Goal: Task Accomplishment & Management: Manage account settings

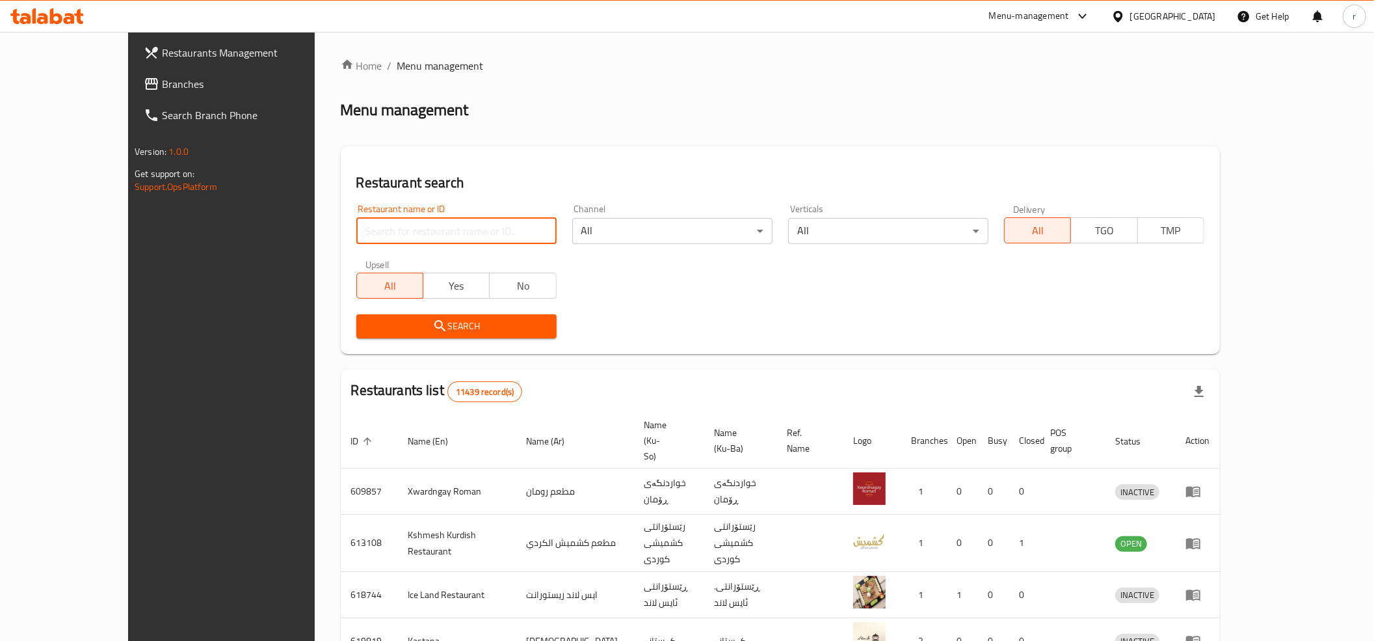
drag, startPoint x: 427, startPoint y: 235, endPoint x: 339, endPoint y: 209, distance: 91.8
click at [427, 235] on input "search" at bounding box center [456, 231] width 200 height 26
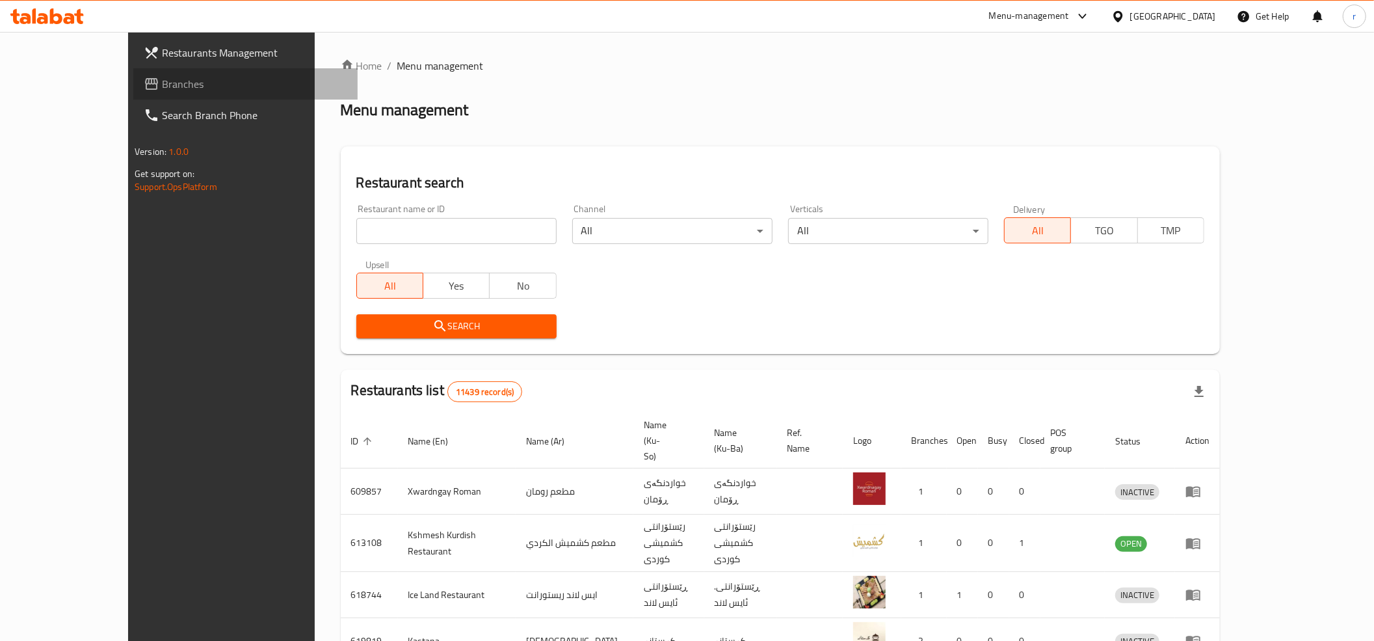
click at [172, 92] on link "Branches" at bounding box center [245, 83] width 224 height 31
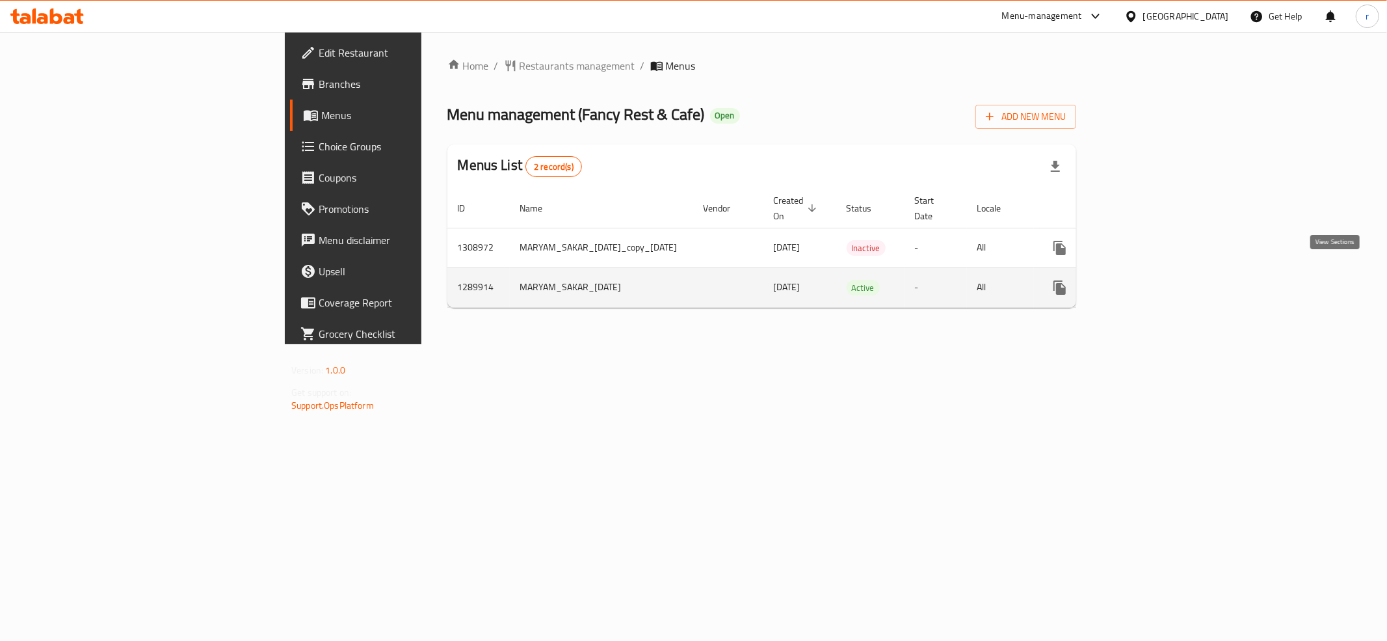
click at [1160, 282] on icon "enhanced table" at bounding box center [1154, 288] width 12 height 12
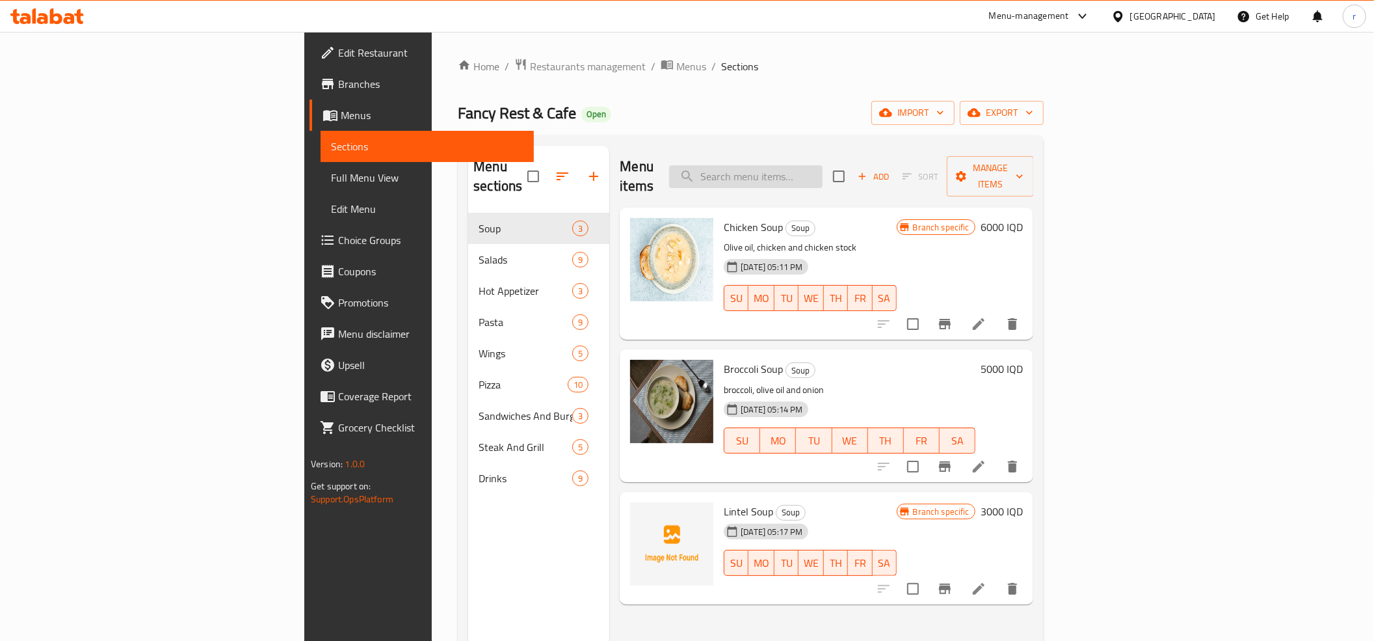
click at [823, 165] on input "search" at bounding box center [745, 176] width 153 height 23
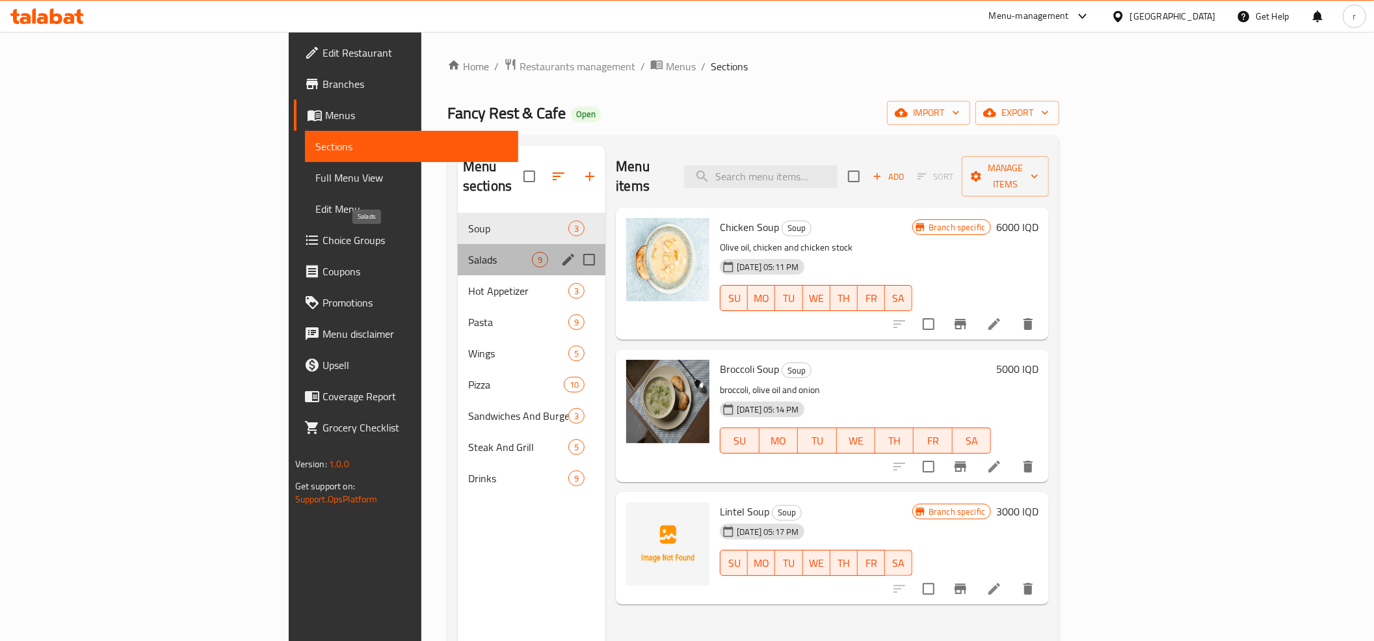
click at [468, 252] on span "Salads" at bounding box center [500, 260] width 64 height 16
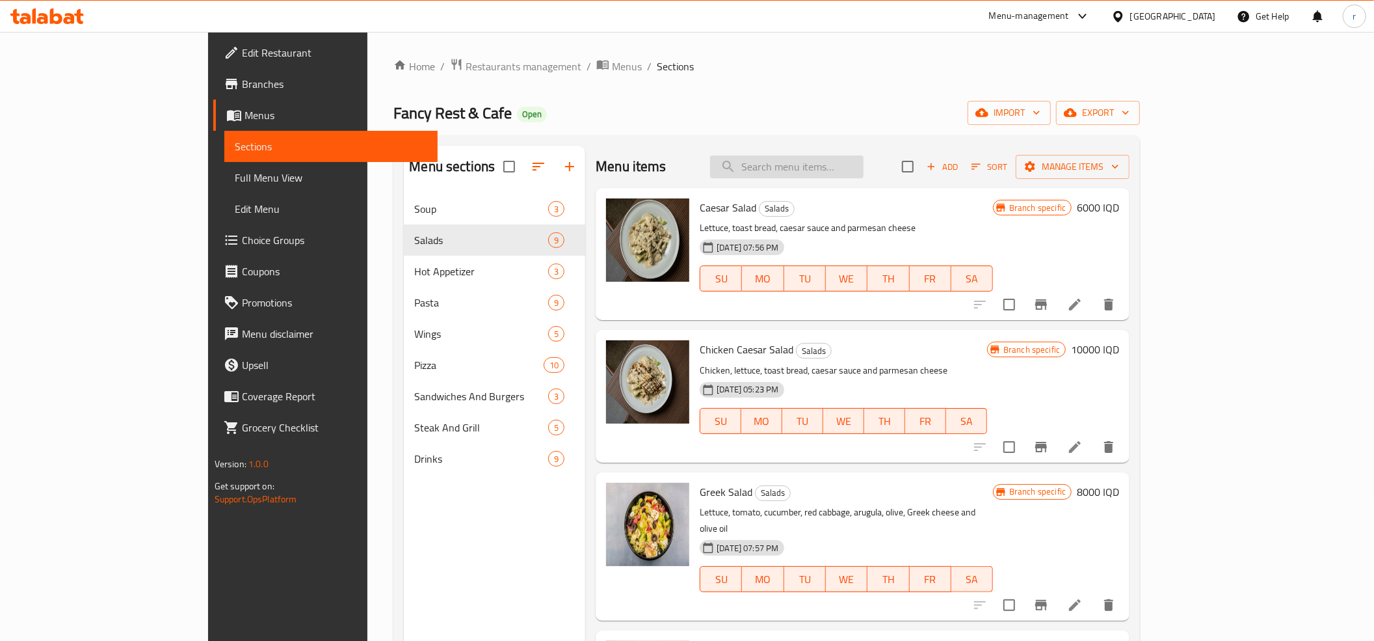
click at [862, 173] on input "search" at bounding box center [786, 166] width 153 height 23
paste input "Greek Salad"
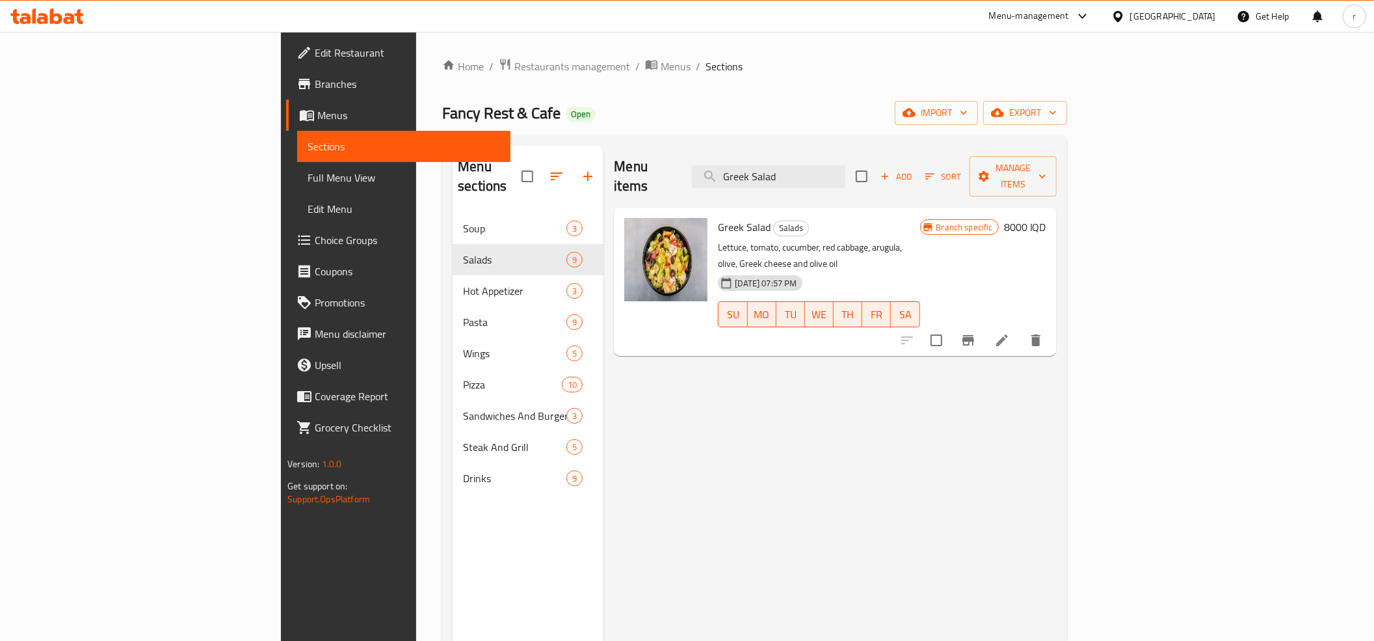
type input "Greek Salad"
click at [886, 507] on div "Menu items Greek Salad Add Sort Manage items Greek Salad Salads Lettuce, tomato…" at bounding box center [830, 466] width 453 height 641
click at [749, 239] on p "Lettuce, tomato, cucumber, red cabbage, arugula, olive, Greek cheese and olive …" at bounding box center [819, 255] width 202 height 33
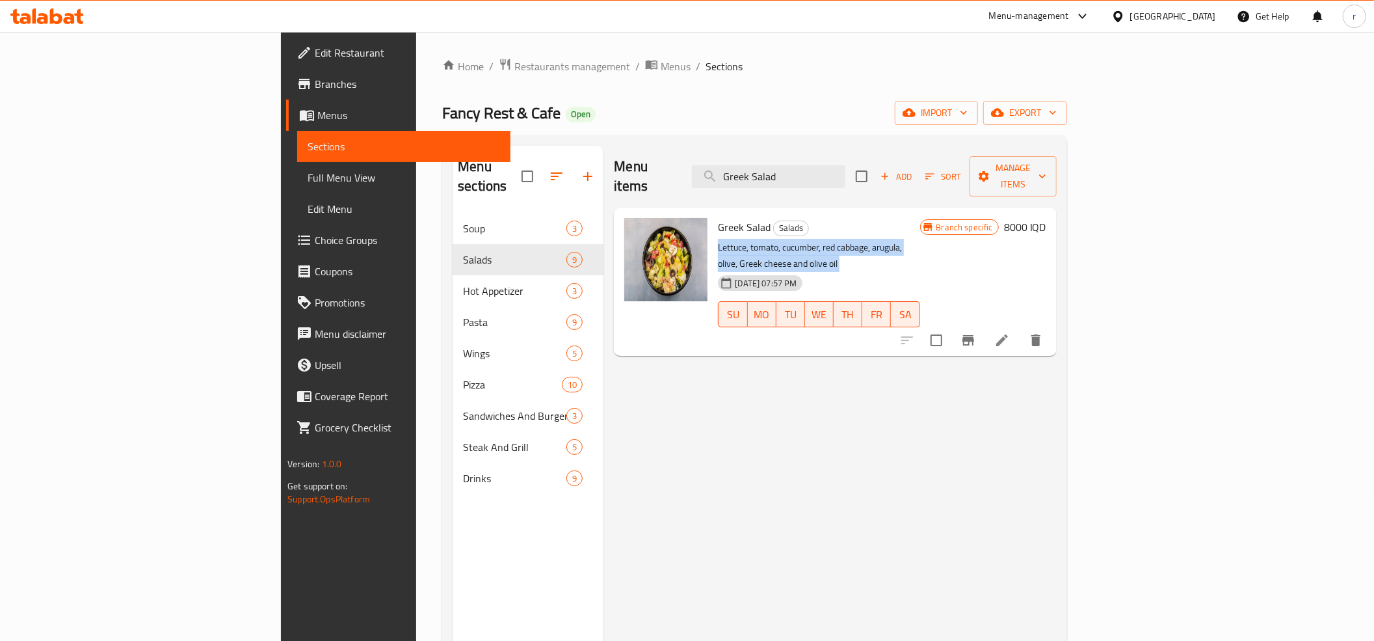
copy div "Lettuce, tomato, cucumber, red cabbage, arugula, olive, Greek cheese and olive …"
click at [846, 165] on input "Greek Salad" at bounding box center [768, 176] width 153 height 23
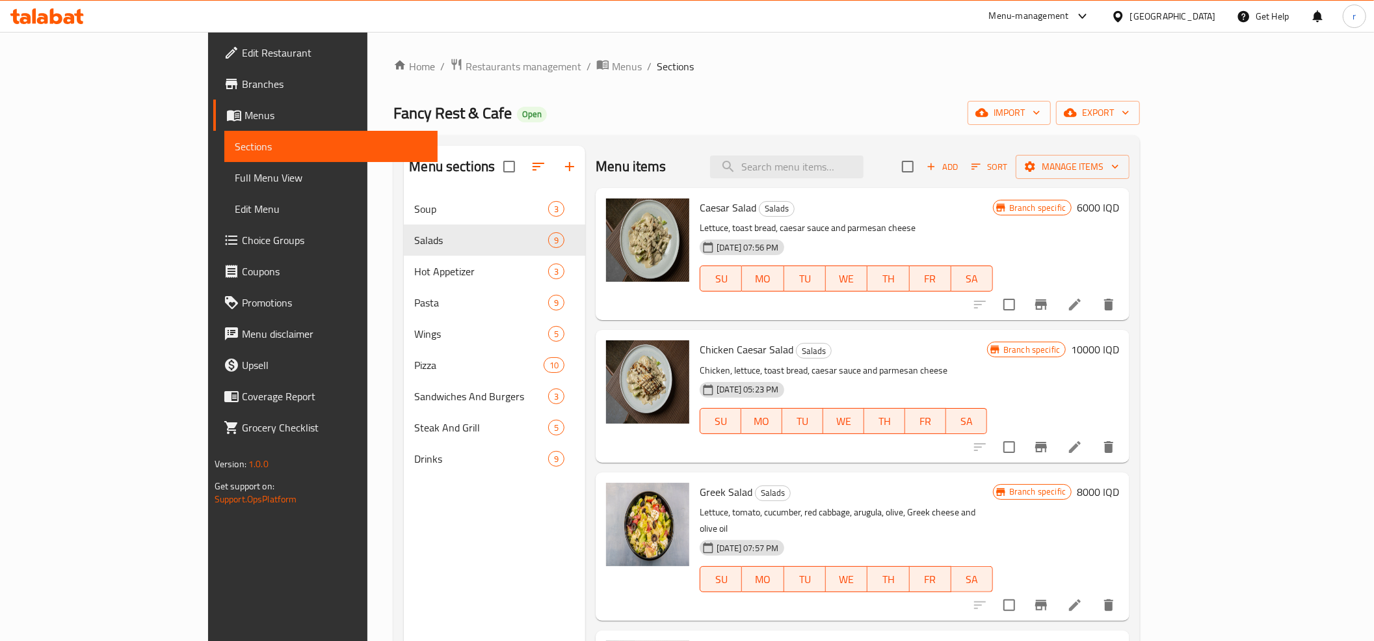
paste input "Fattoush Salad"
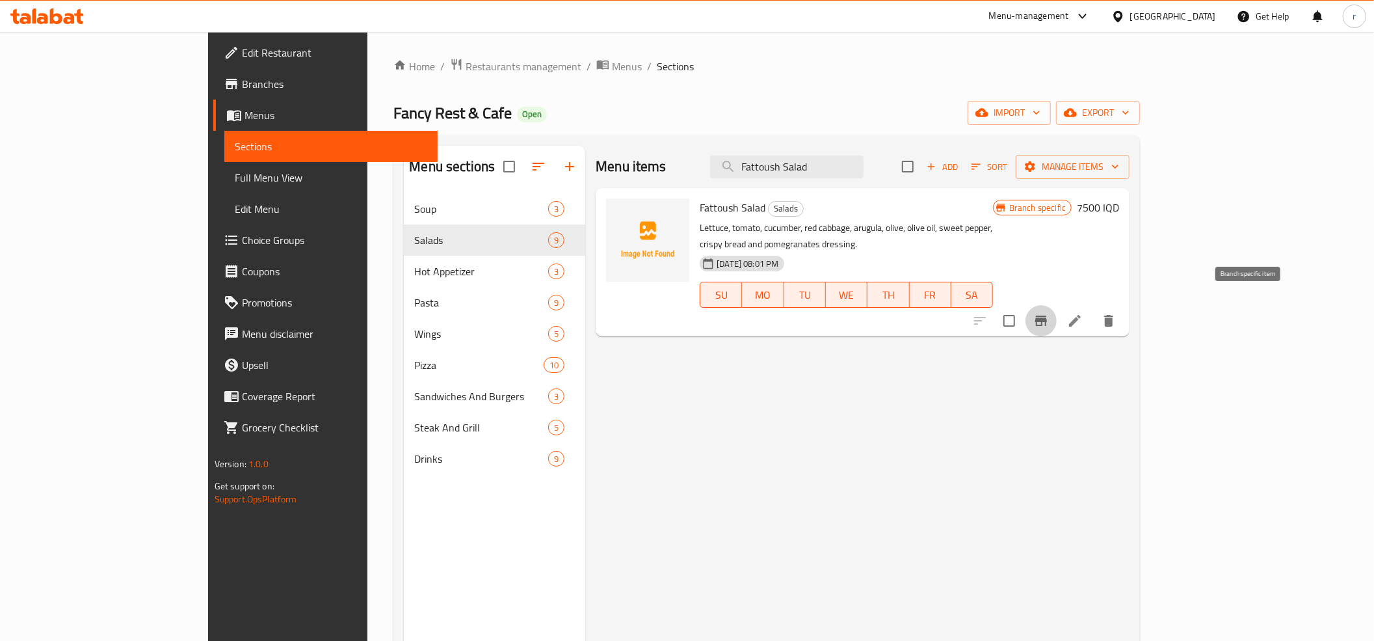
click at [1057, 305] on button "Branch-specific-item" at bounding box center [1041, 320] width 31 height 31
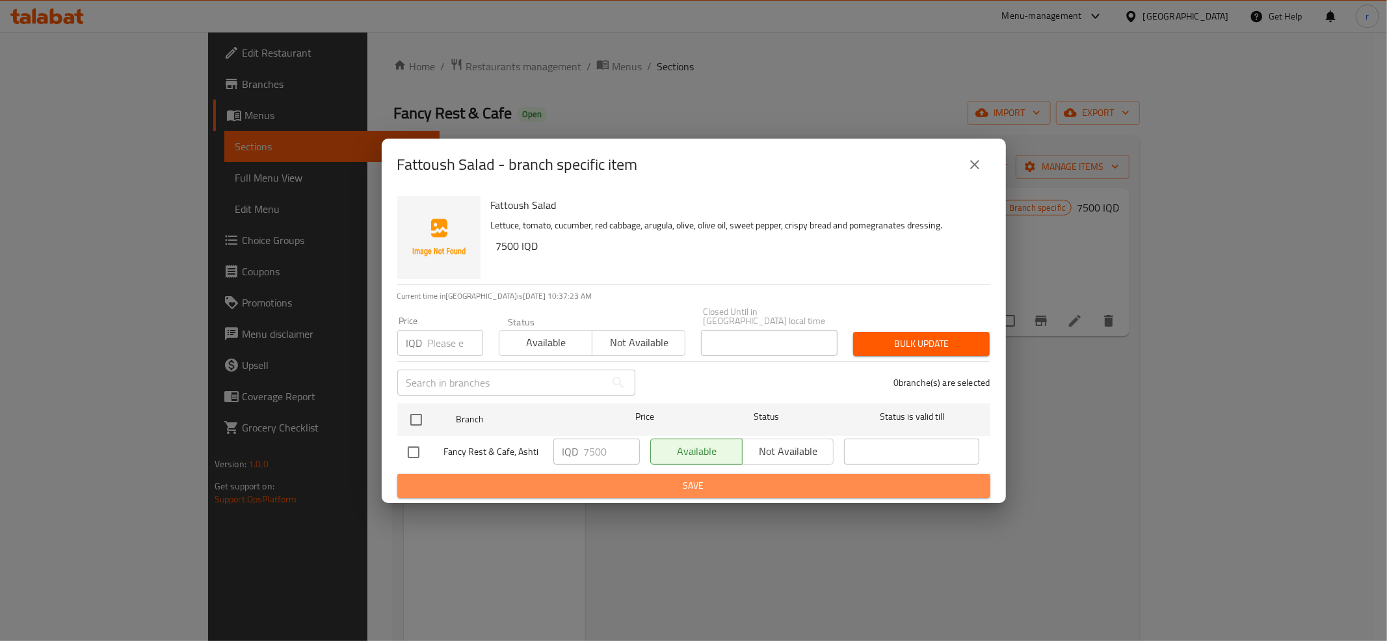
click at [666, 477] on span "Save" at bounding box center [694, 485] width 572 height 16
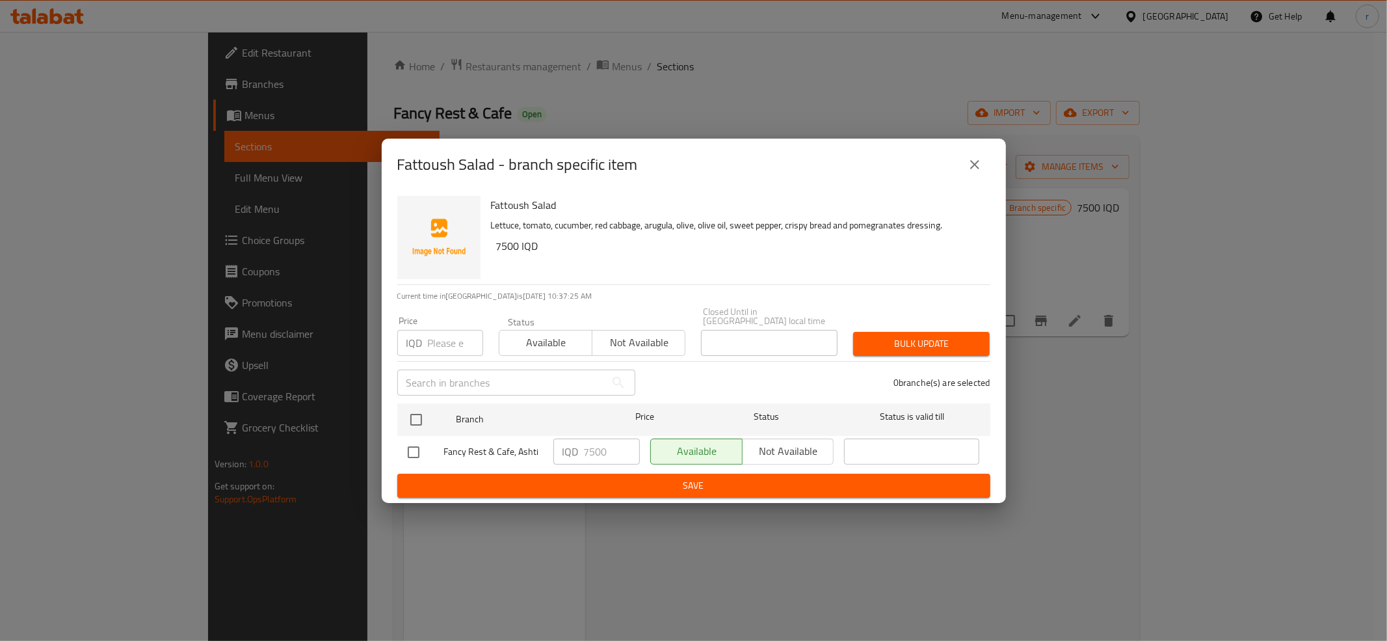
click at [1060, 438] on div "Fattoush Salad - branch specific item Fattoush Salad Lettuce, tomato, cucumber,…" at bounding box center [693, 320] width 1387 height 641
click at [981, 172] on icon "close" at bounding box center [975, 165] width 16 height 16
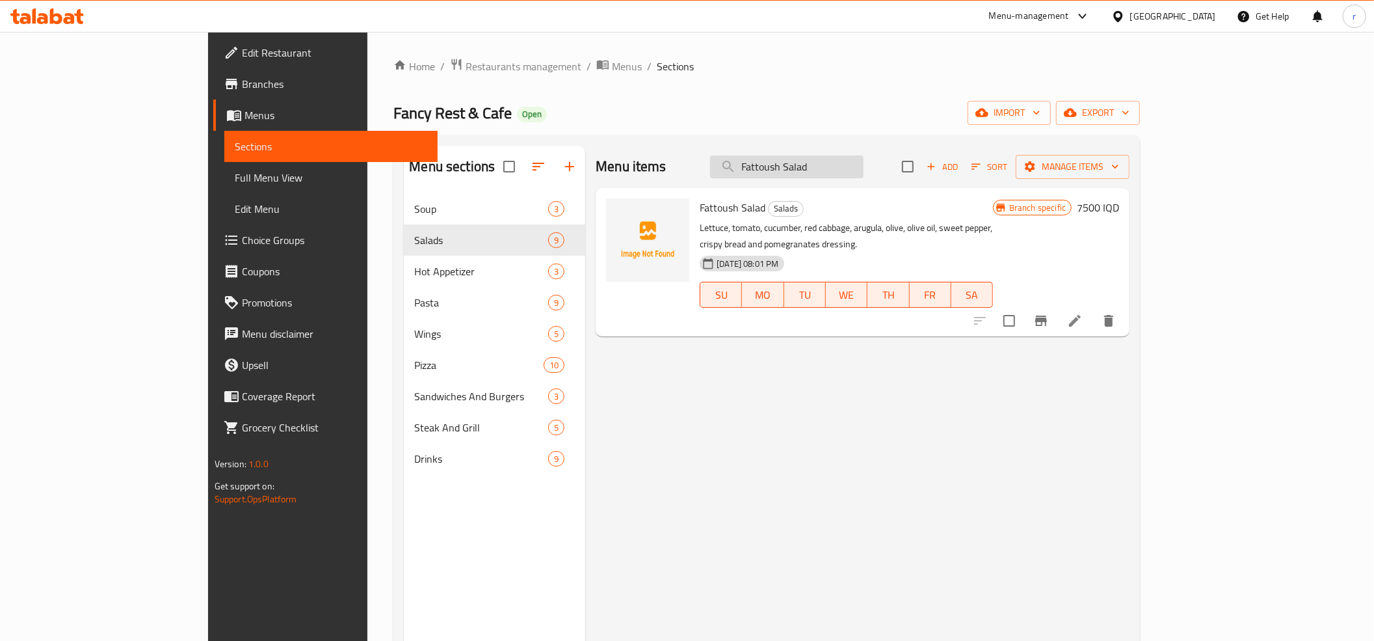
click at [864, 170] on input "Fattoush Salad" at bounding box center [786, 166] width 153 height 23
paste input "Caesar"
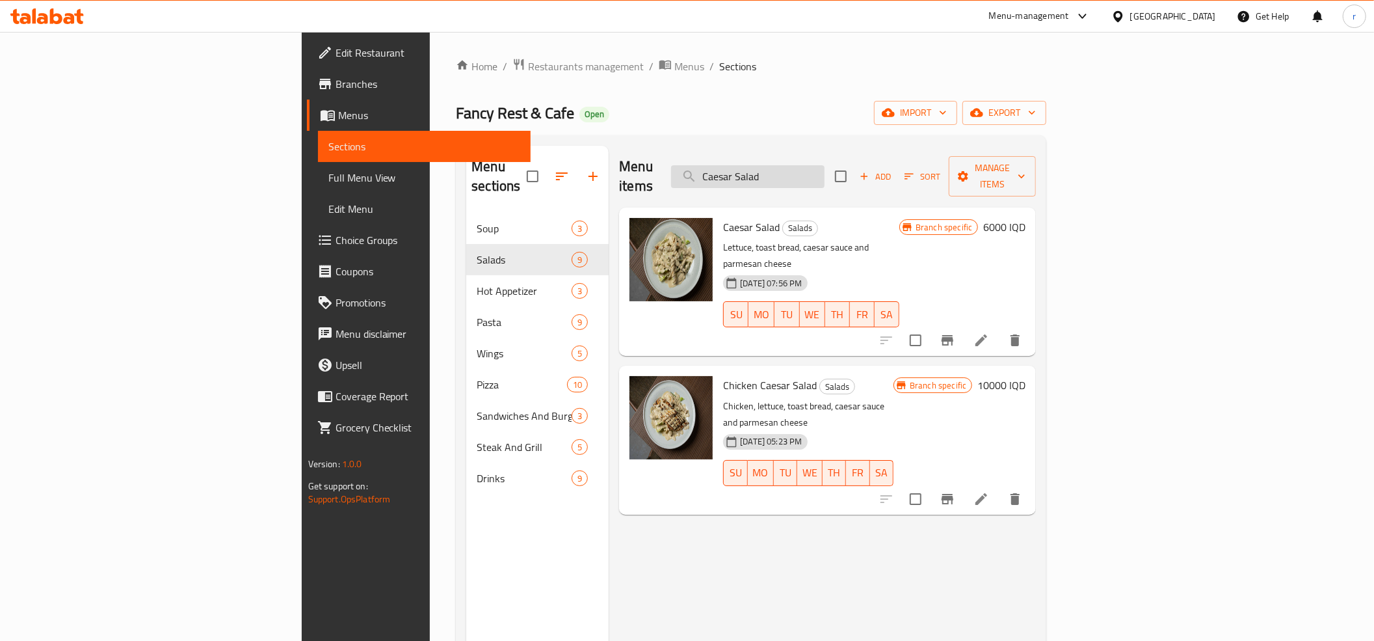
click at [825, 165] on input "Caesar Salad" at bounding box center [747, 176] width 153 height 23
paste input "Chicken"
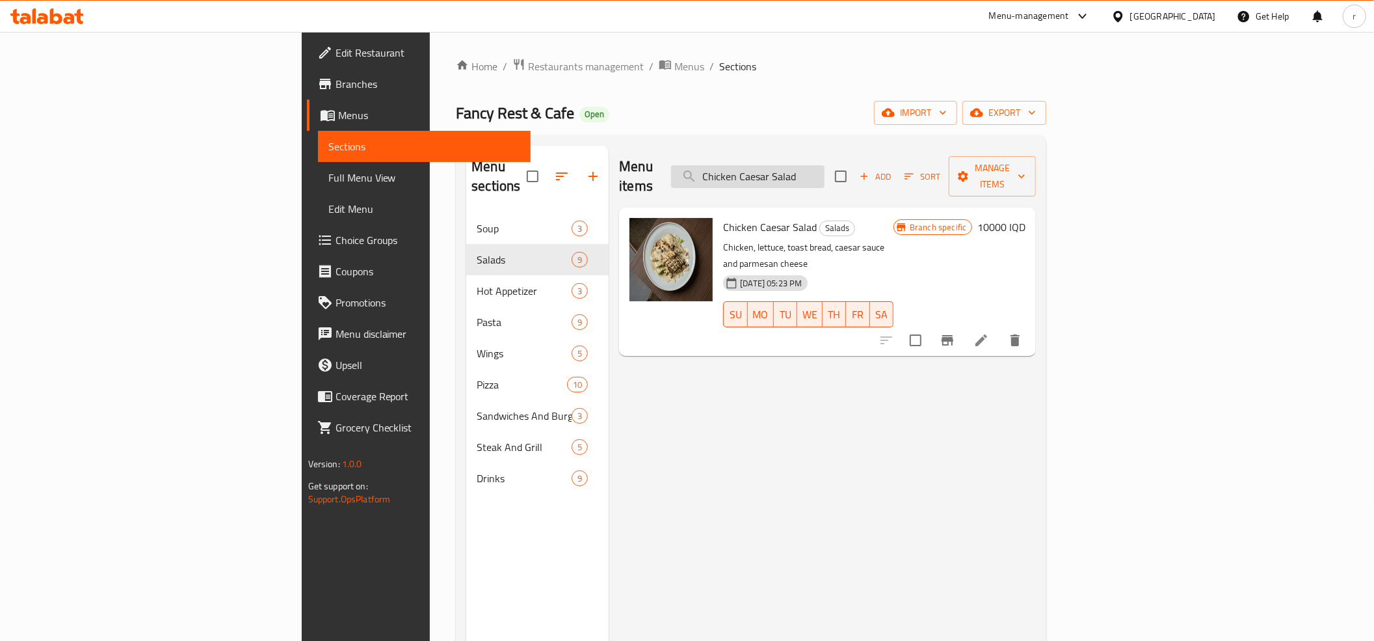
click at [825, 165] on input "Chicken Caesar Salad" at bounding box center [747, 176] width 153 height 23
click at [825, 175] on input "Chicken Caesar Salad" at bounding box center [747, 176] width 153 height 23
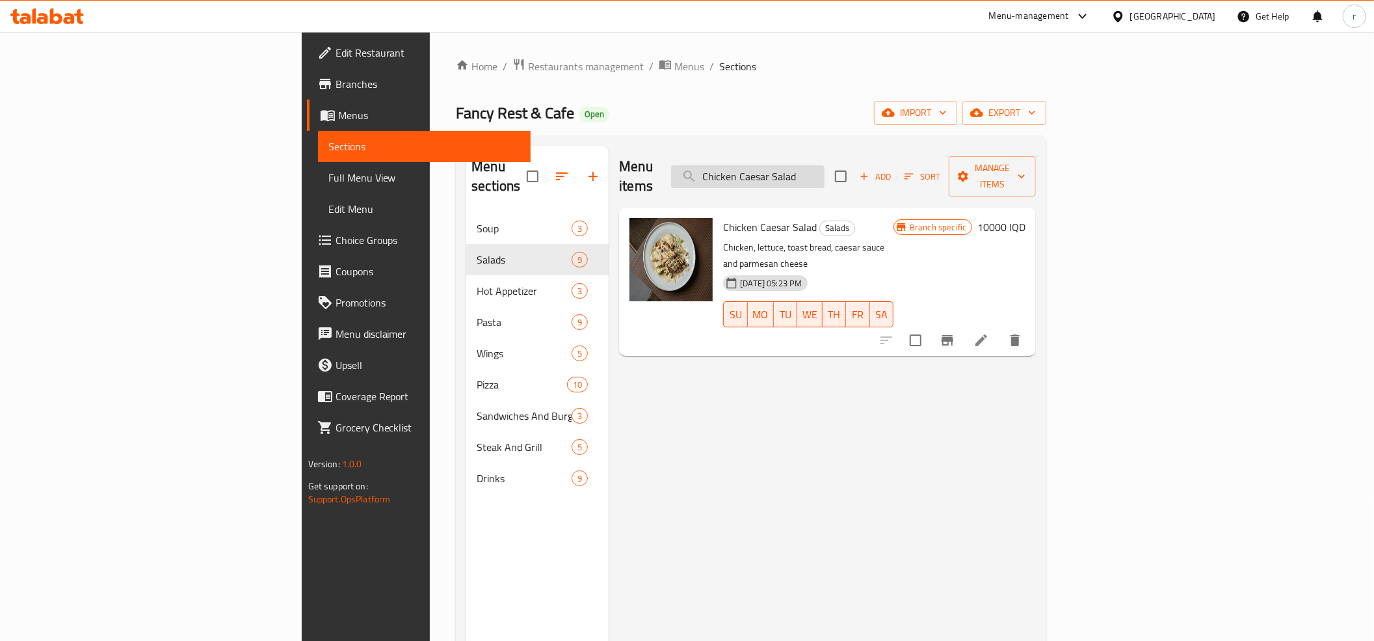
click at [825, 175] on input "Chicken Caesar Salad" at bounding box center [747, 176] width 153 height 23
paste input "Mushroom"
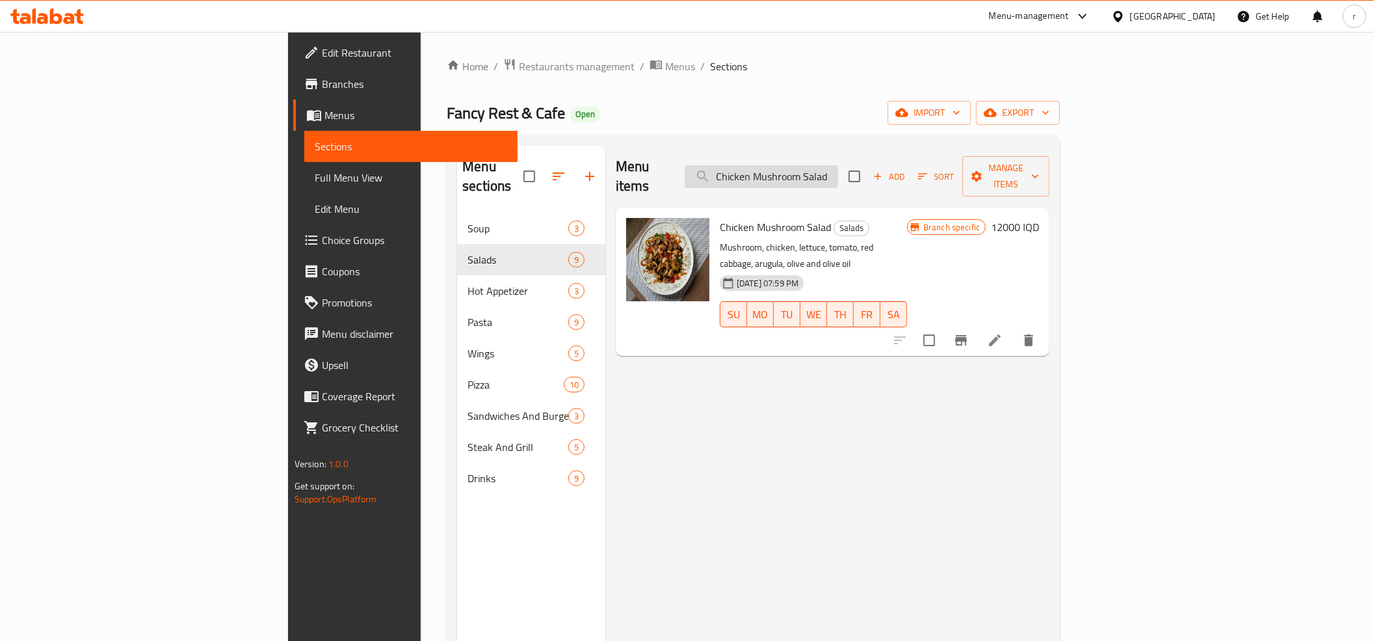
click at [838, 165] on input "Chicken Mushroom Salad" at bounding box center [761, 176] width 153 height 23
paste input "Avocado"
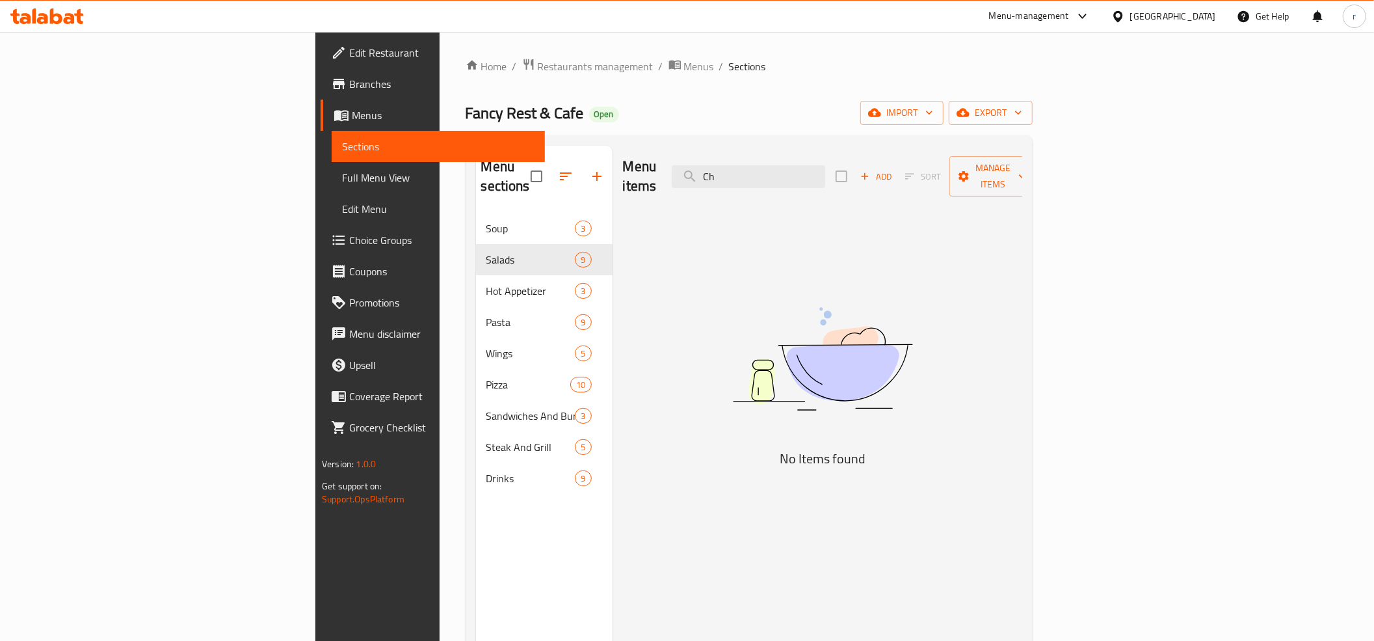
type input "C"
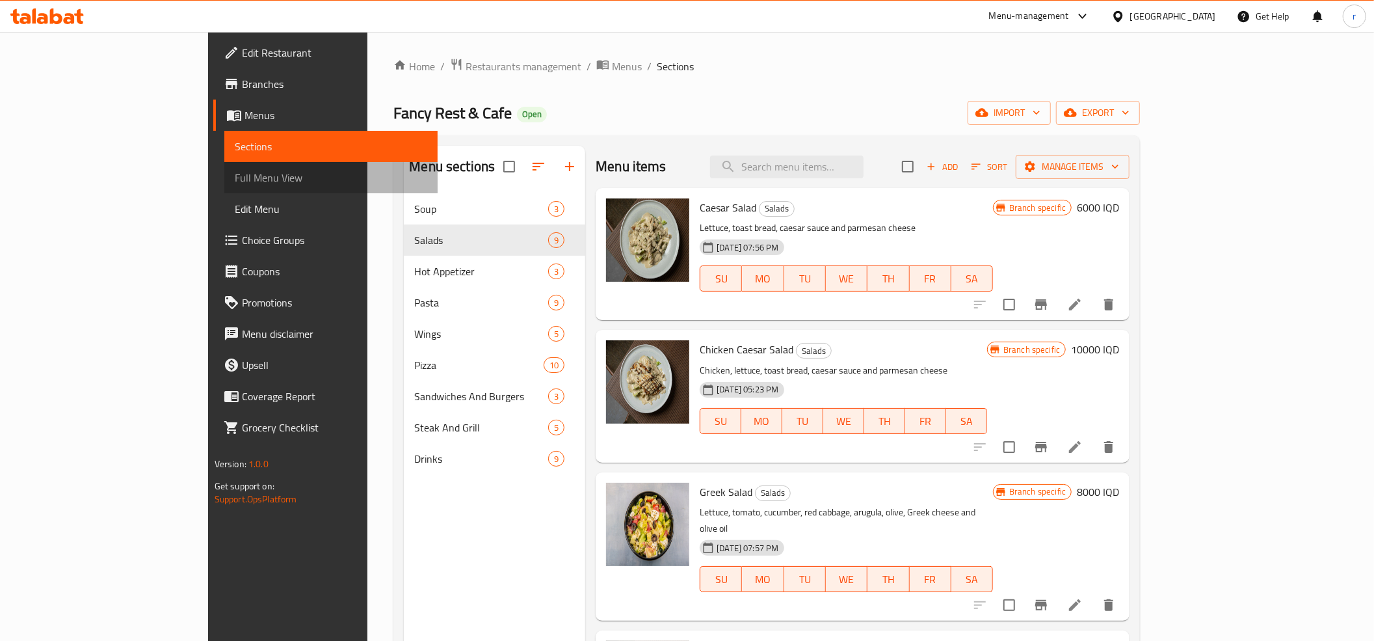
click at [235, 185] on span "Full Menu View" at bounding box center [331, 178] width 193 height 16
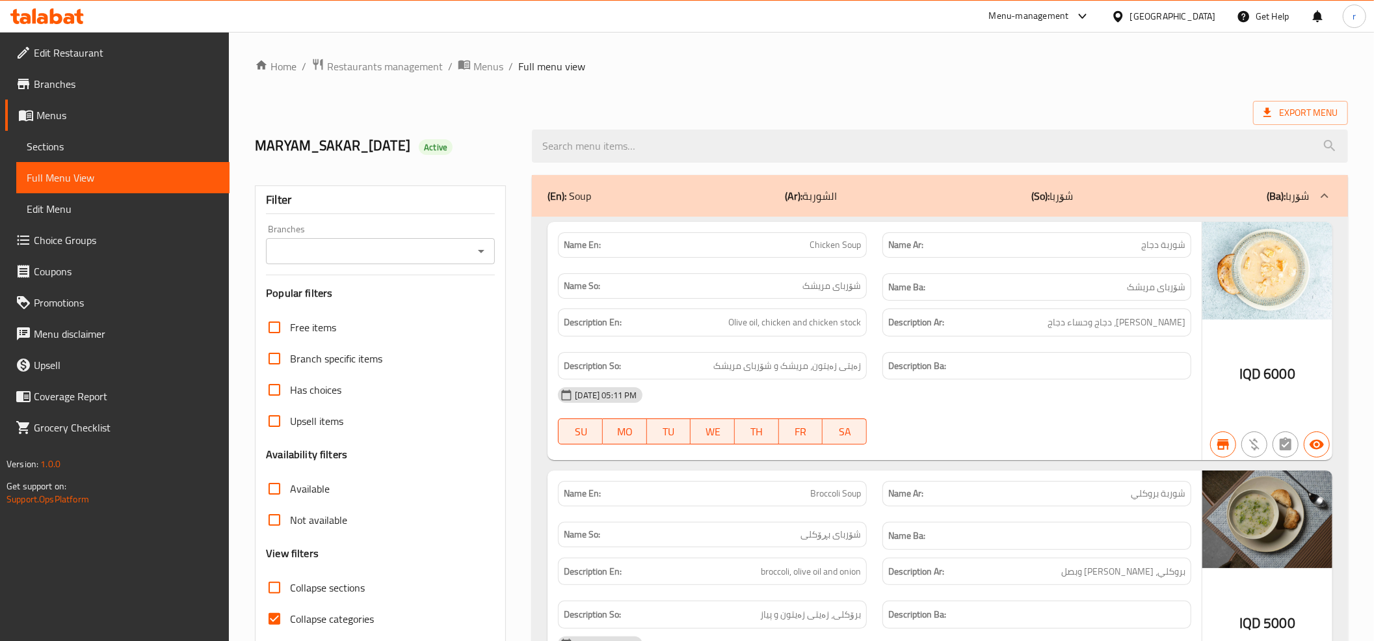
click at [276, 619] on input "Collapse categories" at bounding box center [274, 618] width 31 height 31
checkbox input "false"
click at [272, 593] on input "Collapse sections" at bounding box center [274, 587] width 31 height 31
checkbox input "true"
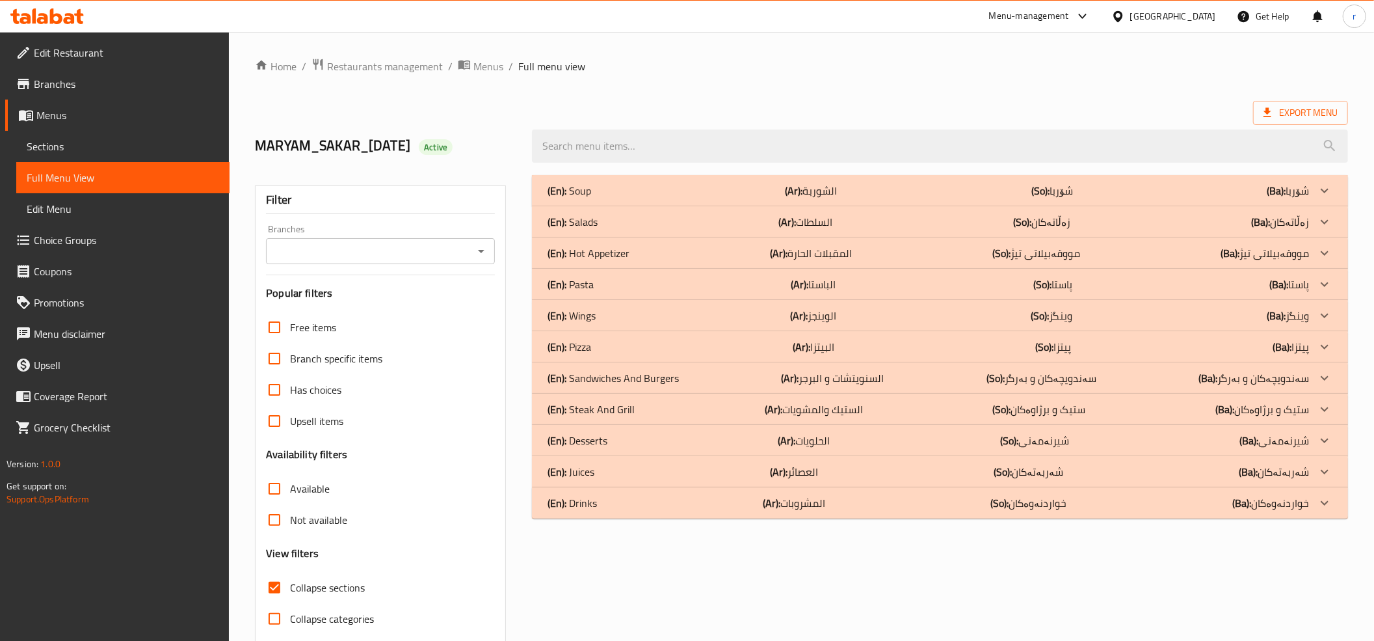
click at [489, 247] on icon "Open" at bounding box center [481, 251] width 16 height 16
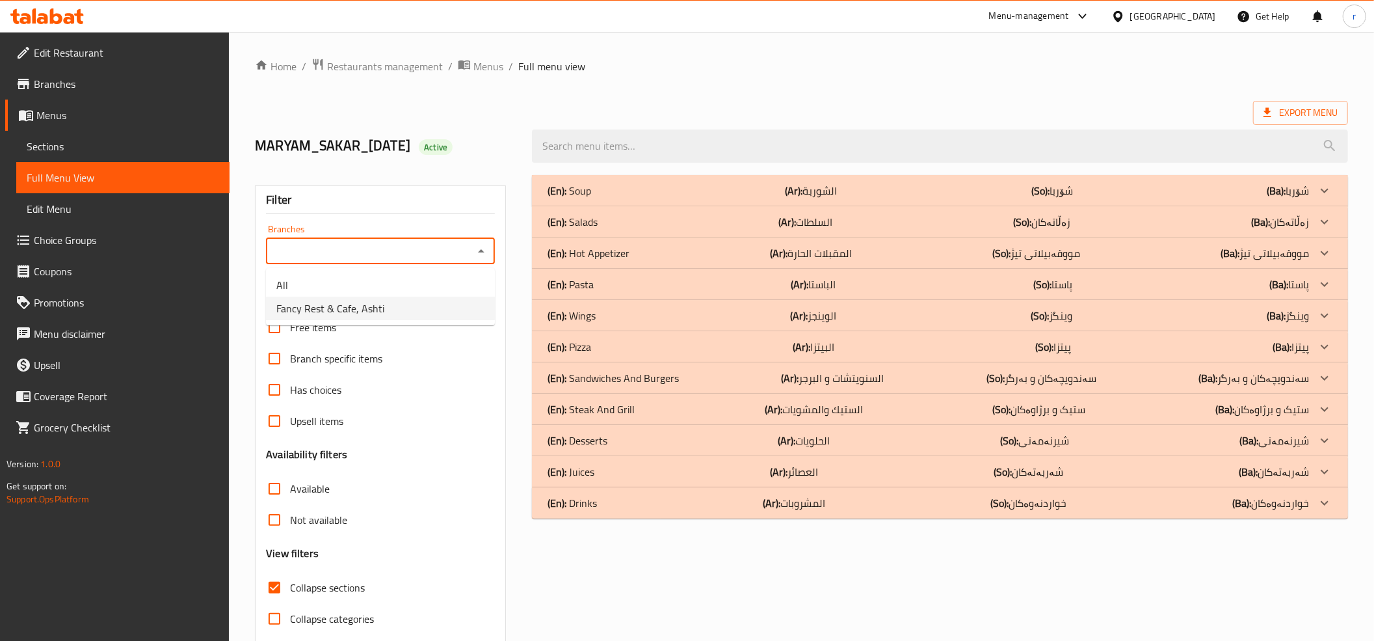
click at [459, 317] on li "Fancy Rest & Cafe, Ashti" at bounding box center [380, 308] width 229 height 23
type input "Fancy Rest & Cafe, Ashti"
click at [752, 221] on div "(En): Salads (Ar): السلطات (So): زەڵاتەکان (Ba): زەڵاتەکان" at bounding box center [929, 222] width 762 height 16
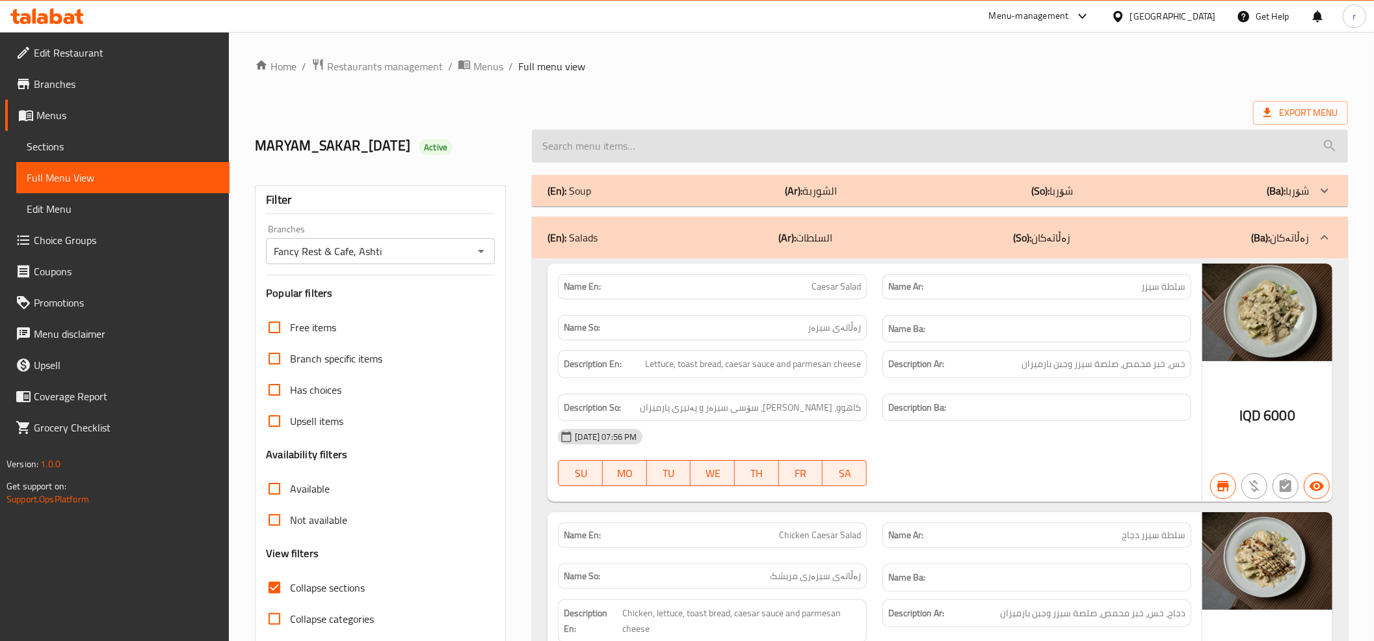
click at [754, 149] on input "search" at bounding box center [940, 145] width 816 height 33
paste input "Greek Salad"
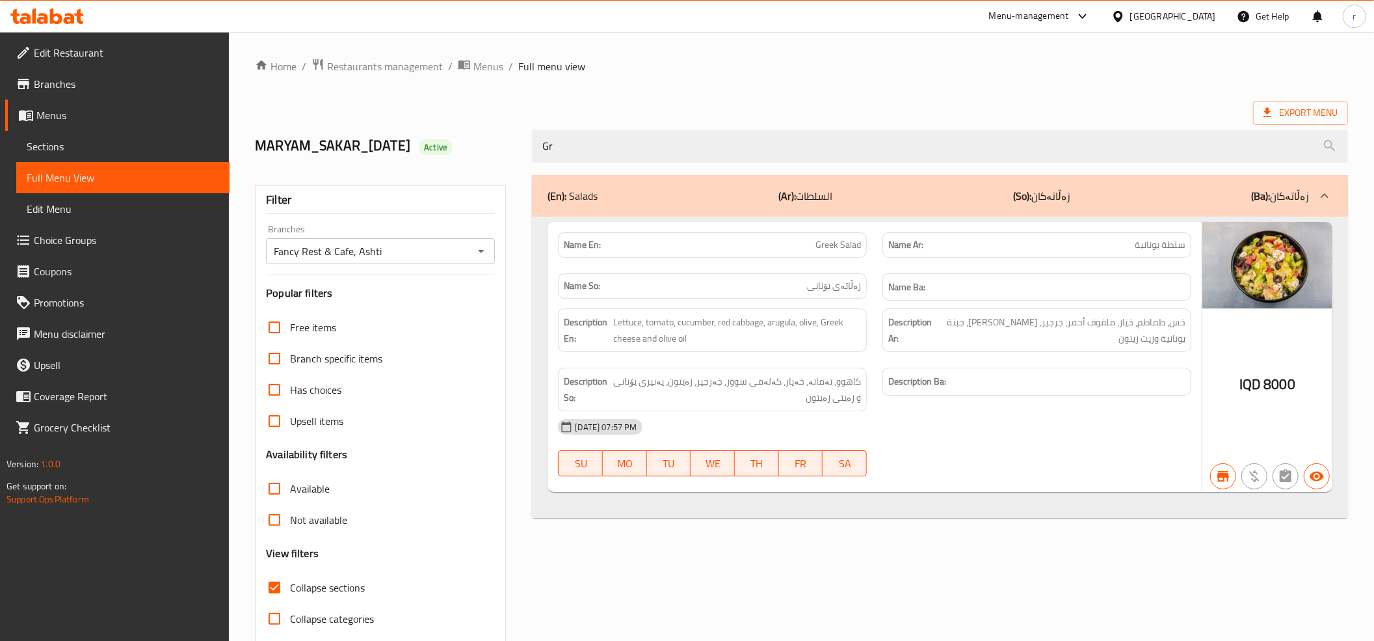
type input "G"
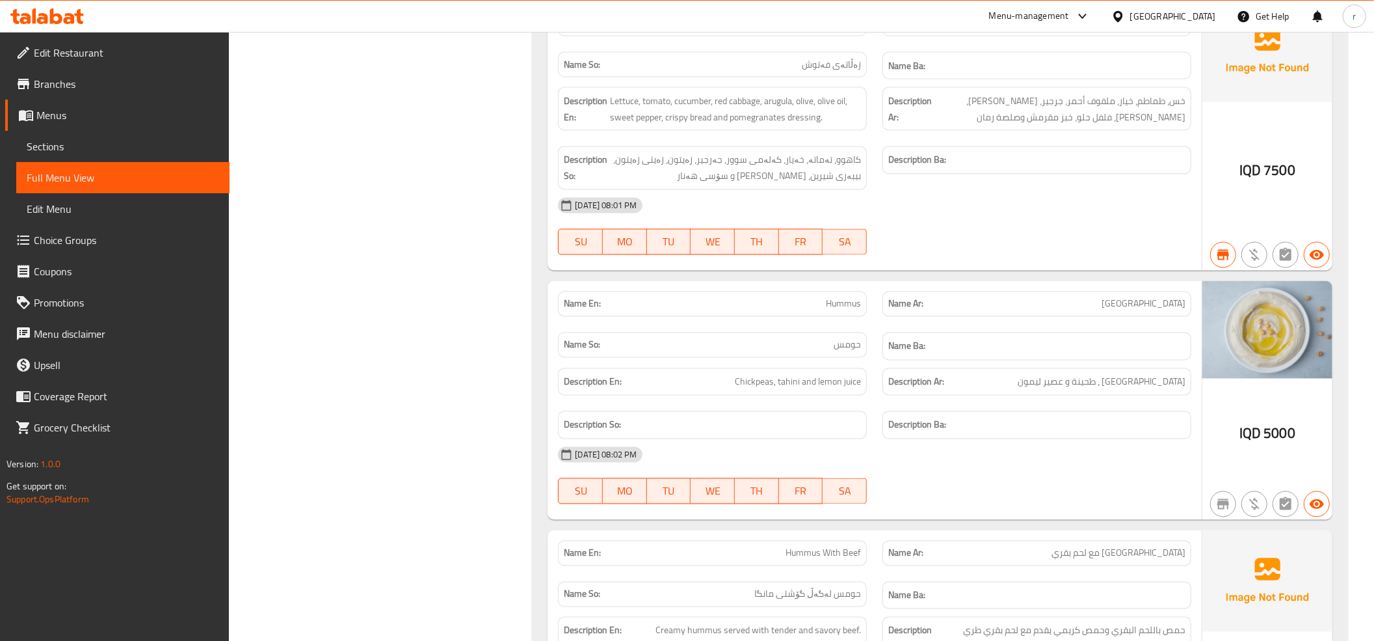
scroll to position [1824, 0]
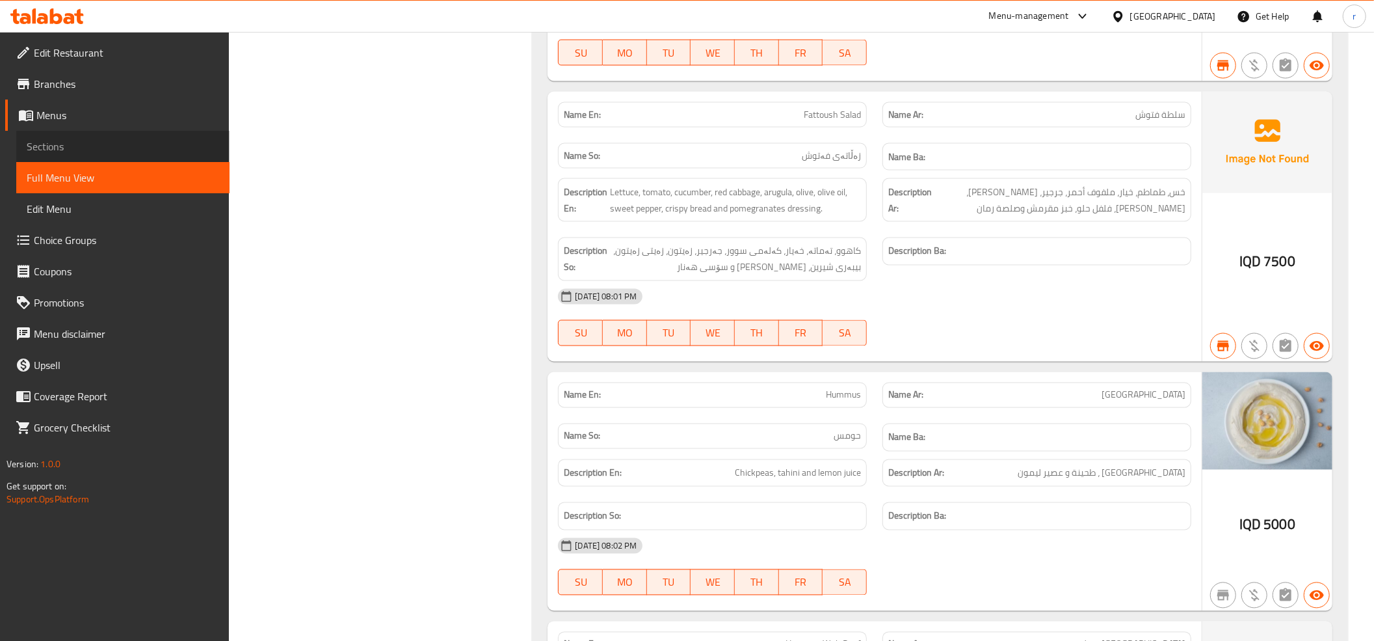
click at [134, 136] on link "Sections" at bounding box center [122, 146] width 213 height 31
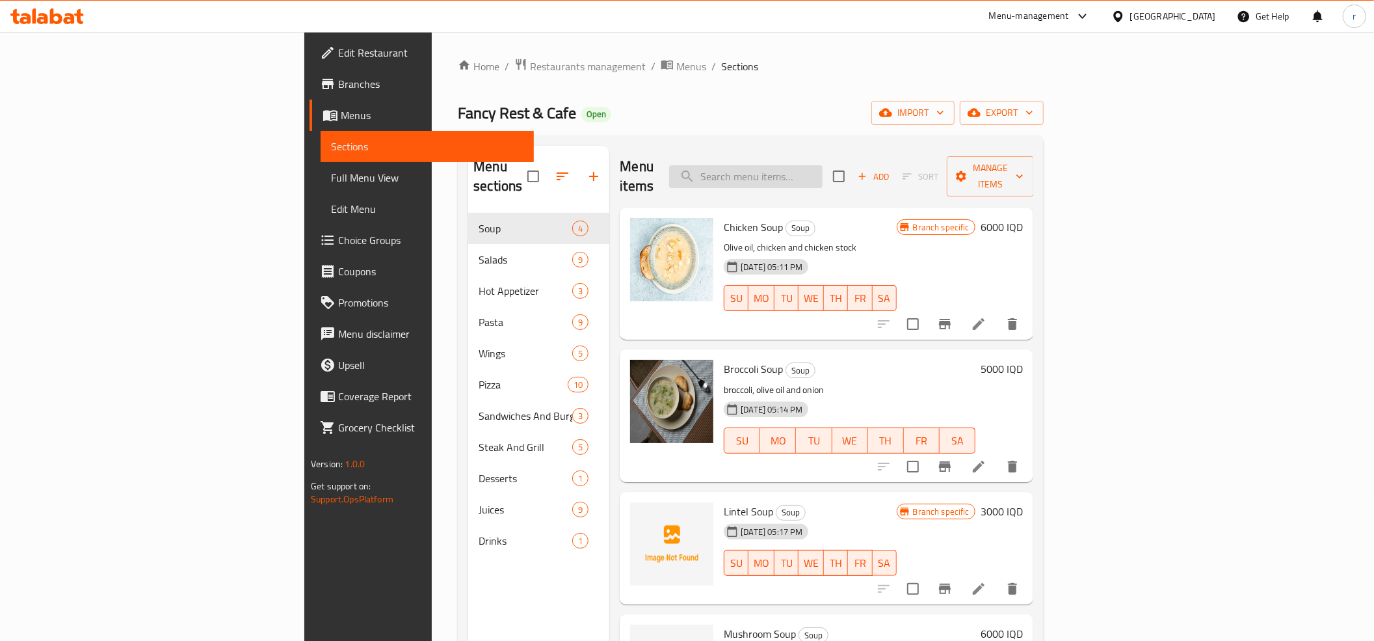
click at [823, 178] on input "search" at bounding box center [745, 176] width 153 height 23
paste input "Arrabiata Pasta Platter"
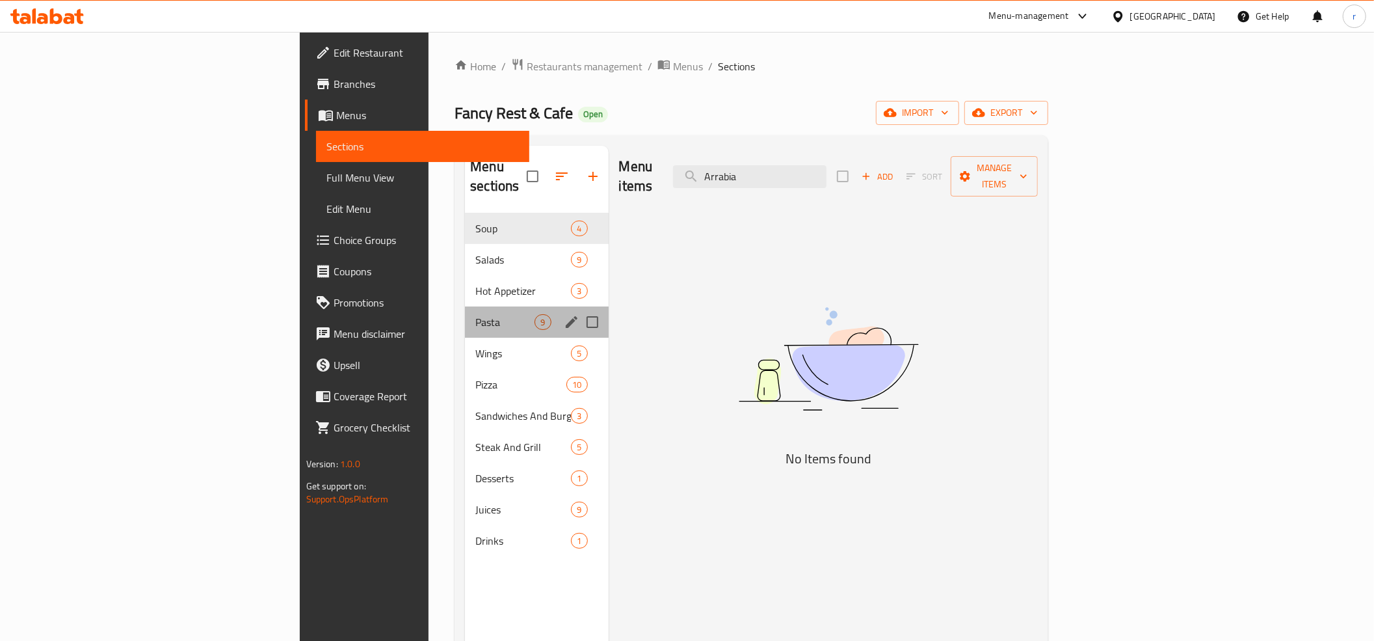
drag, startPoint x: 357, startPoint y: 311, endPoint x: 362, endPoint y: 302, distance: 10.5
click at [465, 311] on div "Pasta 9" at bounding box center [536, 321] width 143 height 31
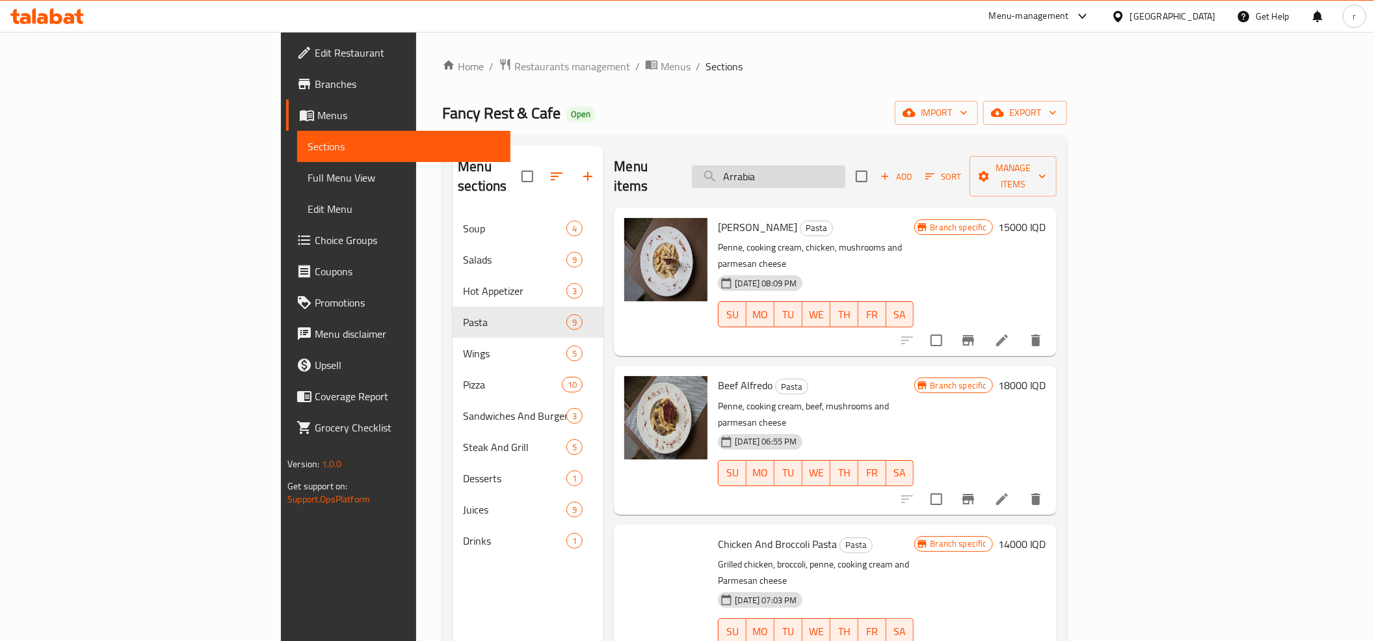
click at [846, 172] on input "Arrabia" at bounding box center [768, 176] width 153 height 23
type input "A"
paste input "Arrabiata Pasta Platter"
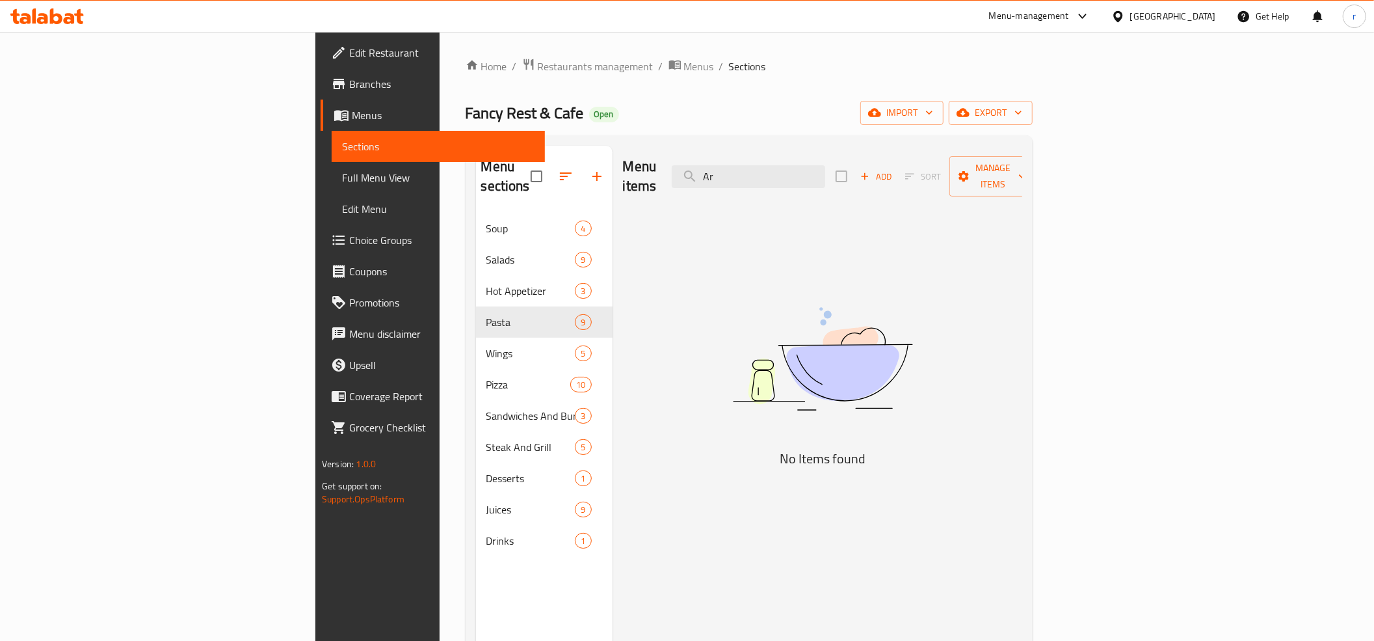
type input "A"
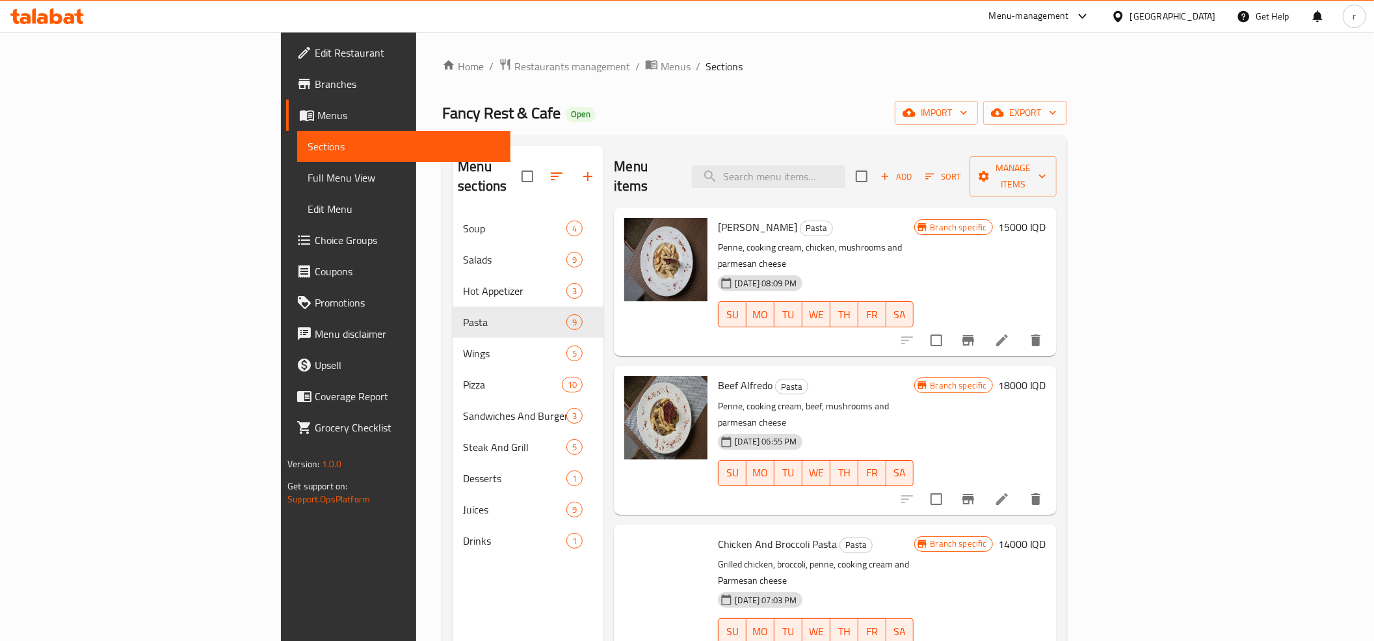
paste input "penne"
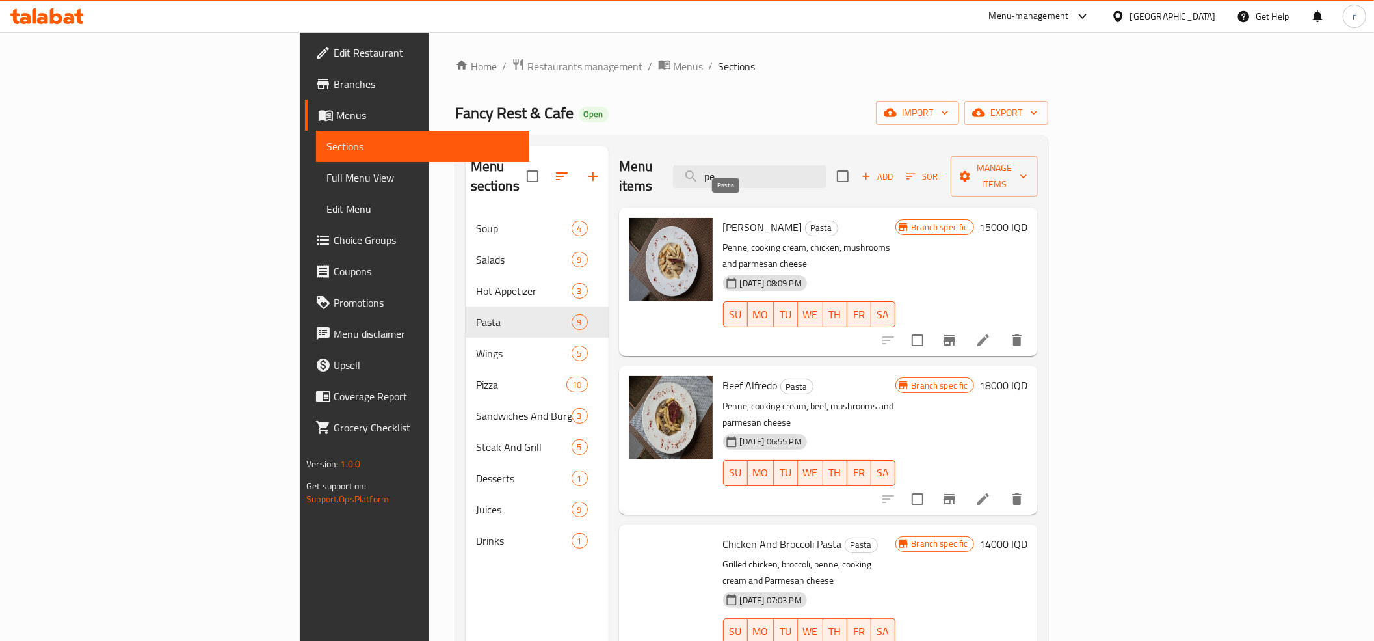
type input "p"
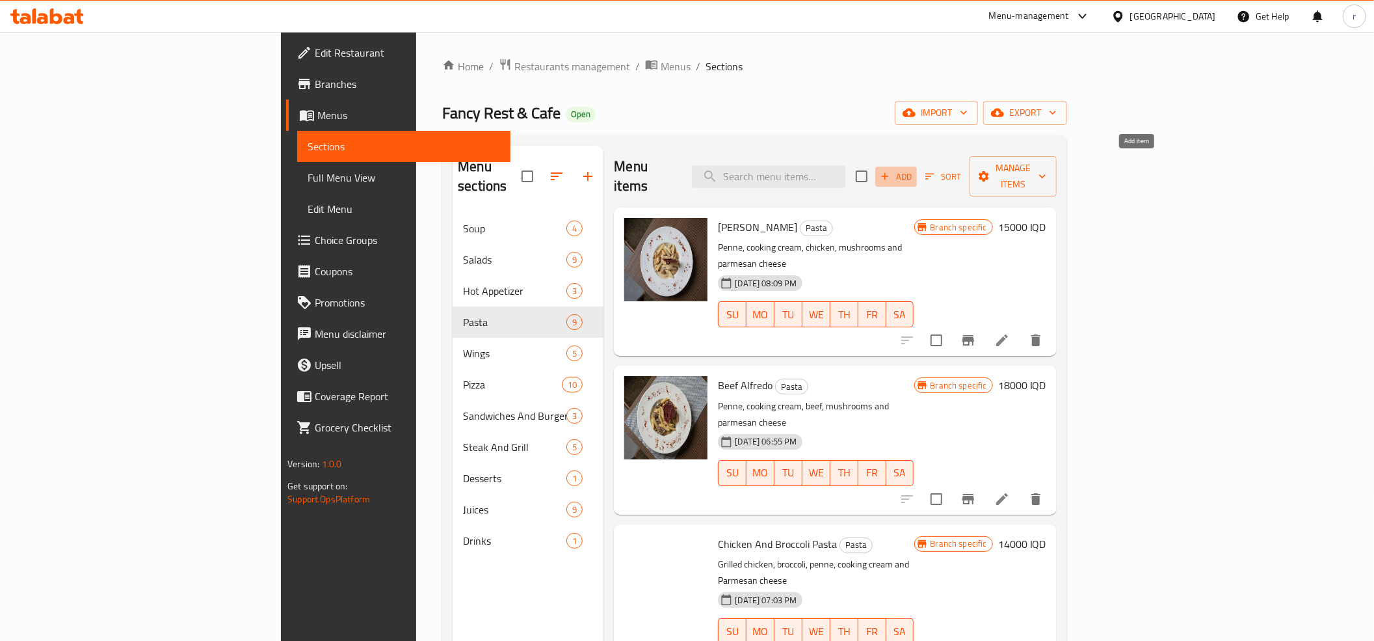
click at [891, 170] on icon "button" at bounding box center [885, 176] width 12 height 12
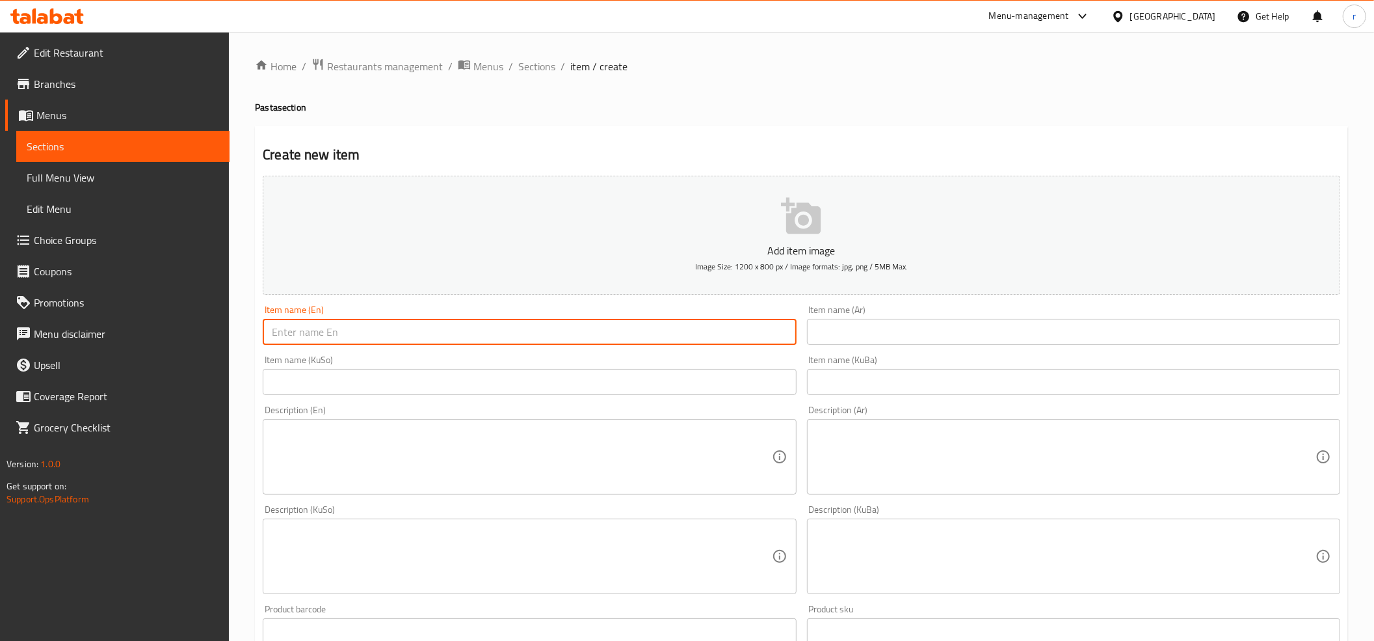
click at [568, 329] on input "text" at bounding box center [529, 332] width 533 height 26
paste input "Arrabiata Pasta Platter"
type input "Arrabiata Pasta Platter"
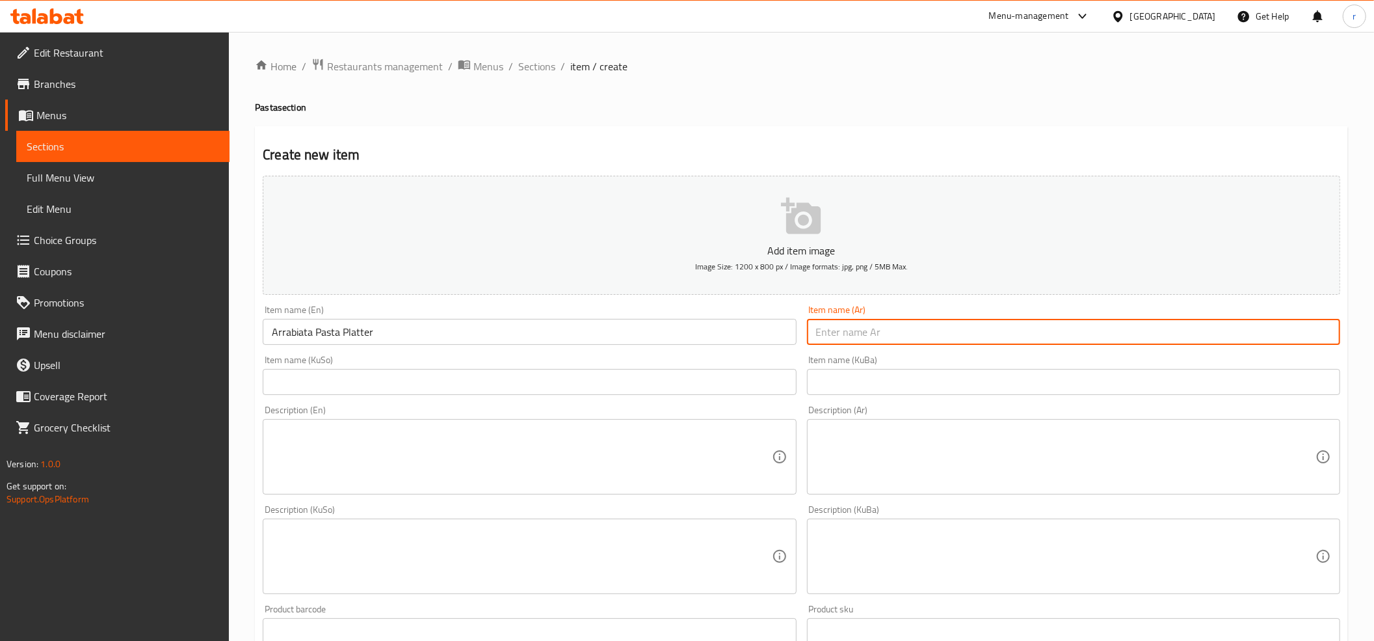
click at [908, 332] on input "text" at bounding box center [1073, 332] width 533 height 26
paste input "طبق معكرونة أرابياتا"
type input "طبق معكرونة أرابياتا"
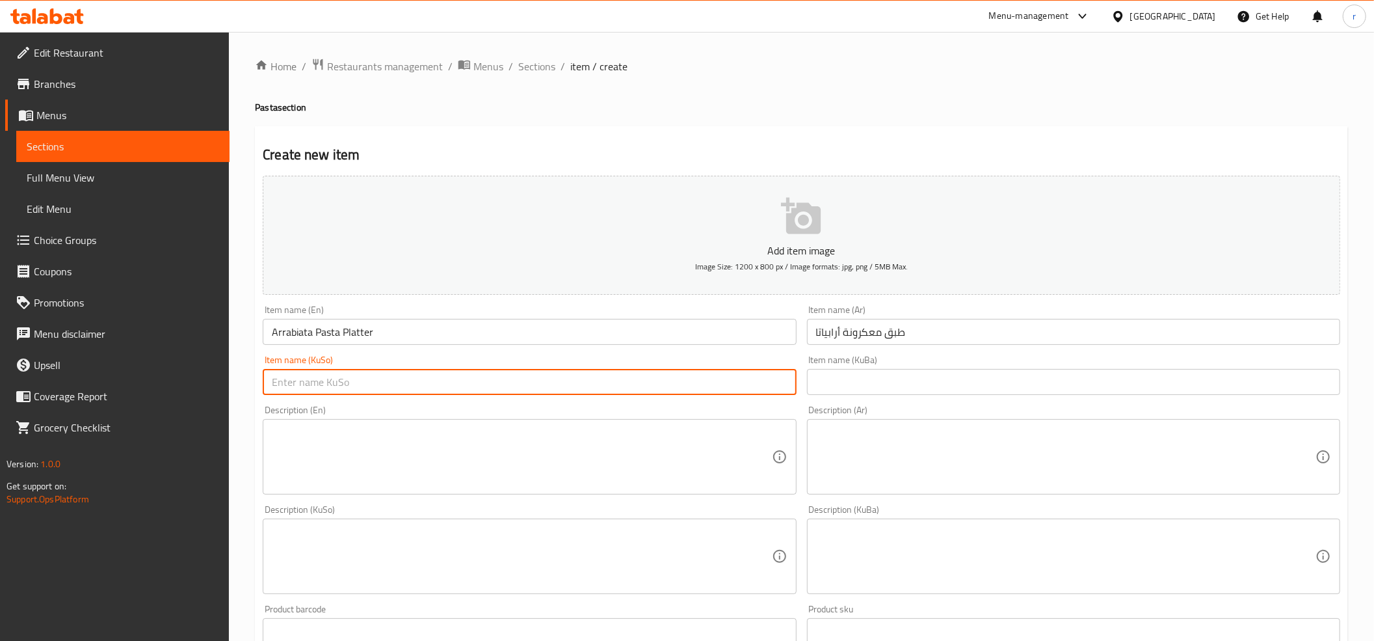
click at [601, 378] on input "text" at bounding box center [529, 382] width 533 height 26
paste input "قاپێک مەعکەرۆنی ئارابیاتا"
type input "قاپێک مەعکەرۆنی ئارابیاتا"
click at [895, 375] on input "text" at bounding box center [1073, 382] width 533 height 26
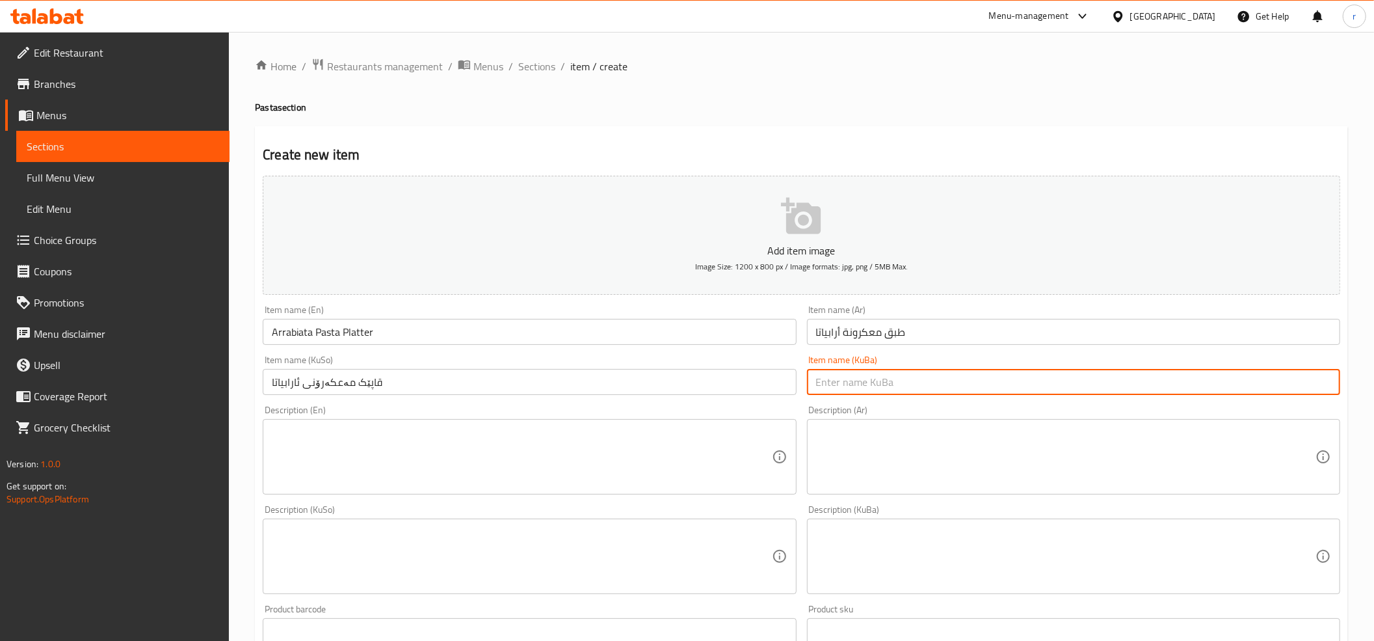
paste input "قاپێک مەعکەرۆنی ئارابیاتا"
type input "قاپێک مەعکەرۆنی ئارابیاتا"
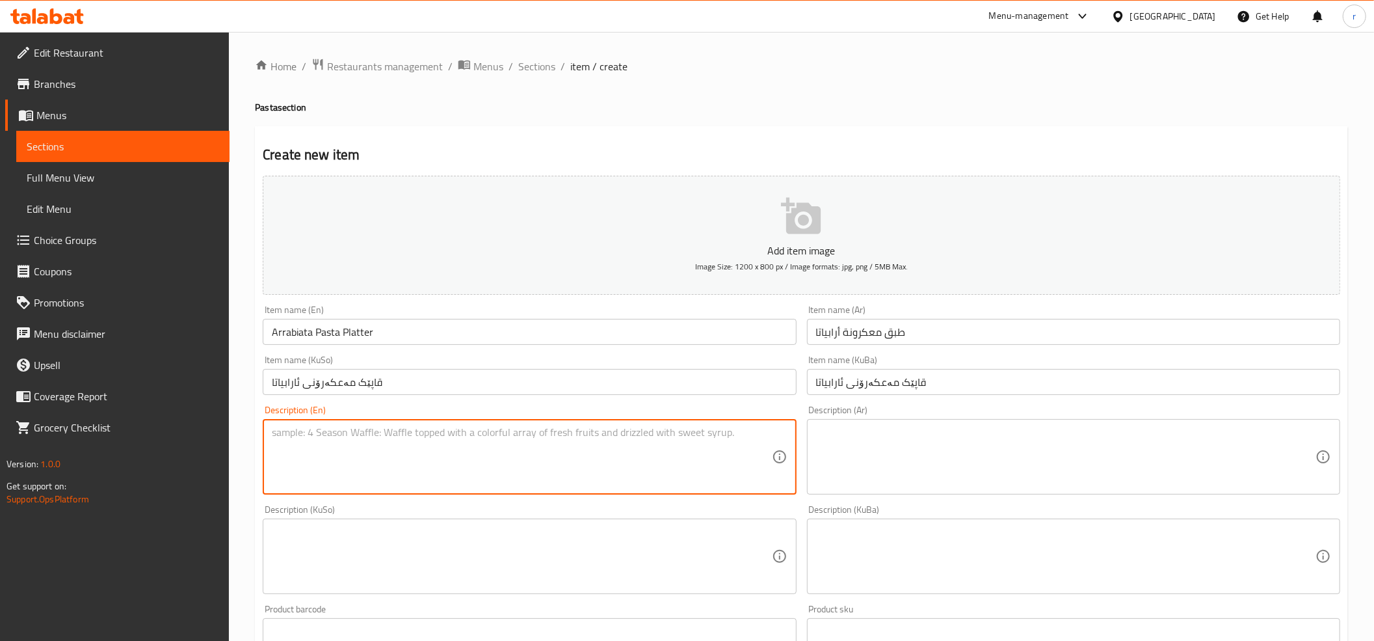
click at [666, 446] on textarea at bounding box center [522, 457] width 500 height 62
paste textarea "Penne pasta, tomato sauce, hot chili and parmesan cheese"
type textarea "Penne pasta, tomato sauce, hot chili and parmesan cheese"
click at [860, 425] on div "Description (Ar)" at bounding box center [1073, 456] width 533 height 75
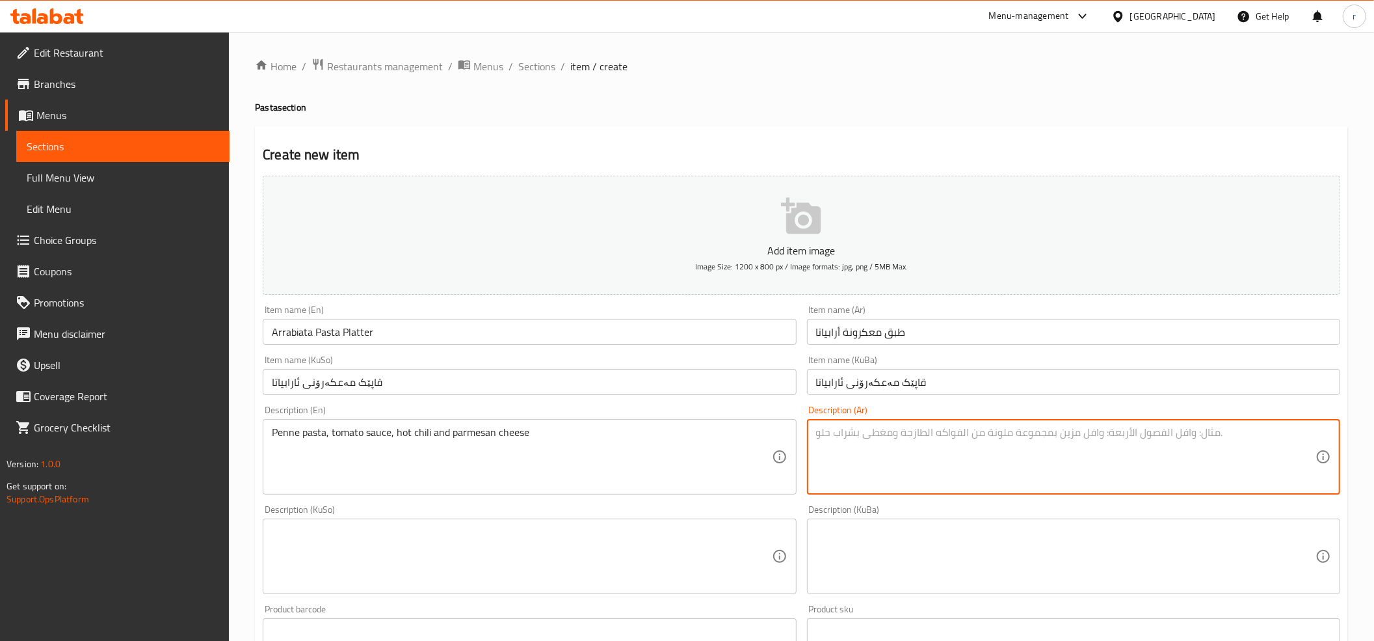
paste textarea "معكرونة بيني، صلصة طماطم، فلفل حار وجبن بارميزان"
type textarea "معكرونة بيني، صلصة طماطم، فلفل حار وجبن بارميزان"
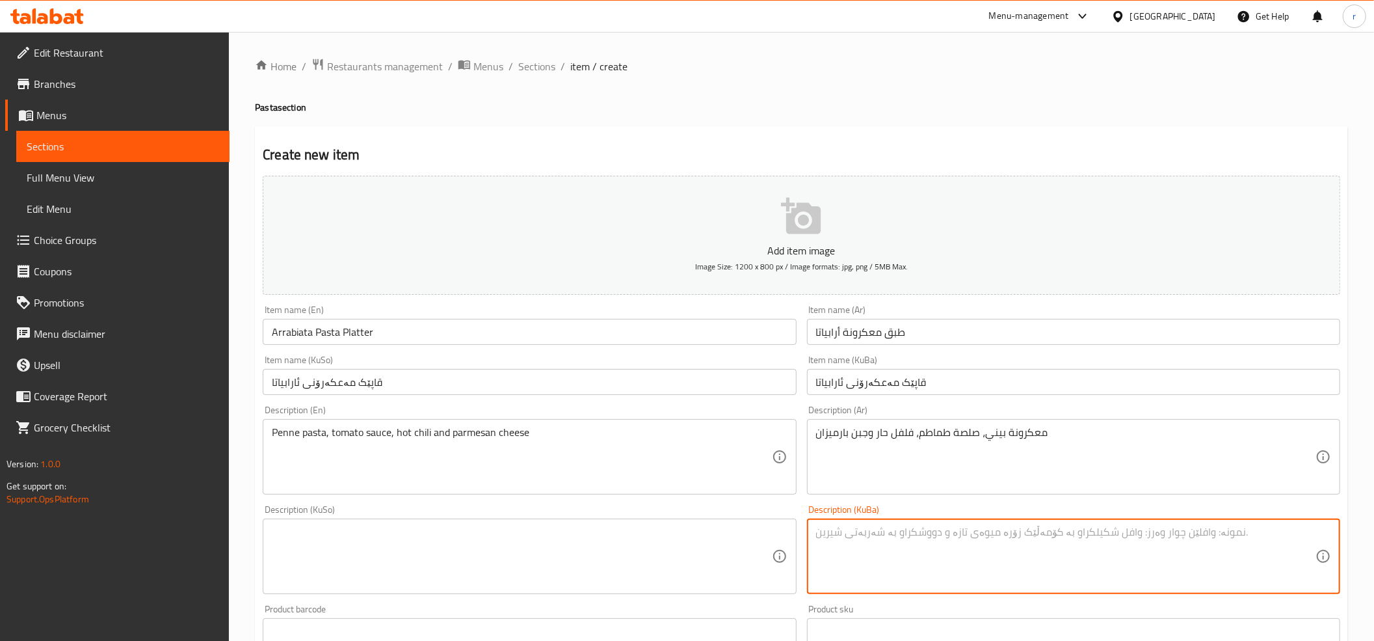
click at [825, 533] on textarea at bounding box center [1066, 557] width 500 height 62
paste textarea "مەعکەرۆنی پینی، سۆسی تەماتە، بیبەری تیژ و پەنیری پارمیزان"
type textarea "مەعکەرۆنی پینی، سۆسی تەماتە، بیبەری تیژ و پەنیری پارمیزان"
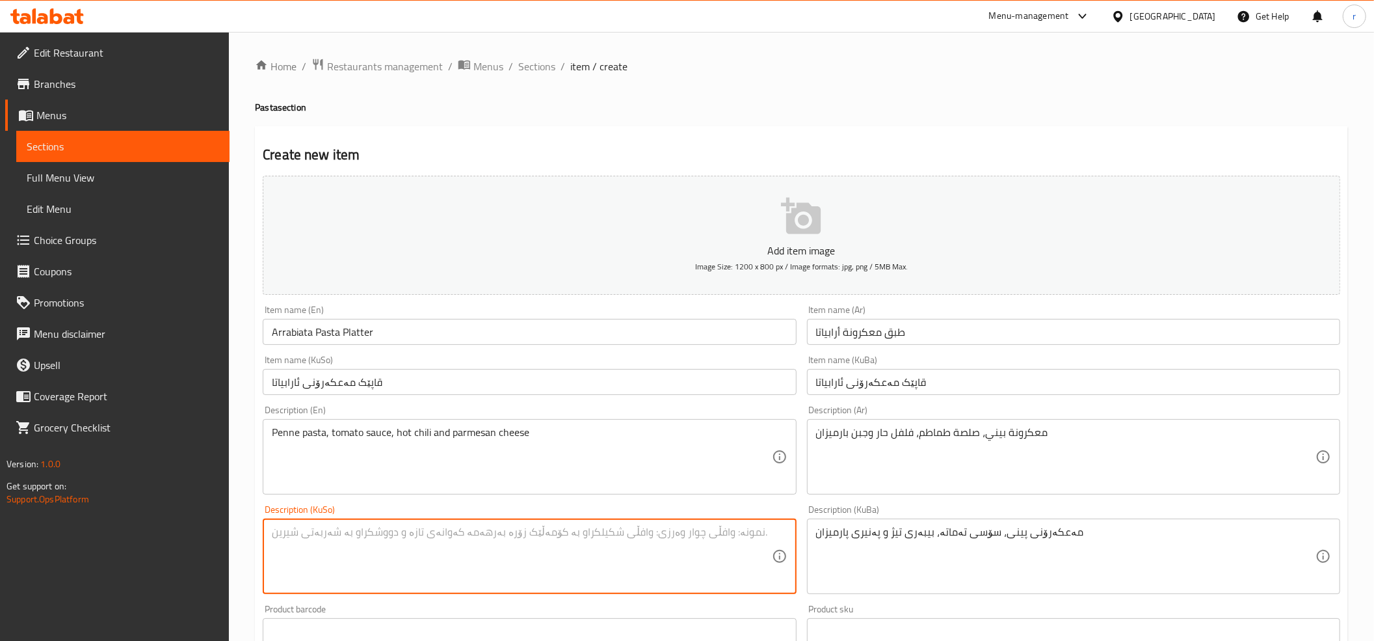
click at [718, 542] on textarea at bounding box center [522, 557] width 500 height 62
paste textarea "مەعکەرۆنی پینی، سۆسی تەماتە، بیبەری تیژ و پەنیری پارمیزان"
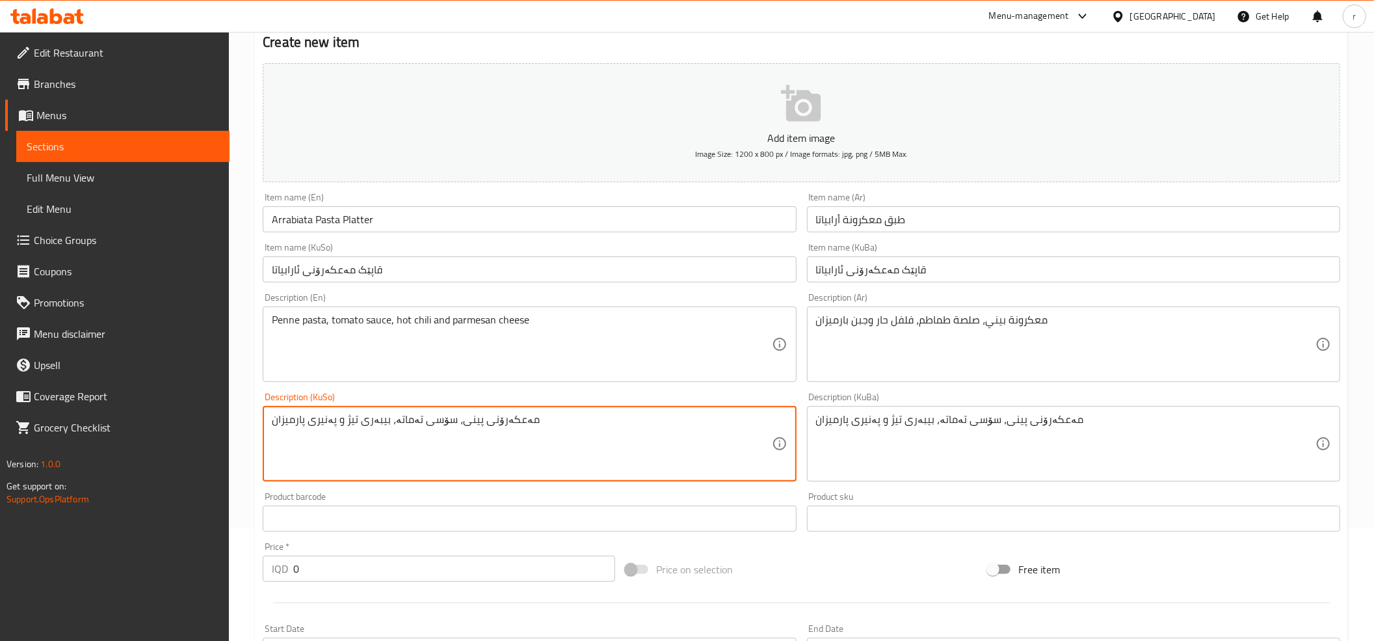
scroll to position [289, 0]
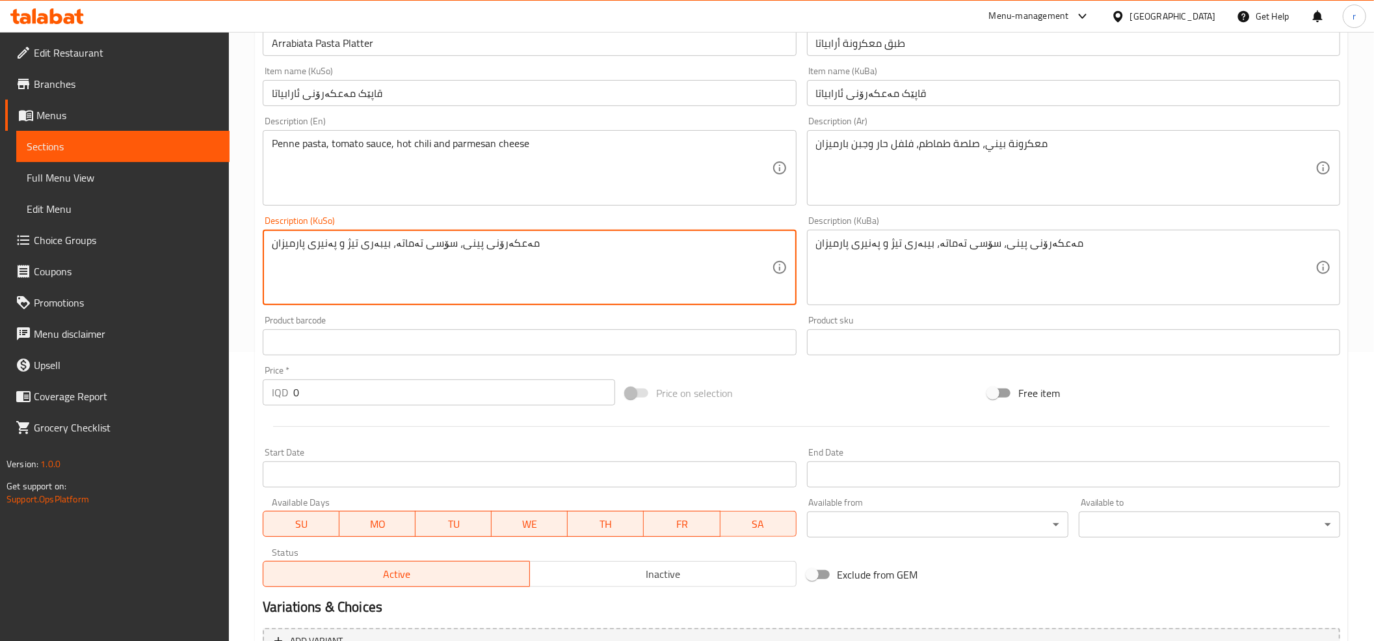
type textarea "مەعکەرۆنی پینی، سۆسی تەماتە، بیبەری تیژ و پەنیری پارمیزان"
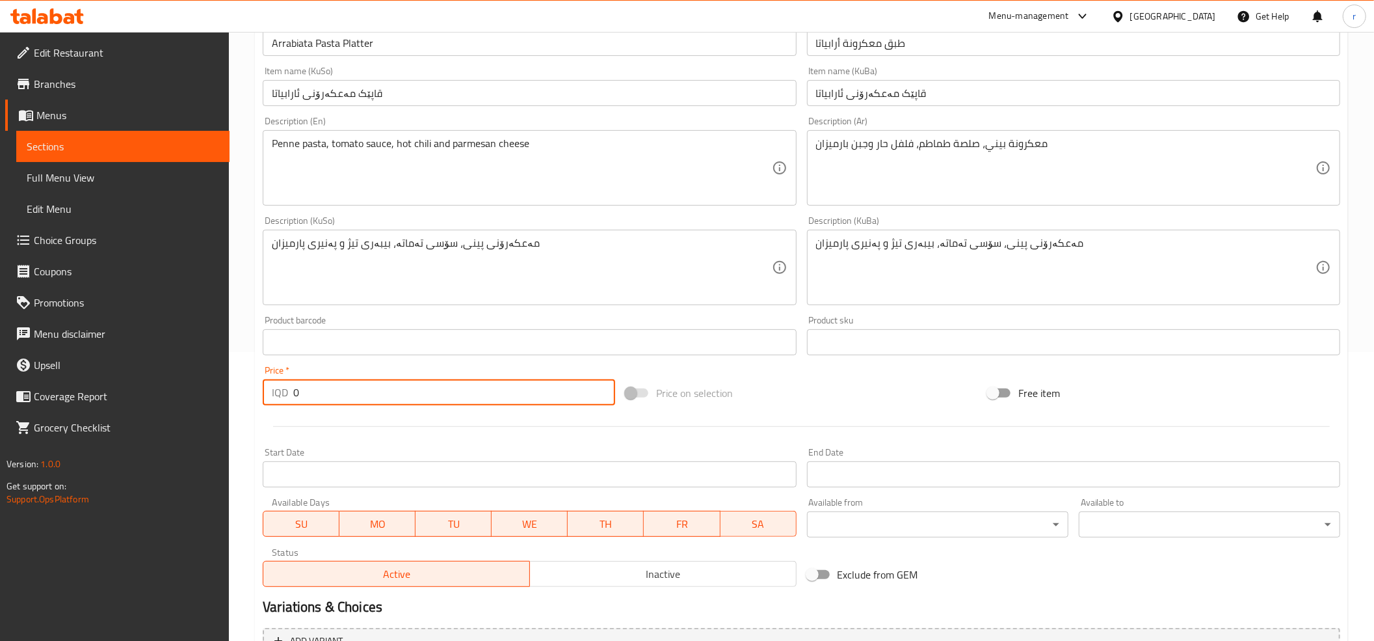
click at [380, 388] on input "0" at bounding box center [454, 392] width 322 height 26
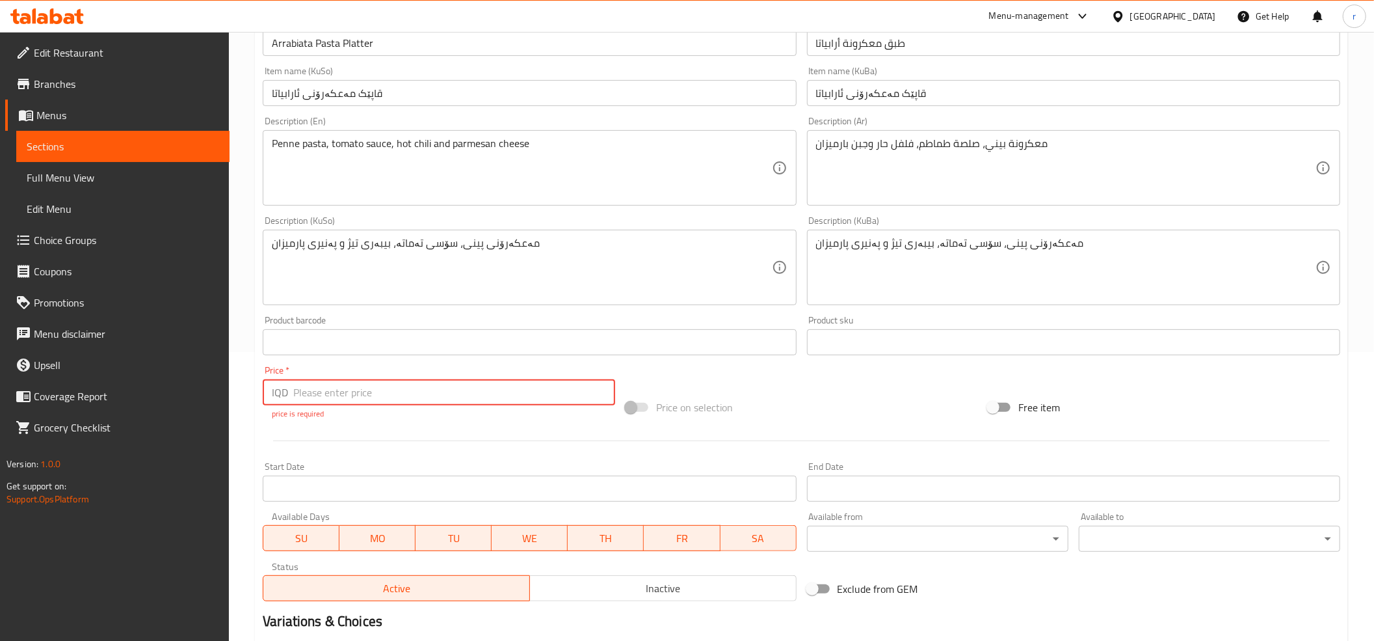
paste input "10000"
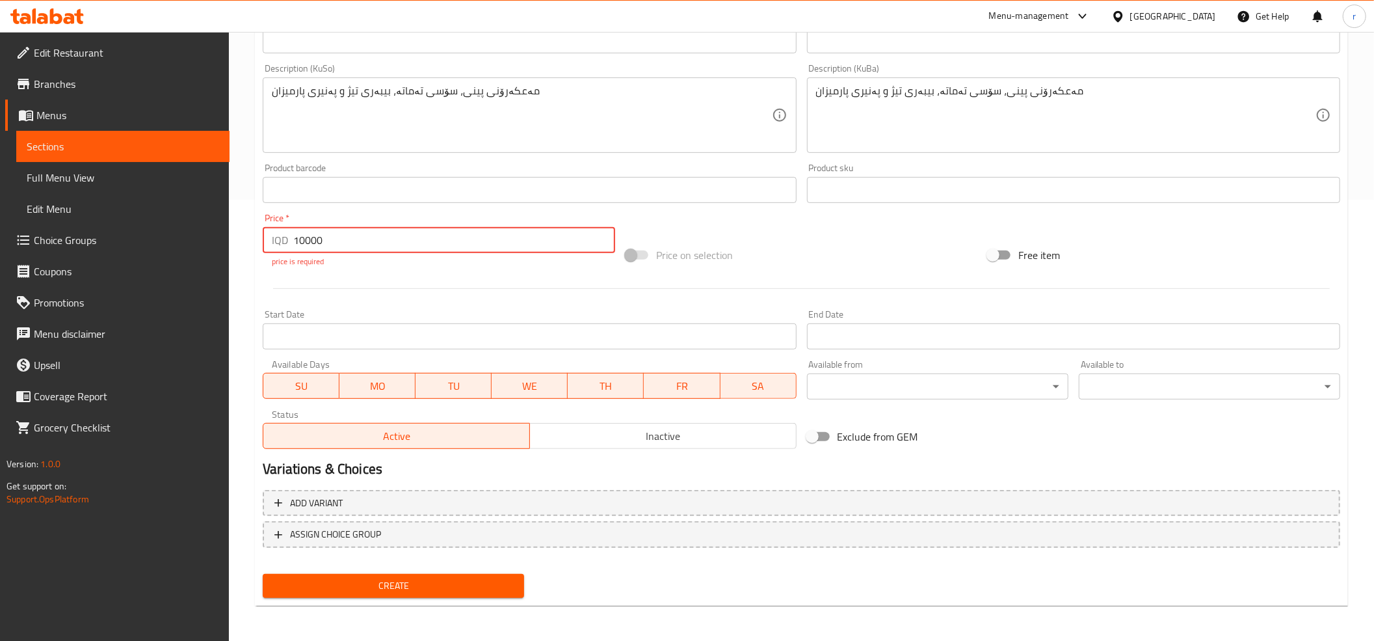
type input "10000"
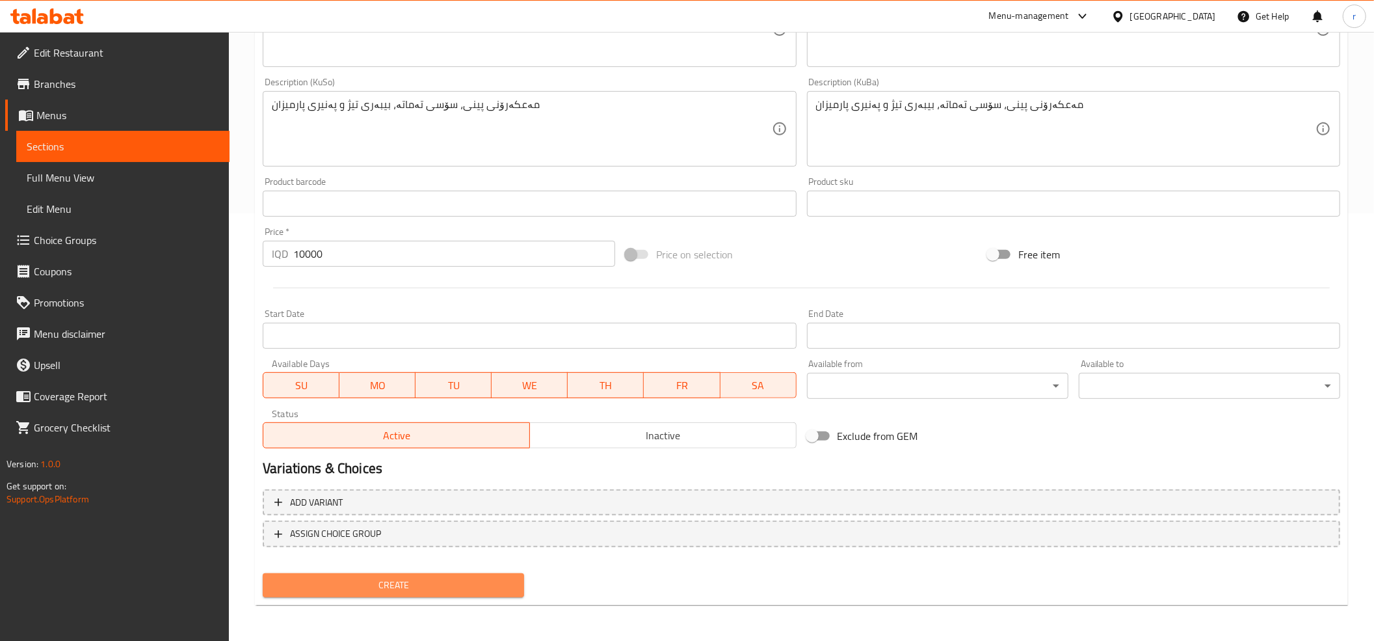
click at [440, 583] on span "Create" at bounding box center [393, 585] width 241 height 16
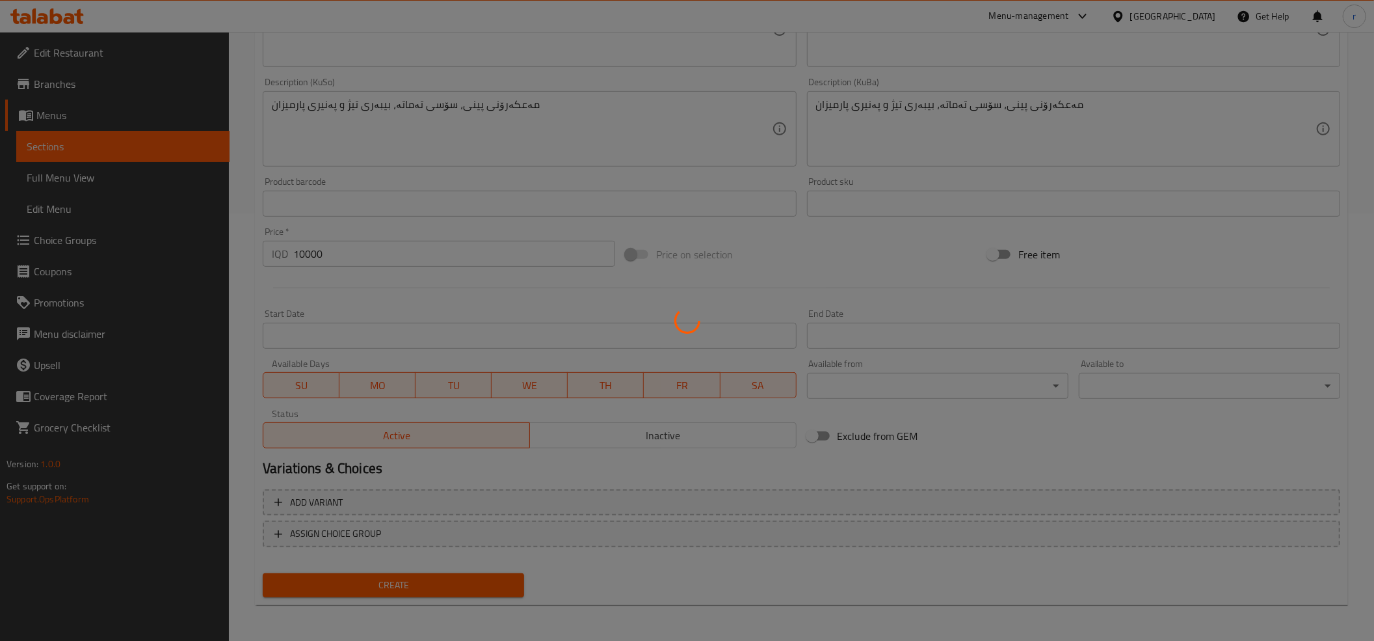
type input "0"
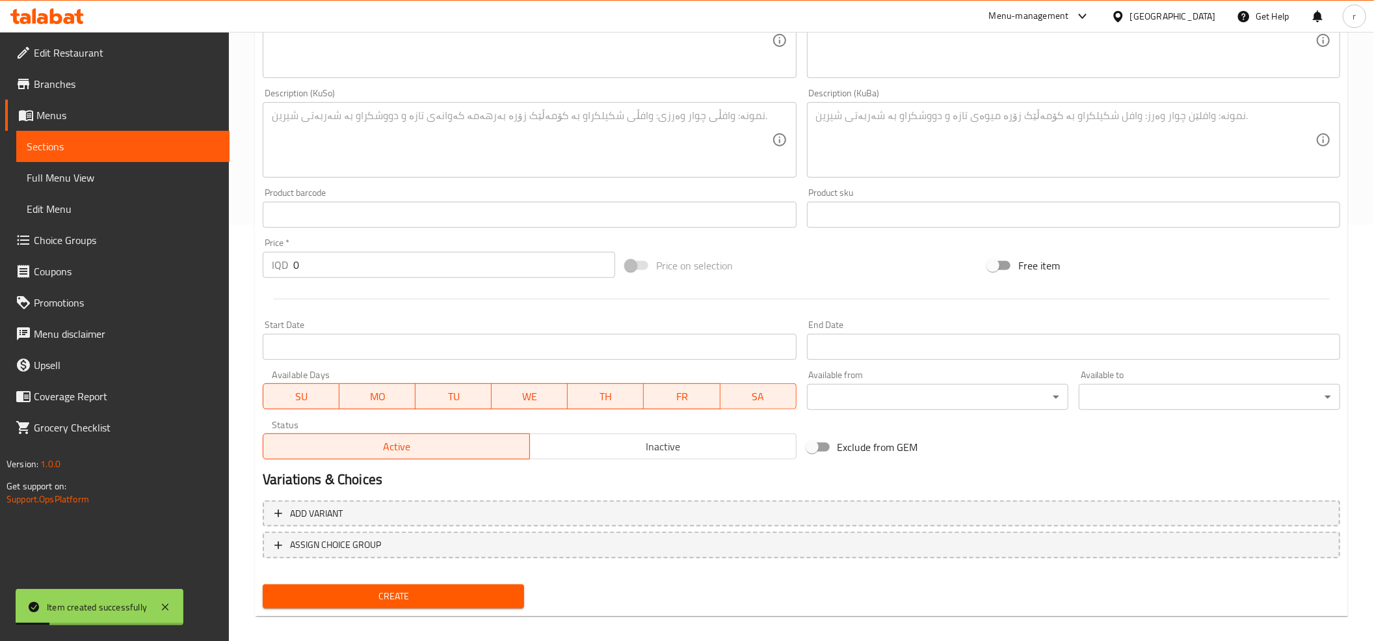
scroll to position [0, 0]
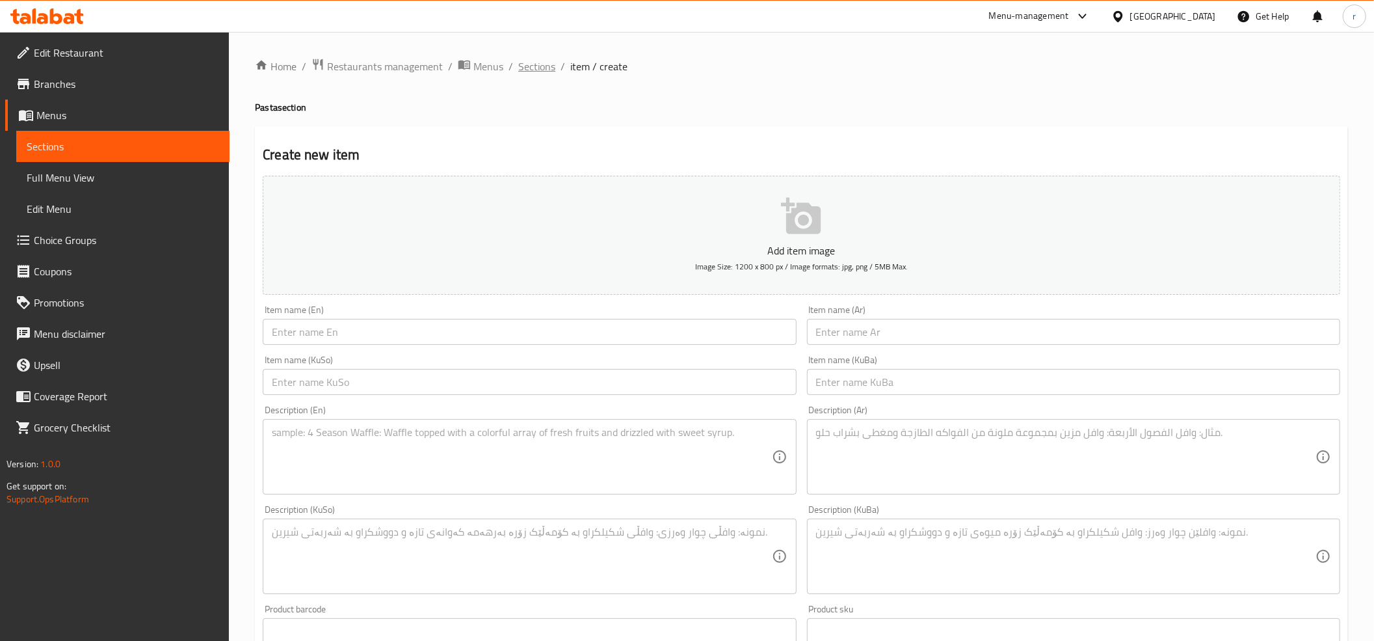
click at [536, 69] on span "Sections" at bounding box center [536, 67] width 37 height 16
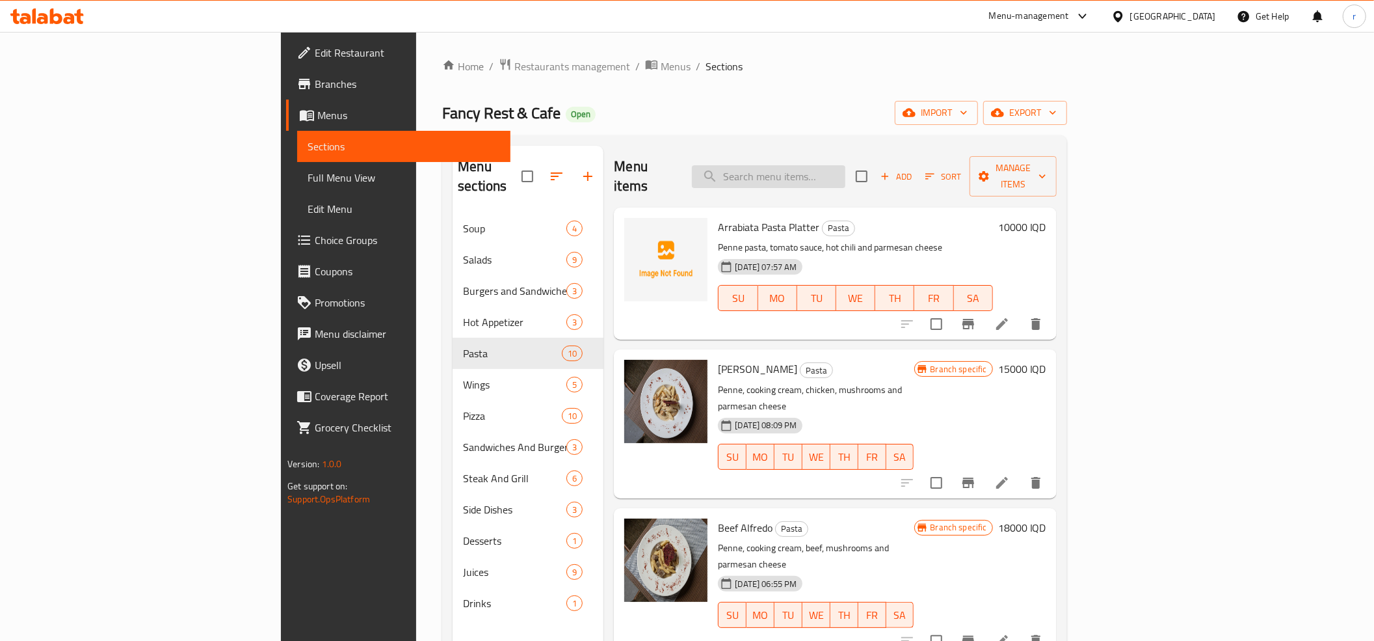
click at [834, 165] on input "search" at bounding box center [768, 176] width 153 height 23
paste input "[PERSON_NAME] Platter"
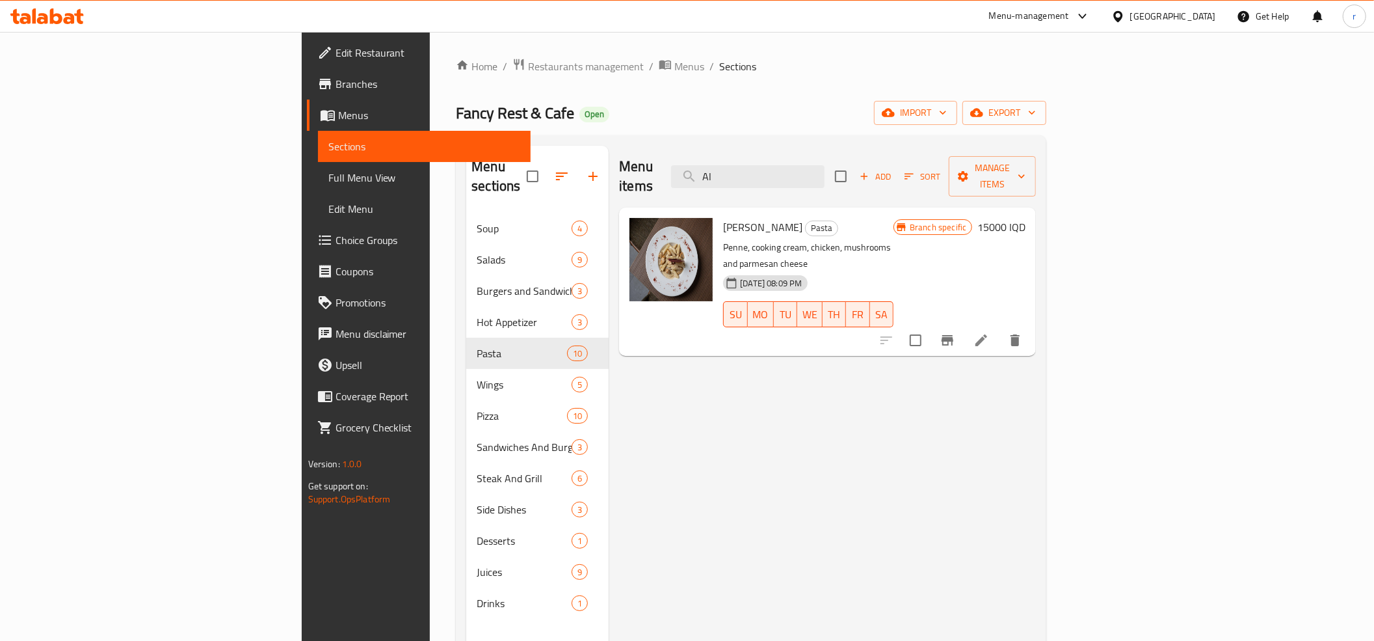
type input "A"
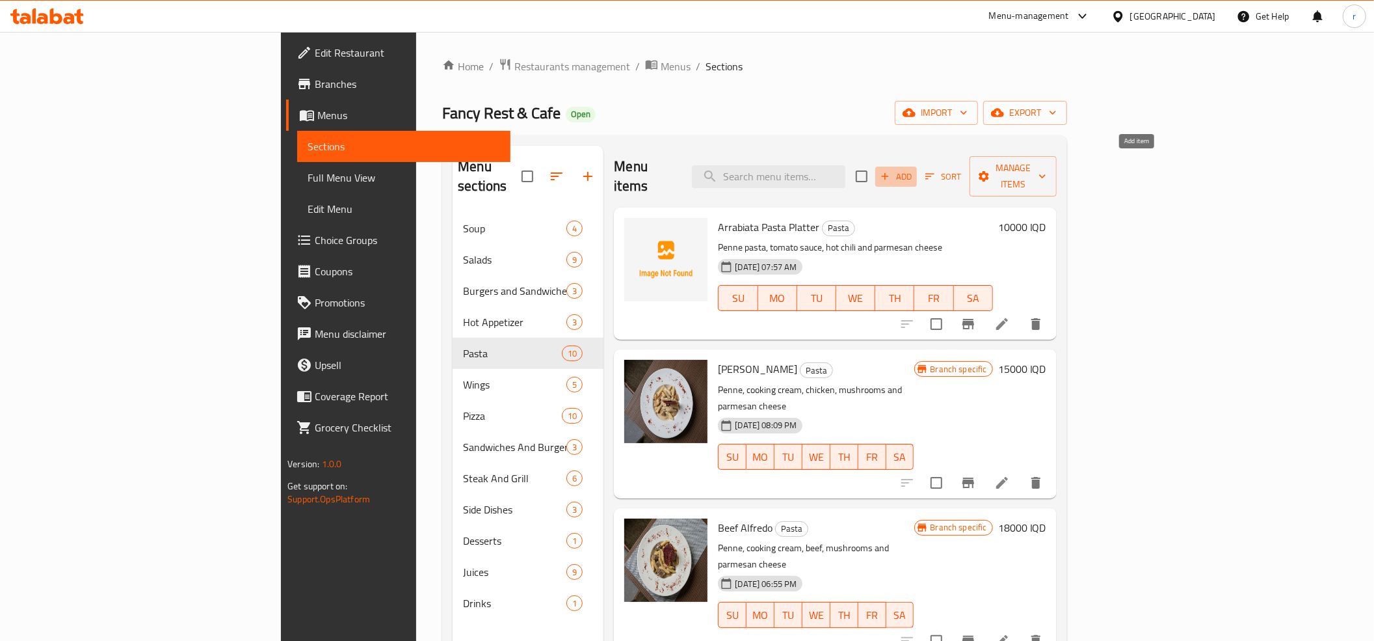
click at [914, 170] on span "Add" at bounding box center [896, 176] width 35 height 15
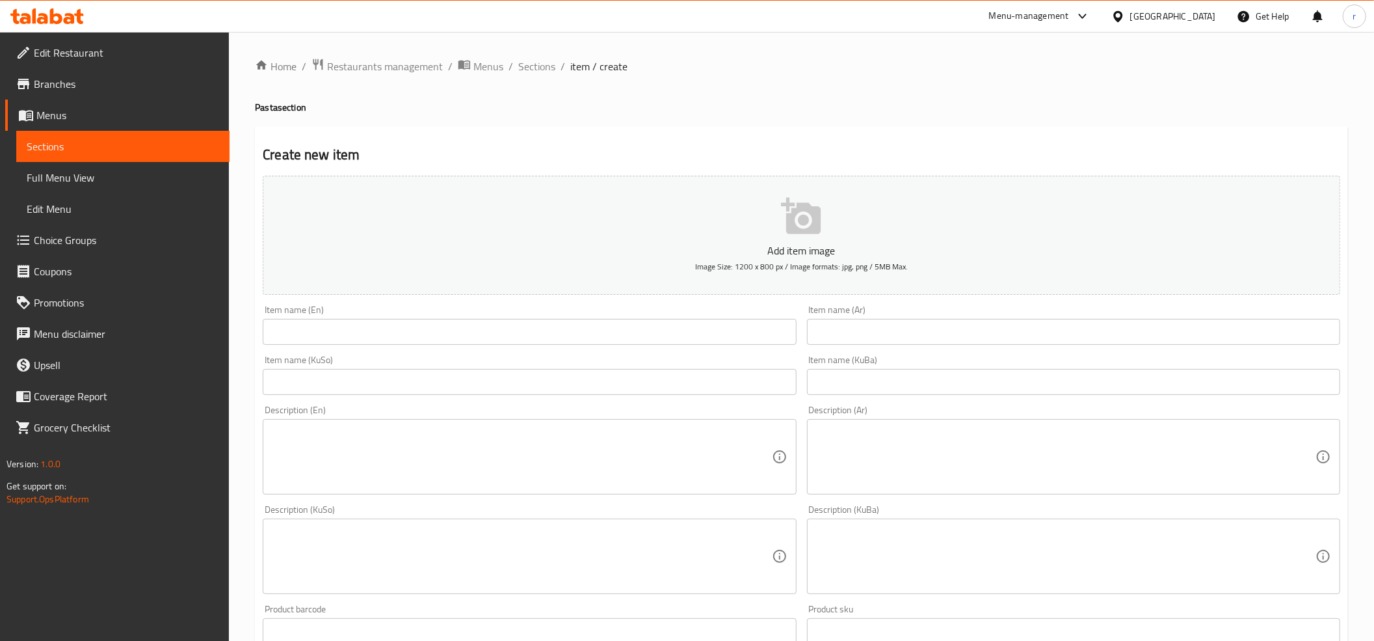
click at [350, 318] on div "Item name (En) Item name (En)" at bounding box center [529, 325] width 533 height 40
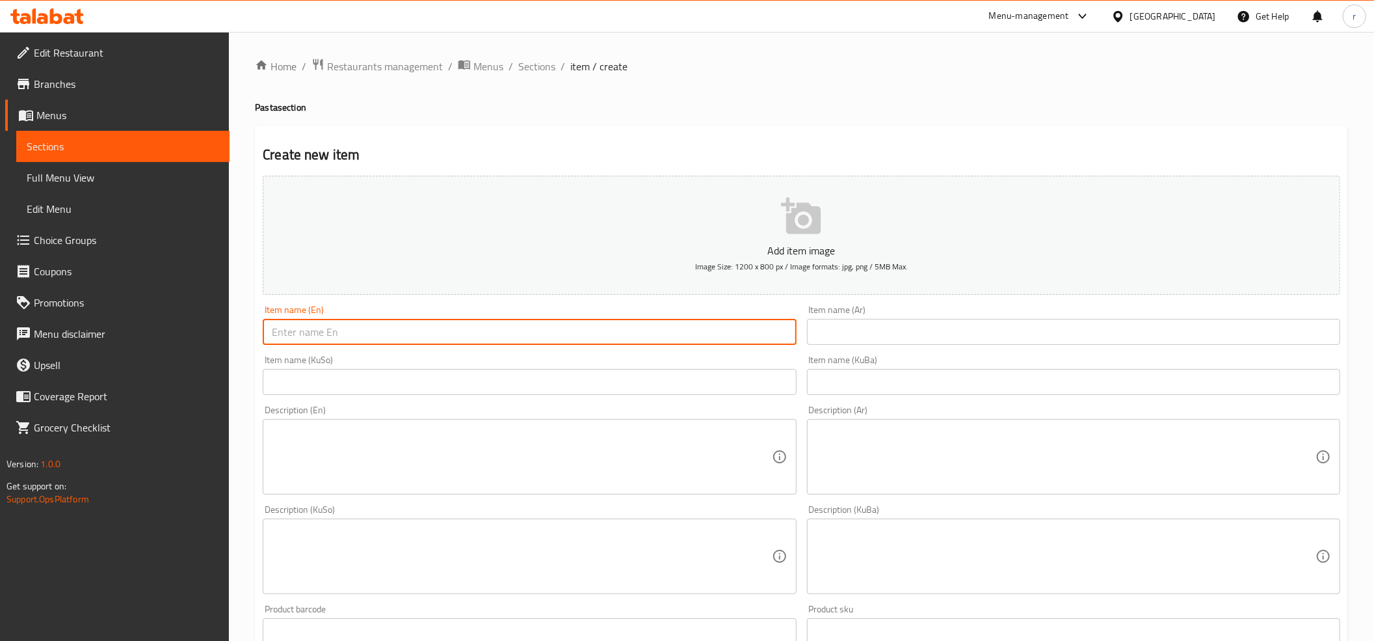
click at [352, 333] on input "text" at bounding box center [529, 332] width 533 height 26
paste input "[PERSON_NAME] Platter"
type input "[PERSON_NAME] Platter"
click at [958, 332] on input "text" at bounding box center [1073, 332] width 533 height 26
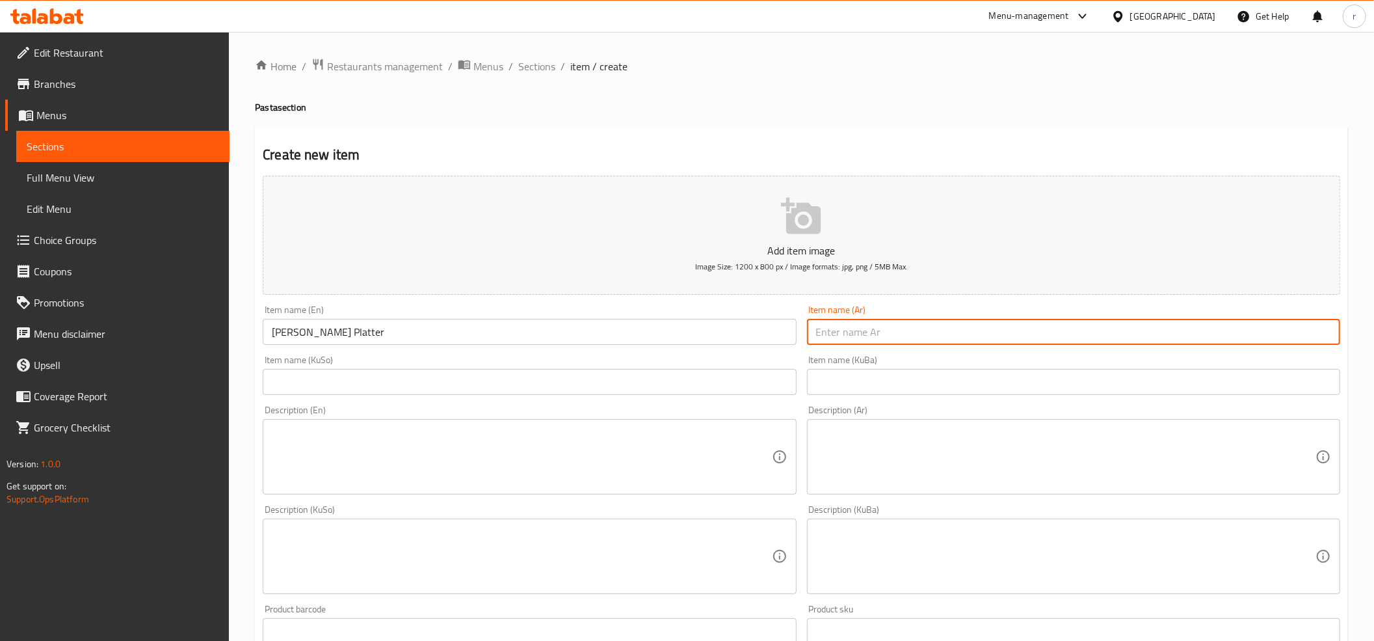
paste input "طبق معكرونة [PERSON_NAME]"
type input "طبق معكرونة [PERSON_NAME]"
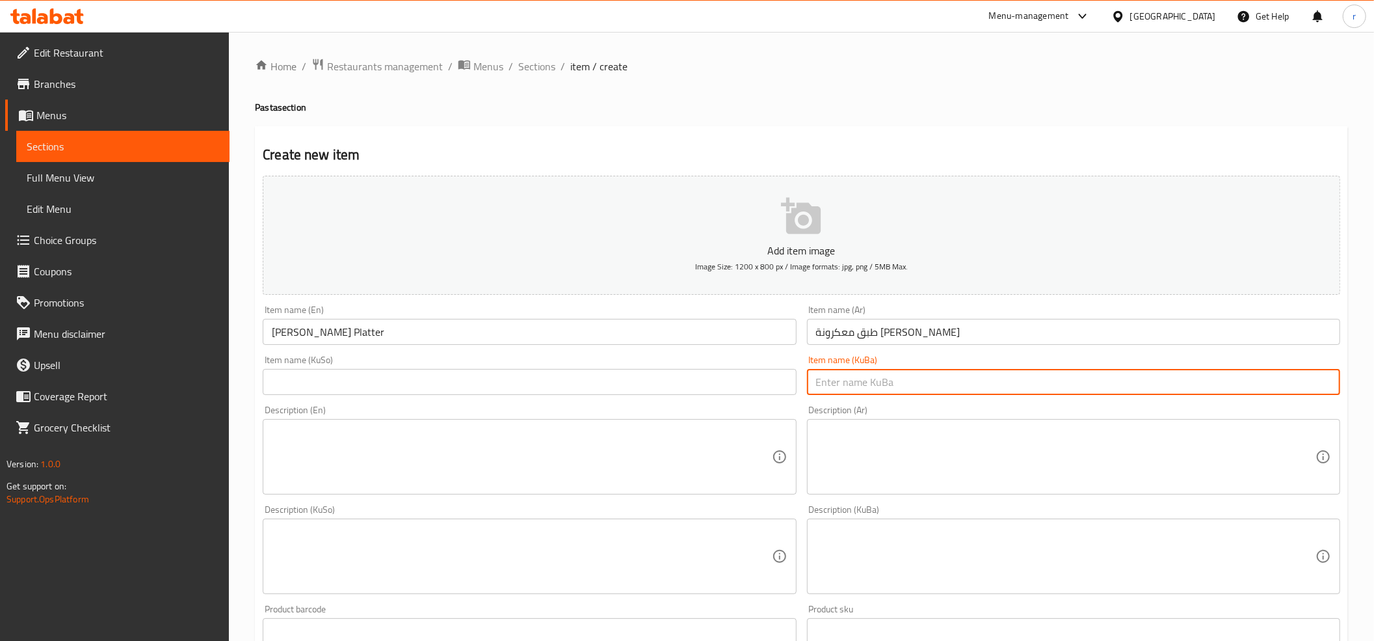
click at [869, 378] on input "text" at bounding box center [1073, 382] width 533 height 26
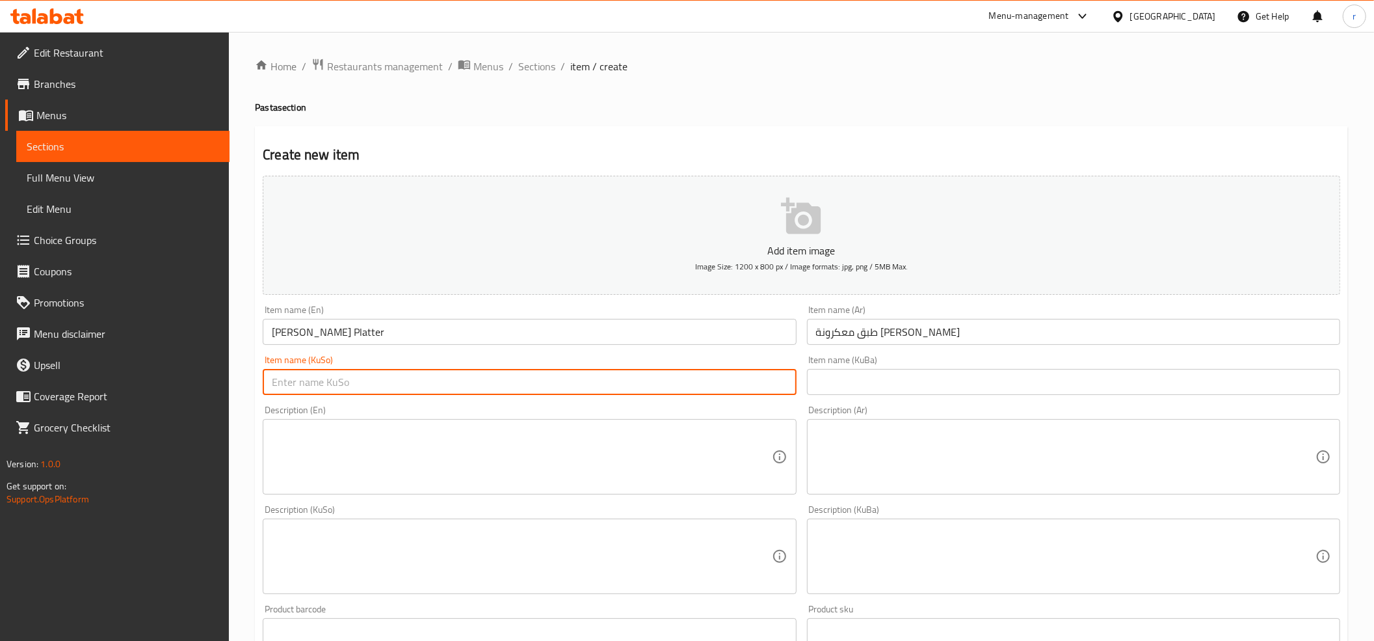
click at [661, 392] on input "text" at bounding box center [529, 382] width 533 height 26
paste input "قاپێک مەعکەرۆنی ئەلفرێدۆ"
type input "قاپێک مەعکەرۆنی ئەلفرێدۆ"
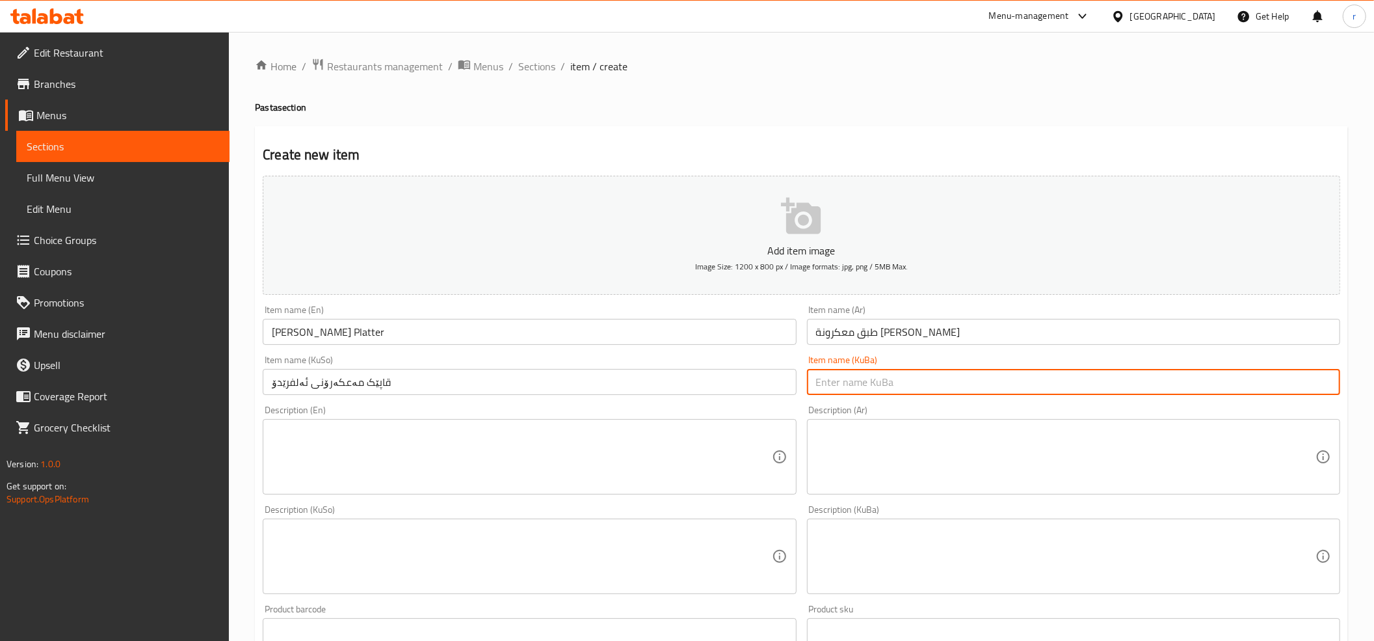
click at [833, 383] on input "text" at bounding box center [1073, 382] width 533 height 26
paste input "قاپێک مەعکەرۆنی ئەلفرێدۆ"
type input "قاپێک مەعکەرۆنی ئەلفرێدۆ"
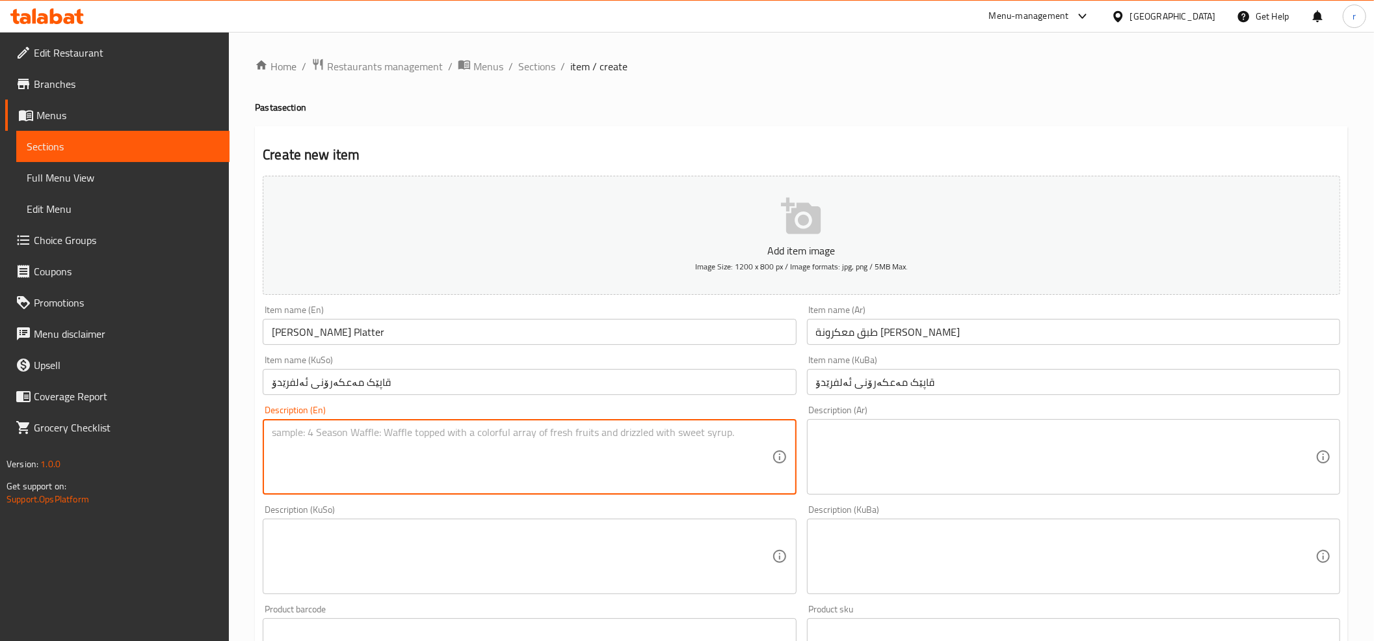
click at [385, 466] on textarea at bounding box center [522, 457] width 500 height 62
paste textarea "Penne pasta, alfredo sauce, mushroom and parmesan cheese"
type textarea "Penne pasta, alfredo sauce, mushroom and parmesan cheese"
click at [861, 436] on textarea at bounding box center [1066, 457] width 500 height 62
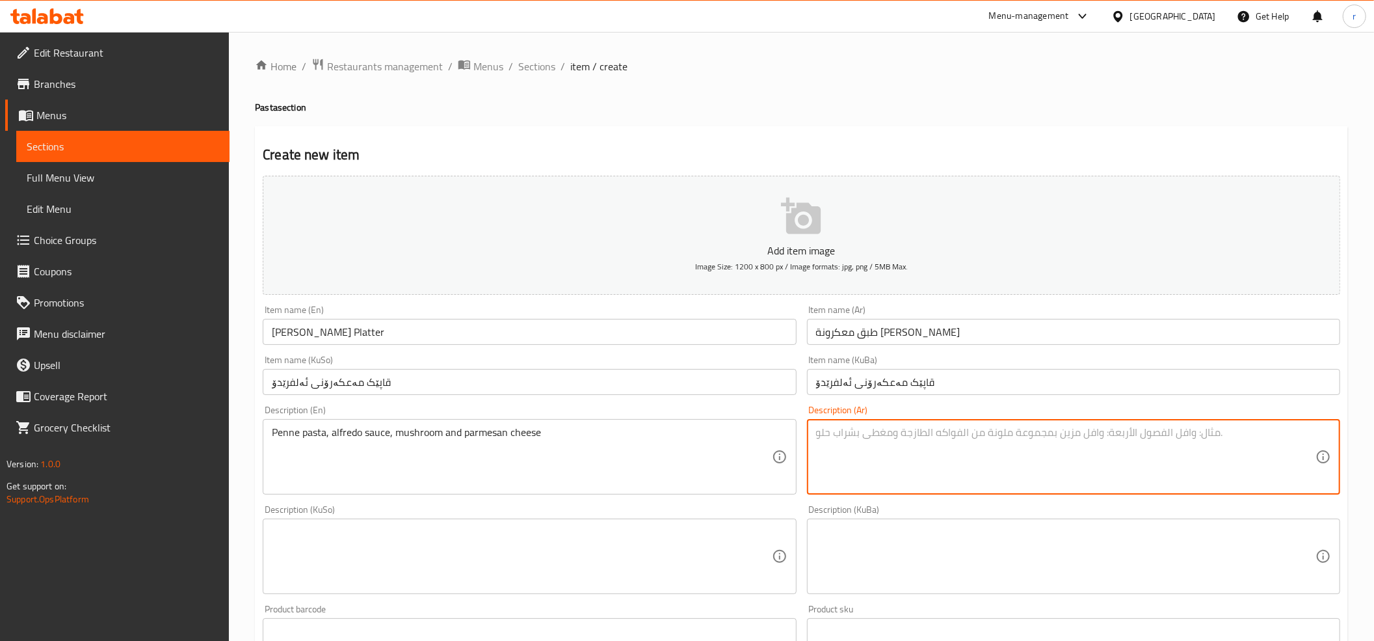
paste textarea "معكرونة بيني، صلصة ألفريدو، فطر وجبن بارميزان"
type textarea "معكرونة بيني، صلصة ألفريدو، فطر وجبن بارميزان"
click at [568, 537] on textarea at bounding box center [522, 557] width 500 height 62
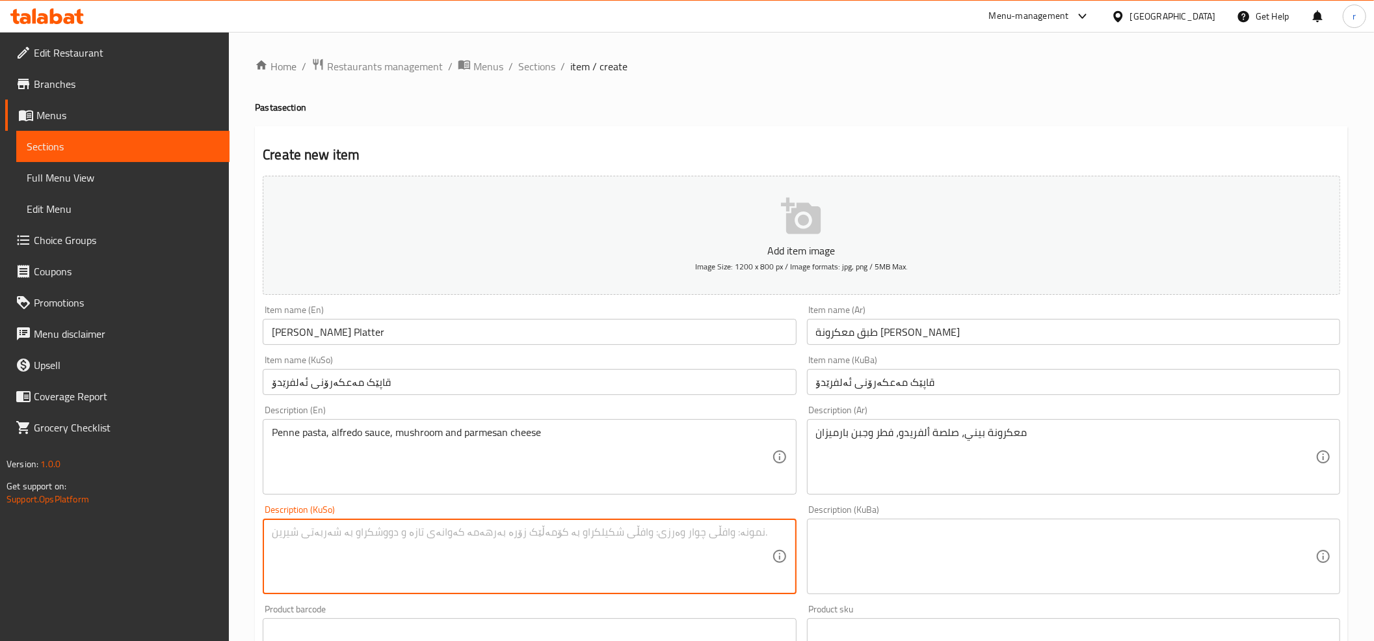
paste textarea "مەعکەرۆنی پێنێ،سۆسی ئەلفریدۆ، قارچک و پەنیری پارمیزان"
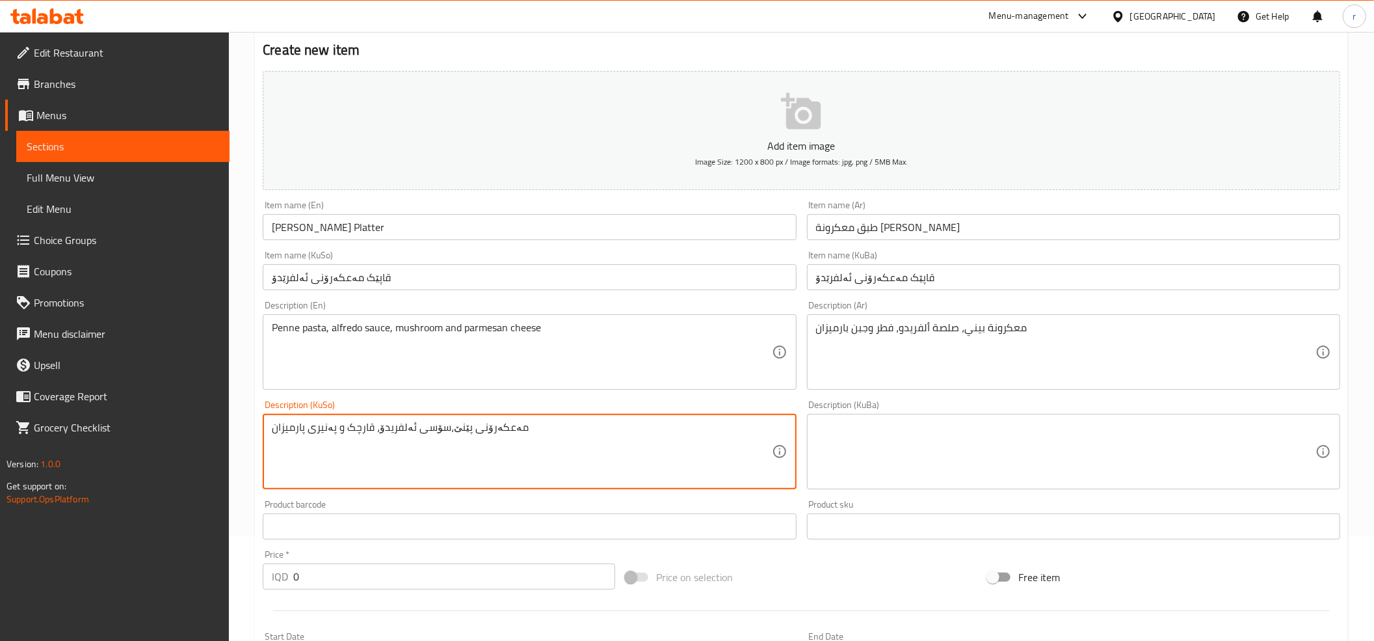
scroll to position [144, 0]
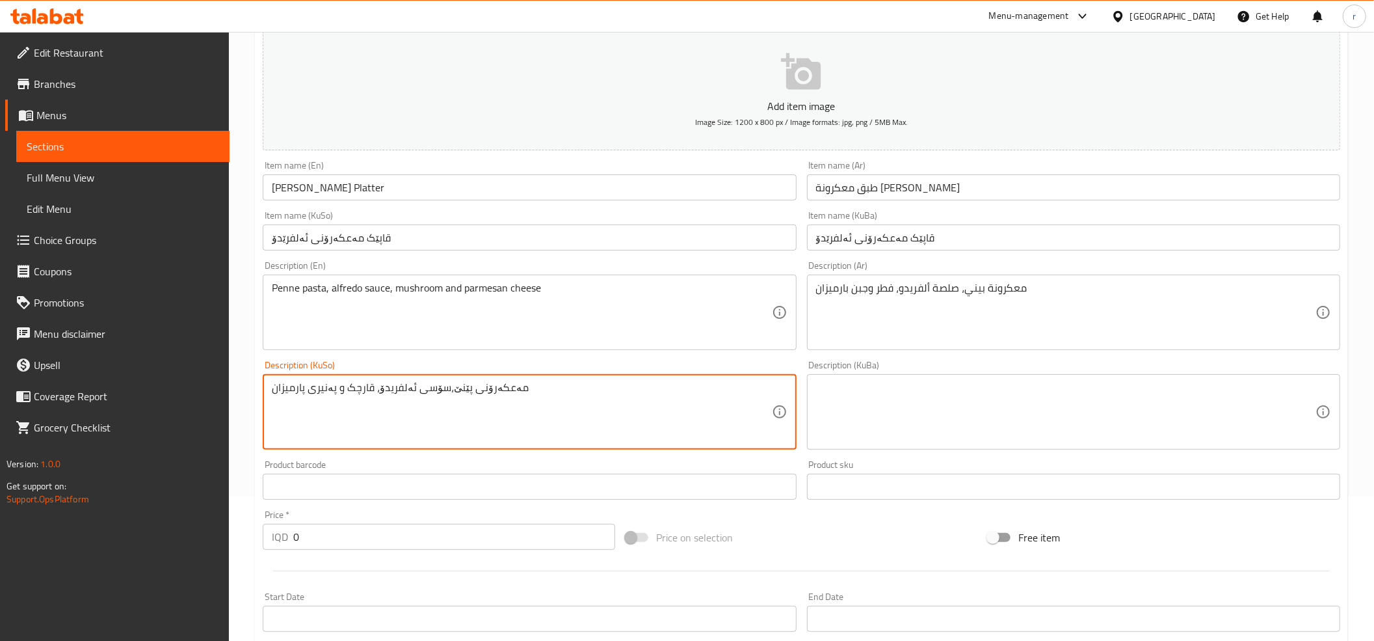
type textarea "مەعکەرۆنی پێنێ،سۆسی ئەلفریدۆ، قارچک و پەنیری پارمیزان"
click at [908, 390] on textarea at bounding box center [1066, 412] width 500 height 62
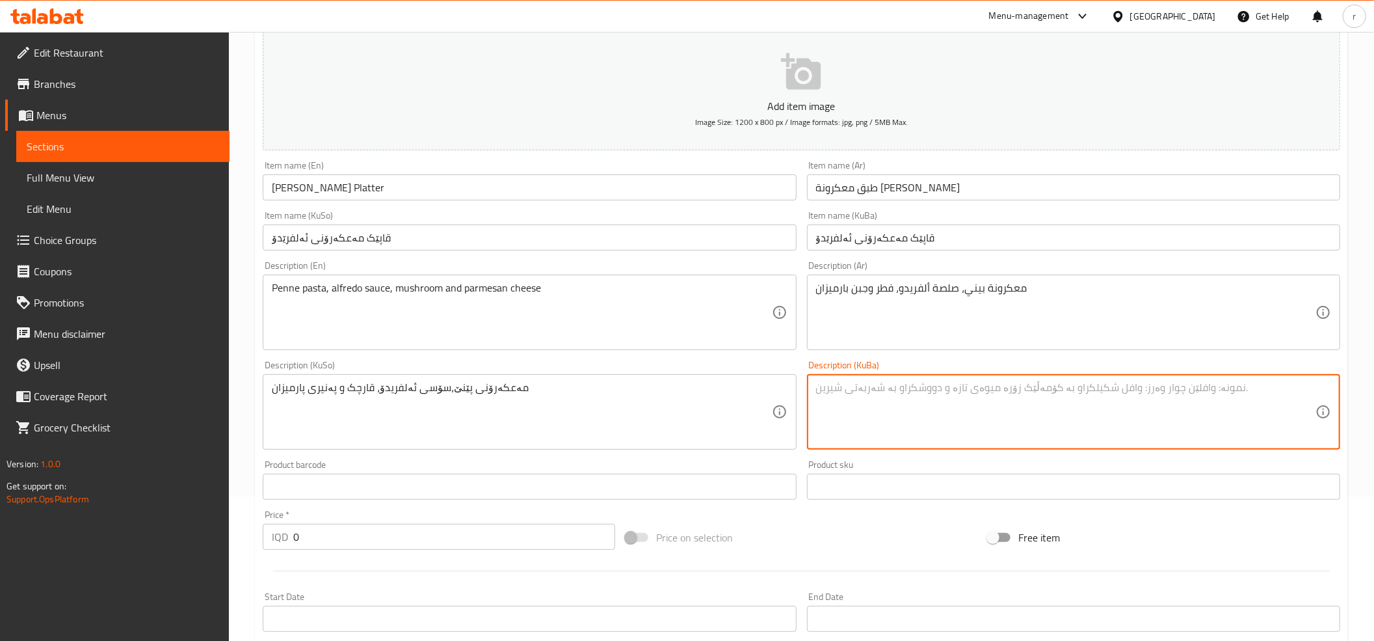
paste textarea "مەعکەرۆنی پێنێ،سۆسی ئەلفریدۆ، قارچک و پەنیری پارمیزان"
type textarea "مەعکەرۆنی پێنێ،سۆسی ئەلفریدۆ، قارچک و پەنیری پارمیزان"
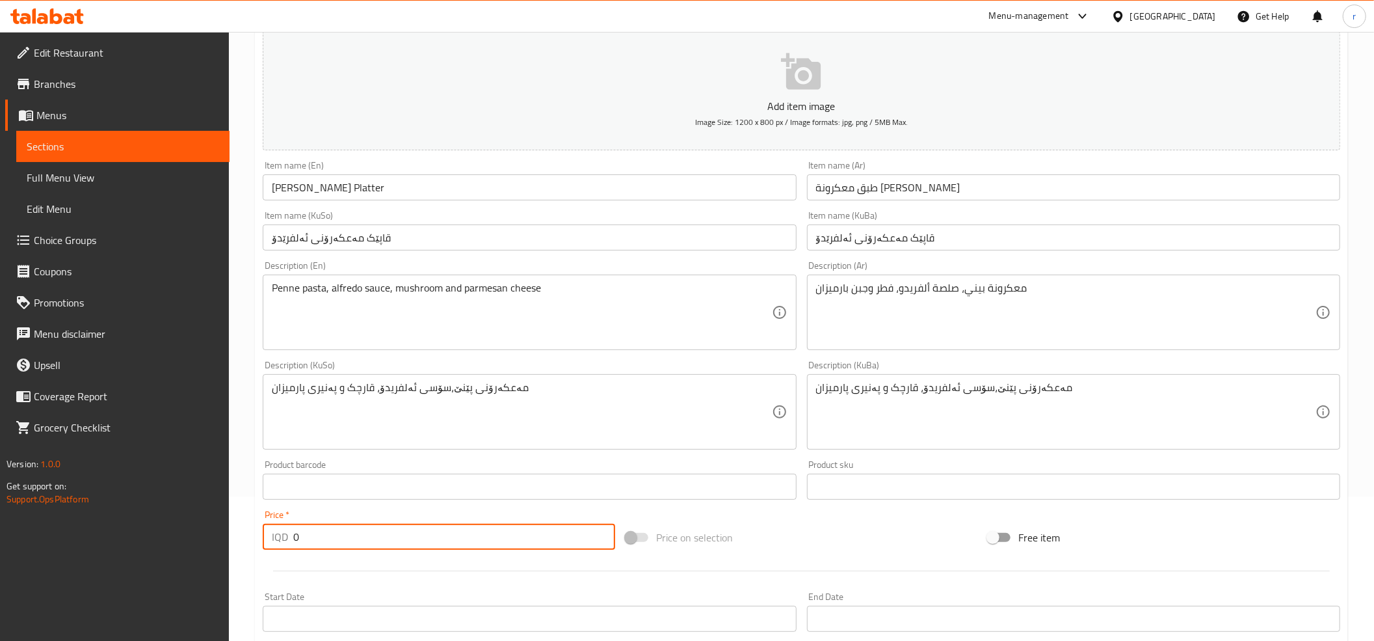
click at [345, 545] on input "0" at bounding box center [454, 537] width 322 height 26
paste input "15000"
type input "15000"
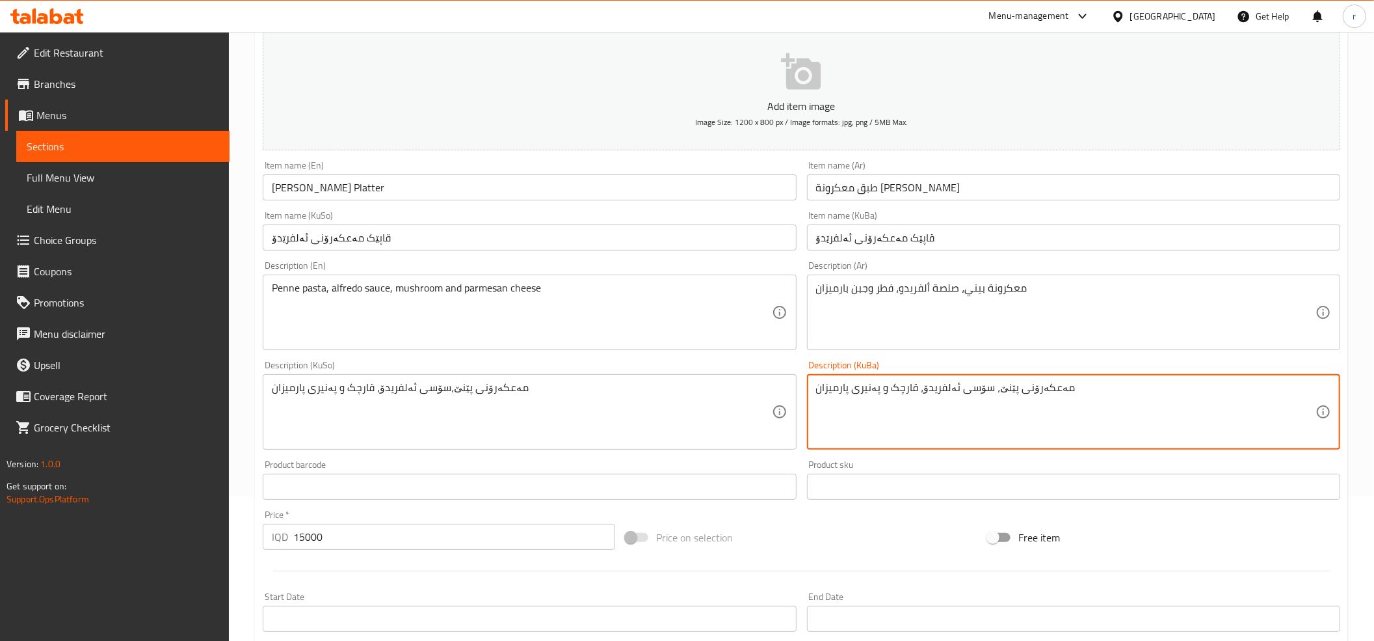
type textarea "مەعکەرۆنی پێنێ، سۆسی ئەلفریدۆ، قارچک و پەنیری پارمیزان"
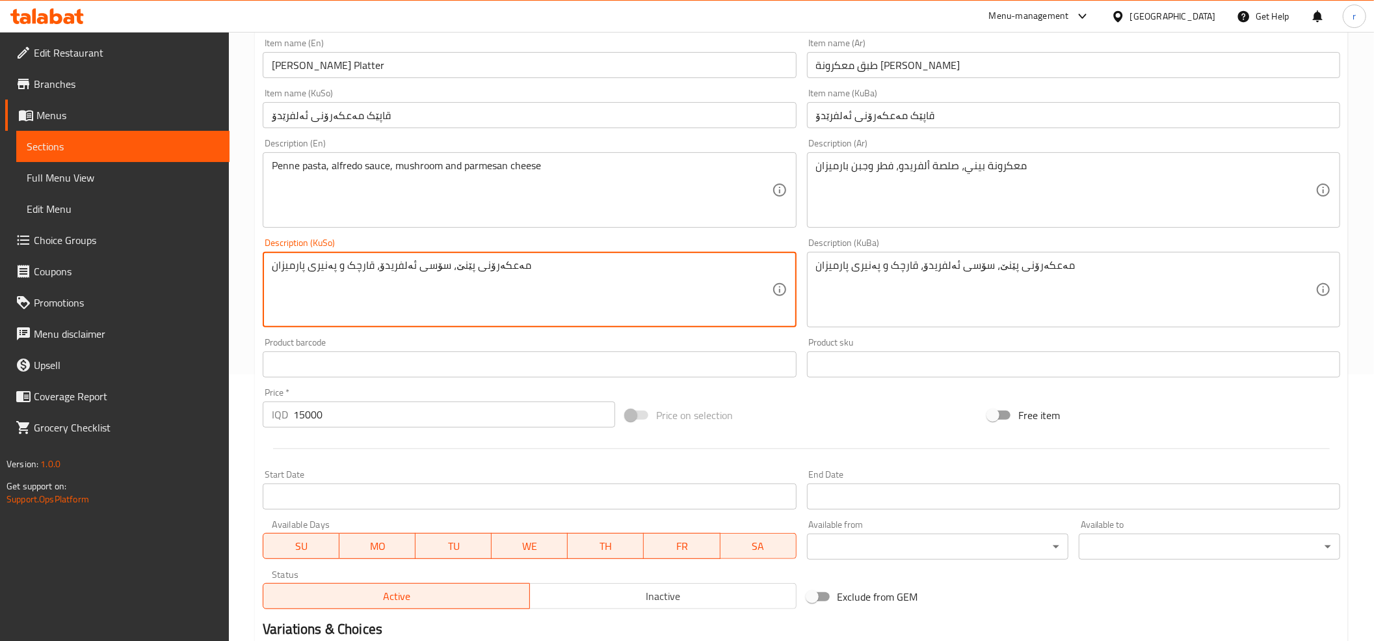
scroll to position [427, 0]
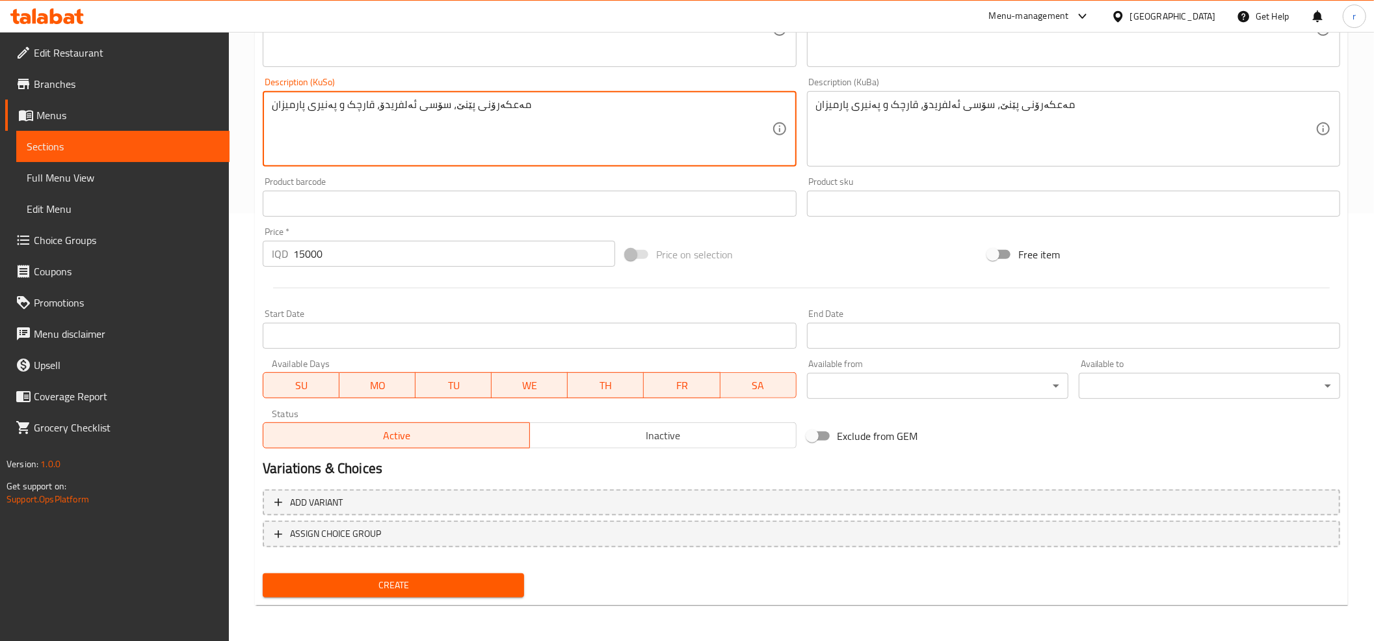
type textarea "مەعکەرۆنی پێنێ، سۆسی ئەلفریدۆ، قارچک و پەنیری پارمیزان"
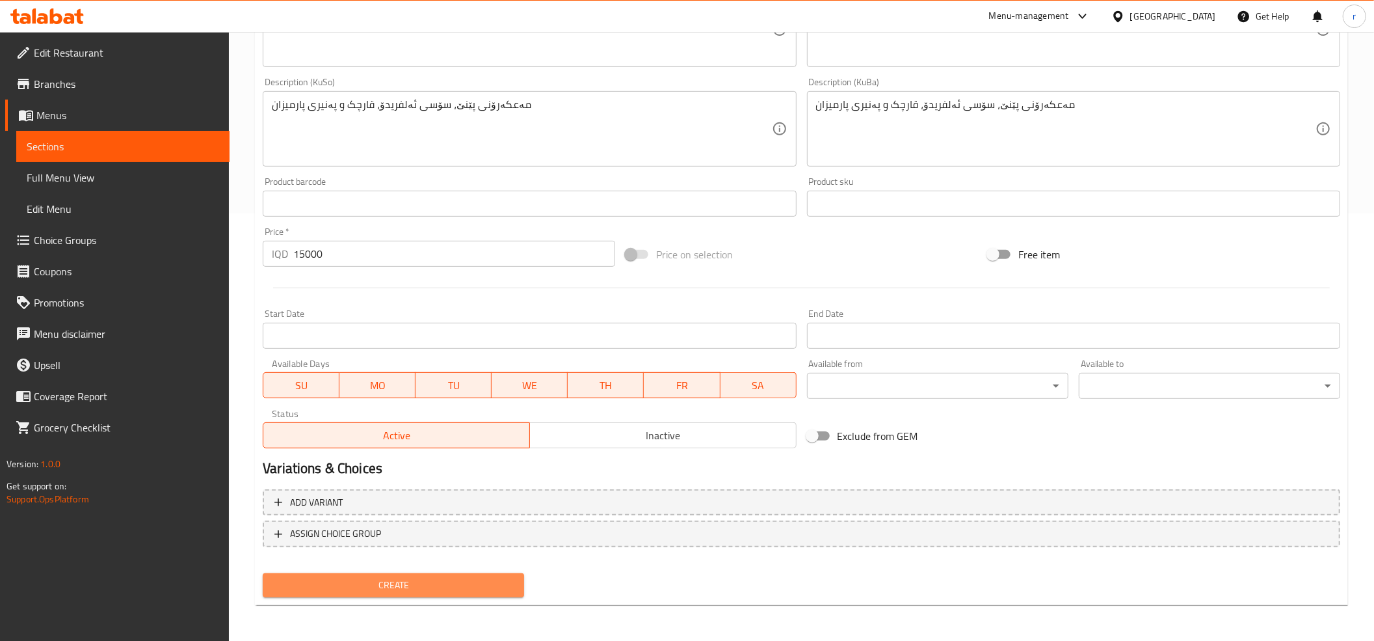
click at [449, 593] on button "Create" at bounding box center [393, 585] width 261 height 24
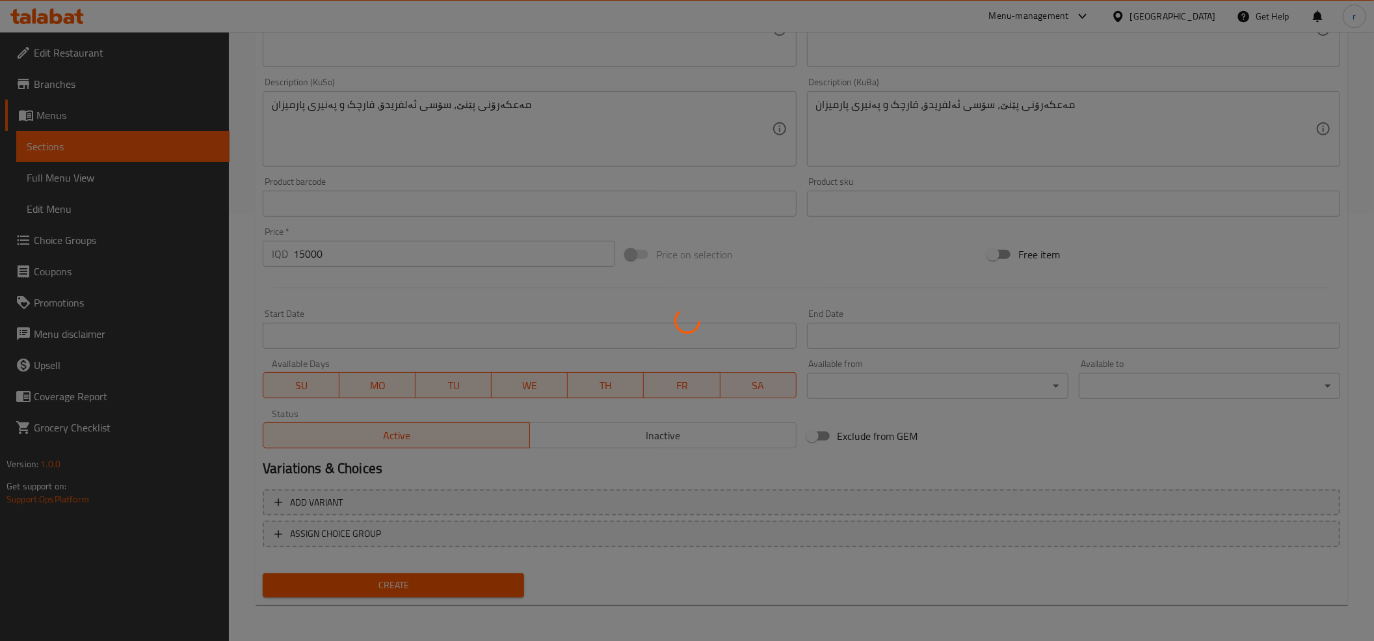
type input "0"
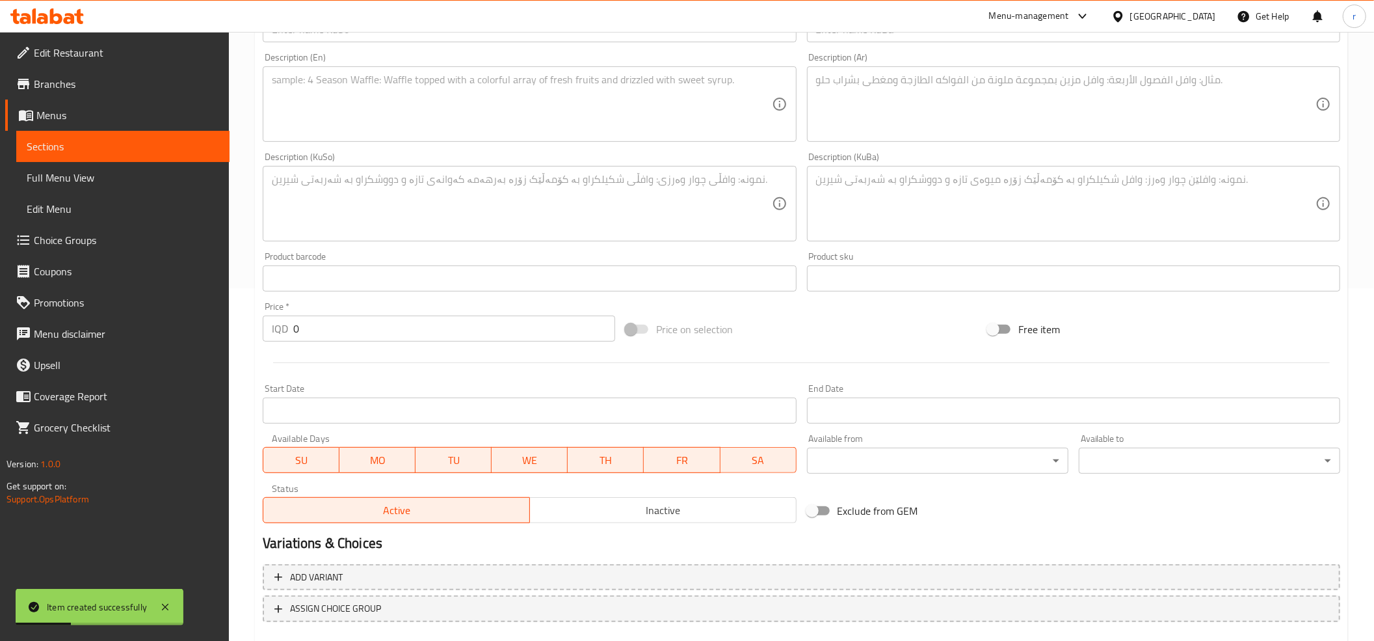
scroll to position [0, 0]
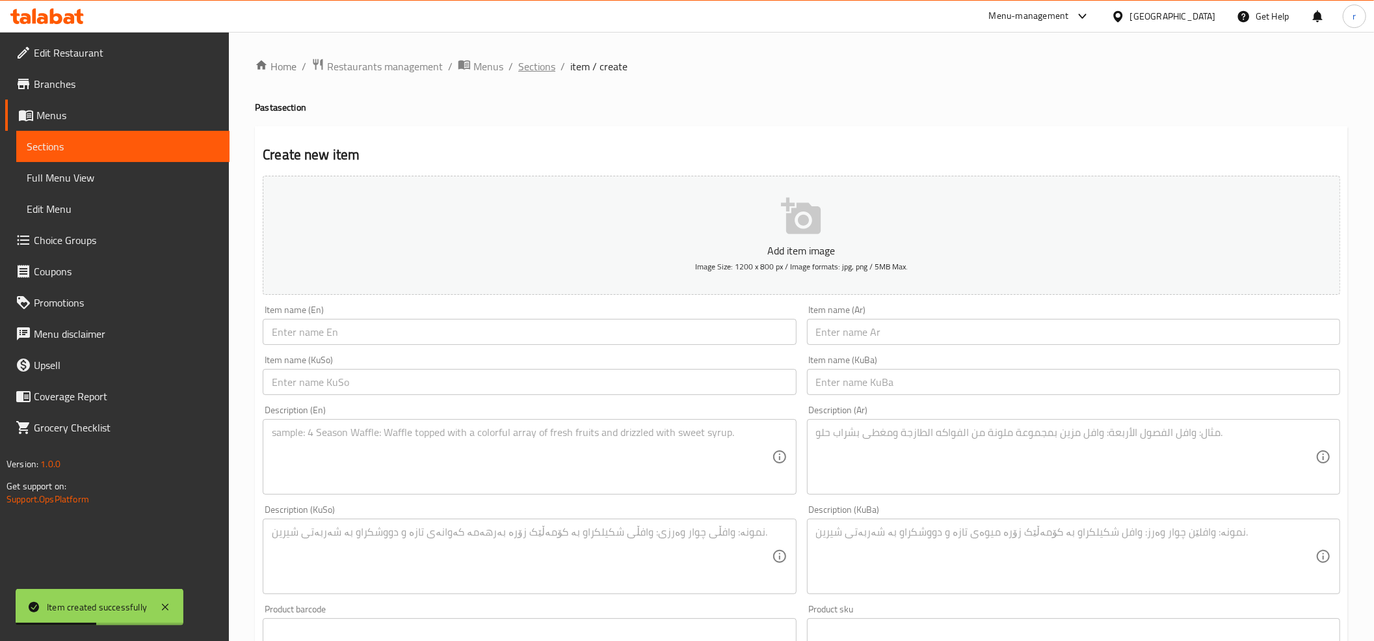
click at [532, 59] on span "Sections" at bounding box center [536, 67] width 37 height 16
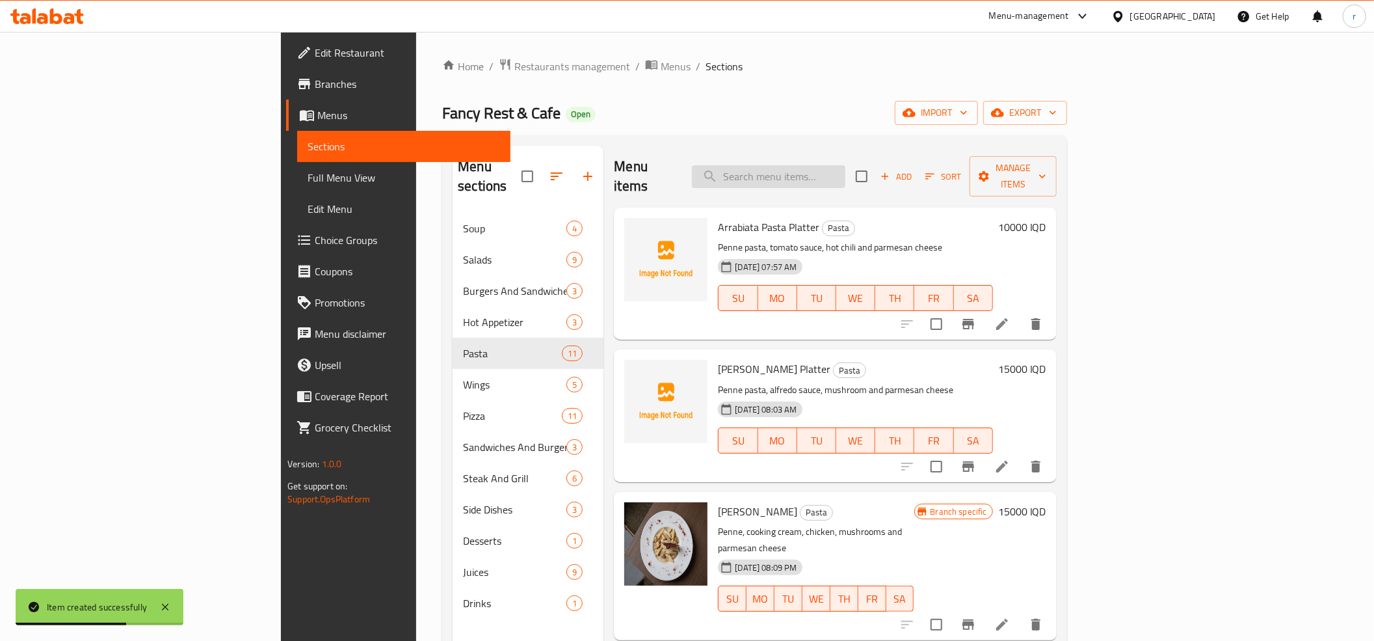
click at [839, 172] on input "search" at bounding box center [768, 176] width 153 height 23
paste input "Chicken Alfredo Pasta Platter"
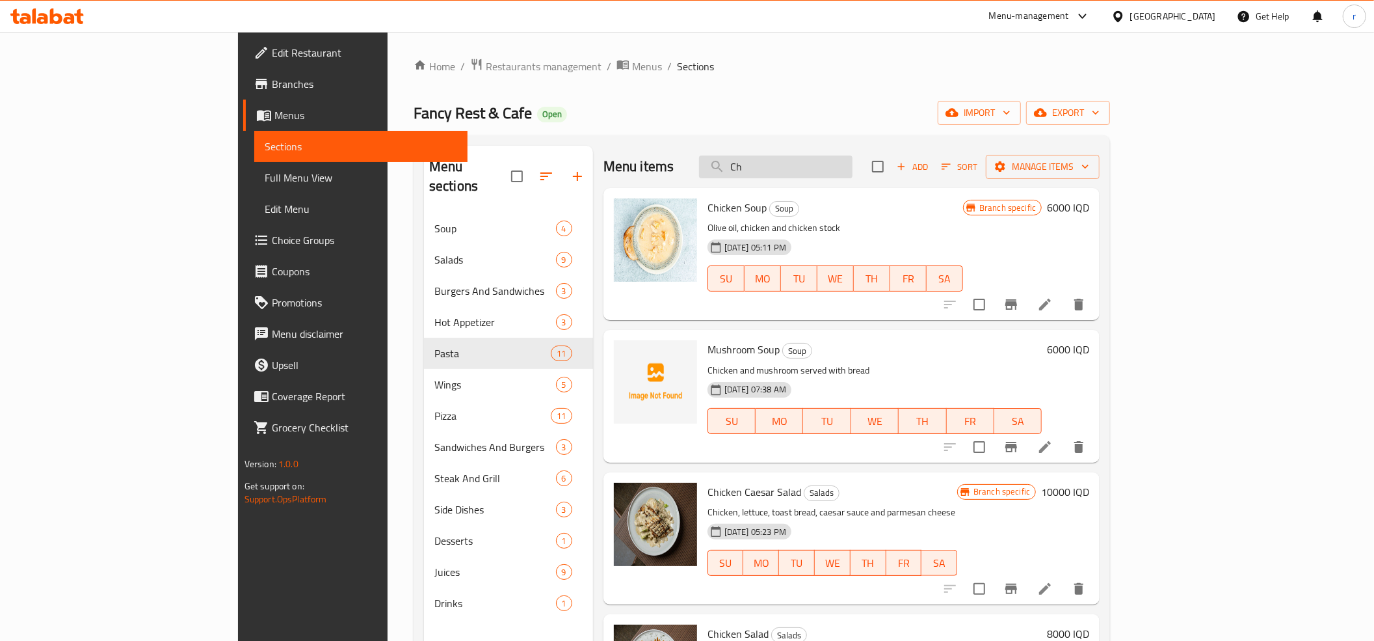
type input "C"
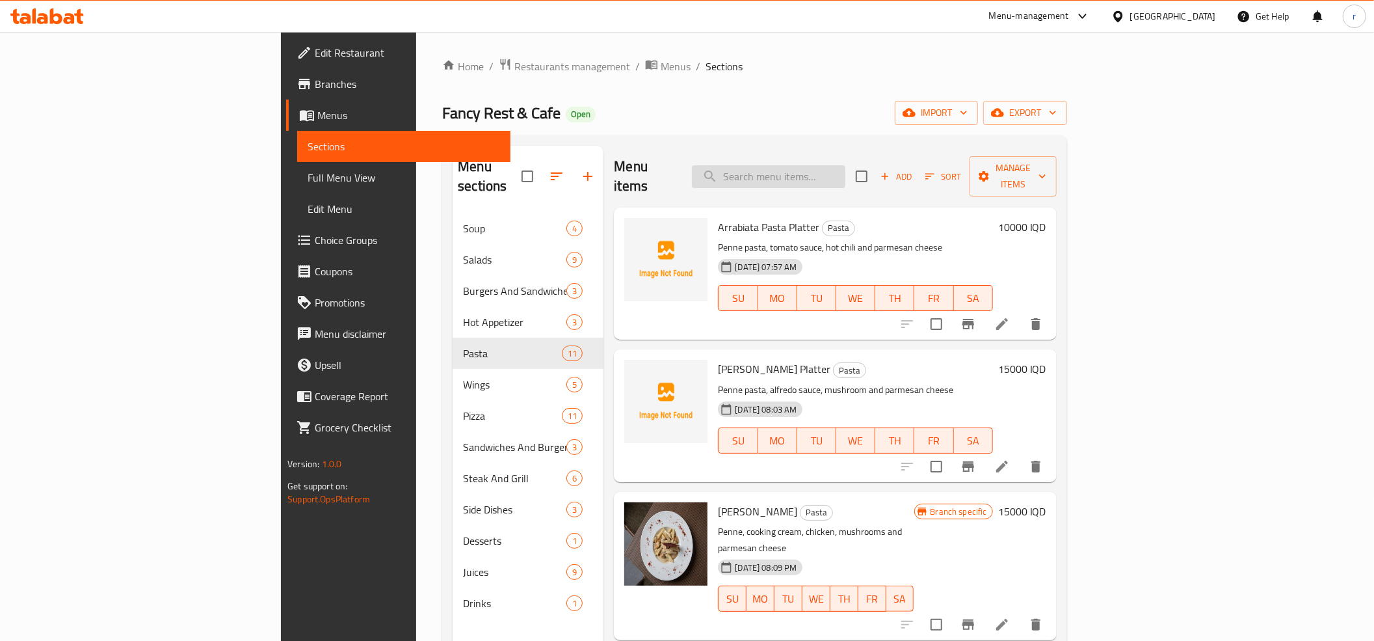
paste input "Chicken Alfredo Pasta Platter"
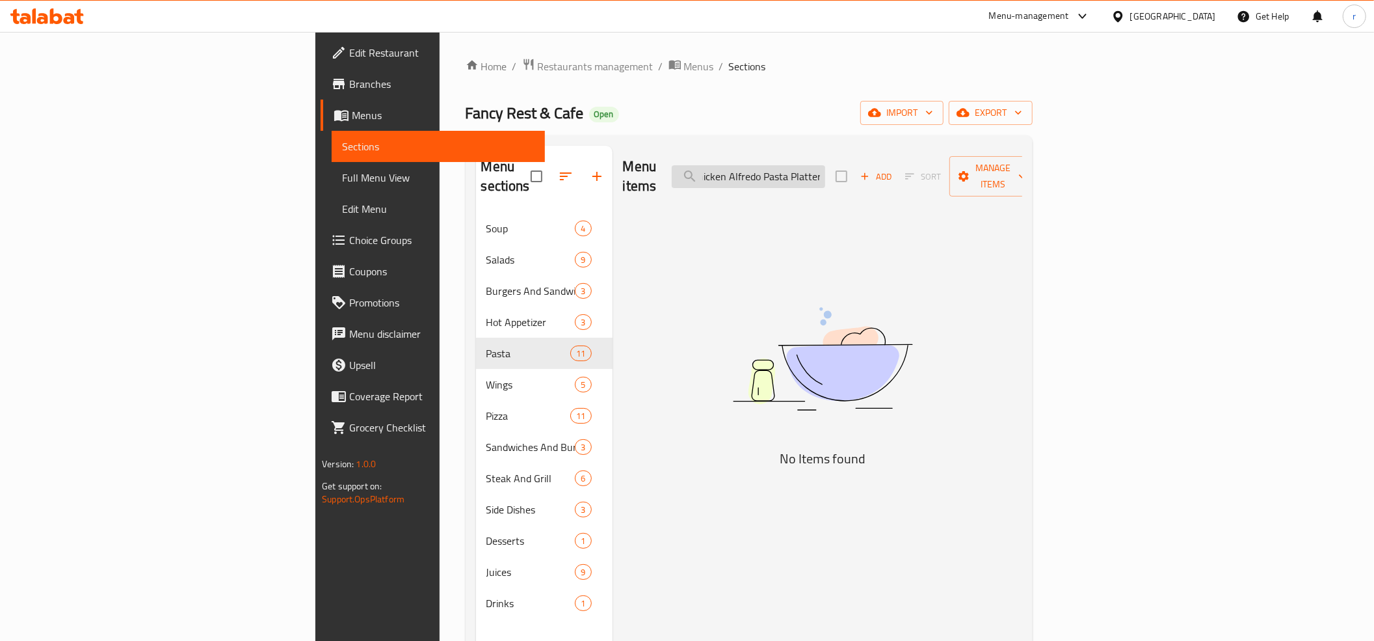
click at [823, 167] on input "Chicken Alfredo Pasta Platter" at bounding box center [748, 176] width 153 height 23
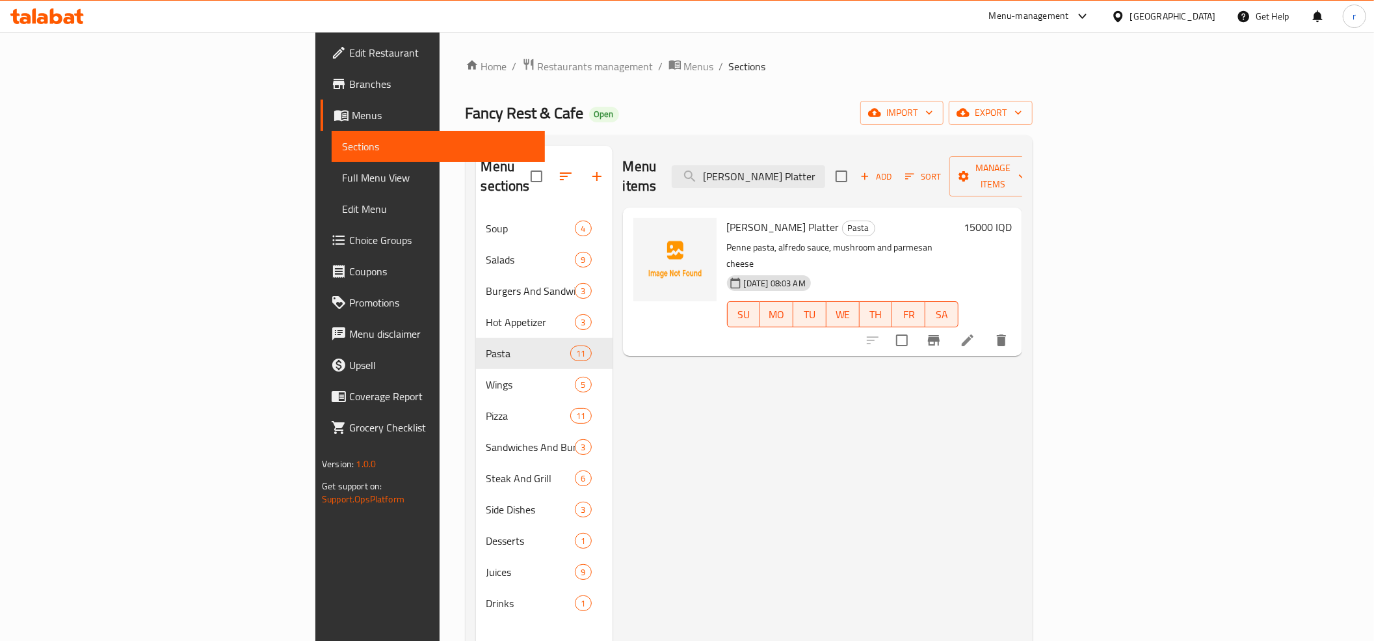
type input "[PERSON_NAME] Platter"
click at [825, 170] on input "[PERSON_NAME] Platter" at bounding box center [748, 176] width 153 height 23
click at [825, 165] on input "[PERSON_NAME] Platter" at bounding box center [748, 176] width 153 height 23
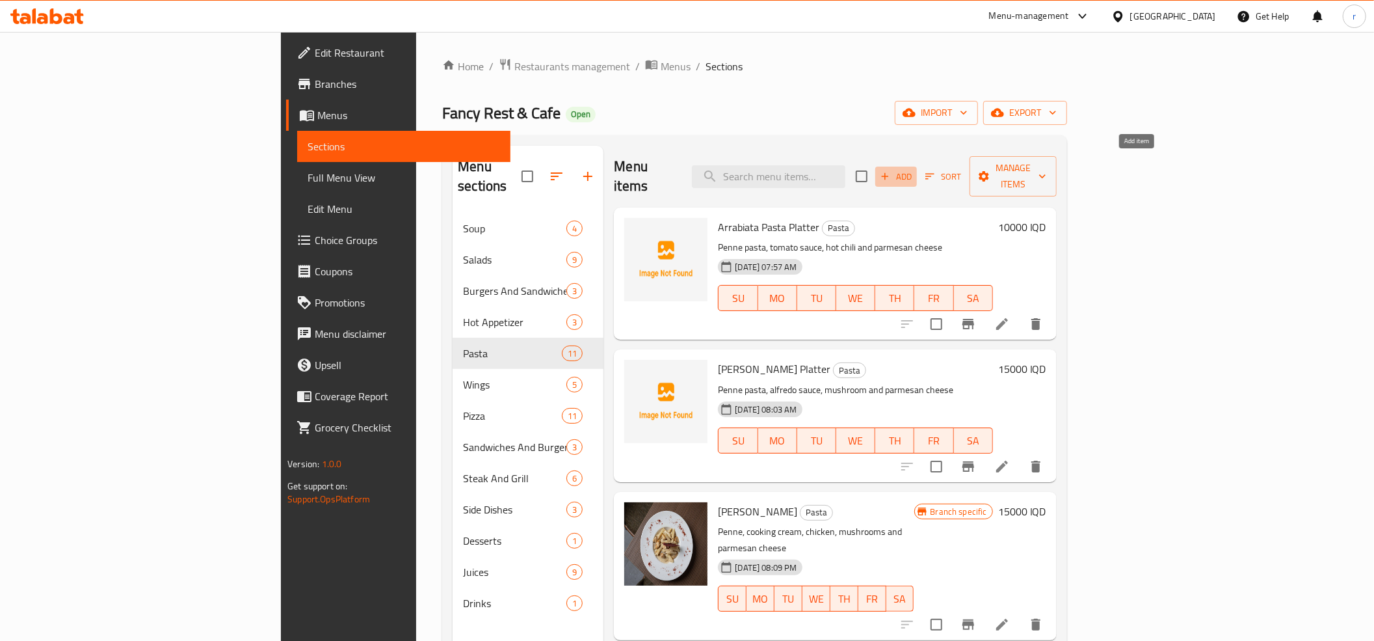
click at [914, 170] on span "Add" at bounding box center [896, 176] width 35 height 15
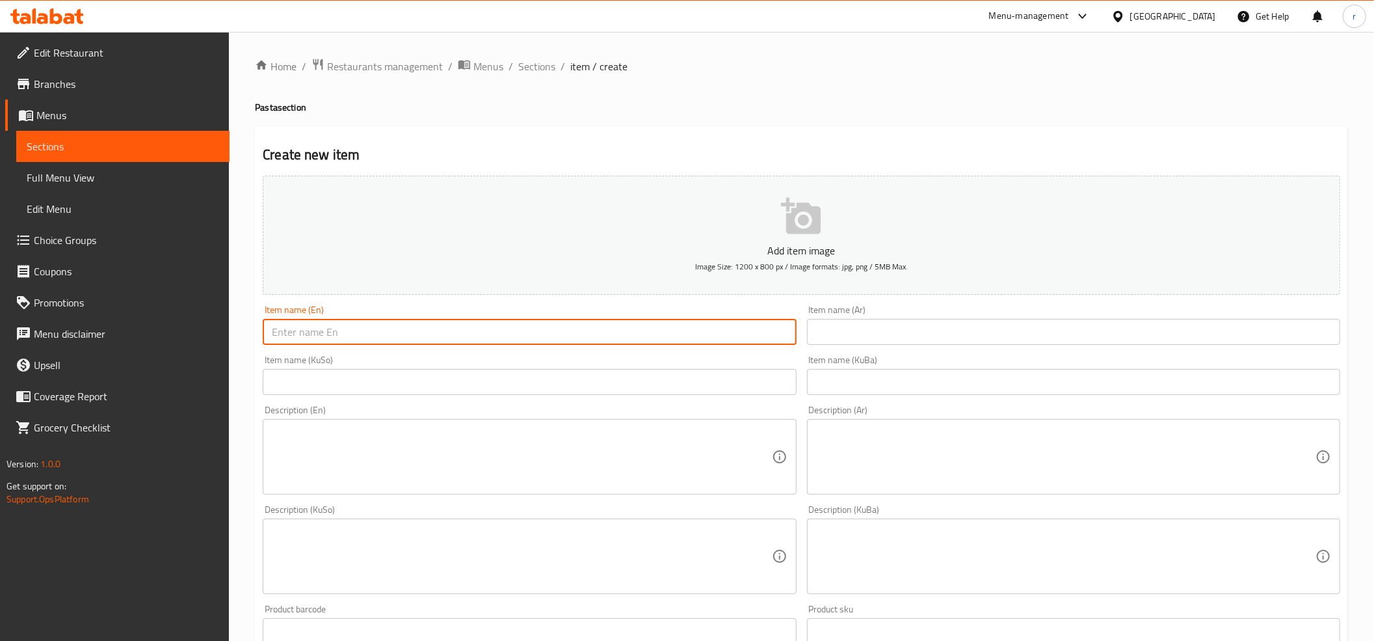
click at [386, 324] on input "text" at bounding box center [529, 332] width 533 height 26
paste input "Chicken Alfredo Pasta Platter"
type input "Chicken Alfredo Pasta Platter"
click at [883, 339] on input "text" at bounding box center [1073, 332] width 533 height 26
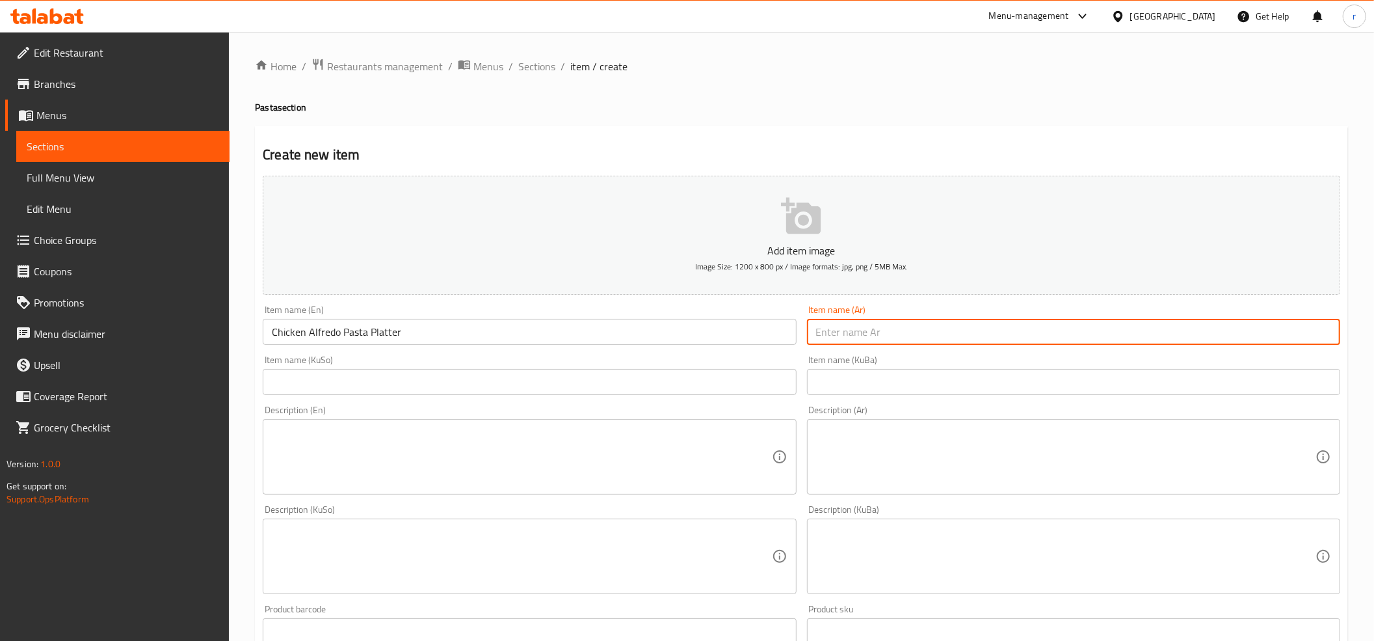
paste input "طبق معكرونة ألفريدو بالدجاج"
type input "طبق معكرونة ألفريدو بالدجاج"
click at [734, 385] on input "text" at bounding box center [529, 382] width 533 height 26
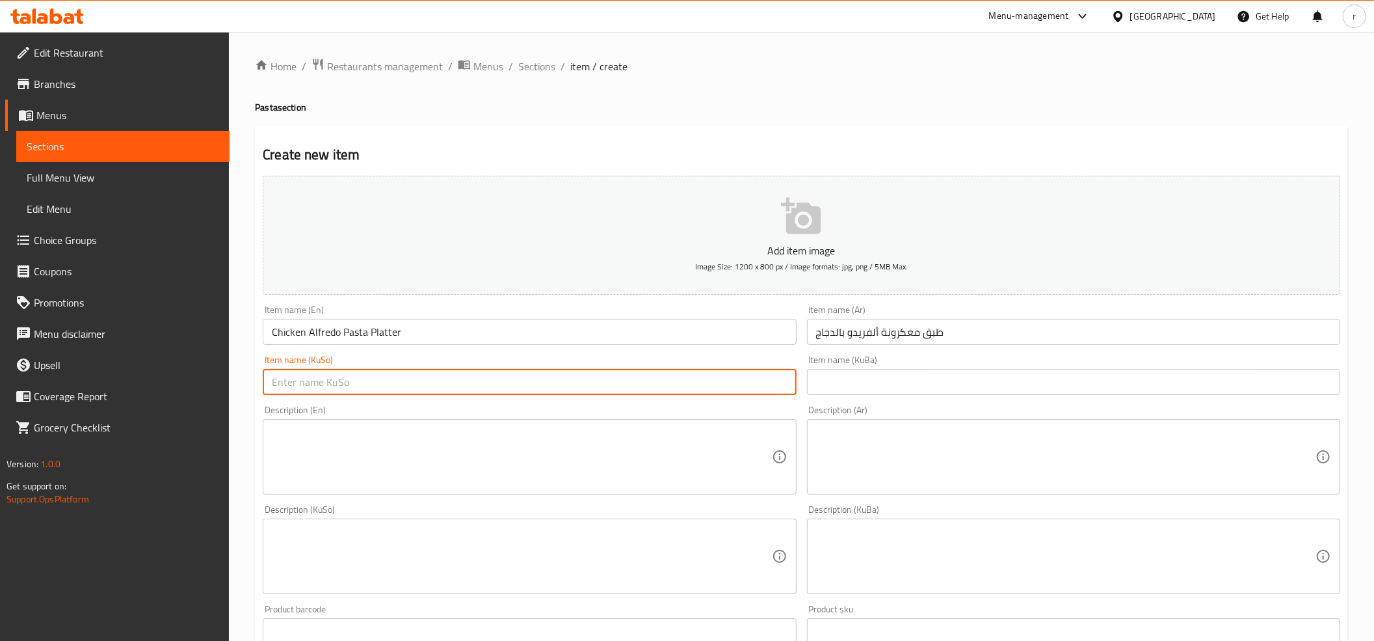
paste input "قاپێک مەعکەرۆنی ئەلفرێدۆ بە مریشک"
type input "قاپێک مەعکەرۆنی ئەلفرێدۆ بە مریشک"
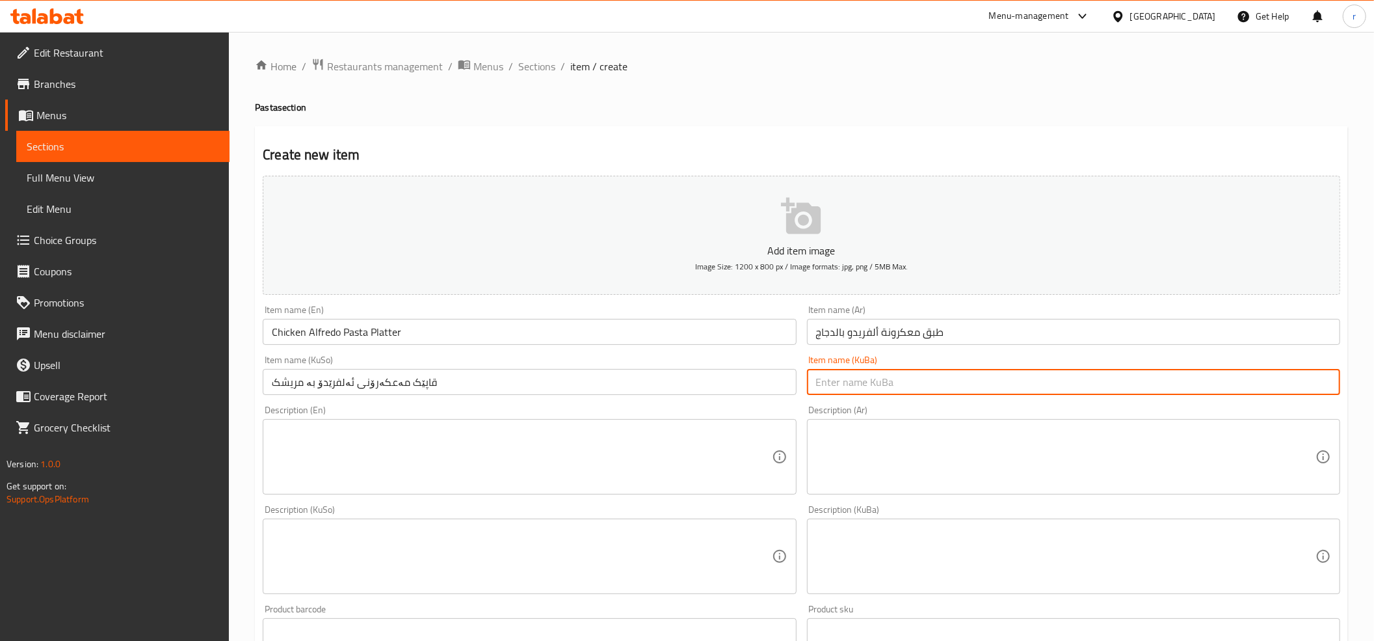
click at [833, 375] on input "text" at bounding box center [1073, 382] width 533 height 26
paste input "قاپێک مەعکەرۆنی ئەلفرێدۆ بە مریشک"
type input "قاپێک مەعکەرۆنی ئەلفرێدۆ بە مریشک"
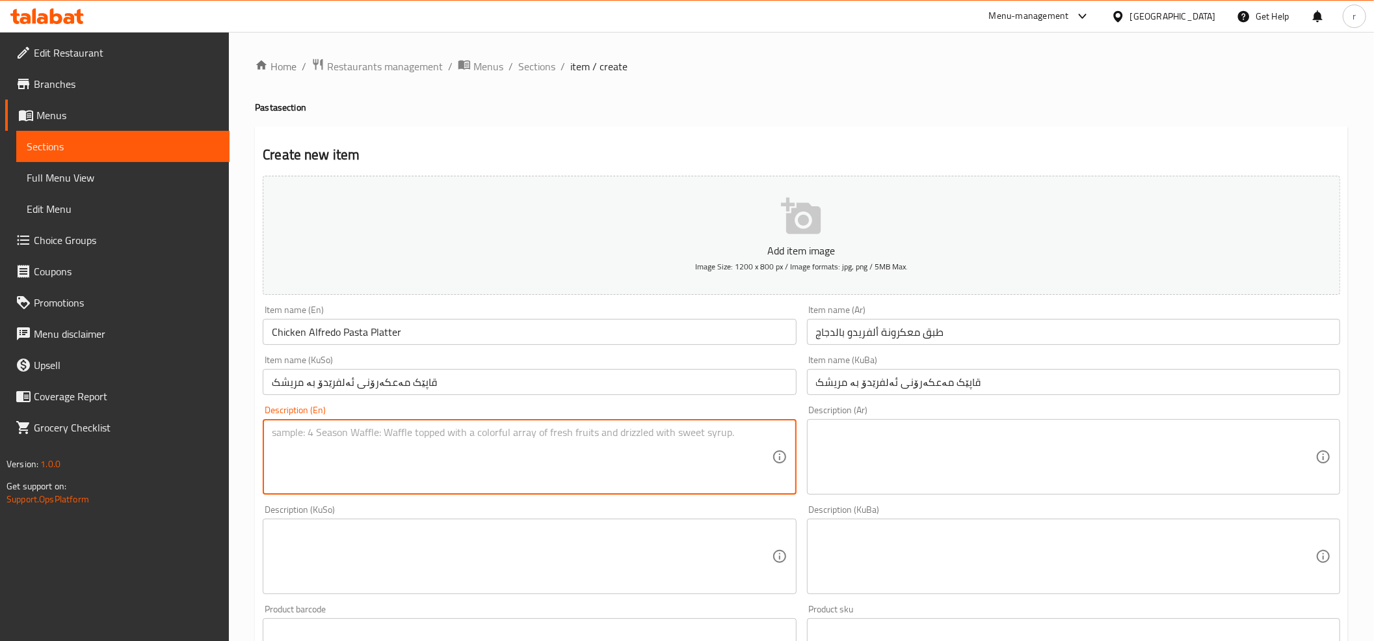
click at [666, 444] on textarea at bounding box center [522, 457] width 500 height 62
paste textarea "Penne pasta, alfredo sauce, chicken, mushroom and parmesan cheese"
type textarea "Penne pasta, alfredo sauce, chicken, mushroom and parmesan cheese"
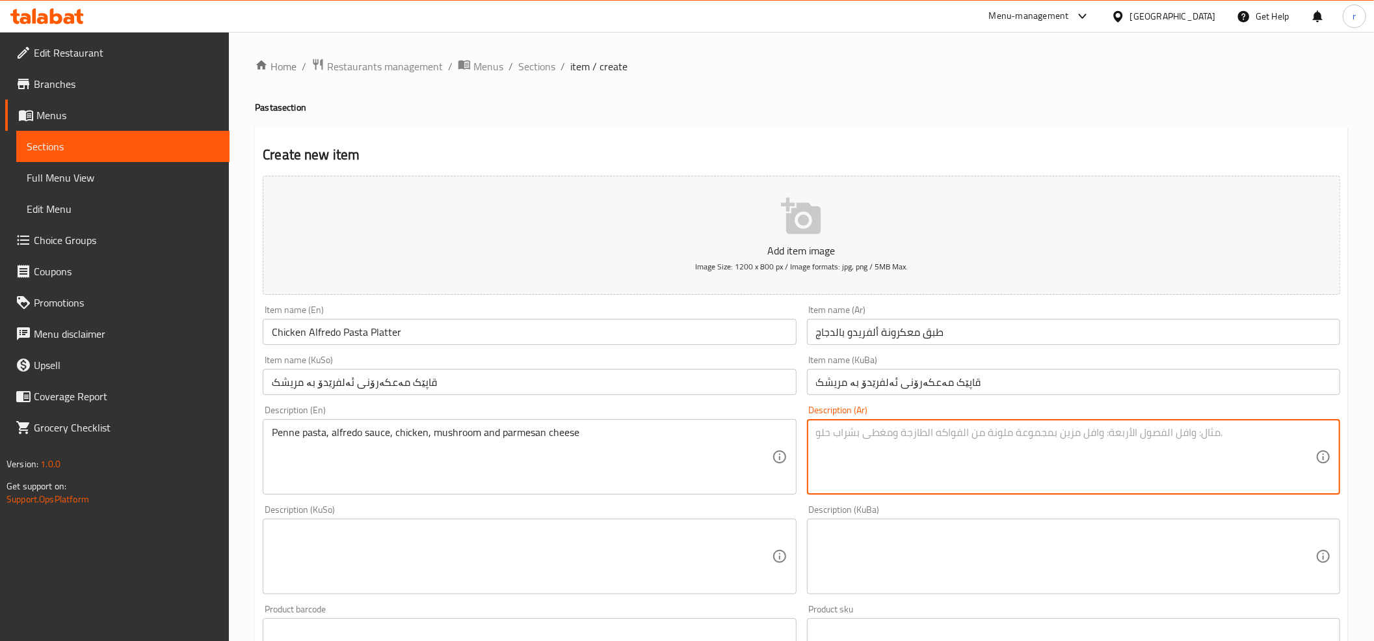
click at [851, 458] on textarea at bounding box center [1066, 457] width 500 height 62
paste textarea "معكرونة بيني، صلصة ألفريدو، دجاج، فطر وجبن بارميزان"
type textarea "معكرونة بيني، صلصة ألفريدو، دجاج، فطر وجبن بارميزان"
click at [749, 537] on textarea at bounding box center [522, 557] width 500 height 62
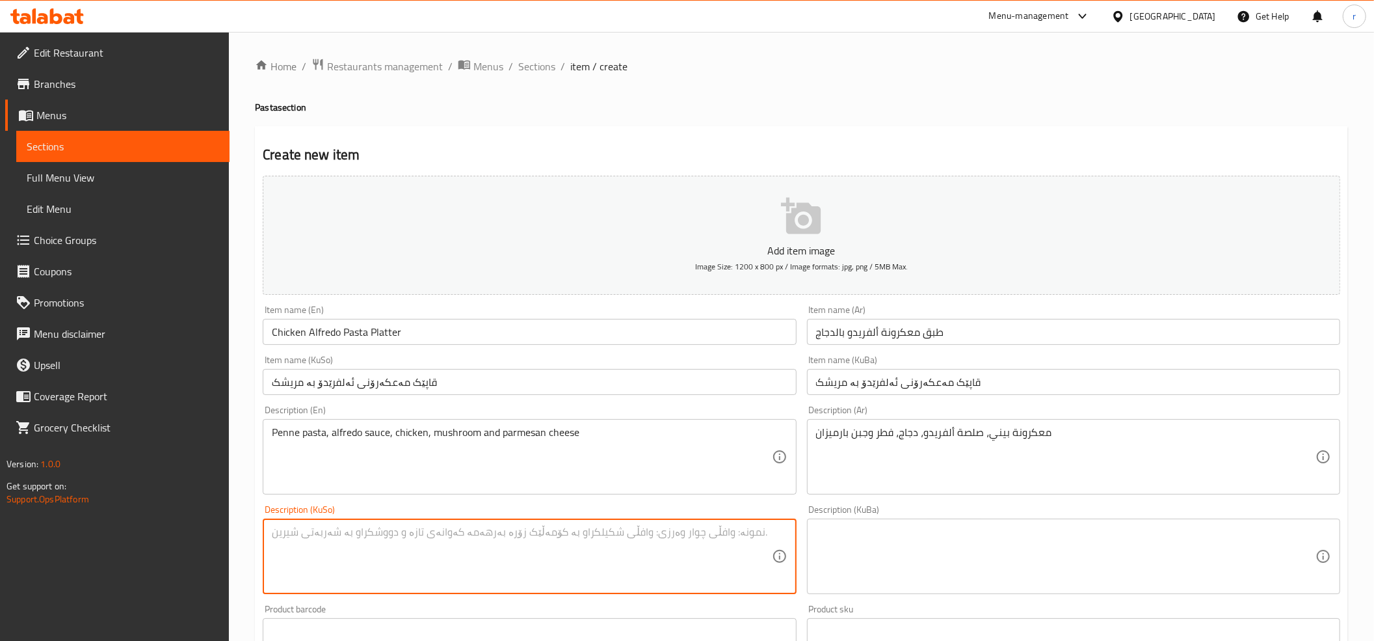
type textarea "ڤ"
paste textarea "مەعکەرۆنی پێنێ،سۆسی ئەلفریدۆ، مریشک، قارچک و پەنیری پارمیزان"
type textarea "مەعکەرۆنی پێنێ،سۆسی ئەلفریدۆ، مریشک، قارچک و پەنیری پارمیزان"
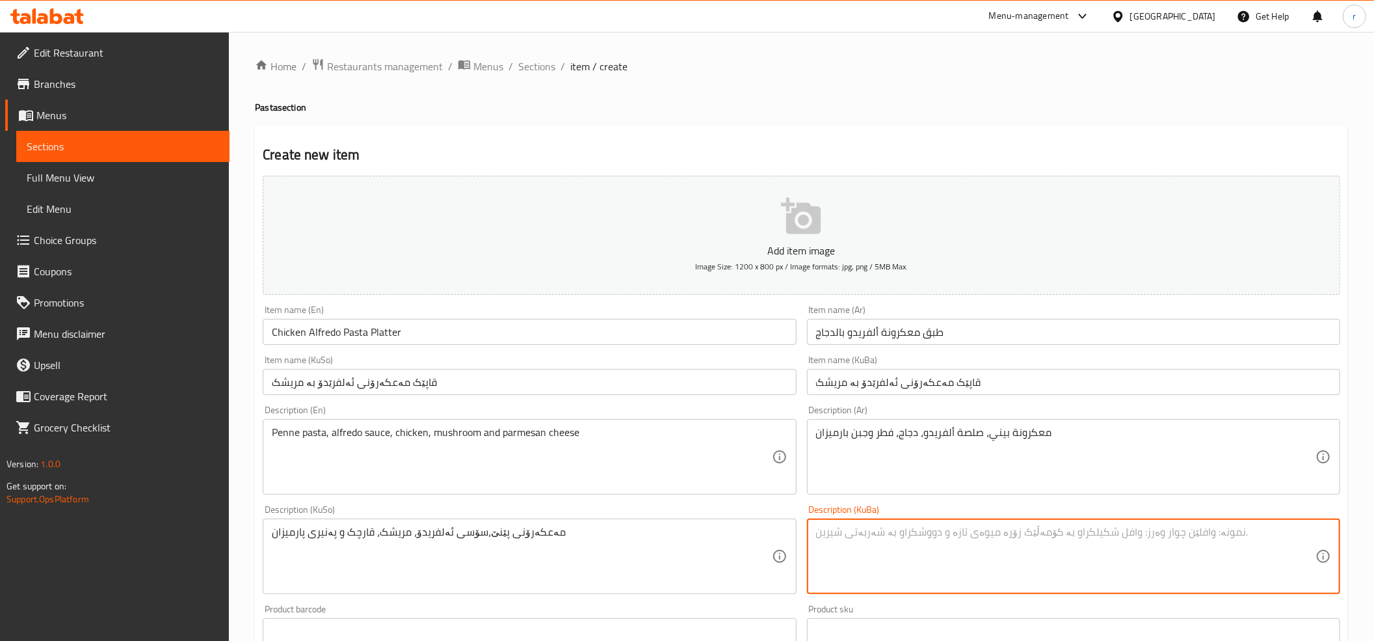
click at [855, 570] on textarea at bounding box center [1066, 557] width 500 height 62
paste textarea "مەعکەرۆنی پێنێ،سۆسی ئەلفریدۆ، مریشک، قارچک و پەنیری پارمیزان"
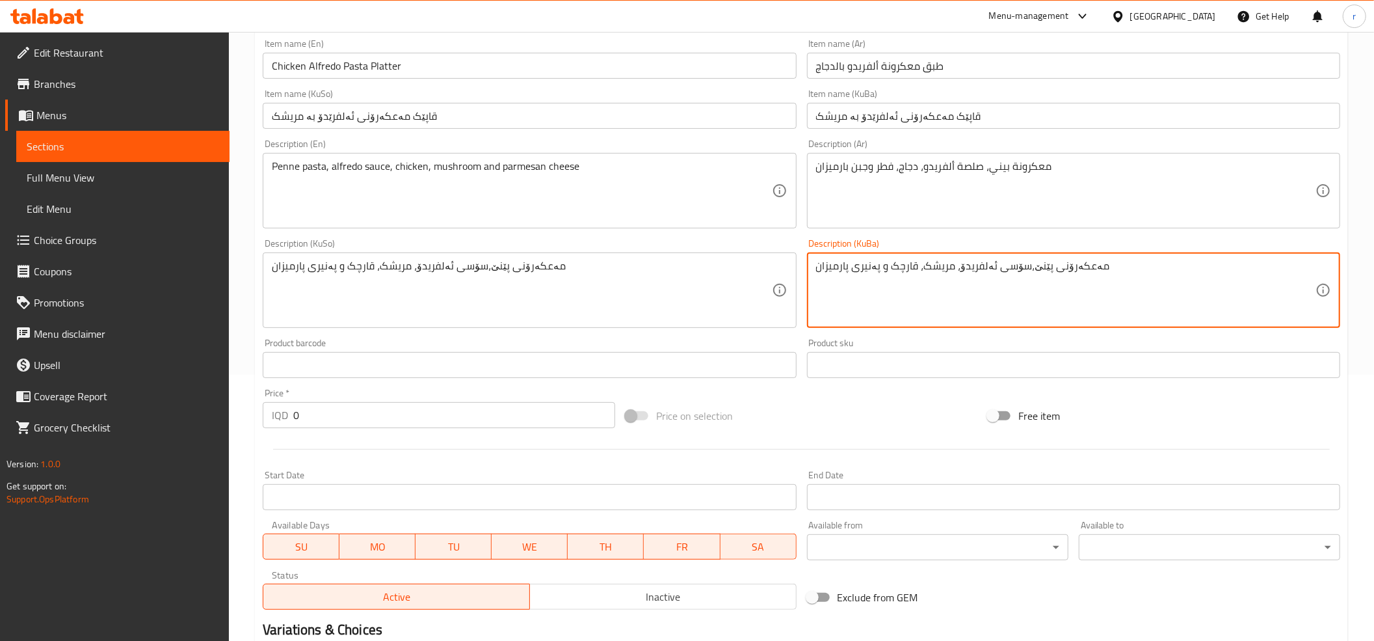
scroll to position [289, 0]
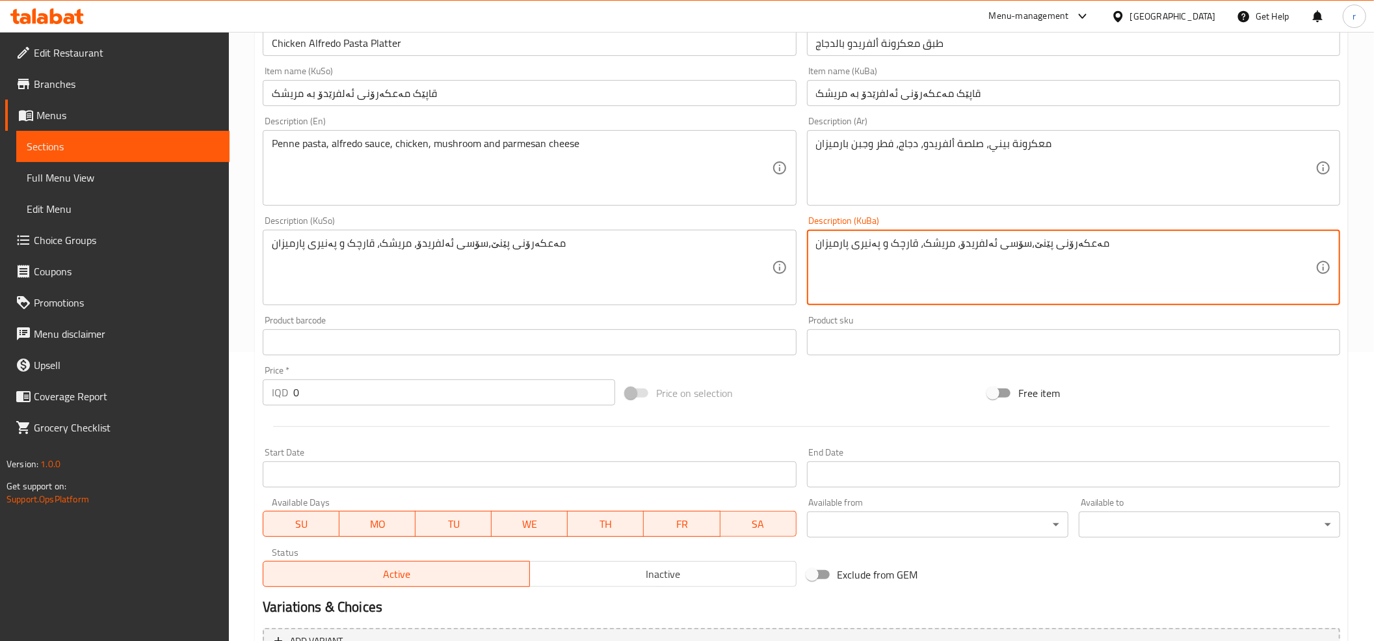
type textarea "مەعکەرۆنی پێنێ،سۆسی ئەلفریدۆ، مریشک، قارچک و پەنیری پارمیزان"
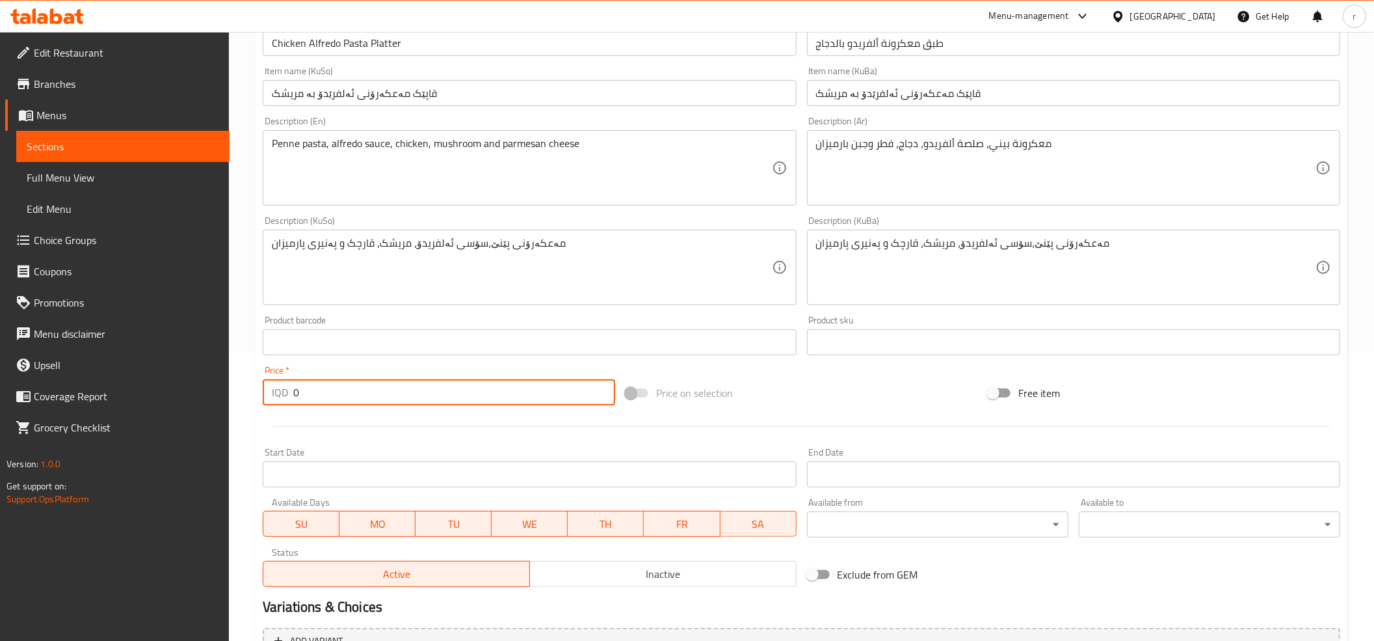
click at [476, 383] on input "0" at bounding box center [454, 392] width 322 height 26
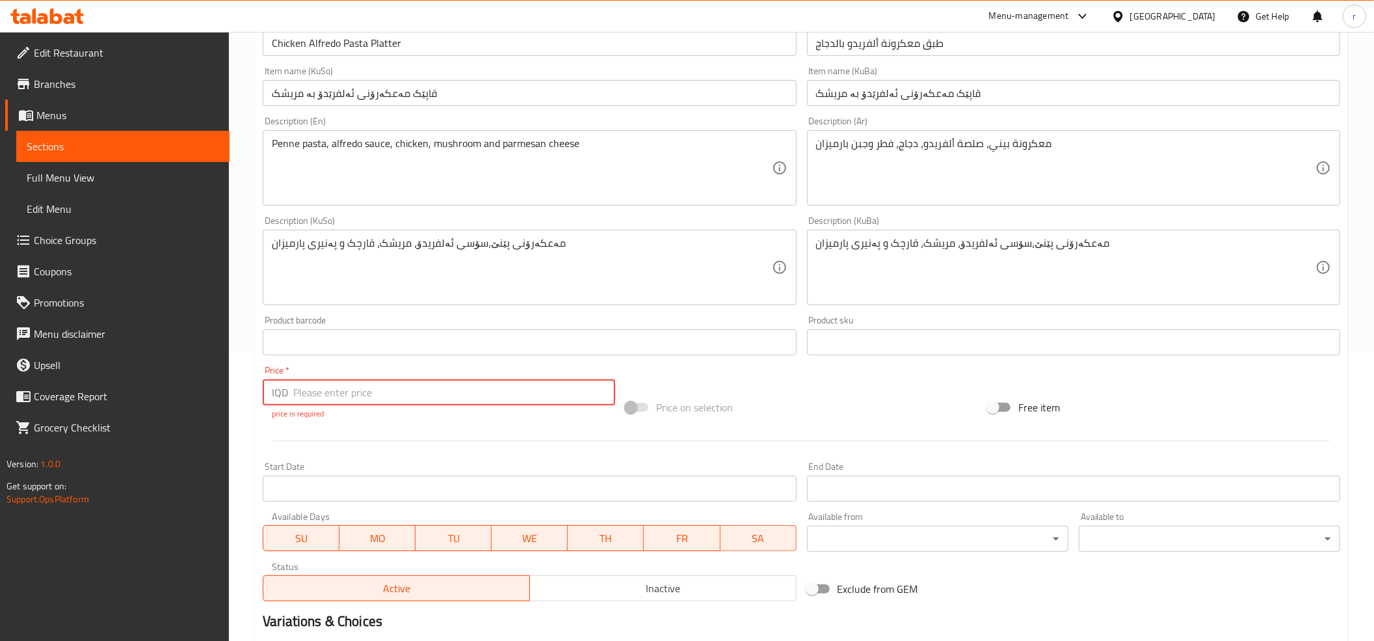
paste input "15000"
type input "15000"
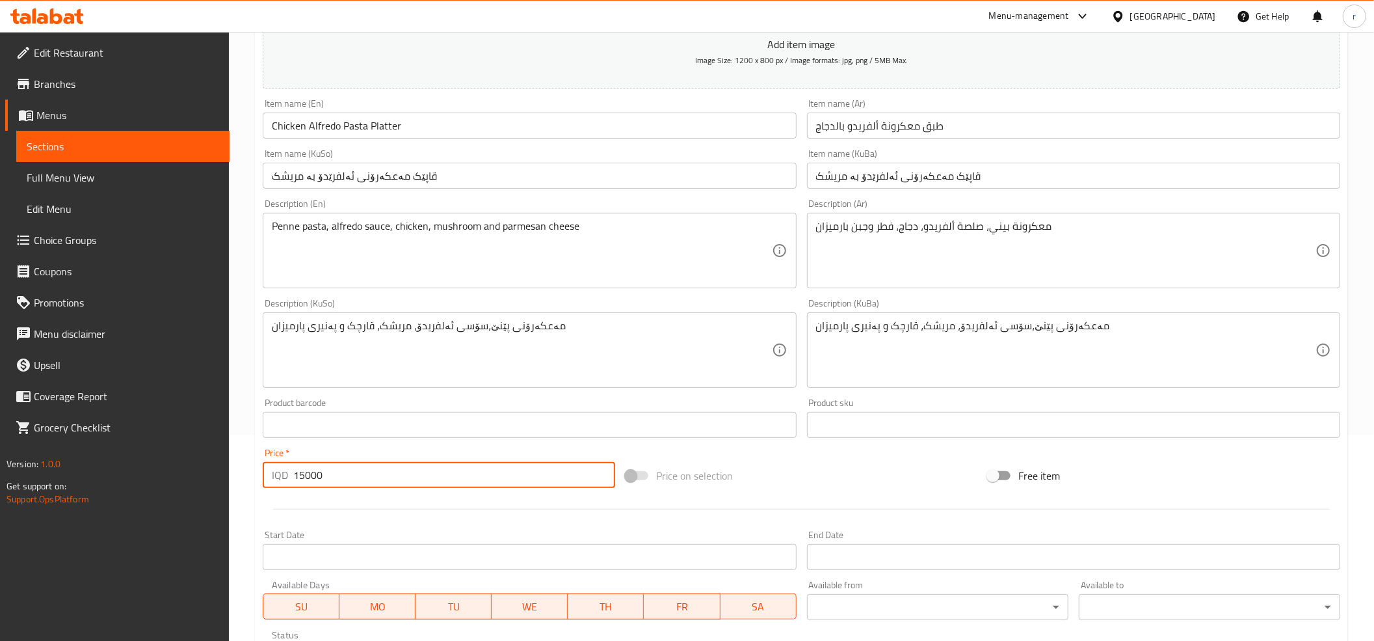
scroll to position [144, 0]
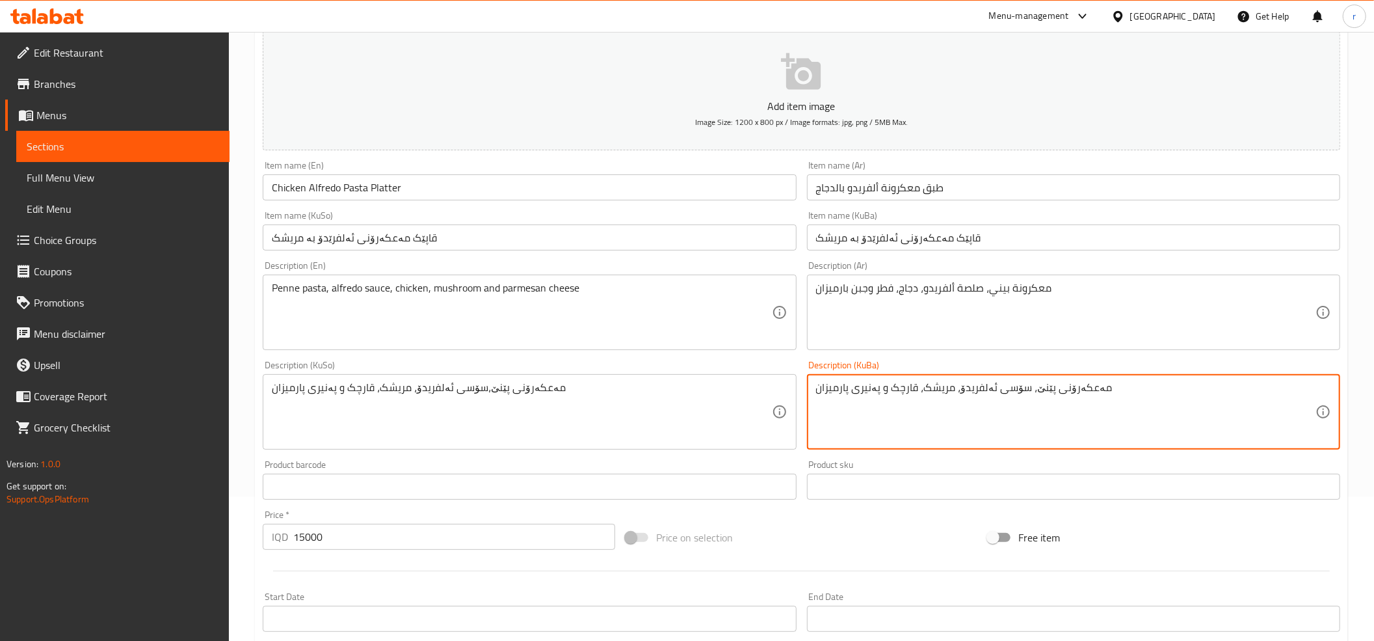
type textarea "مەعکەرۆنی پێنێ، سۆسی ئەلفریدۆ، مریشک، قارچک و پەنیری پارمیزان"
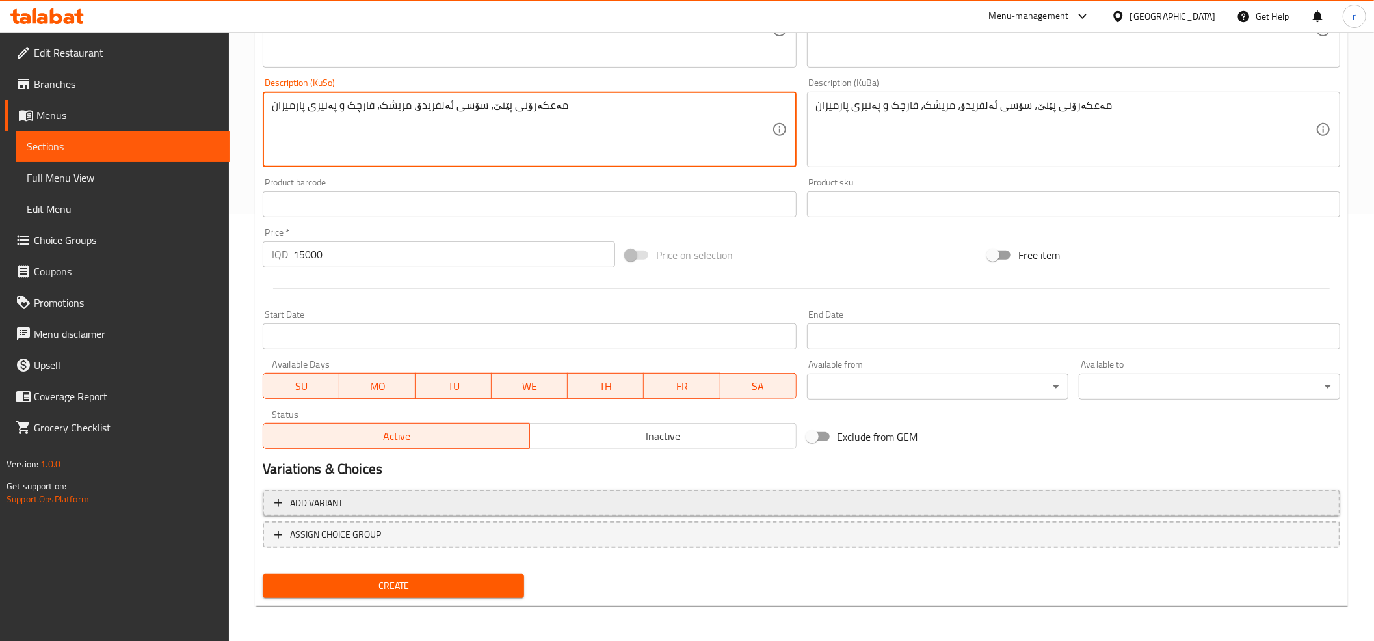
scroll to position [427, 0]
type textarea "مەعکەرۆنی پێنێ، سۆسی ئەلفریدۆ، مریشک، قارچک و پەنیری پارمیزان"
click at [435, 578] on span "Create" at bounding box center [393, 585] width 241 height 16
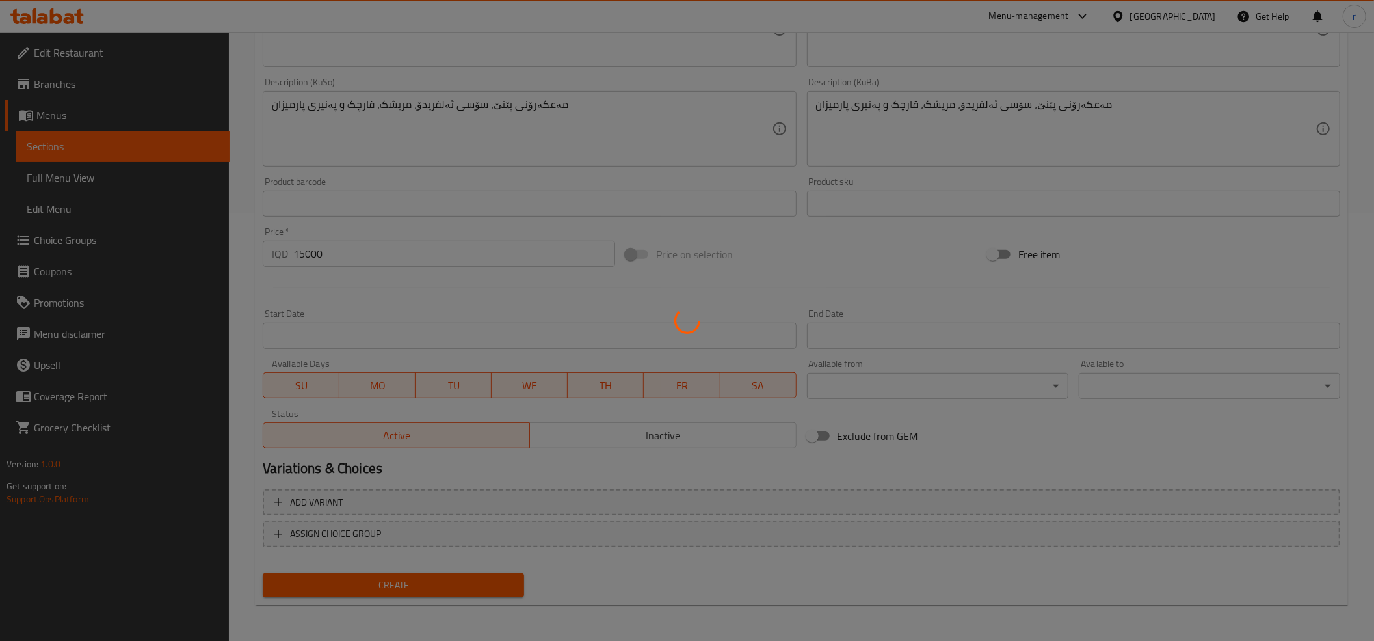
type input "0"
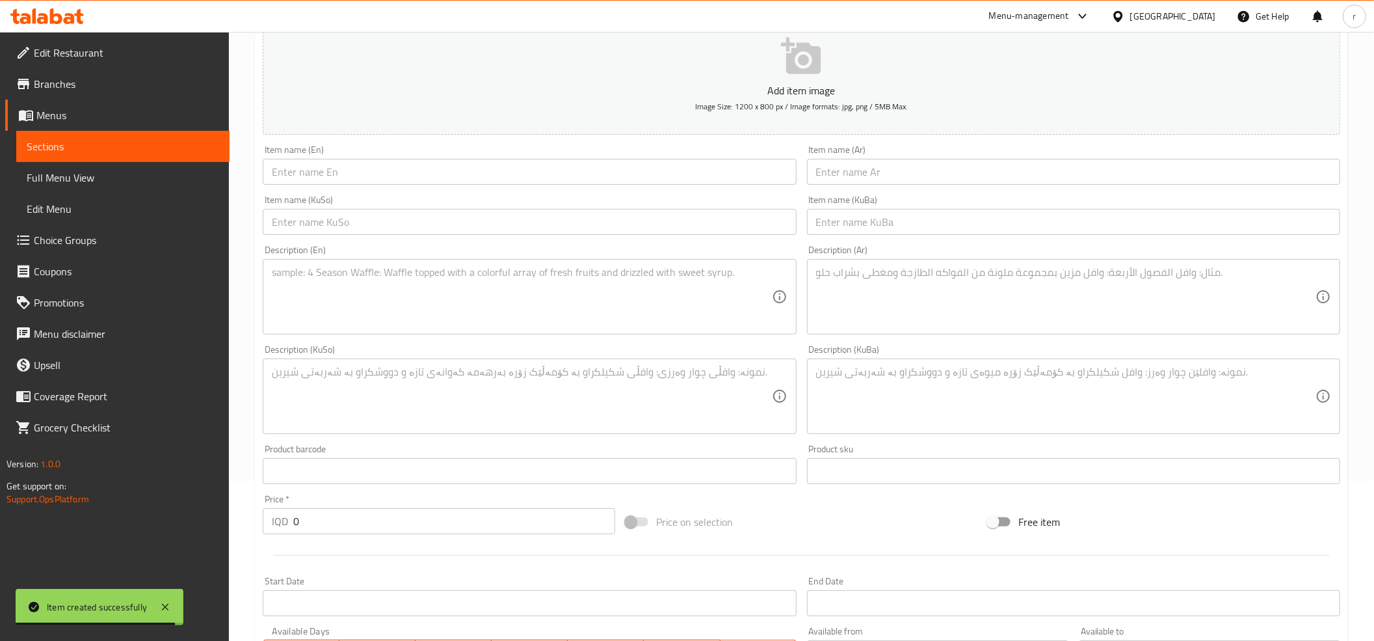
scroll to position [0, 0]
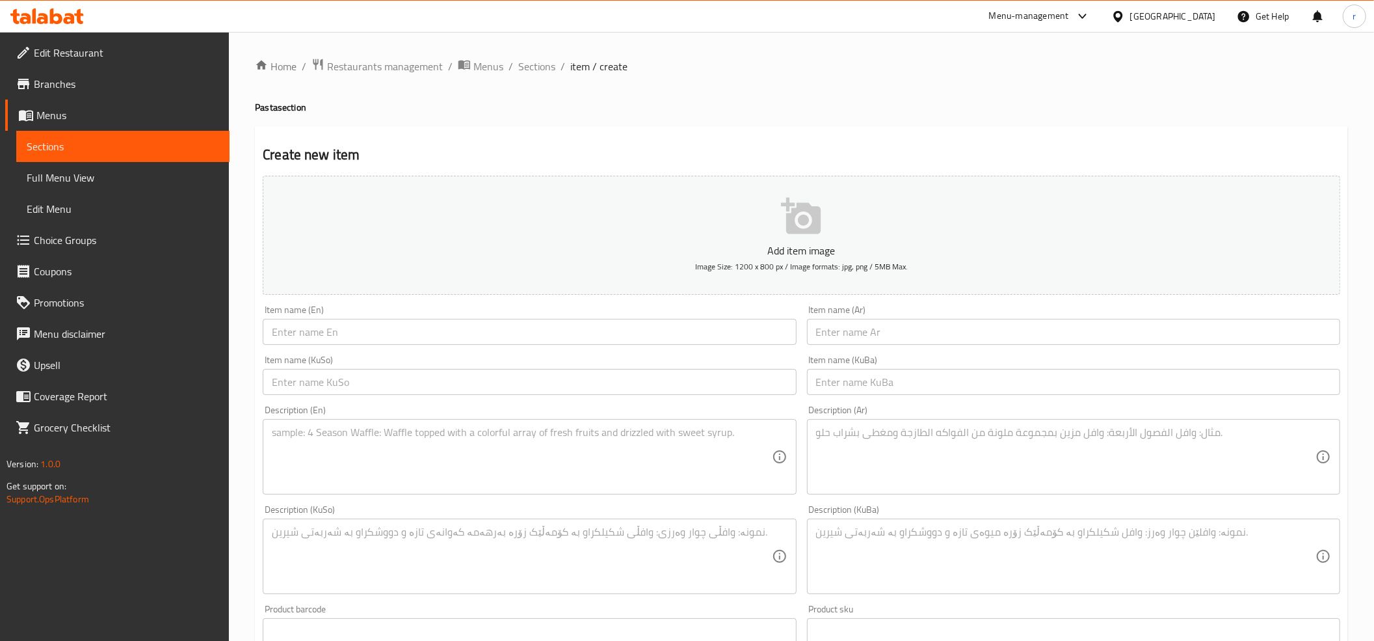
click at [539, 53] on div "Home / Restaurants management / Menus / Sections / item / create Pasta section …" at bounding box center [801, 550] width 1145 height 1037
click at [536, 68] on span "Sections" at bounding box center [536, 67] width 37 height 16
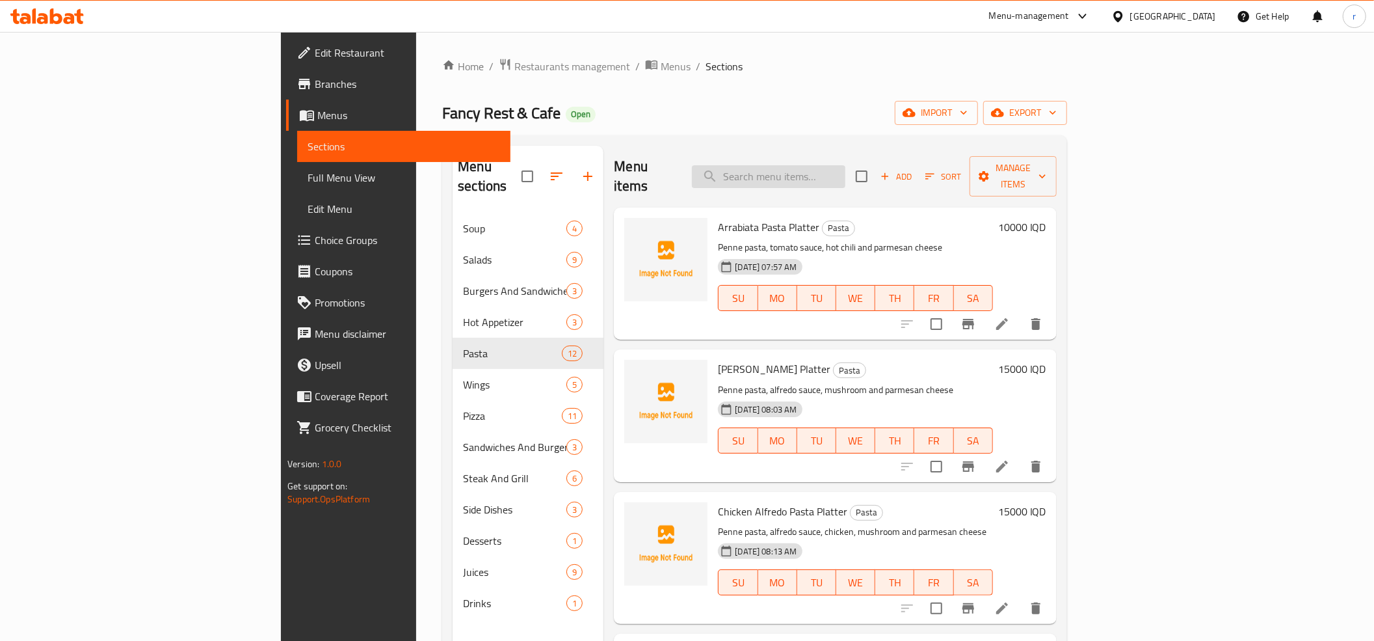
click at [846, 167] on input "search" at bounding box center [768, 176] width 153 height 23
paste input "Beef [PERSON_NAME] Platter"
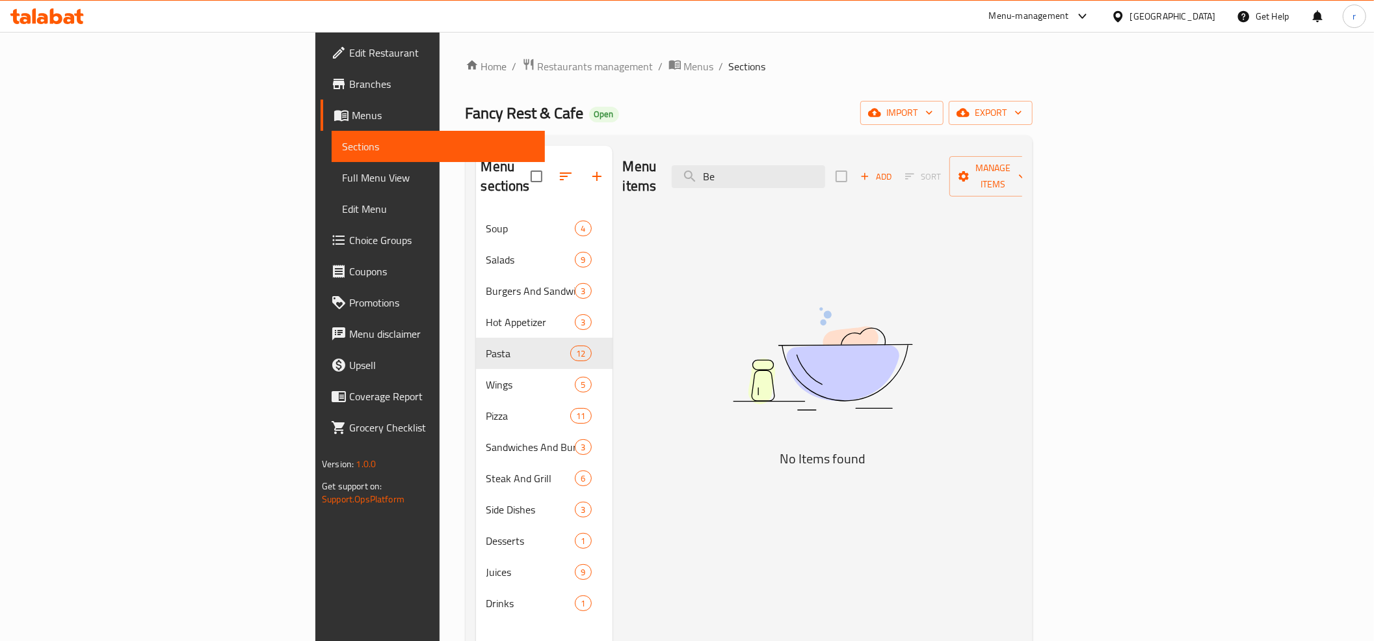
type input "B"
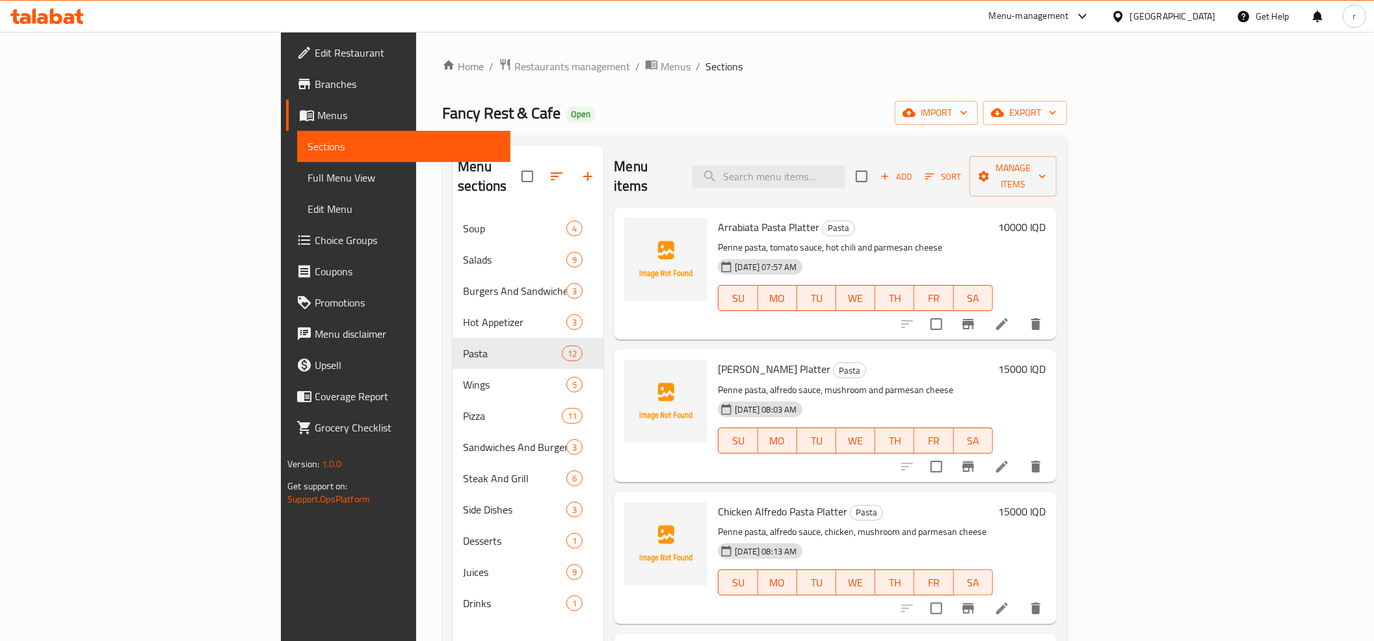
paste input "Beef [PERSON_NAME] Platter"
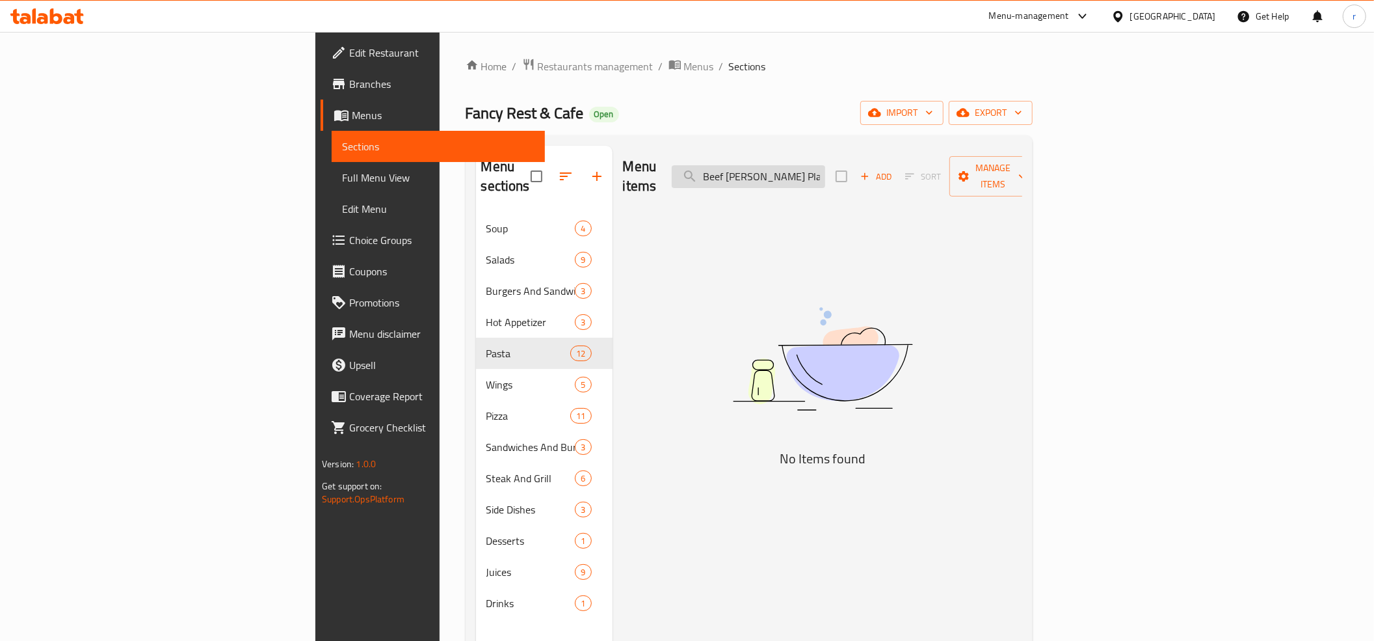
click at [823, 172] on input "Beef [PERSON_NAME] Platter" at bounding box center [748, 176] width 153 height 23
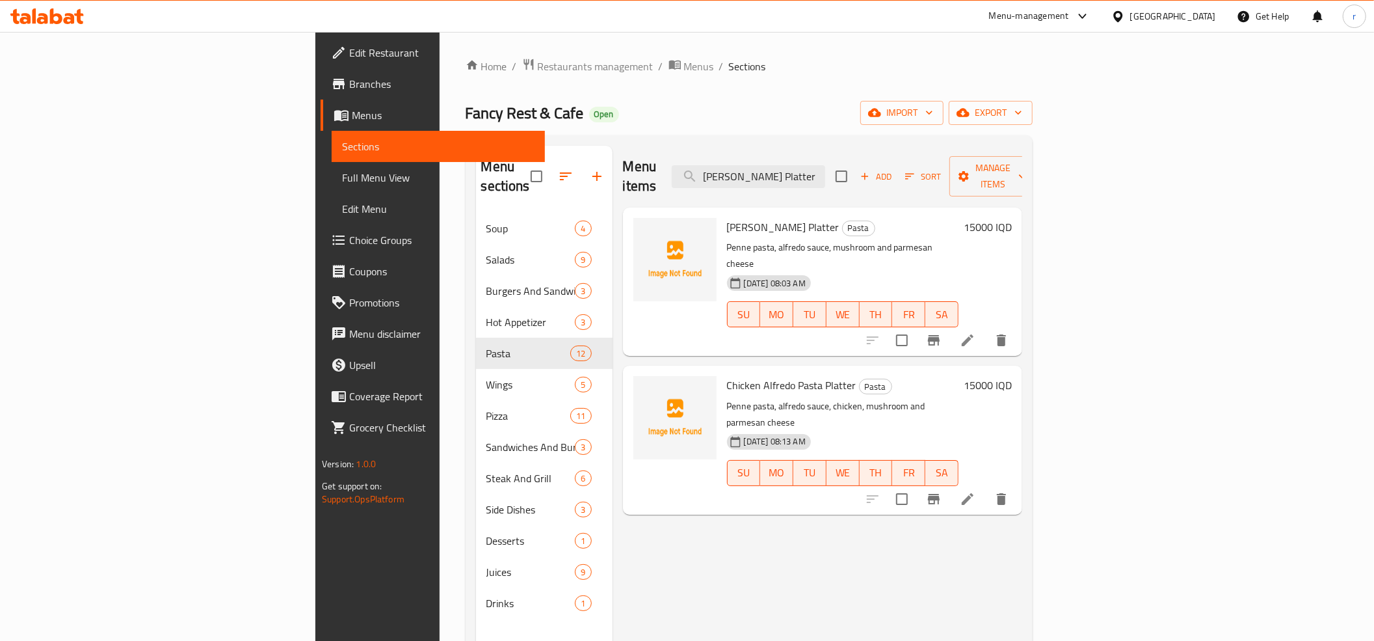
type input "[PERSON_NAME] Platter"
click at [894, 169] on span "Add" at bounding box center [876, 176] width 35 height 15
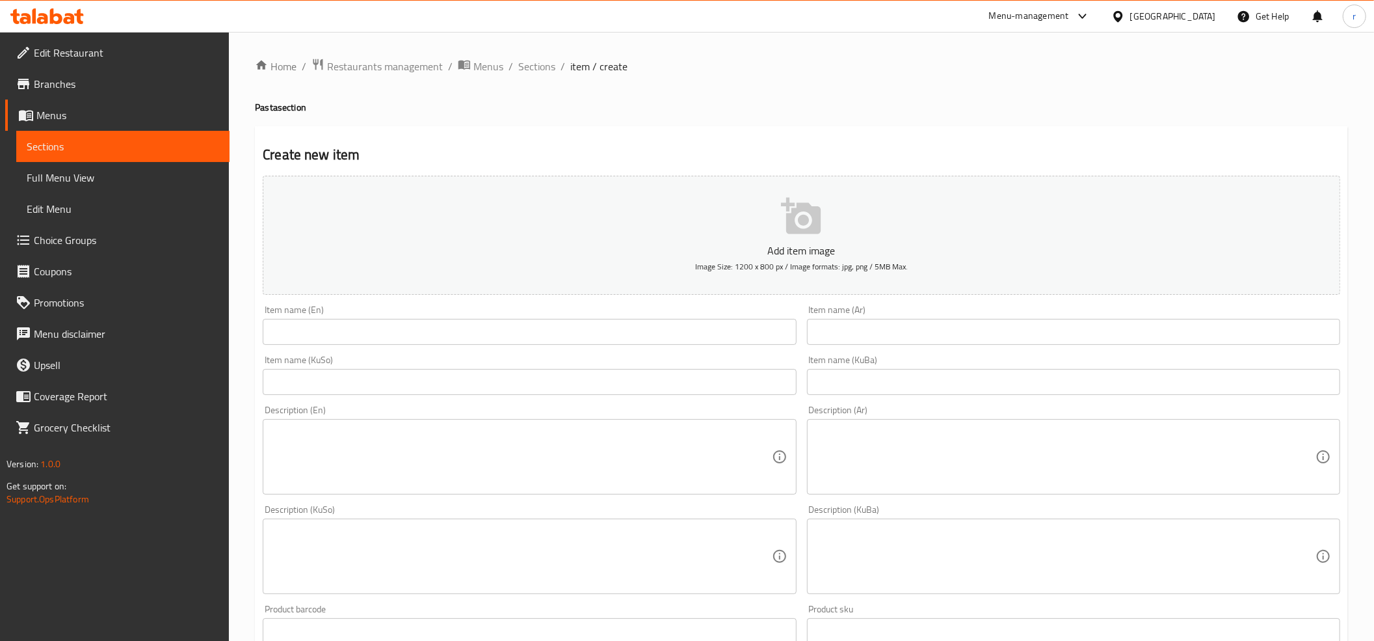
click at [454, 339] on input "text" at bounding box center [529, 332] width 533 height 26
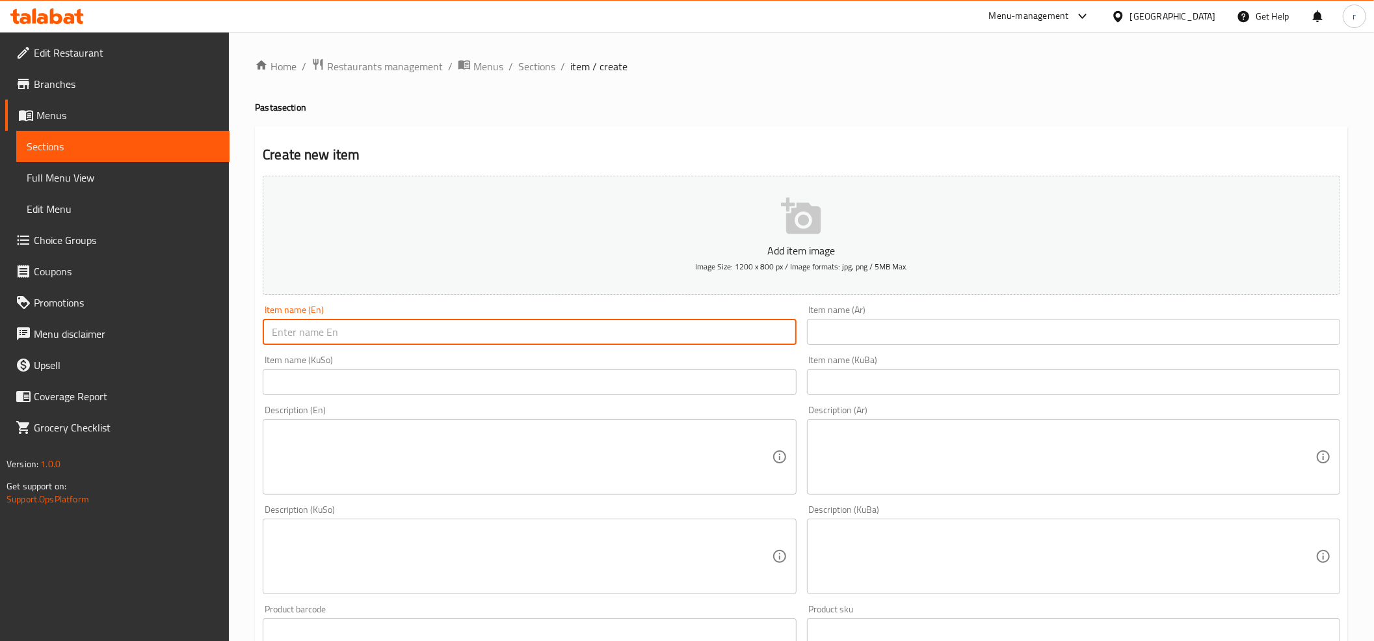
paste input "Beef [PERSON_NAME] Platter"
type input "Beef [PERSON_NAME] Platter"
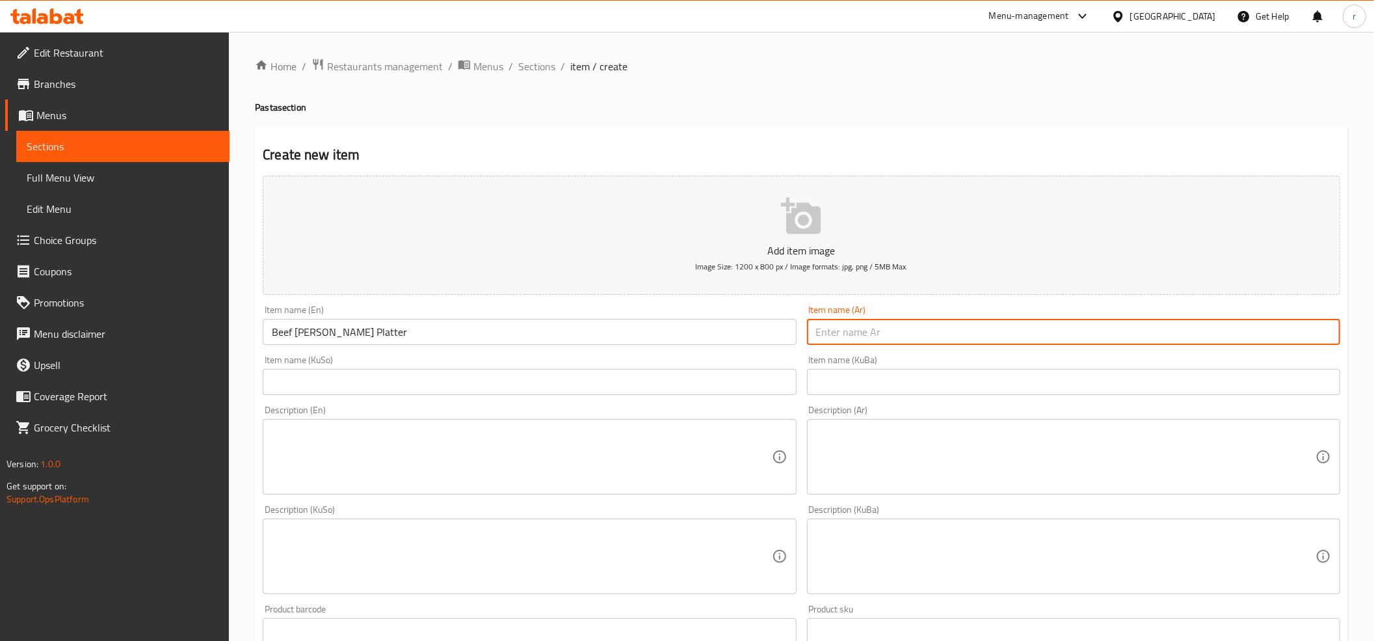
click at [909, 334] on input "text" at bounding box center [1073, 332] width 533 height 26
paste input "طبق مكرونة ألفريدو باللحم البقري"
type input "طبق مكرونة ألفريدو باللحم البقري"
click at [769, 383] on input "text" at bounding box center [529, 382] width 533 height 26
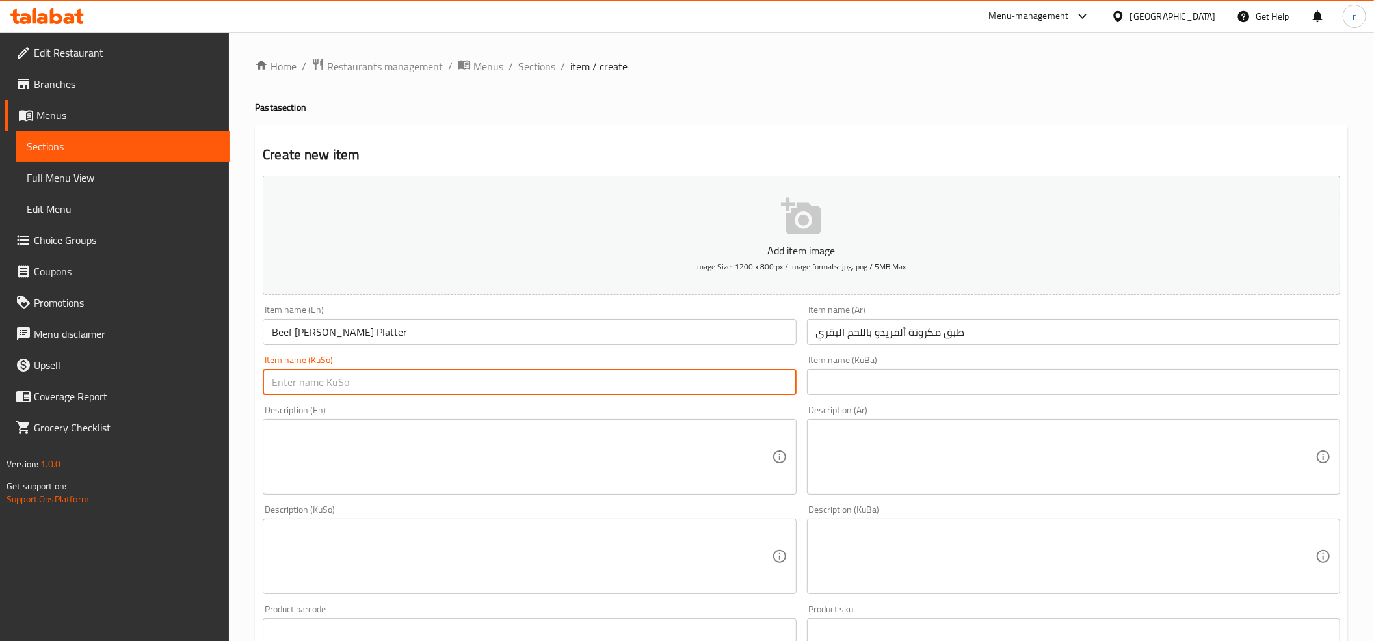
paste input "قاپێک مەعکەرۆنی ئەلفرێدۆ بە گۆشتی مانگا"
type input "قاپێک مەعکەرۆنی ئەلفرێدۆ بە گۆشتی مانگا"
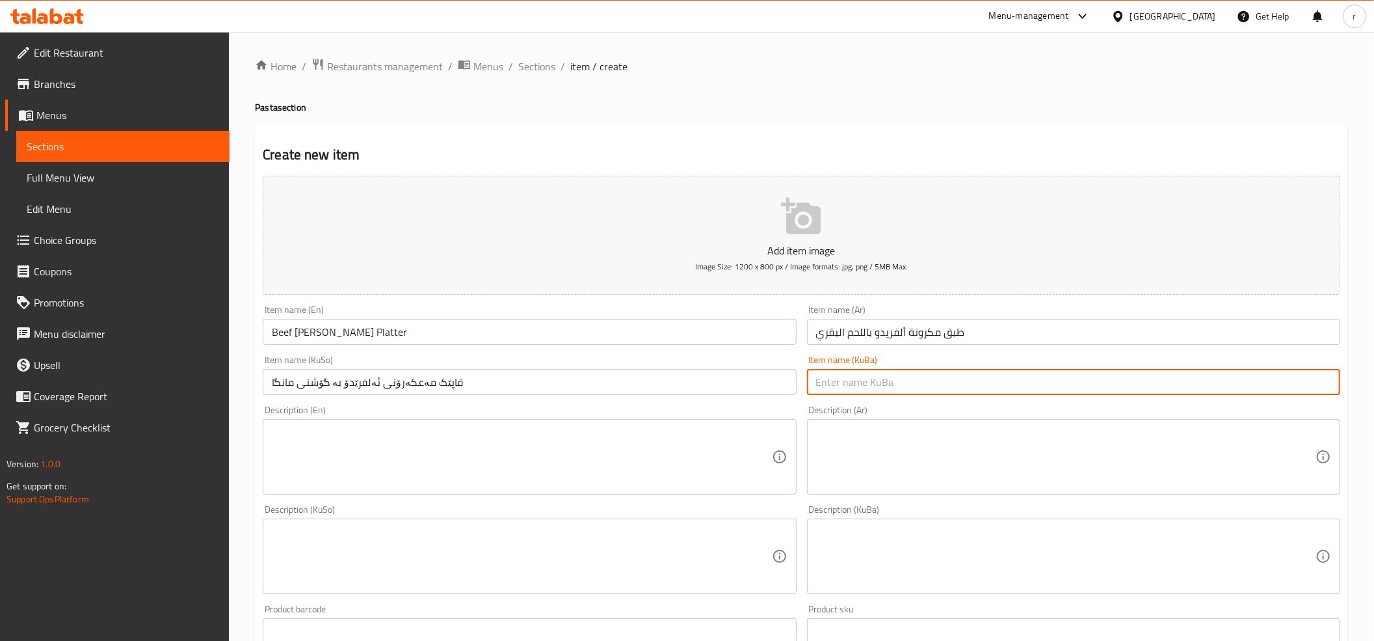
click at [855, 389] on input "text" at bounding box center [1073, 382] width 533 height 26
paste input "قاپێک مەعکەرۆنی ئەلفرێدۆ بە گۆشتی مانگا"
type input "قاپێک مەعکەرۆنی ئەلفرێدۆ بە گۆشتی مانگا"
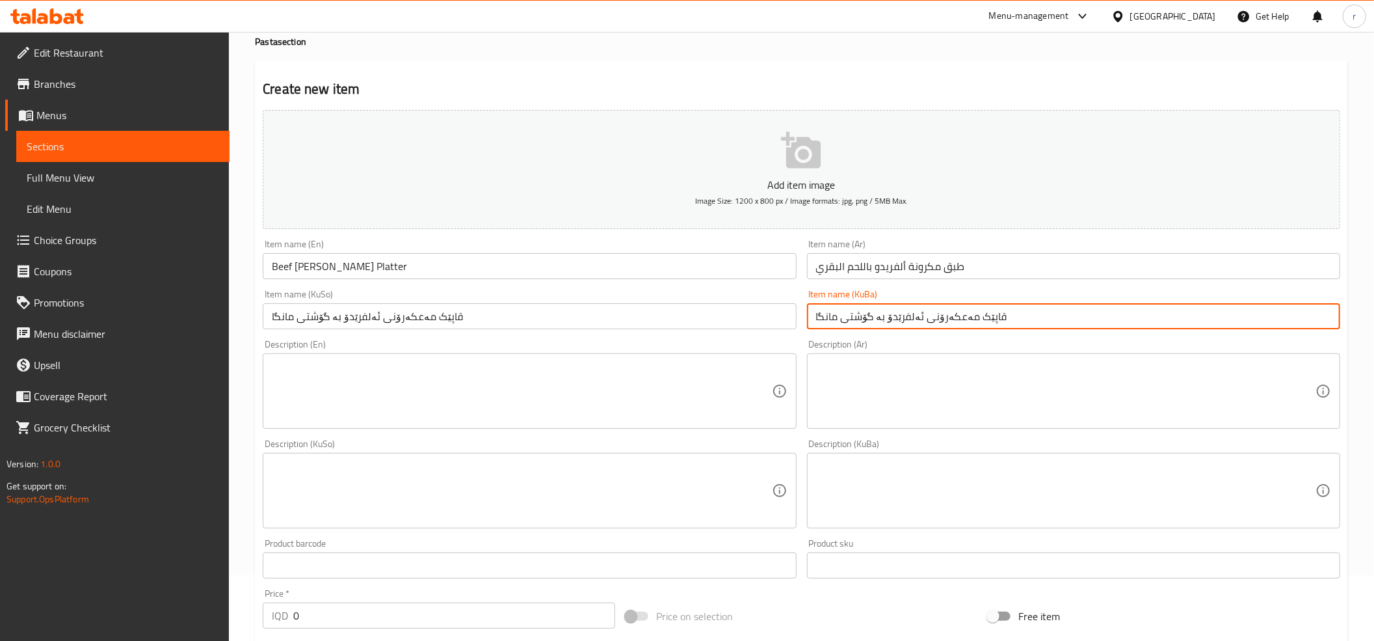
scroll to position [144, 0]
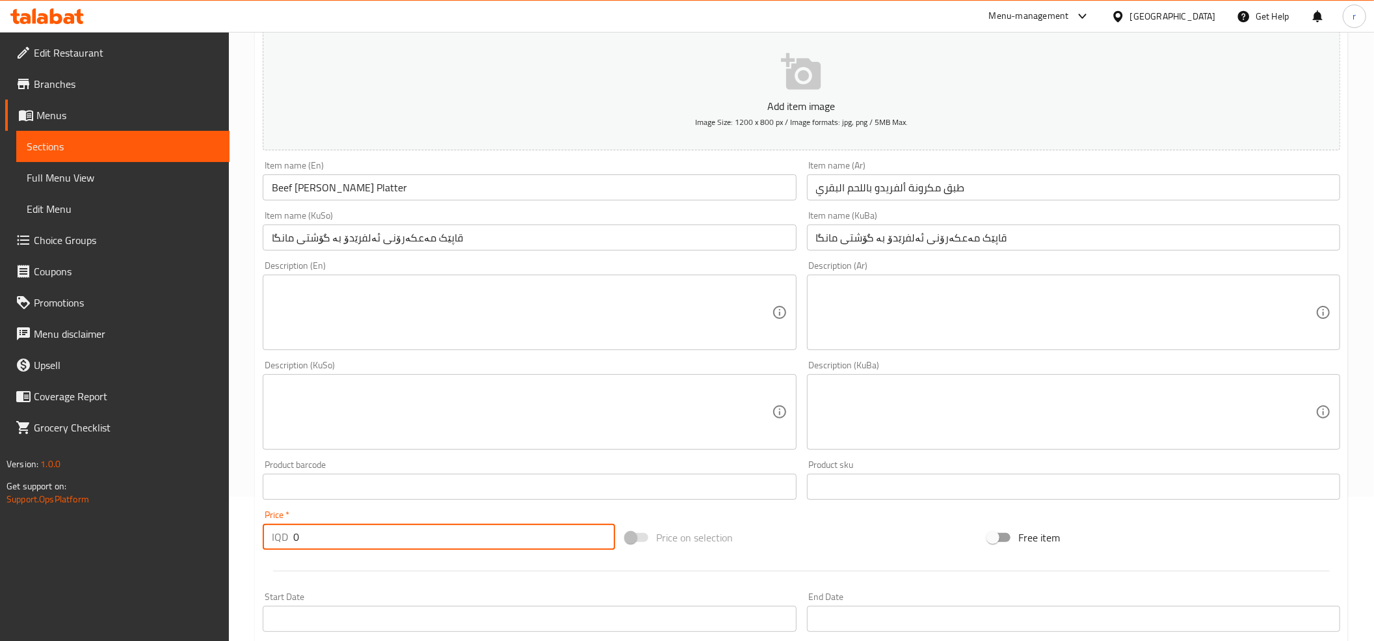
click at [373, 540] on input "0" at bounding box center [454, 537] width 322 height 26
paste input "18000"
type input "18000"
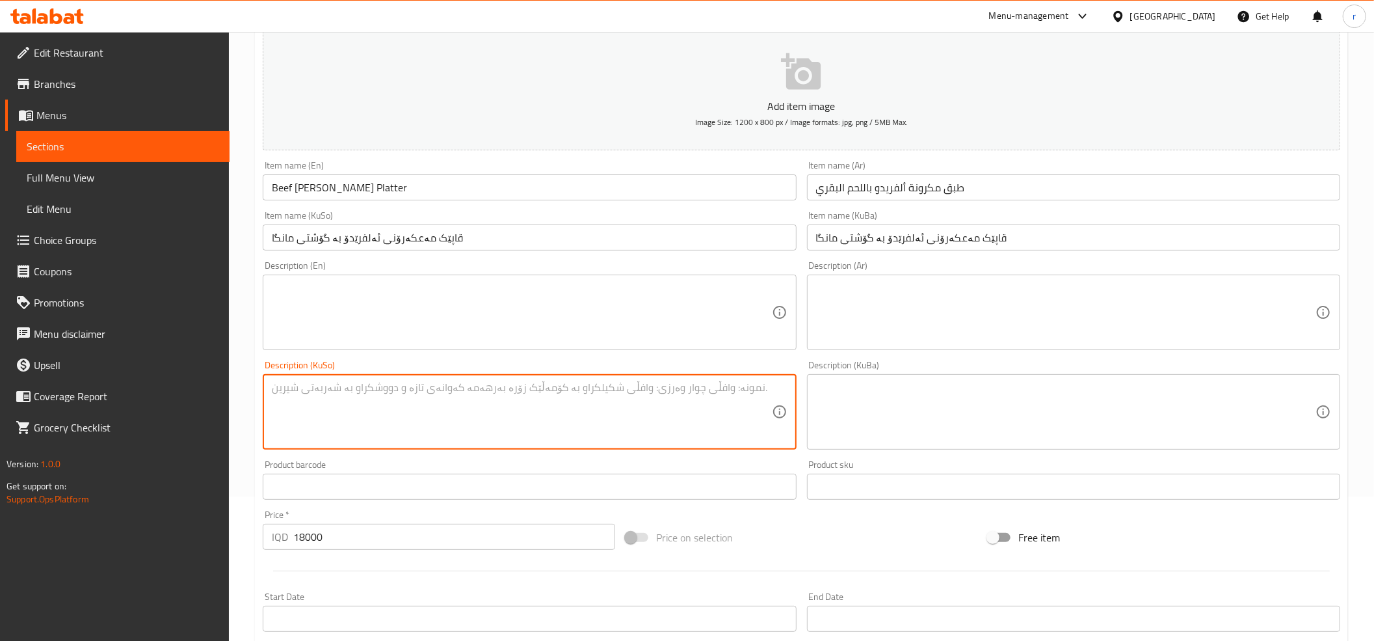
click at [408, 391] on textarea at bounding box center [522, 412] width 500 height 62
type textarea "ڤ"
paste textarea "مەعکەرۆنی پێنێ،سۆسی ئەلفریدۆ، گۆشتی مانگا، قارچک و پەنیری پارمیزان"
type textarea "مەعکەرۆنی پێنێ،سۆسی ئەلفریدۆ، گۆشتی مانگا، قارچک و پەنیری پارمیزان"
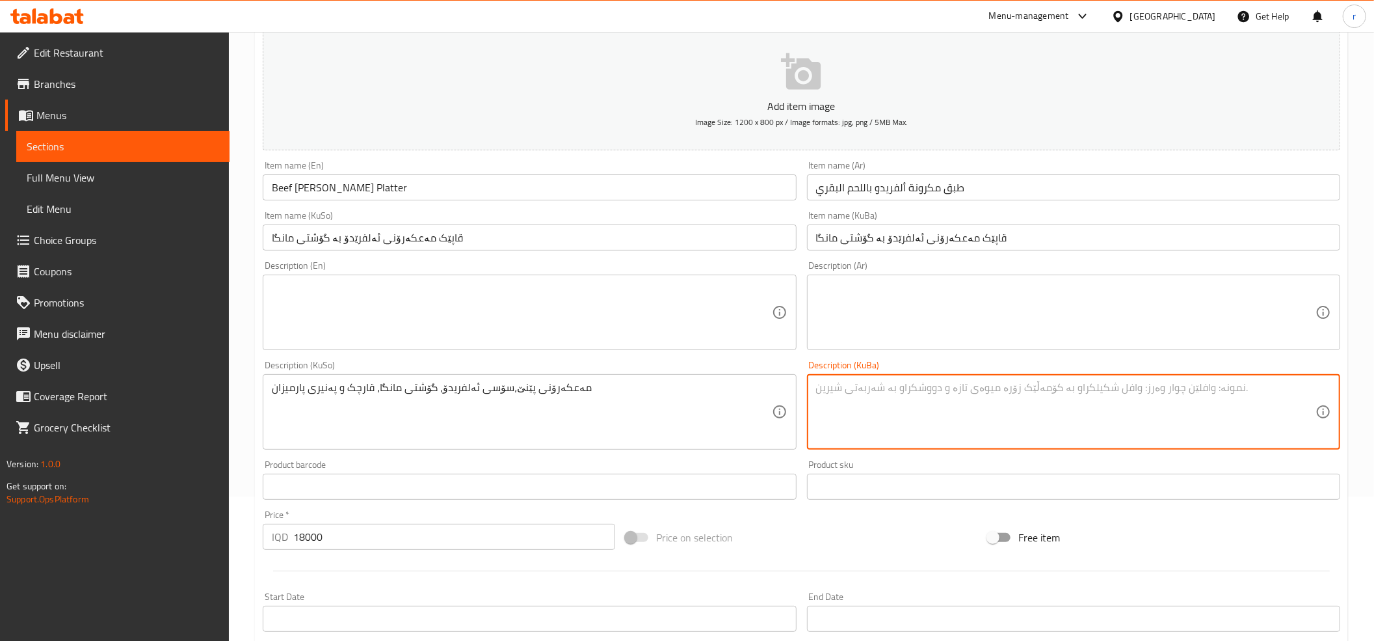
click at [951, 393] on textarea at bounding box center [1066, 412] width 500 height 62
type textarea "ڤ"
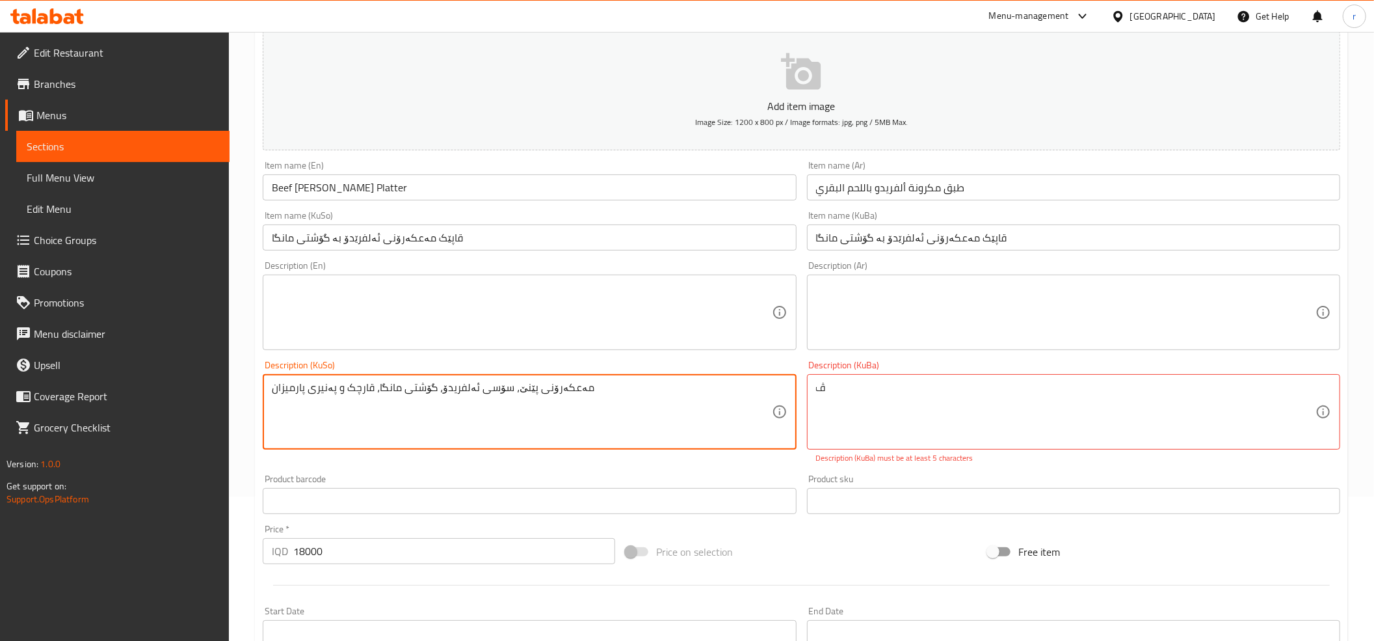
type textarea "مەعکەرۆنی پێنێ، سۆسی ئەلفریدۆ، گۆشتی مانگا، قارچک و پەنیری پارمیزان"
click at [528, 391] on textarea "مەعکەرۆنی پێنێ، سۆسی ئەلفریدۆ، گۆشتی مانگا، قارچک و پەنیری پارمیزان" at bounding box center [522, 412] width 500 height 62
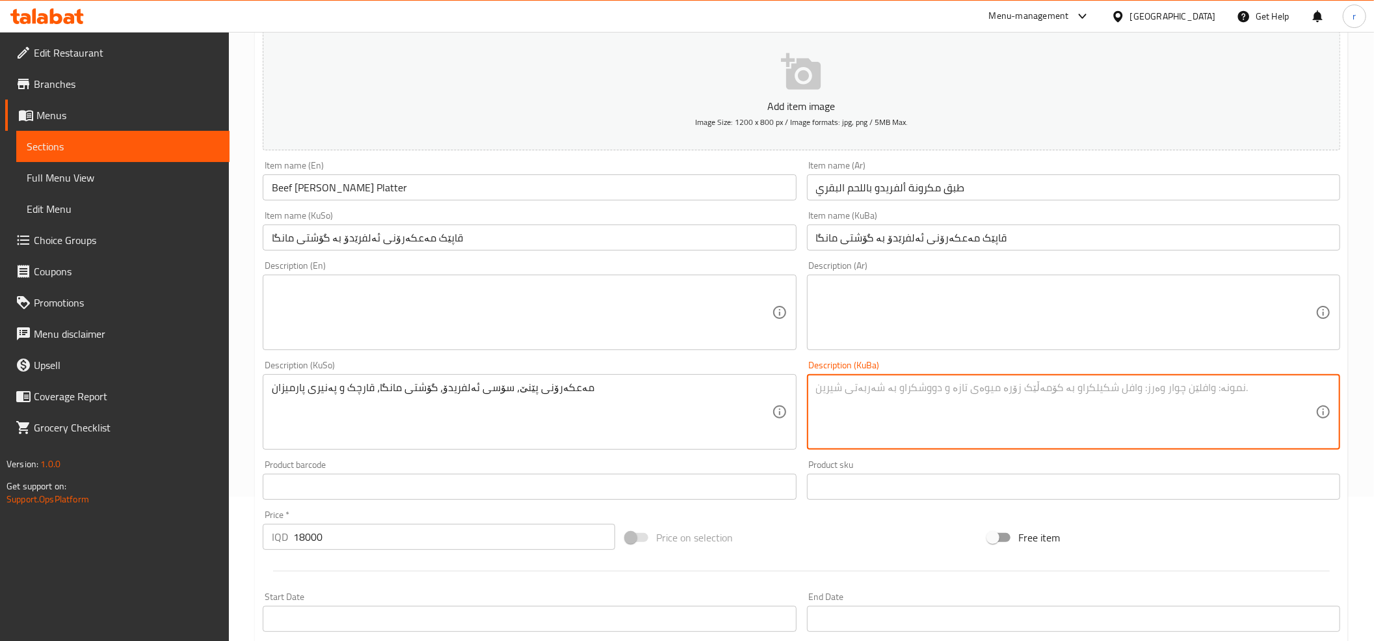
click at [828, 386] on textarea at bounding box center [1066, 412] width 500 height 62
paste textarea "مەعکەرۆنی پێنێ، سۆسی ئەلفریدۆ، گۆشتی مانگا، قارچک و پەنیری پارمیزان"
type textarea "مەعکەرۆنی پێنێ، سۆسی ئەلفریدۆ، گۆشتی مانگا، قارچک و پەنیری پارمیزان"
click at [599, 291] on textarea at bounding box center [522, 313] width 500 height 62
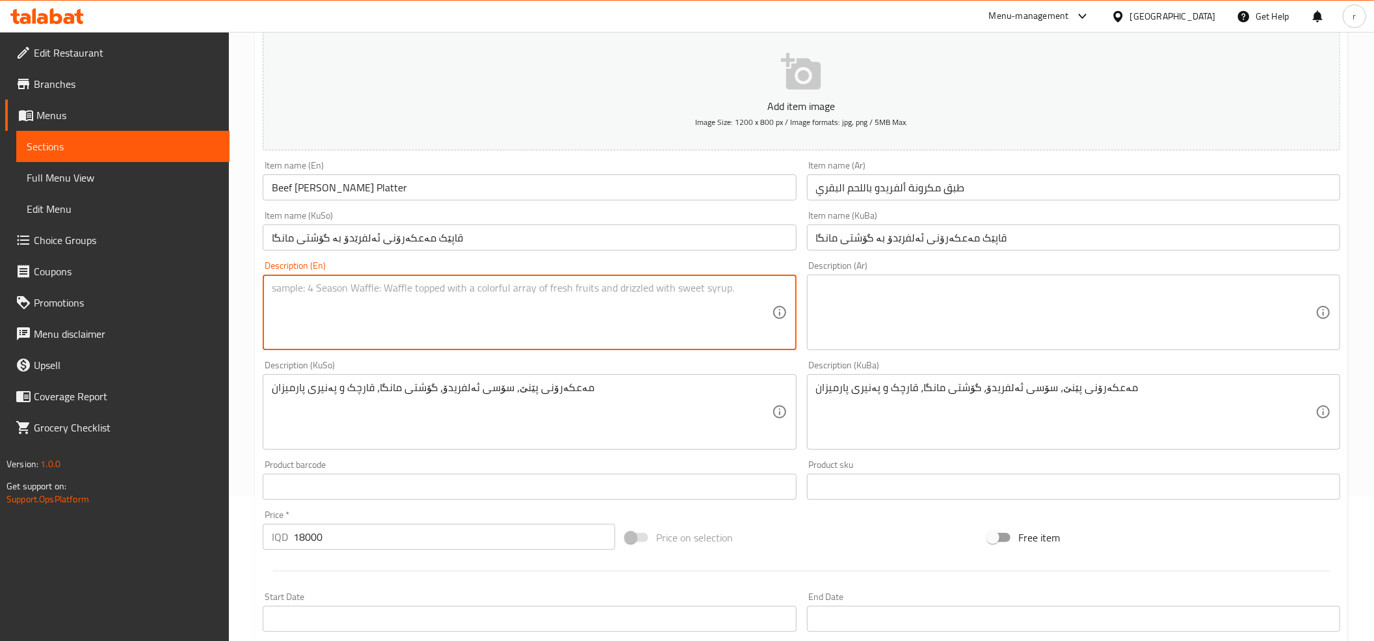
paste textarea "penne pasta, alfredo sauce, beef, mushroom and parmesan cheese"
click at [280, 284] on textarea "penne pasta, alfredo sauce, beef, mushroom and parmesan cheese" at bounding box center [522, 313] width 500 height 62
type textarea "Penne pasta, alfredo sauce, beef, mushroom and parmesan cheese"
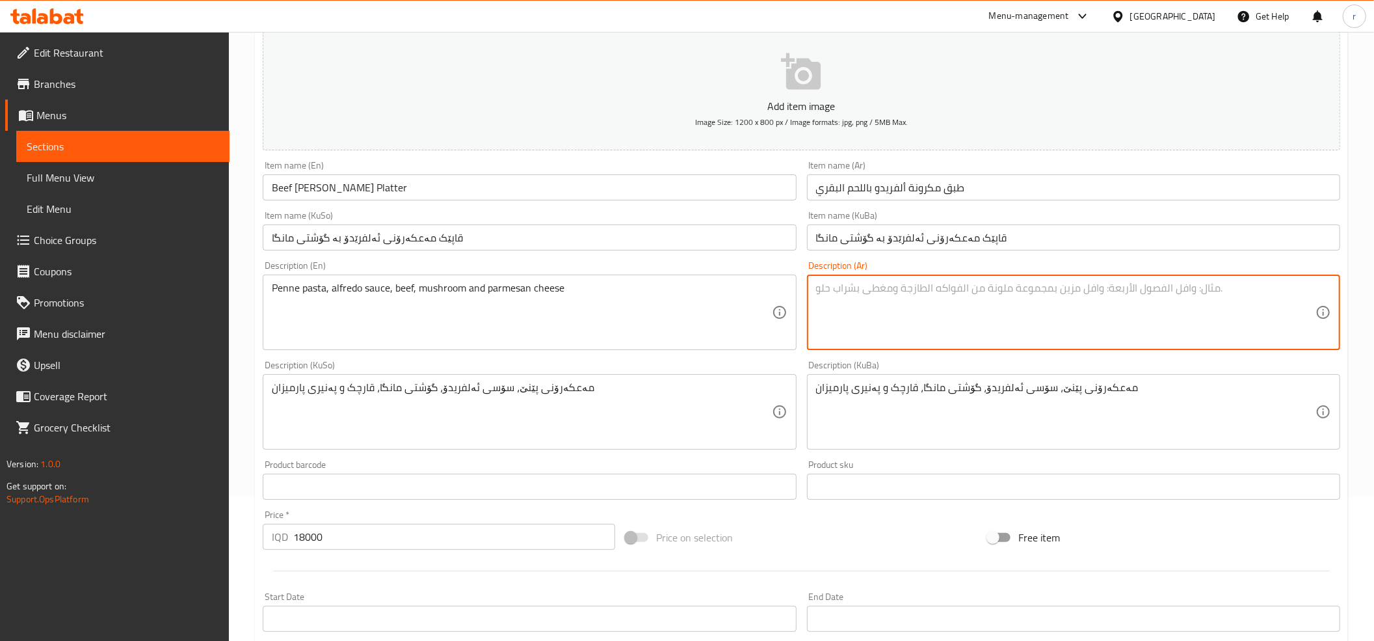
click at [913, 302] on textarea at bounding box center [1066, 313] width 500 height 62
paste textarea "معكرونة بيني، صلصة ألفريدو، بلحم بقري، فطر وجبن بارميزان"
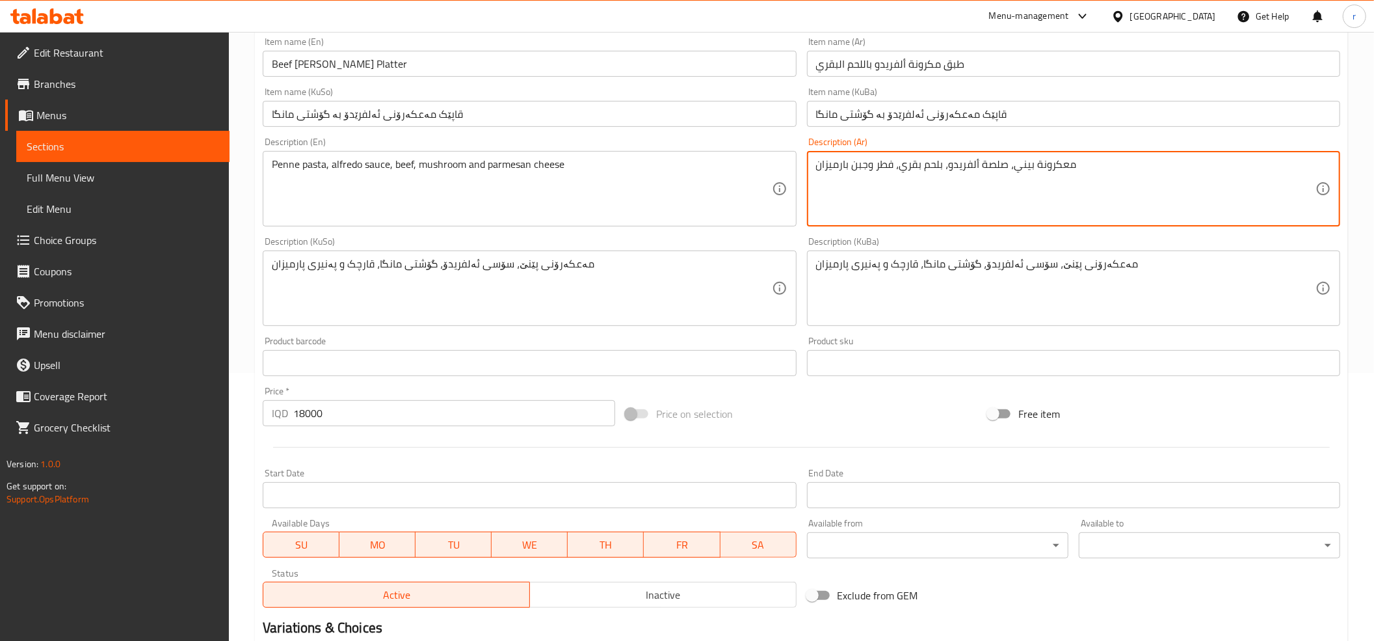
scroll to position [427, 0]
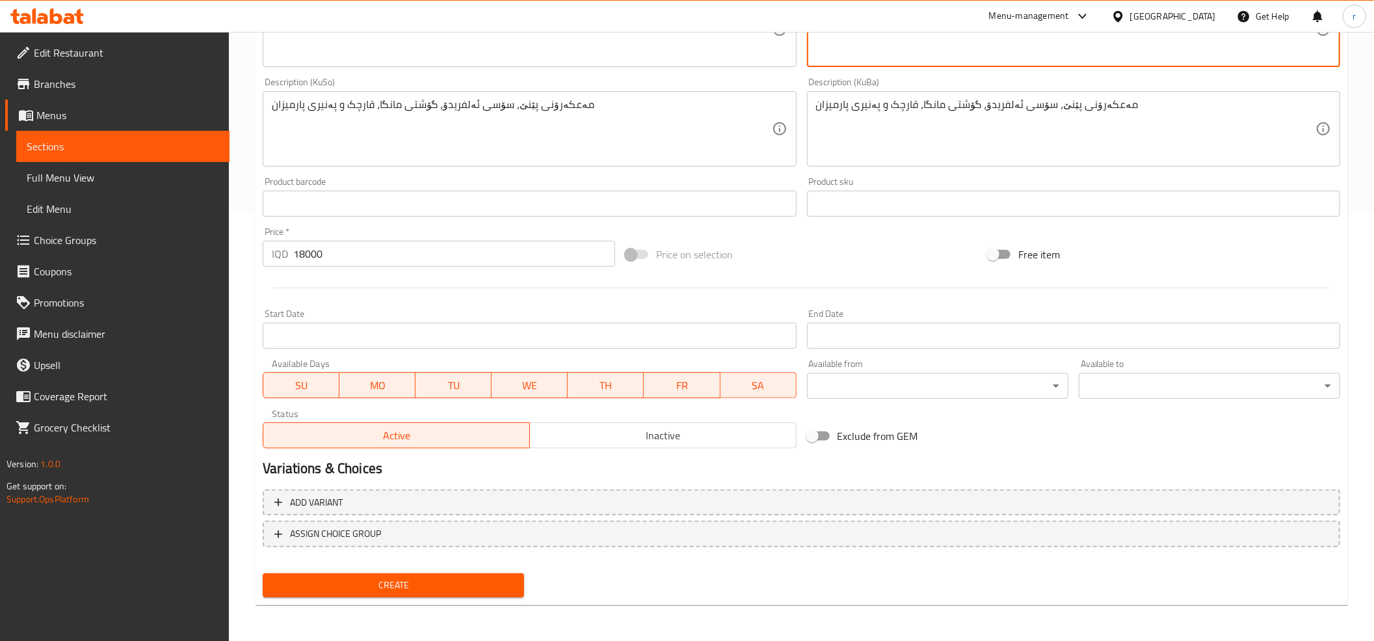
type textarea "معكرونة بيني، صلصة ألفريدو، بلحم بقري، فطر وجبن بارميزان"
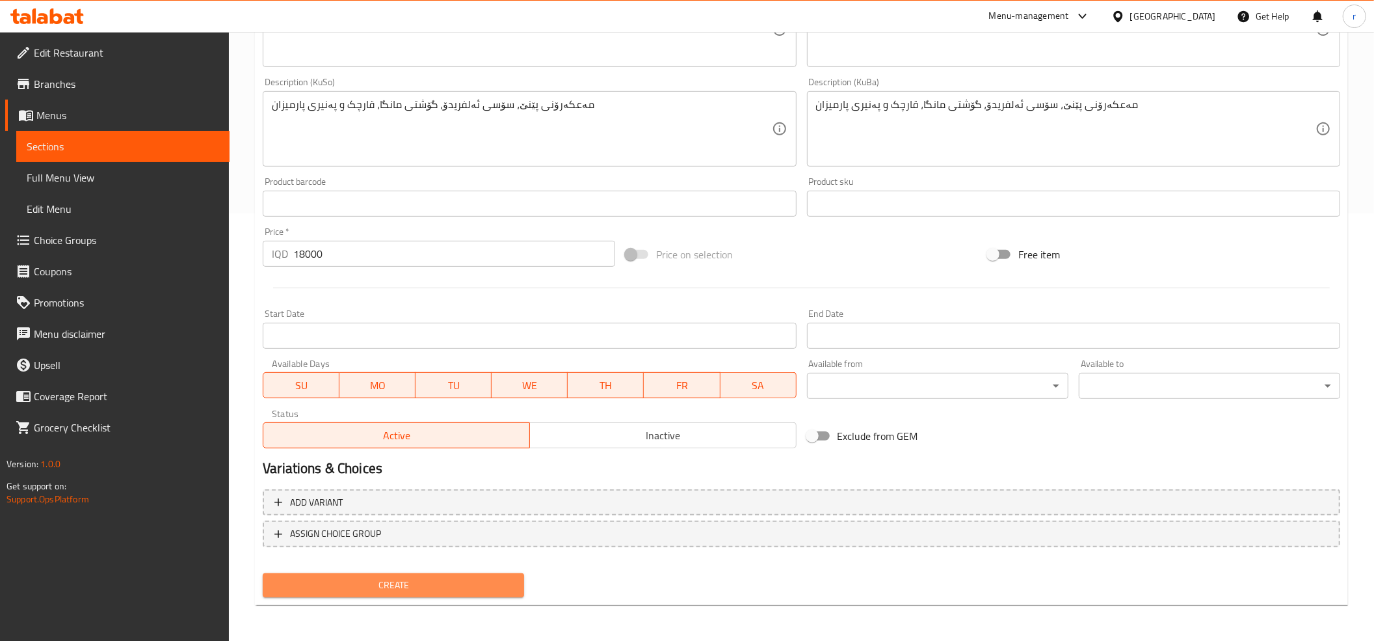
click at [367, 594] on button "Create" at bounding box center [393, 585] width 261 height 24
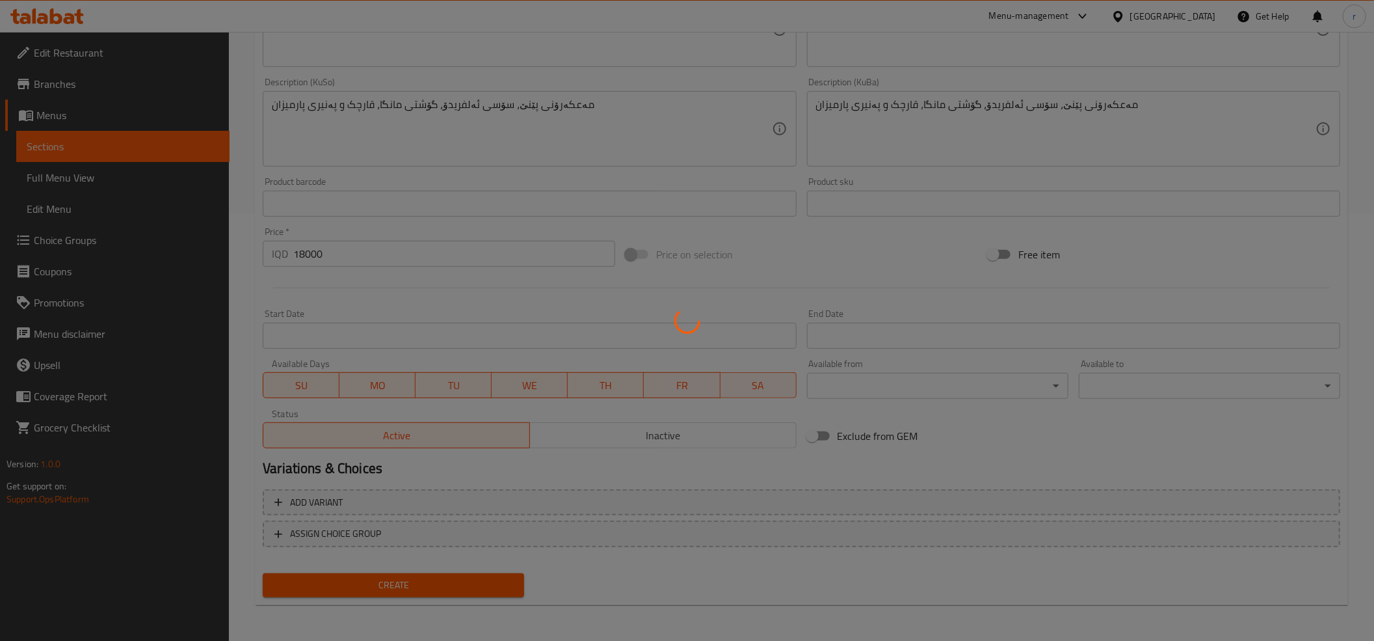
type input "0"
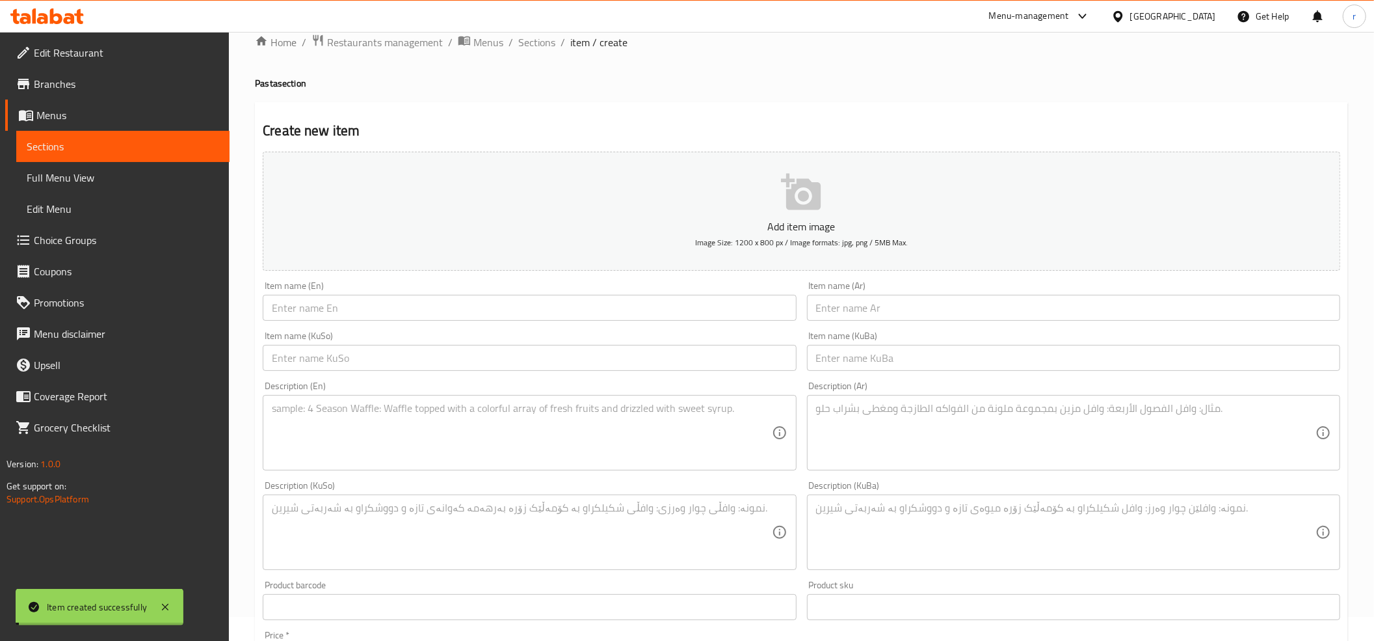
scroll to position [0, 0]
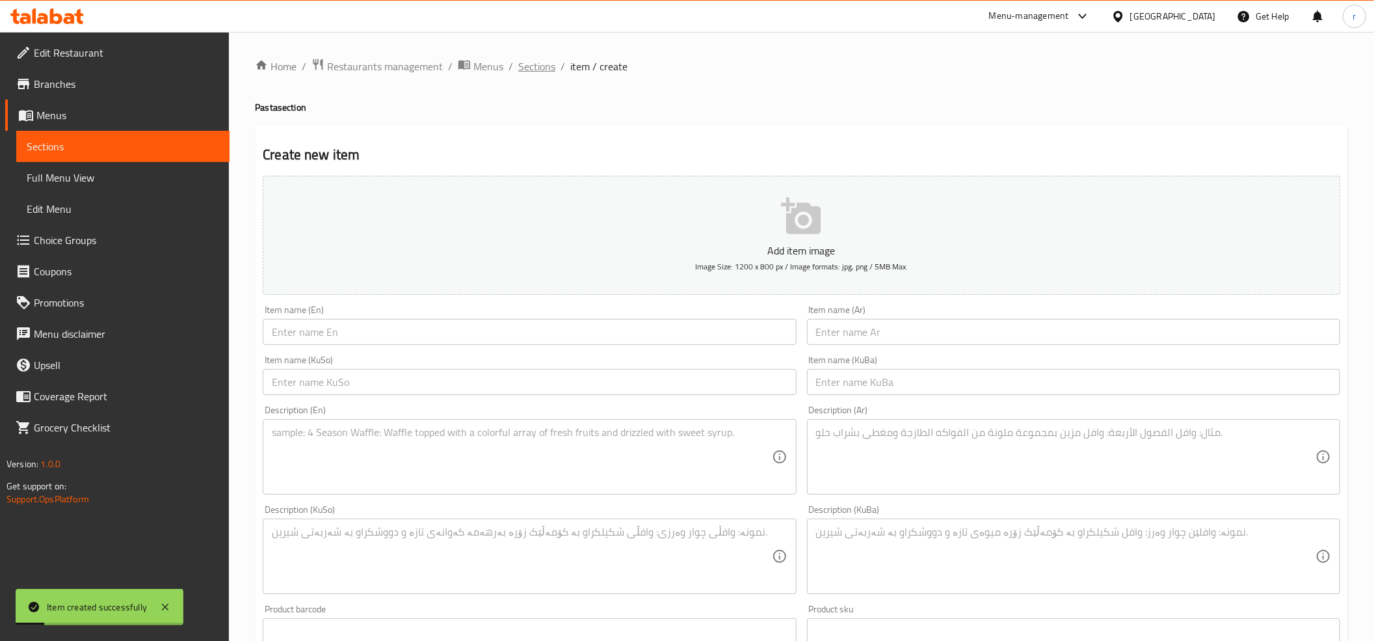
click at [541, 68] on span "Sections" at bounding box center [536, 67] width 37 height 16
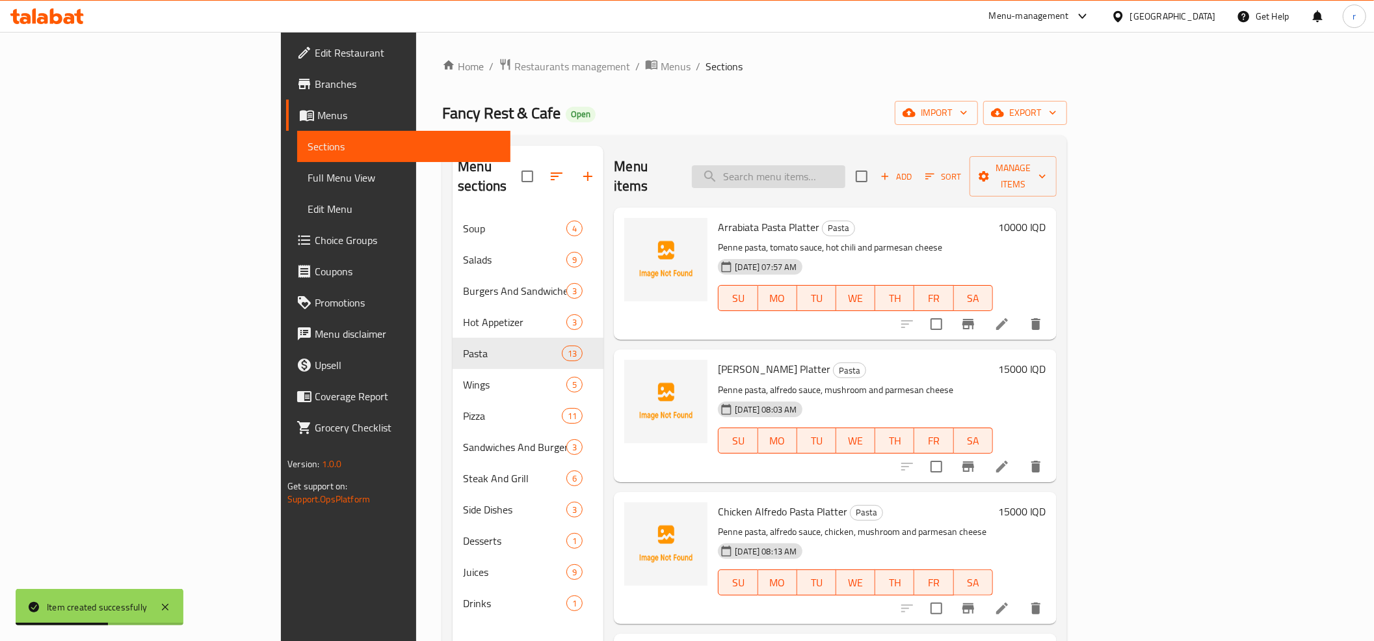
click at [846, 165] on input "search" at bounding box center [768, 176] width 153 height 23
paste input "Chicken Broccoli Pasta Platter"
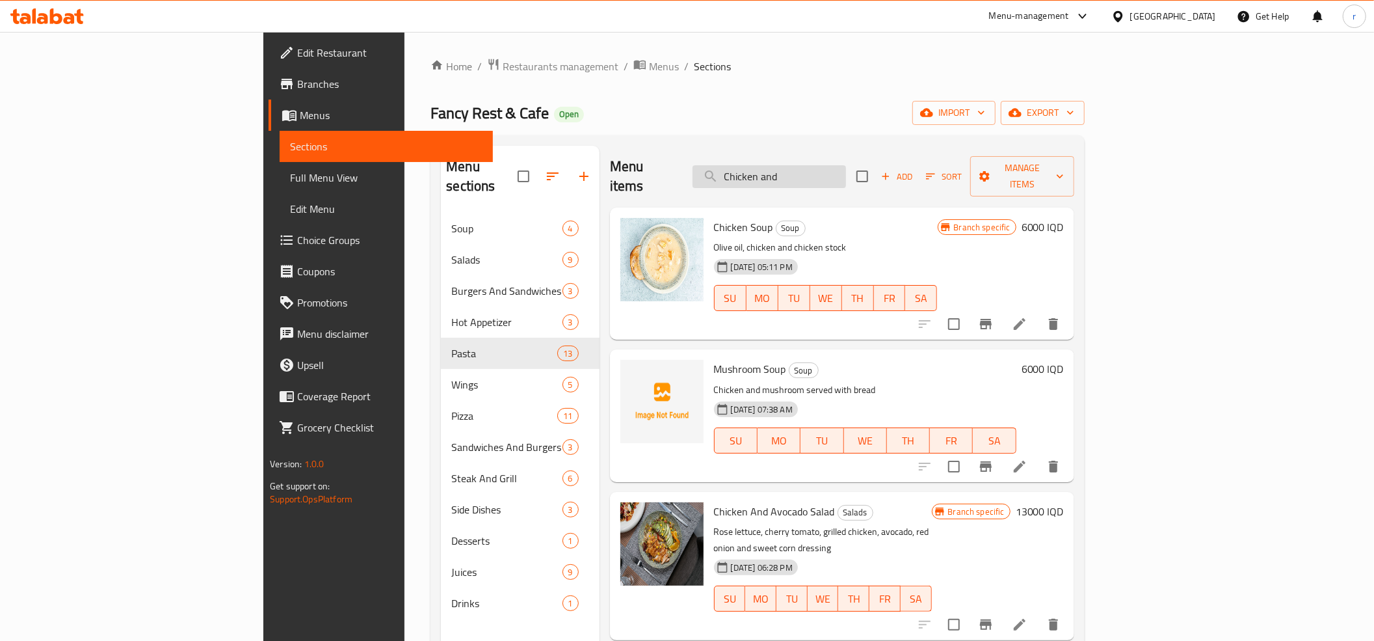
click at [846, 165] on input "Chicken and" at bounding box center [769, 176] width 153 height 23
paste input "Beef"
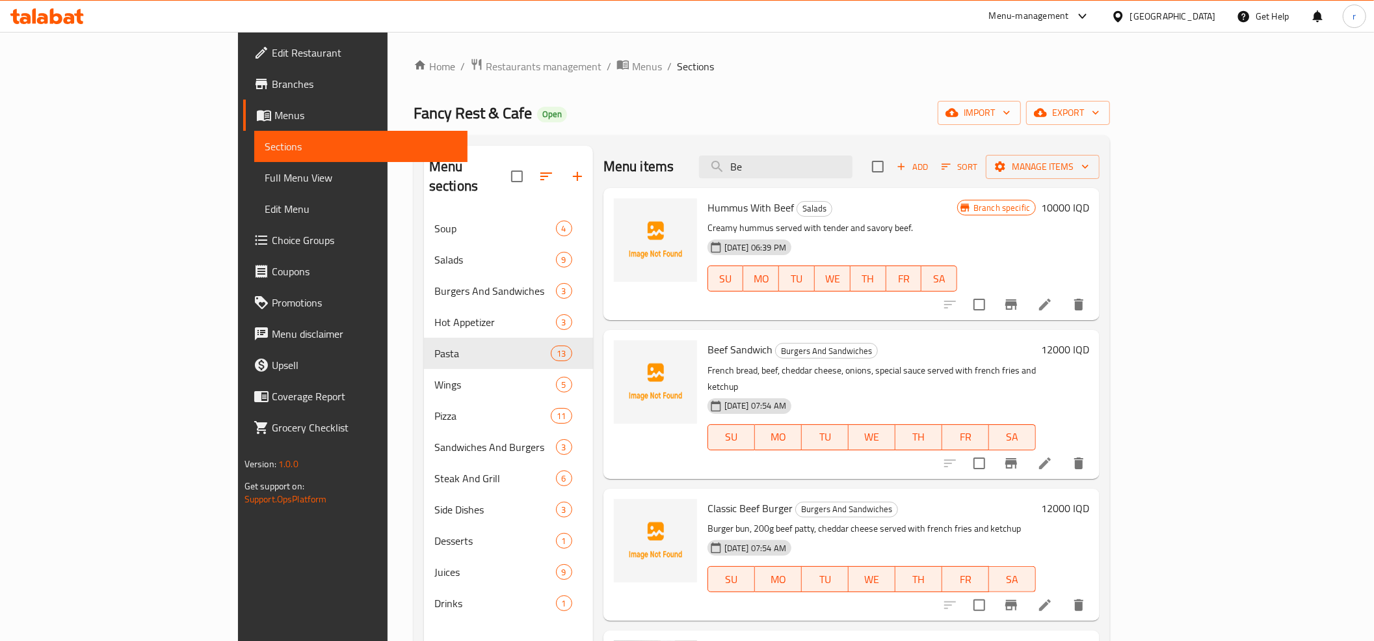
type input "B"
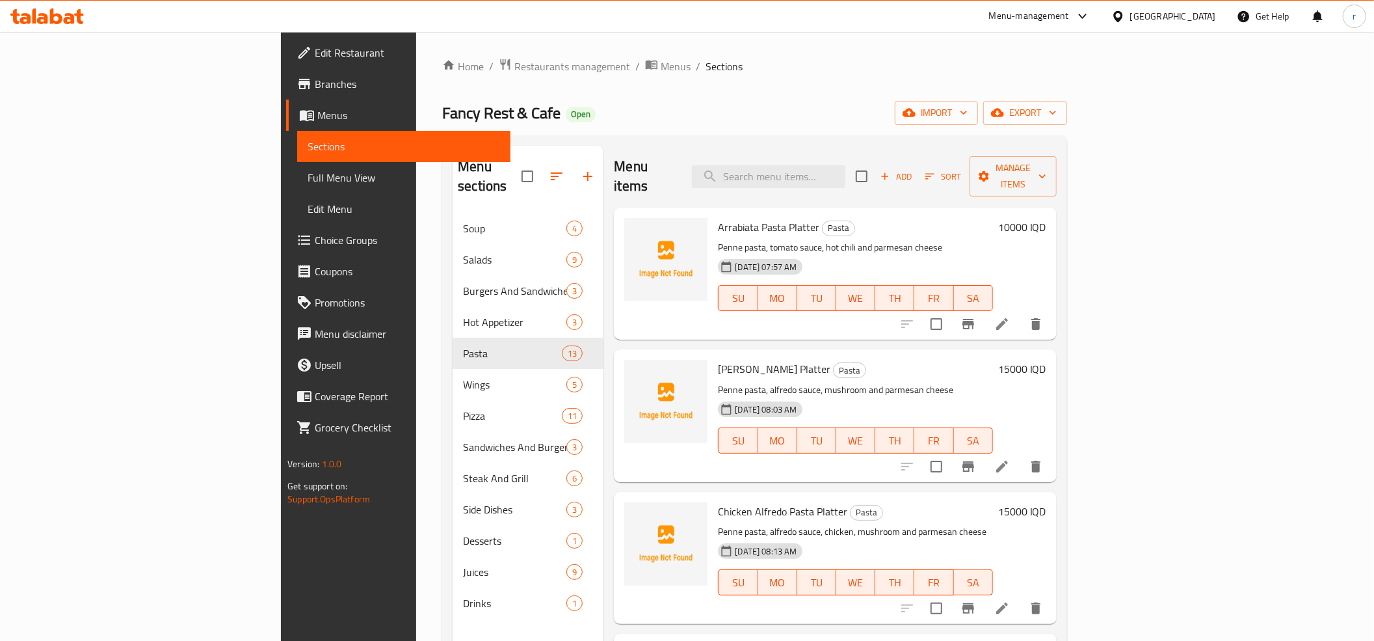
paste input "Chicken"
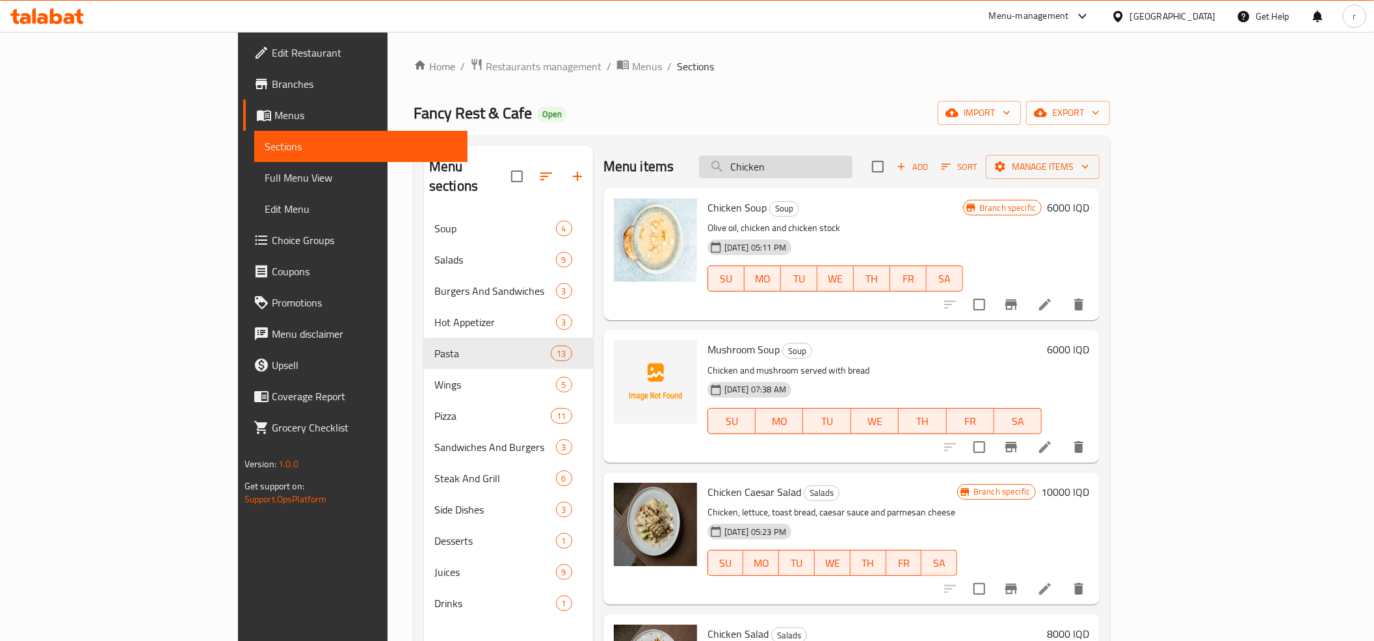
click at [842, 167] on input "Chicken" at bounding box center [775, 166] width 153 height 23
paste input "Broccoli Pasta Platter"
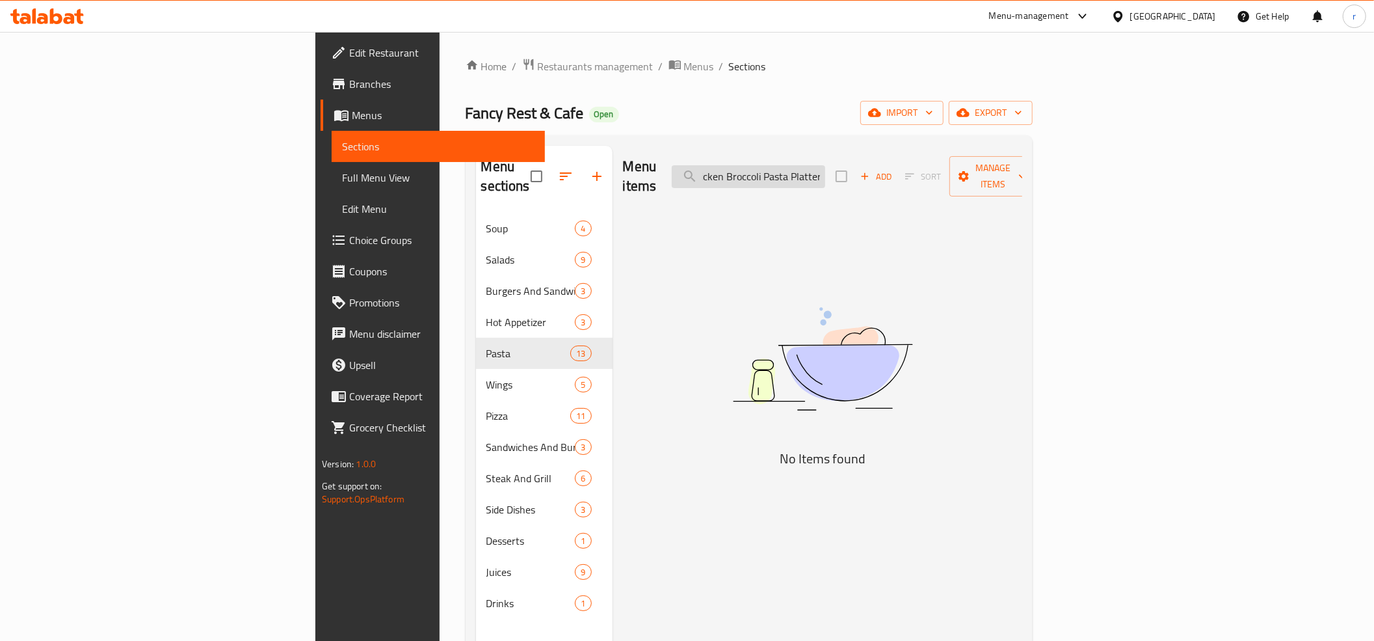
click at [825, 170] on input "Chicken Broccoli Pasta Platter" at bounding box center [748, 176] width 153 height 23
click at [825, 165] on input "Chicken and Broccoli Pasta Platter" at bounding box center [748, 176] width 153 height 23
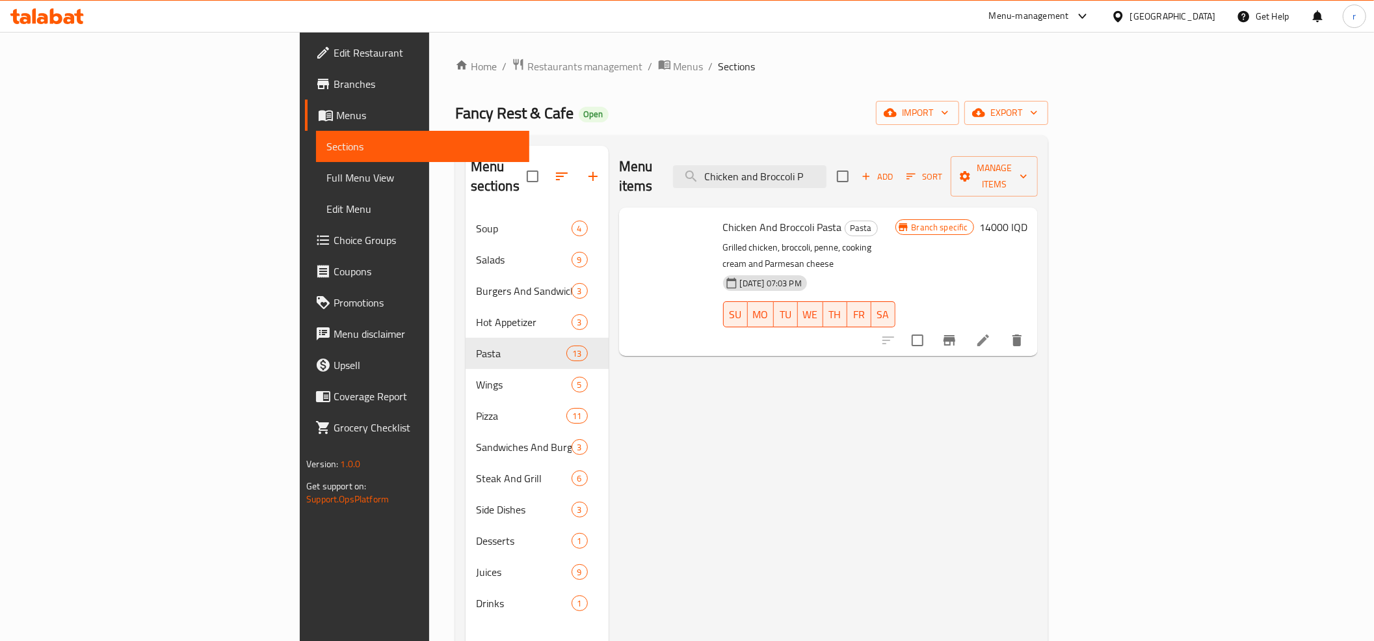
type input "Chicken and Broccoli P"
click at [1002, 328] on li at bounding box center [983, 339] width 36 height 23
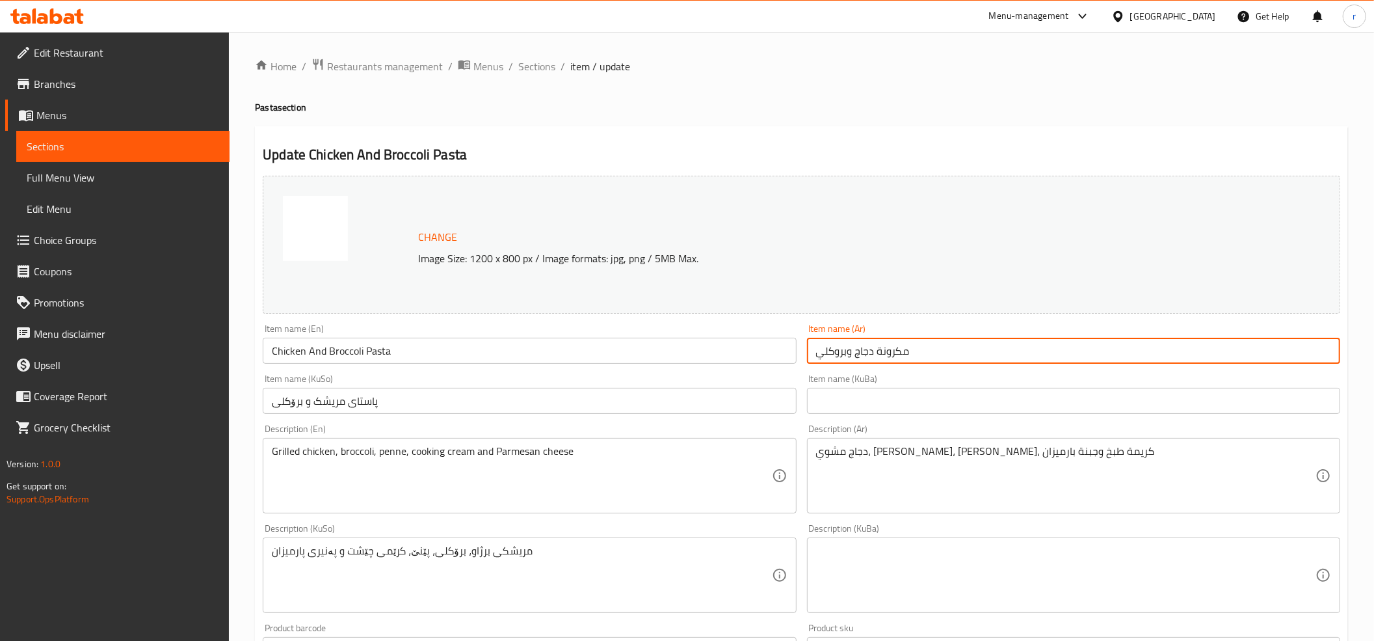
click at [856, 360] on input "مكرونة دجاج وبروكلي" at bounding box center [1073, 351] width 533 height 26
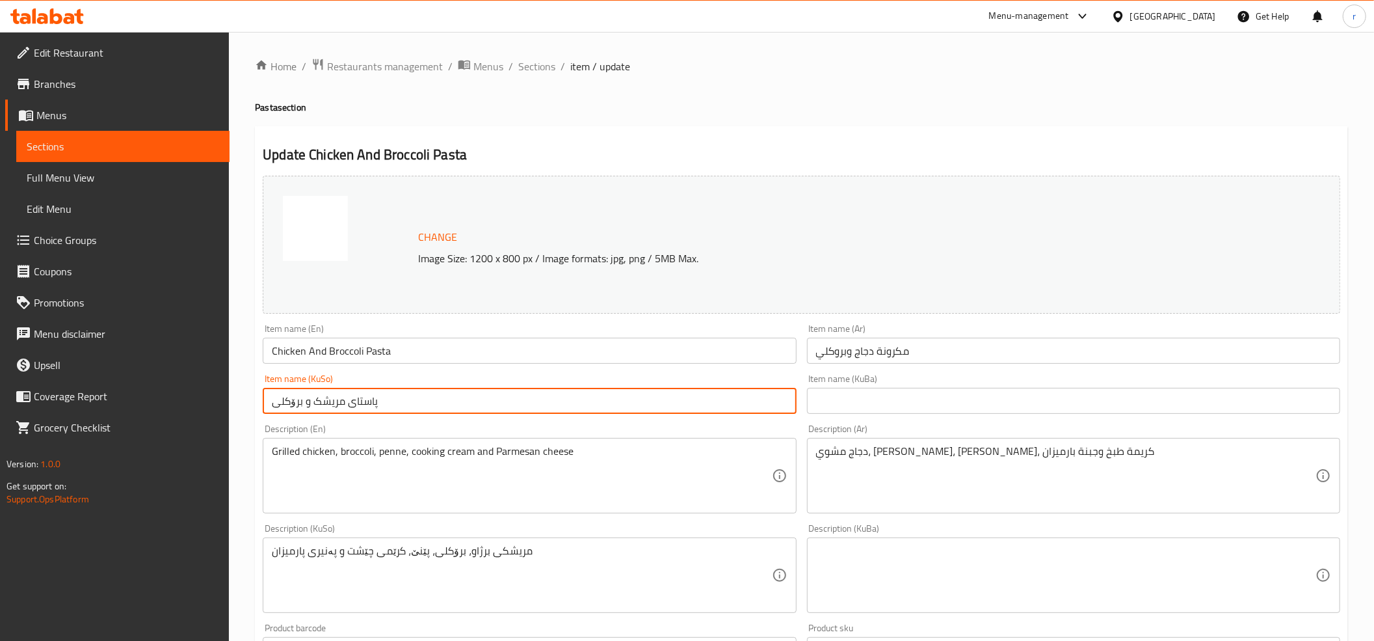
click at [315, 399] on input "پاستای مریشک و برۆکلی" at bounding box center [529, 401] width 533 height 26
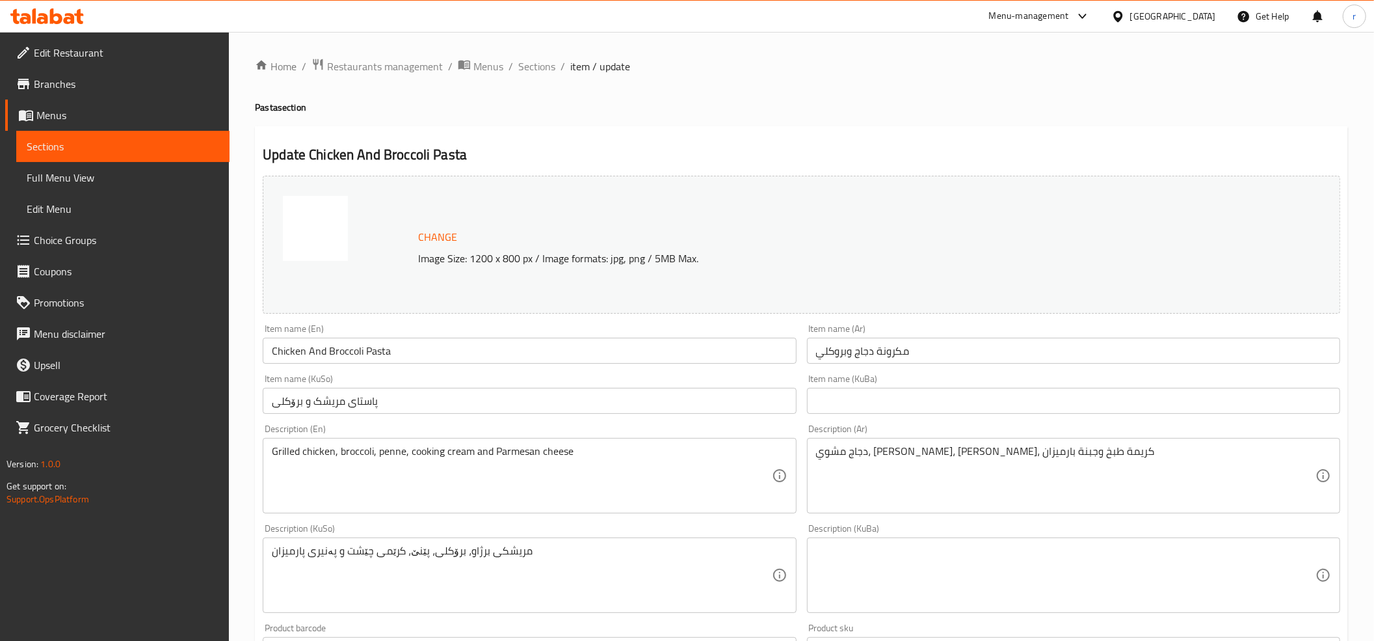
click at [581, 310] on div "Change Image Size: 1200 x 800 px / Image formats: jpg, png / 5MB Max." at bounding box center [802, 245] width 1078 height 138
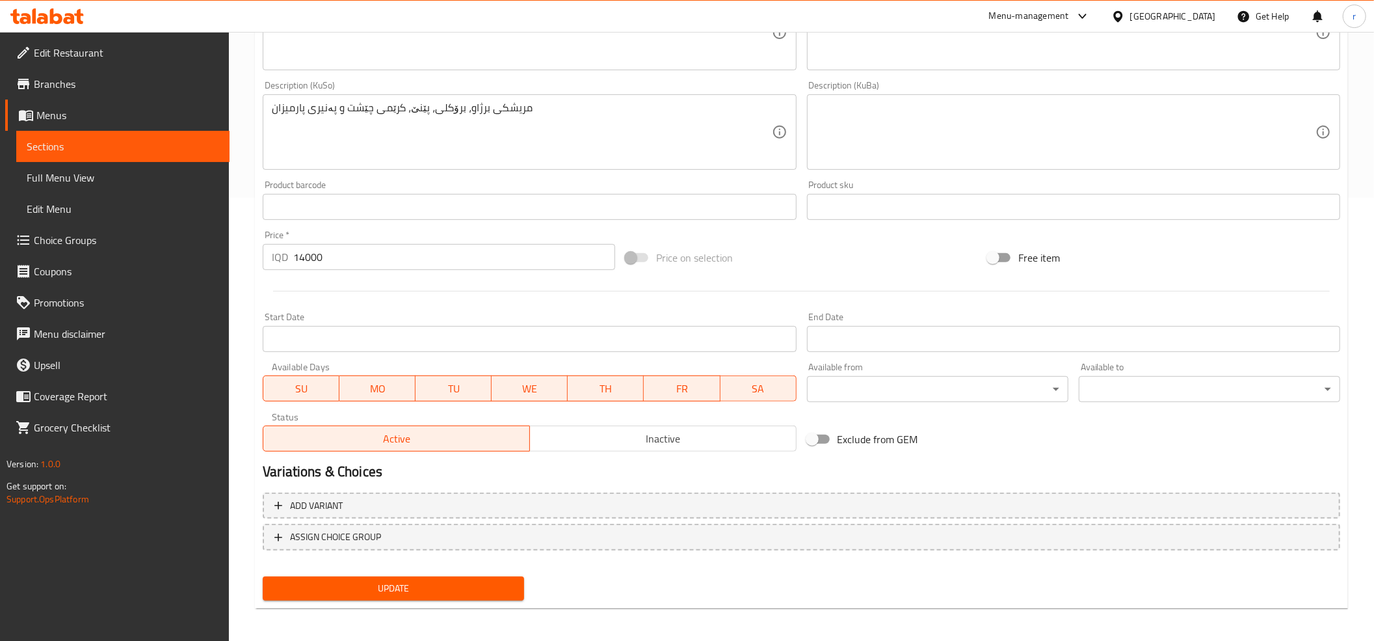
scroll to position [446, 0]
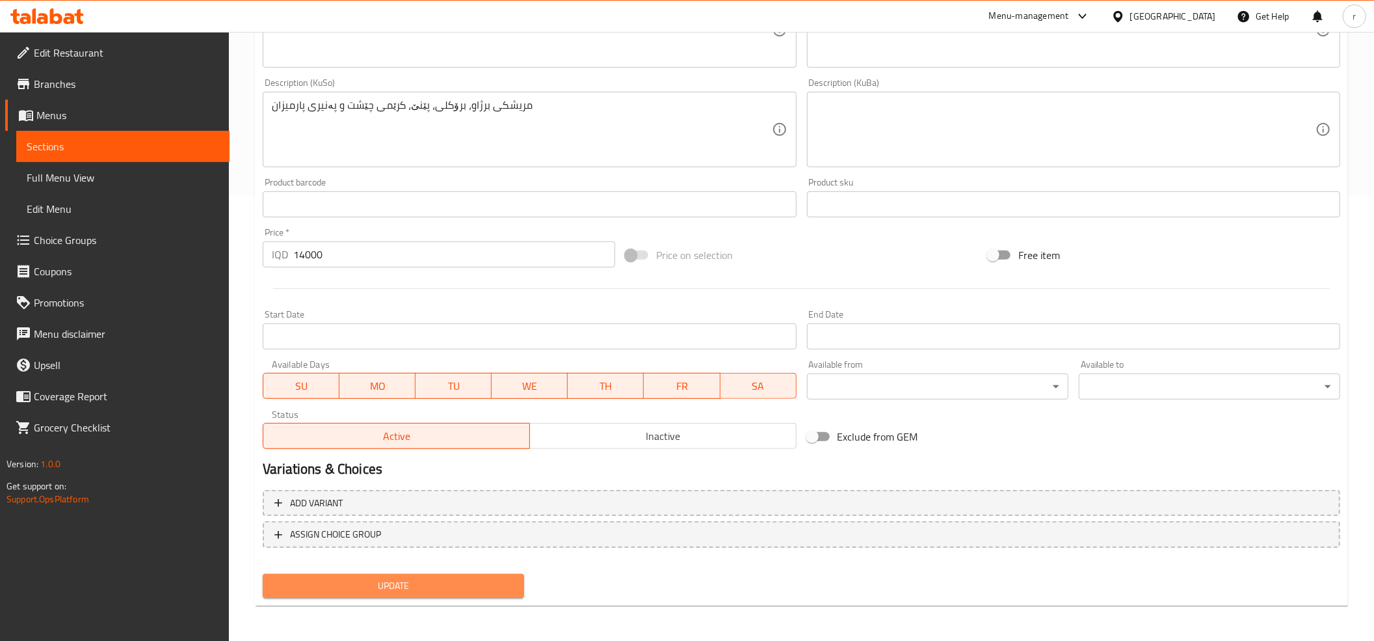
click at [444, 580] on span "Update" at bounding box center [393, 586] width 241 height 16
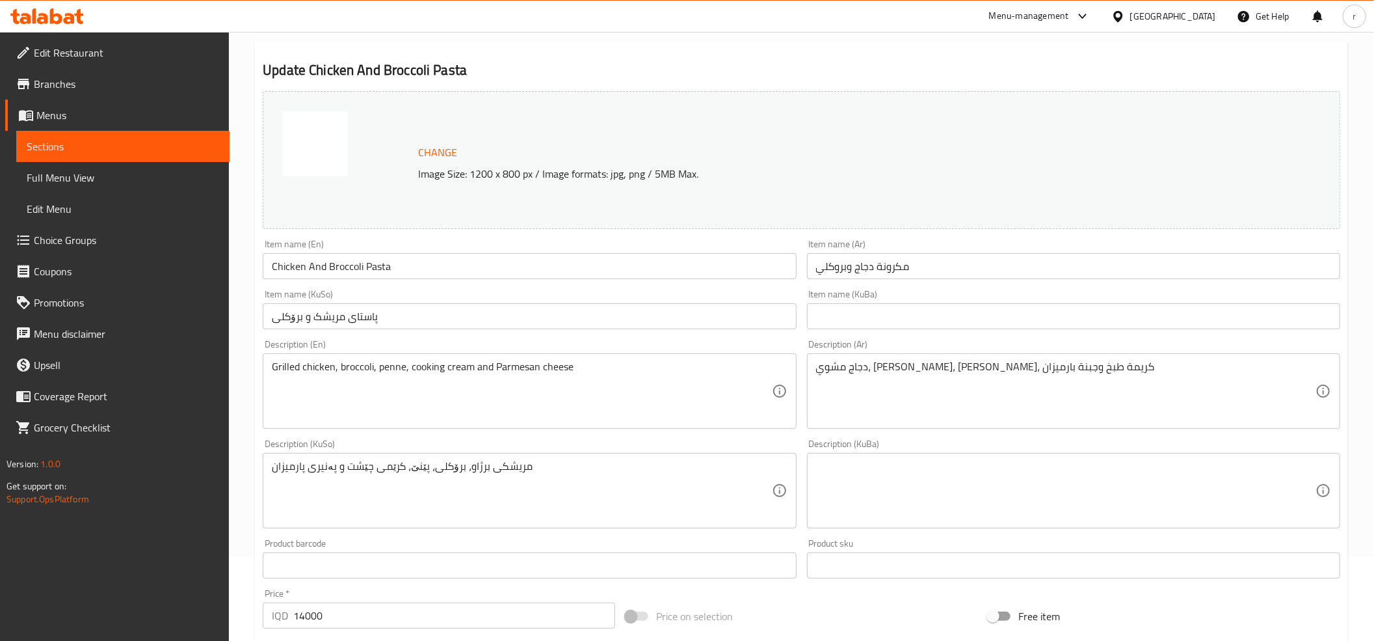
scroll to position [0, 0]
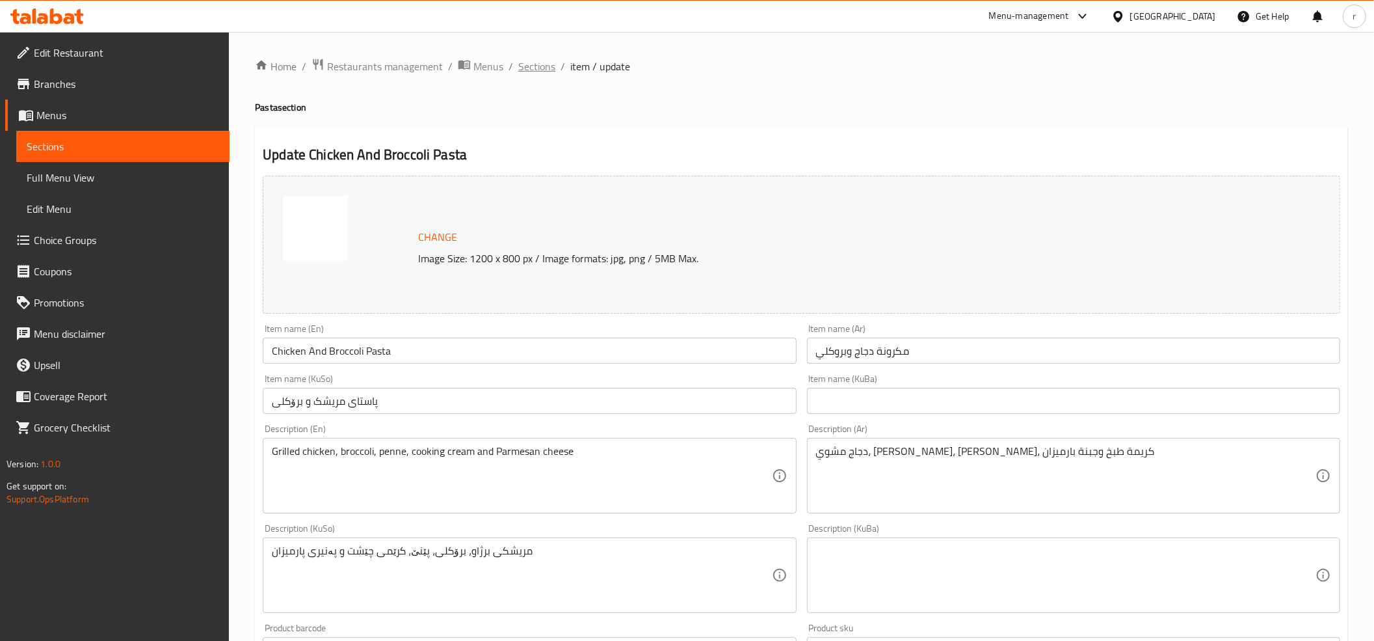
click at [533, 60] on span "Sections" at bounding box center [536, 67] width 37 height 16
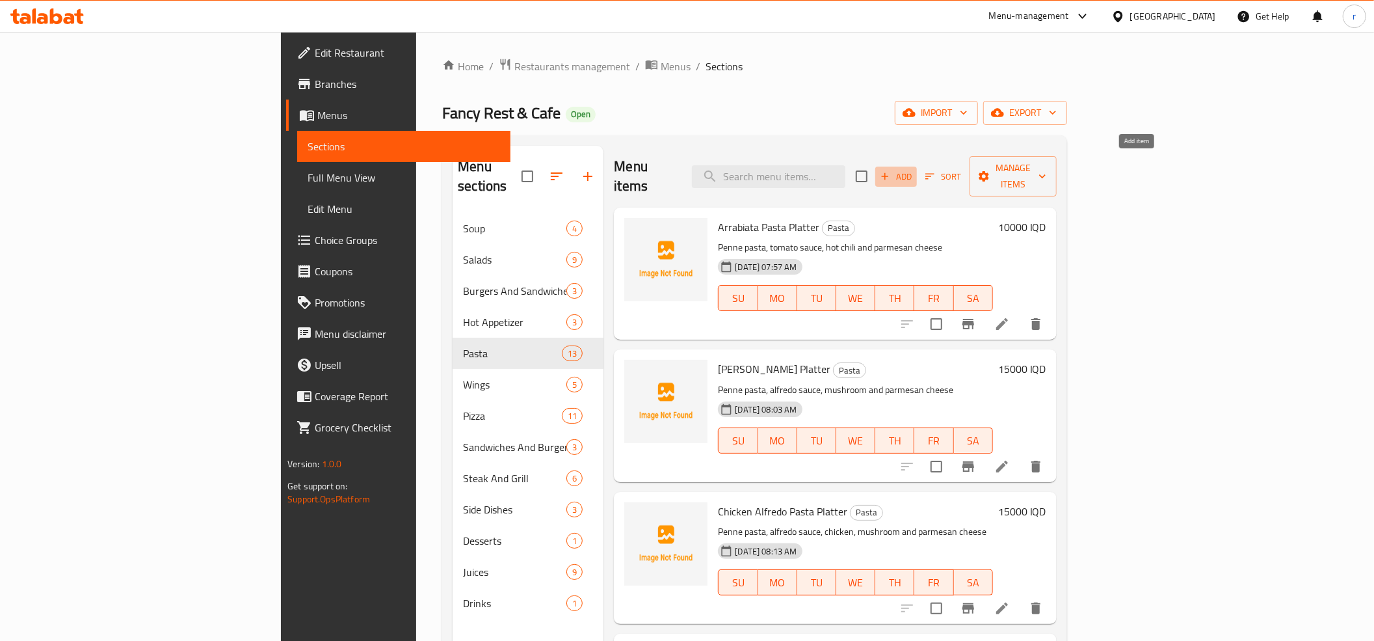
click at [914, 169] on span "Add" at bounding box center [896, 176] width 35 height 15
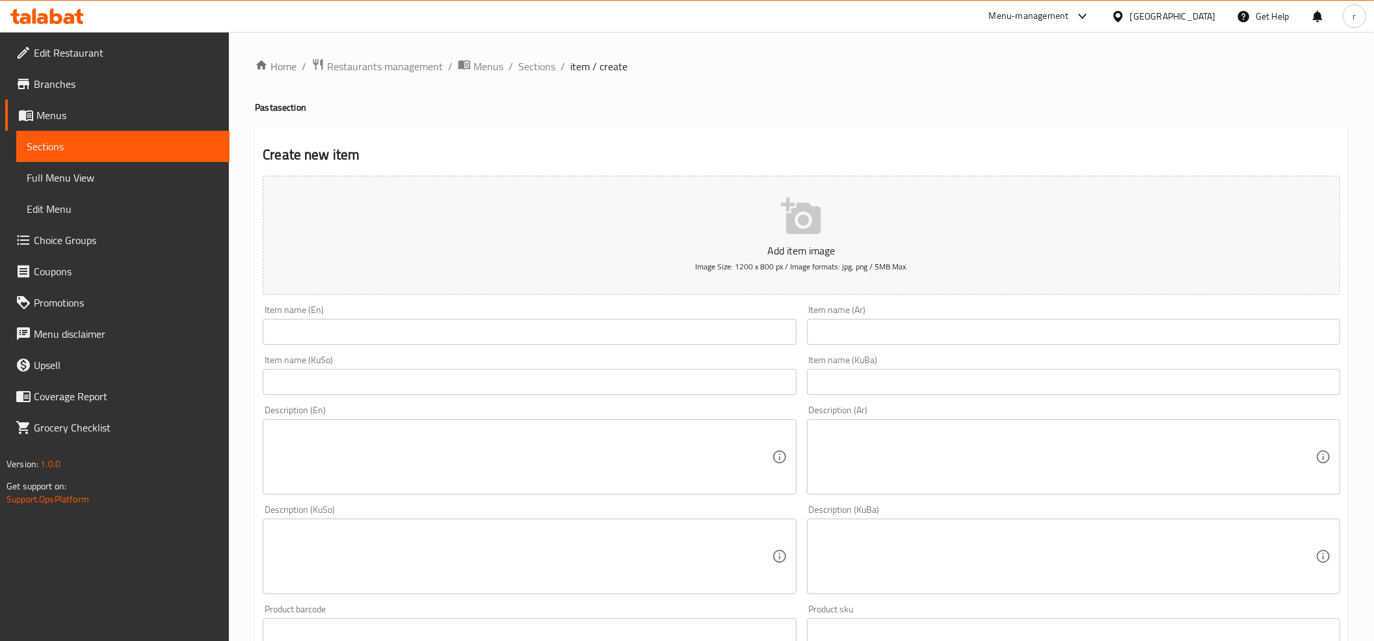
drag, startPoint x: 441, startPoint y: 323, endPoint x: 435, endPoint y: 327, distance: 7.0
click at [435, 327] on input "text" at bounding box center [529, 332] width 533 height 26
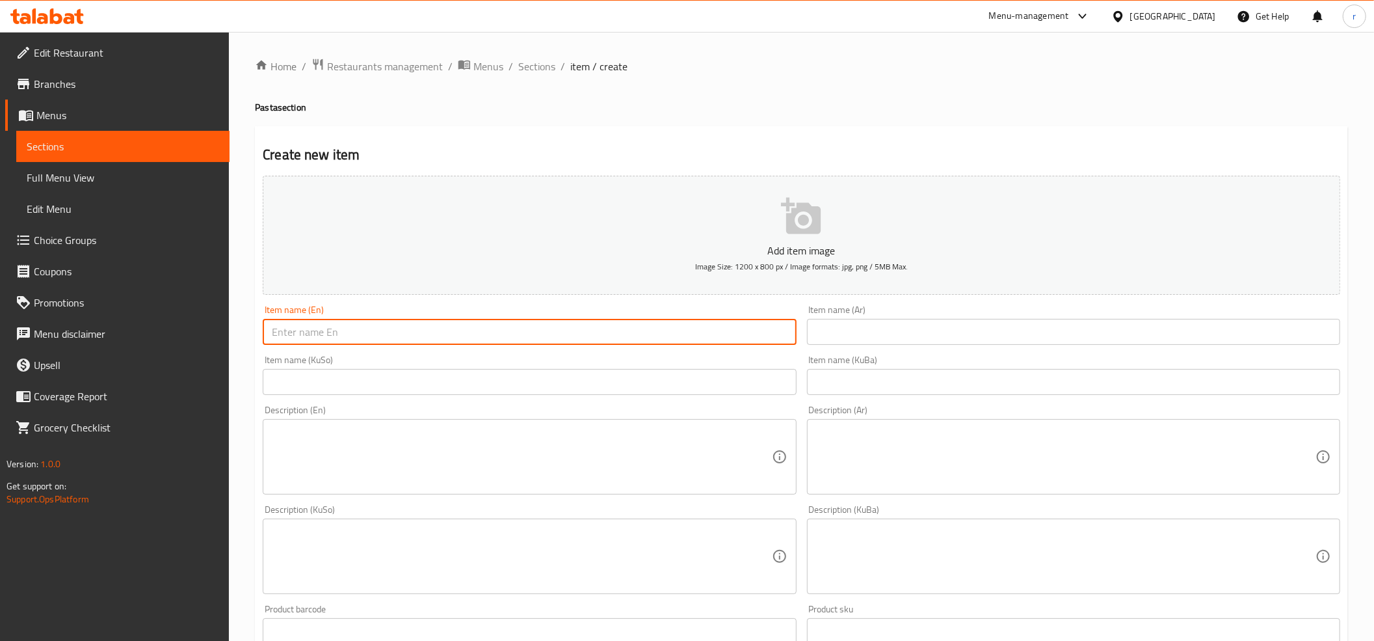
paste input "Chicken Broccoli Pasta Platter"
type input "Chicken Broccoli Pasta Platter"
click at [852, 333] on input "text" at bounding box center [1073, 332] width 533 height 26
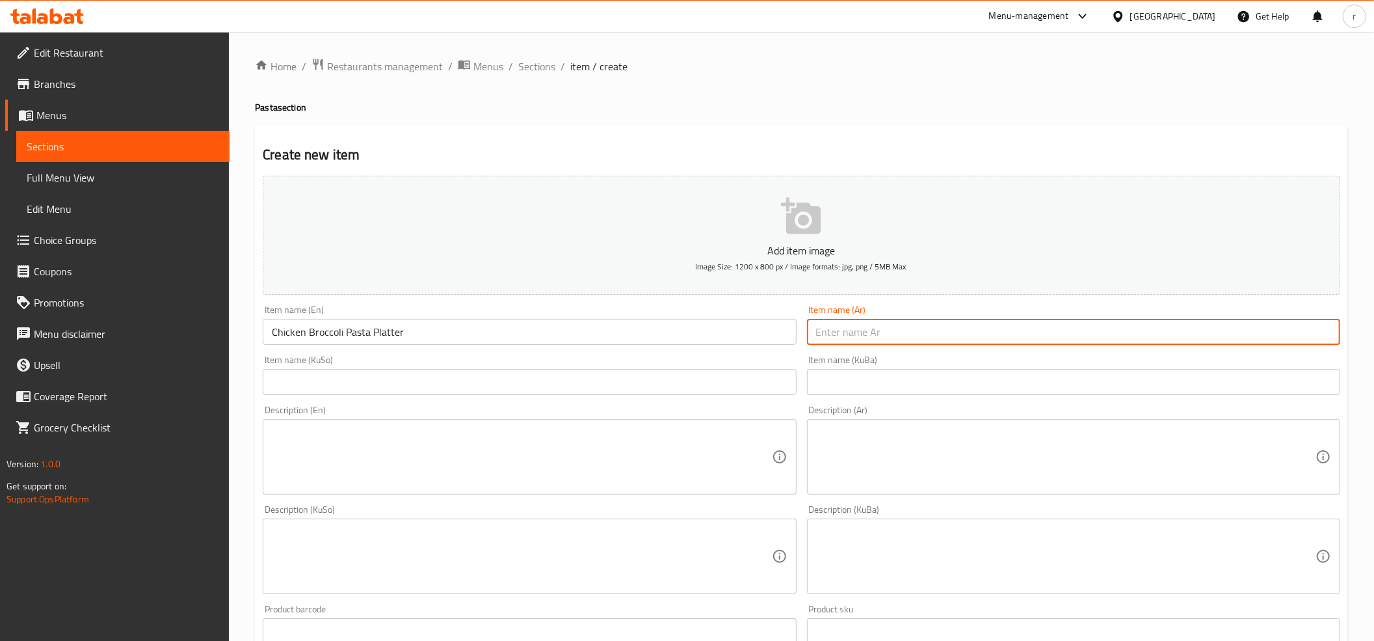
paste input "طبق مكرونة دجاج وبروكلي"
type input "طبق مكرونة دجاج وبروكلي"
click at [739, 390] on input "text" at bounding box center [529, 382] width 533 height 26
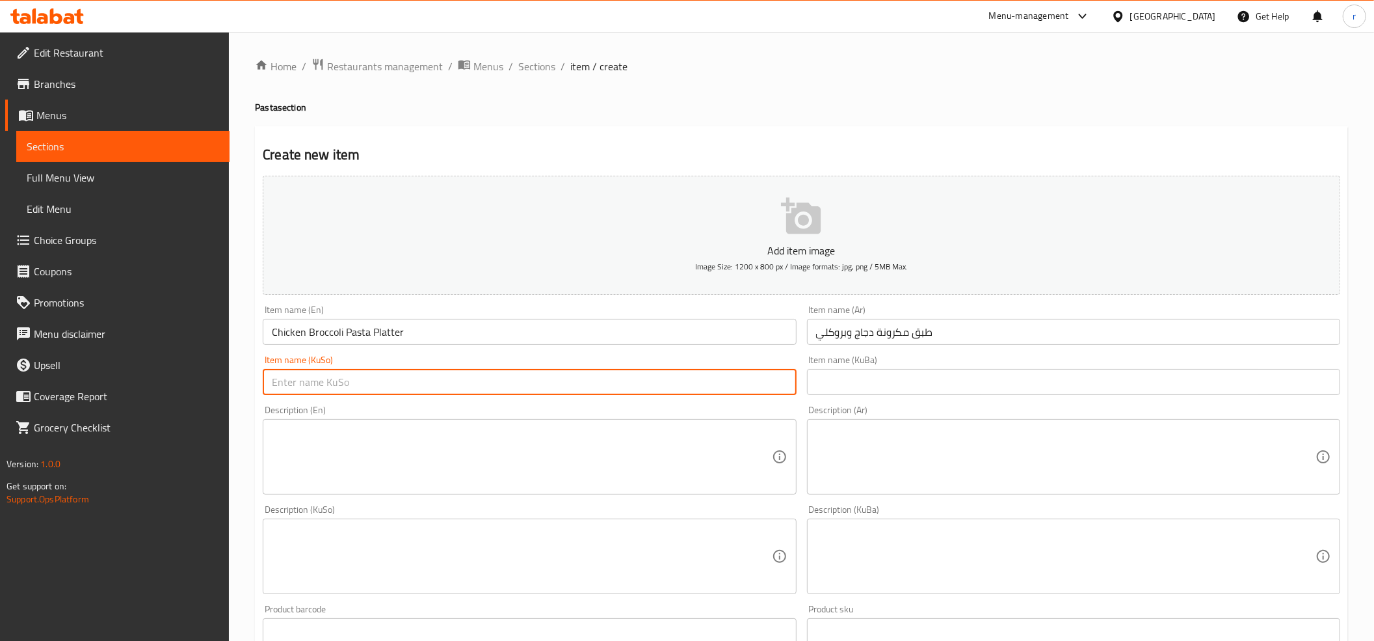
paste input "قاپێک پاستای مریشک و برۆکلی"
type input "قاپێک پاستای مریشک و برۆکلی"
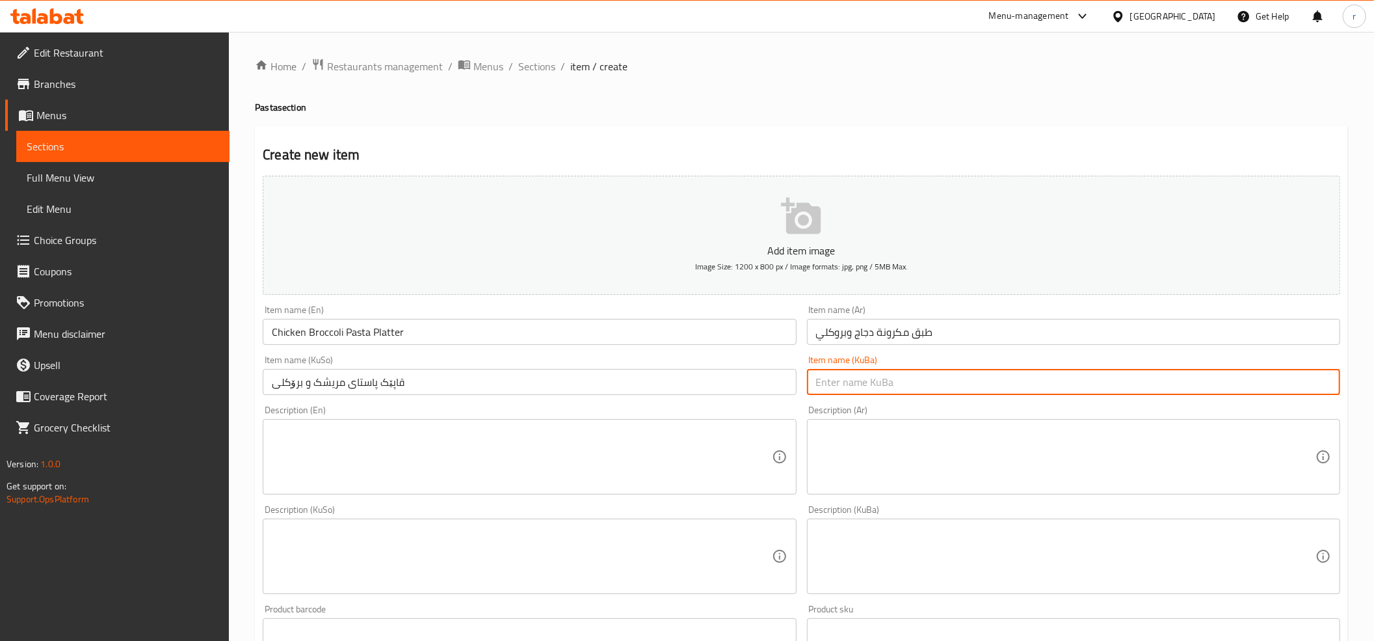
click at [844, 376] on input "text" at bounding box center [1073, 382] width 533 height 26
paste input "قاپێک پاستای مریشک و برۆکلی"
type input "قاپێک پاستای مریشک و برۆکلی"
click at [351, 440] on textarea at bounding box center [522, 457] width 500 height 62
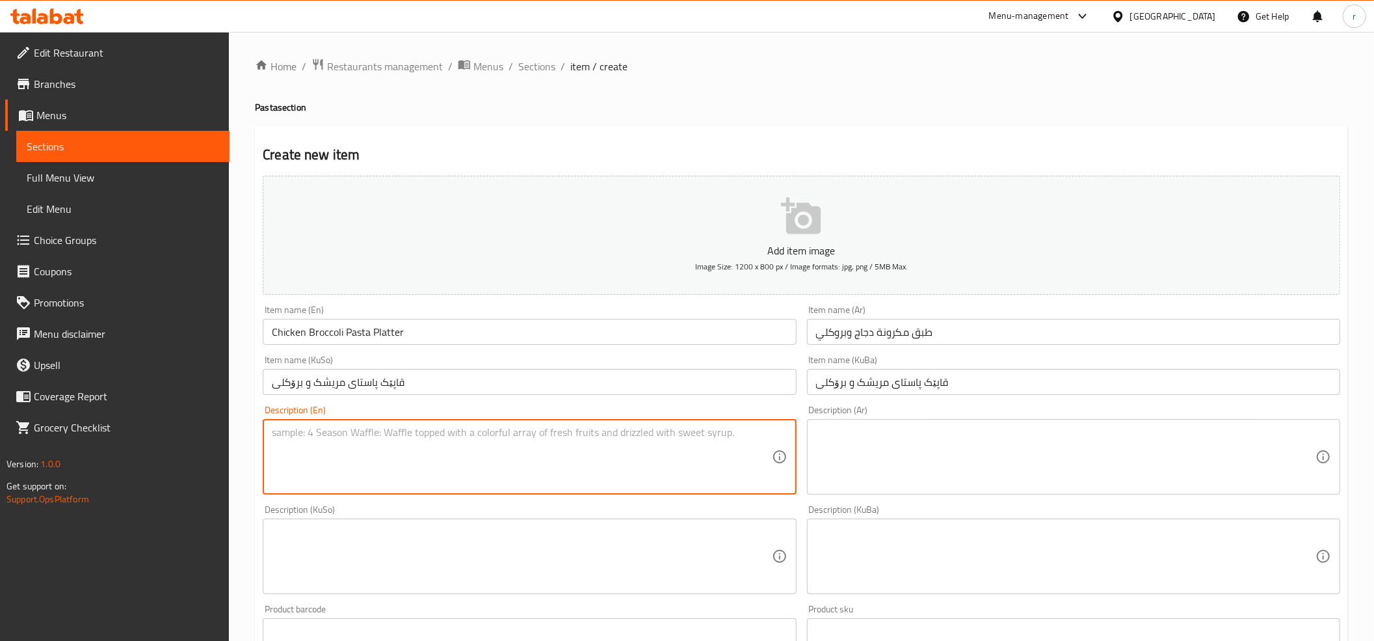
paste textarea "penne pasta, grilled chicken, broccoli, white sauce and parmesan cheese"
type textarea "penne pasta, grilled chicken, broccoli, white sauce and parmesan cheese"
click at [851, 420] on div "Description (Ar)" at bounding box center [1073, 456] width 533 height 75
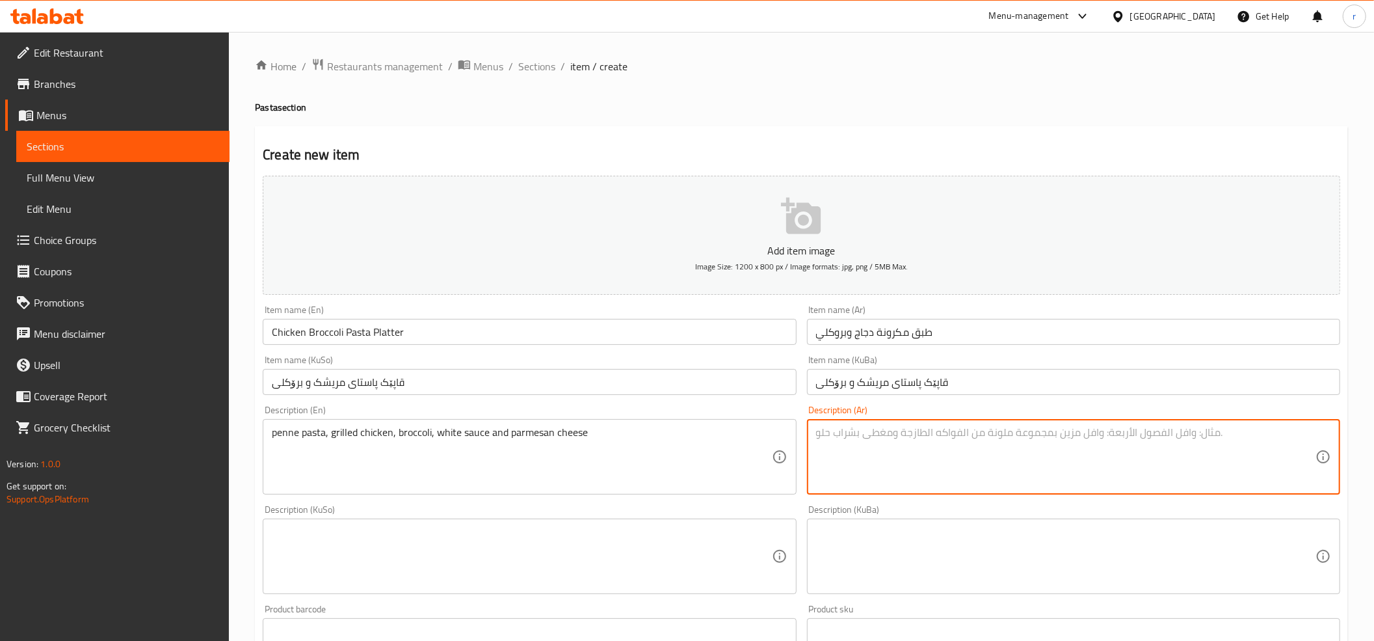
paste textarea "معكرونة بيني، دجاج مشوي، بروكلي، صلصة بيضاء وجبن بارميزان"
type textarea "معكرونة بيني، دجاج مشوي، بروكلي، صلصة بيضاء وجبن بارميزان"
click at [483, 535] on textarea at bounding box center [522, 557] width 500 height 62
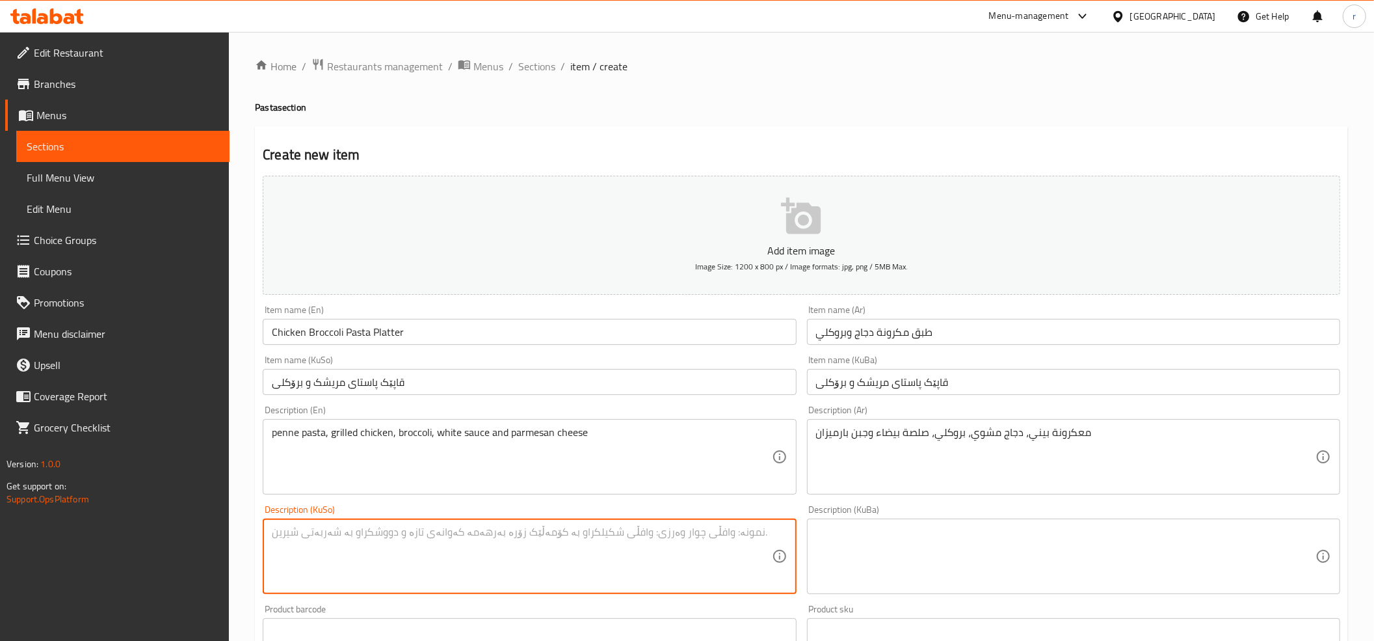
paste textarea "پاستای پێنێ، مریشکی برژاو، برۆکلی، سۆسی سپی و پەنیری پارمیزان"
type textarea "پاستای پێنێ، مریشکی برژاو، برۆکلی، سۆسی سپی و پەنیری پارمیزان"
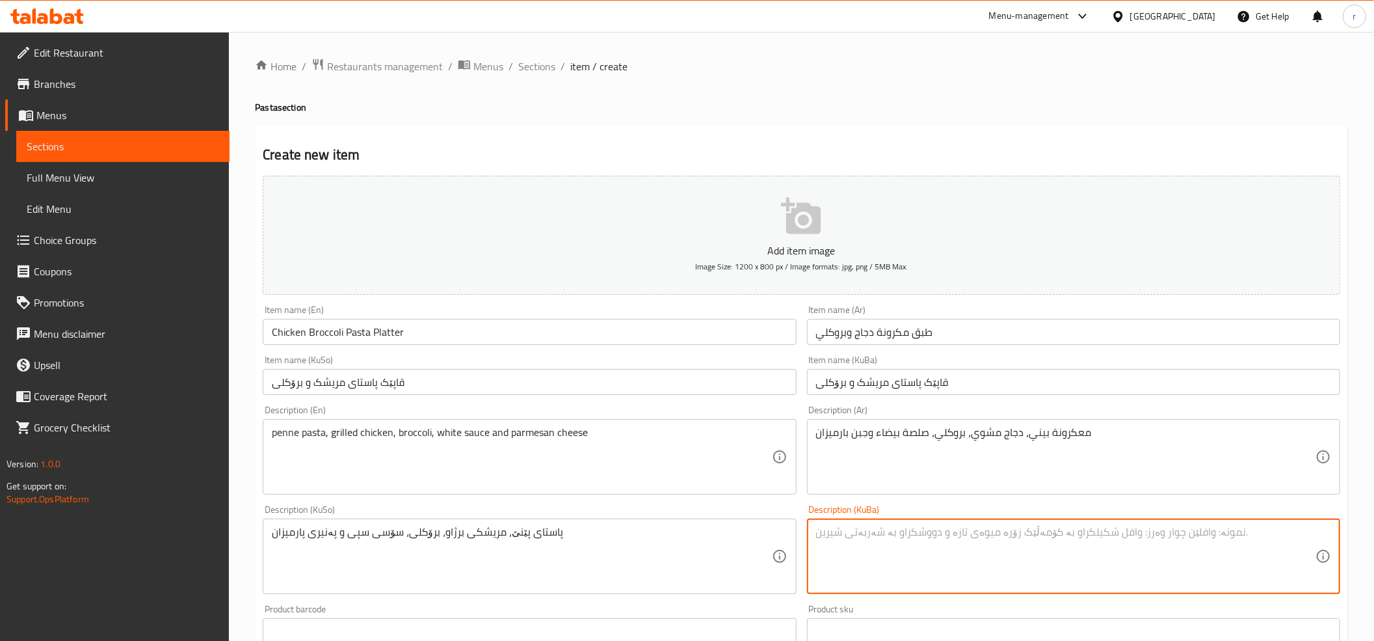
click at [842, 539] on textarea at bounding box center [1066, 557] width 500 height 62
paste textarea "پاستای پێنێ، مریشکی برژاو، برۆکلی، سۆسی سپی و پەنیری پارمیزان"
type textarea "پاستای پێنێ، مریشکی برژاو، برۆکلی، سۆسی سپی و پەنیری پارمیزان"
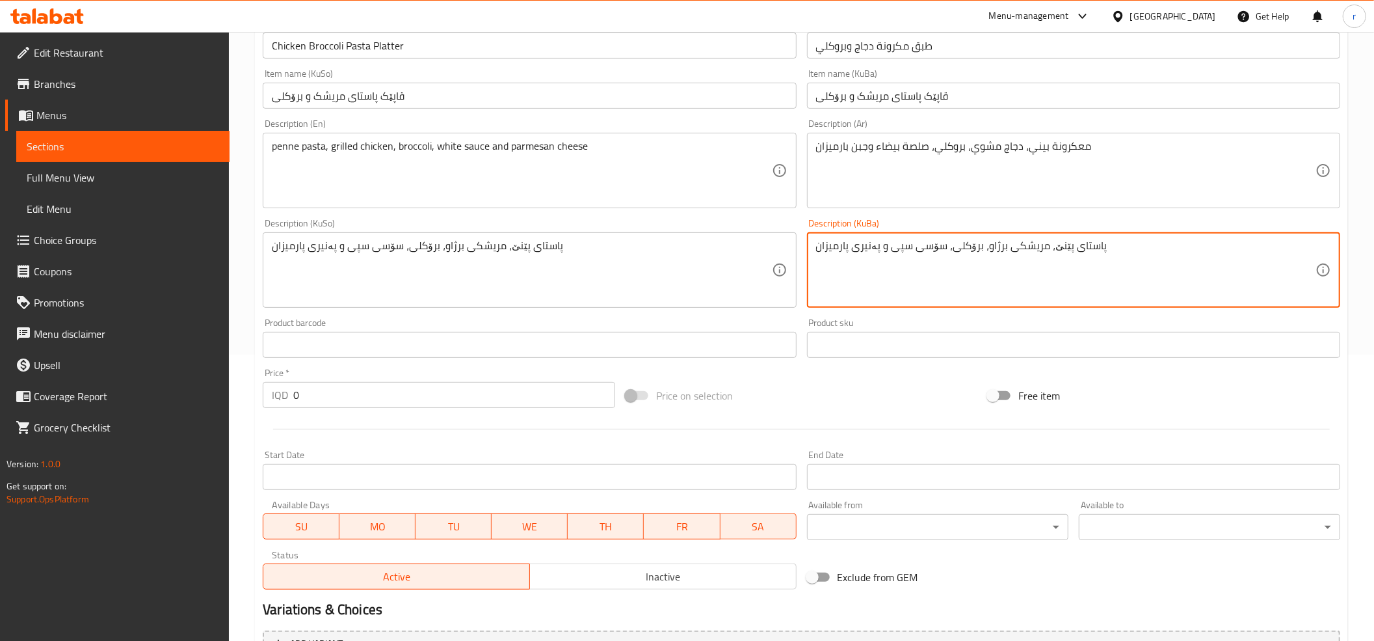
scroll to position [289, 0]
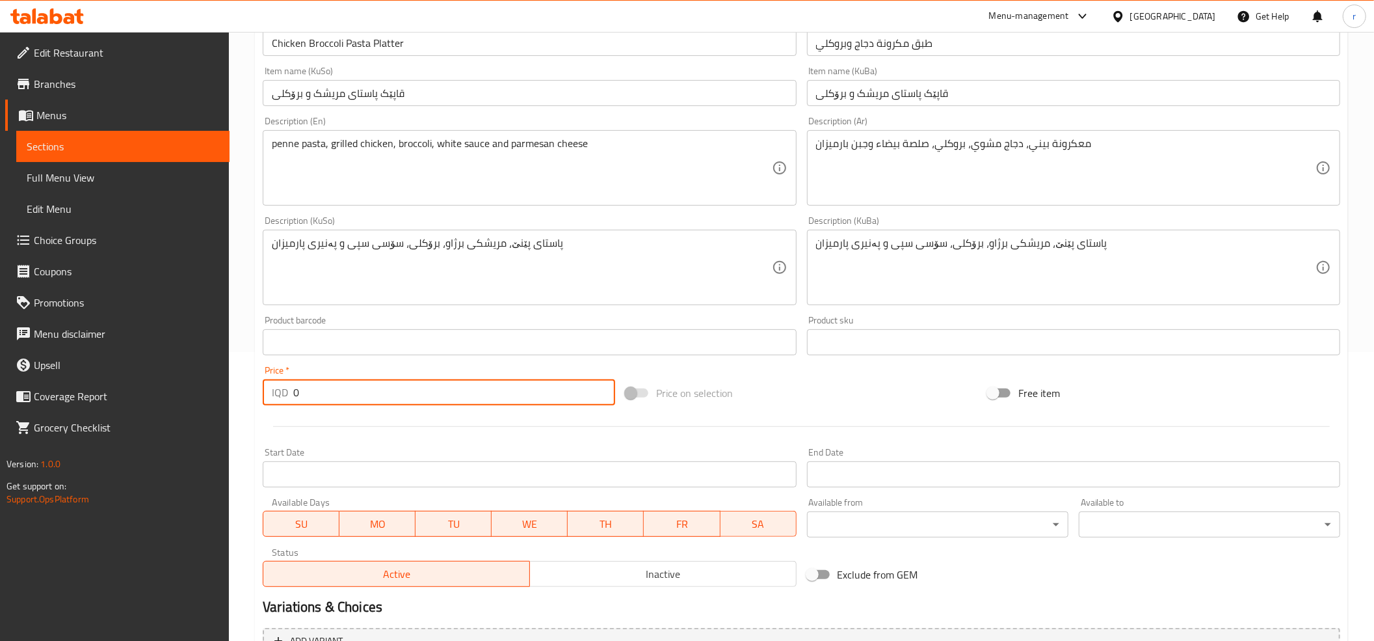
click at [417, 395] on input "0" at bounding box center [454, 392] width 322 height 26
paste input "14000"
type input "14000"
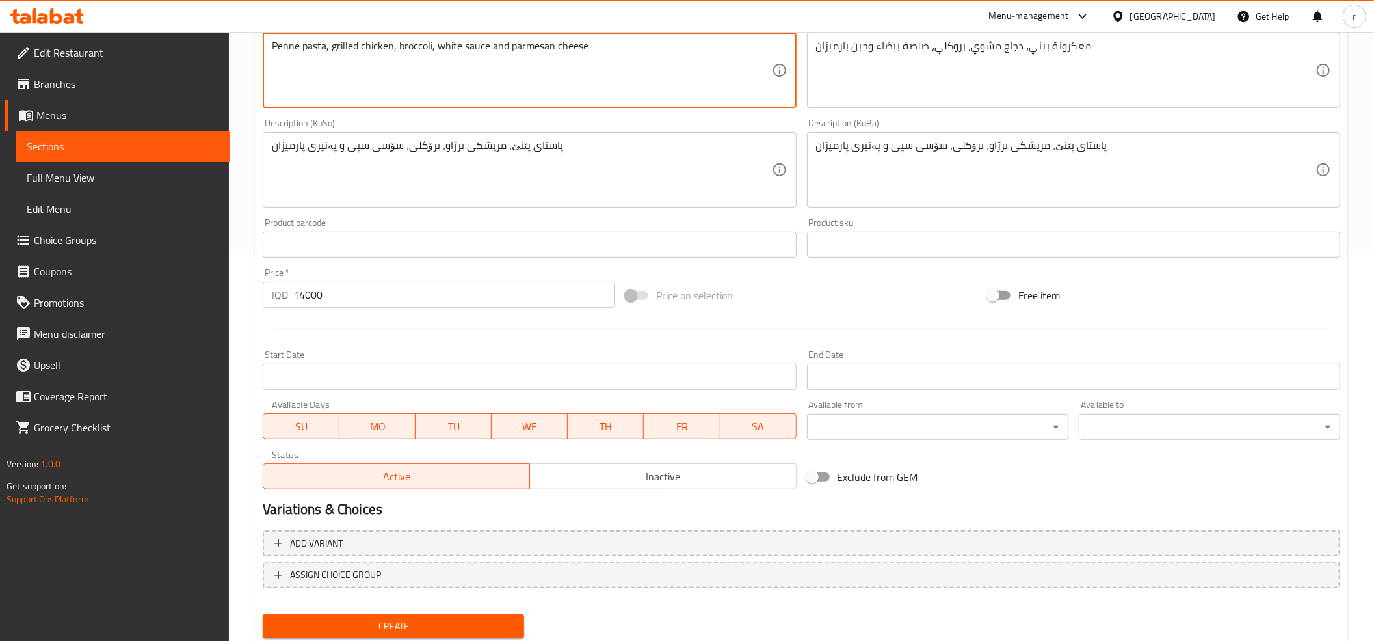
scroll to position [427, 0]
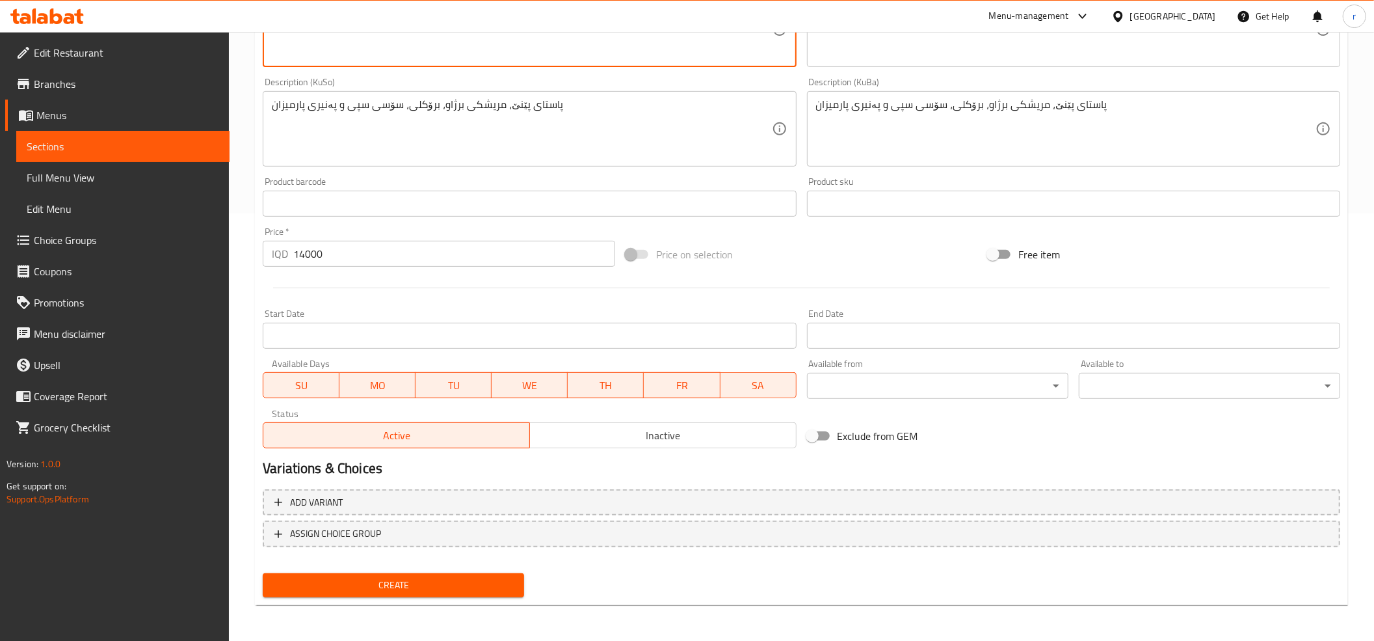
type textarea "Penne pasta, grilled chicken, broccoli, white sauce and parmesan cheese"
click at [430, 587] on span "Create" at bounding box center [393, 585] width 241 height 16
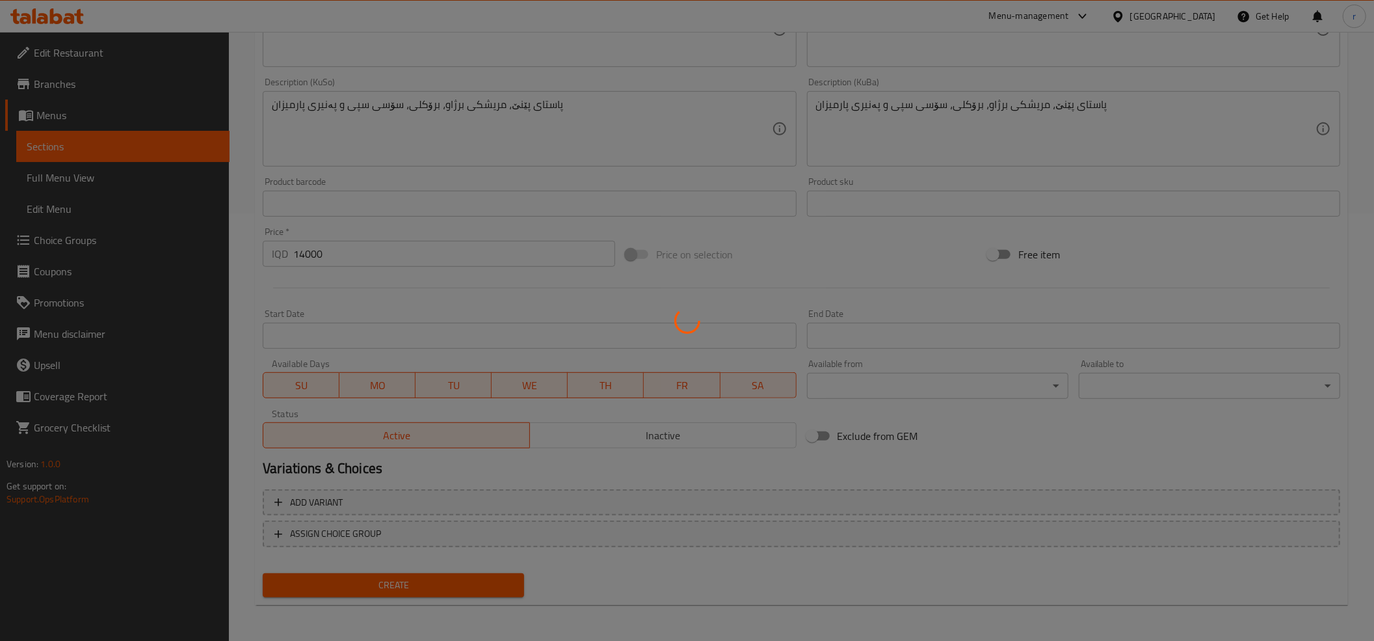
type input "0"
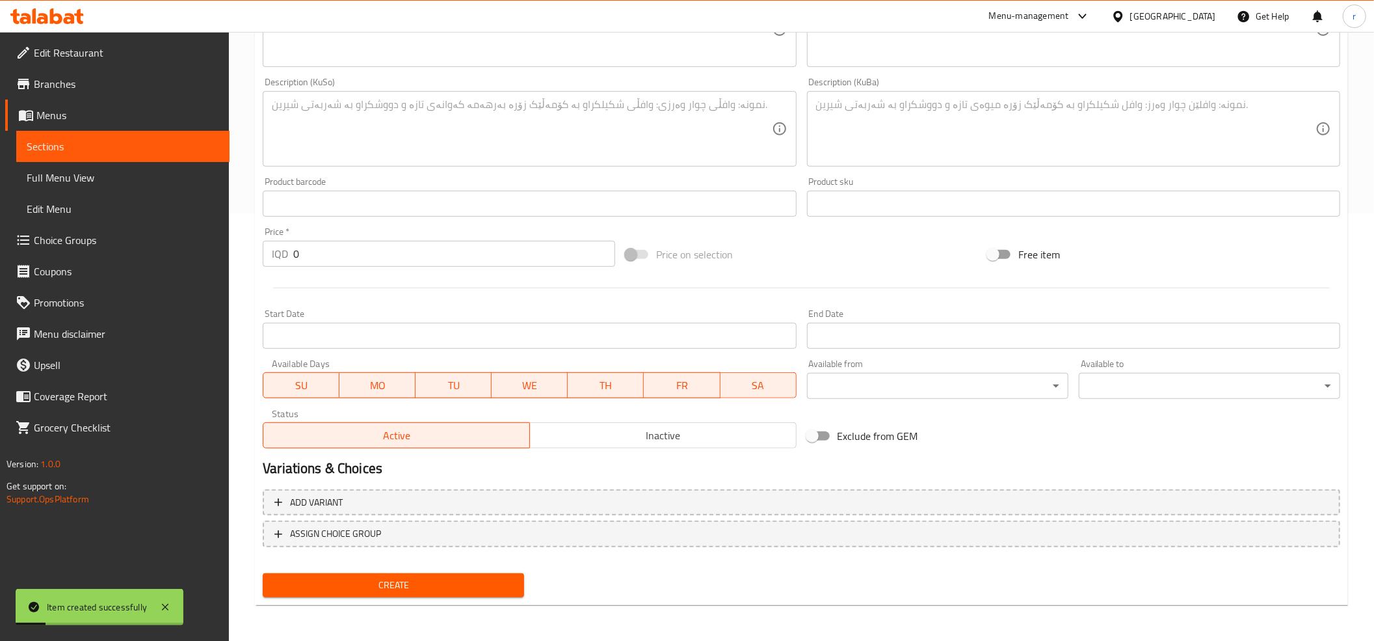
scroll to position [0, 0]
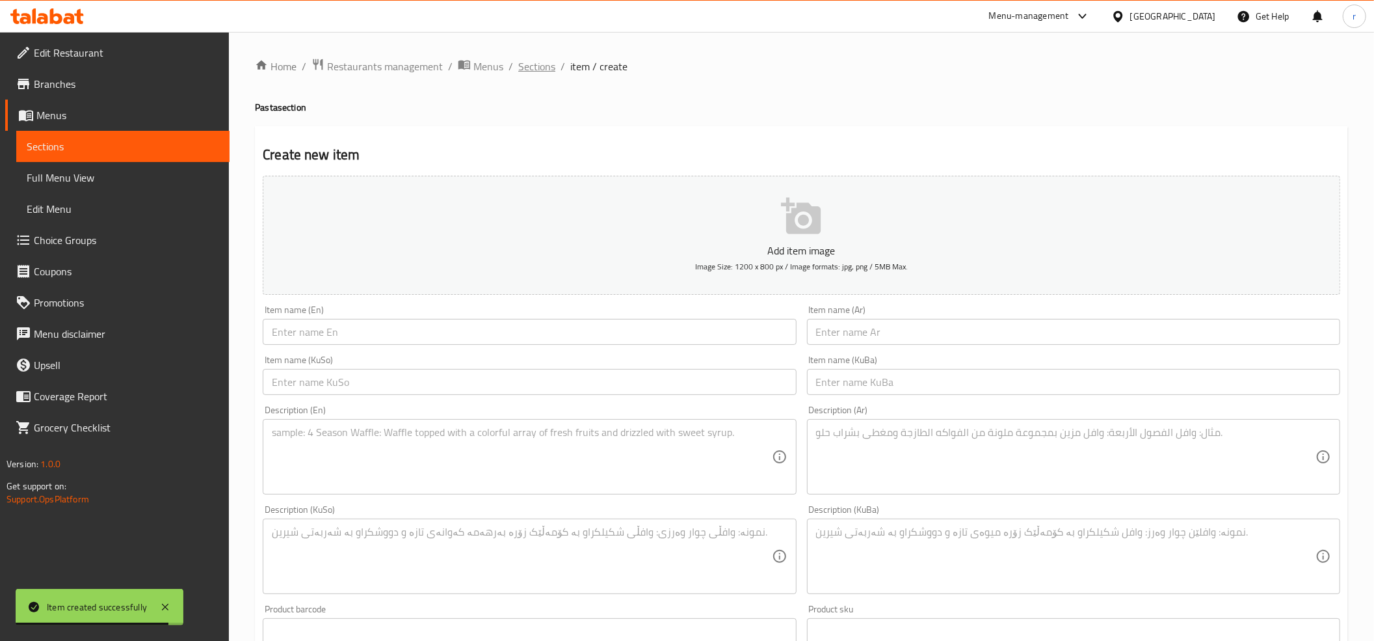
click at [533, 71] on span "Sections" at bounding box center [536, 67] width 37 height 16
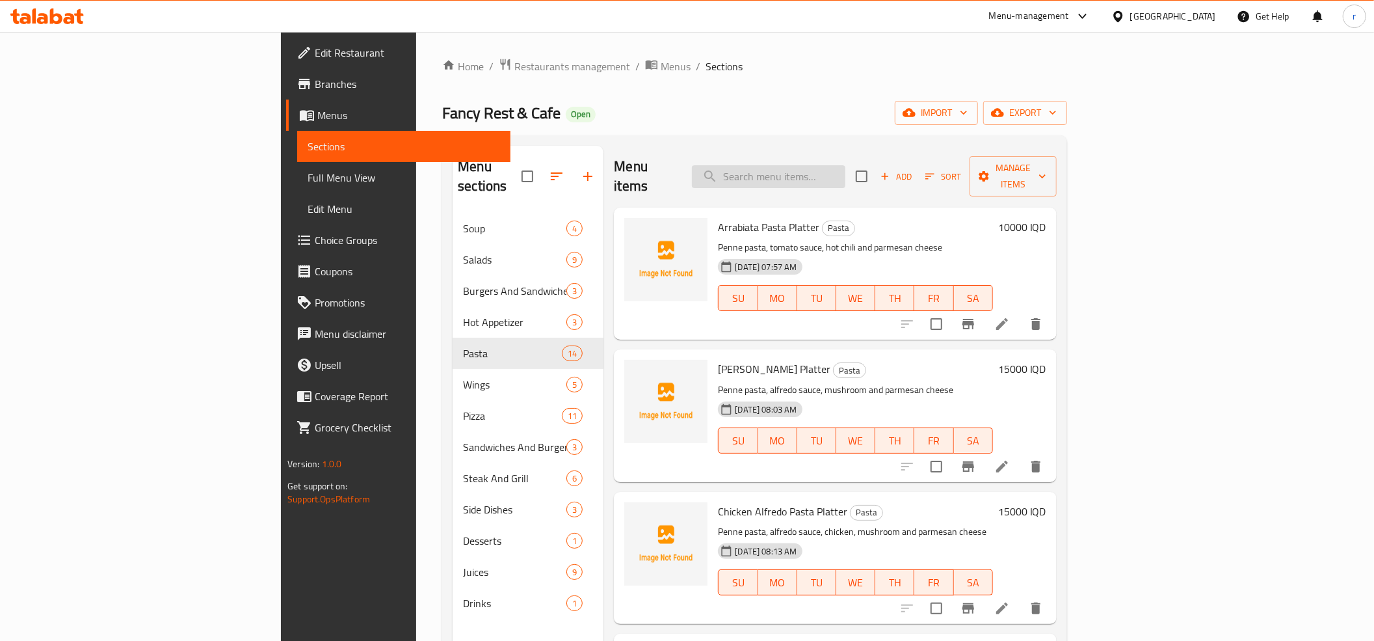
click at [846, 173] on input "search" at bounding box center [768, 176] width 153 height 23
paste input "Beef [PERSON_NAME] Platter"
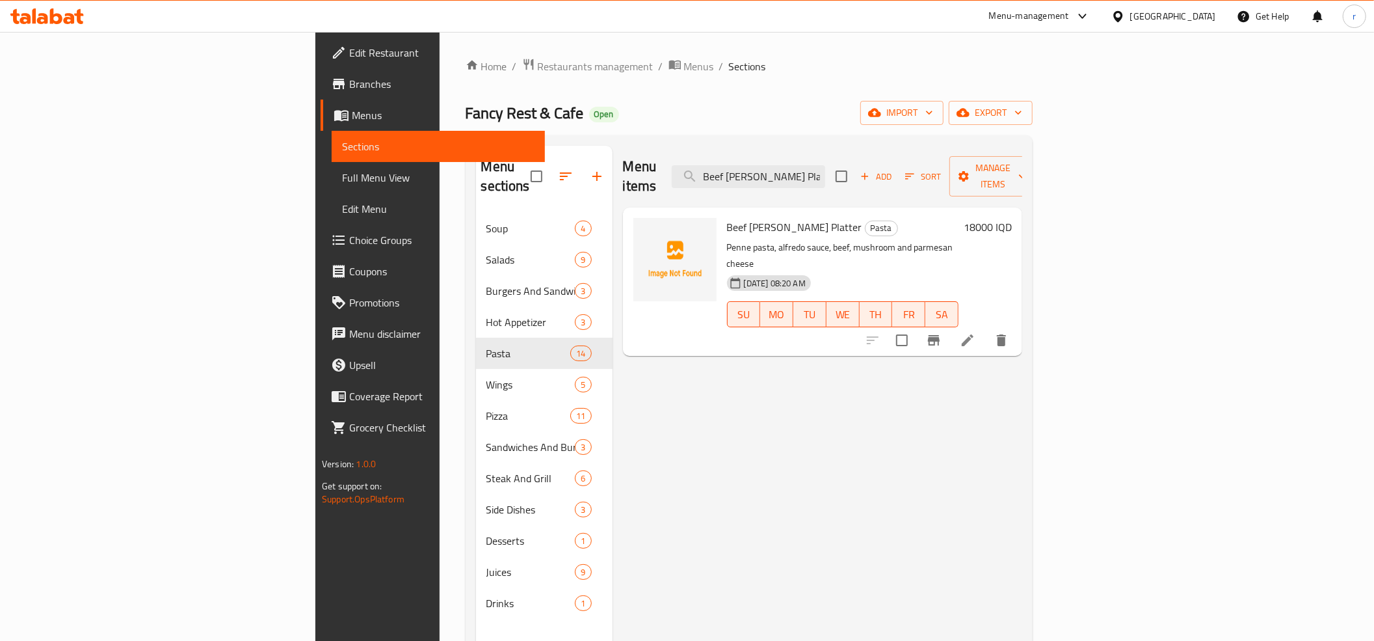
type input "Beef [PERSON_NAME] Platter"
click at [976, 332] on icon at bounding box center [968, 340] width 16 height 16
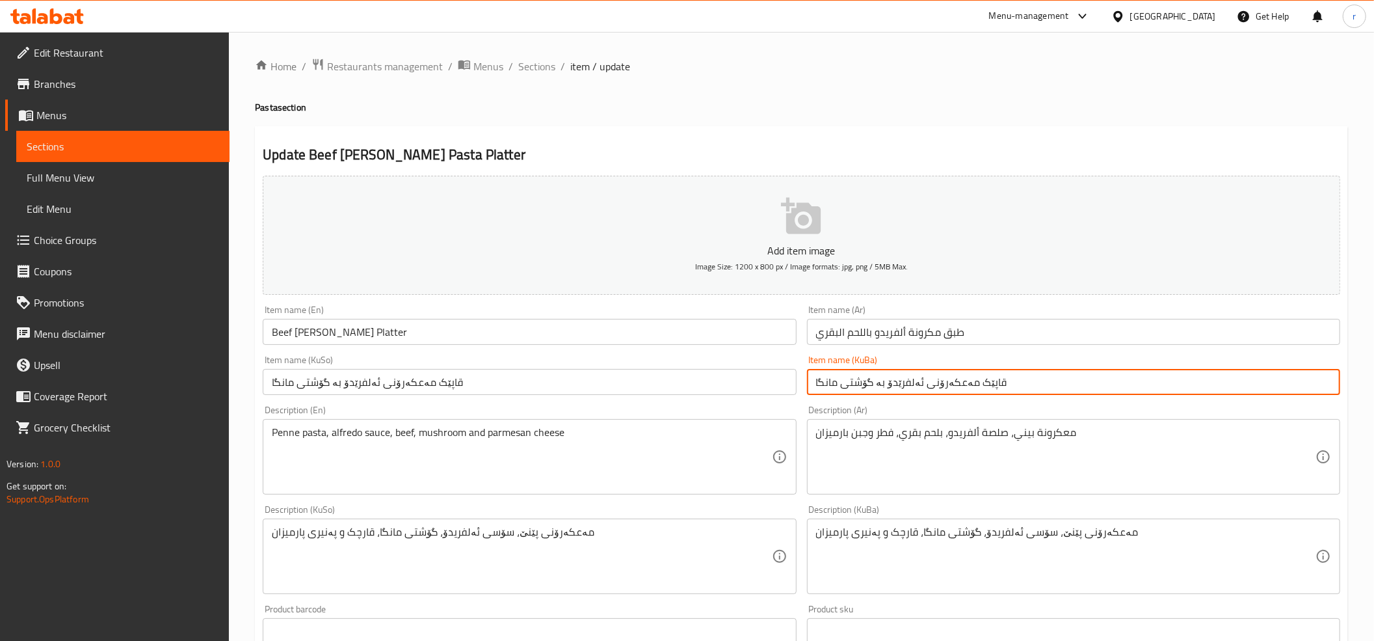
click at [934, 388] on input "قاپێک مەعکەرۆنی ئەلفرێدۆ بە گۆشتی مانگا" at bounding box center [1073, 382] width 533 height 26
paste input "استای"
type input "قاپێک پاستای ئەلفرێدۆ بە گۆشتی مانگا"
click at [399, 379] on input "قاپێک مەعکەرۆنی ئەلفرێدۆ بە گۆشتی مانگا" at bounding box center [529, 382] width 533 height 26
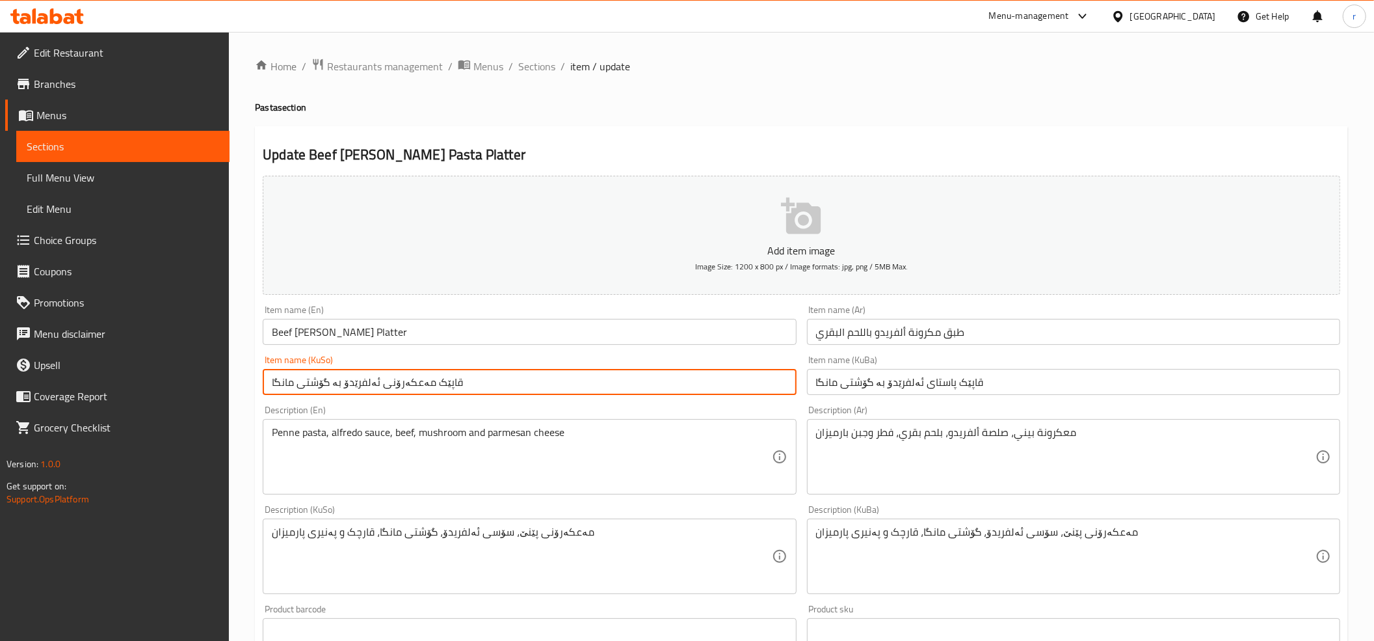
click at [401, 379] on input "قاپێک مەعکەرۆنی ئەلفرێدۆ بە گۆشتی مانگا" at bounding box center [529, 382] width 533 height 26
paste input "استا"
type input "قاپێک پاستای ئەلفرێدۆ بە گۆشتی مانگا"
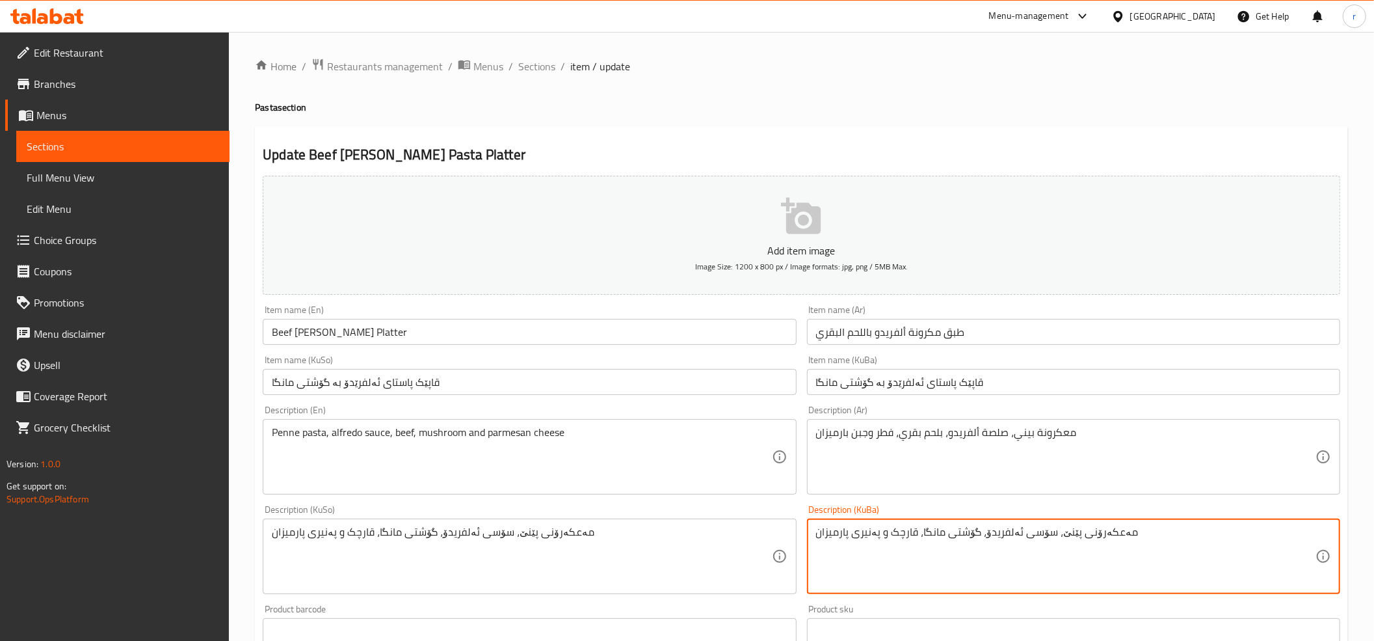
click at [1093, 531] on textarea "مەعکەرۆنی پێنێ، سۆسی ئەلفریدۆ، گۆشتی مانگا، قارچک و پەنیری پارمیزان" at bounding box center [1066, 557] width 500 height 62
paste textarea "استای"
type textarea "پاستای پێنێ، سۆسی ئەلفریدۆ، گۆشتی مانگا، قارچک و پەنیری پارمیزان"
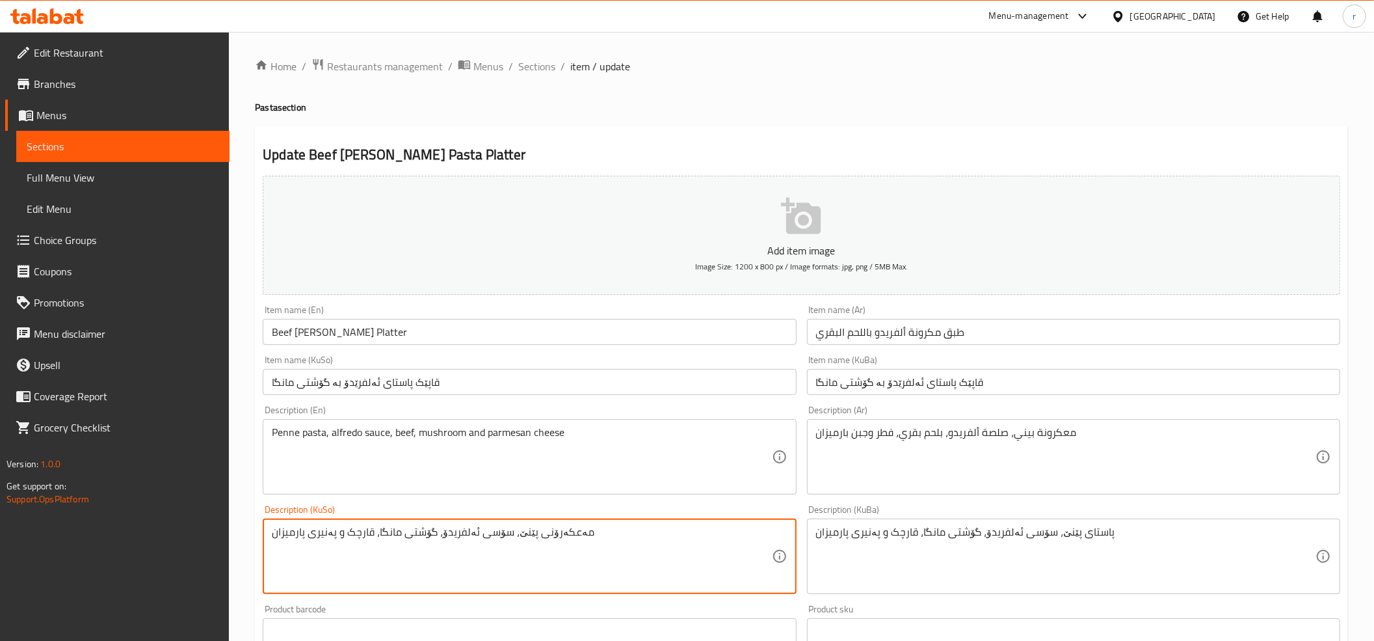
click at [555, 535] on textarea "مەعکەرۆنی پێنێ، سۆسی ئەلفریدۆ، گۆشتی مانگا، قارچک و پەنیری پارمیزان" at bounding box center [522, 557] width 500 height 62
paste textarea "استای"
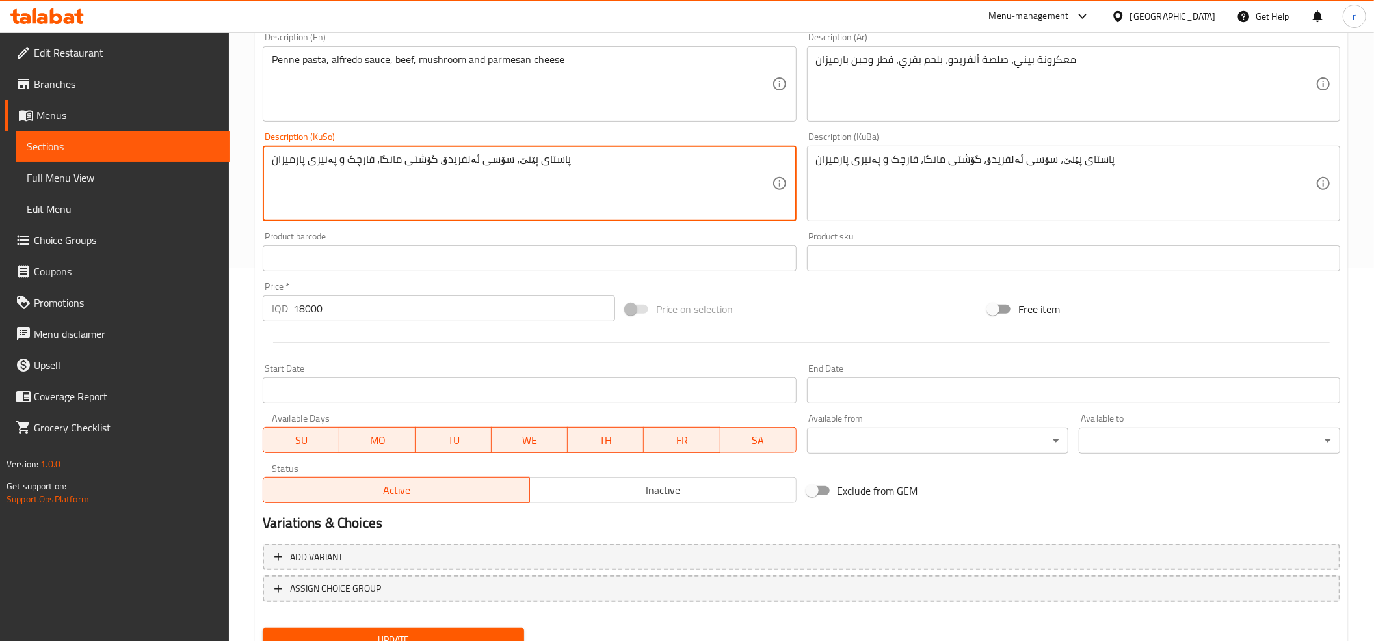
scroll to position [427, 0]
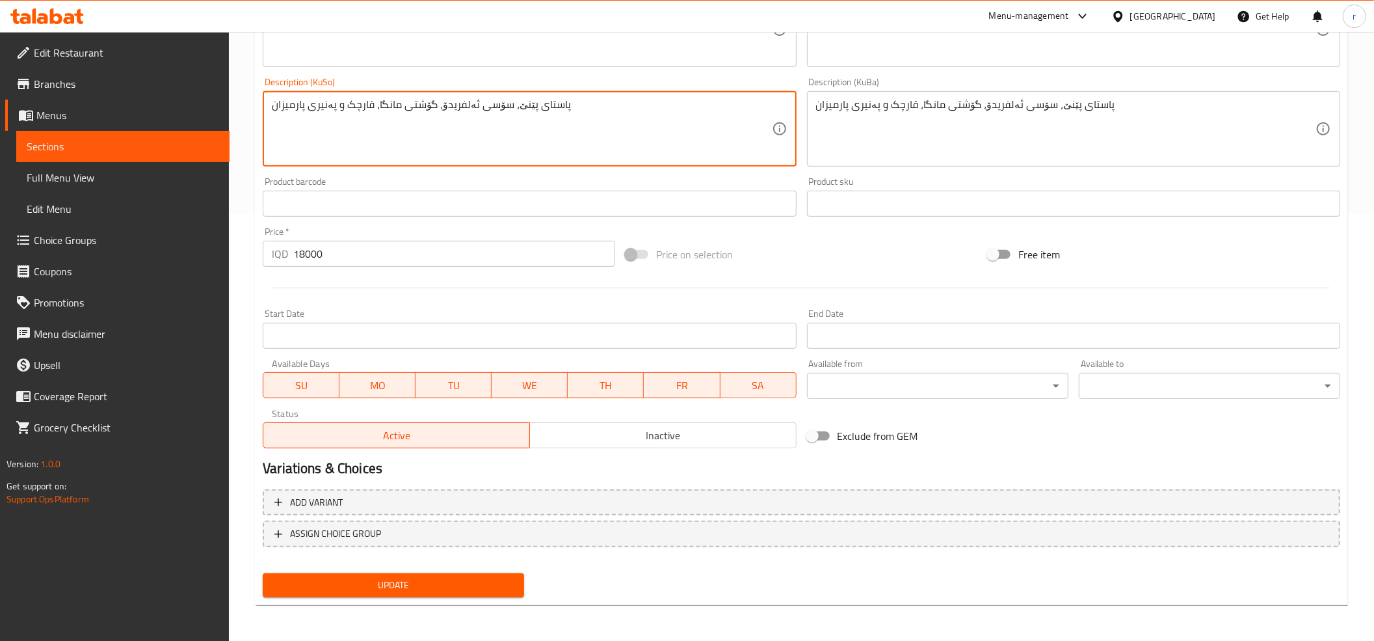
type textarea "پاستای پێنێ، سۆسی ئەلفریدۆ، گۆشتی مانگا، قارچک و پەنیری پارمیزان"
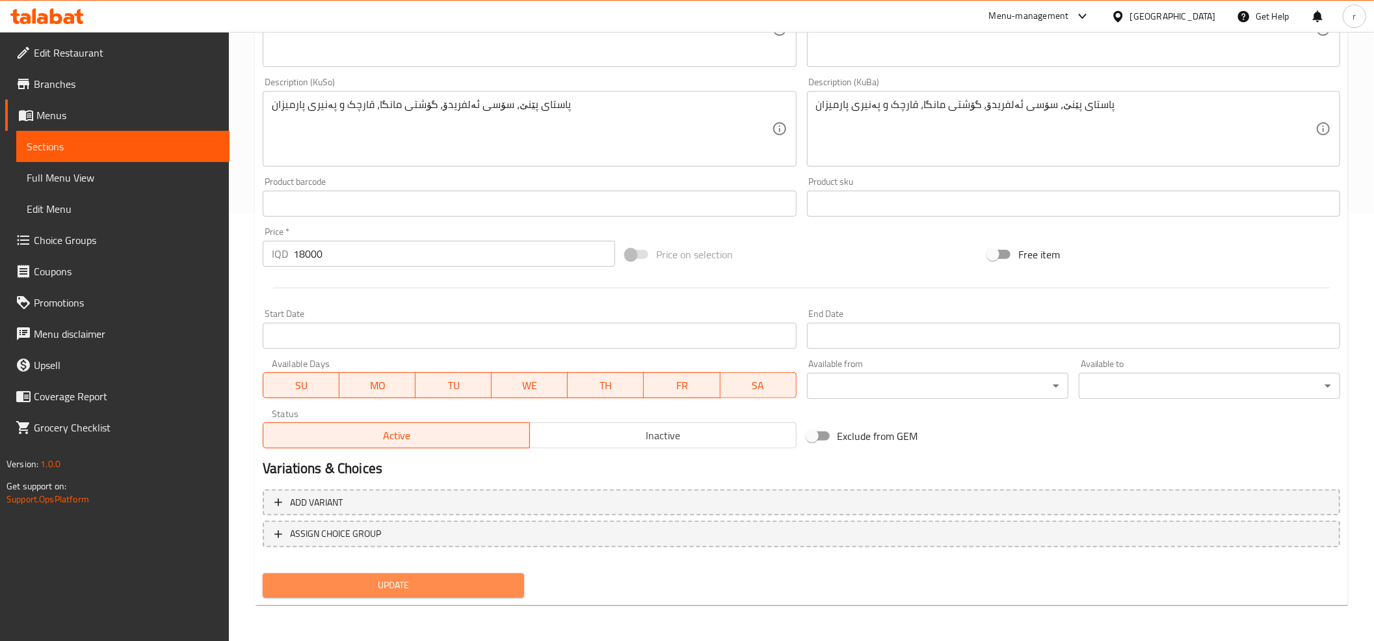
click at [412, 577] on span "Update" at bounding box center [393, 585] width 241 height 16
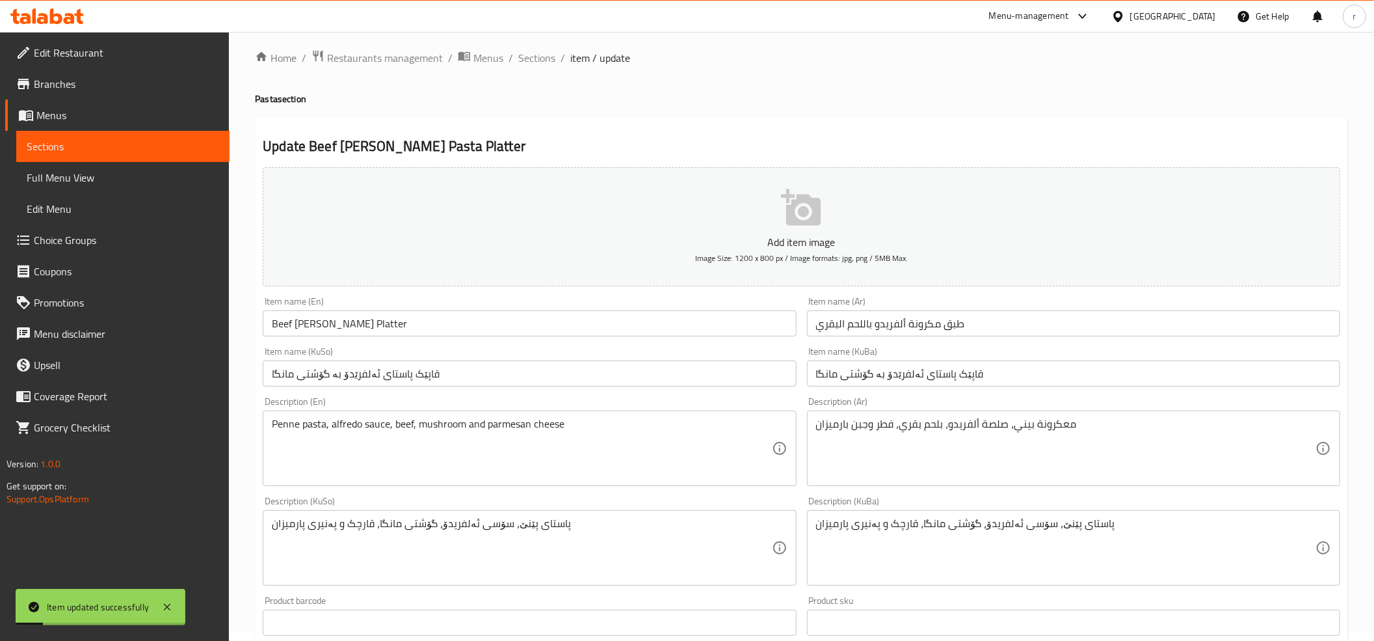
scroll to position [0, 0]
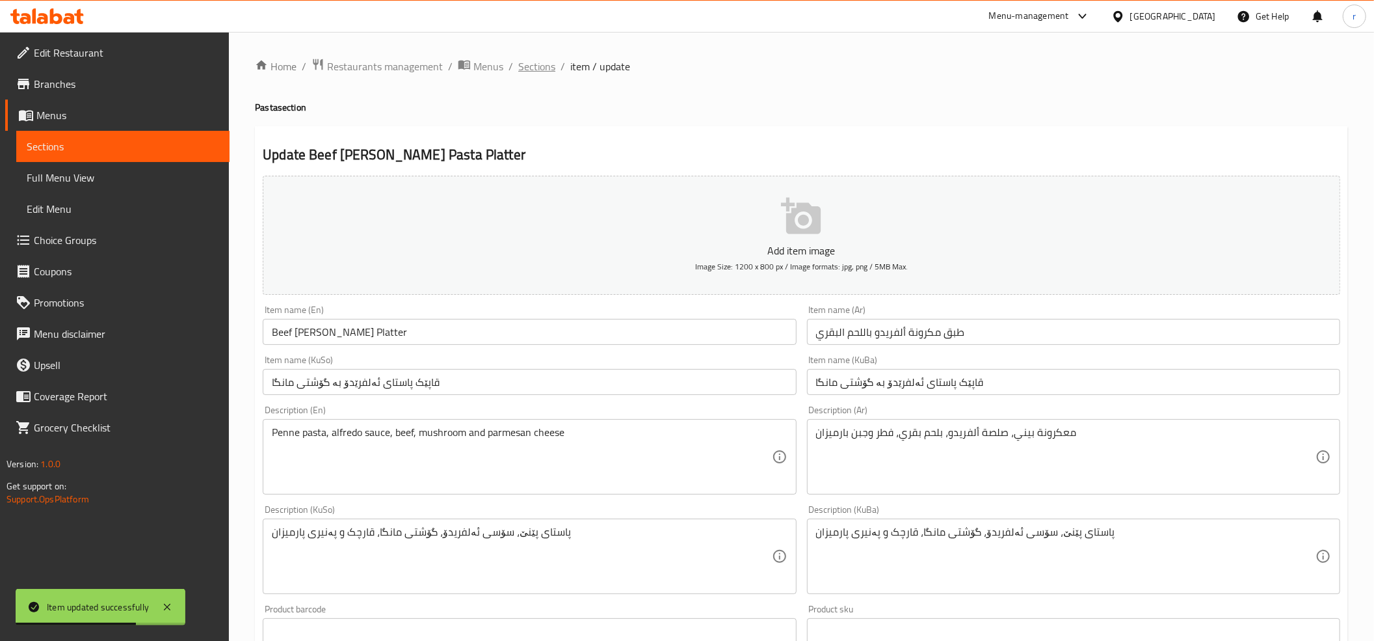
click at [539, 61] on span "Sections" at bounding box center [536, 67] width 37 height 16
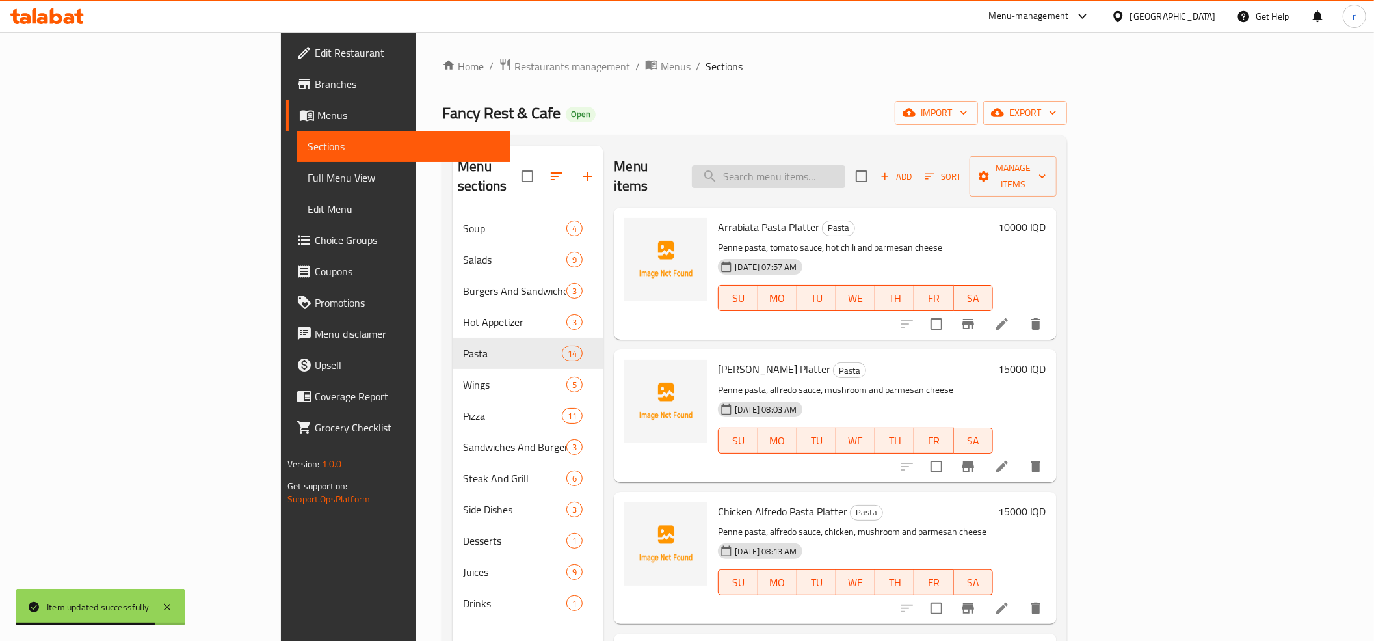
click at [846, 165] on input "search" at bounding box center [768, 176] width 153 height 23
paste input "Chicken Alfredo Pasta Platter"
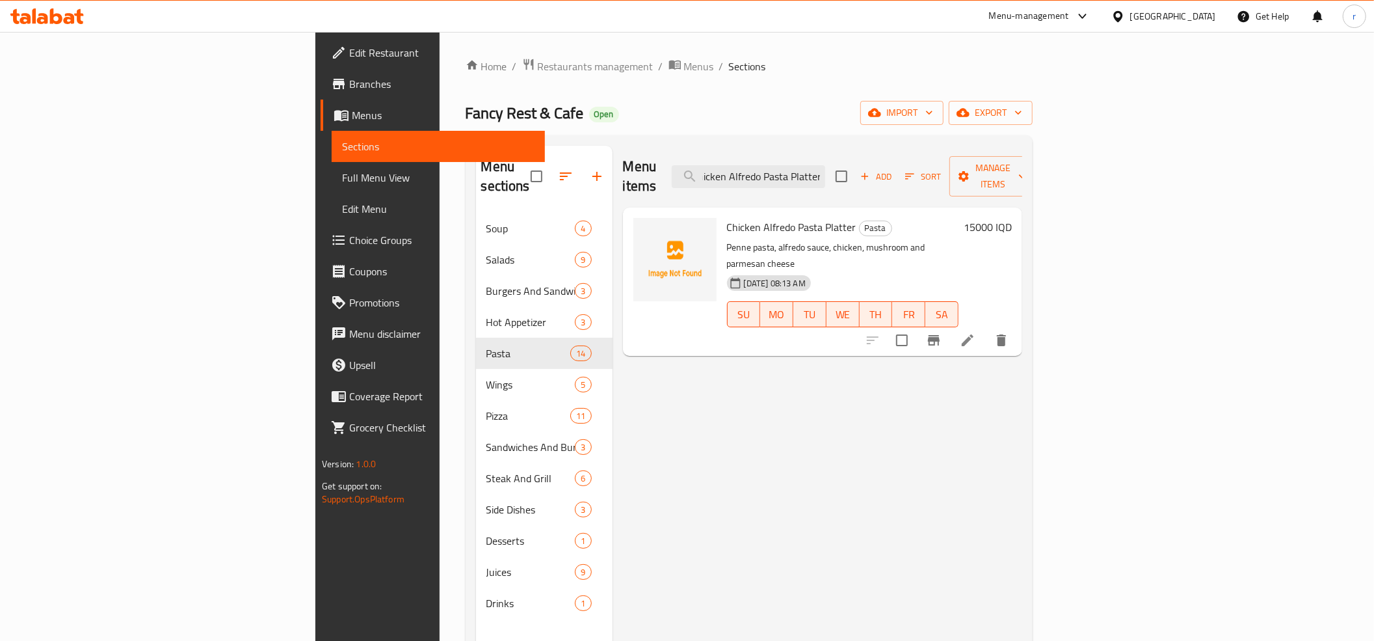
type input "Chicken Alfredo Pasta Platter"
click at [976, 332] on icon at bounding box center [968, 340] width 16 height 16
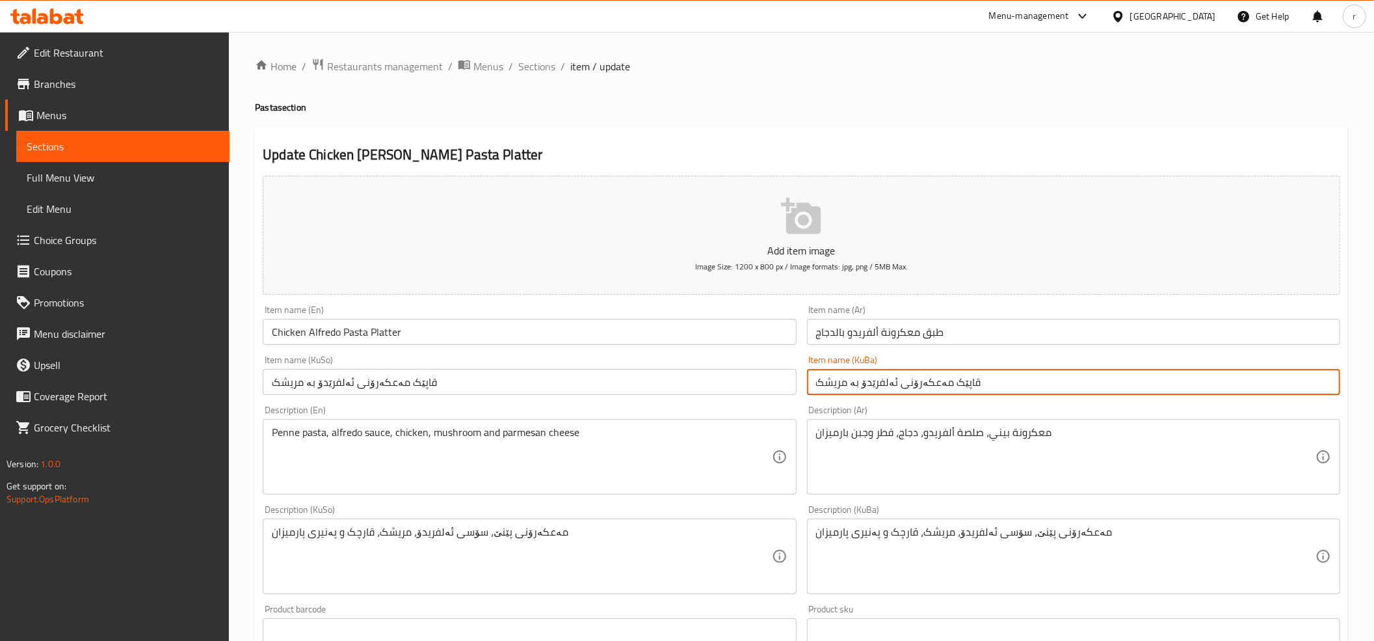
click at [924, 385] on input "قاپێک مەعکەرۆنی ئەلفرێدۆ بە مریشک" at bounding box center [1073, 382] width 533 height 26
paste input "استای"
type input "قاپێک پاستای ئەلفرێدۆ بە مریشک"
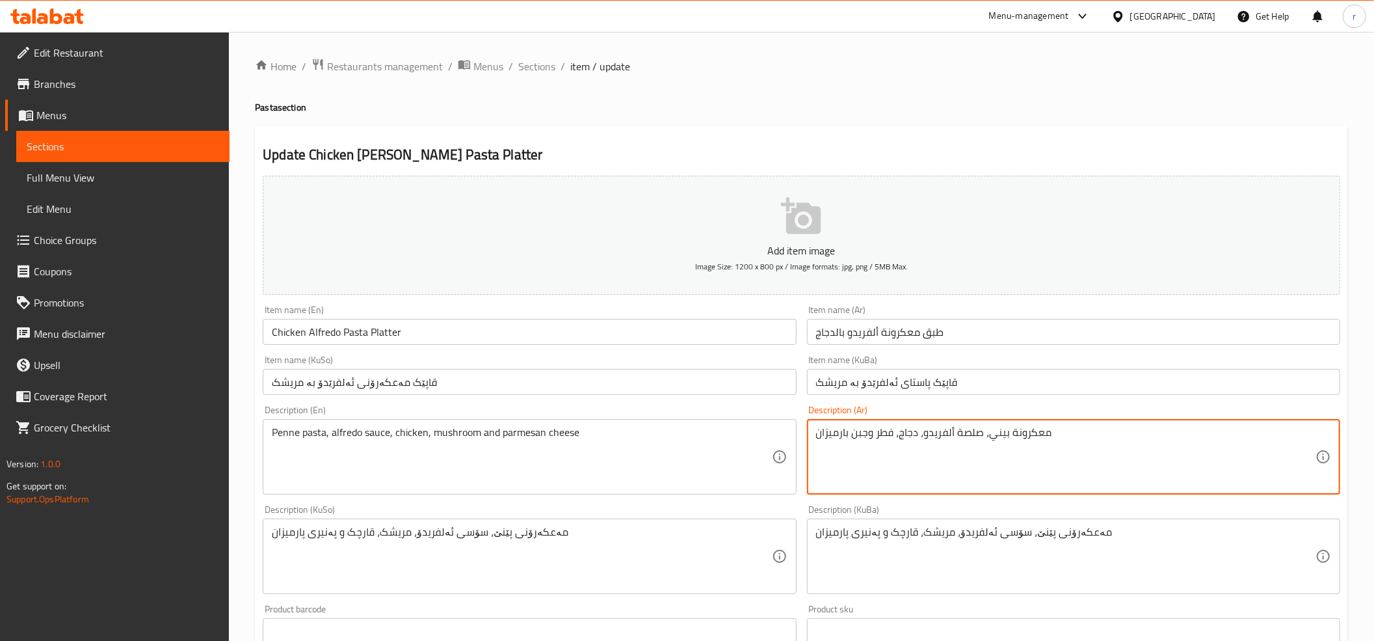
click at [1024, 433] on textarea "معكرونة بيني، صلصة ألفريدو، دجاج، فطر وجبن بارميزان" at bounding box center [1066, 457] width 500 height 62
paste textarea "استای"
type textarea "پاستای بيني، صلصة ألفريدو، دجاج، فطر وجبن بارميزان"
click at [857, 382] on input "قاپێک پاستای ئەلفرێدۆ بە مریشک" at bounding box center [1073, 382] width 533 height 26
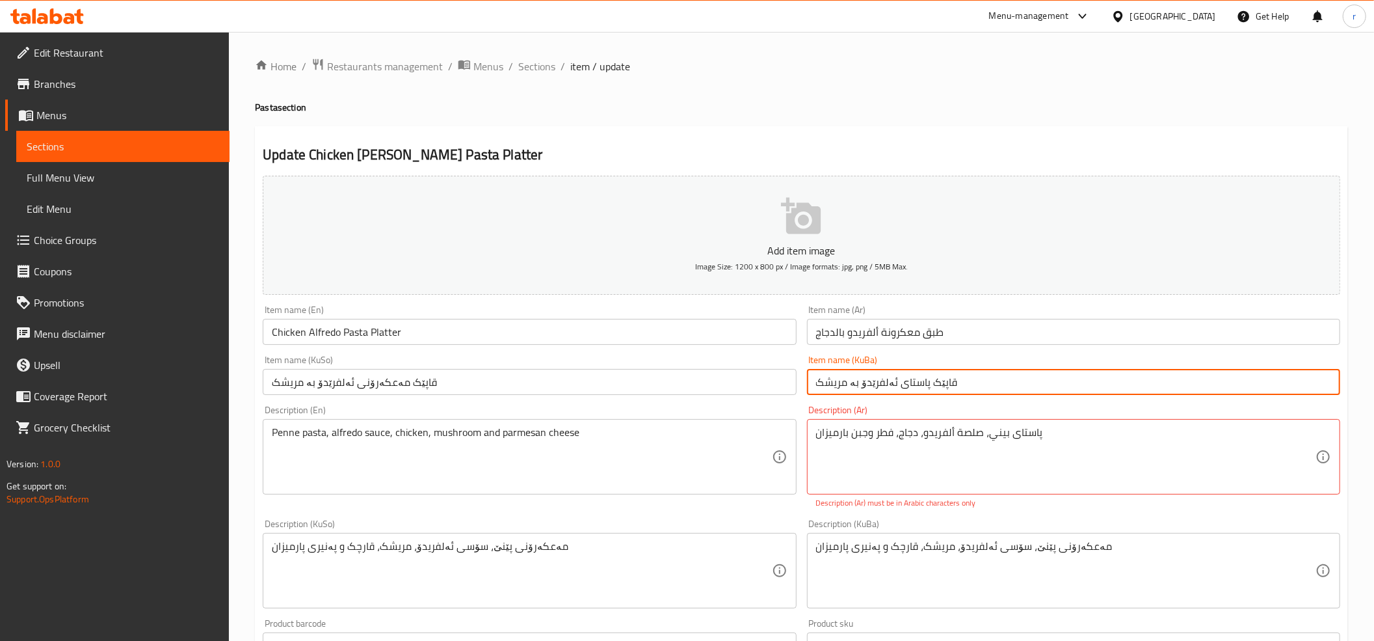
click at [857, 382] on input "قاپێک پاستای ئەلفرێدۆ بە مریشک" at bounding box center [1073, 382] width 533 height 26
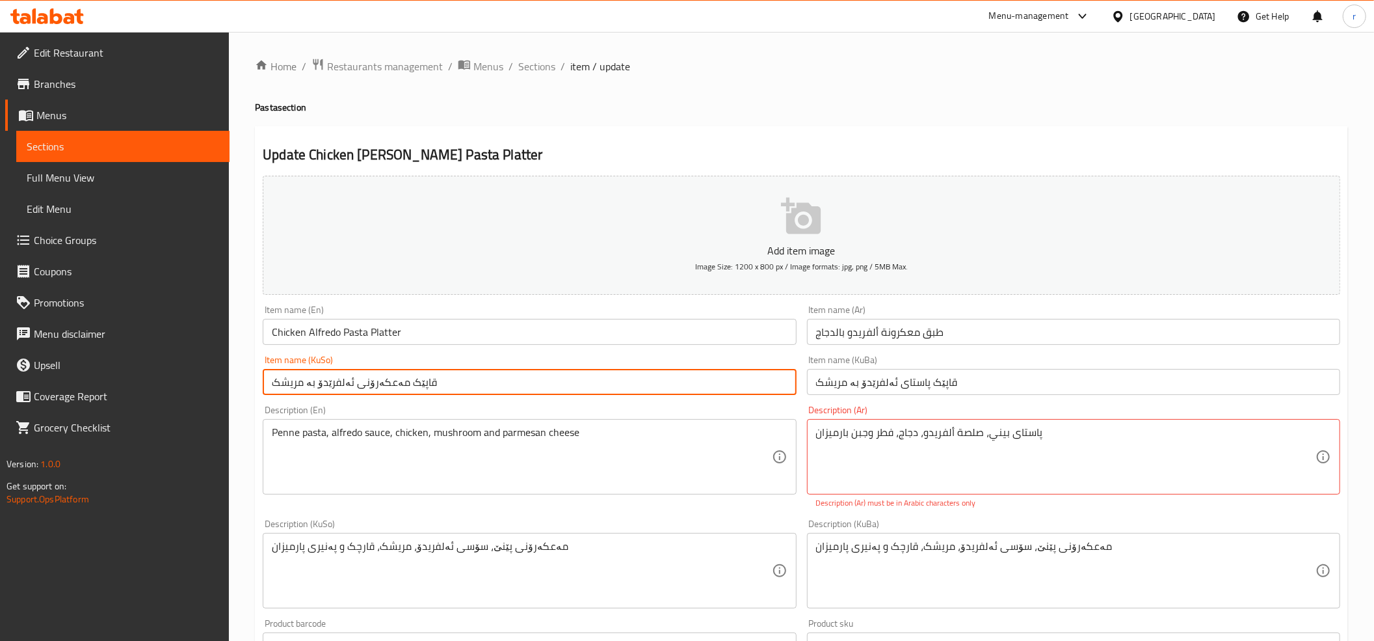
click at [325, 390] on input "قاپێک مەعکەرۆنی ئەلفرێدۆ بە مریشک" at bounding box center [529, 382] width 533 height 26
paste input "استا"
type input "قاپێک پاستای ئەلفرێدۆ بە مریشک"
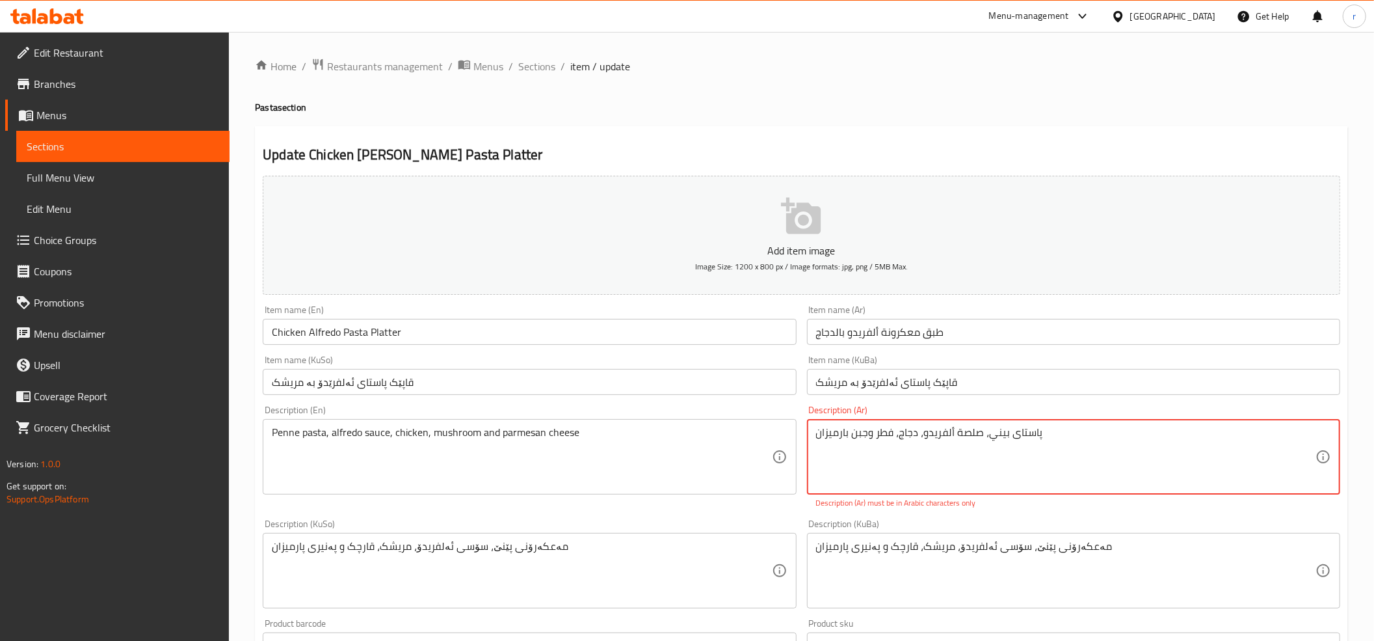
click at [1024, 434] on textarea "پاستای بيني، صلصة ألفريدو، دجاج، فطر وجبن بارميزان" at bounding box center [1066, 457] width 500 height 62
click at [912, 333] on input "طبق معكرونة ألفريدو بالدجاج" at bounding box center [1073, 332] width 533 height 26
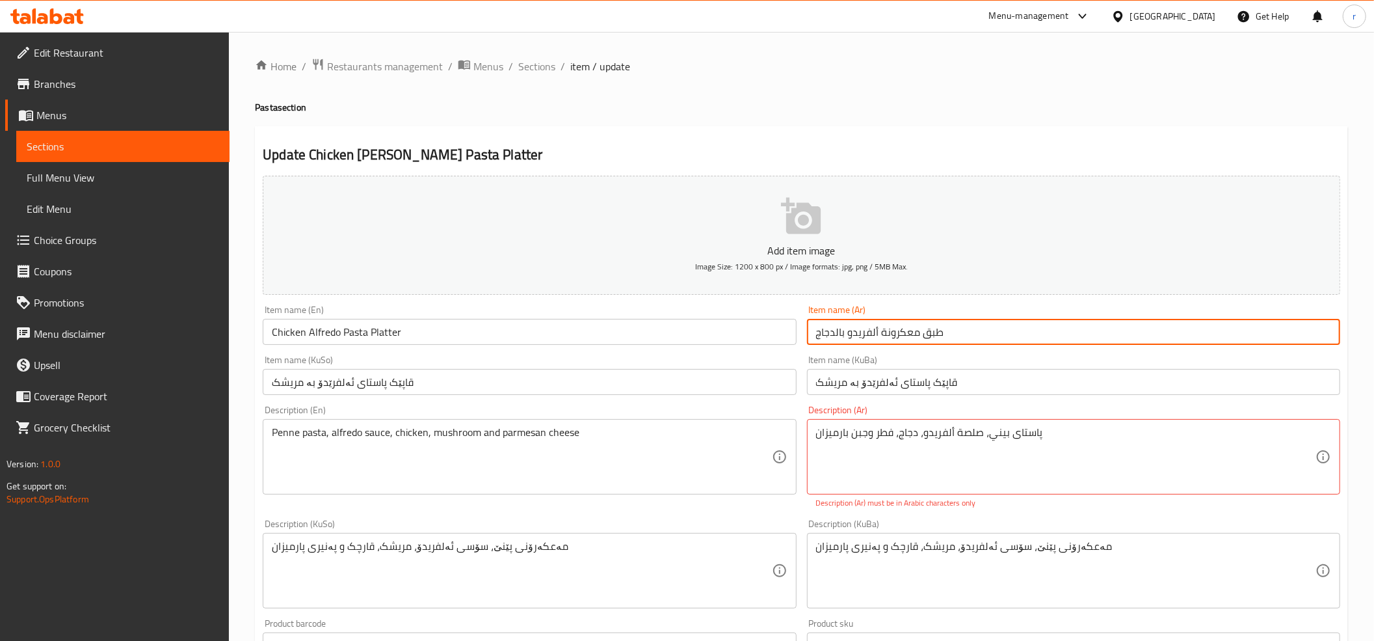
click at [912, 333] on input "طبق معكرونة ألفريدو بالدجاج" at bounding box center [1073, 332] width 533 height 26
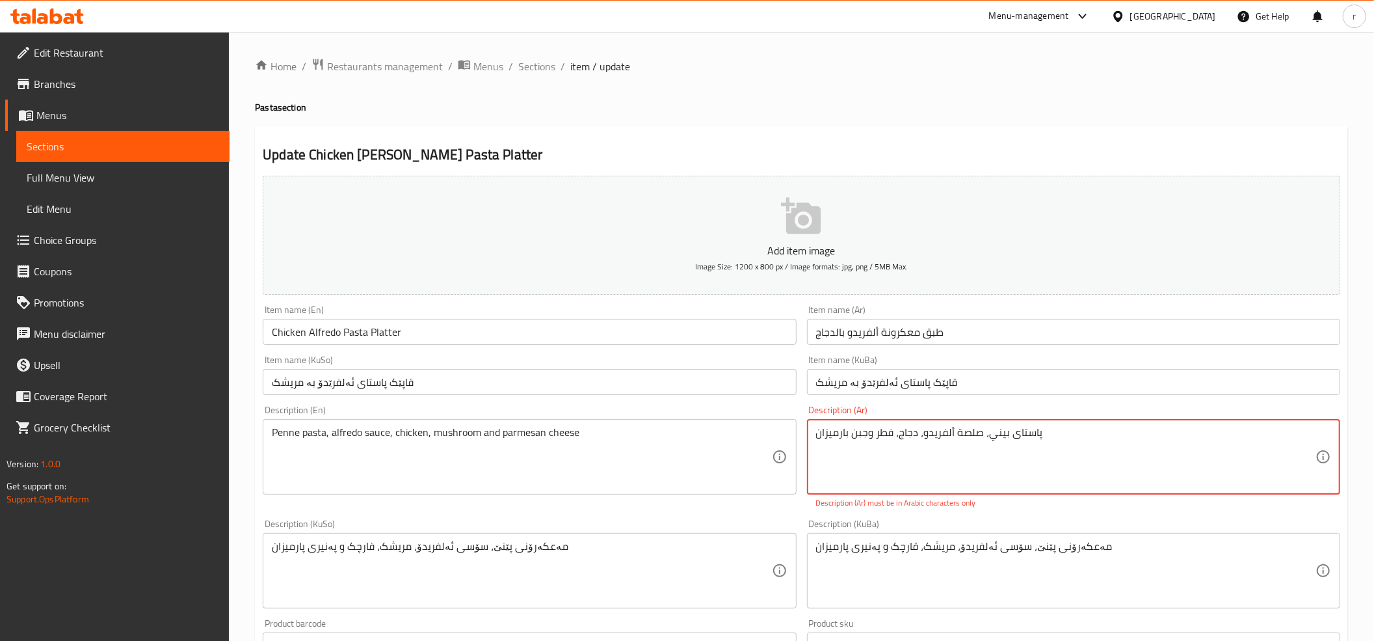
click at [1021, 427] on textarea "پاستای بيني، صلصة ألفريدو، دجاج، فطر وجبن بارميزان" at bounding box center [1066, 457] width 500 height 62
type textarea "بيني، صلصة ألفريدو، دجاج، فطر وجبن بارميزان"
click at [898, 333] on input "طبق معكرونة ألفريدو بالدجاج" at bounding box center [1073, 332] width 533 height 26
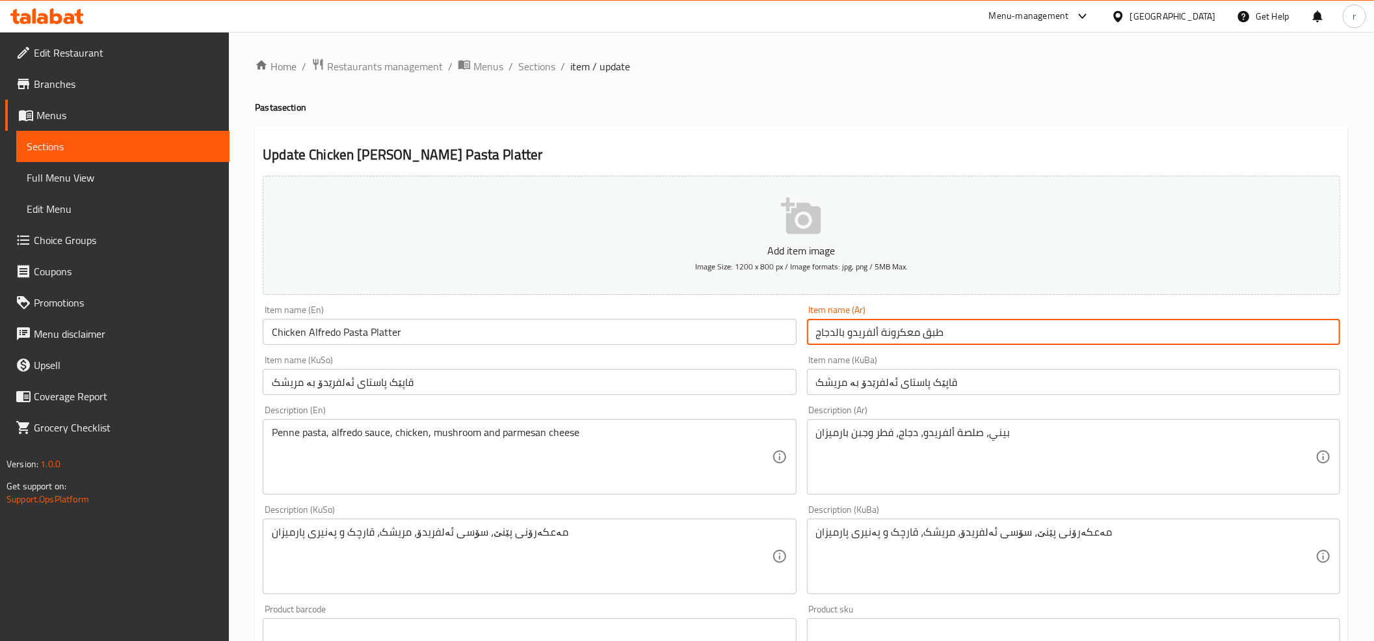
click at [898, 333] on input "طبق معكرونة ألفريدو بالدجاج" at bounding box center [1073, 332] width 533 height 26
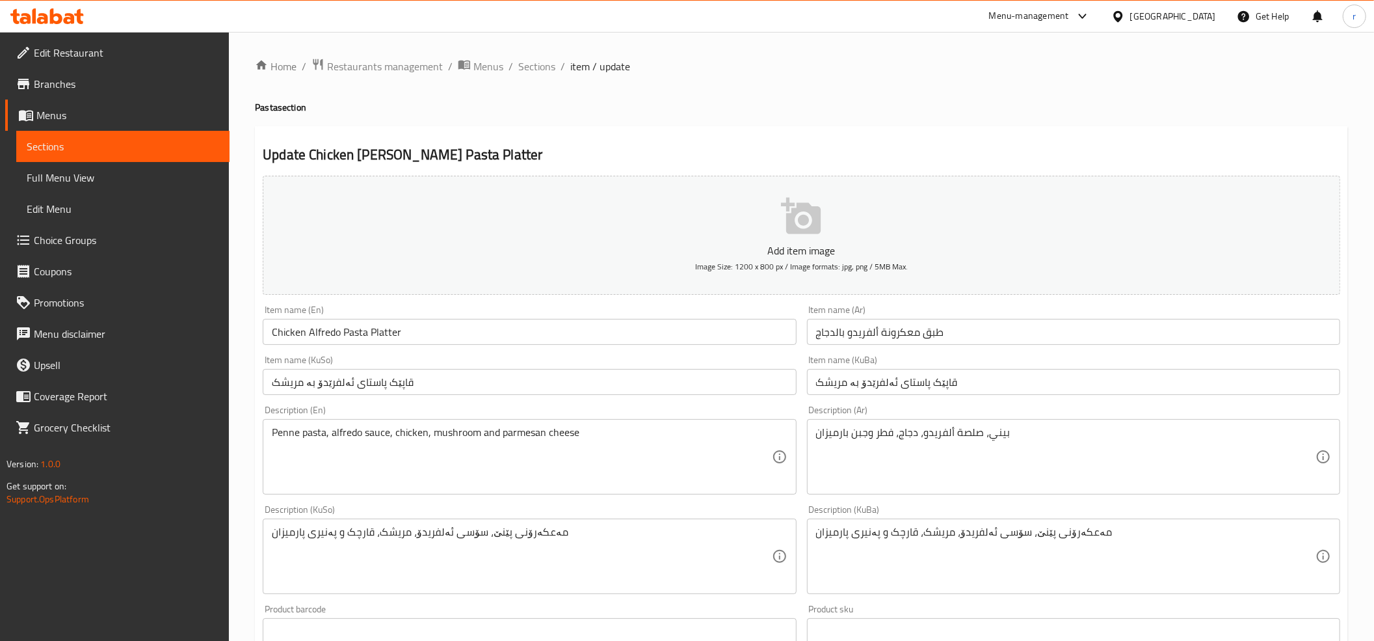
click at [1128, 154] on h2 "Update Chicken Alfredo Pasta Platter" at bounding box center [802, 155] width 1078 height 20
click at [548, 62] on span "Sections" at bounding box center [536, 67] width 37 height 16
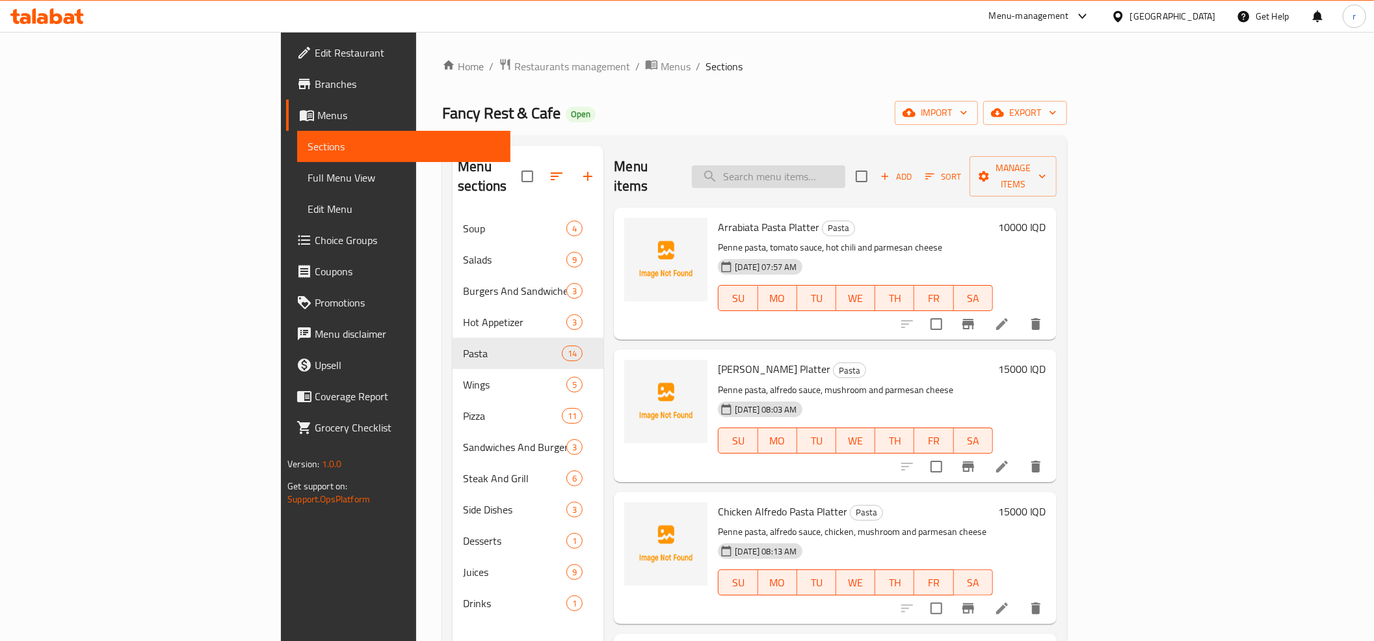
click at [846, 165] on input "search" at bounding box center [768, 176] width 153 height 23
paste input "Chicken Alfredo Pasta Platter"
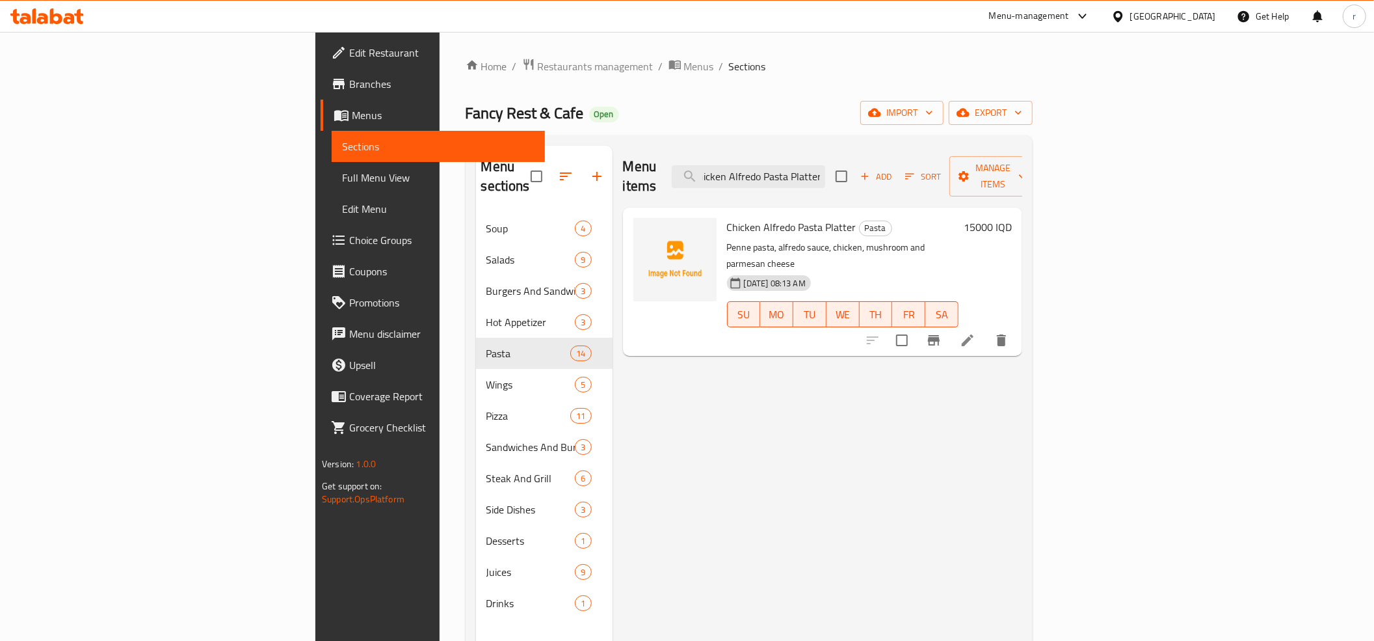
type input "Chicken Alfredo Pasta Platter"
click at [986, 328] on li at bounding box center [968, 339] width 36 height 23
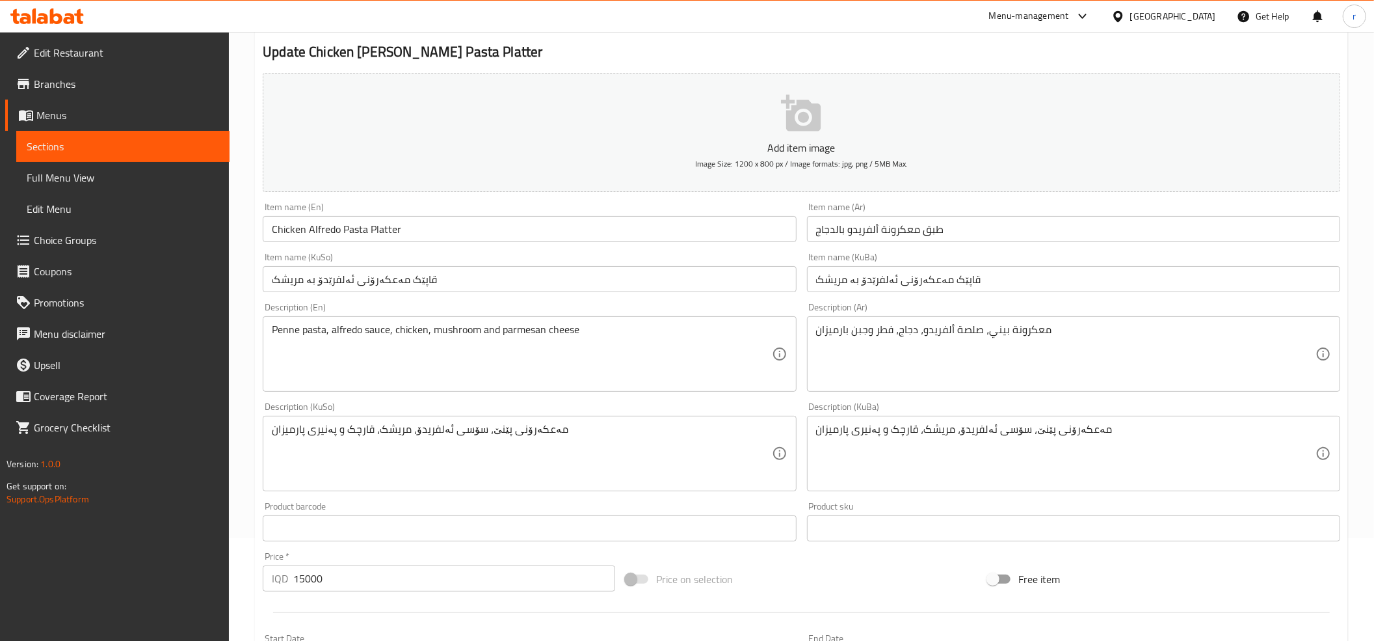
scroll to position [144, 0]
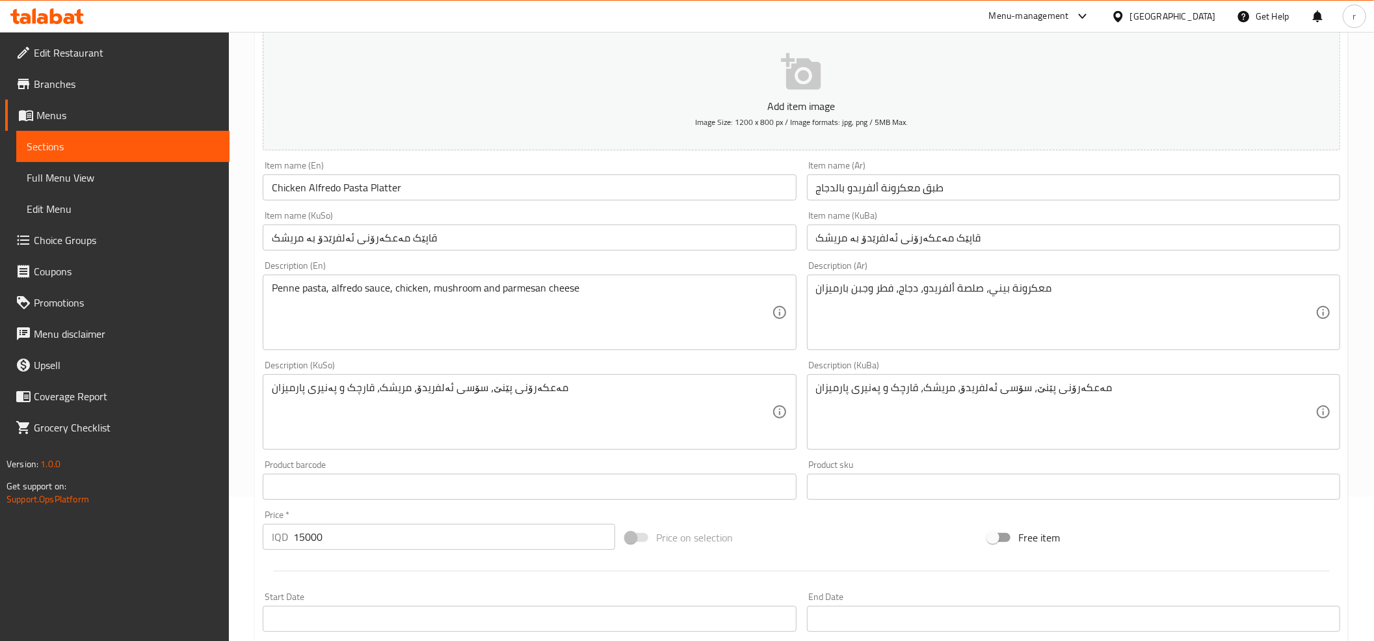
click at [927, 239] on input "قاپێک مەعکەرۆنی ئەلفرێدۆ بە مریشک" at bounding box center [1073, 237] width 533 height 26
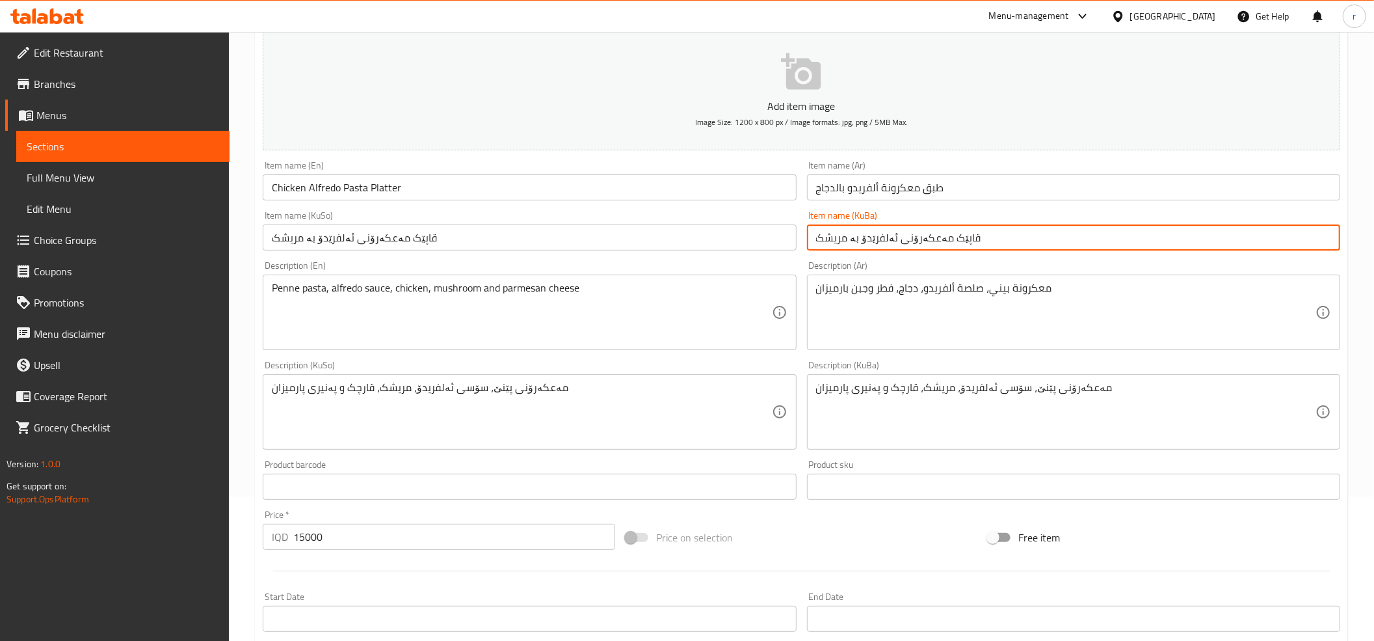
click at [927, 239] on input "قاپێک مەعکەرۆنی ئەلفرێدۆ بە مریشک" at bounding box center [1073, 237] width 533 height 26
paste input "استای"
click at [908, 237] on input "قاپێک پاستای ئەلفرێدۆ بە مریشک" at bounding box center [1073, 237] width 533 height 26
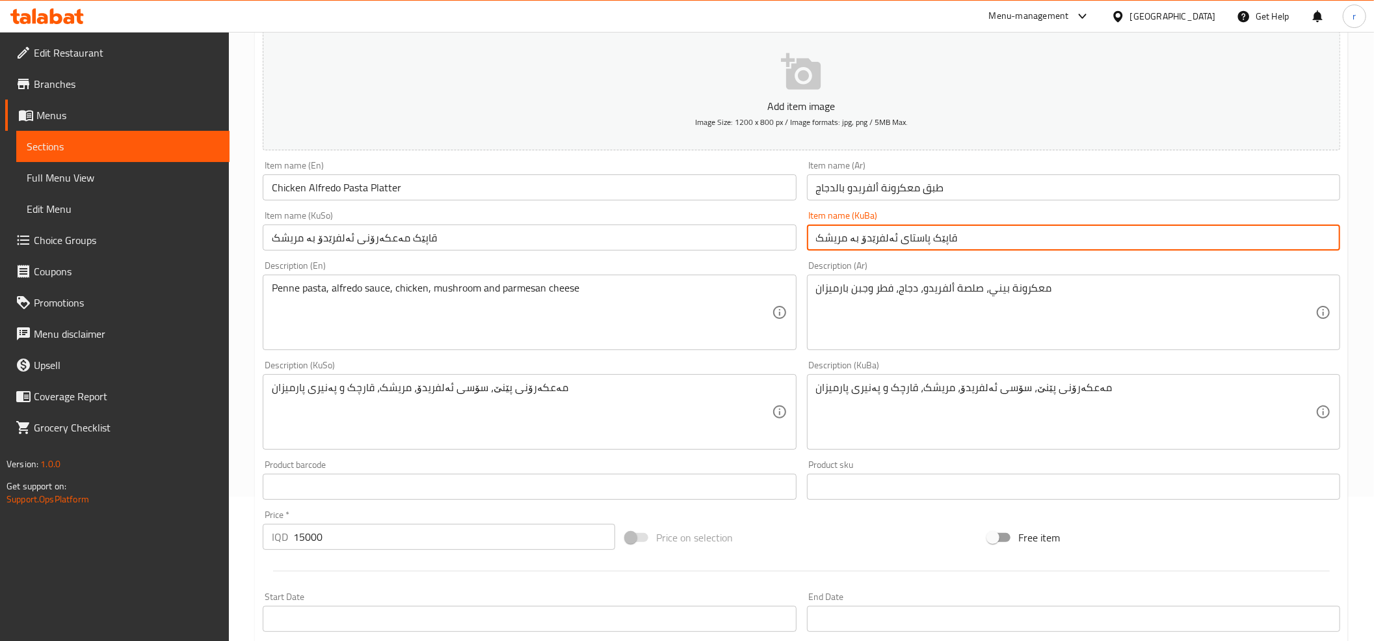
type input "قاپێک پاستای ئەلفرێدۆ بە مریشک"
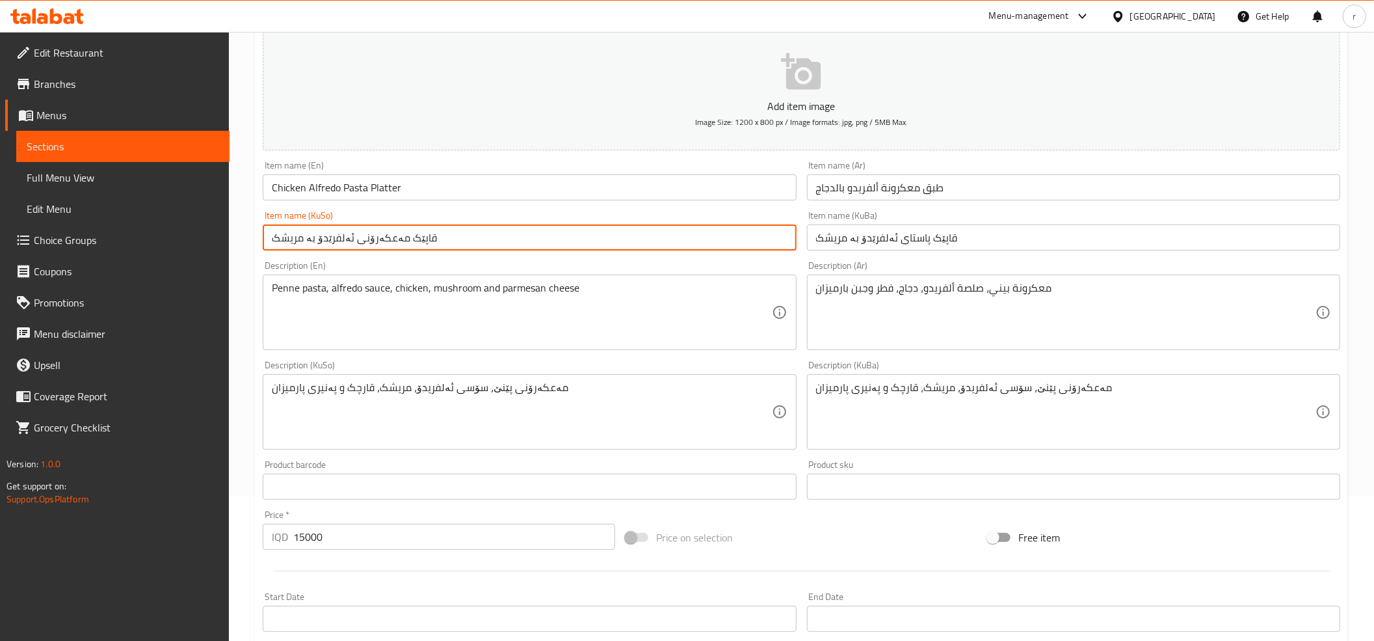
click at [321, 234] on input "قاپێک مەعکەرۆنی ئەلفرێدۆ بە مریشک" at bounding box center [529, 237] width 533 height 26
paste input "استا"
type input "قاپێک پاستای ئەلفرێدۆ بە مریشک"
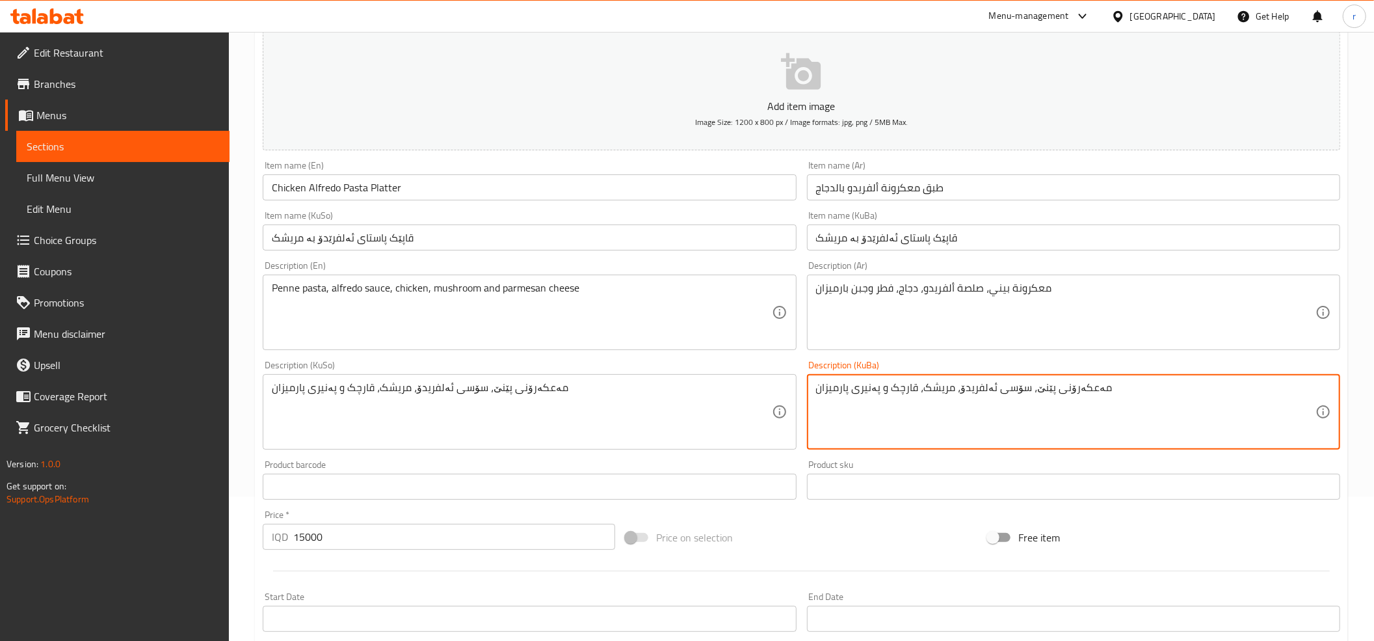
click at [1087, 395] on textarea "مەعکەرۆنی پێنێ، سۆسی ئەلفریدۆ، مریشک، قارچک و پەنیری پارمیزان" at bounding box center [1066, 412] width 500 height 62
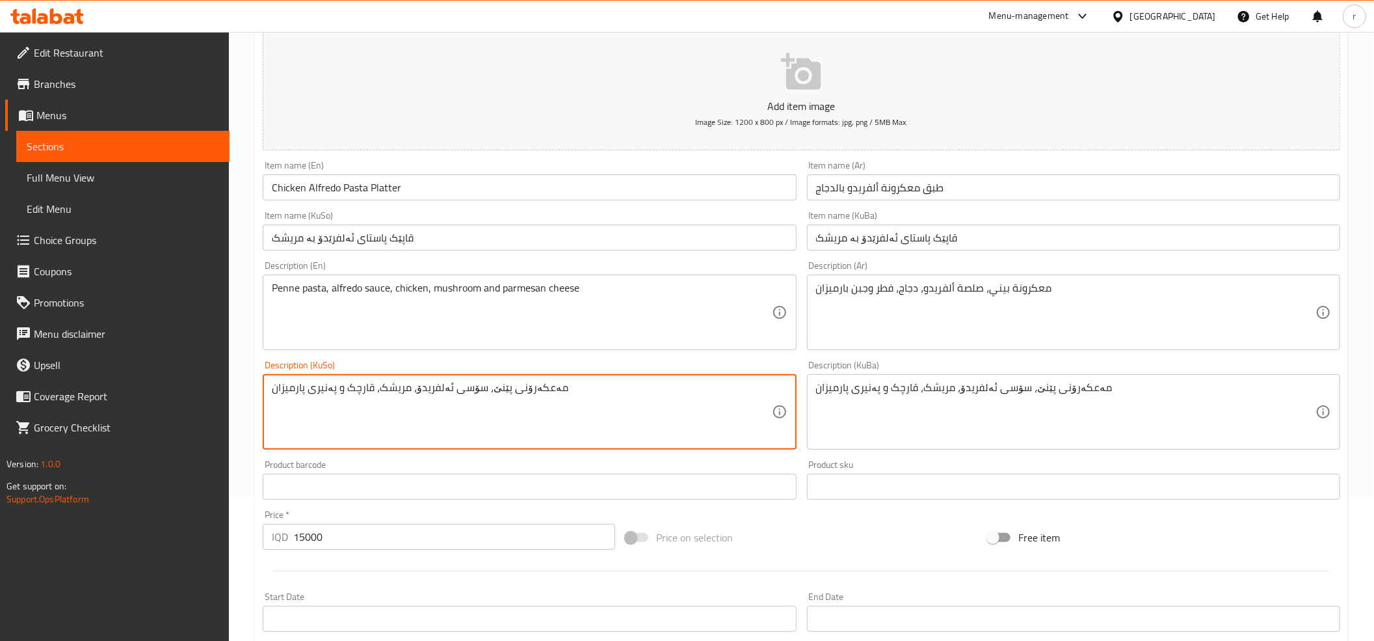
click at [524, 390] on textarea "مەعکەرۆنی پێنێ، سۆسی ئەلفریدۆ، مریشک، قارچک و پەنیری پارمیزان" at bounding box center [522, 412] width 500 height 62
paste textarea "استای"
type textarea "پاستای پێنێ، سۆسی ئەلفریدۆ، مریشک، قارچک و پەنیری پارمیزان"
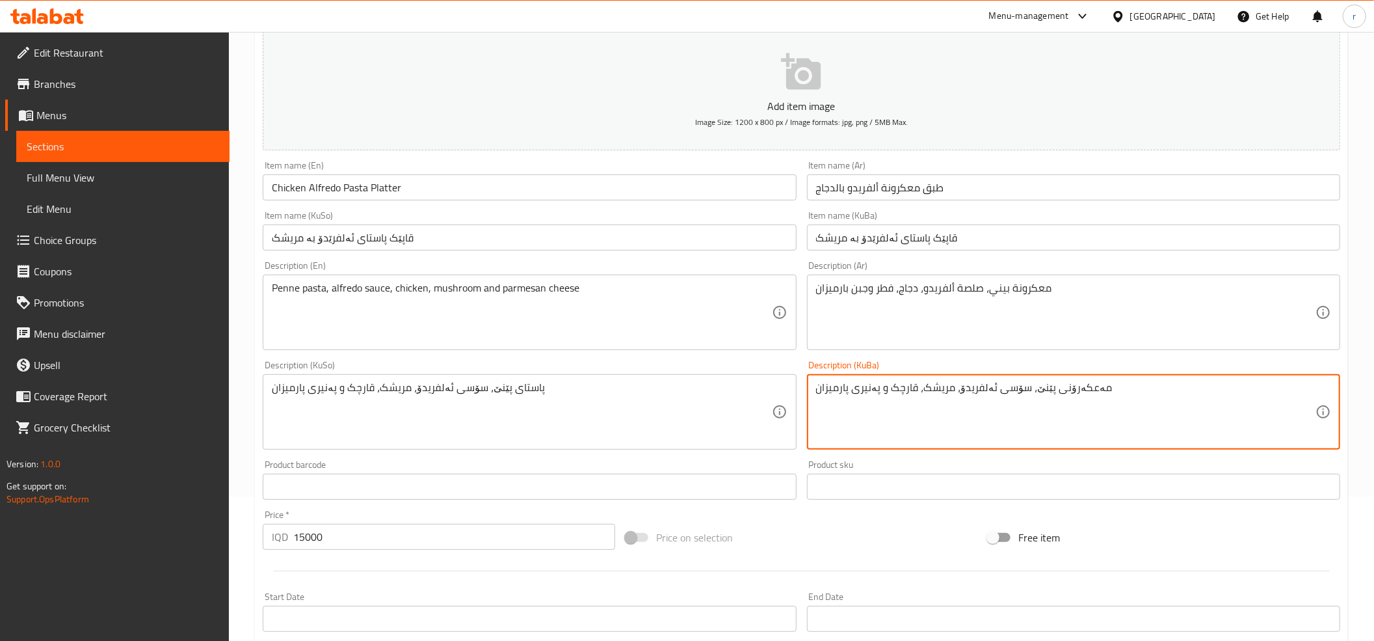
click at [1077, 393] on textarea "مەعکەرۆنی پێنێ، سۆسی ئەلفریدۆ، مریشک، قارچک و پەنیری پارمیزان" at bounding box center [1066, 412] width 500 height 62
paste textarea "استای"
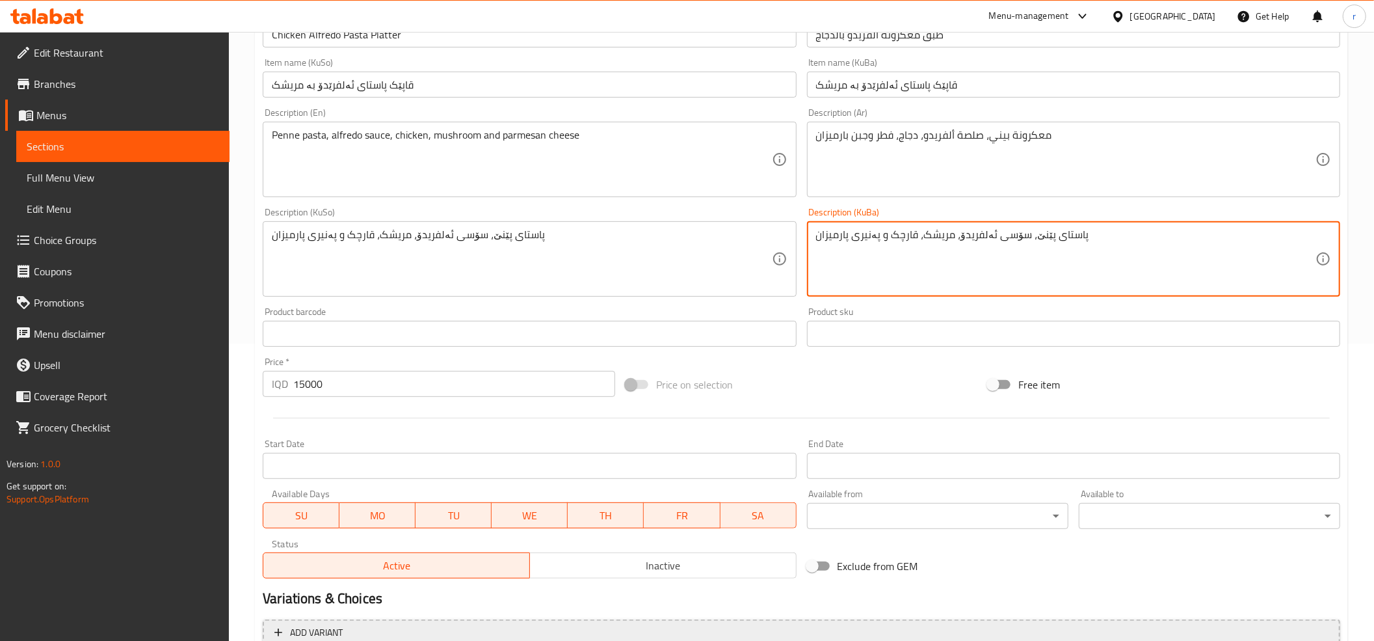
scroll to position [427, 0]
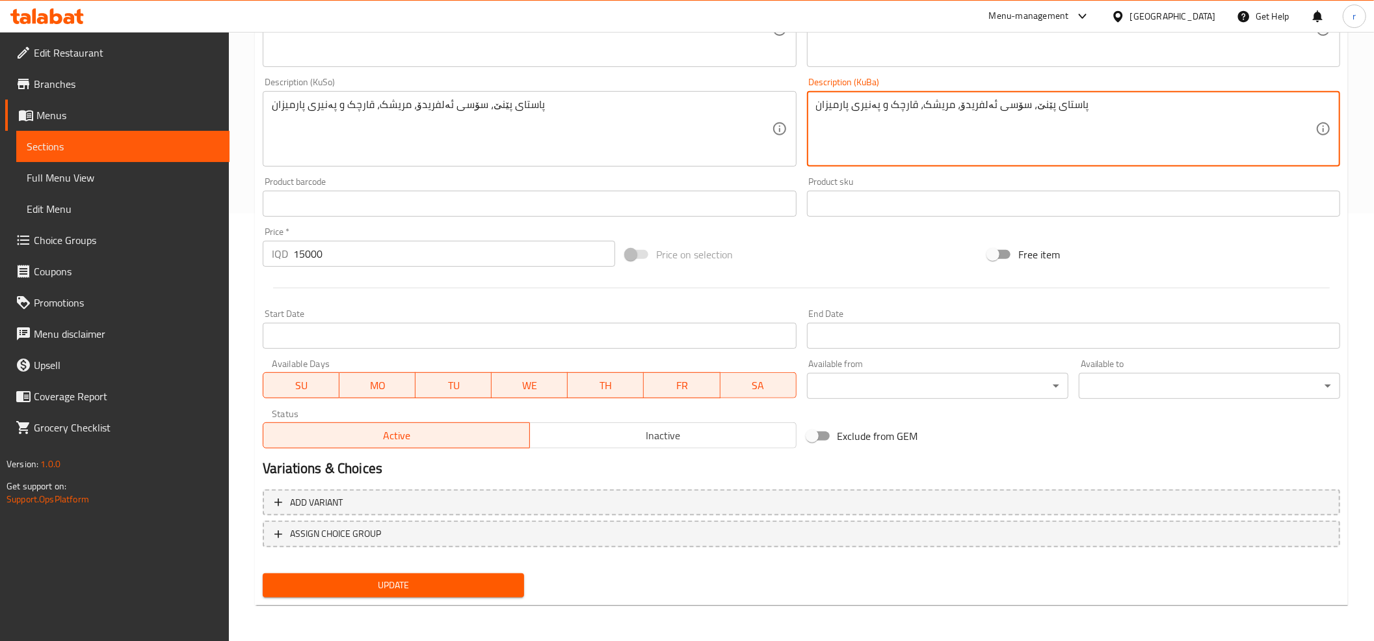
type textarea "پاستای پێنێ، سۆسی ئەلفریدۆ، مریشک، قارچک و پەنیری پارمیزان"
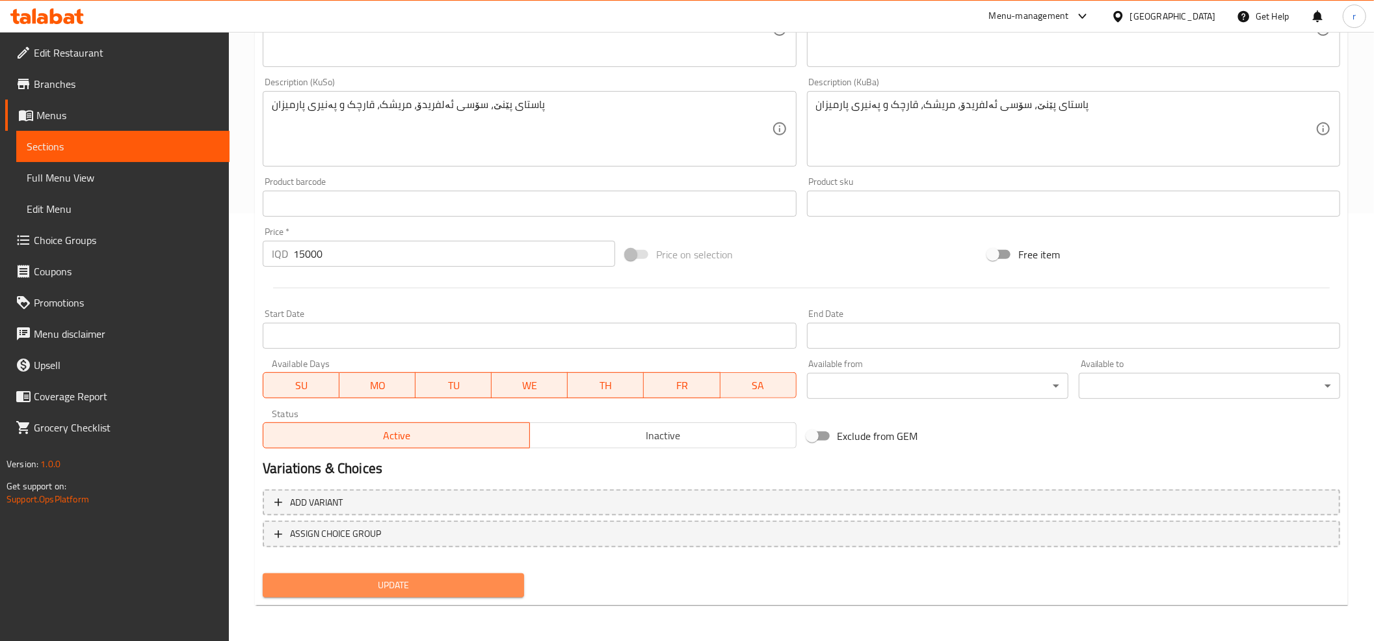
click at [433, 583] on span "Update" at bounding box center [393, 585] width 241 height 16
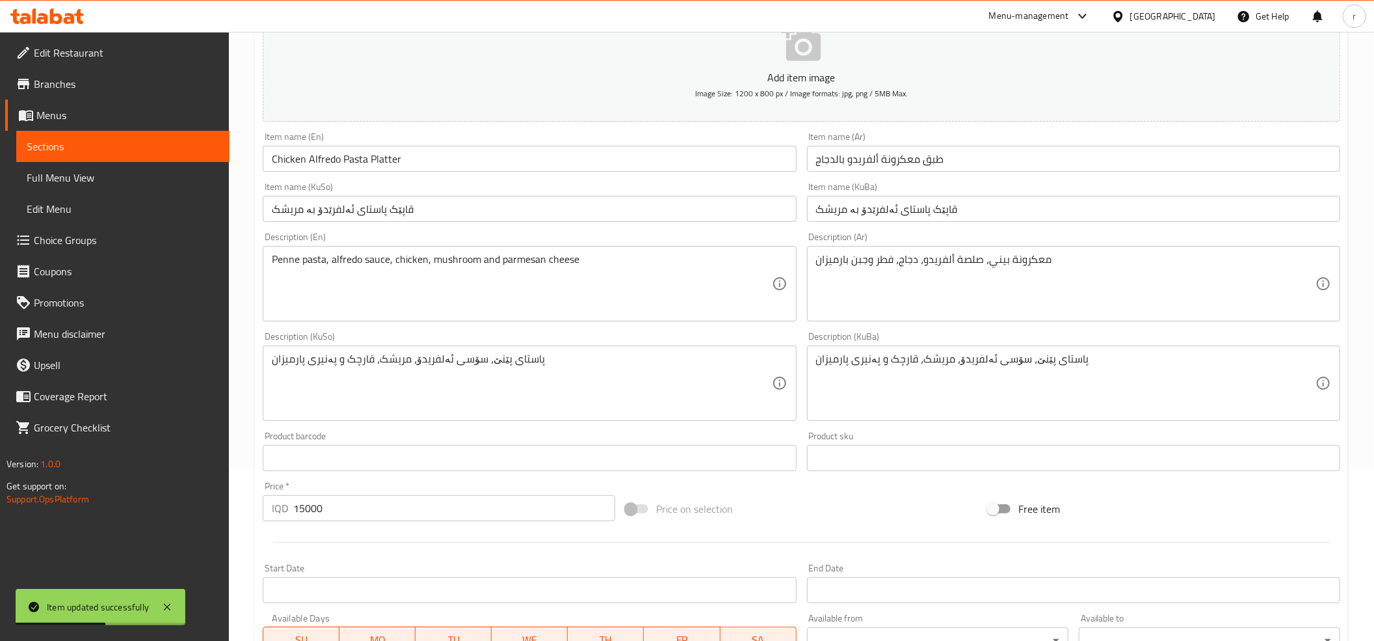
scroll to position [0, 0]
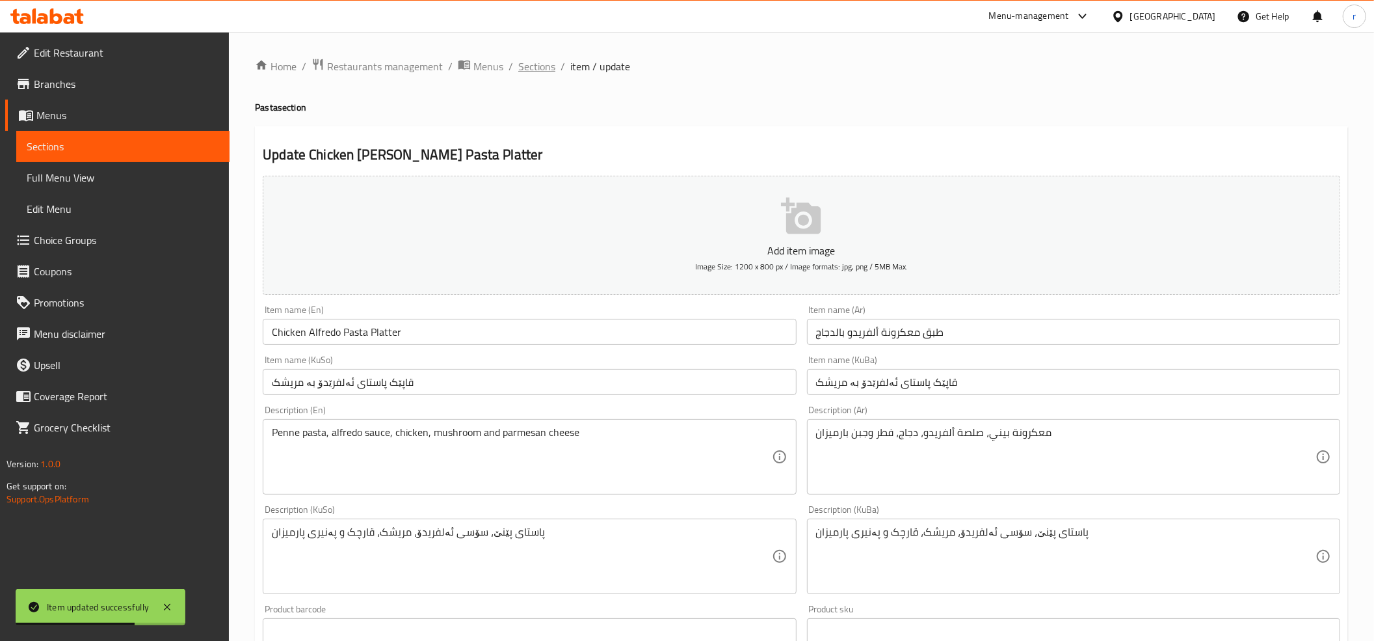
click at [527, 61] on span "Sections" at bounding box center [536, 67] width 37 height 16
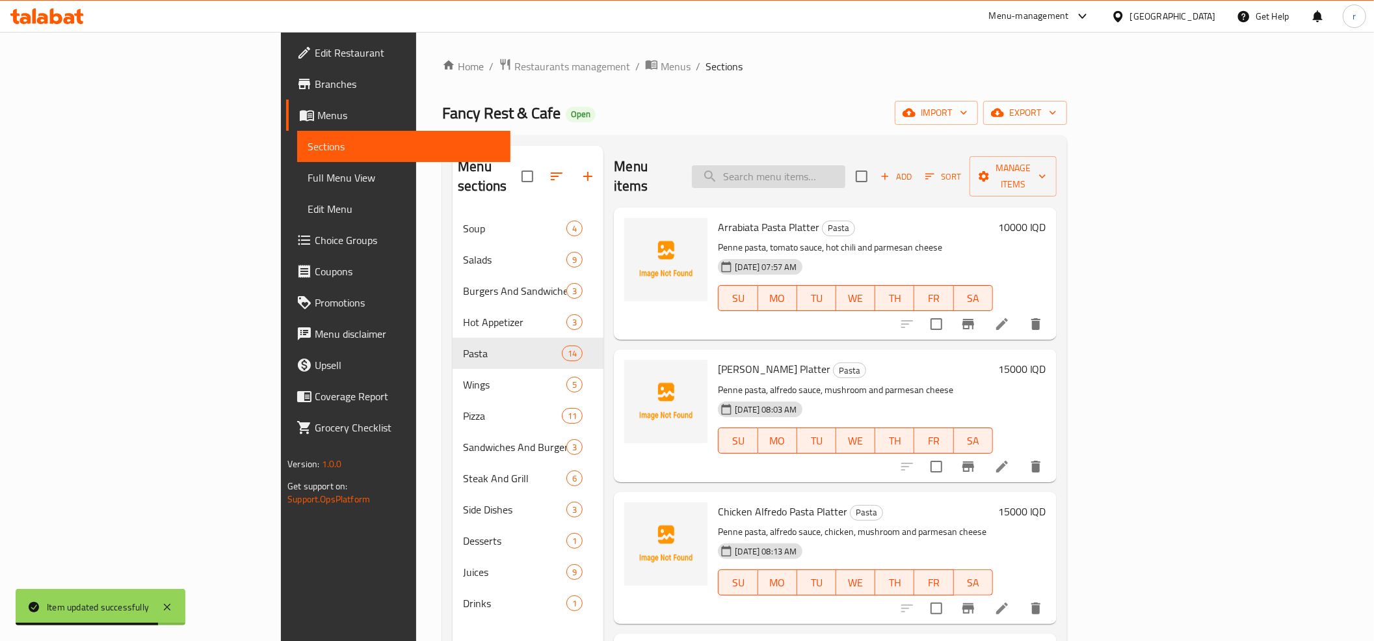
click at [846, 174] on input "search" at bounding box center [768, 176] width 153 height 23
paste input "[PERSON_NAME] Platter"
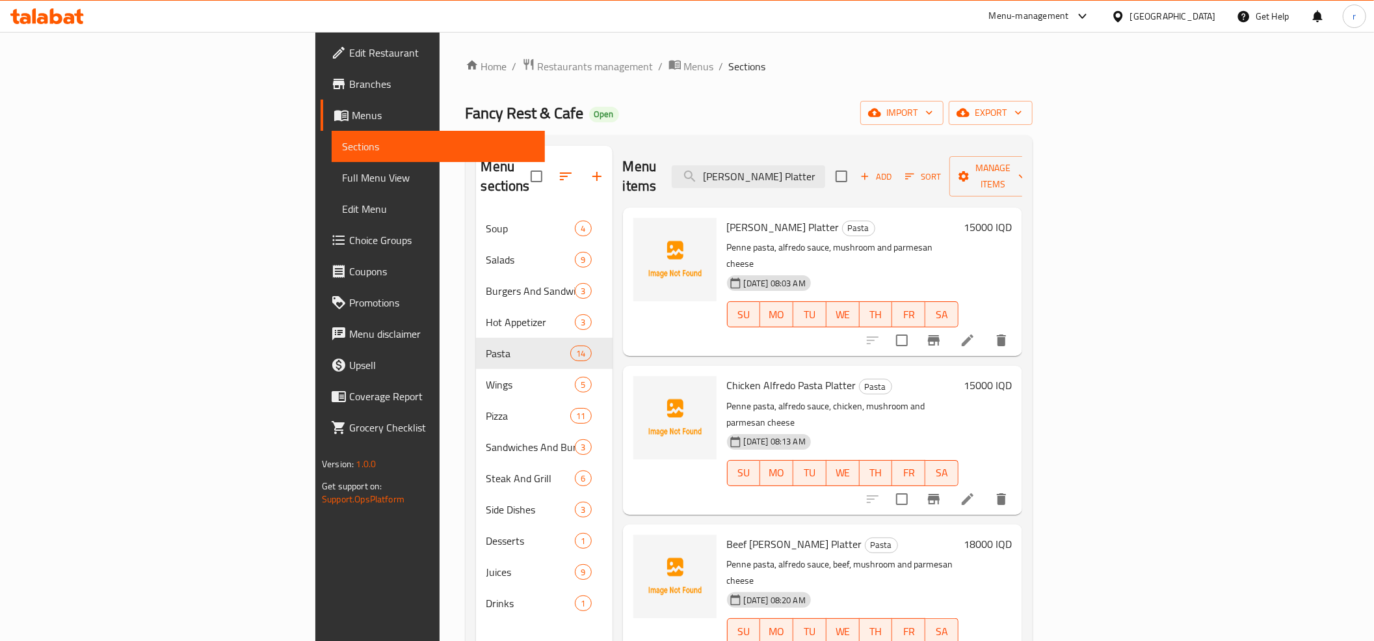
type input "[PERSON_NAME] Platter"
click at [986, 487] on li at bounding box center [968, 498] width 36 height 23
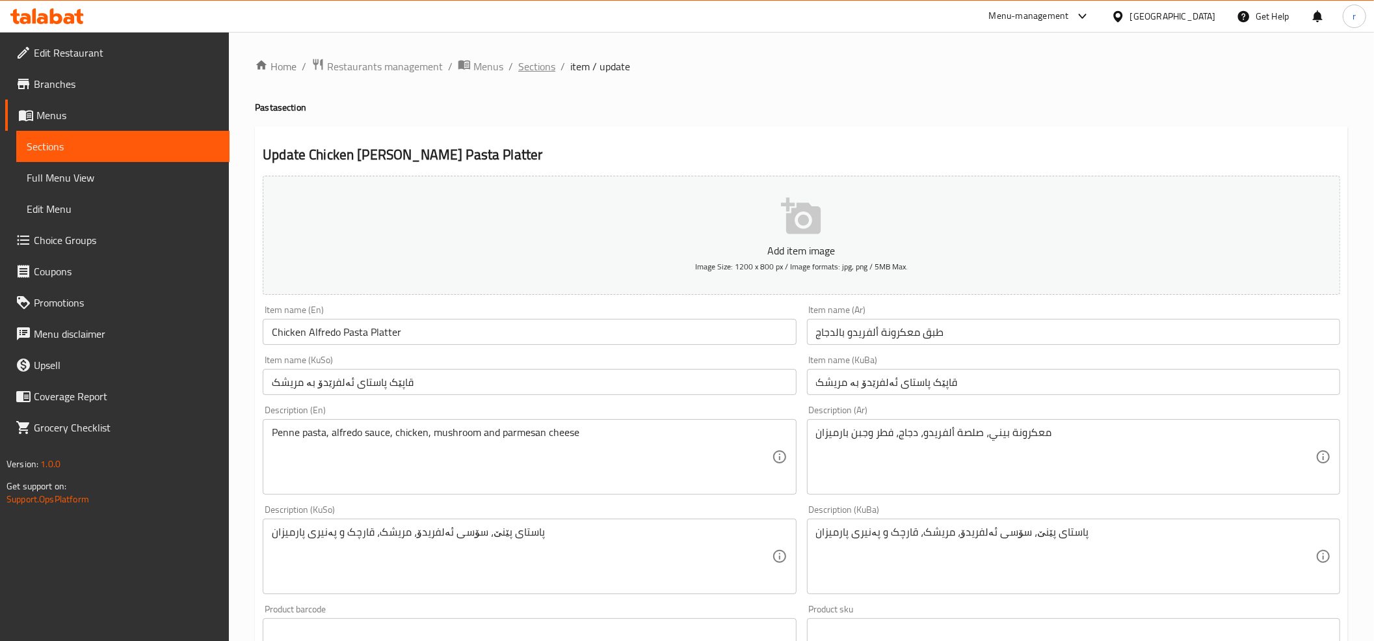
click at [526, 65] on span "Sections" at bounding box center [536, 67] width 37 height 16
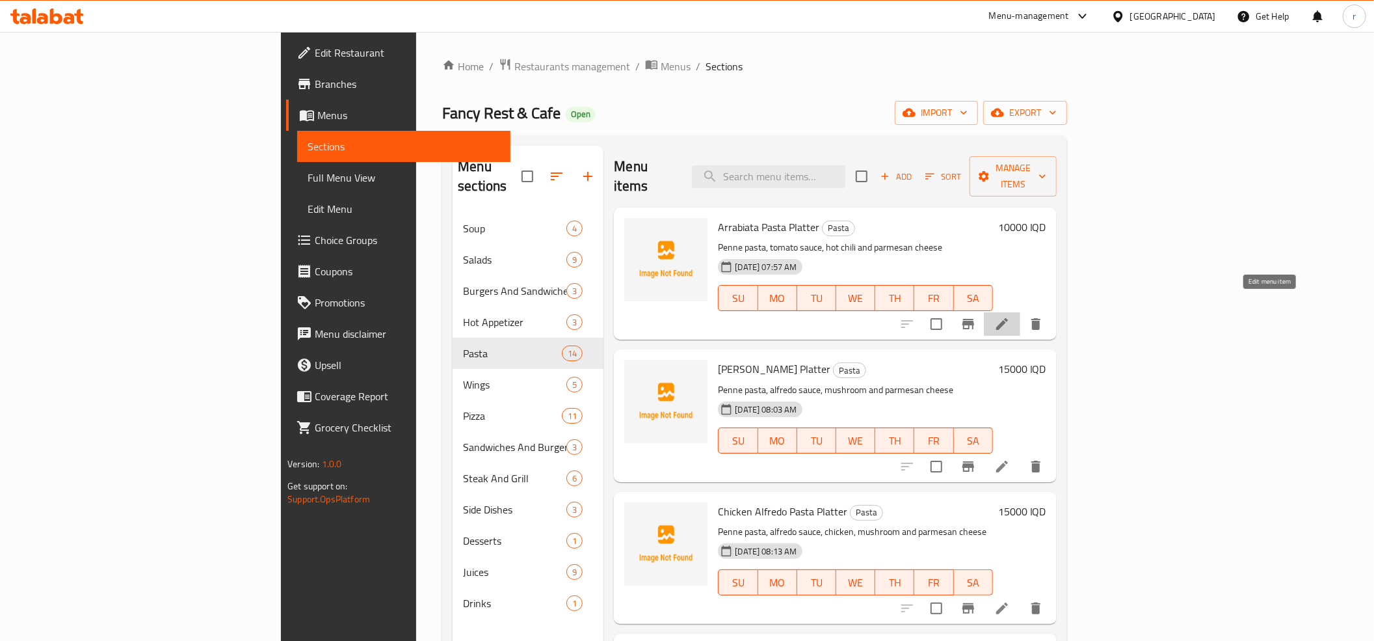
click at [1010, 316] on icon at bounding box center [1002, 324] width 16 height 16
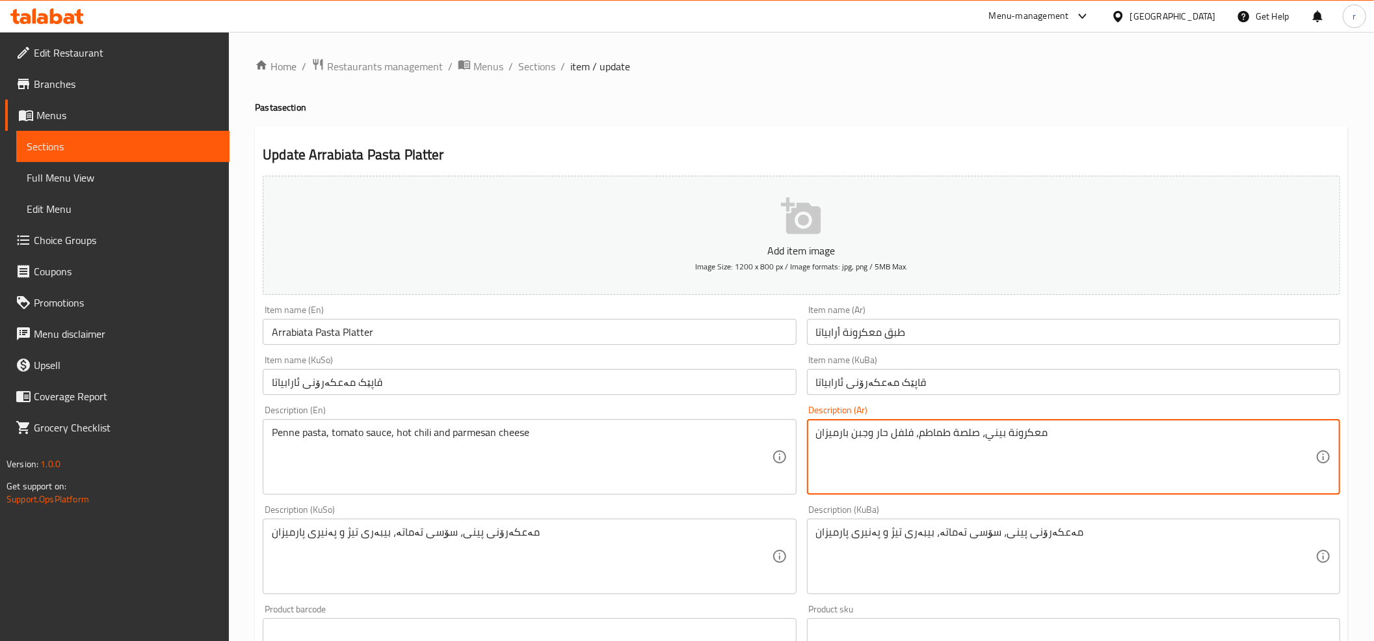
click at [1026, 432] on textarea "معكرونة بيني، صلصة طماطم، فلفل حار وجبن بارميزان" at bounding box center [1066, 457] width 500 height 62
paste textarea "استای"
type textarea "پاستای بيني، صلصة طماطم، فلفل حار وجبن بارميزان"
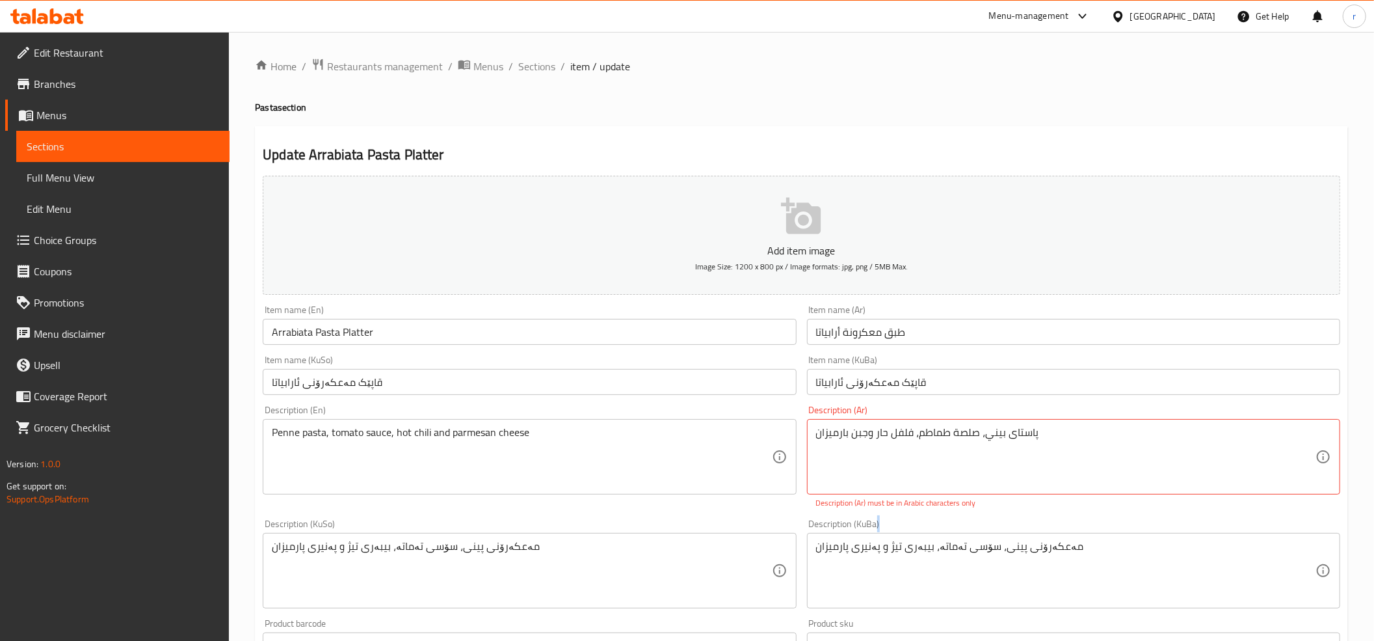
click at [1039, 535] on div "مەعکەرۆنی پینی، سۆسی تەماتە، بیبەری تیژ و پەنیری پارمیزان Description (KuBa)" at bounding box center [1073, 570] width 533 height 75
click at [537, 61] on span "Sections" at bounding box center [536, 67] width 37 height 16
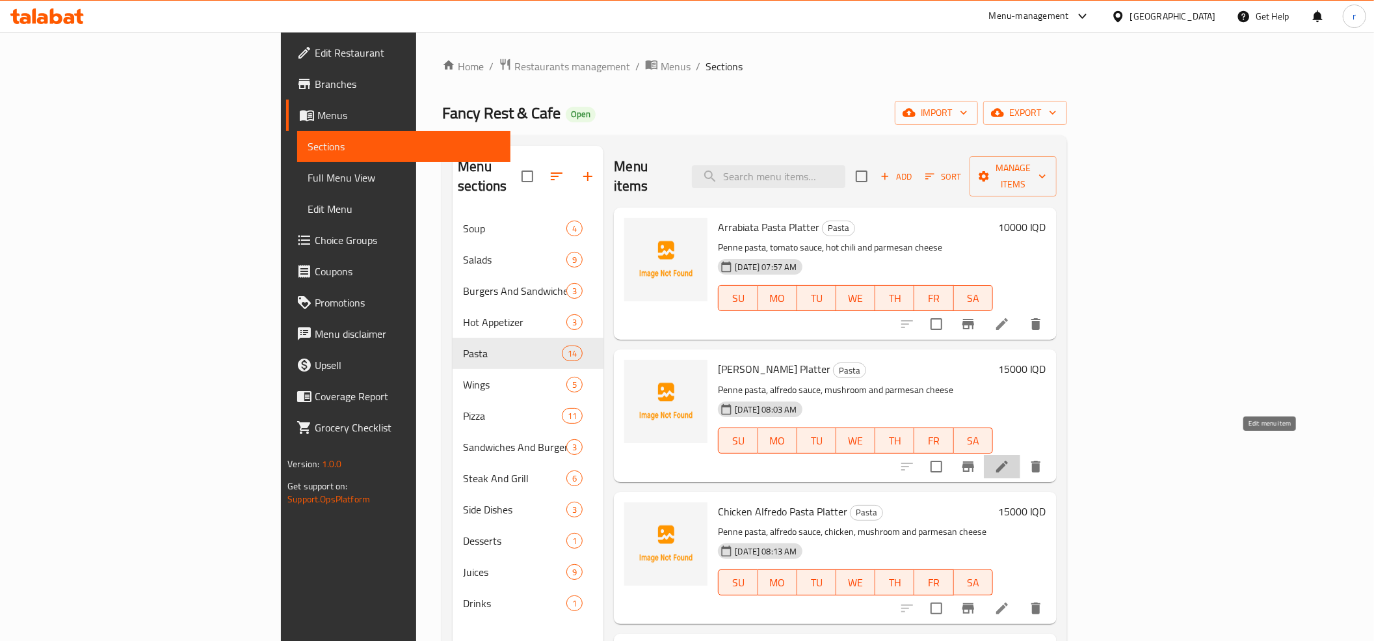
click at [1010, 459] on icon at bounding box center [1002, 467] width 16 height 16
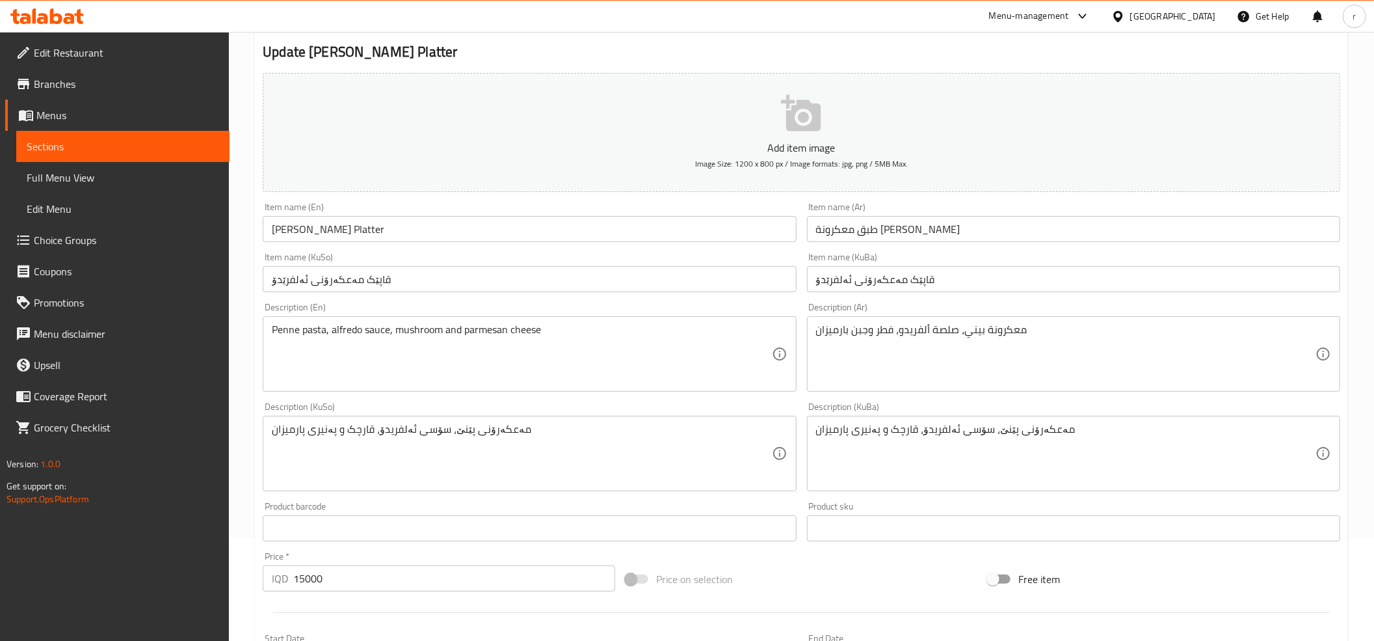
scroll to position [144, 0]
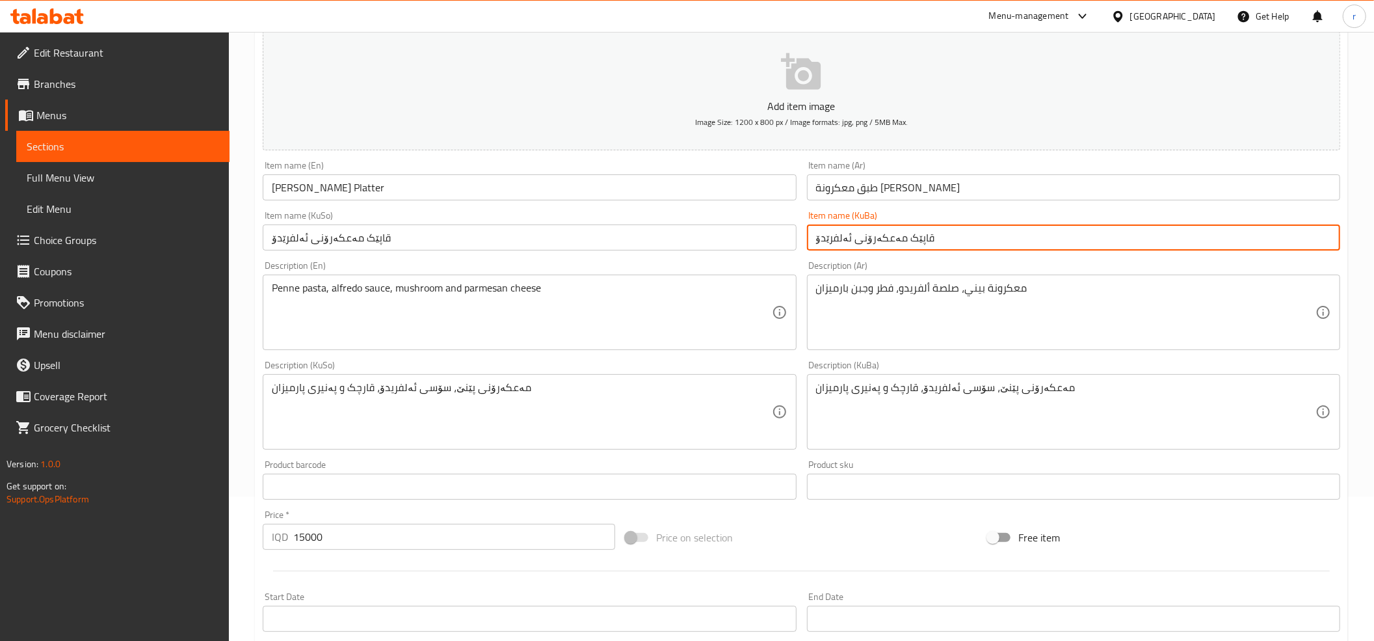
click at [862, 237] on input "قاپێک مەعکەرۆنی ئەلفرێدۆ" at bounding box center [1073, 237] width 533 height 26
paste input "استای"
type input "قاپێک پاستای ئەلفرێدۆ"
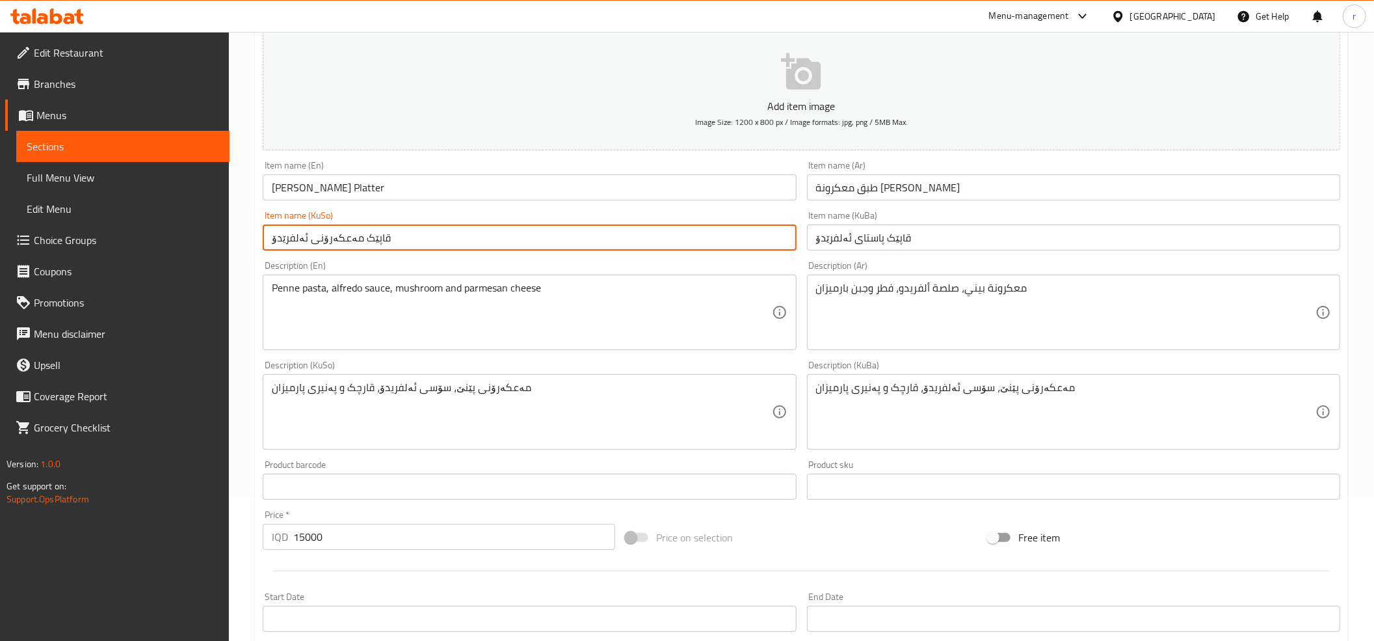
click at [319, 235] on input "قاپێک مەعکەرۆنی ئەلفرێدۆ" at bounding box center [529, 237] width 533 height 26
paste input "استای"
type input "قاپێک پاستای ئەلفرێدۆ"
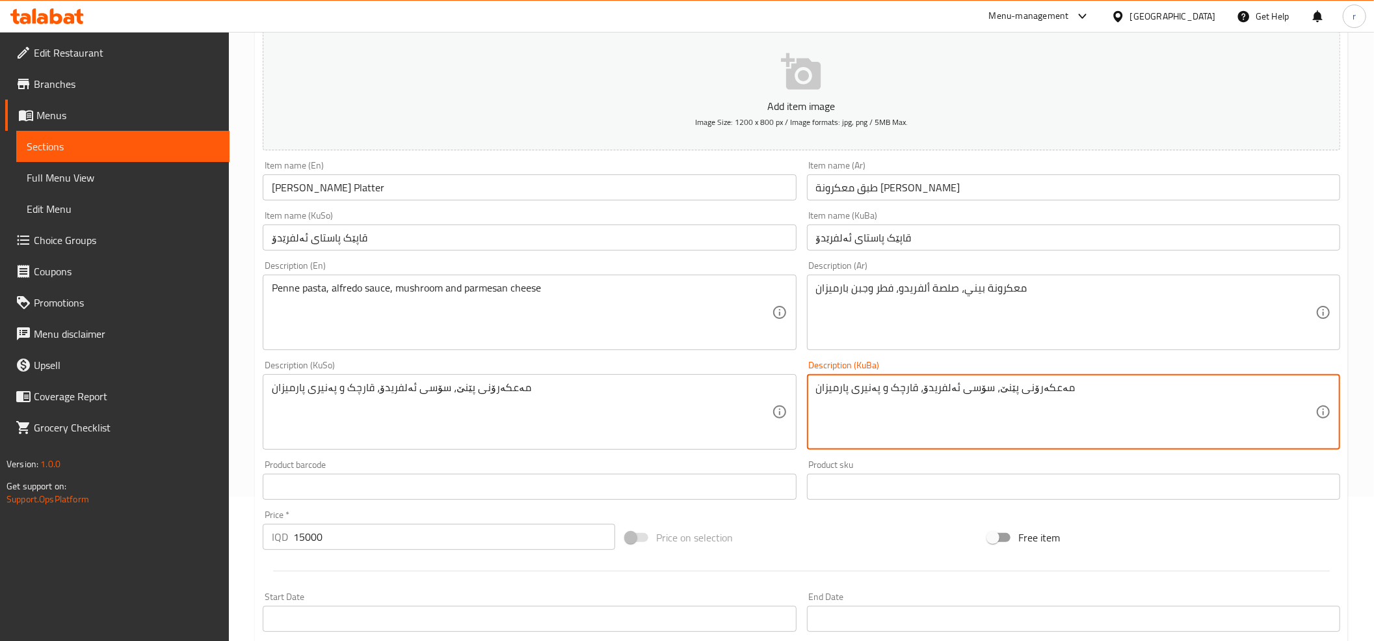
click at [1033, 384] on textarea "مەعکەرۆنی پێنێ، سۆسی ئەلفریدۆ، قارچک و پەنیری پارمیزان" at bounding box center [1066, 412] width 500 height 62
paste textarea "استای"
type textarea "پاستای پێنێ، سۆسی ئەلفریدۆ، قارچک و پەنیری پارمیزان"
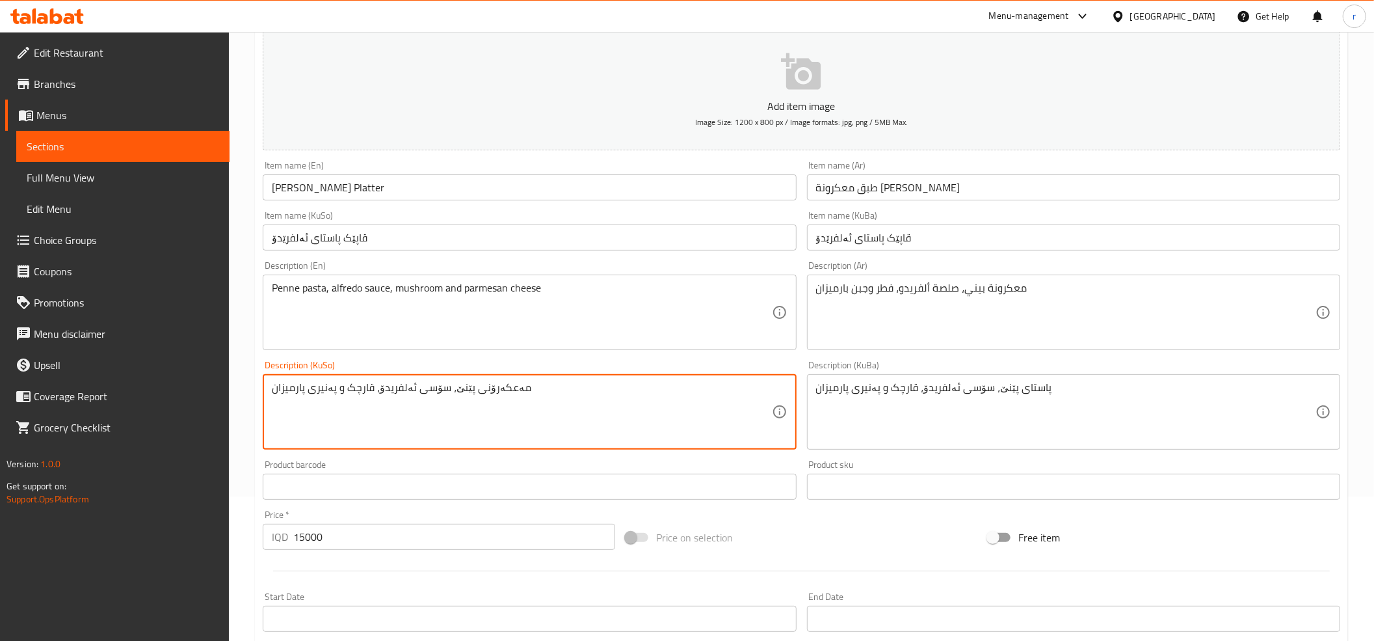
click at [487, 388] on textarea "مەعکەرۆنی پێنێ، سۆسی ئەلفریدۆ، قارچک و پەنیری پارمیزان" at bounding box center [522, 412] width 500 height 62
paste textarea "استای"
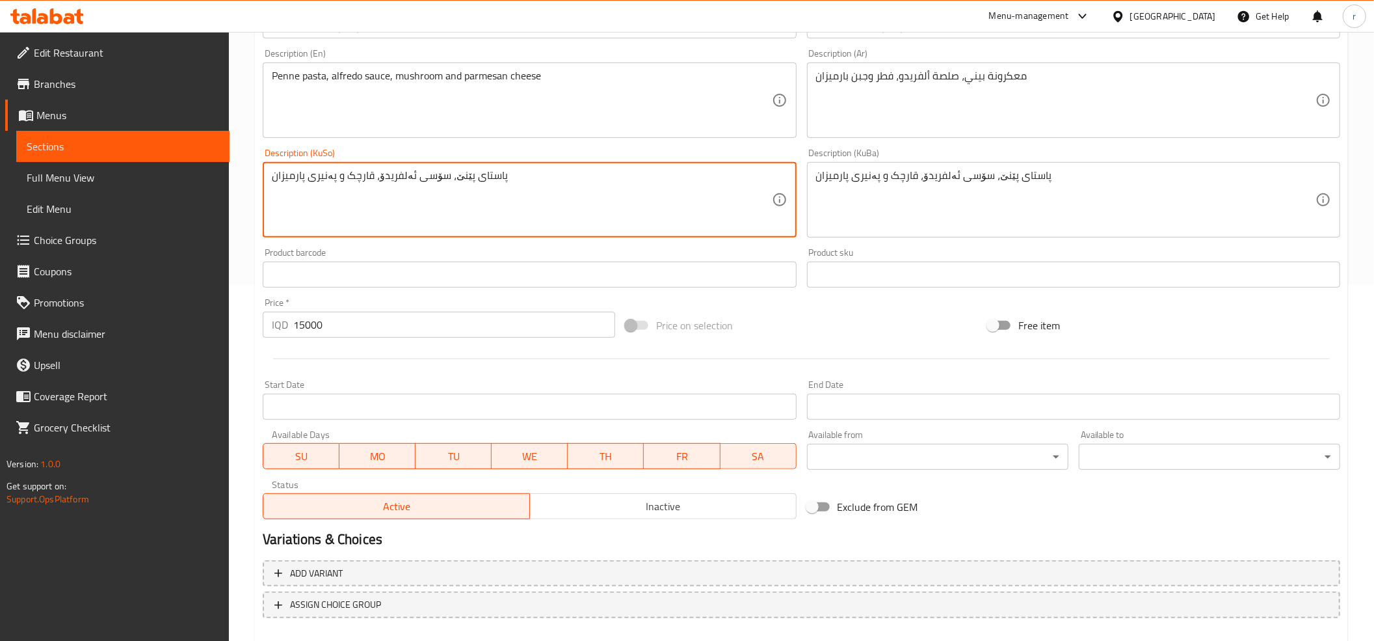
scroll to position [427, 0]
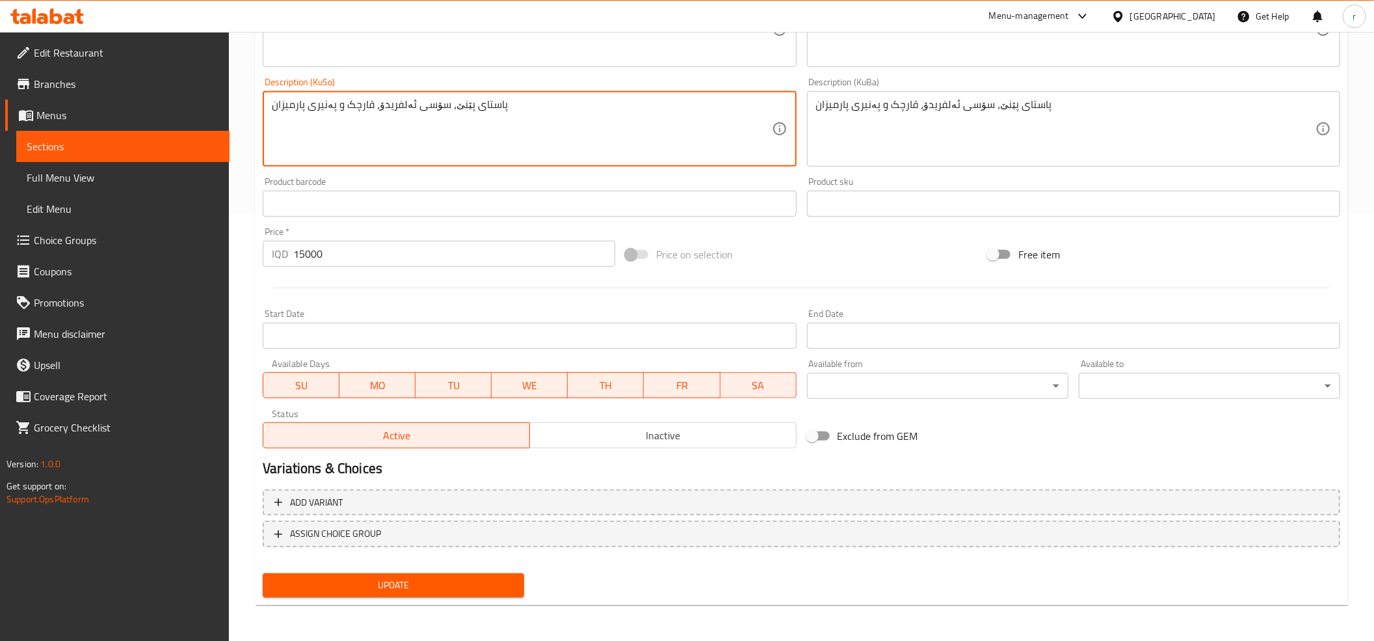
type textarea "پاستای پێنێ، سۆسی ئەلفریدۆ، قارچک و پەنیری پارمیزان"
click at [438, 580] on span "Update" at bounding box center [393, 585] width 241 height 16
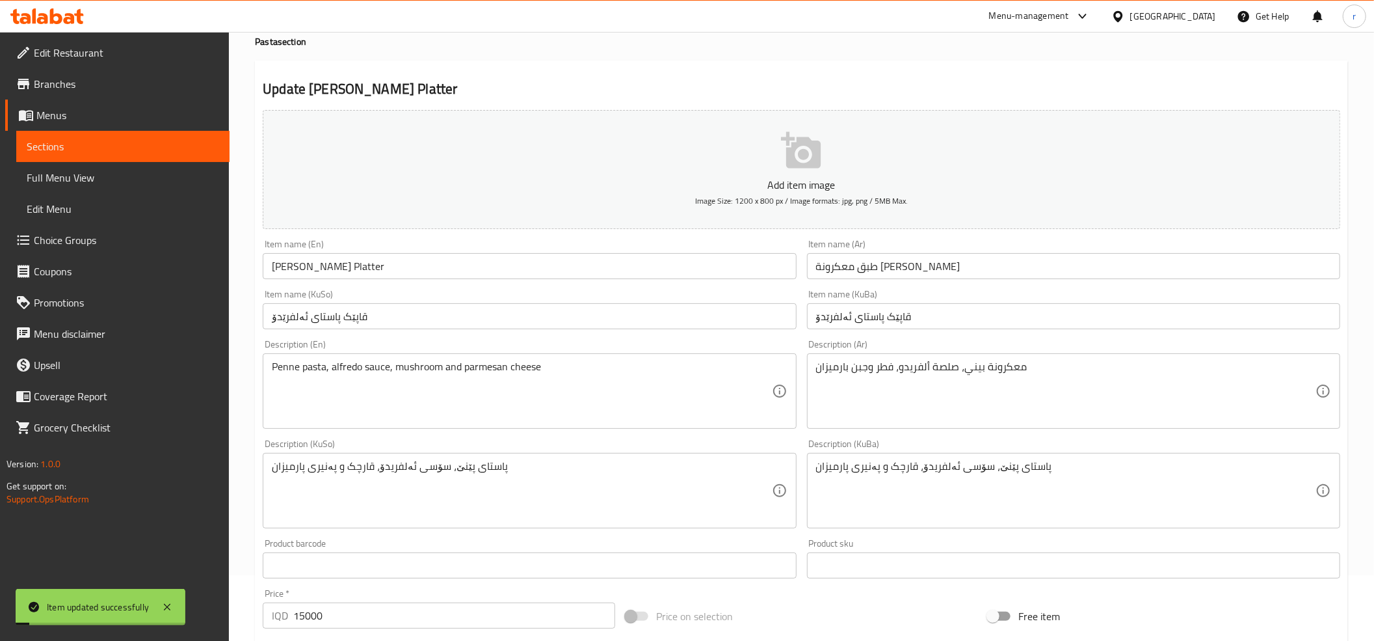
scroll to position [0, 0]
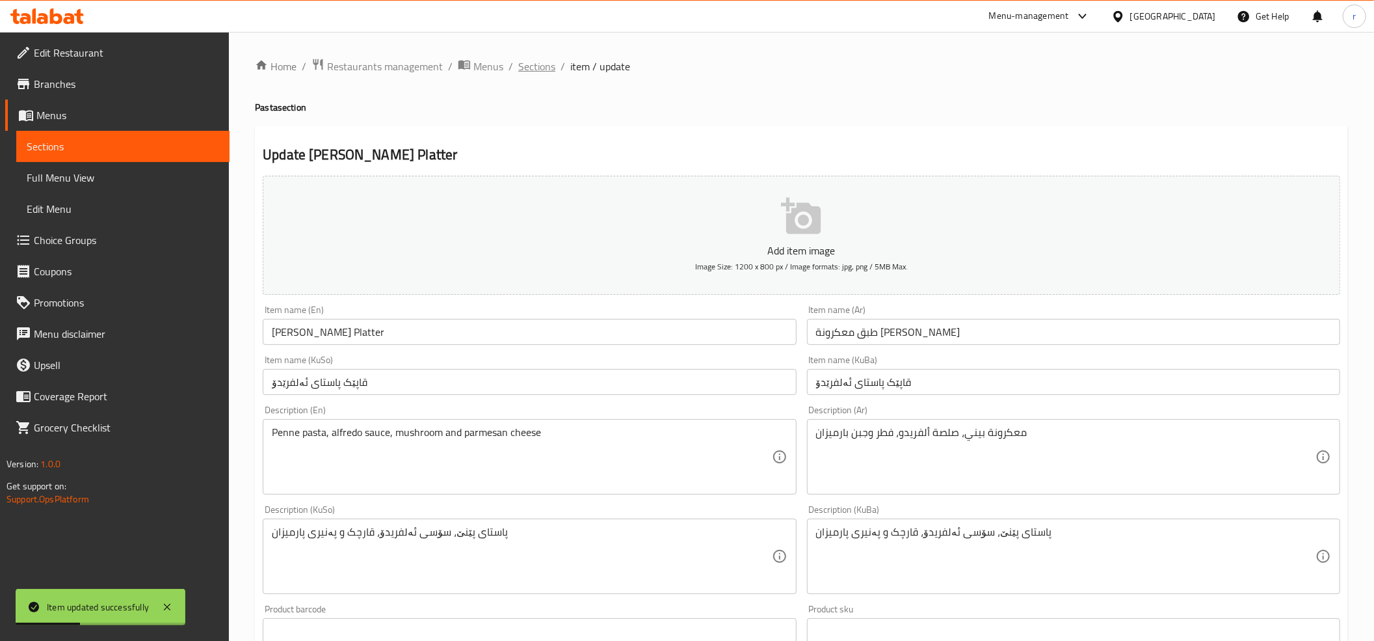
click at [527, 66] on span "Sections" at bounding box center [536, 67] width 37 height 16
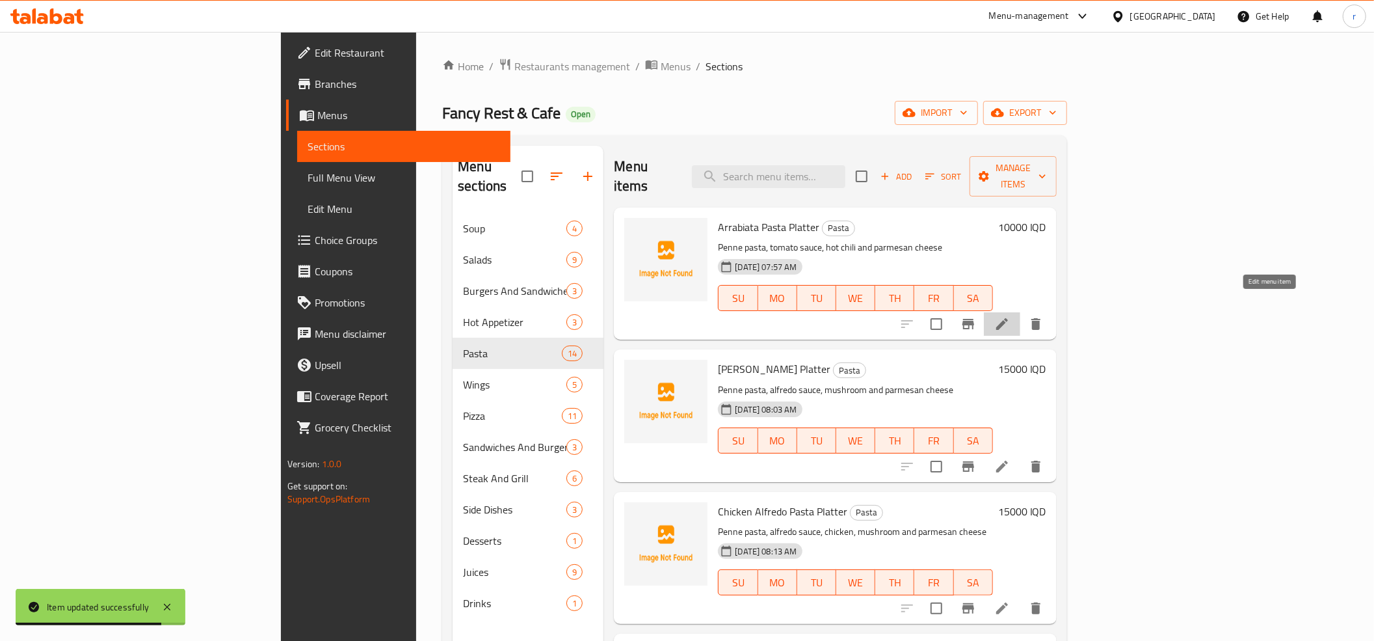
click at [1010, 316] on icon at bounding box center [1002, 324] width 16 height 16
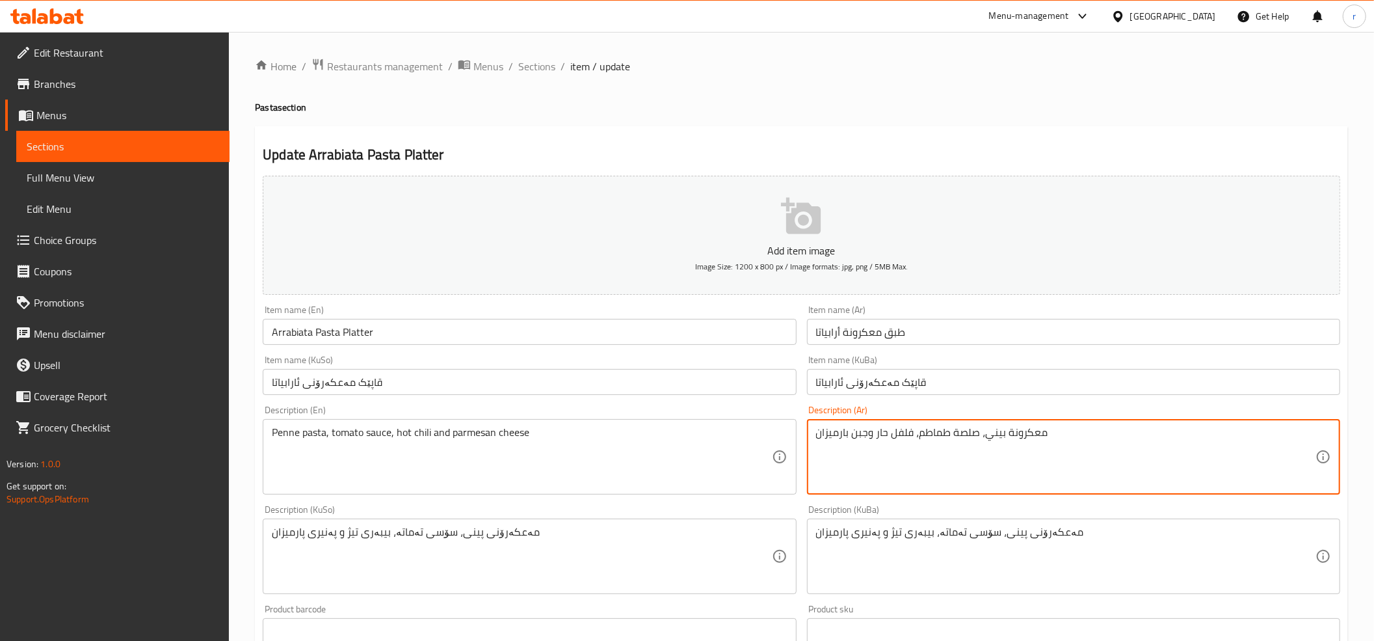
click at [326, 382] on input "قاپێک مەعکەرۆنی ئارابیاتا" at bounding box center [529, 382] width 533 height 26
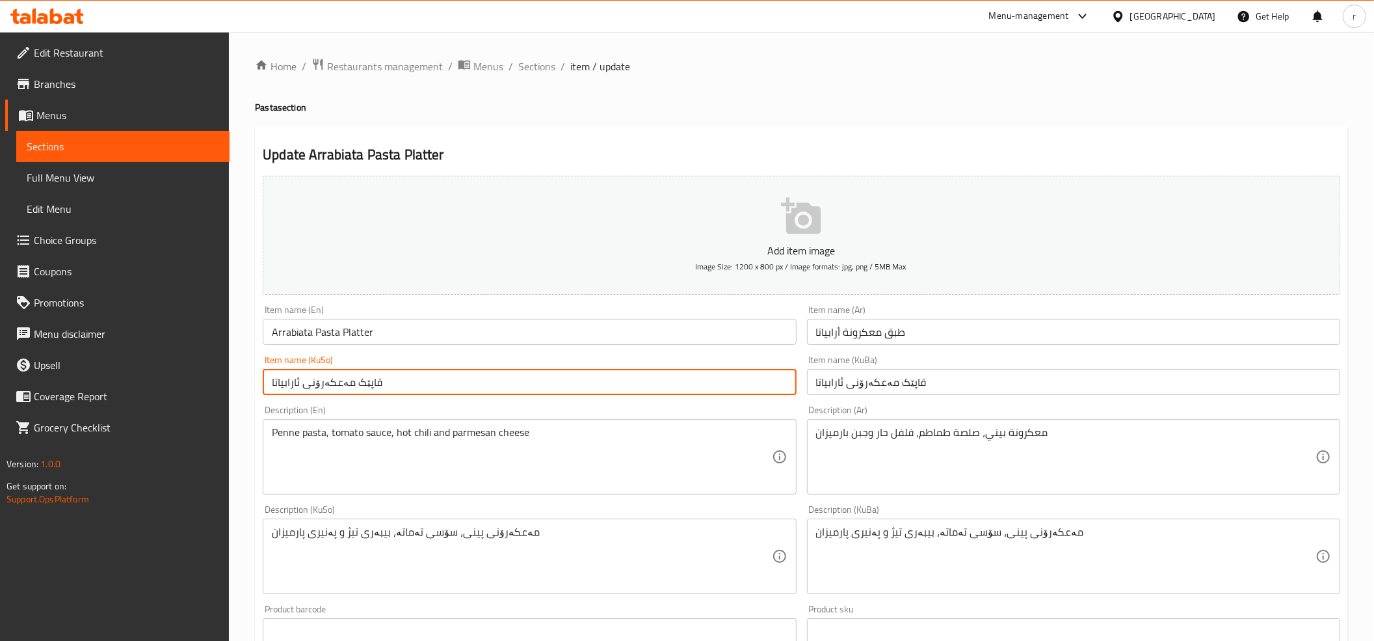
click at [326, 382] on input "قاپێک مەعکەرۆنی ئارابیاتا" at bounding box center [529, 382] width 533 height 26
paste input "استای"
type input "قاپێک پاستای ئارابیاتا"
click at [870, 381] on input "قاپێک مەعکەرۆنی ئارابیاتا" at bounding box center [1073, 382] width 533 height 26
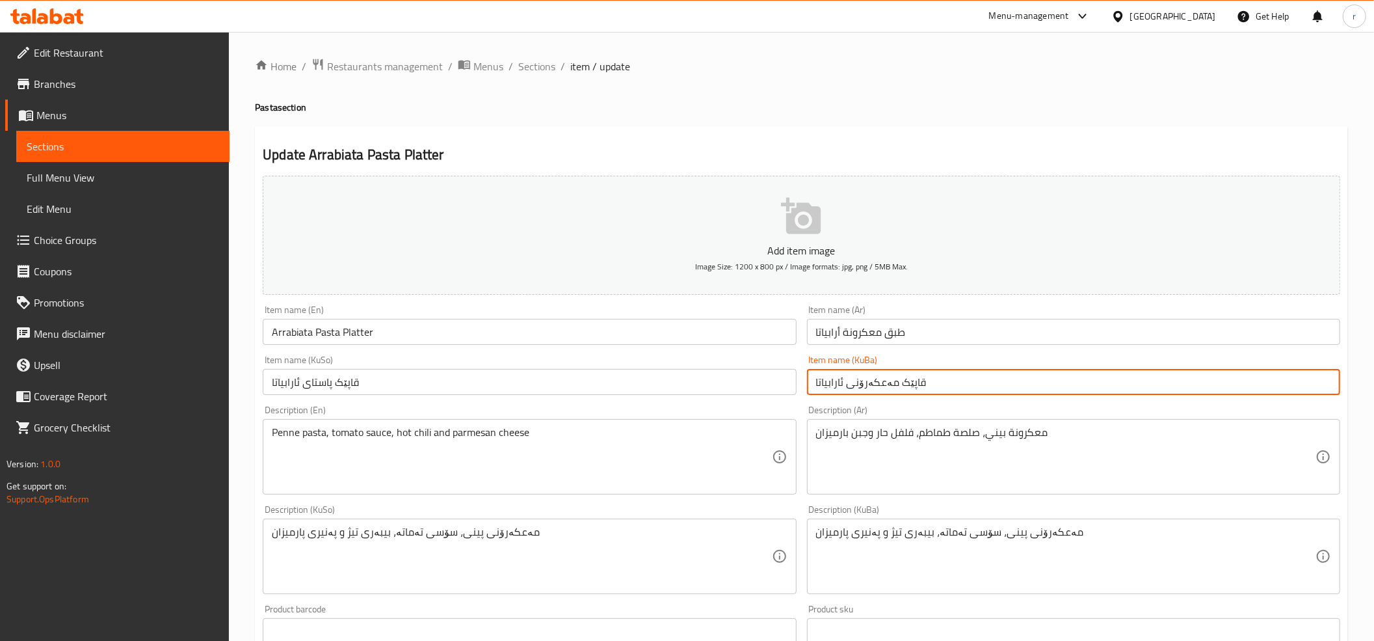
click at [870, 381] on input "قاپێک مەعکەرۆنی ئارابیاتا" at bounding box center [1073, 382] width 533 height 26
paste input "استای"
type input "قاپێک پاستای ئارابیاتا"
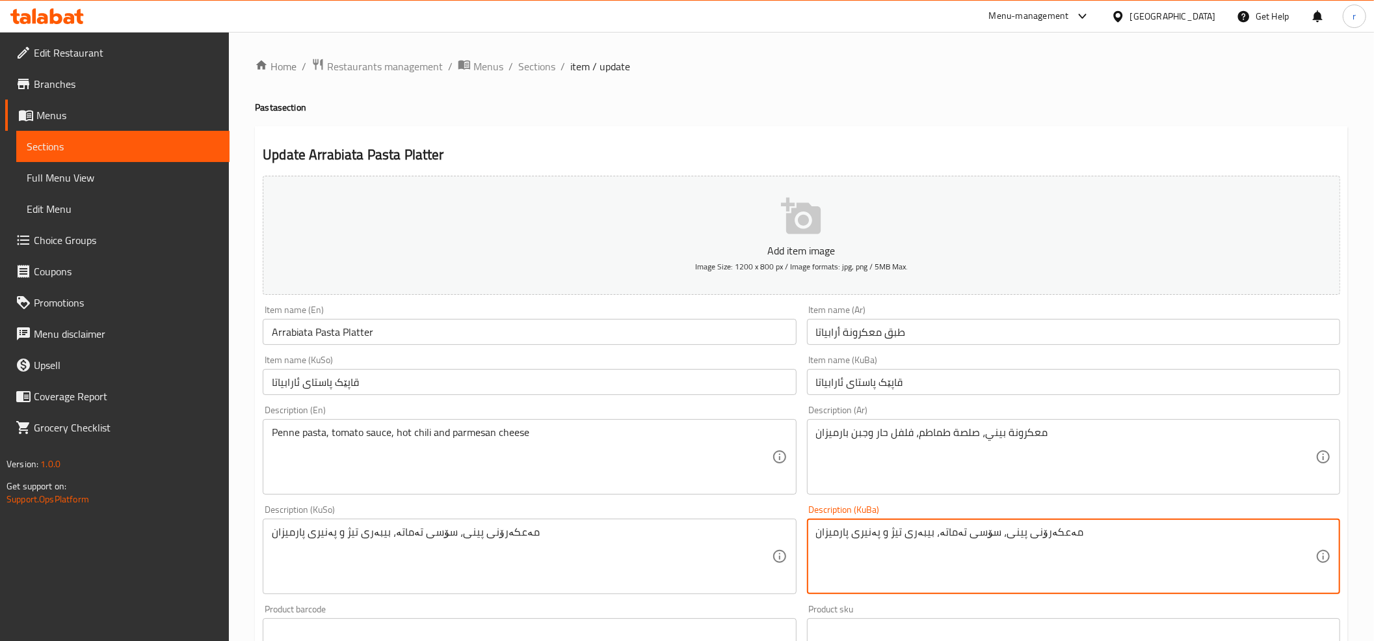
click at [1039, 531] on textarea "مەعکەرۆنی پینی، سۆسی تەماتە، بیبەری تیژ و پەنیری پارمیزان" at bounding box center [1066, 557] width 500 height 62
paste textarea "استای"
type textarea "پاستای پینی، سۆسی تەماتە، بیبەری تیژ و پەنیری پارمیزان"
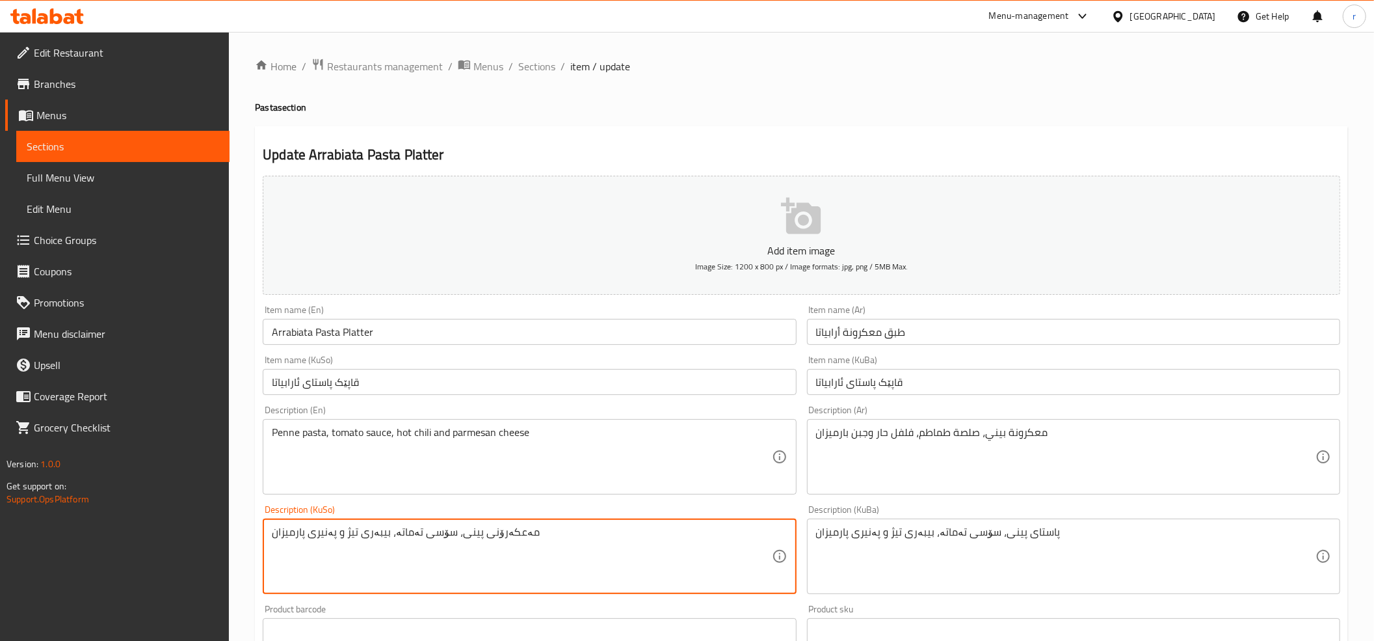
click at [492, 529] on textarea "مەعکەرۆنی پینی، سۆسی تەماتە، بیبەری تیژ و پەنیری پارمیزان" at bounding box center [522, 557] width 500 height 62
paste textarea "استای"
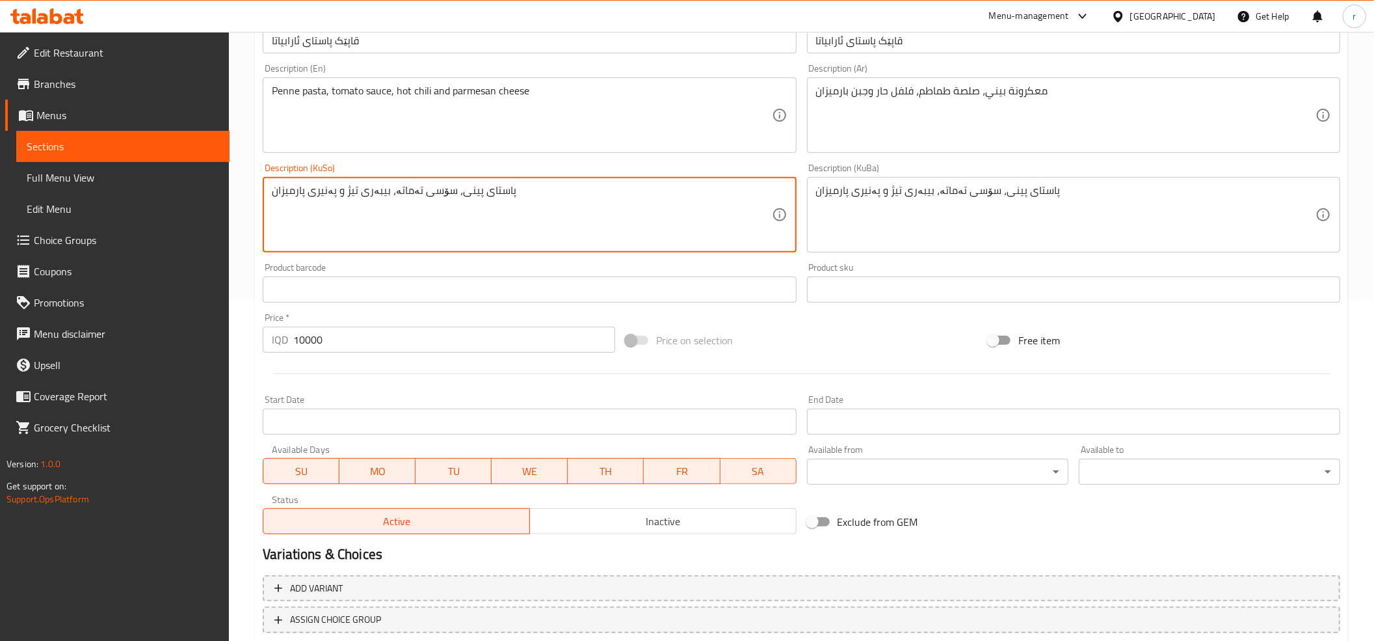
scroll to position [427, 0]
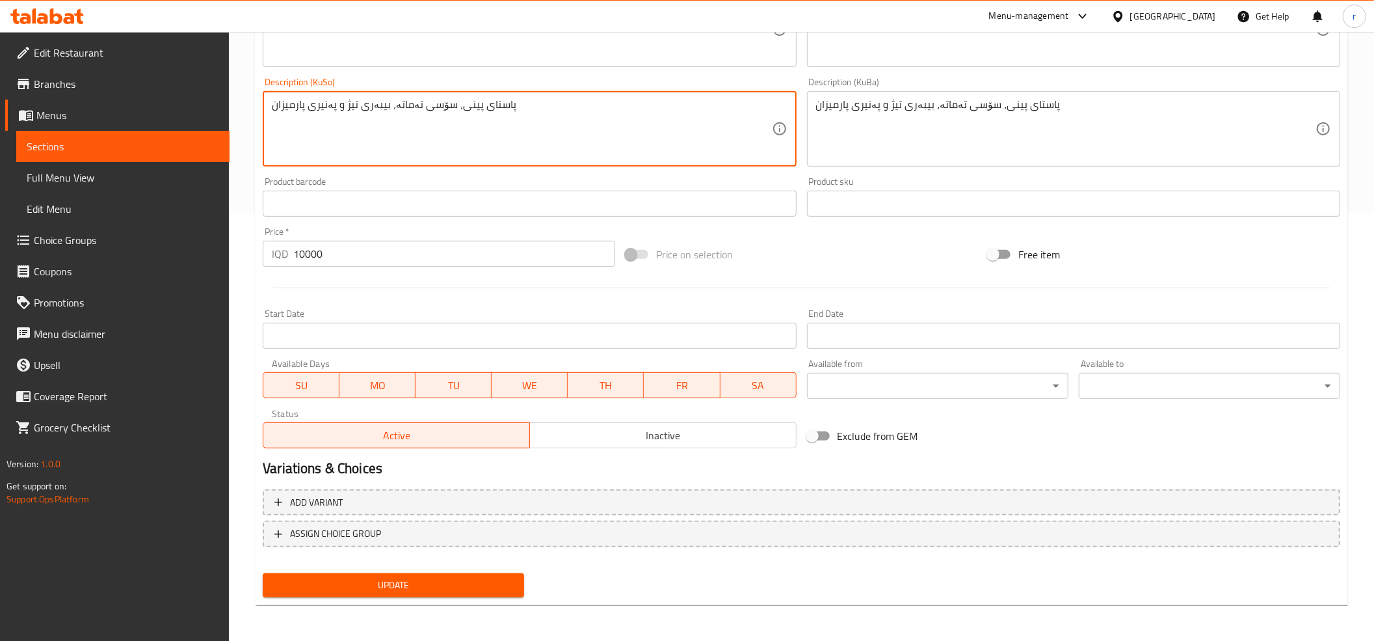
type textarea "پاستای پینی، سۆسی تەماتە، بیبەری تیژ و پەنیری پارمیزان"
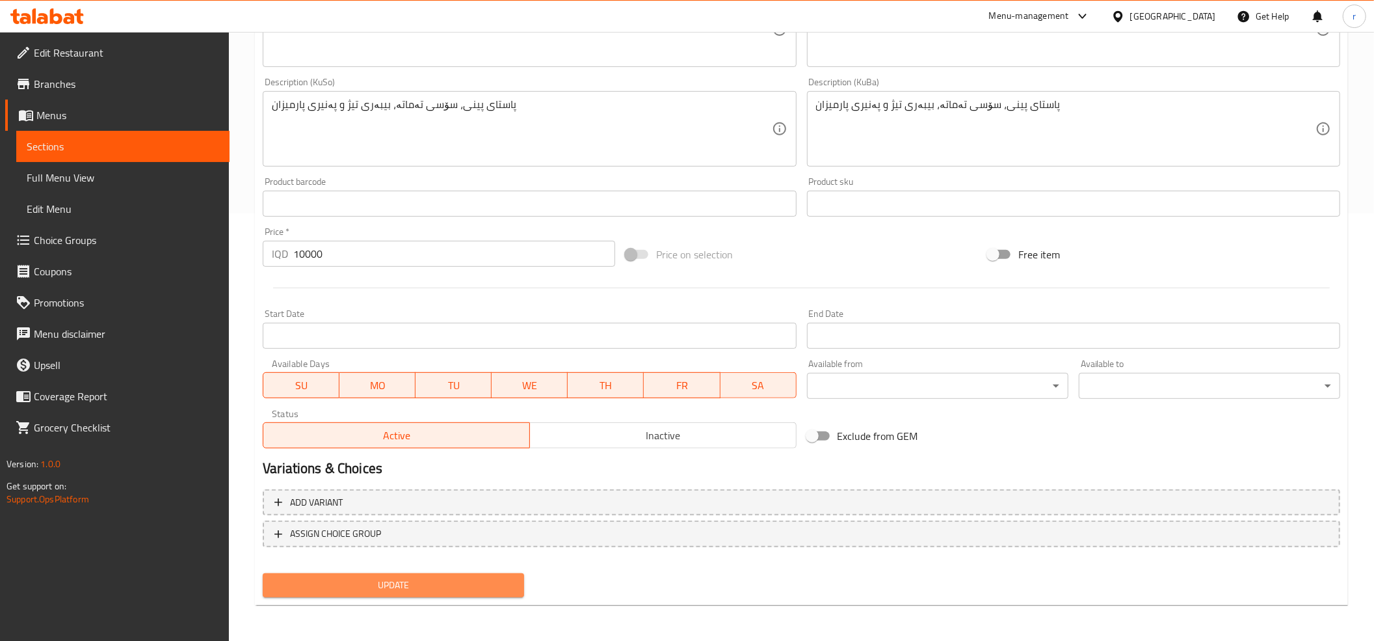
click at [483, 575] on button "Update" at bounding box center [393, 585] width 261 height 24
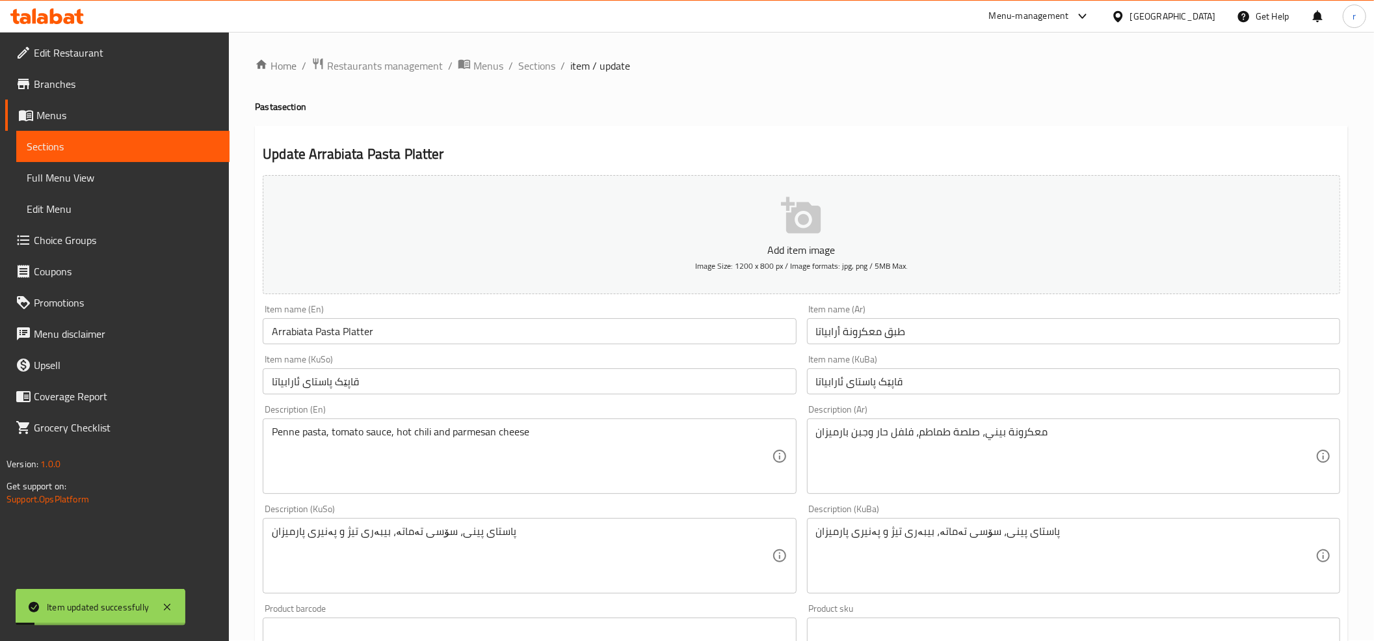
scroll to position [0, 0]
click at [537, 65] on span "Sections" at bounding box center [536, 67] width 37 height 16
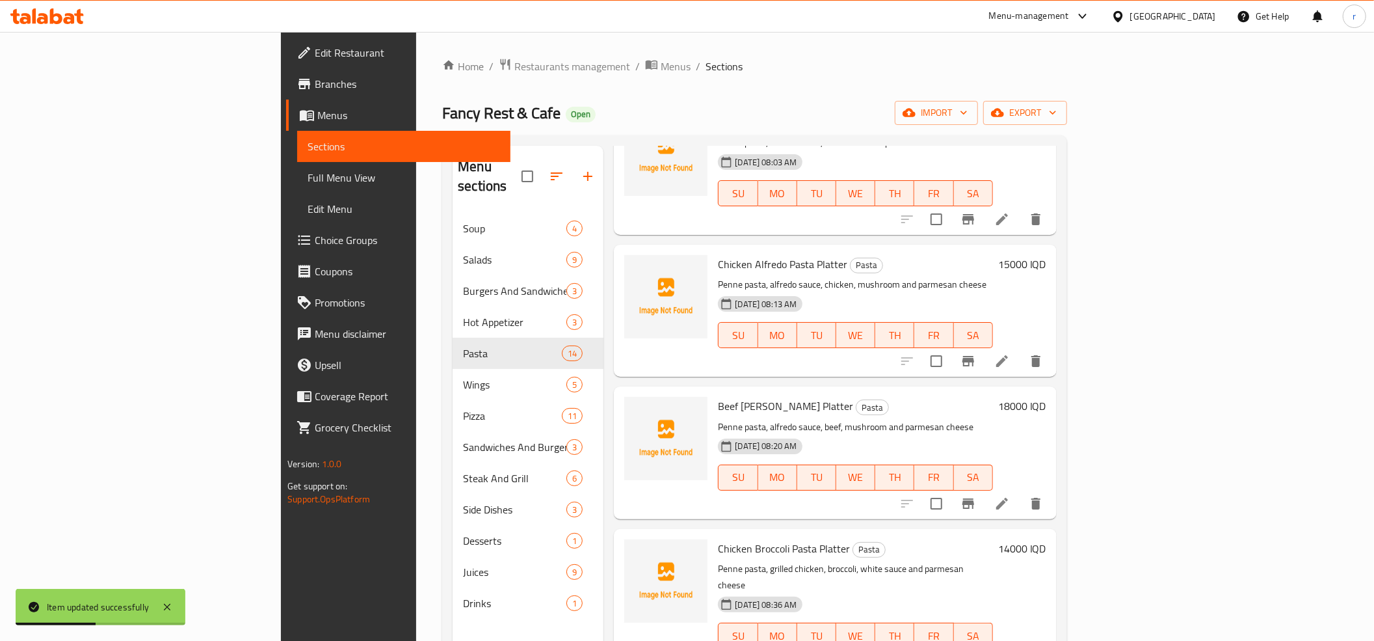
scroll to position [289, 0]
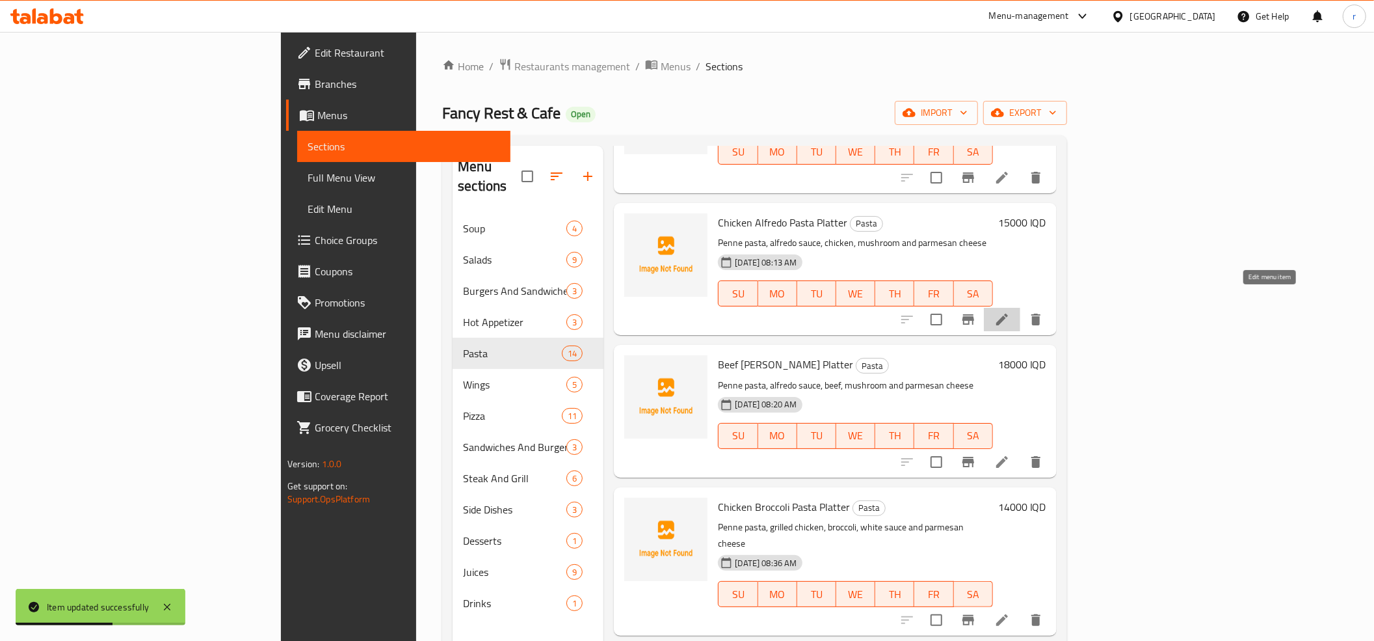
click at [1010, 312] on icon at bounding box center [1002, 320] width 16 height 16
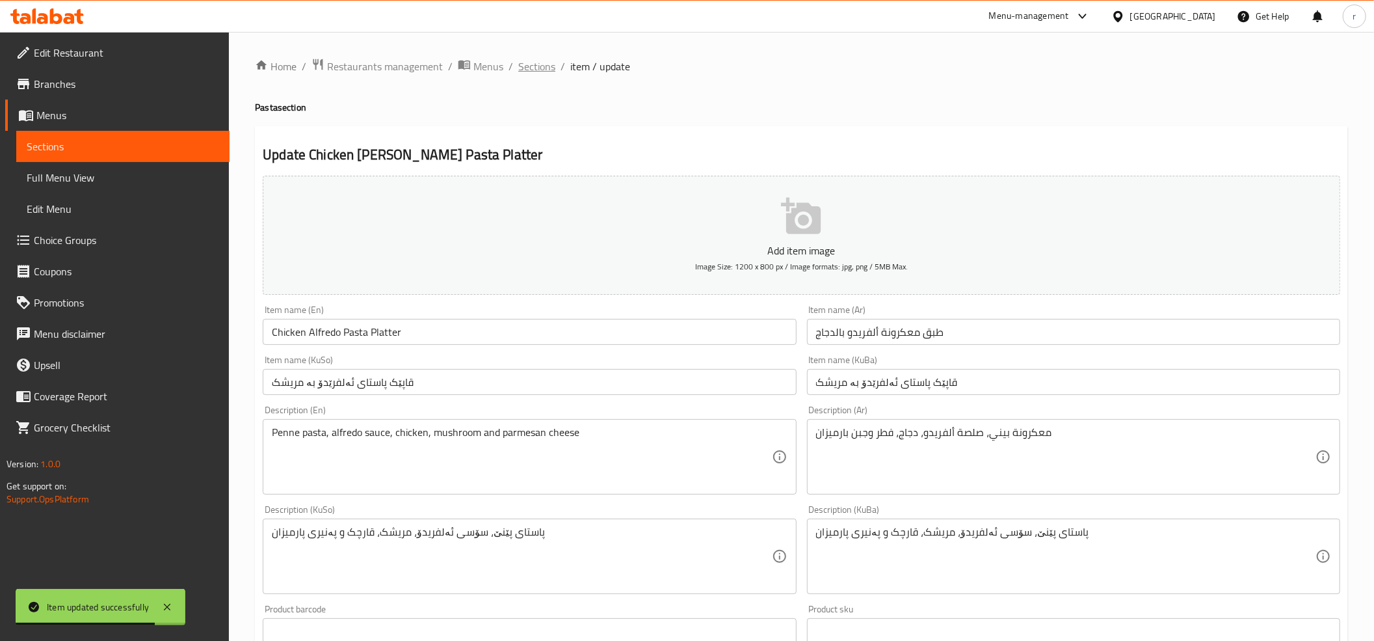
click at [524, 61] on span "Sections" at bounding box center [536, 67] width 37 height 16
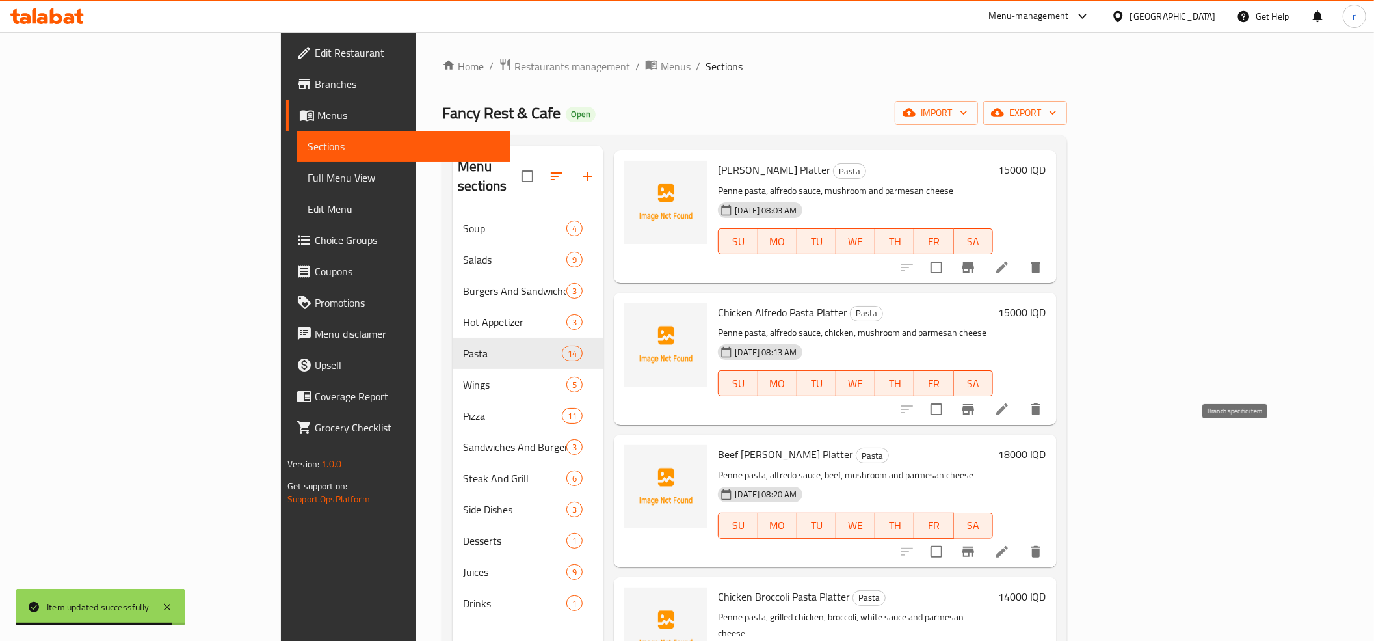
scroll to position [289, 0]
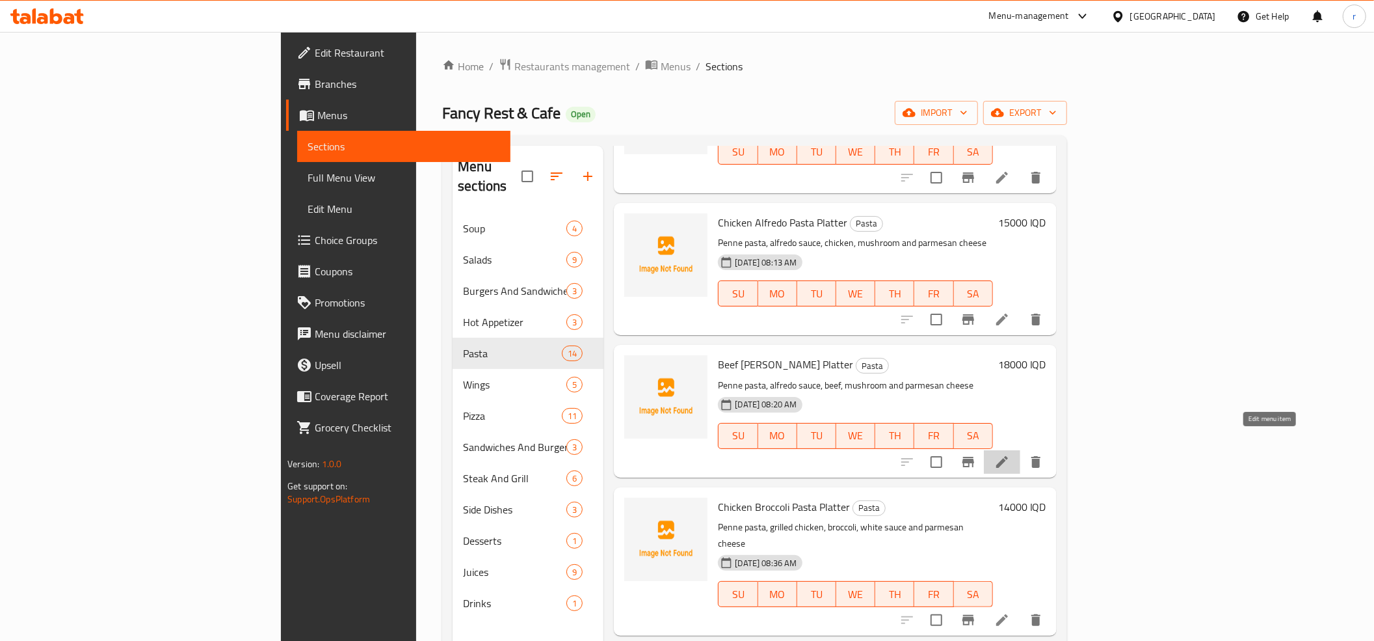
click at [1010, 454] on icon at bounding box center [1002, 462] width 16 height 16
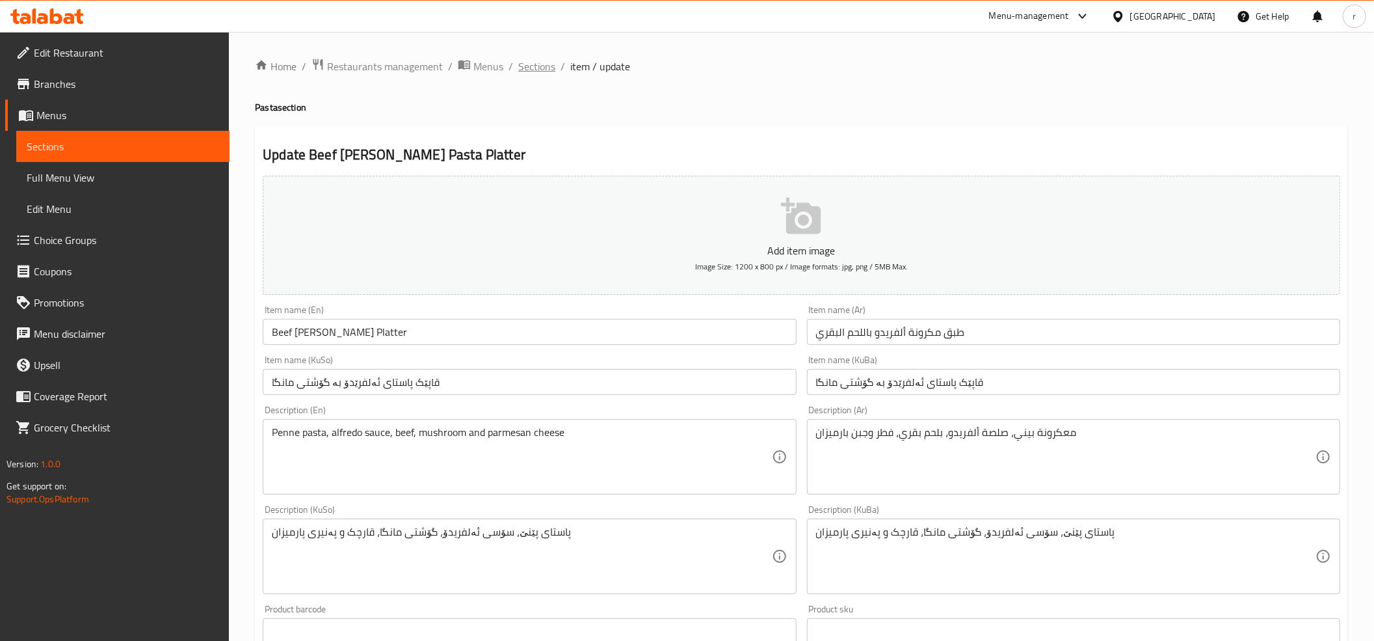
click at [520, 66] on span "Sections" at bounding box center [536, 67] width 37 height 16
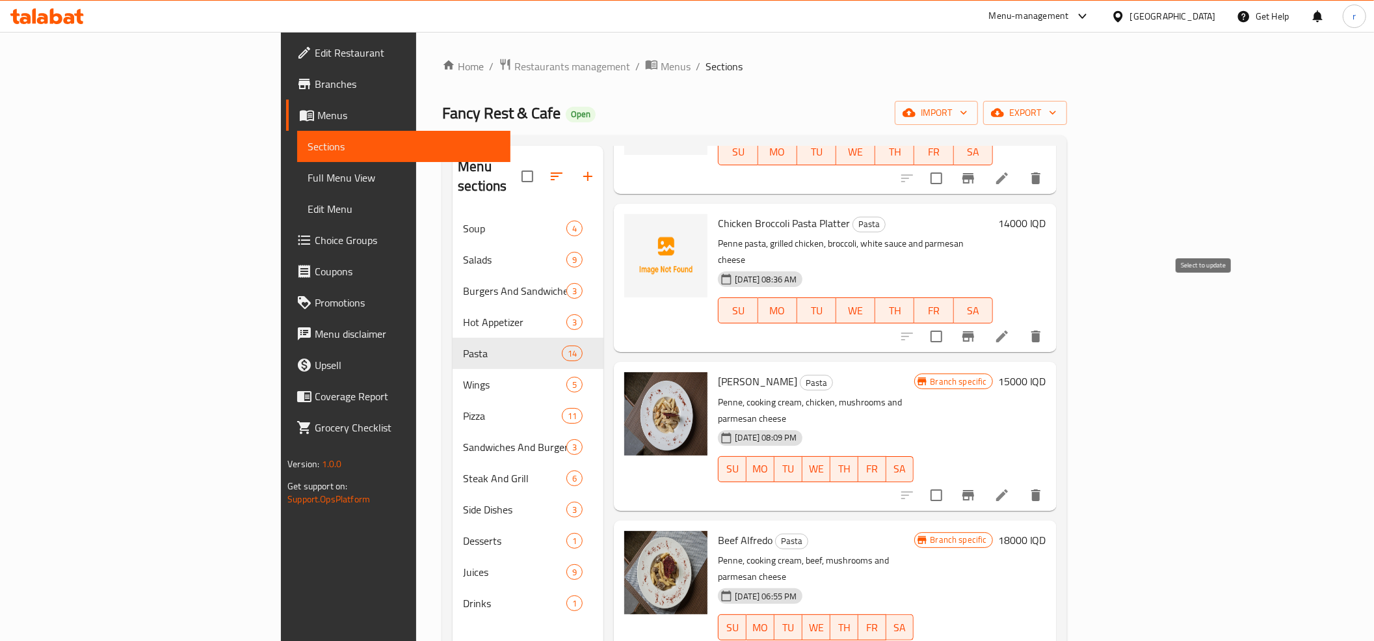
scroll to position [578, 0]
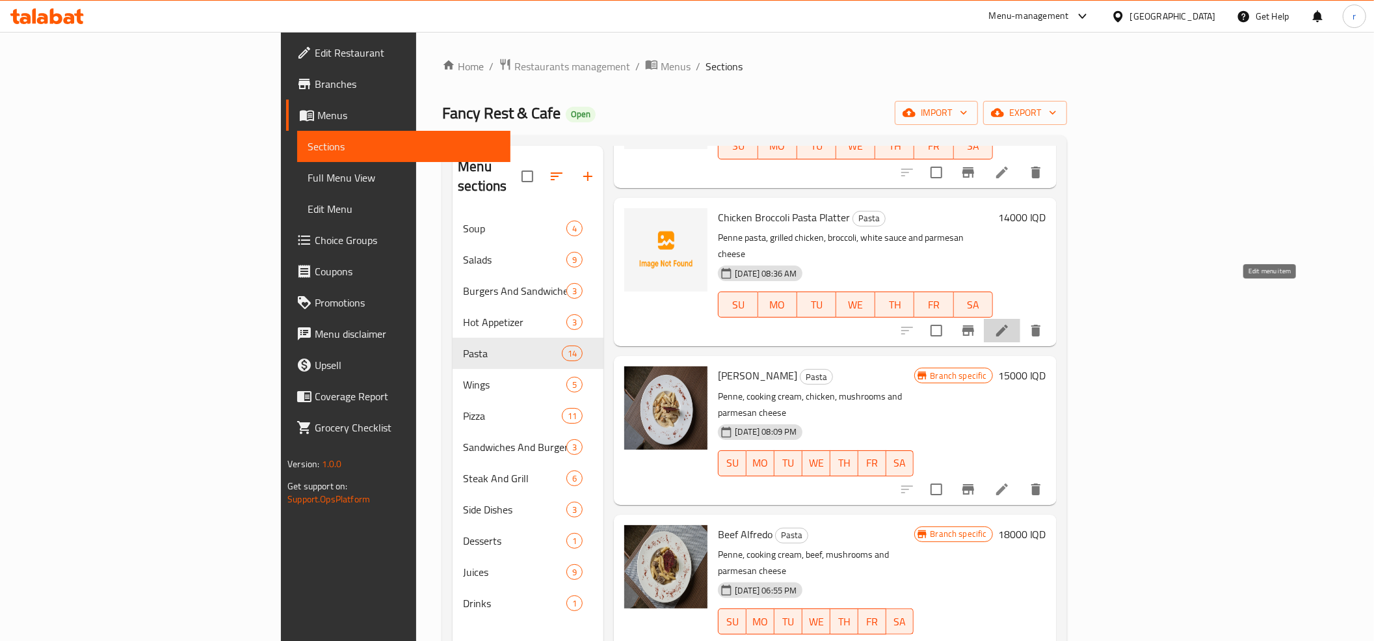
click at [1010, 323] on icon at bounding box center [1002, 331] width 16 height 16
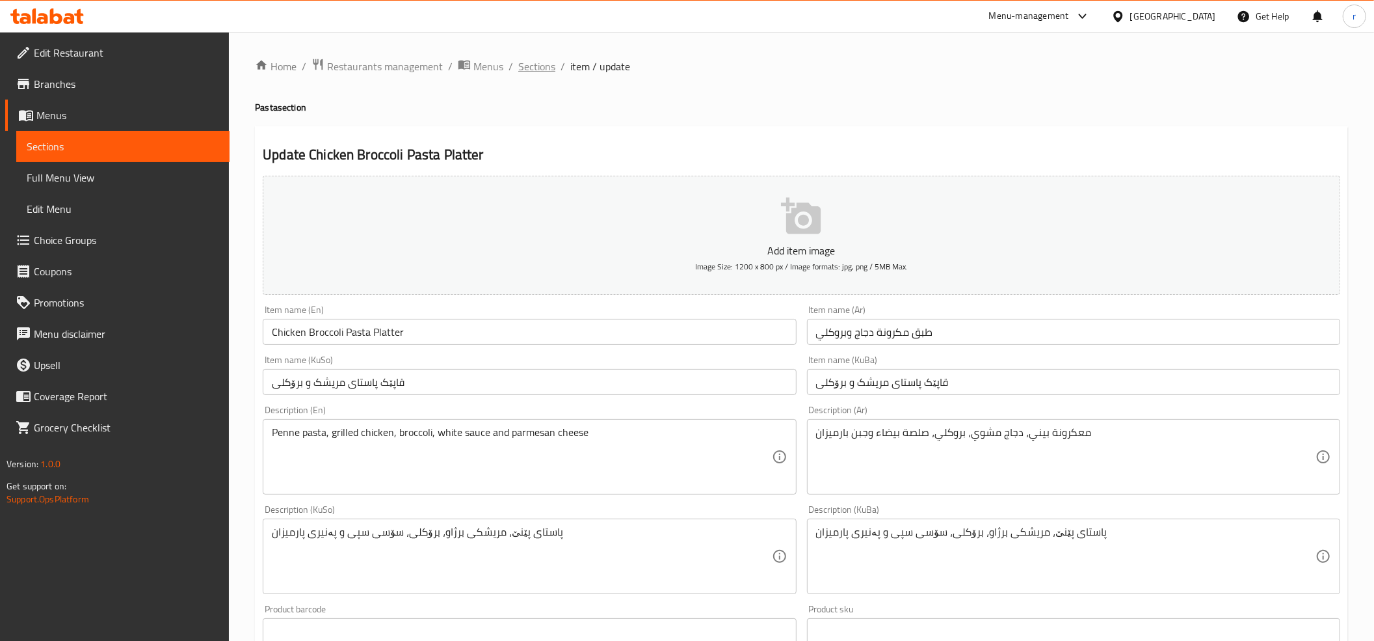
click at [533, 74] on span "Sections" at bounding box center [536, 67] width 37 height 16
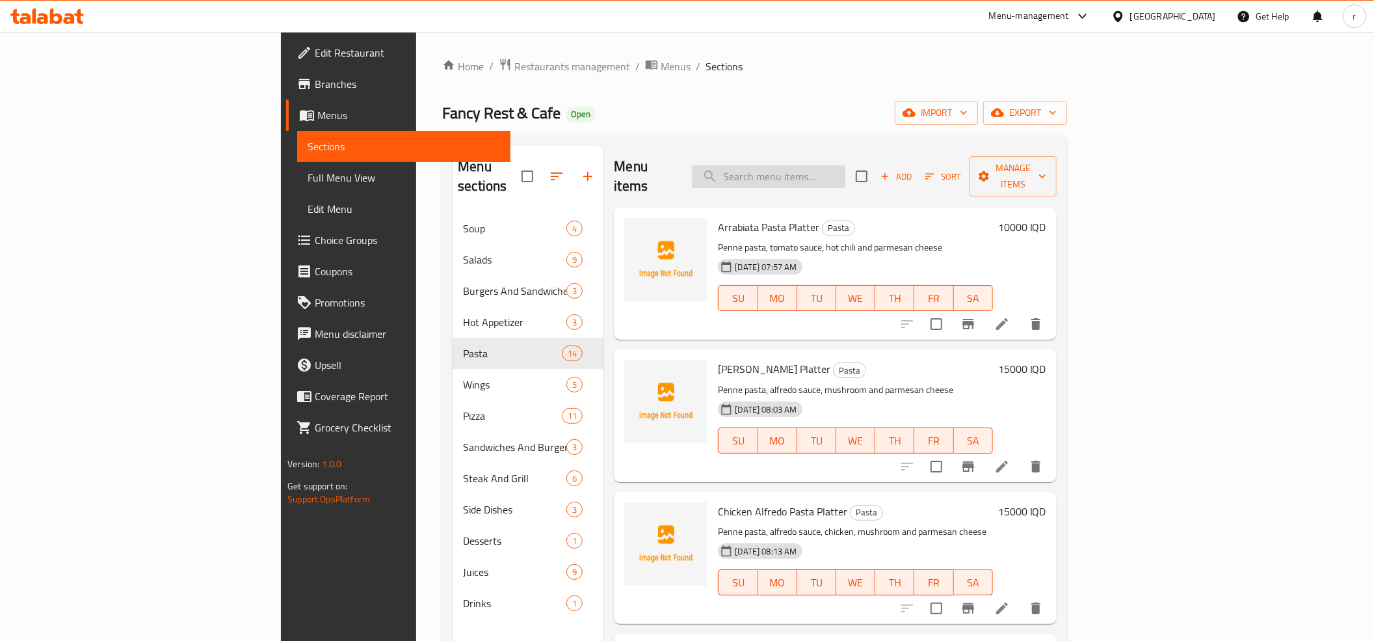
click at [838, 172] on input "search" at bounding box center [768, 176] width 153 height 23
paste input "Chicken Broccoli Pasta Platter"
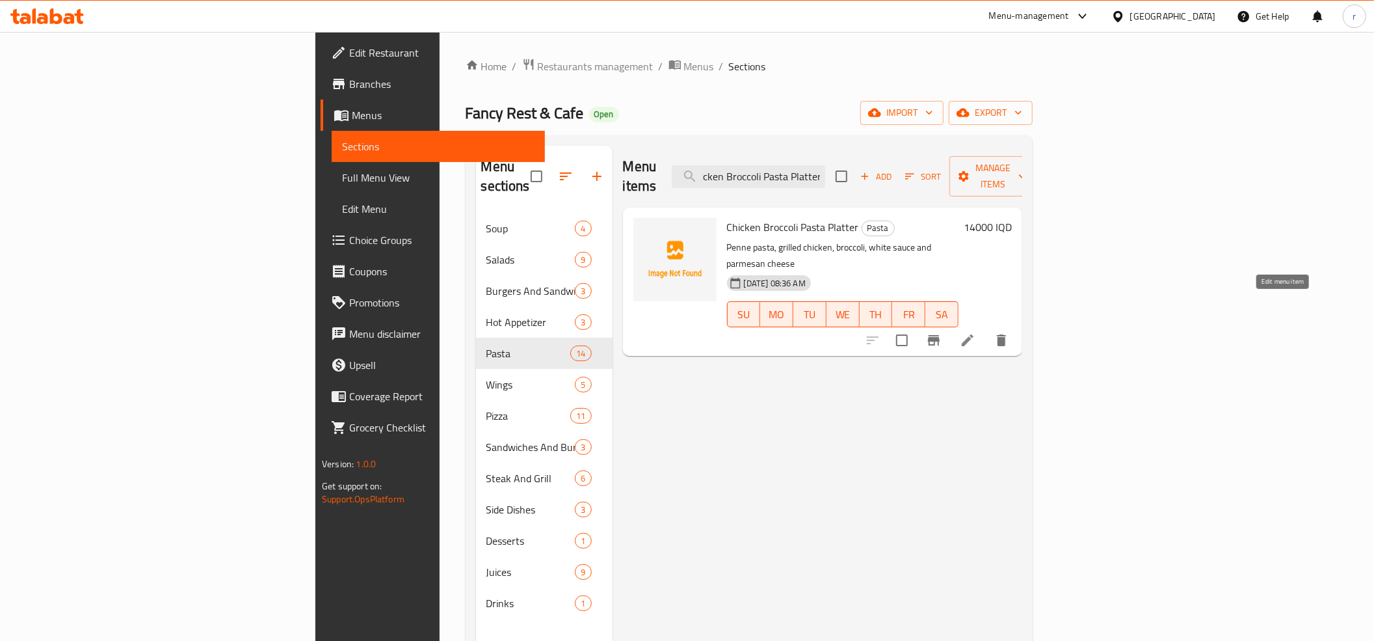
type input "Chicken Broccoli Pasta Platter"
click at [976, 332] on icon at bounding box center [968, 340] width 16 height 16
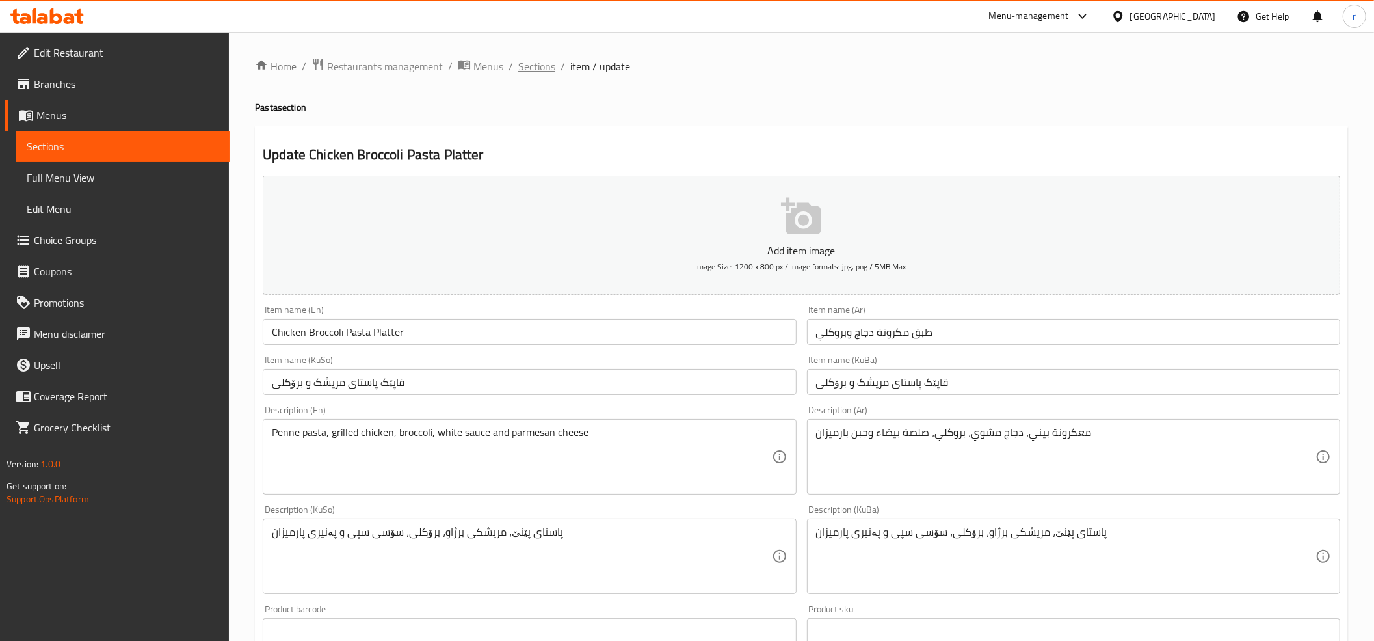
click at [539, 68] on span "Sections" at bounding box center [536, 67] width 37 height 16
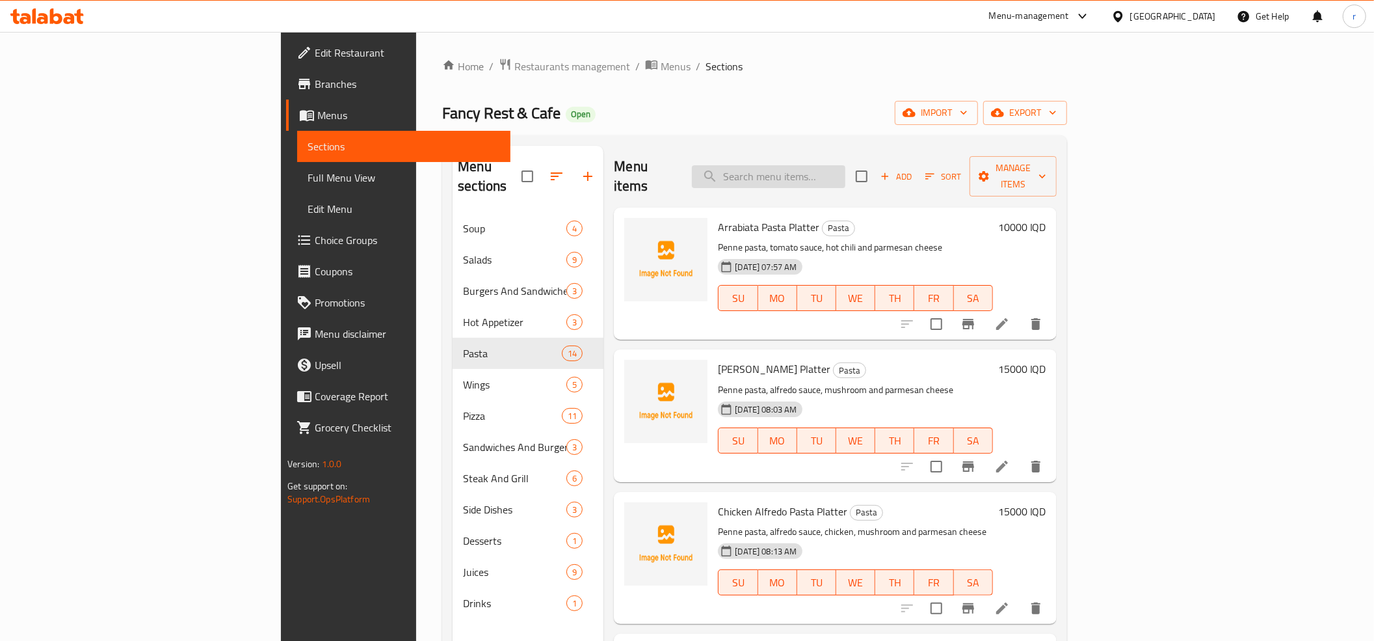
click at [846, 165] on input "search" at bounding box center [768, 176] width 153 height 23
paste input "Napoli Pasta Platter"
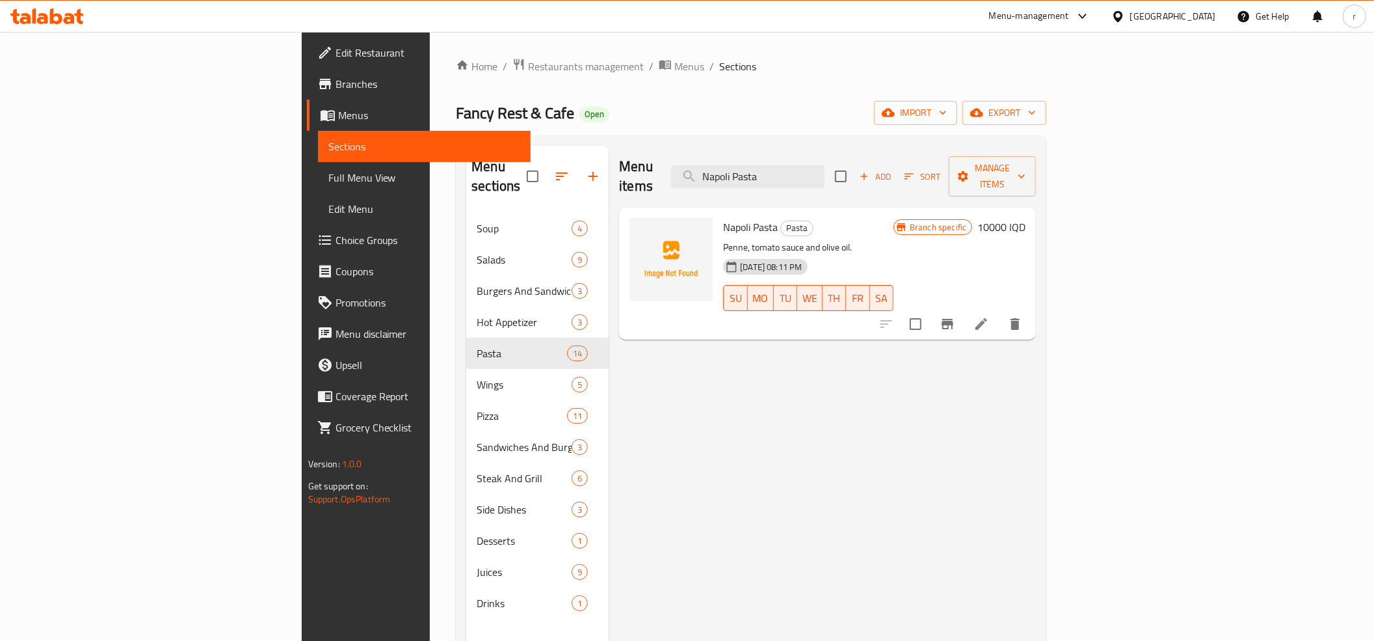
type input "Napoli Pasta"
click at [893, 169] on span "Add" at bounding box center [875, 176] width 35 height 15
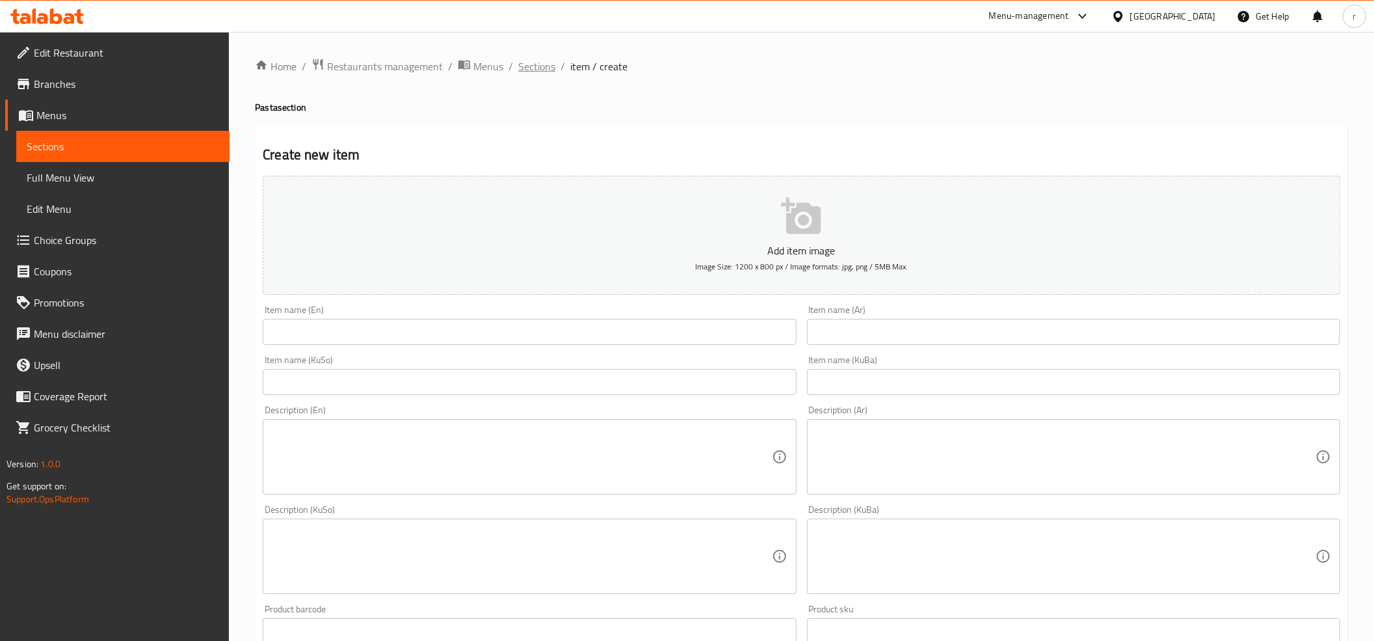
click at [534, 70] on span "Sections" at bounding box center [536, 67] width 37 height 16
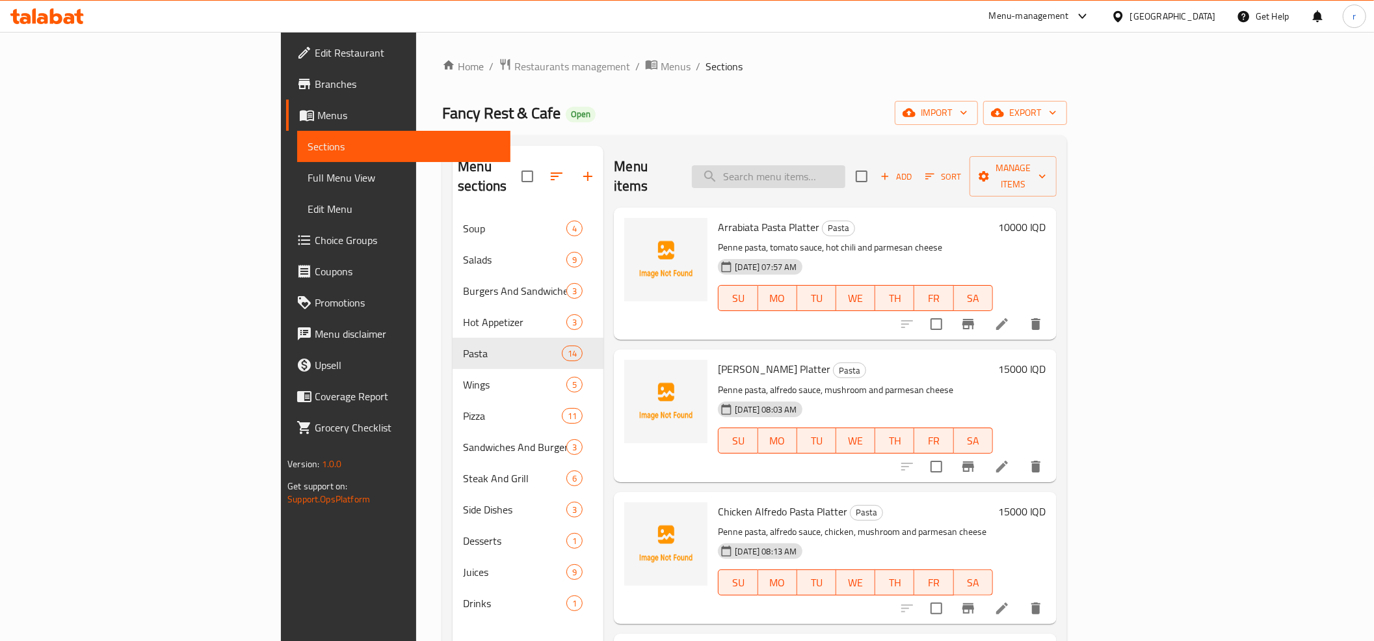
click at [846, 165] on input "search" at bounding box center [768, 176] width 153 height 23
paste input "Napoli Pasta Platter"
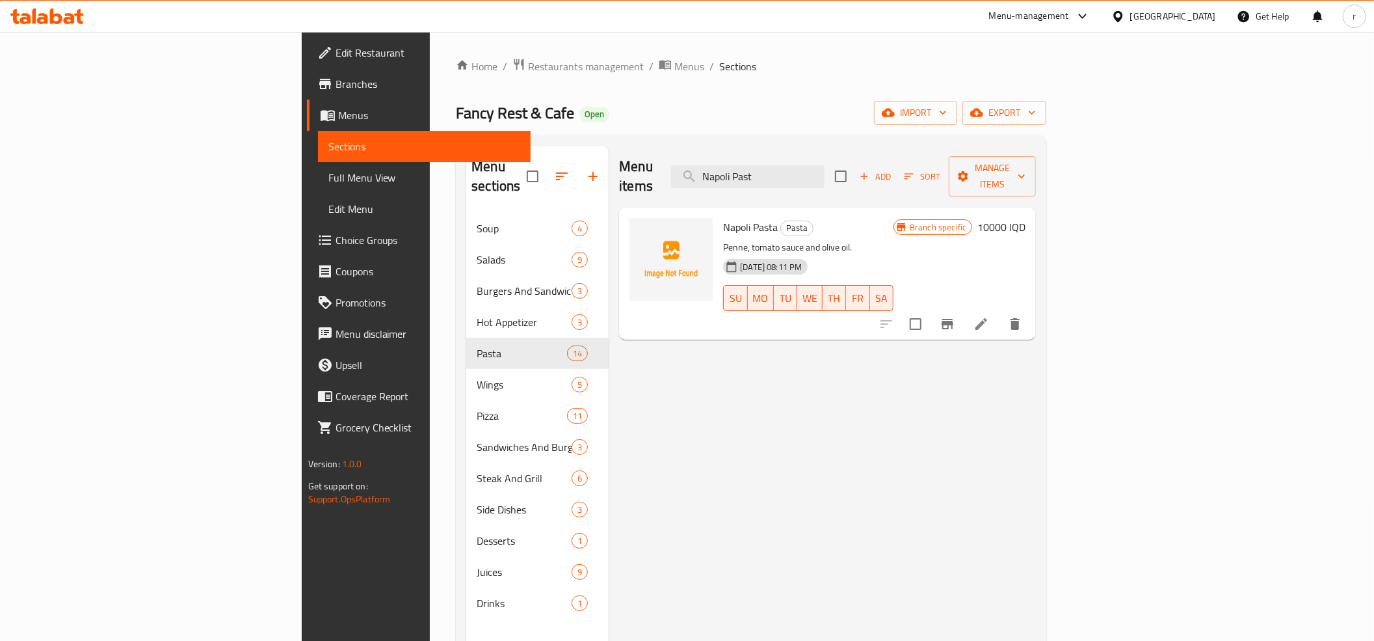
type input "Napoli Past"
click at [1000, 312] on li at bounding box center [981, 323] width 36 height 23
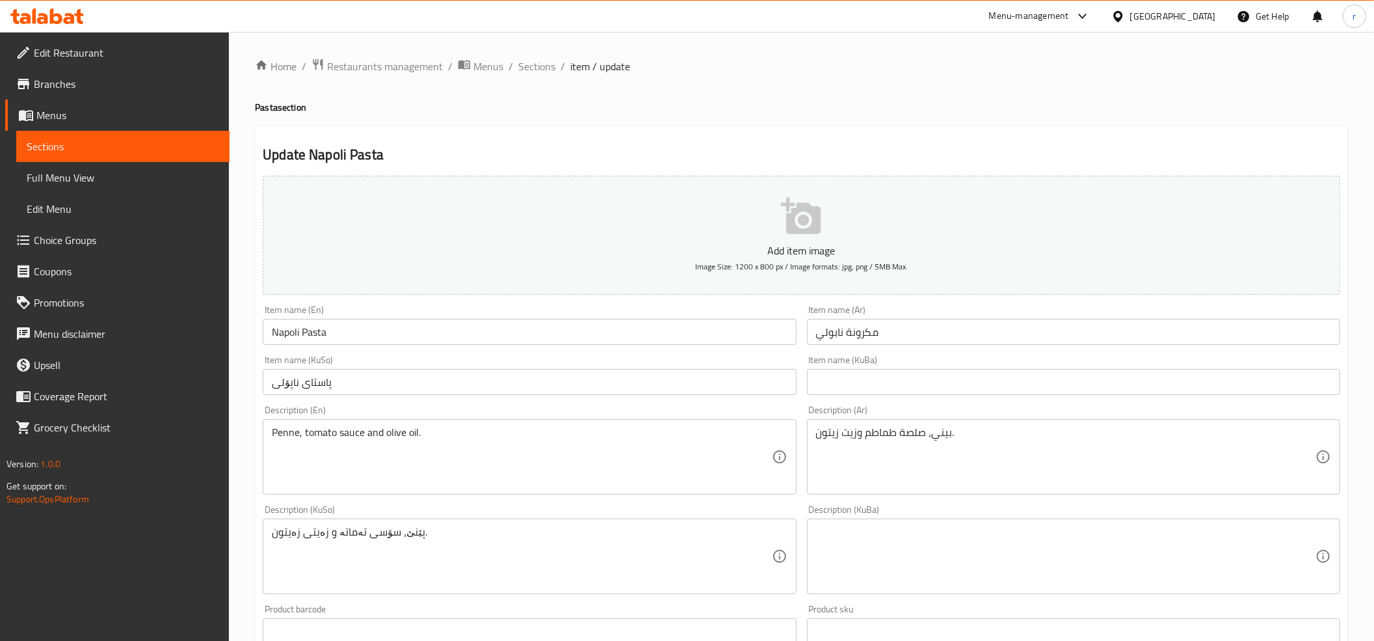
click at [840, 336] on input "مكرونة نابولي" at bounding box center [1073, 332] width 533 height 26
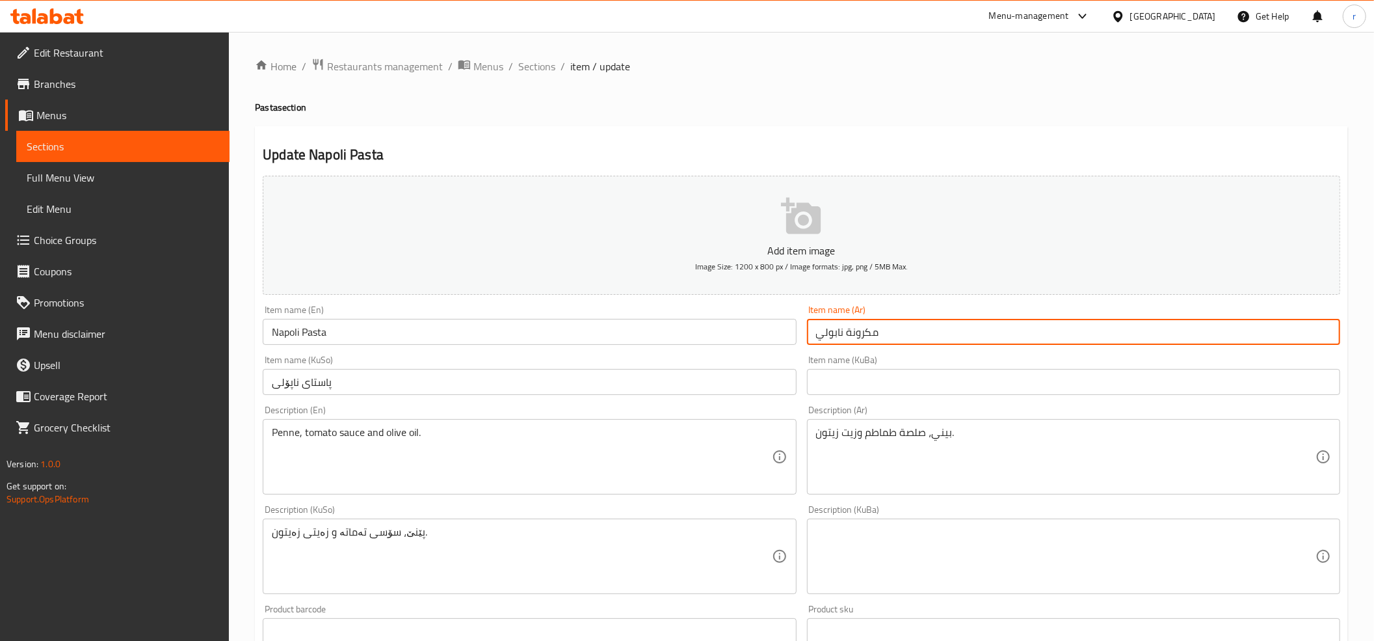
click at [840, 336] on input "مكرونة نابولي" at bounding box center [1073, 332] width 533 height 26
click at [857, 336] on input "مكرونة نابولي" at bounding box center [1073, 332] width 533 height 26
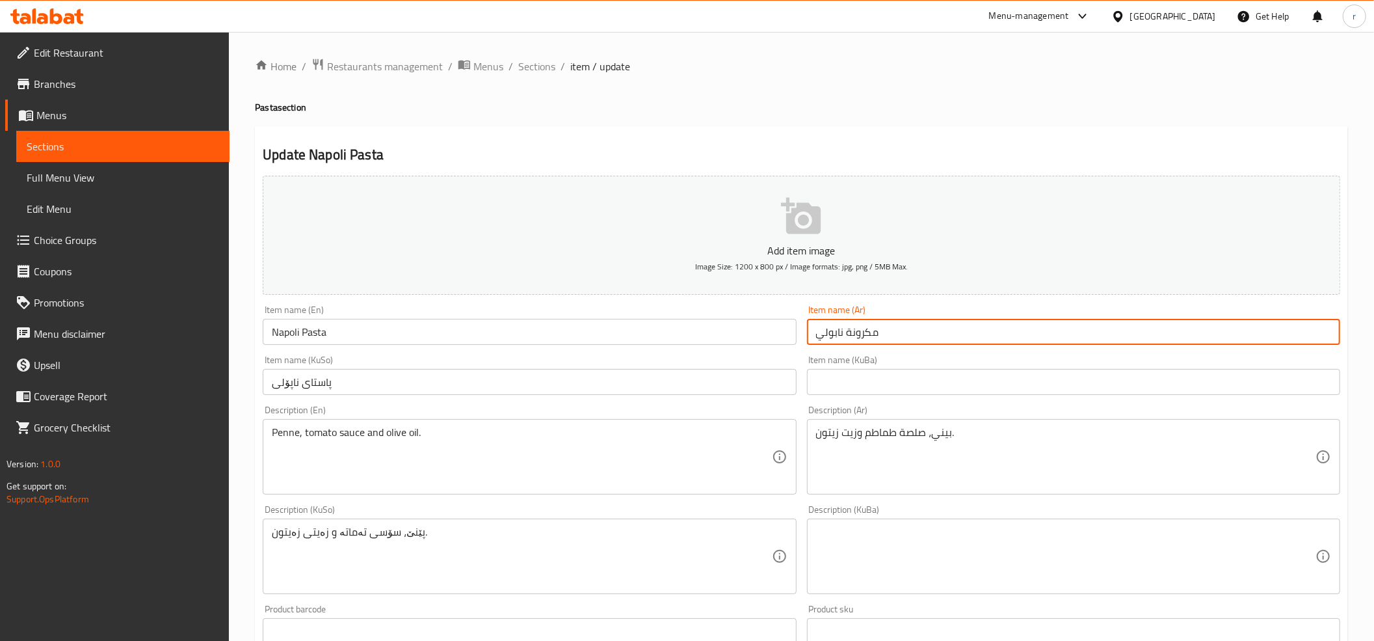
click at [857, 336] on input "مكرونة نابولي" at bounding box center [1073, 332] width 533 height 26
click at [286, 386] on input "پاستای ناپۆلی" at bounding box center [529, 382] width 533 height 26
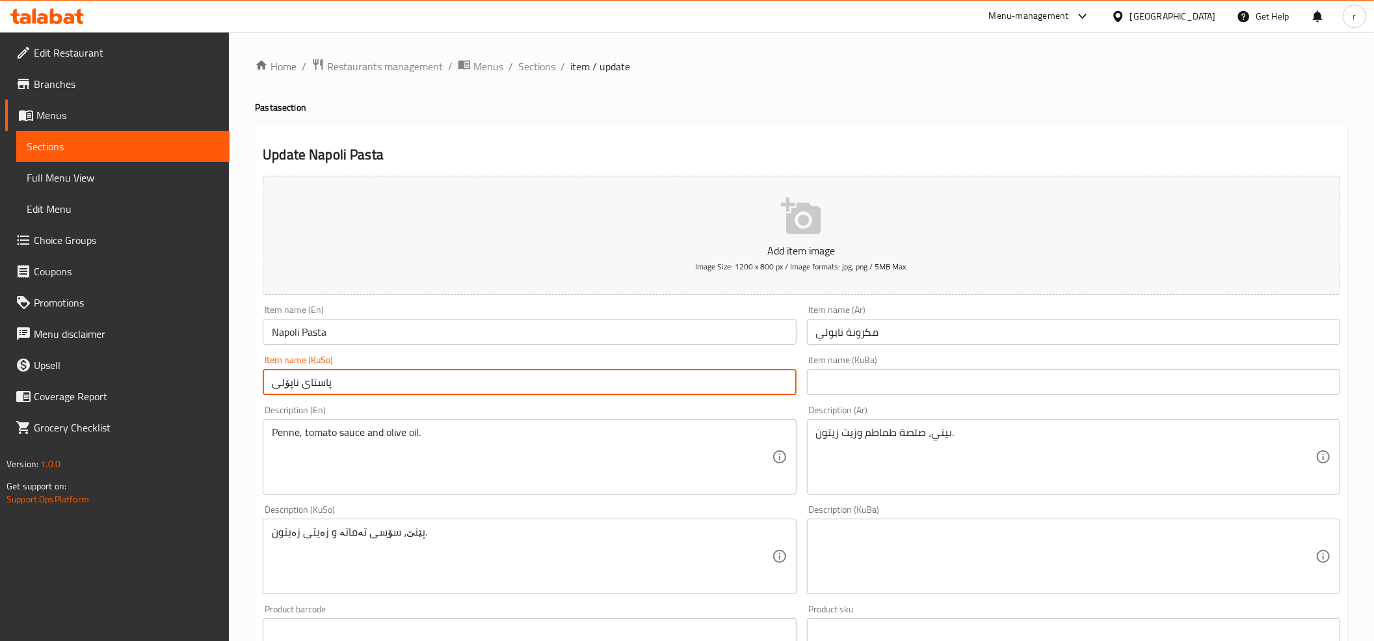
click at [286, 386] on input "پاستای ناپۆلی" at bounding box center [529, 382] width 533 height 26
click at [750, 386] on input "پاستای ناپۆلی" at bounding box center [529, 382] width 533 height 26
click at [536, 68] on span "Sections" at bounding box center [536, 67] width 37 height 16
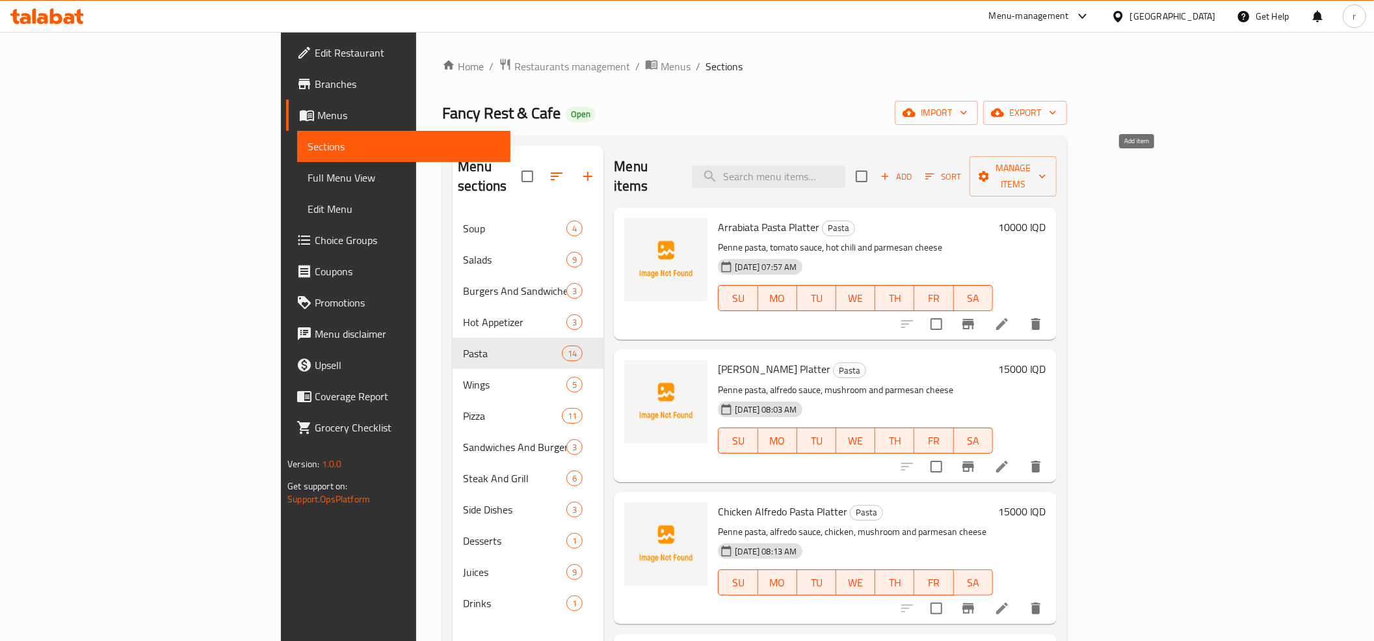
click at [914, 172] on span "Add" at bounding box center [896, 176] width 35 height 15
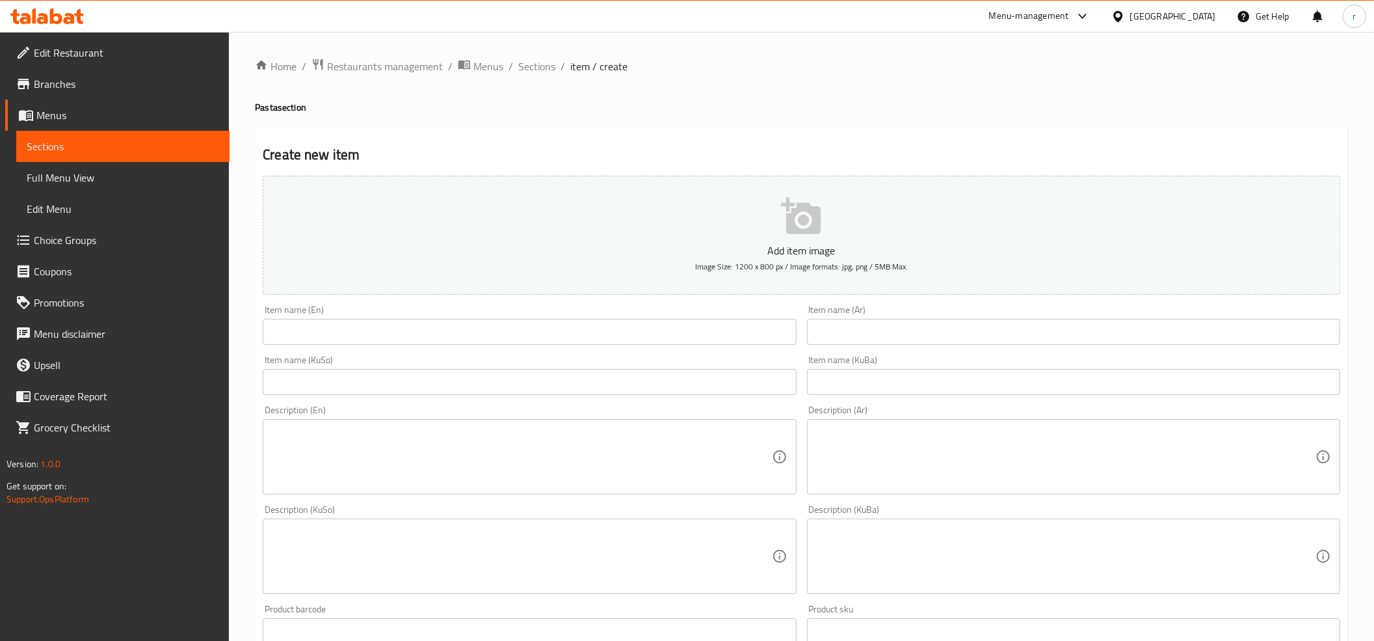
click at [865, 380] on input "text" at bounding box center [1073, 382] width 533 height 26
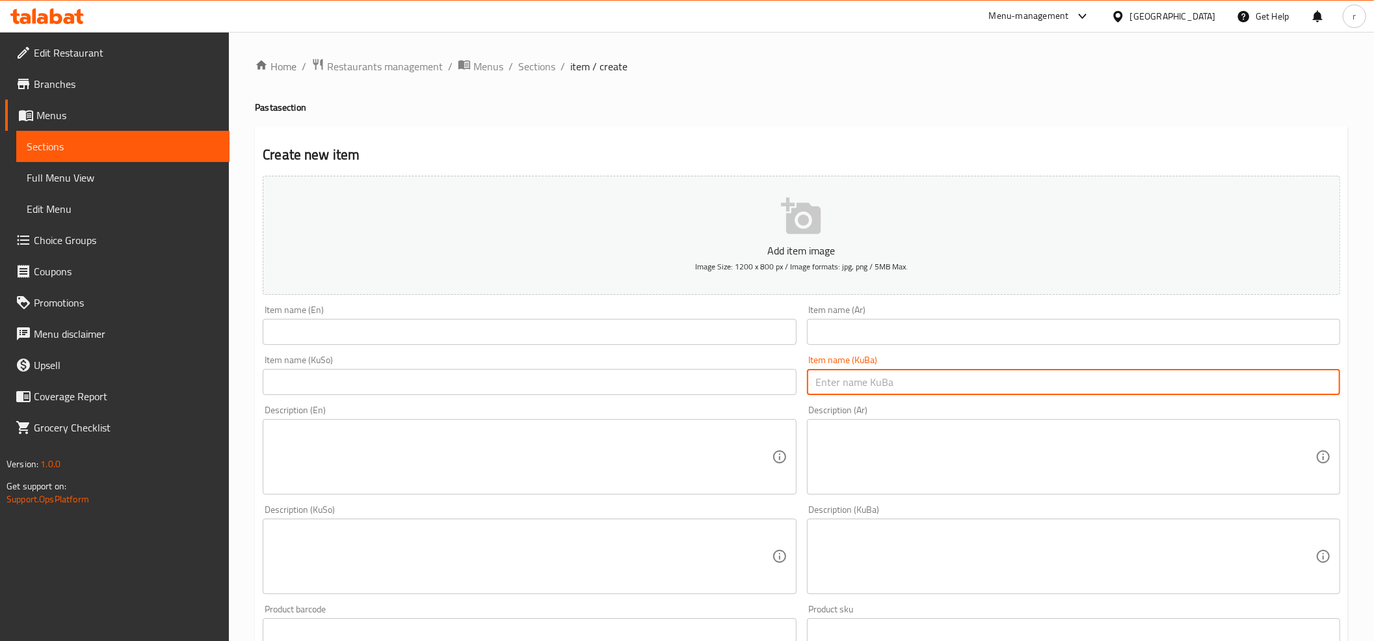
click at [561, 384] on input "text" at bounding box center [529, 382] width 533 height 26
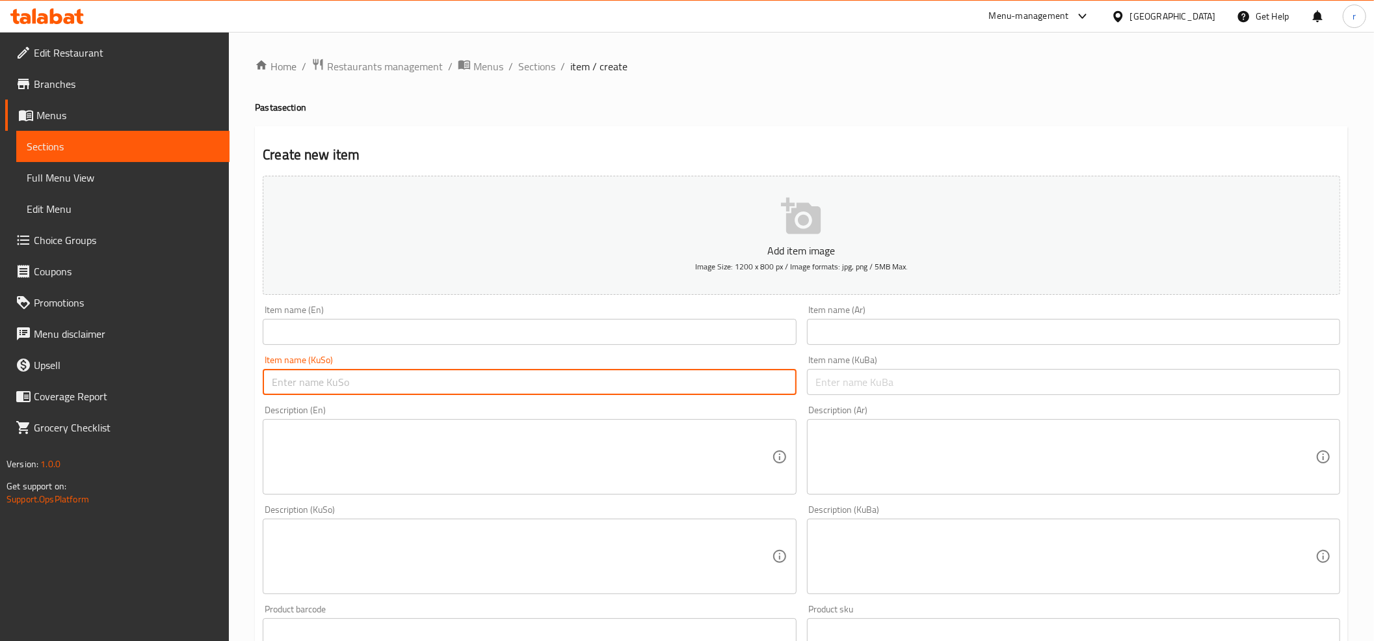
paste input "قاپێک پاستای ناپۆلی"
type input "قاپێک پاستای ناپۆلی"
click at [407, 328] on input "text" at bounding box center [529, 332] width 533 height 26
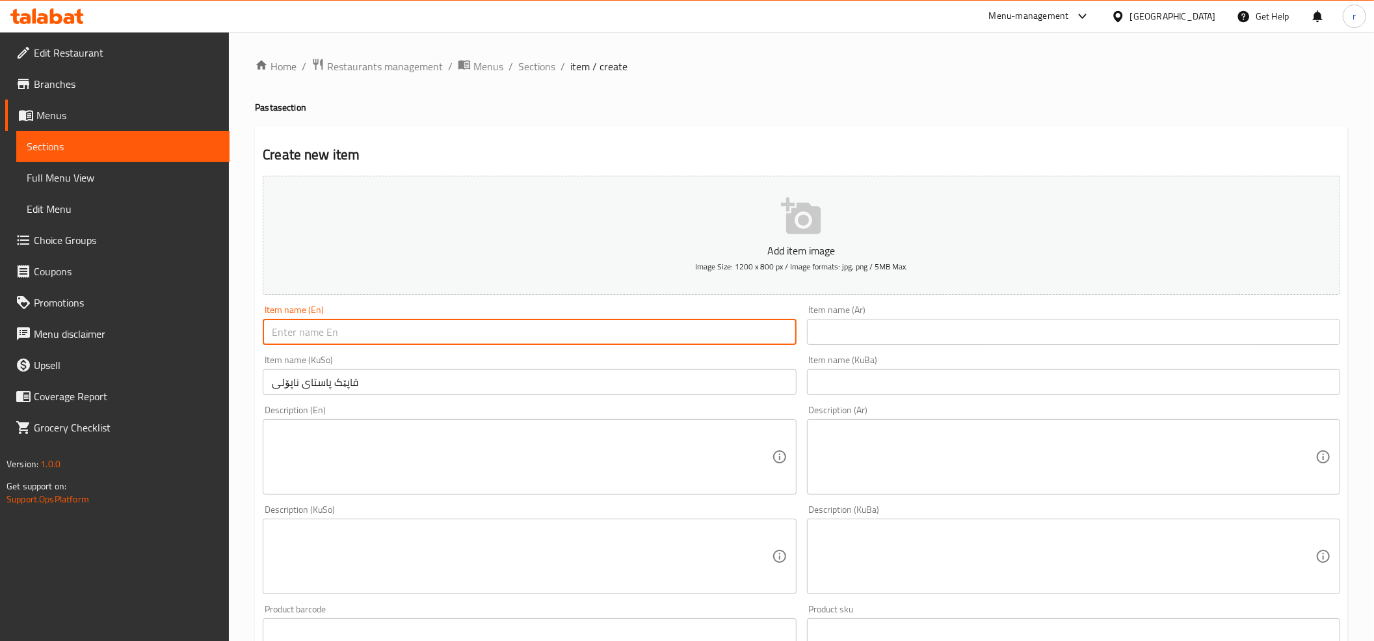
paste input "Napoli Pasta Platter"
type input "Napoli Pasta Platter"
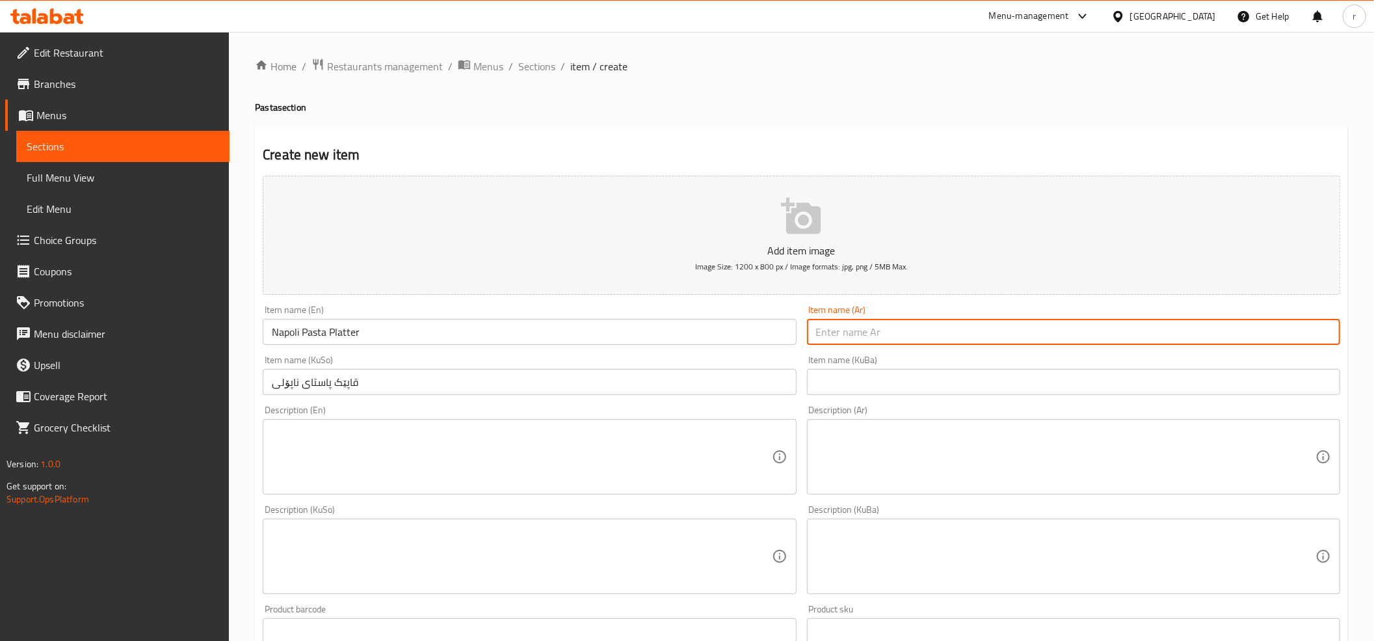
click at [859, 329] on input "text" at bounding box center [1073, 332] width 533 height 26
paste input "طبق مكرونة نابولي"
type input "طبق مكرونة نابولي"
click at [861, 382] on input "text" at bounding box center [1073, 382] width 533 height 26
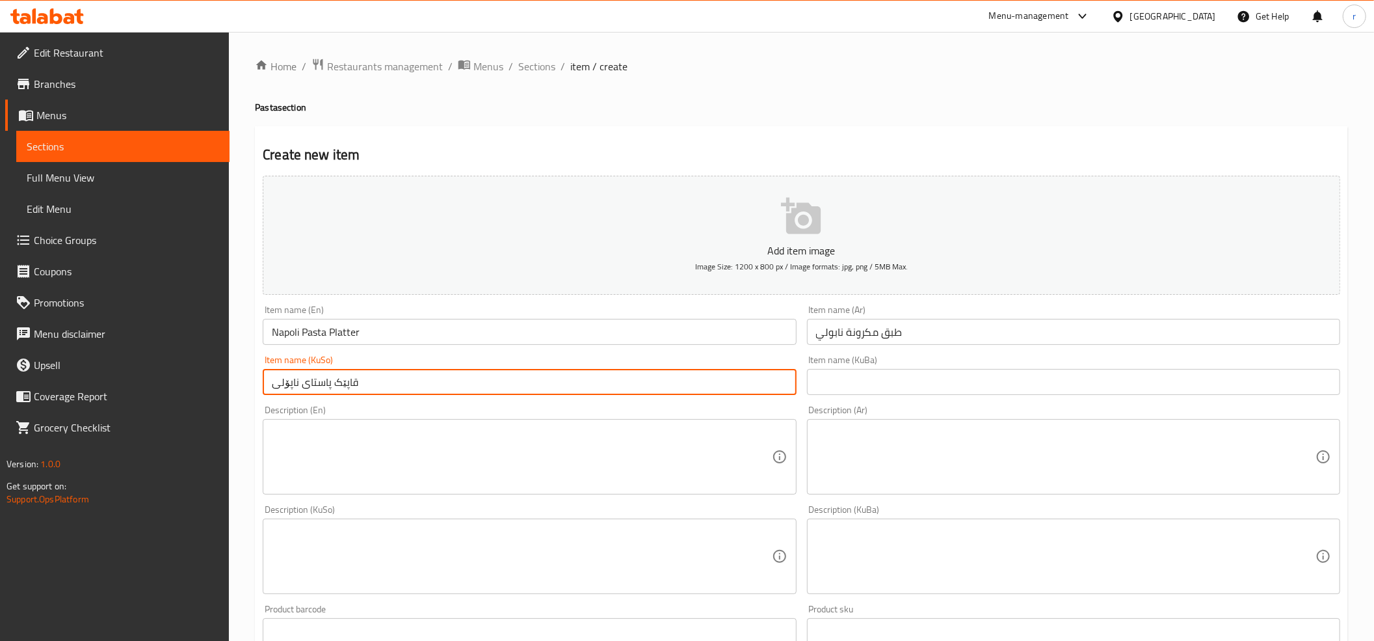
click at [346, 386] on input "قاپێک پاستای ناپۆلی" at bounding box center [529, 382] width 533 height 26
click at [345, 386] on input "قاپێک پاستای ناپۆلی" at bounding box center [529, 382] width 533 height 26
click at [843, 378] on input "text" at bounding box center [1073, 382] width 533 height 26
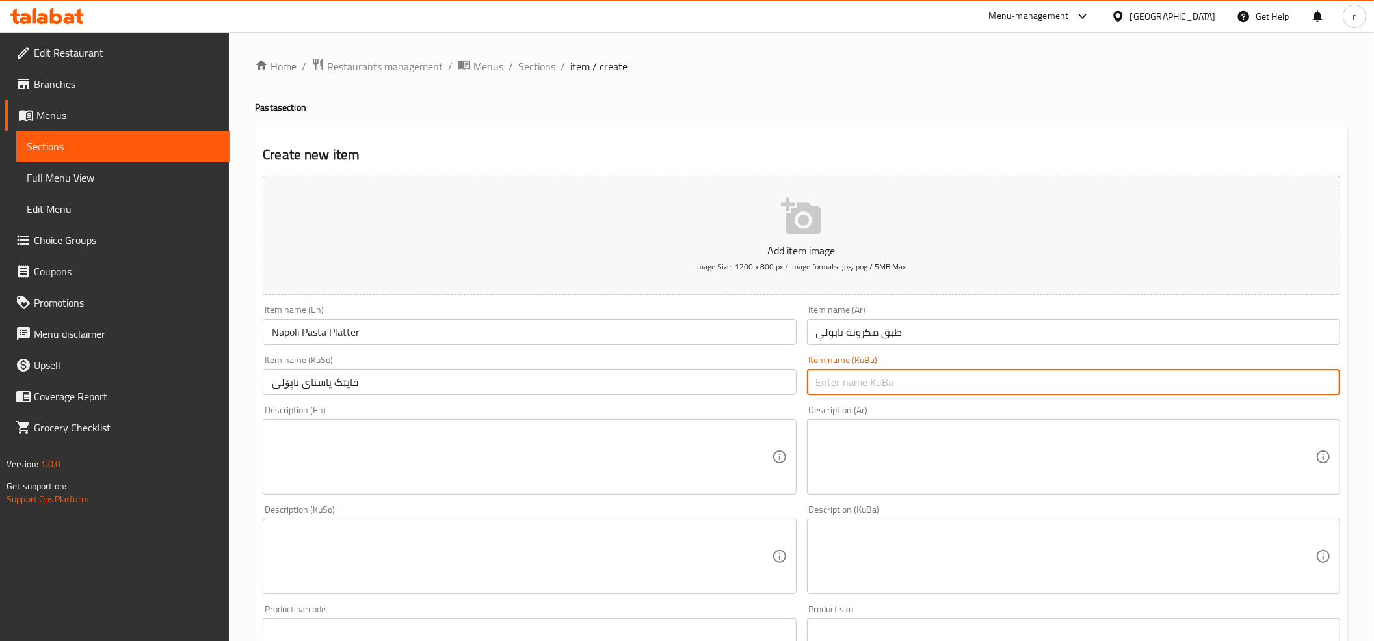
paste input "قاپێک پاستای ناپۆلی"
type input "قاپێک پاستای ناپۆلی"
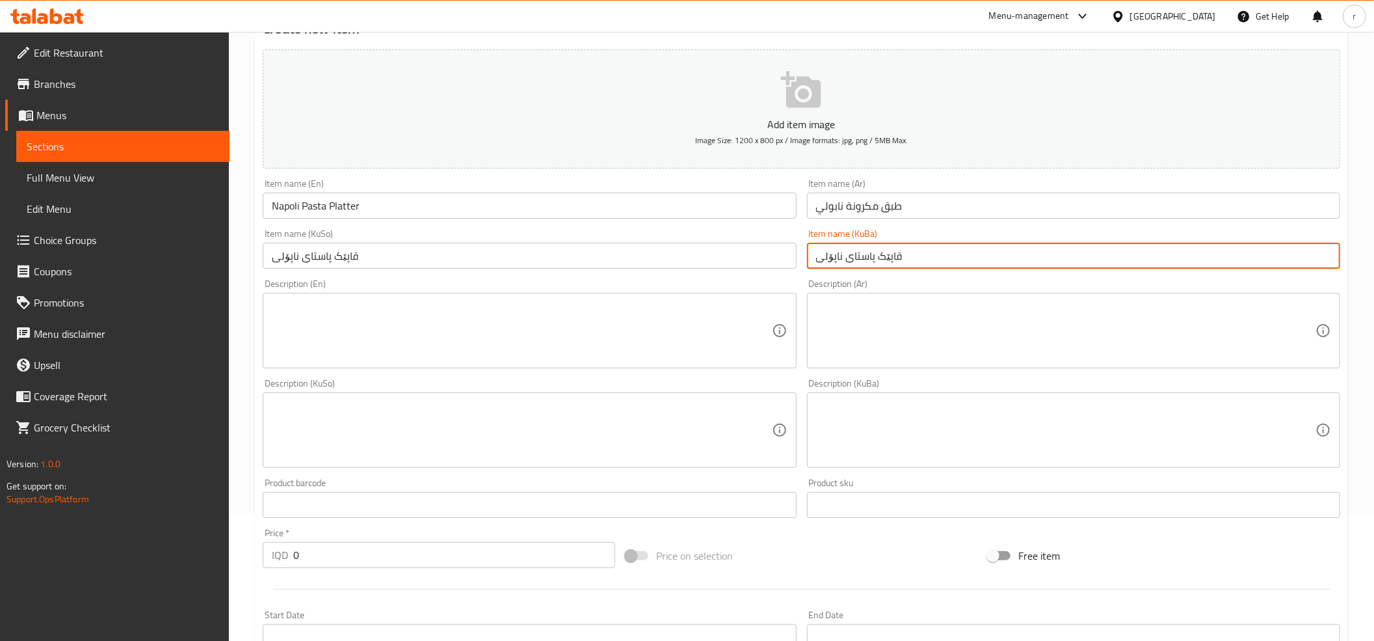
scroll to position [427, 0]
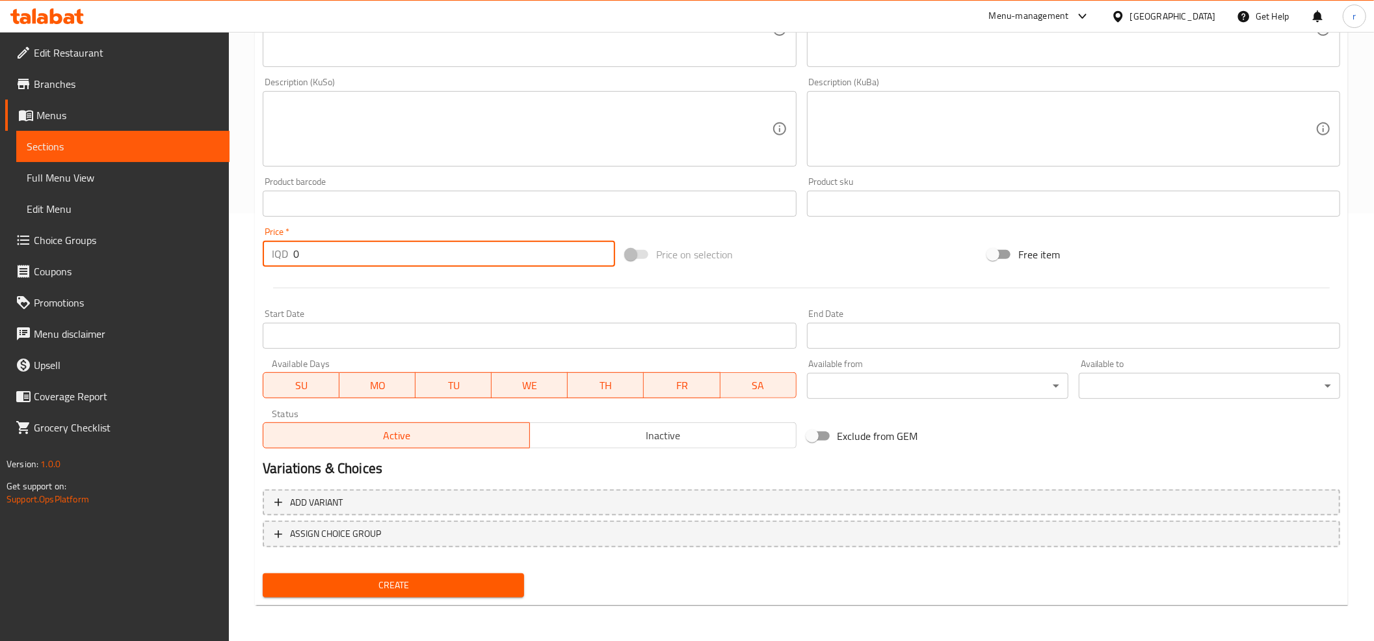
click at [405, 248] on input "0" at bounding box center [454, 254] width 322 height 26
paste input "10000"
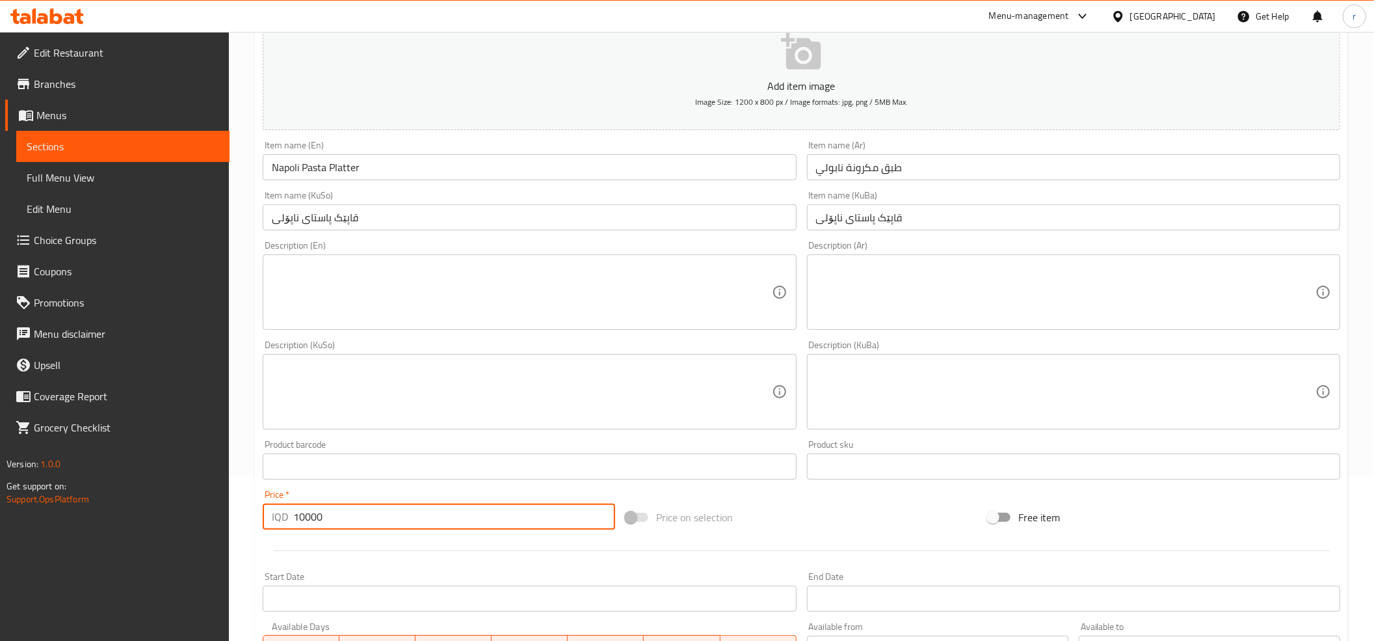
scroll to position [139, 0]
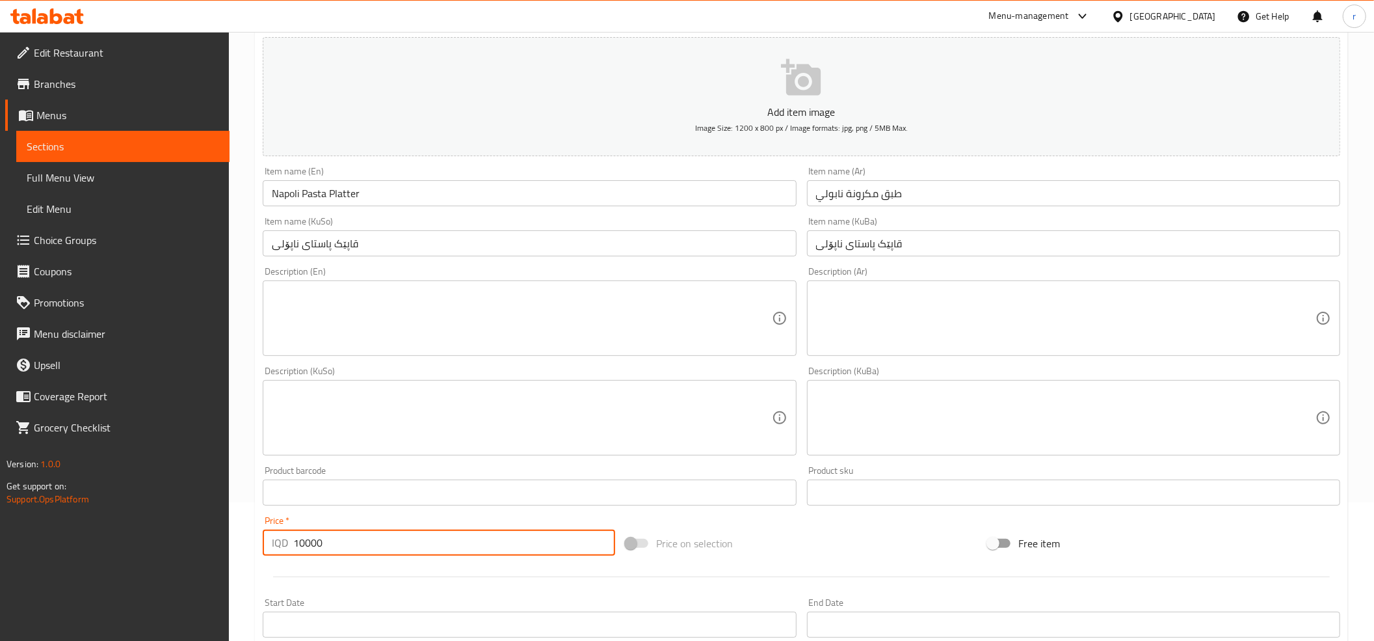
type input "10000"
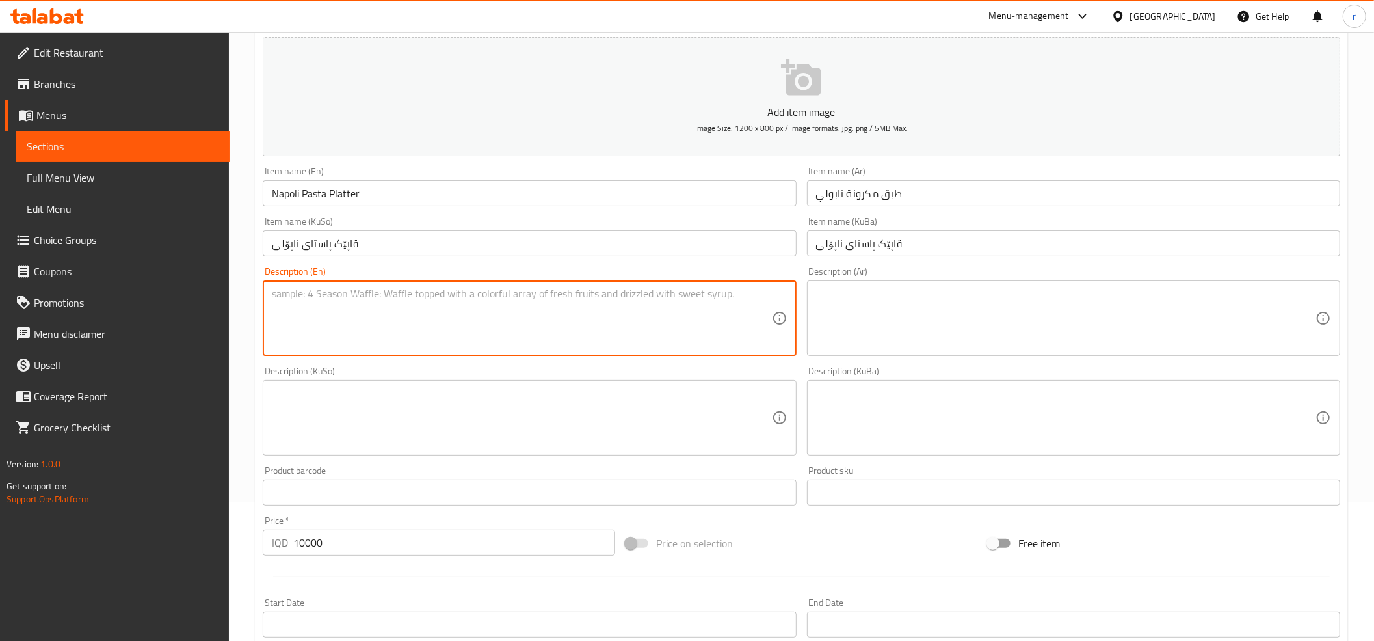
click at [308, 316] on textarea at bounding box center [522, 318] width 500 height 62
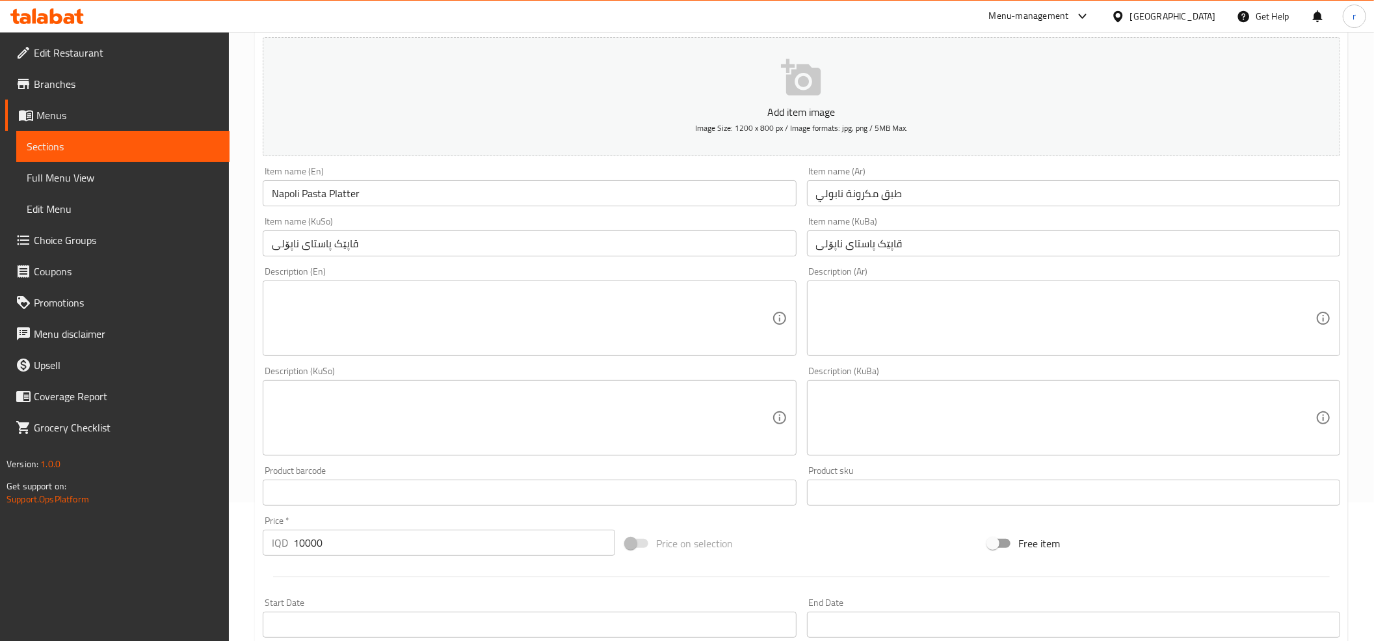
click at [297, 302] on textarea at bounding box center [522, 318] width 500 height 62
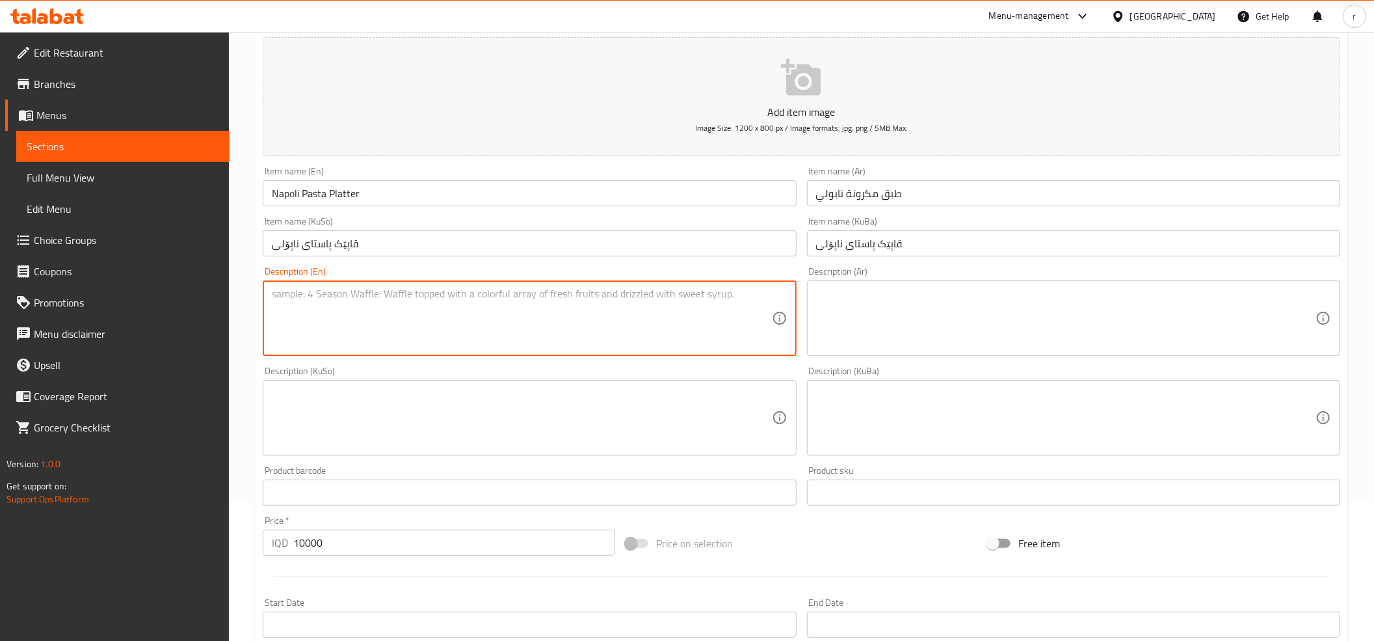
paste textarea "Penne pasta, tomato sauce and parmesan cheese"
type textarea "Penne pasta, tomato sauce and parmesan cheese"
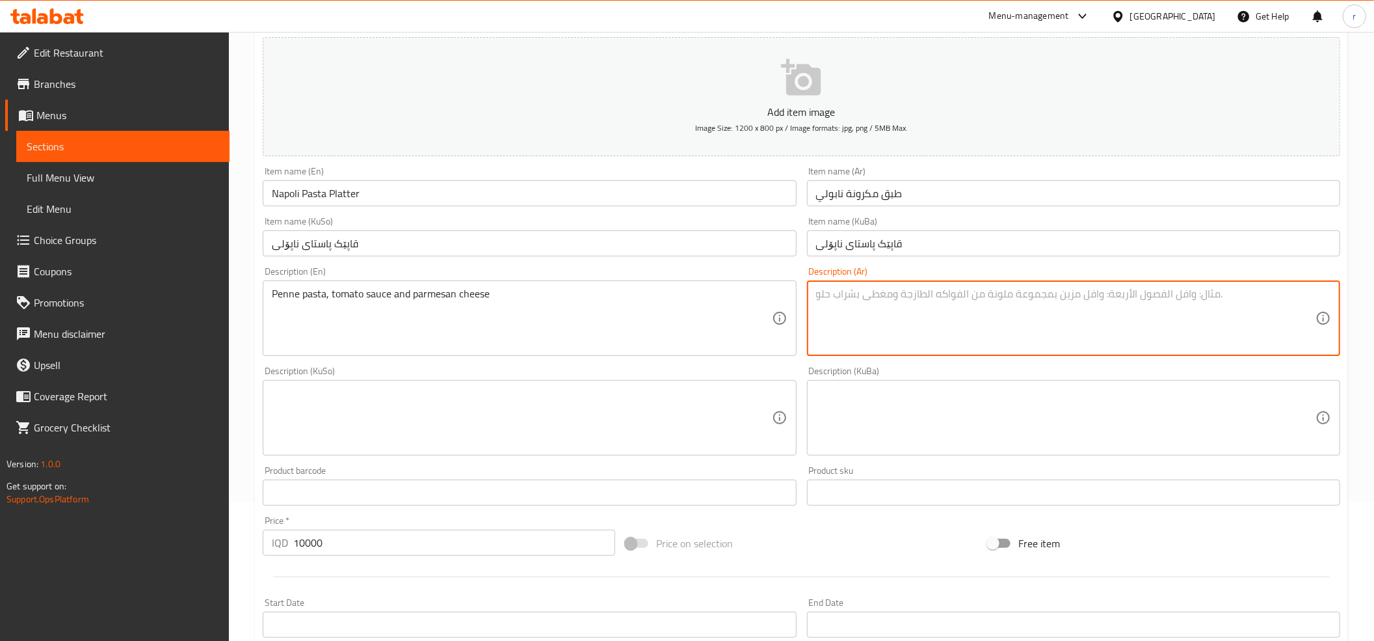
click at [831, 313] on textarea at bounding box center [1066, 318] width 500 height 62
paste textarea "معكرونة بيني، صلصة طماطم وجبن بارميزان"
type textarea "معكرونة بيني، صلصة طماطم وجبن بارميزان"
click at [849, 416] on textarea at bounding box center [1066, 418] width 500 height 62
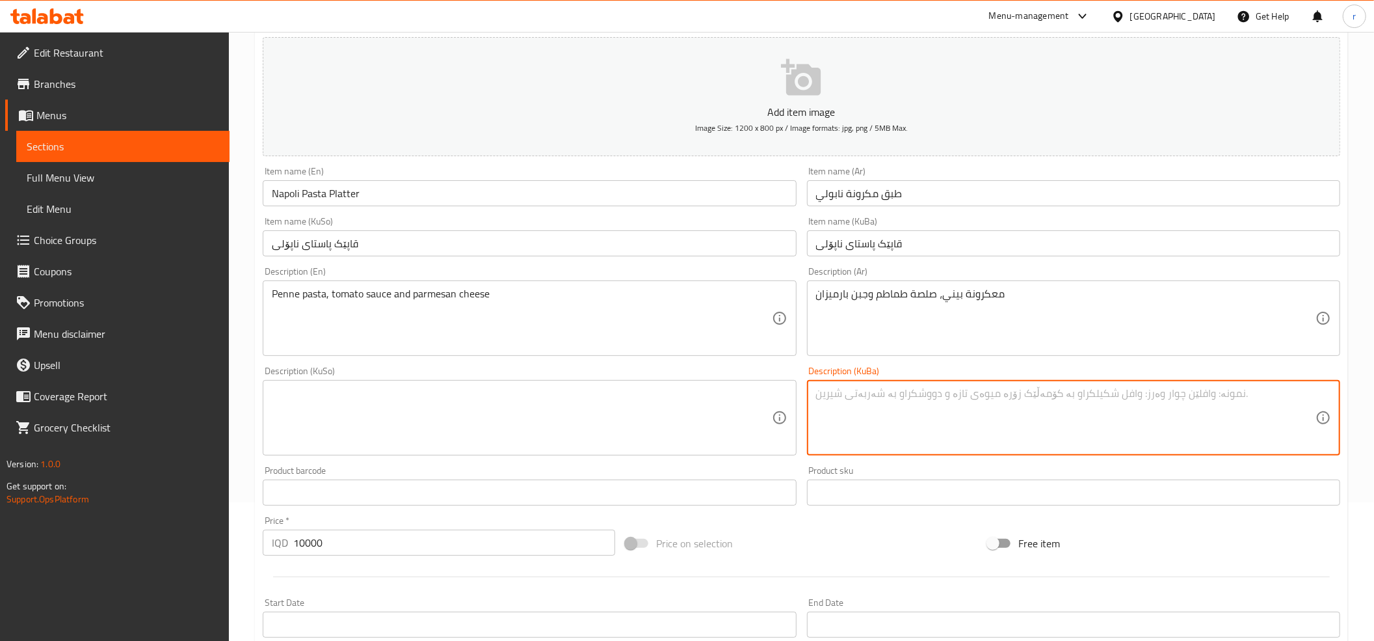
paste textarea "پاستای پێنێ، سۆسی تەماتە و پەنیری پارمیزان"
type textarea "پاستای پێنێ، سۆسی تەماتە و پەنیری پارمیزان"
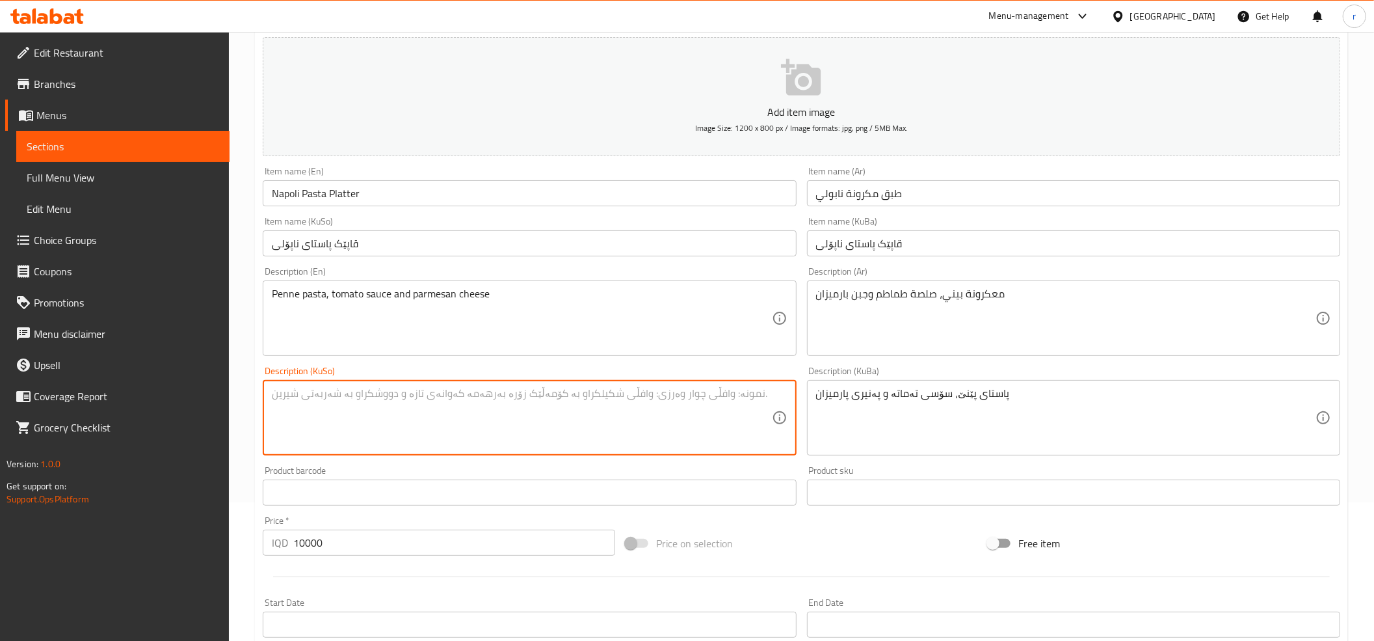
click at [656, 409] on textarea at bounding box center [522, 418] width 500 height 62
paste textarea "پاستای پێنێ، سۆسی تەماتە و پەنیری پارمیزان"
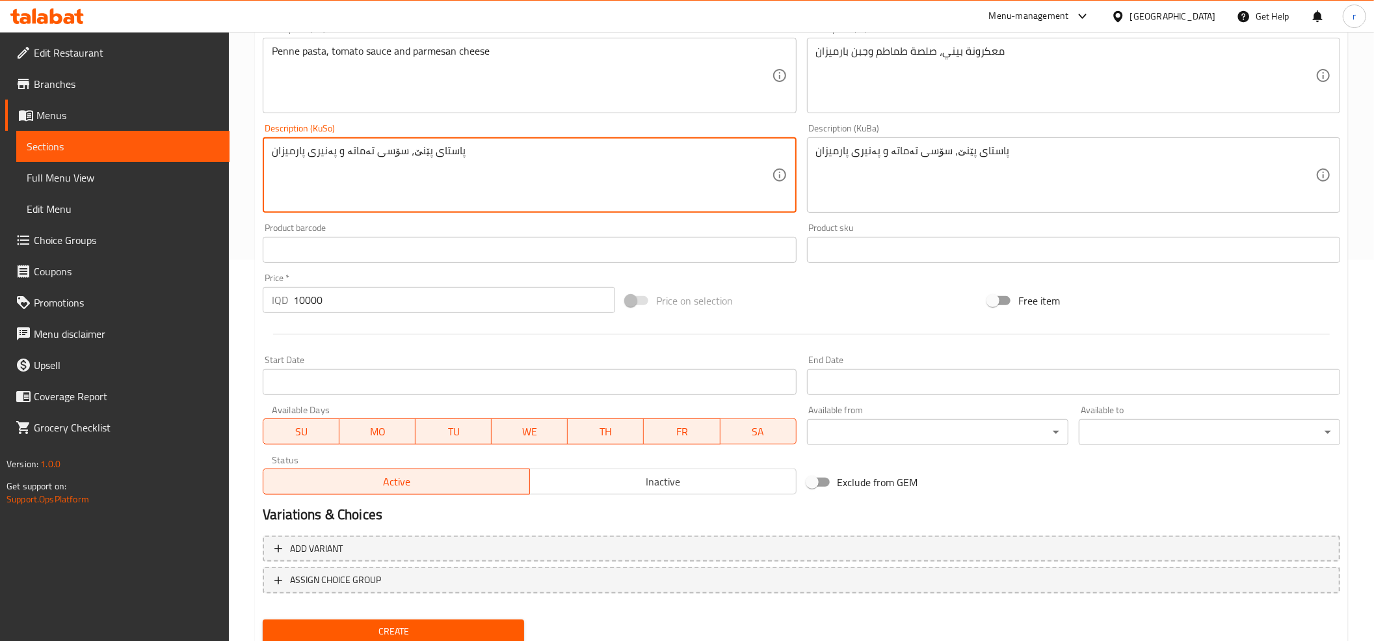
scroll to position [427, 0]
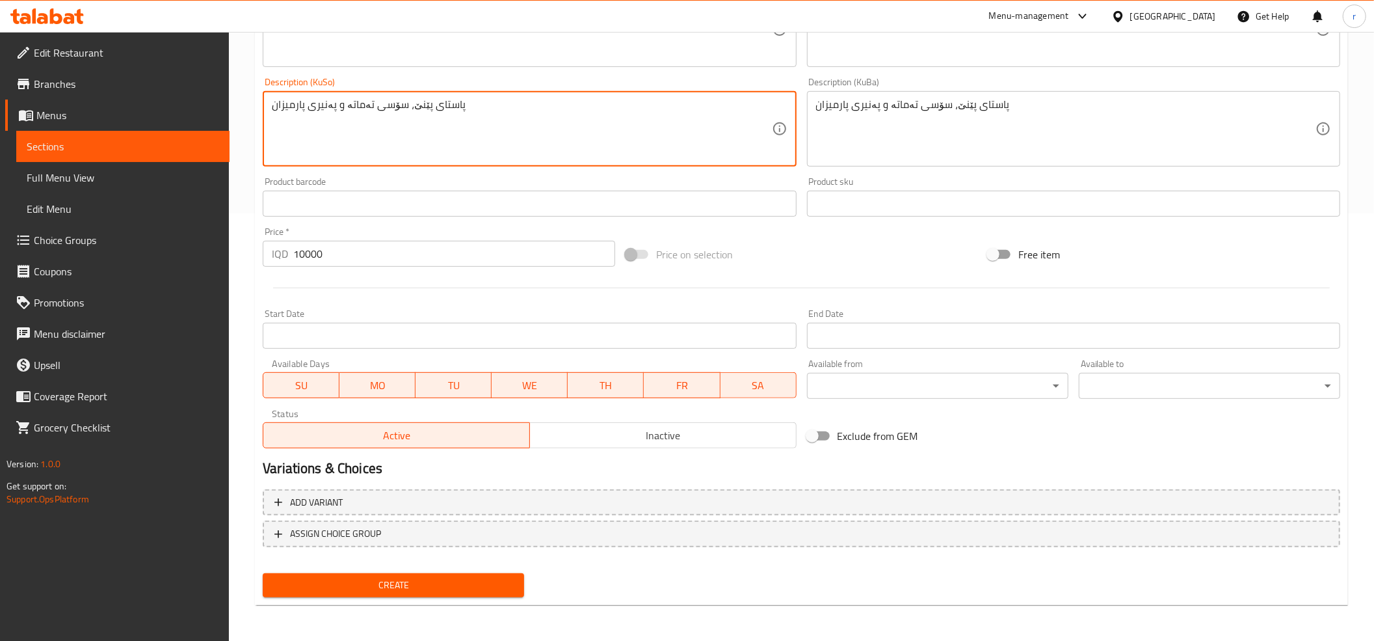
type textarea "پاستای پێنێ، سۆسی تەماتە و پەنیری پارمیزان"
click at [472, 588] on span "Create" at bounding box center [393, 585] width 241 height 16
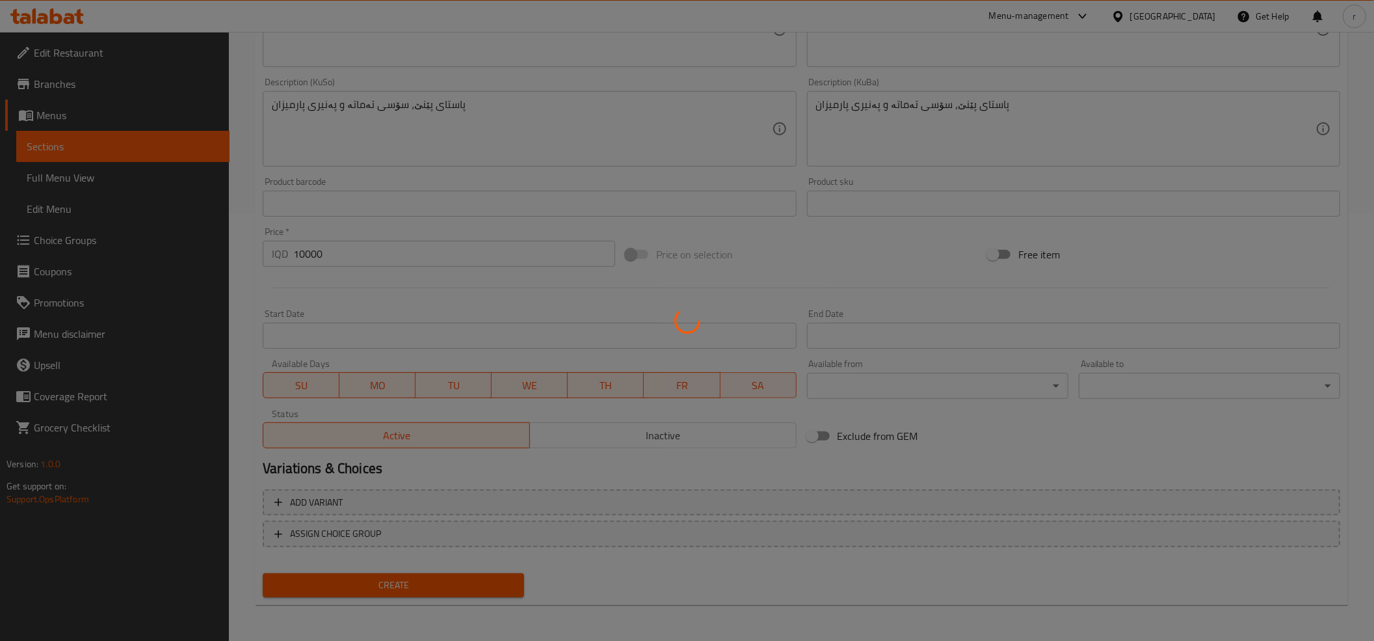
type input "0"
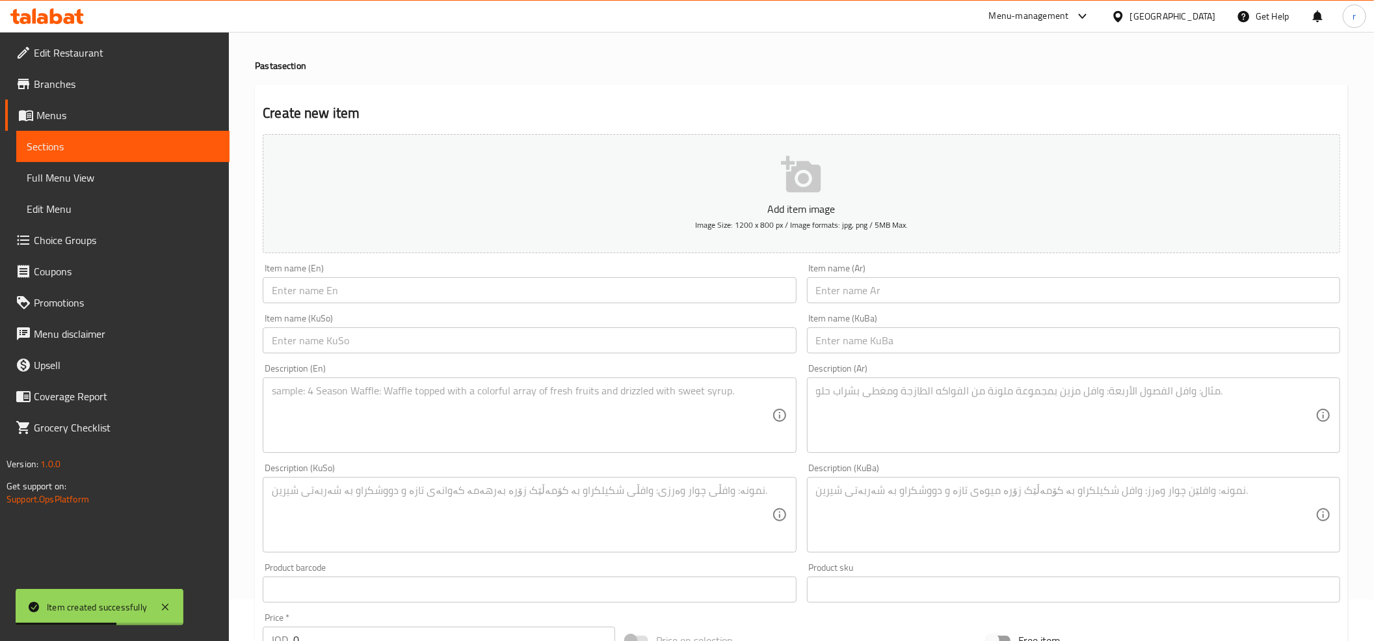
scroll to position [0, 0]
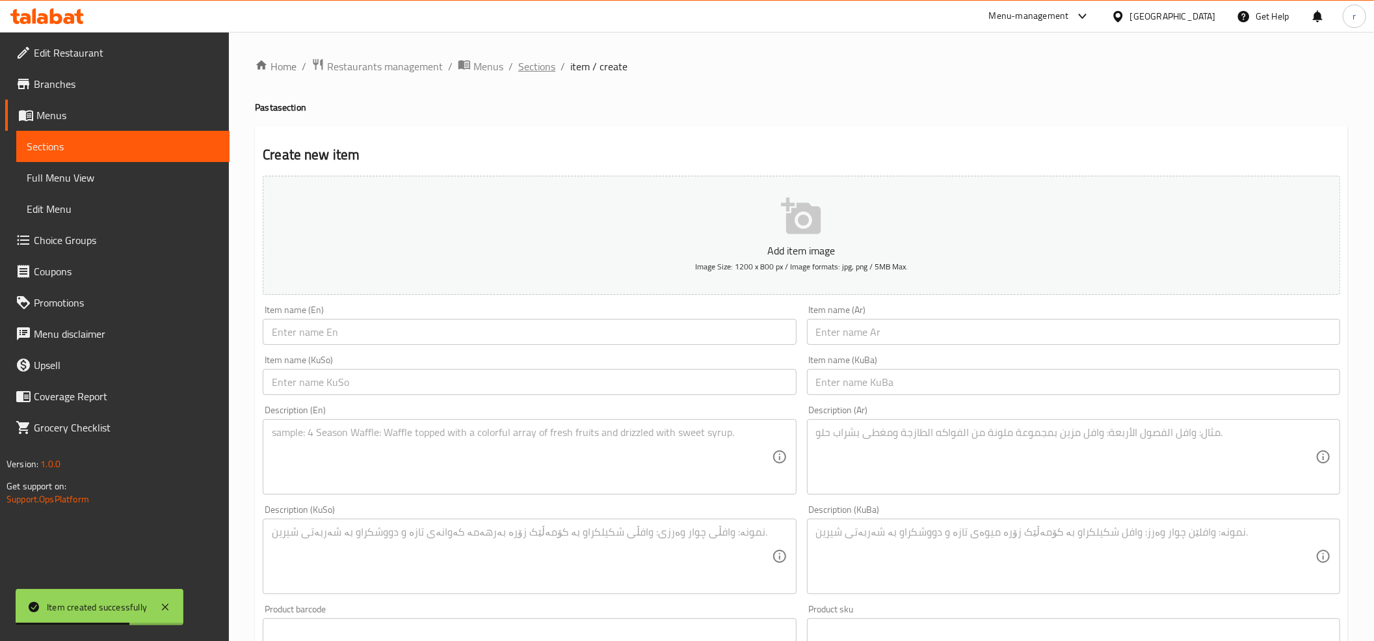
click at [548, 70] on span "Sections" at bounding box center [536, 67] width 37 height 16
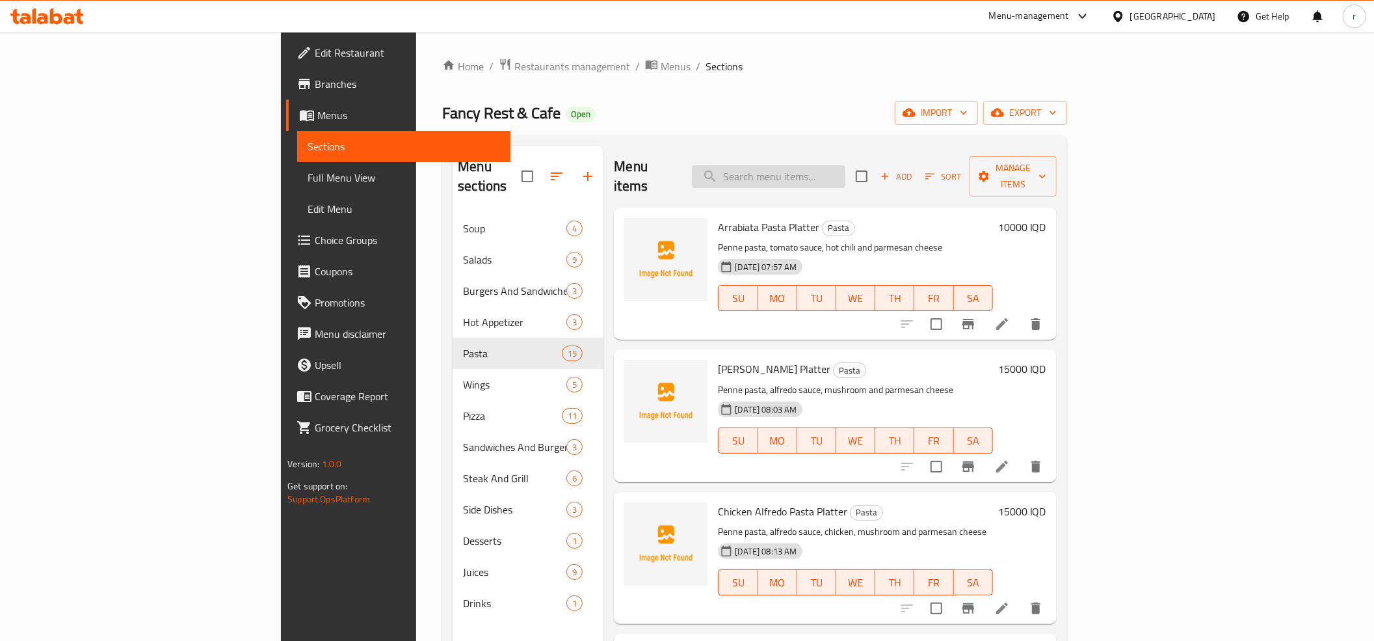
click at [833, 170] on input "search" at bounding box center [768, 176] width 153 height 23
paste
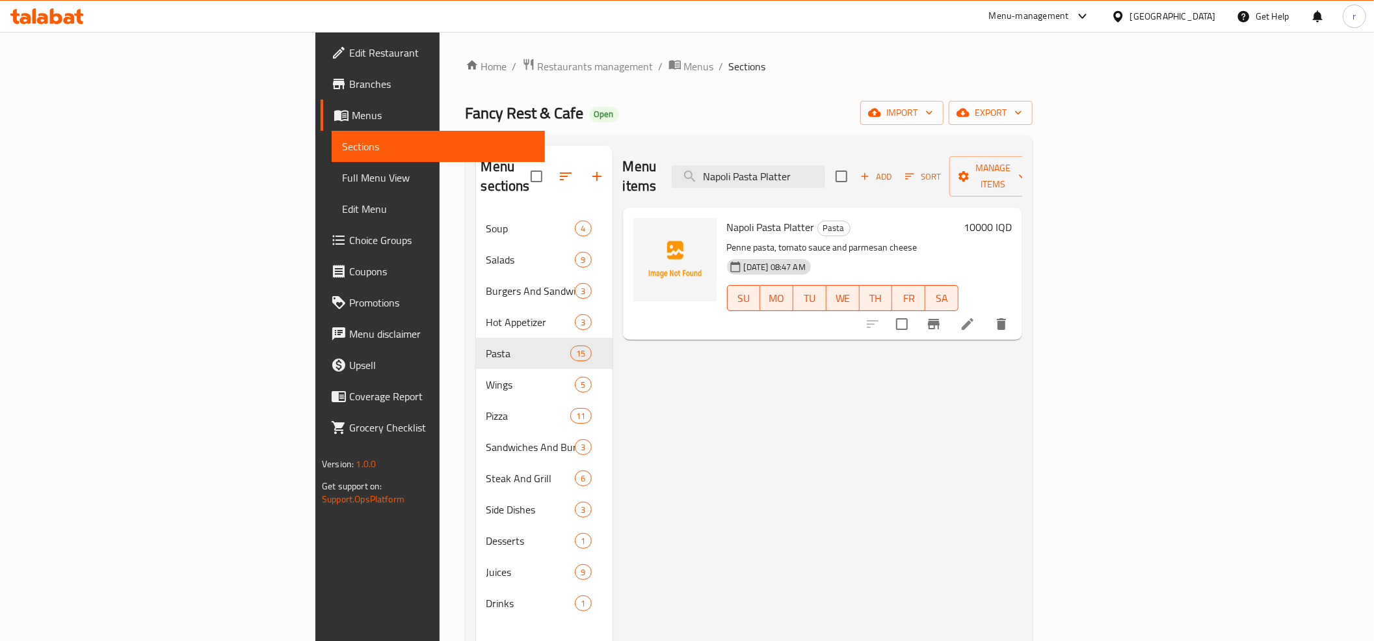
click at [864, 146] on div "Menu items Napoli Pasta Platter Add Sort Manage items" at bounding box center [822, 177] width 399 height 62
click at [825, 165] on input "Napoli Pasta Platter" at bounding box center [748, 176] width 153 height 23
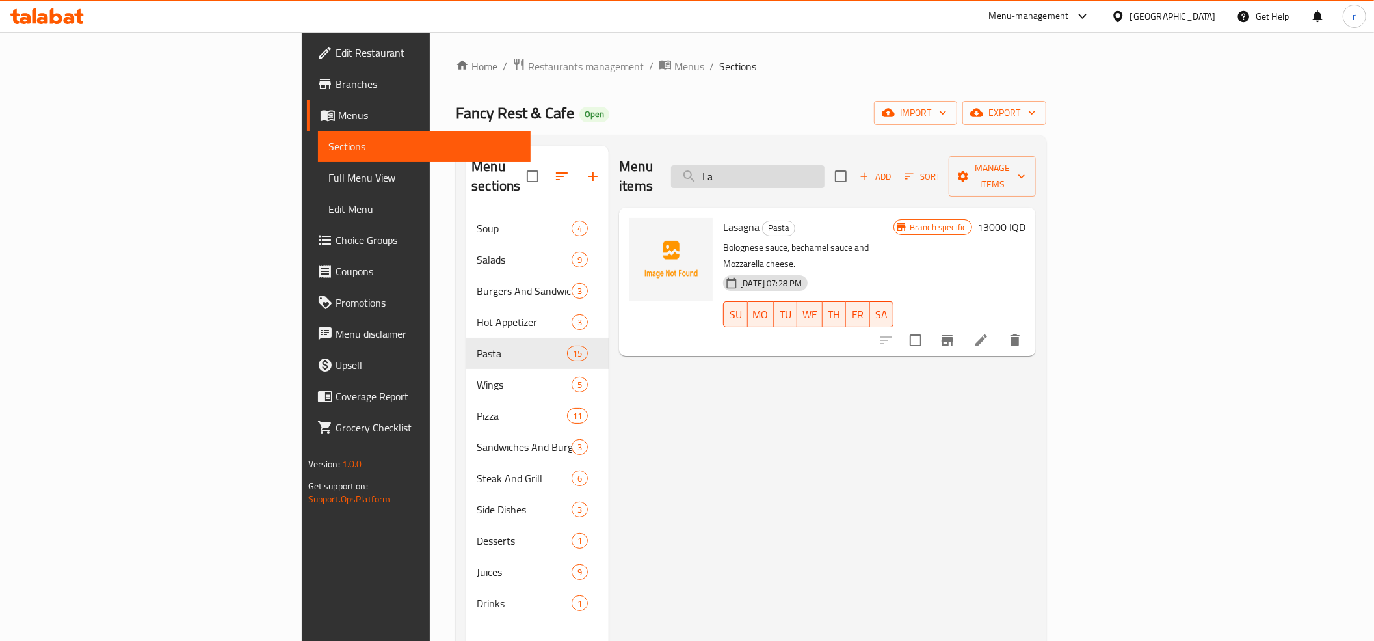
type input "L"
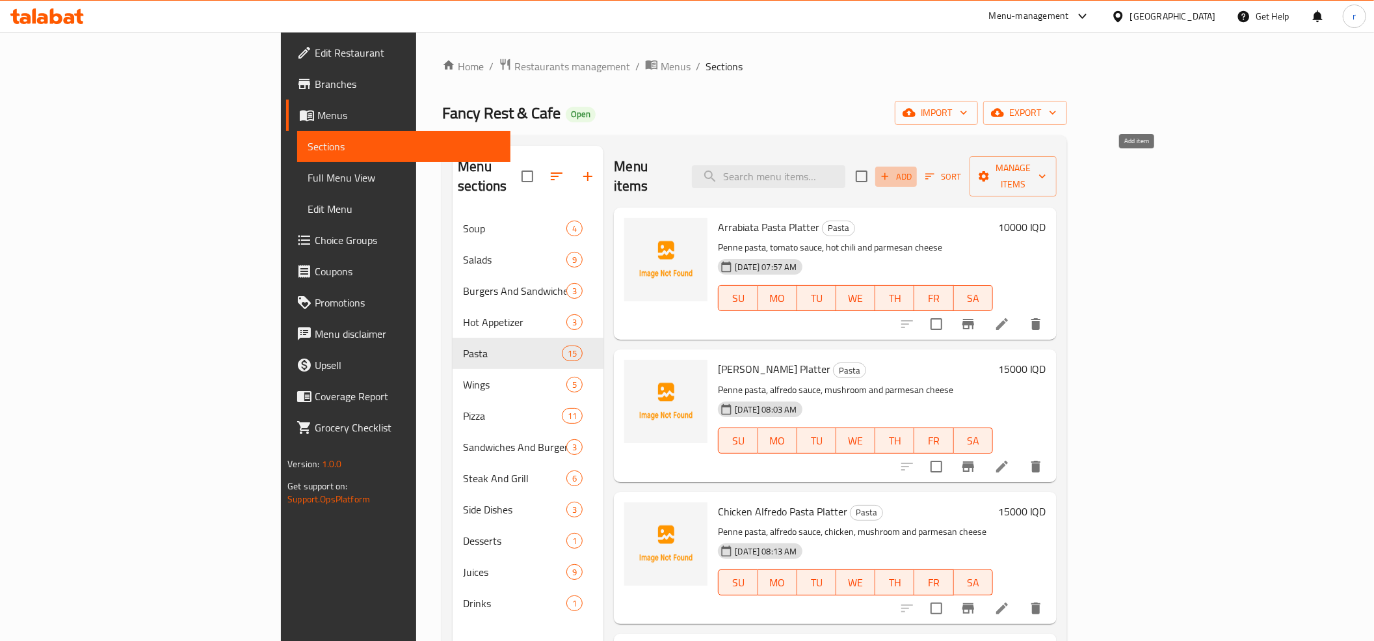
click at [914, 169] on span "Add" at bounding box center [896, 176] width 35 height 15
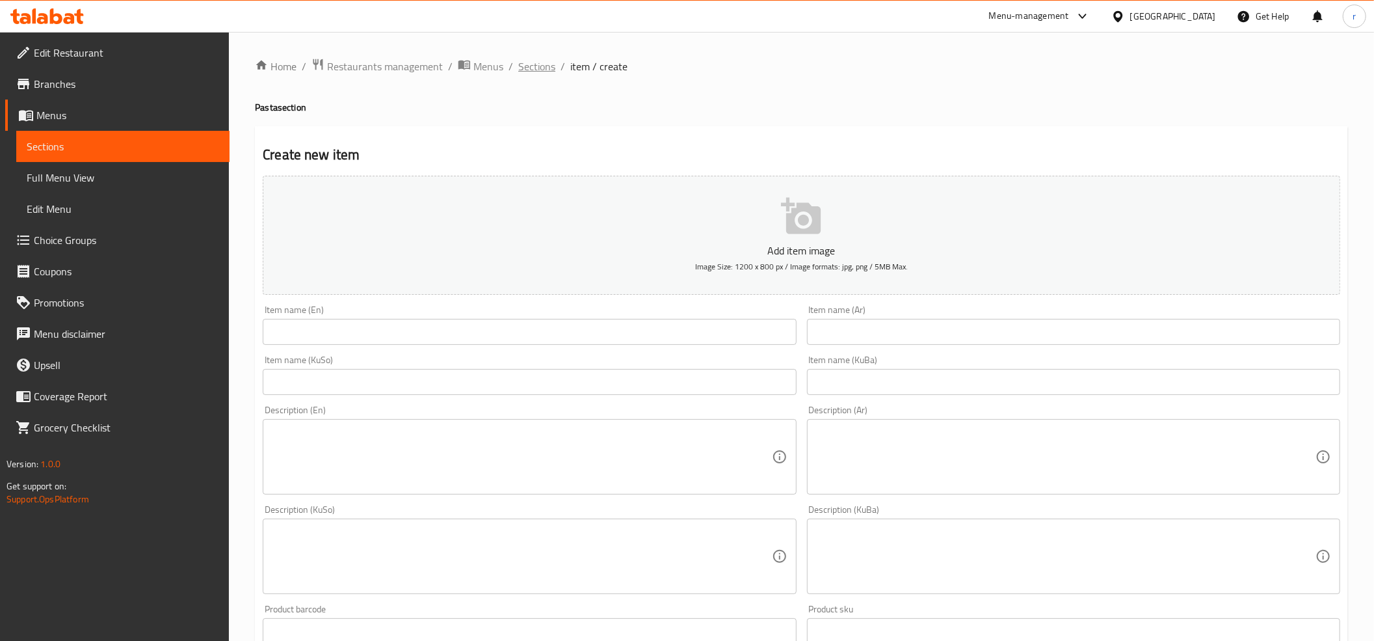
click at [524, 61] on span "Sections" at bounding box center [536, 67] width 37 height 16
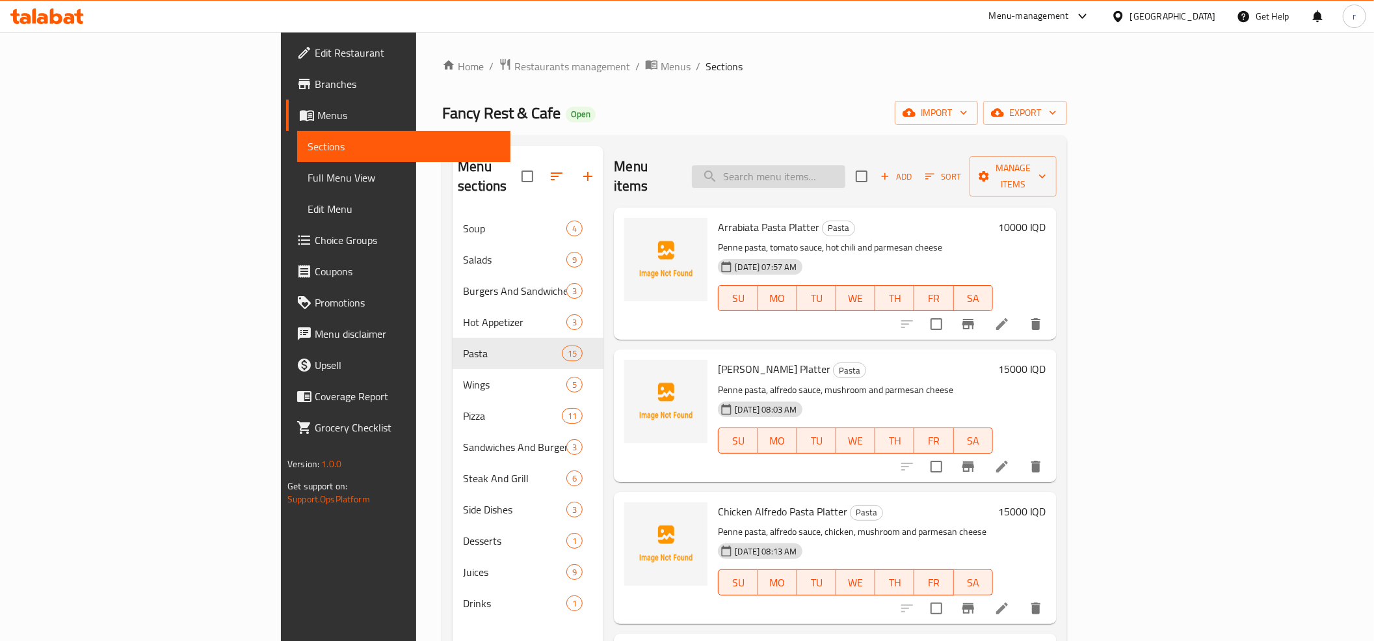
click at [823, 165] on input "search" at bounding box center [768, 176] width 153 height 23
click at [846, 165] on input "search" at bounding box center [768, 176] width 153 height 23
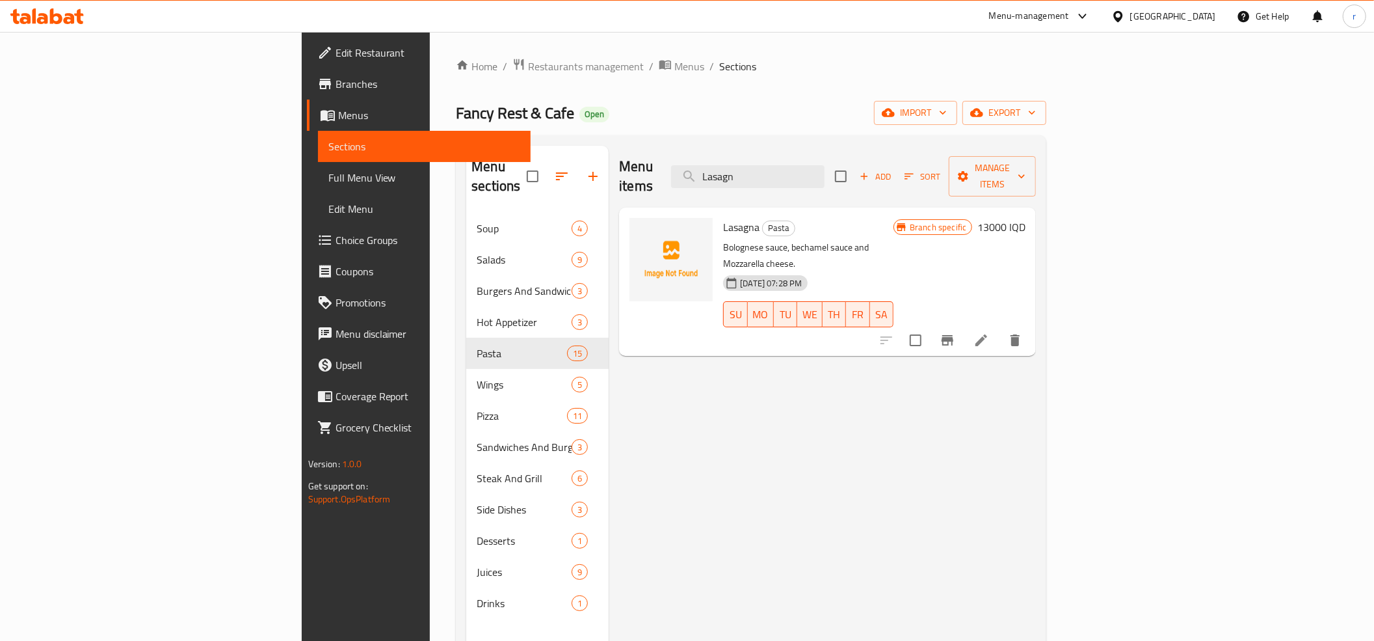
type input "Lasagn"
click at [1000, 328] on li at bounding box center [981, 339] width 36 height 23
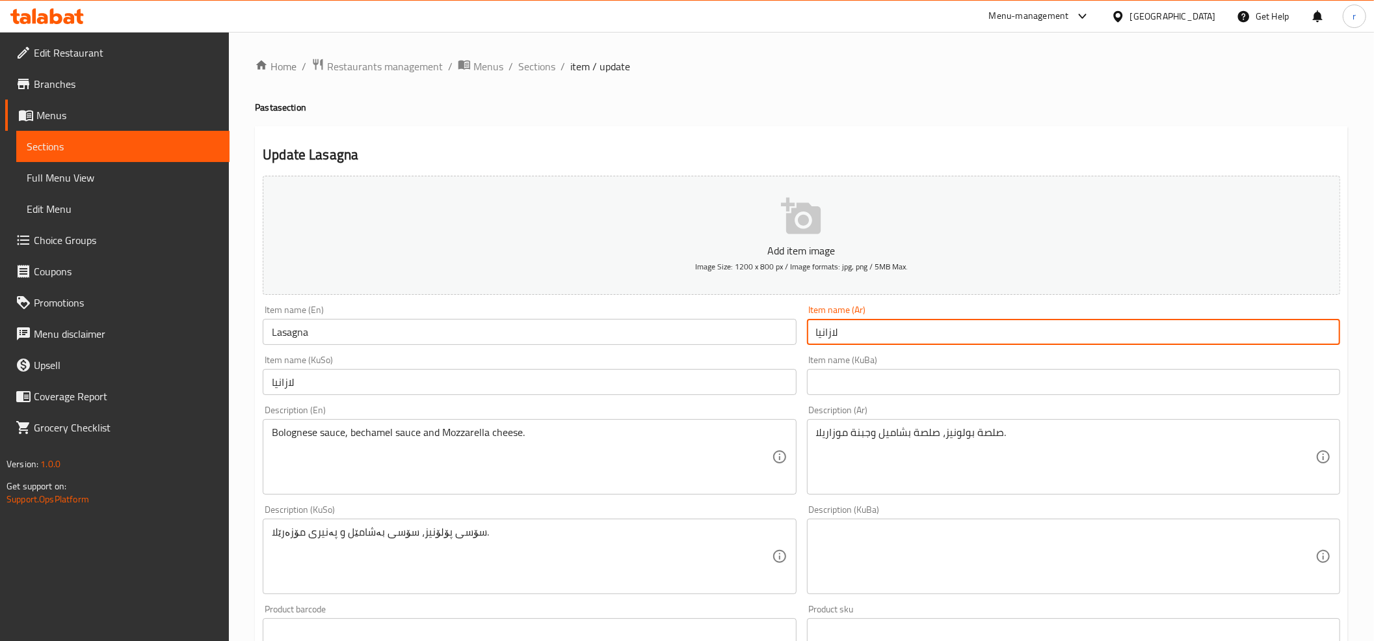
click at [821, 329] on input "لازانيا" at bounding box center [1073, 332] width 533 height 26
click at [285, 388] on input "لازانیا" at bounding box center [529, 382] width 533 height 26
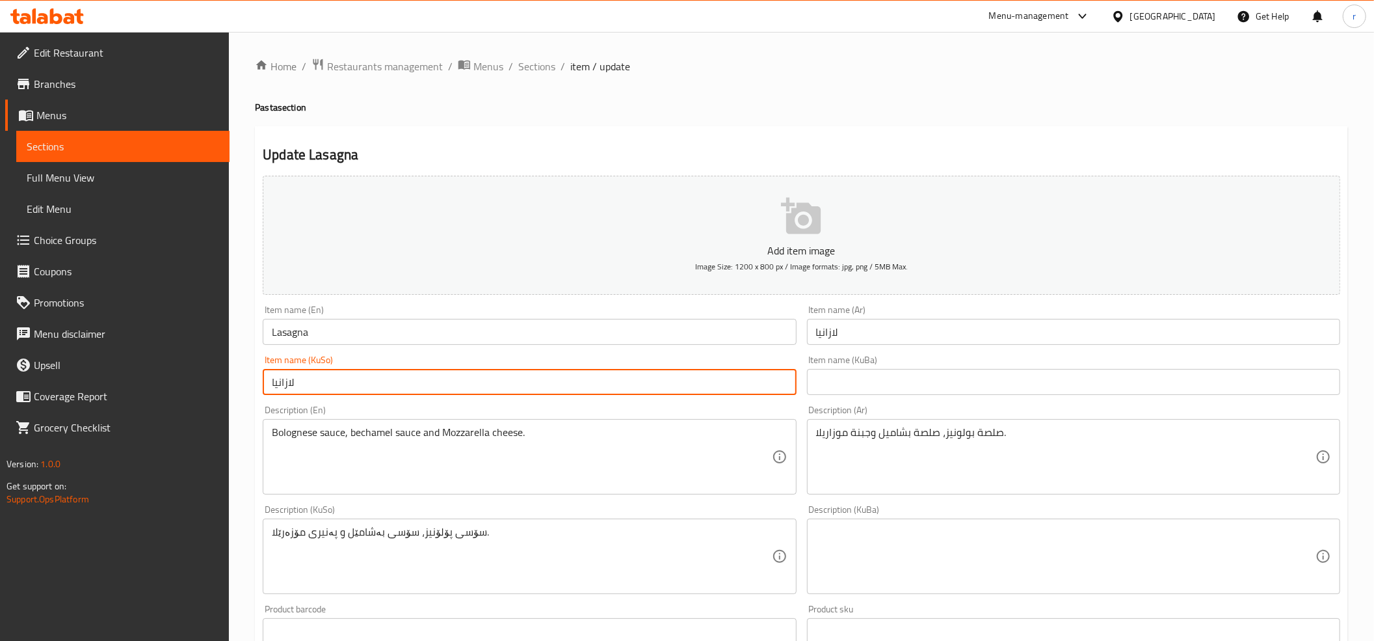
click at [285, 388] on input "لازانیا" at bounding box center [529, 382] width 533 height 26
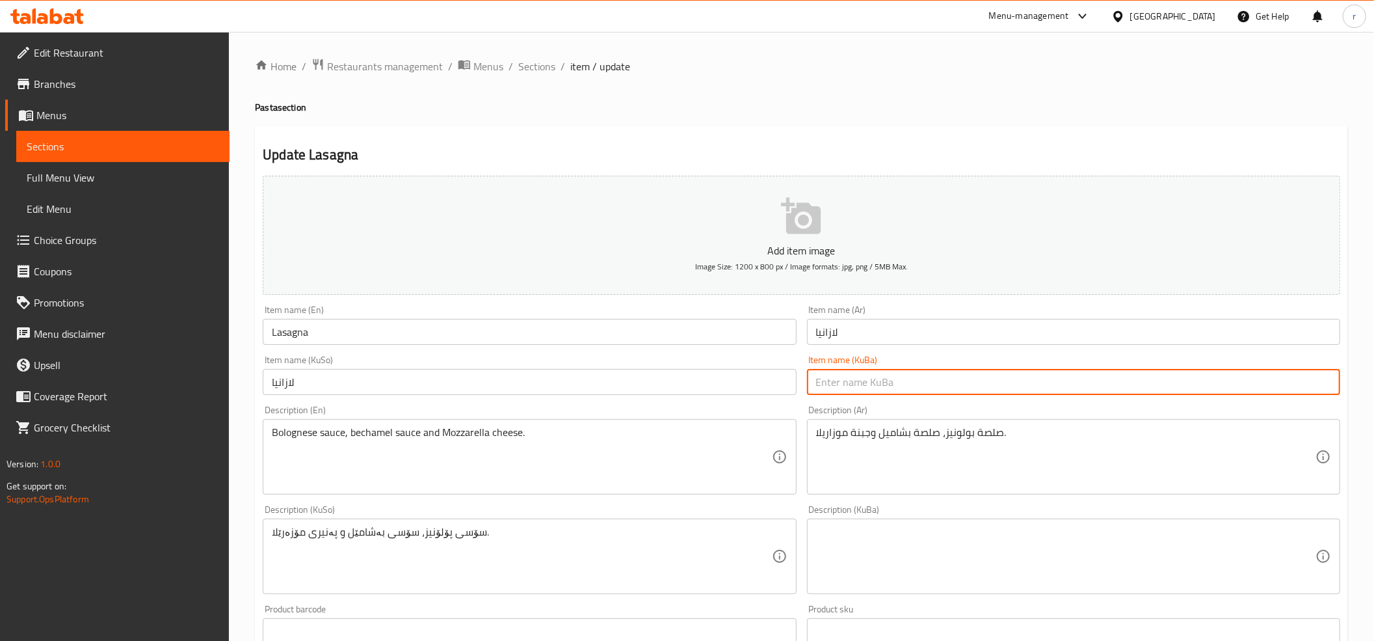
click at [867, 373] on input "text" at bounding box center [1073, 382] width 533 height 26
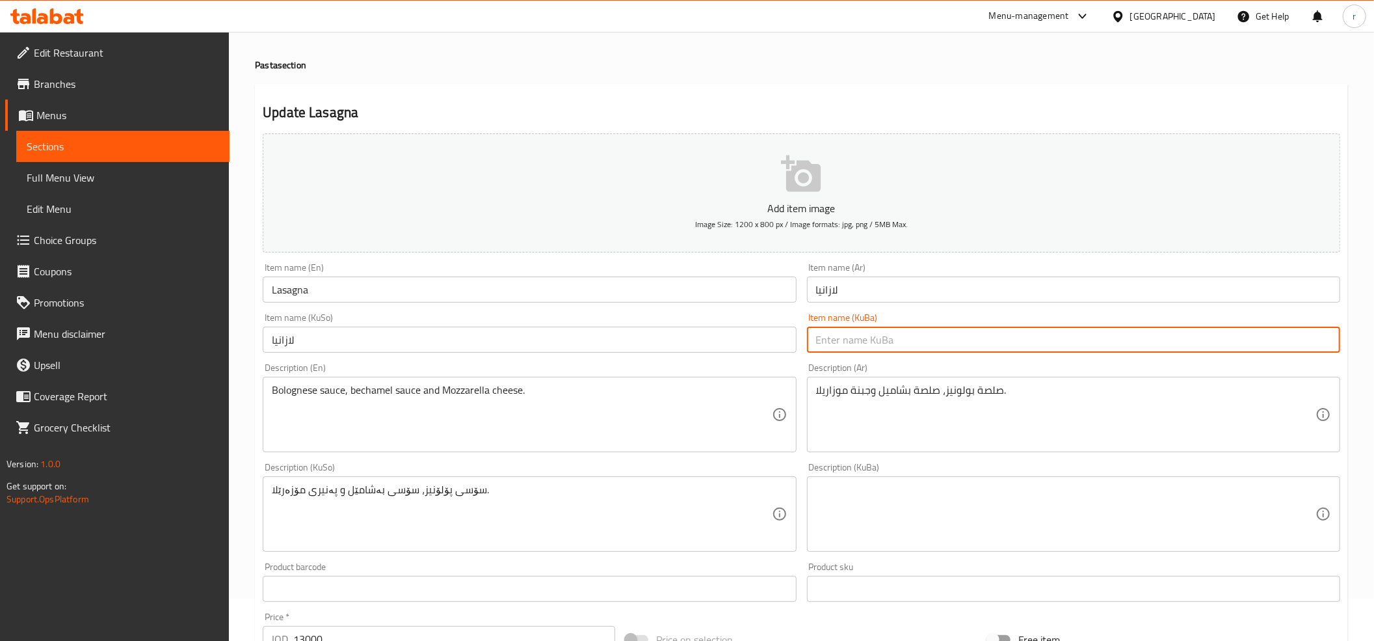
scroll to position [144, 0]
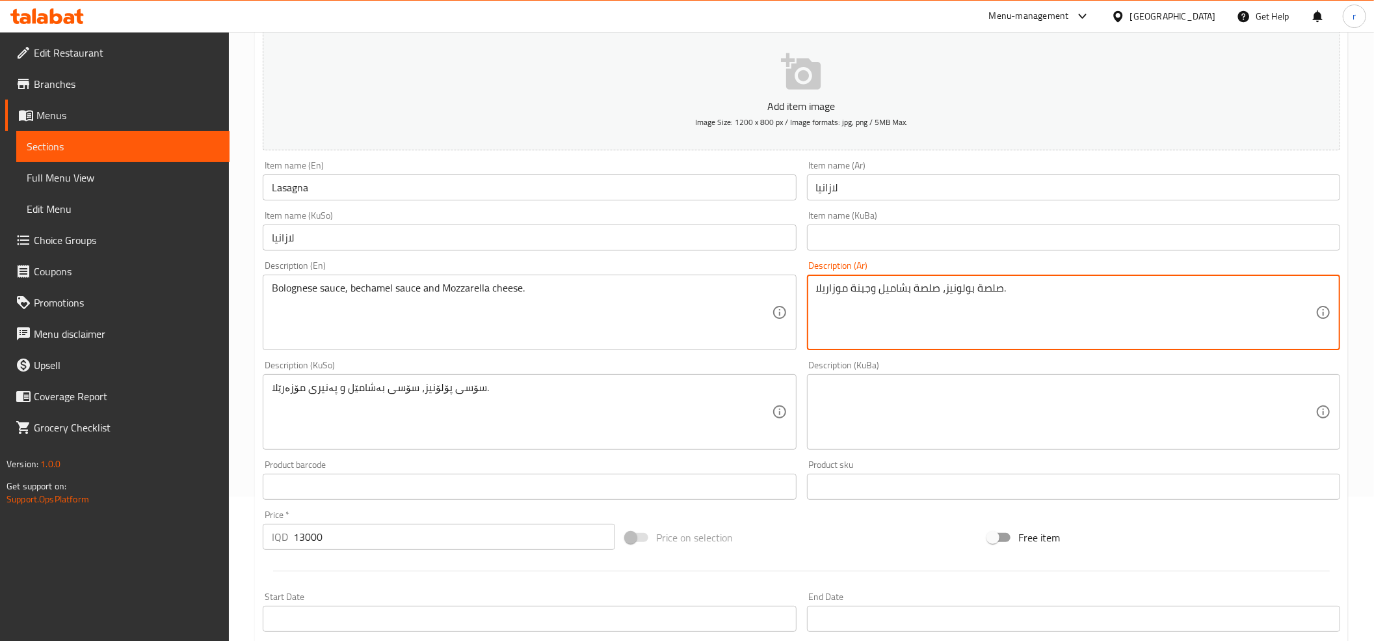
drag, startPoint x: 877, startPoint y: 292, endPoint x: 940, endPoint y: 287, distance: 62.7
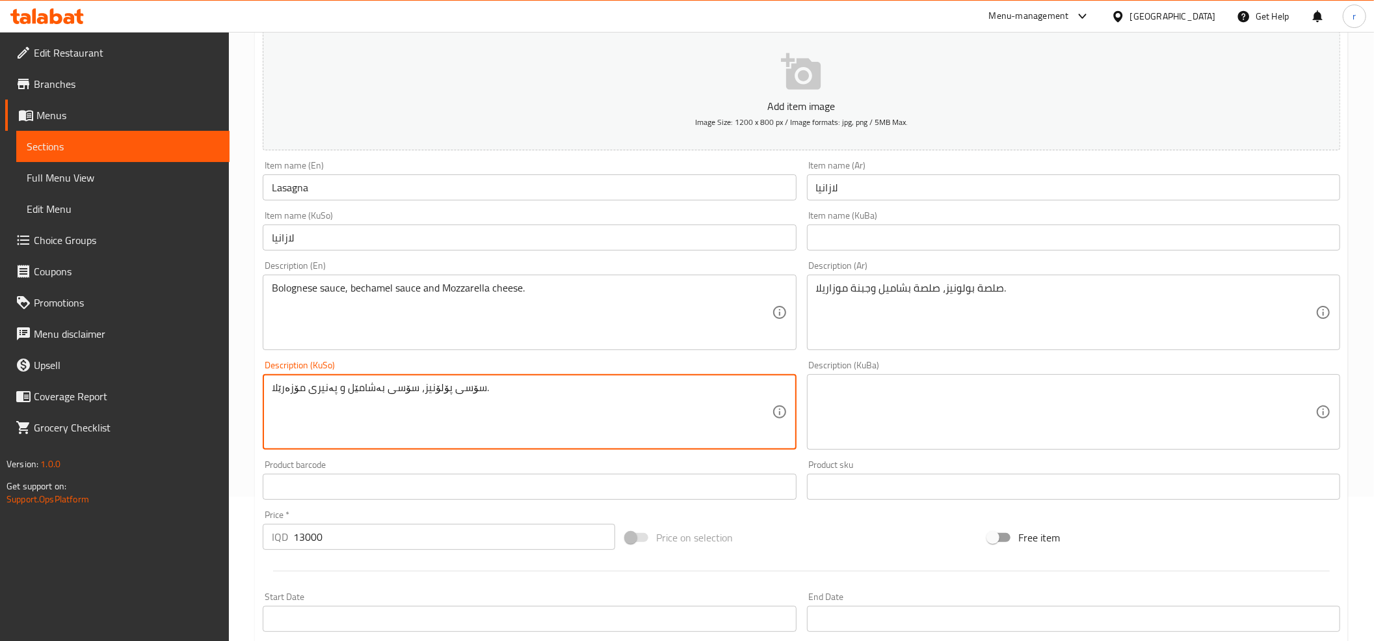
click at [344, 396] on textarea "سۆسی پۆلۆنیز، سۆسی بەشامێل و پەنیری مۆزەرێلا." at bounding box center [522, 412] width 500 height 62
drag, startPoint x: 338, startPoint y: 390, endPoint x: 407, endPoint y: 382, distance: 69.4
click at [407, 382] on textarea "سۆسی پۆلۆنیز، سۆسی بەشامێل و پەنیری مۆزەرێلا." at bounding box center [522, 412] width 500 height 62
click at [520, 418] on textarea "سۆسی پۆلۆنیز، سۆسی بەشامێل و پەنیری مۆزەرێلا." at bounding box center [522, 412] width 500 height 62
click at [425, 389] on textarea "سۆسی پۆلۆنیز، سۆسی بەشامێل و پەنیری مۆزەرێلا." at bounding box center [522, 412] width 500 height 62
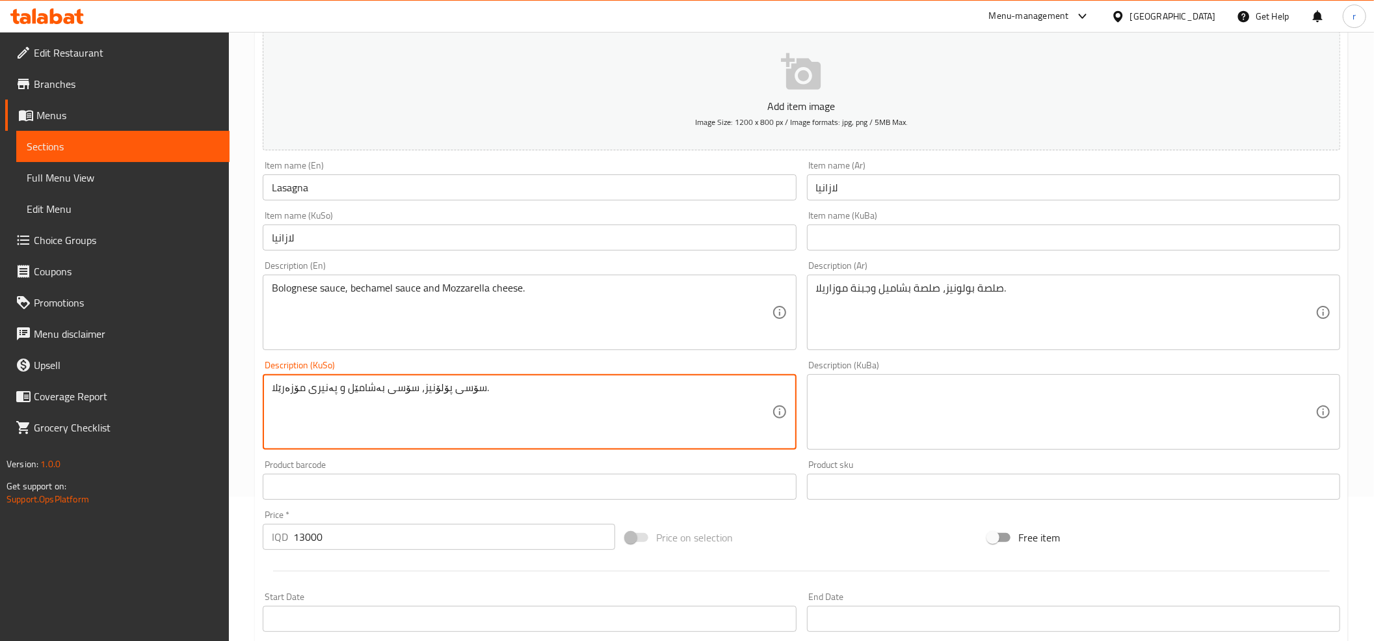
click at [425, 389] on textarea "سۆسی پۆلۆنیز، سۆسی بەشامێل و پەنیری مۆزەرێلا." at bounding box center [522, 412] width 500 height 62
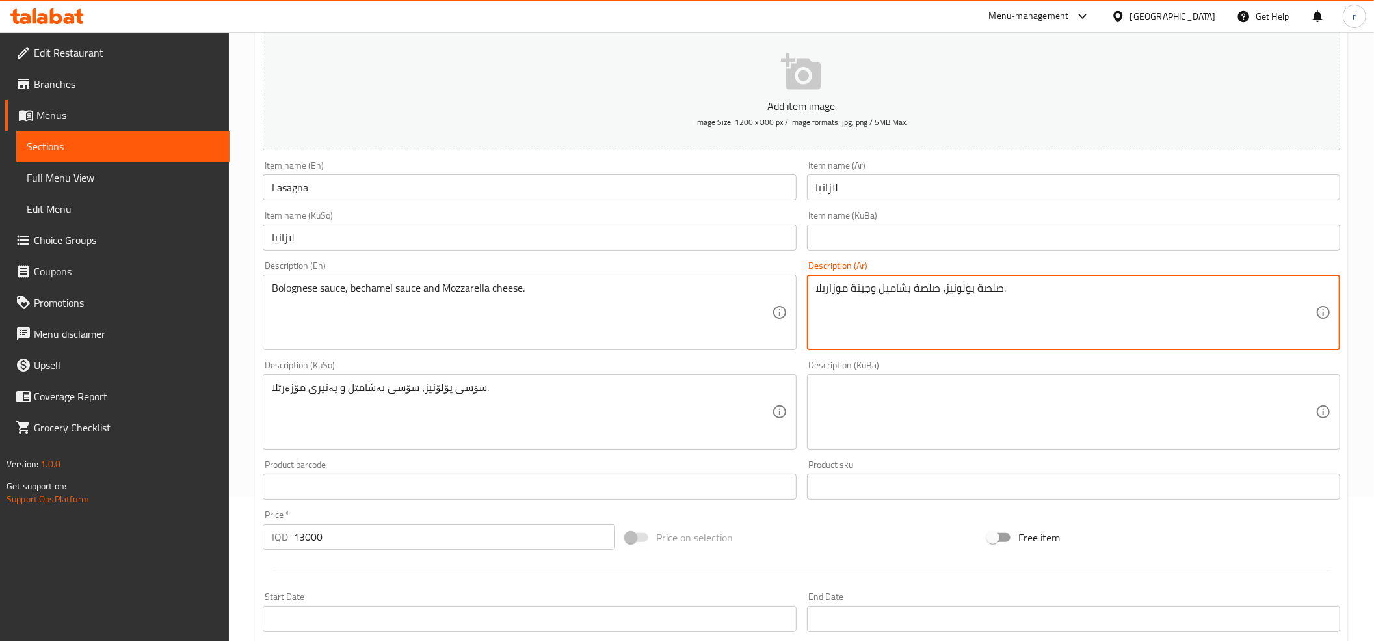
drag, startPoint x: 942, startPoint y: 287, endPoint x: 1002, endPoint y: 289, distance: 59.2
click at [1002, 289] on textarea "صلصة بولونيز، صلصة بشاميل وجبنة موزاريلا." at bounding box center [1066, 313] width 500 height 62
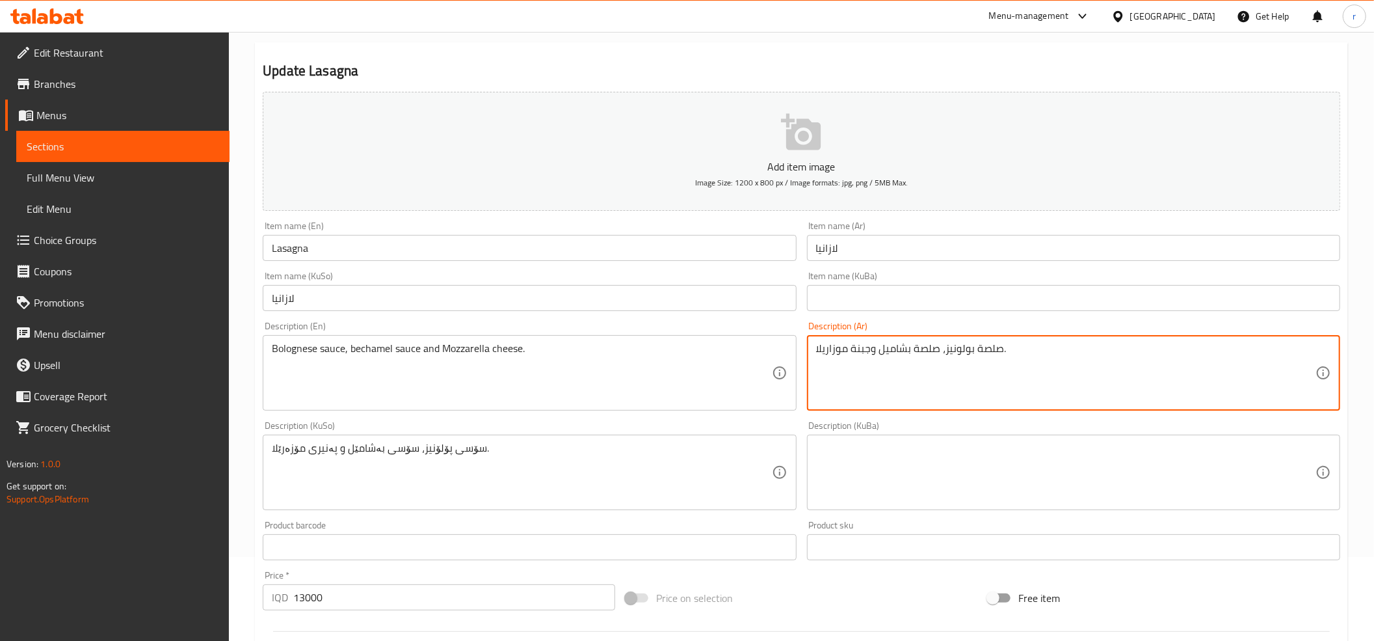
scroll to position [0, 0]
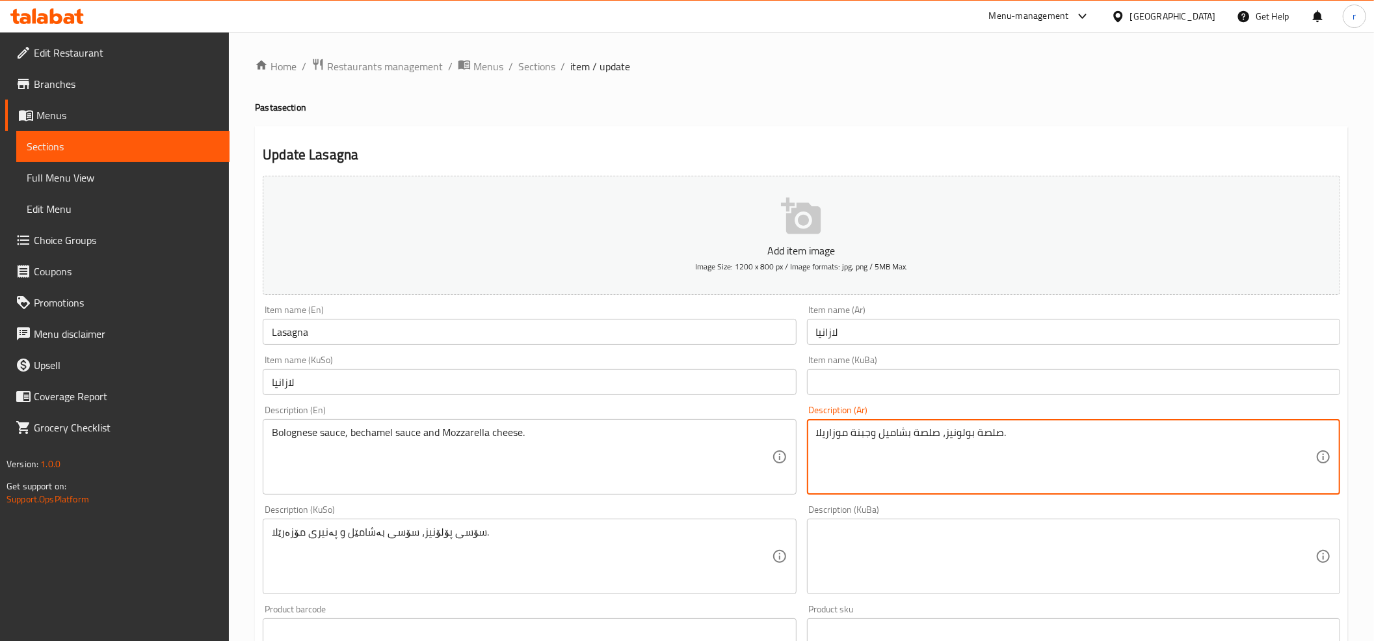
click at [546, 55] on div "Home / Restaurants management / Menus / Sections / item / update Pasta section …" at bounding box center [801, 550] width 1145 height 1037
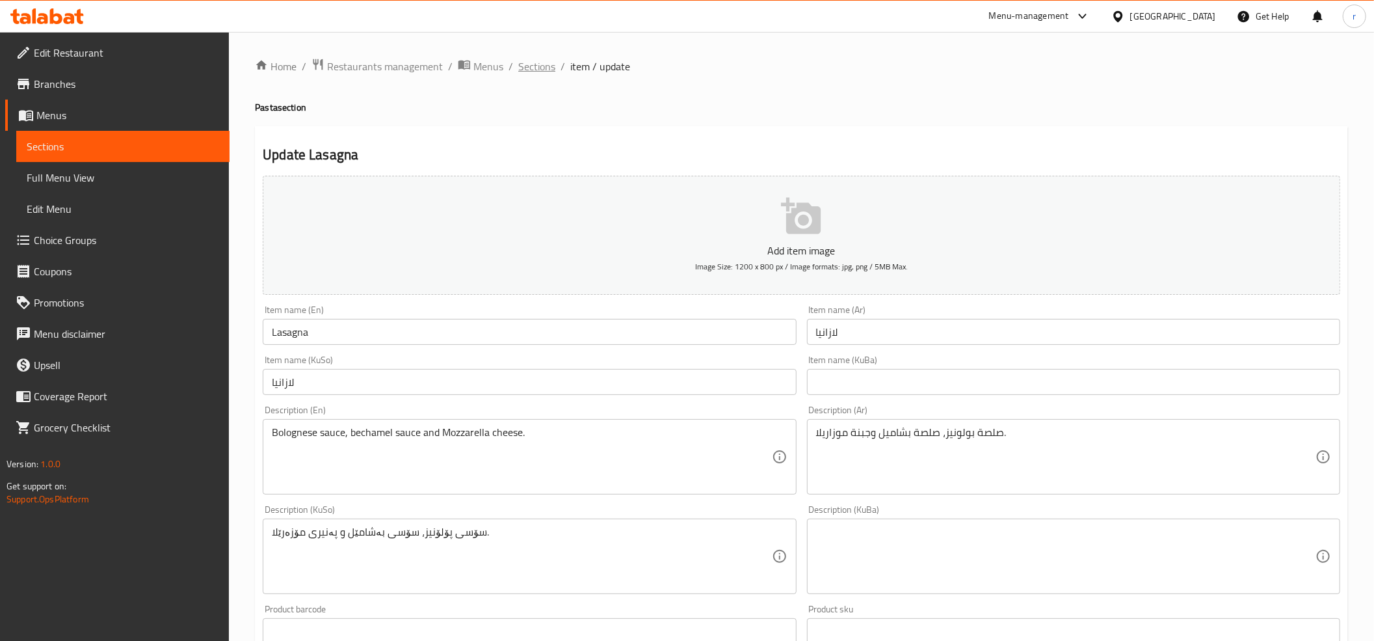
click at [539, 73] on span "Sections" at bounding box center [536, 67] width 37 height 16
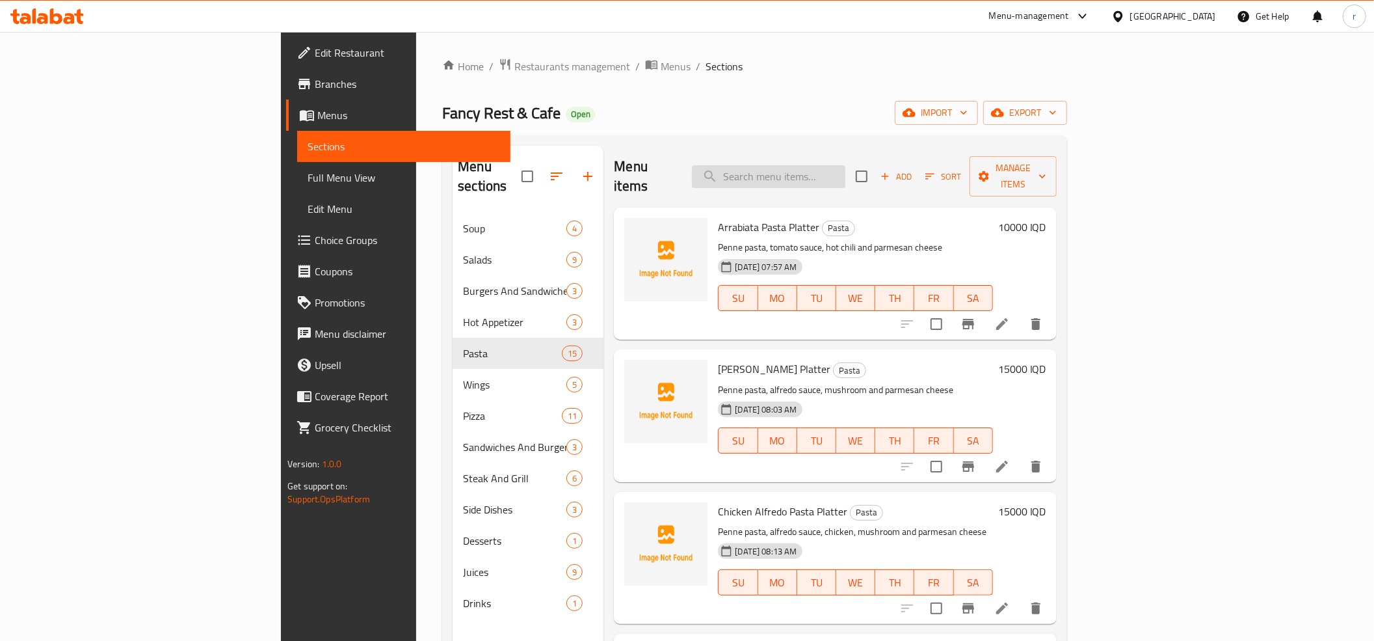
click at [846, 170] on input "search" at bounding box center [768, 176] width 153 height 23
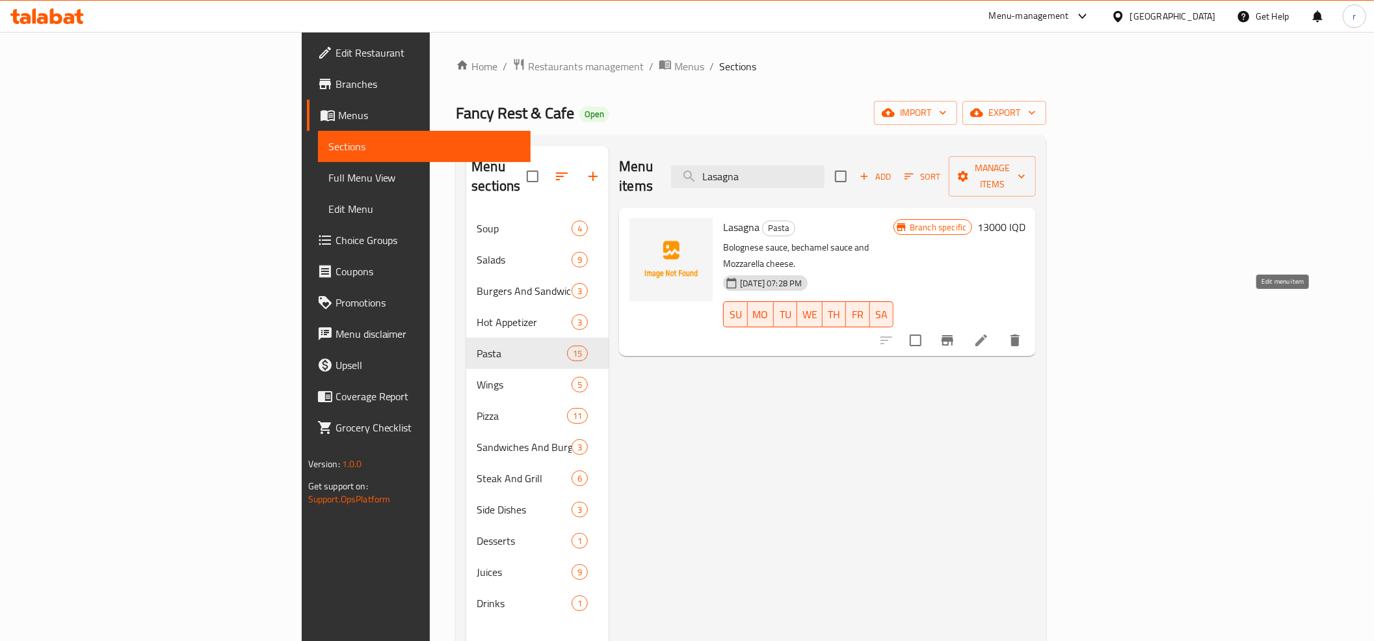
type input "Lasagna"
click at [989, 332] on icon at bounding box center [982, 340] width 16 height 16
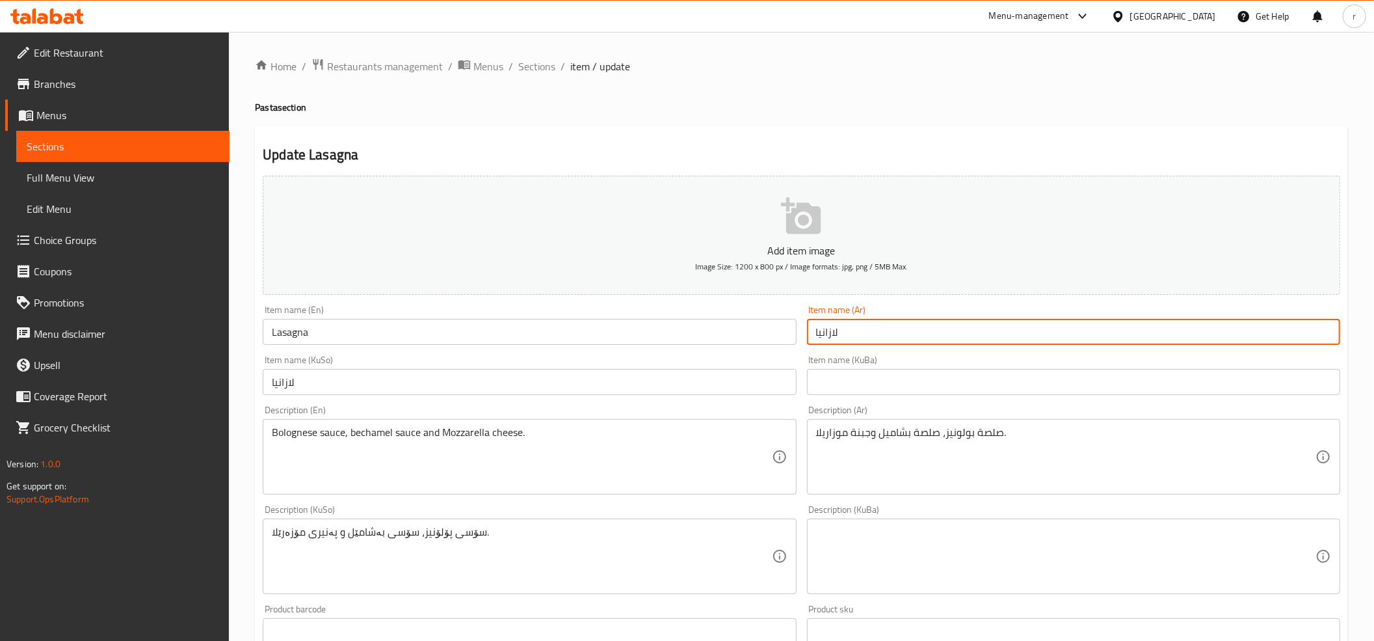
click at [835, 338] on input "لازانيا" at bounding box center [1073, 332] width 533 height 26
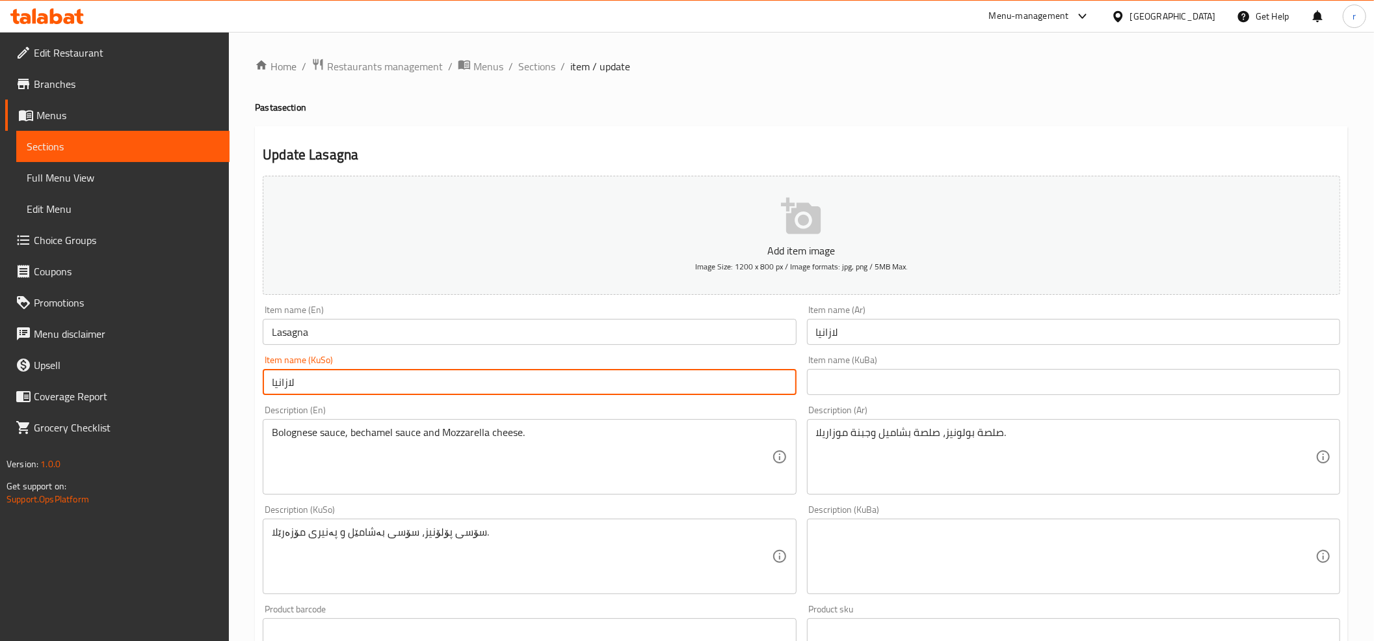
click at [276, 380] on input "لازانیا" at bounding box center [529, 382] width 533 height 26
click at [424, 393] on input "لازانیا" at bounding box center [529, 382] width 533 height 26
click at [532, 64] on span "Sections" at bounding box center [536, 67] width 37 height 16
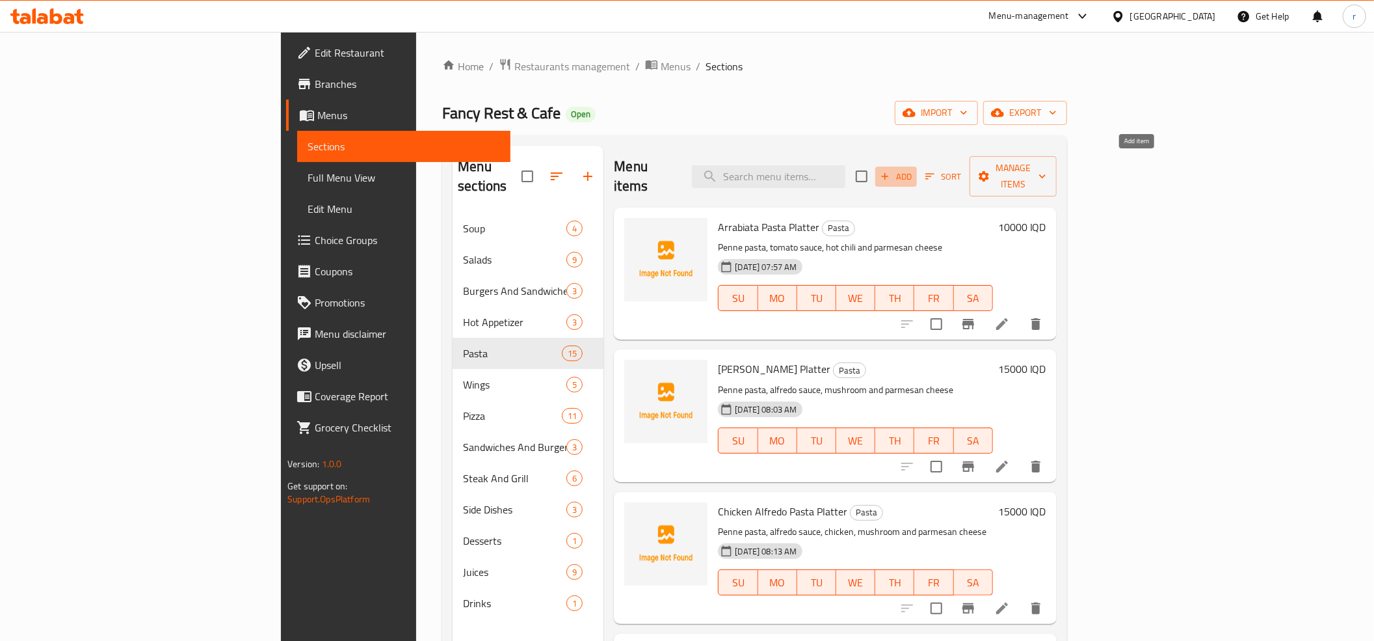
click at [917, 167] on button "Add" at bounding box center [896, 177] width 42 height 20
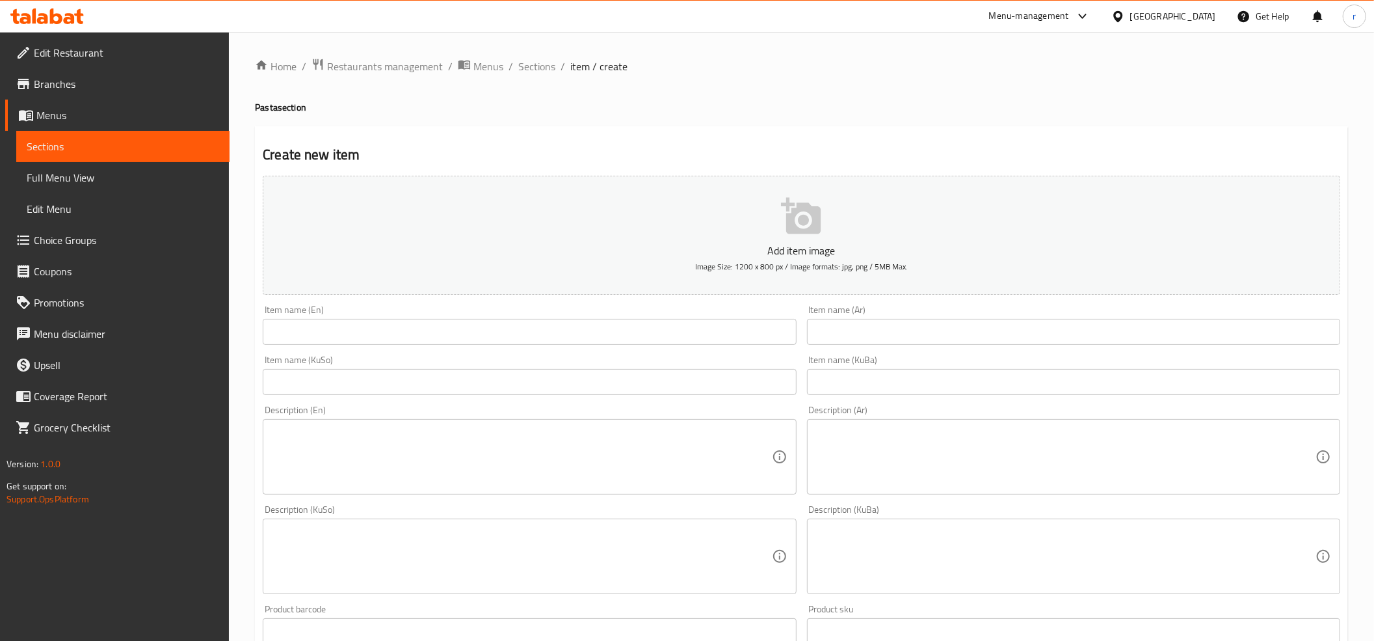
click at [581, 297] on div "Add item image Image Size: 1200 x 800 px / Image formats: jpg, png / 5MB Max." at bounding box center [802, 234] width 1088 height 129
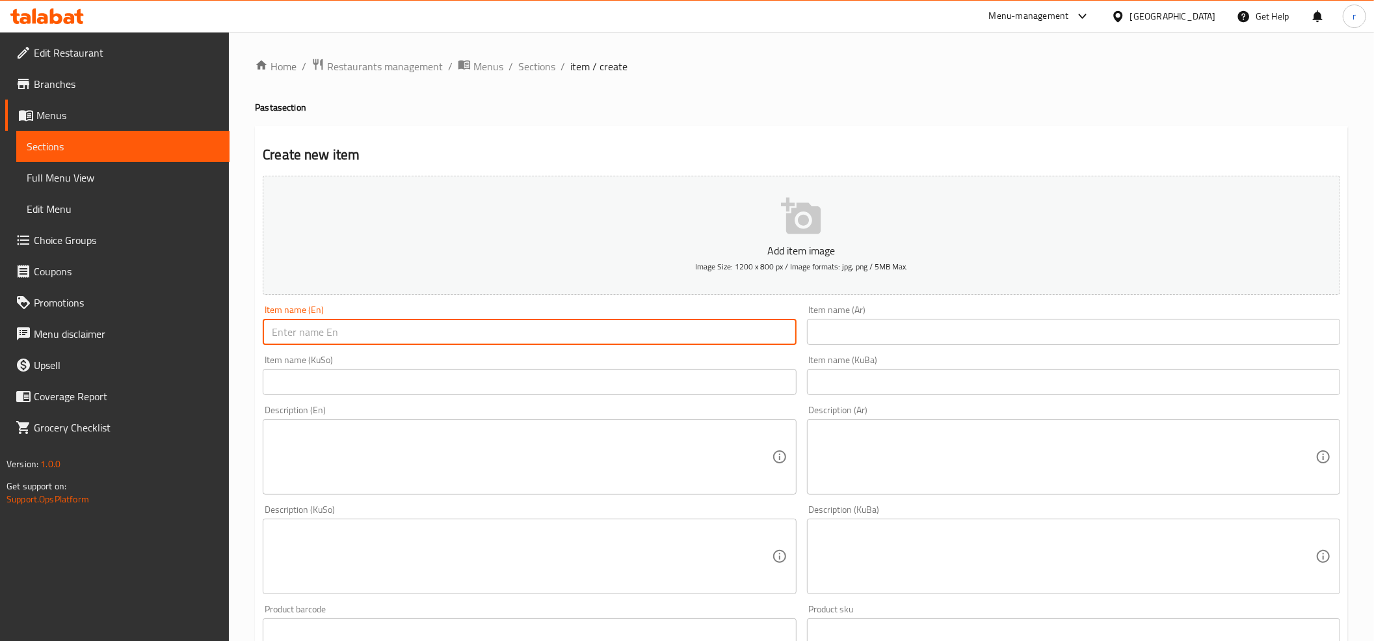
click at [555, 341] on input "text" at bounding box center [529, 332] width 533 height 26
type input "Lasagna Platter"
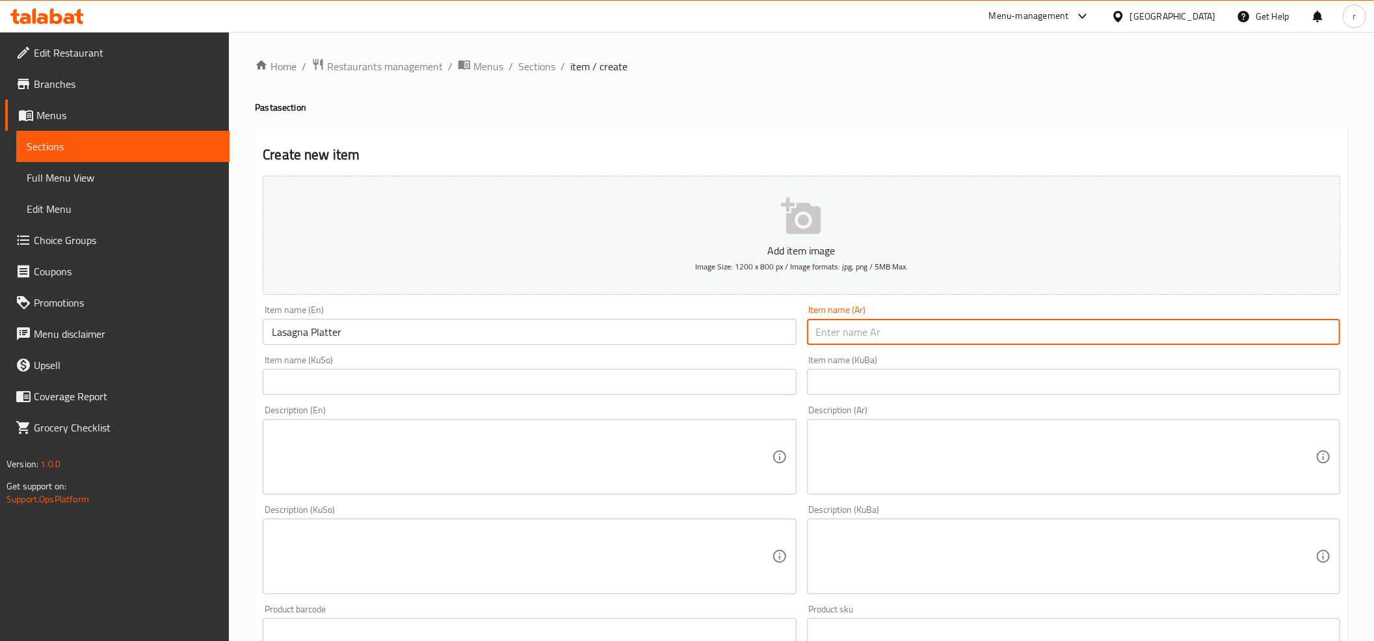
click at [830, 342] on input "text" at bounding box center [1073, 332] width 533 height 26
type input "طبق لازانيا"
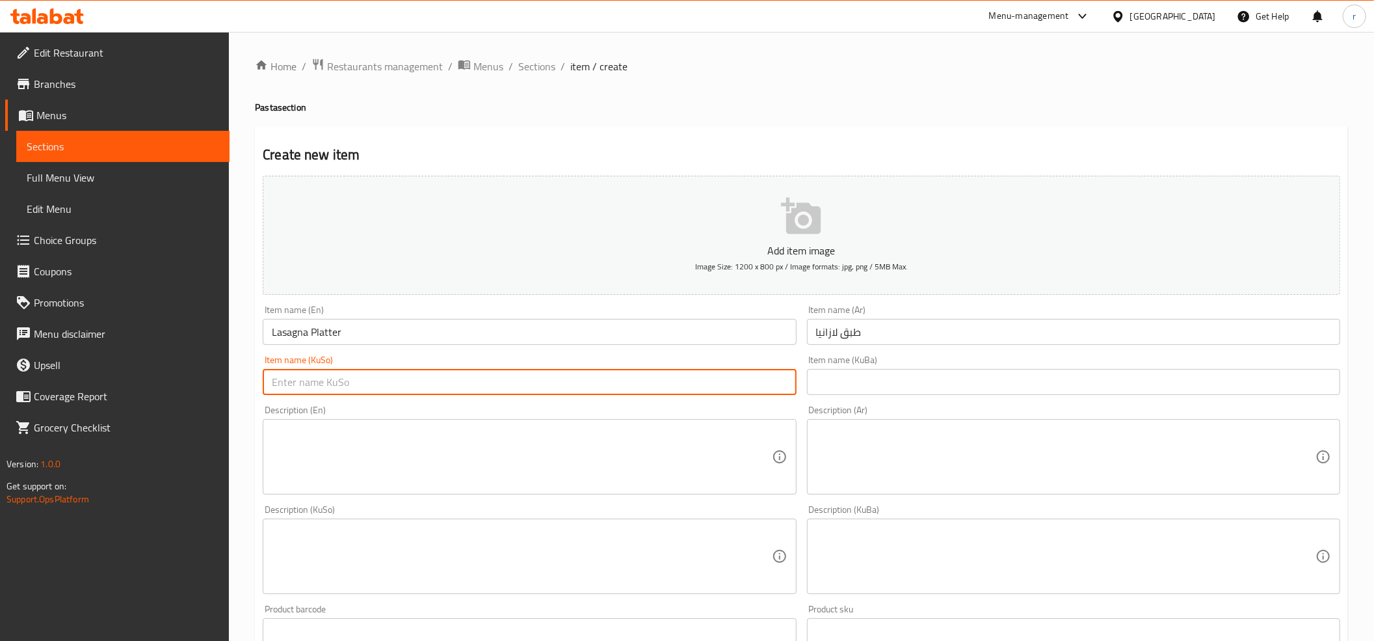
click at [513, 371] on input "text" at bounding box center [529, 382] width 533 height 26
type input "قاپێکی لازانیا"
click at [825, 375] on input "text" at bounding box center [1073, 382] width 533 height 26
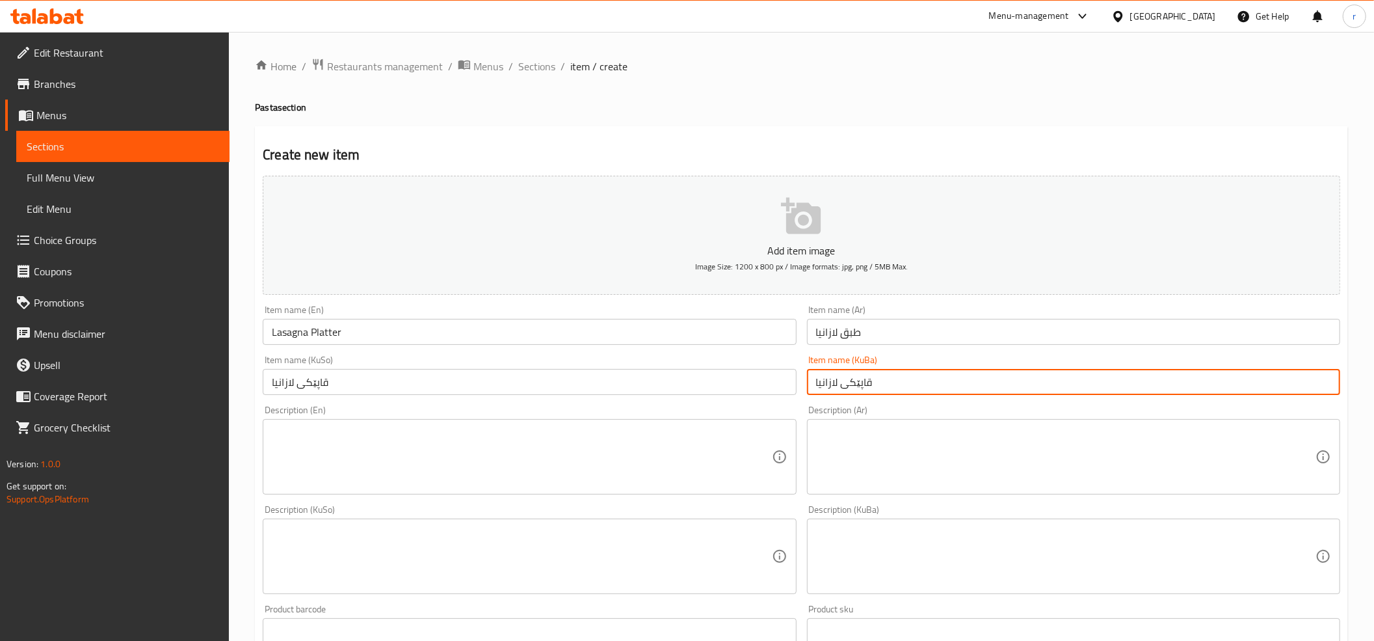
type input "قاپێکی لازانیا"
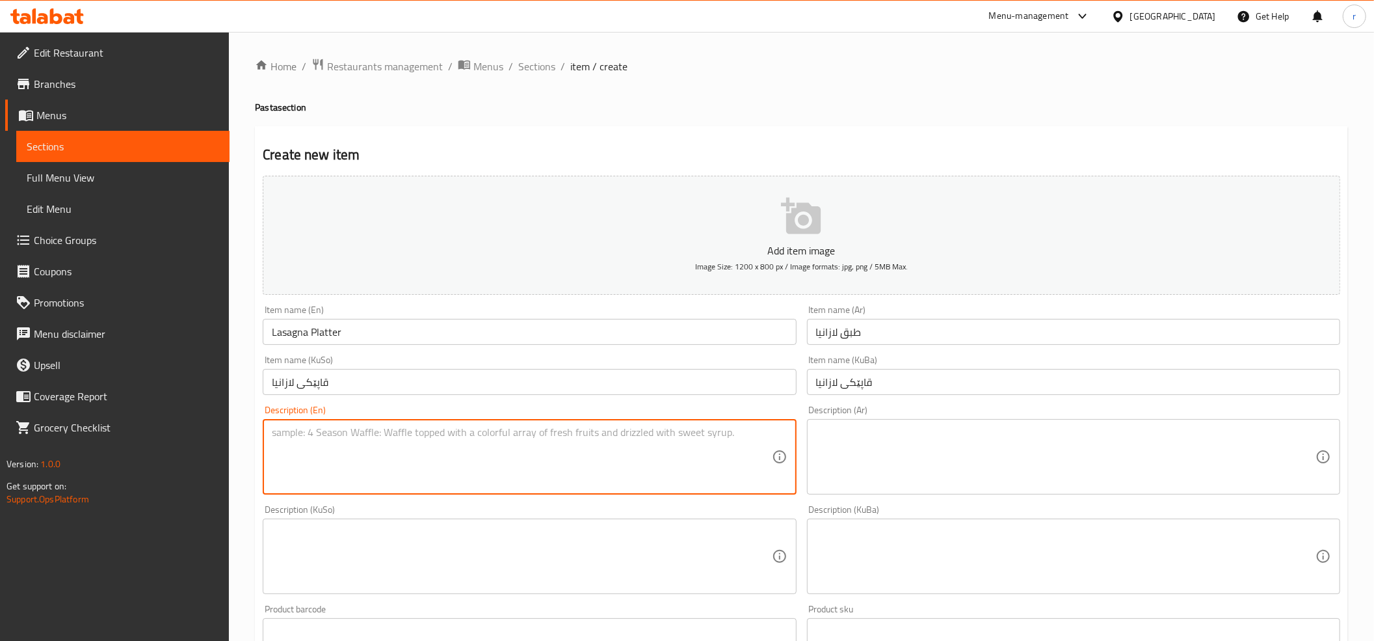
click at [381, 433] on textarea at bounding box center [522, 457] width 500 height 62
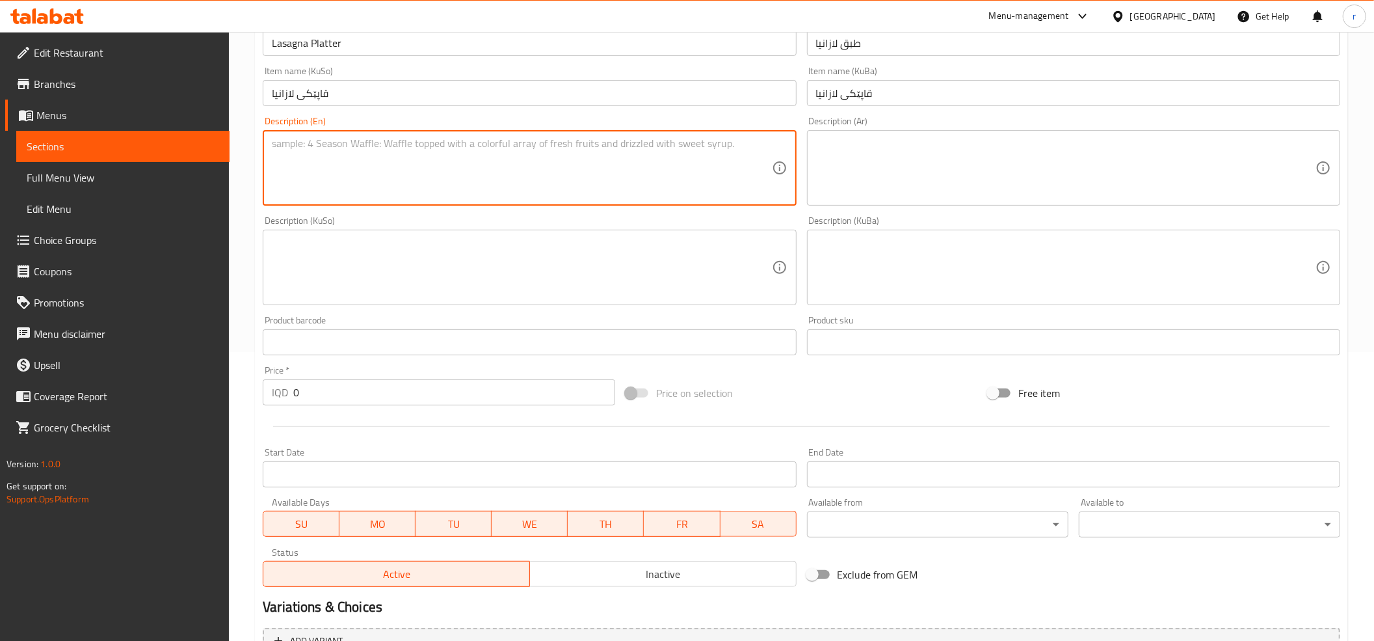
click at [363, 401] on input "0" at bounding box center [454, 392] width 322 height 26
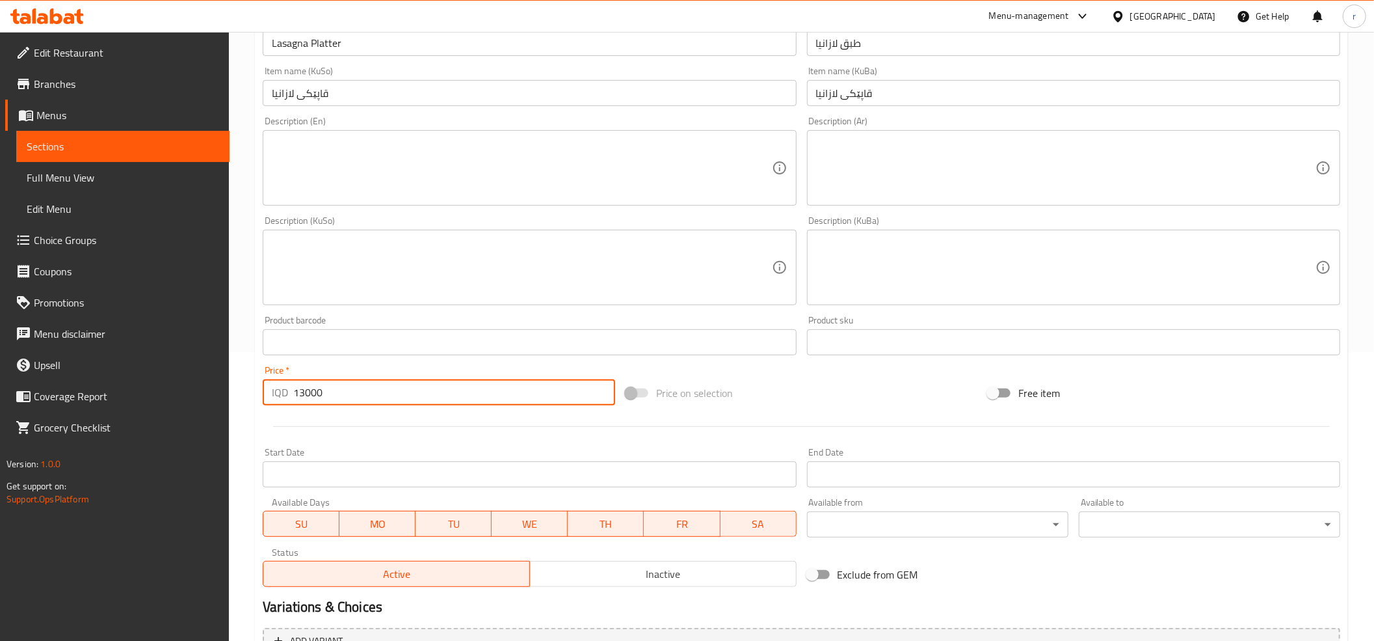
type input "13000"
click at [310, 165] on textarea at bounding box center [522, 168] width 500 height 62
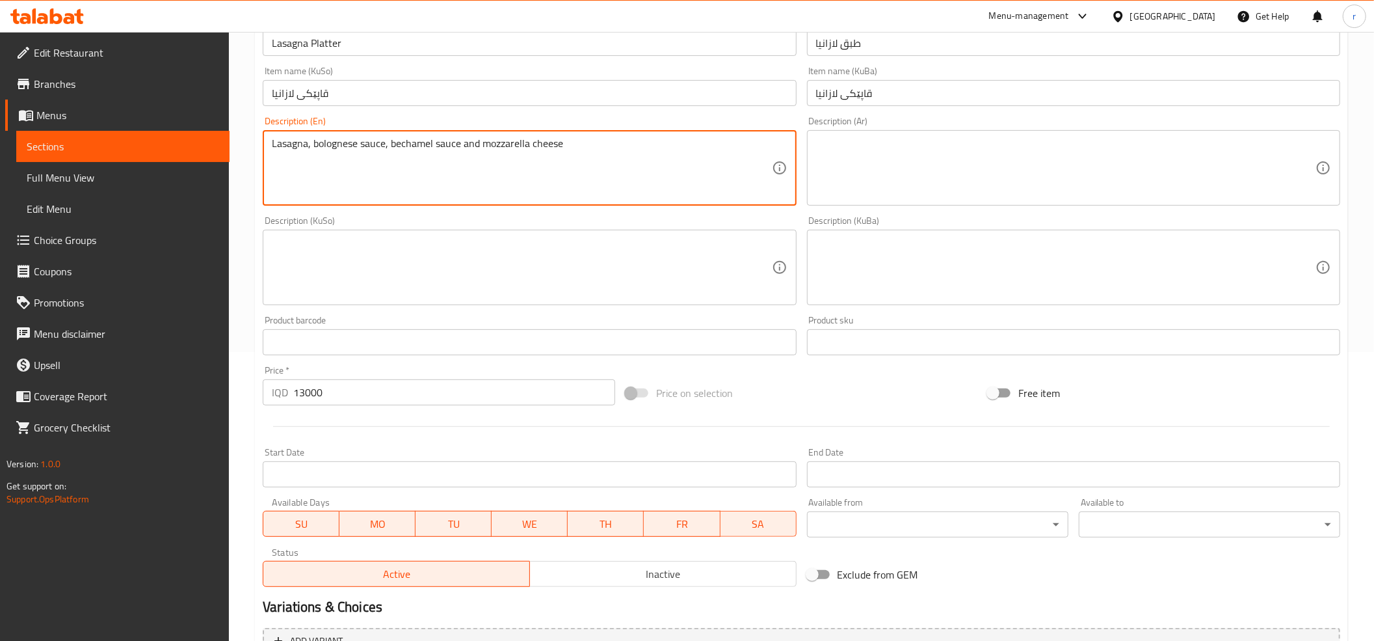
type textarea "Lasagna, bolognese sauce, bechamel sauce and mozzarella cheese"
click at [846, 148] on textarea at bounding box center [1066, 168] width 500 height 62
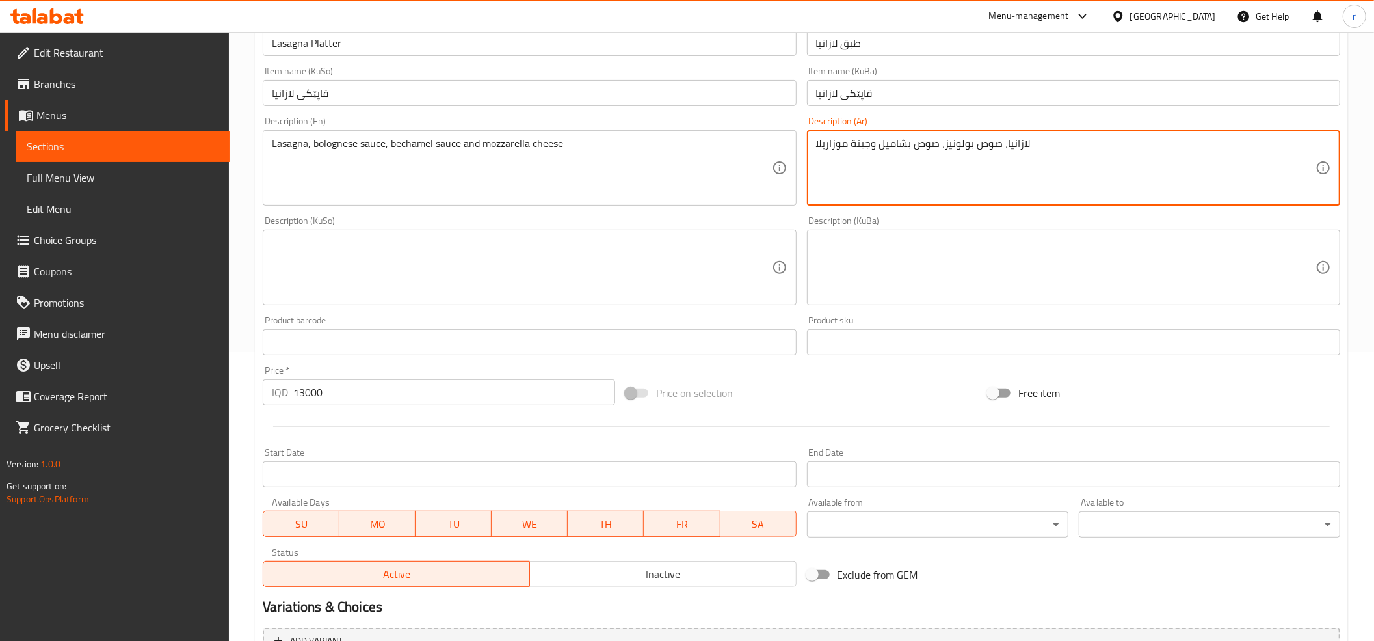
type textarea "لازانيا، صوص بولونيز، صوص بشاميل وجبنة موزاريلا"
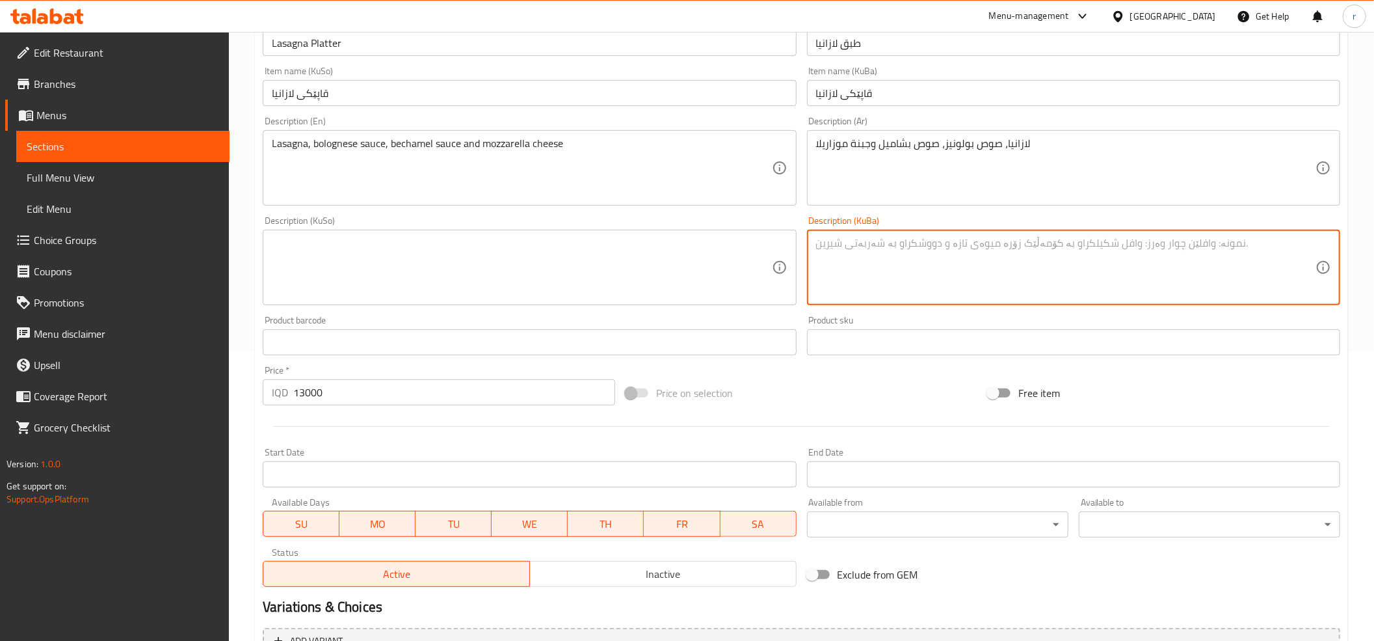
click at [833, 261] on textarea at bounding box center [1066, 268] width 500 height 62
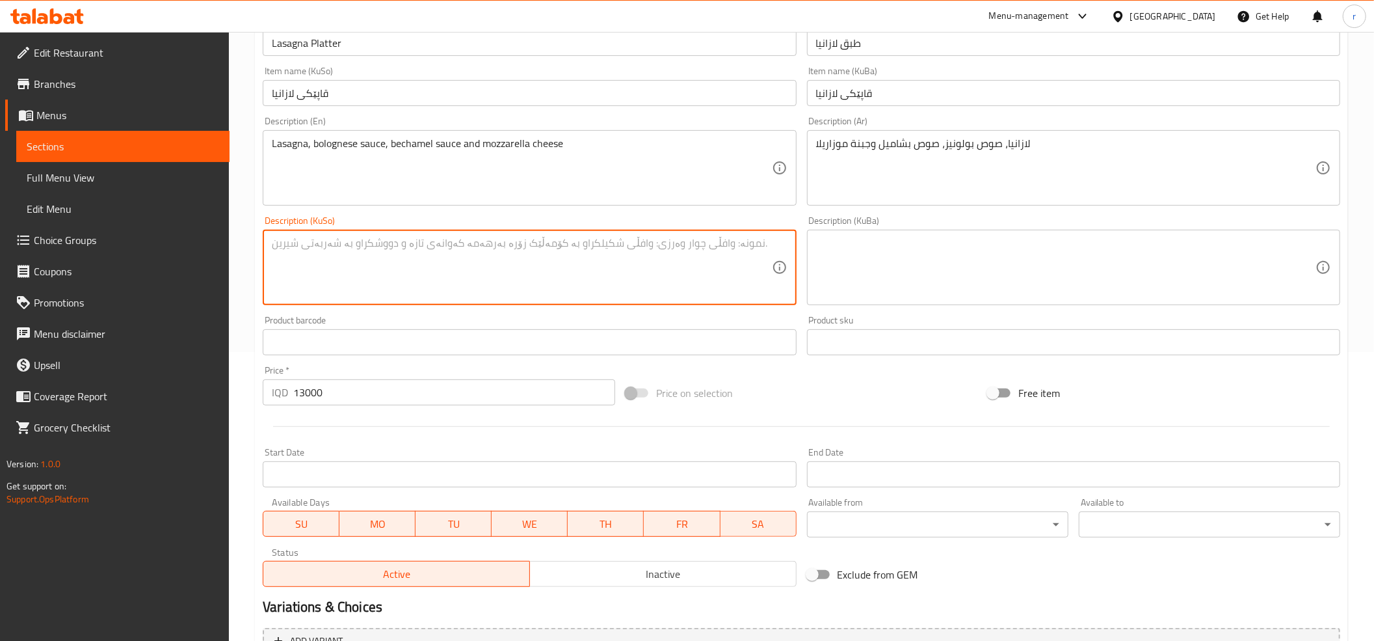
click at [664, 268] on textarea at bounding box center [522, 268] width 500 height 62
type textarea "لازانیا، سۆسی پۆلۆنیز ، سۆسی بەشامێل و پەنیری مۆزەرێلا"
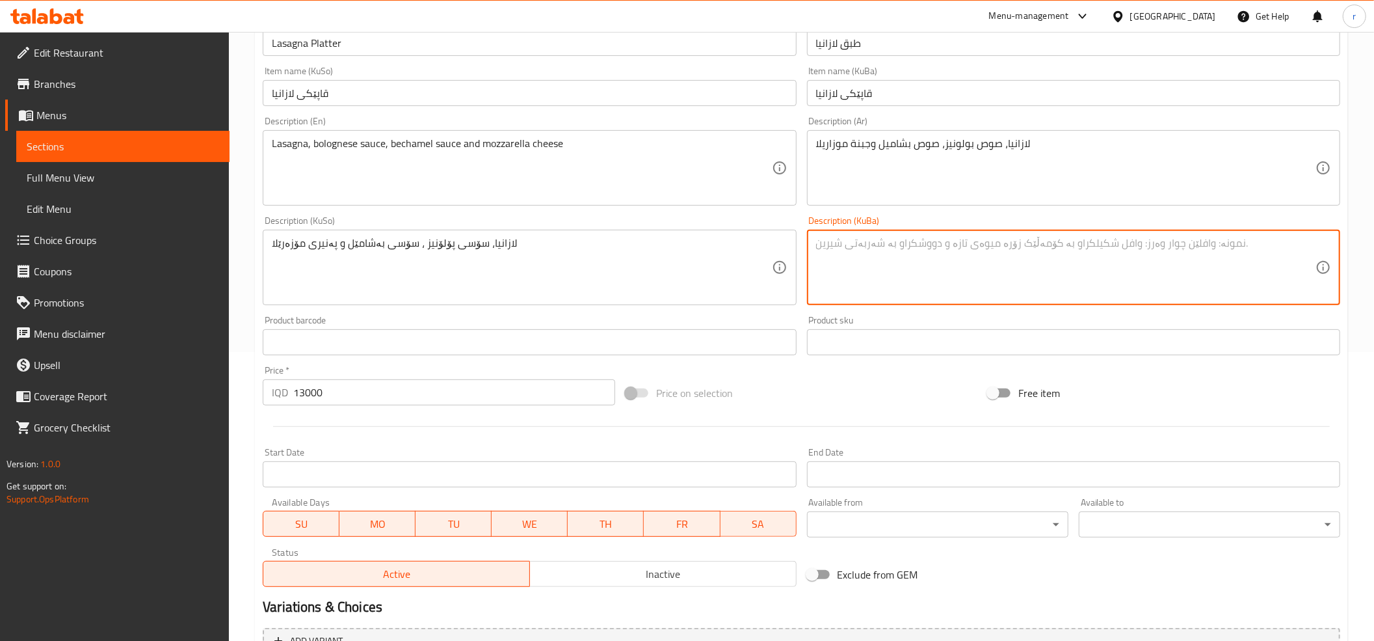
click at [820, 253] on textarea at bounding box center [1066, 268] width 500 height 62
click at [958, 248] on textarea "لازانیا، سۆسی پۆلۆنیز ، سۆسی بەشامێل و پەنیری مۆزەرێلا" at bounding box center [1066, 268] width 500 height 62
click at [968, 239] on textarea "لازانیا، سۆسی پۆلۆنیز، سۆسی بەشامێل و پەنیری مۆزەرێلا" at bounding box center [1066, 268] width 500 height 62
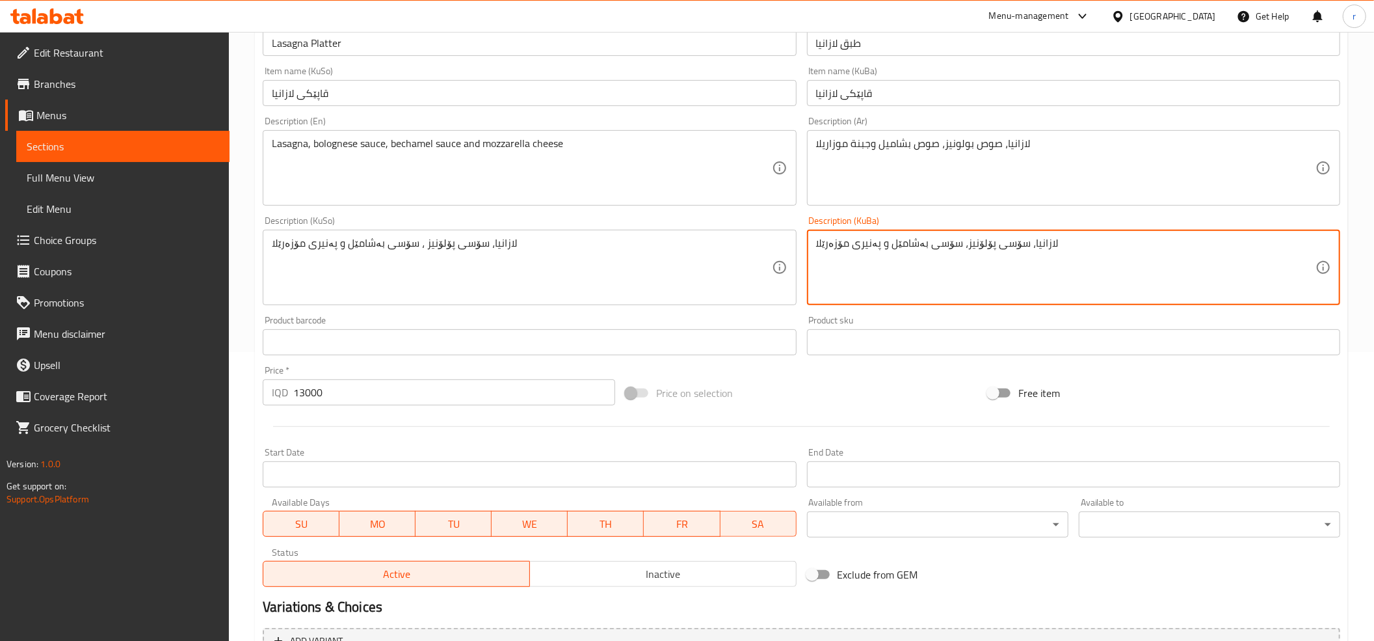
type textarea "لازانیا، سۆسی پۆلۆنیز، سۆسی بەشامێل و پەنیری مۆزەرێلا"
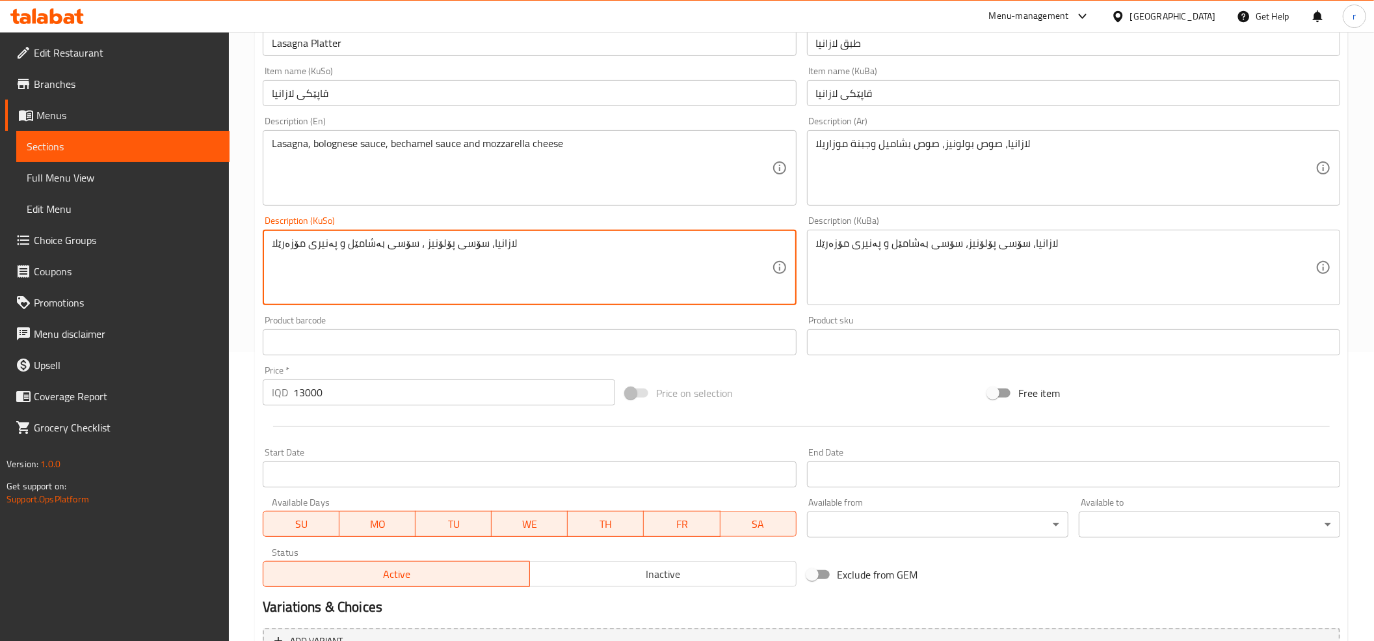
click at [360, 252] on textarea "لازانیا، سۆسی پۆلۆنیز ، سۆسی بەشامێل و پەنیری مۆزەرێلا" at bounding box center [522, 268] width 500 height 62
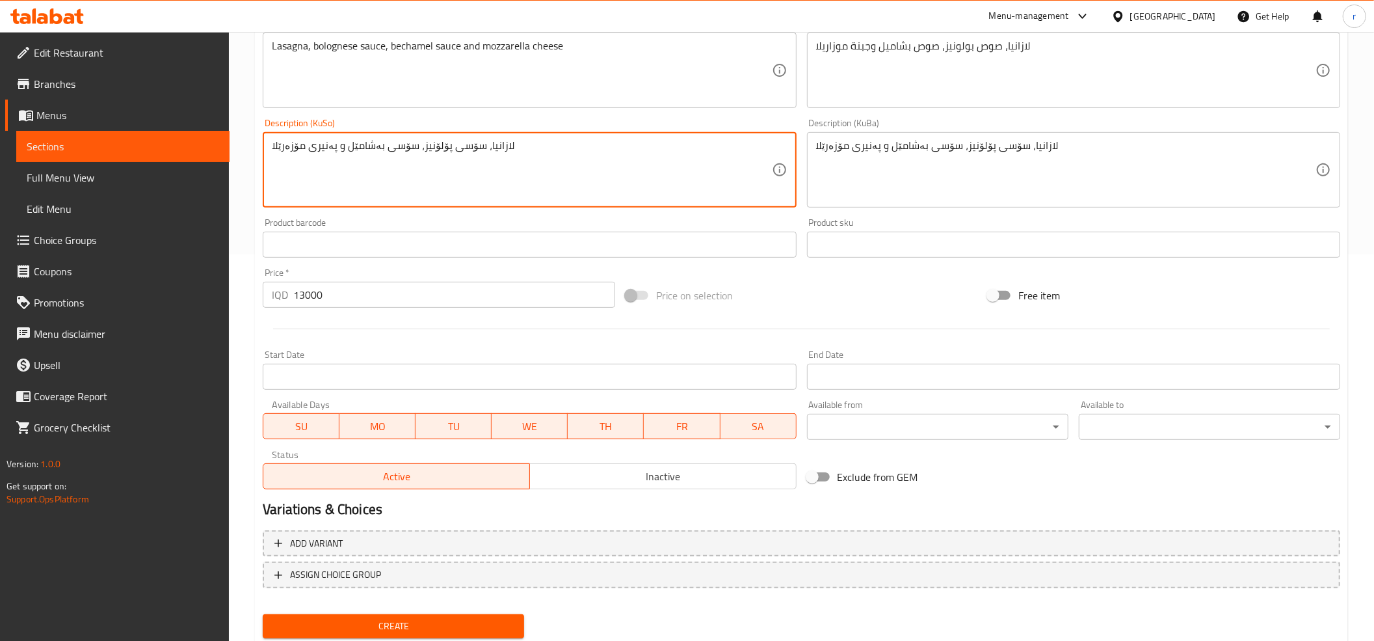
scroll to position [427, 0]
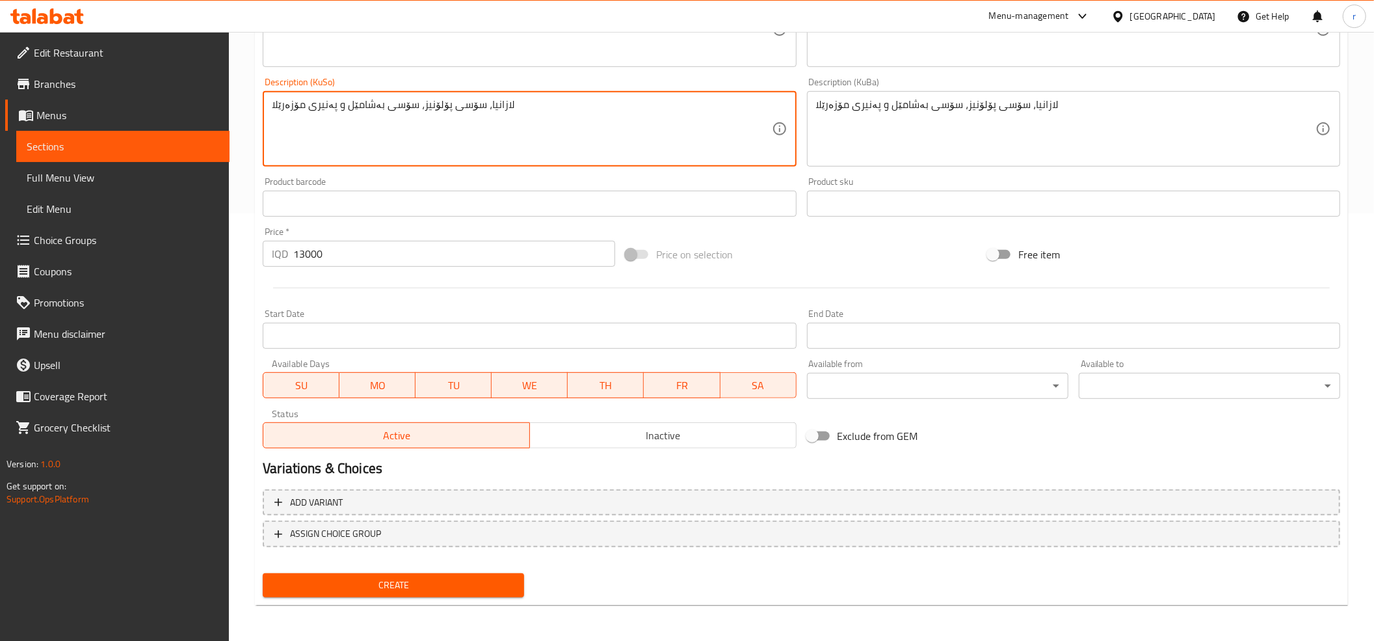
type textarea "لازانیا، سۆسی پۆلۆنیز، سۆسی بەشامێل و پەنیری مۆزەرێلا"
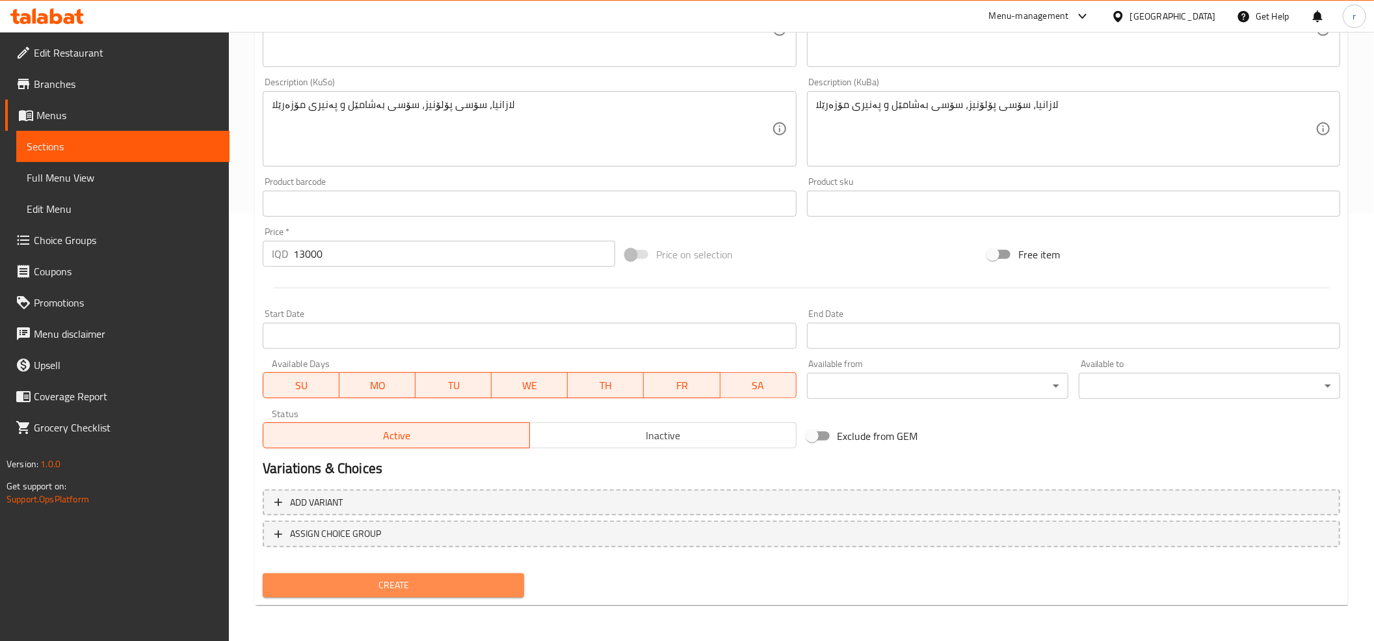
click at [442, 586] on span "Create" at bounding box center [393, 585] width 241 height 16
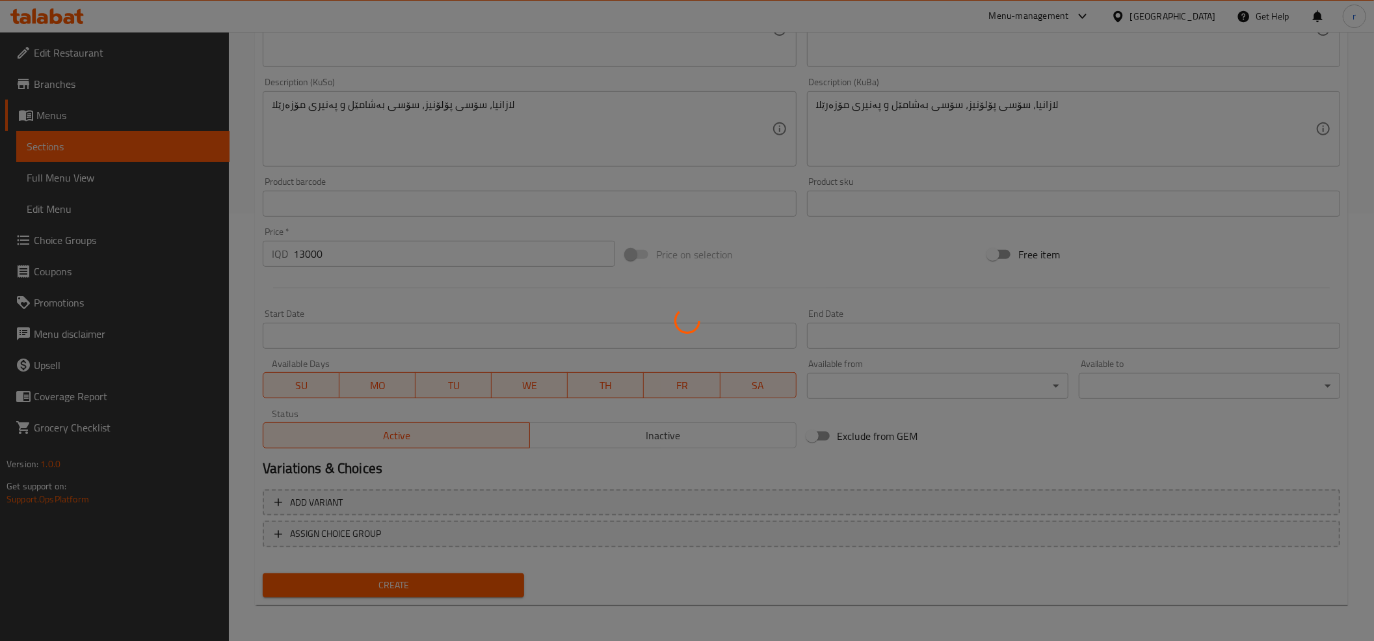
type input "0"
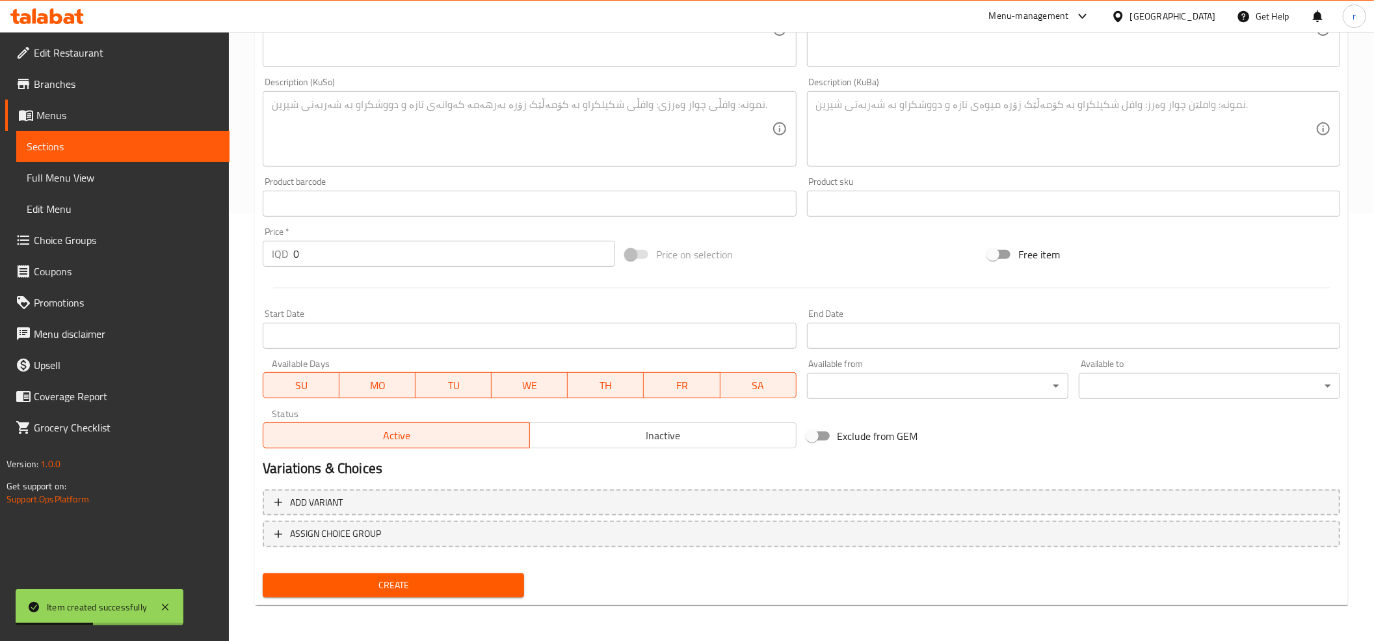
click at [648, 589] on div "Create" at bounding box center [802, 585] width 1088 height 34
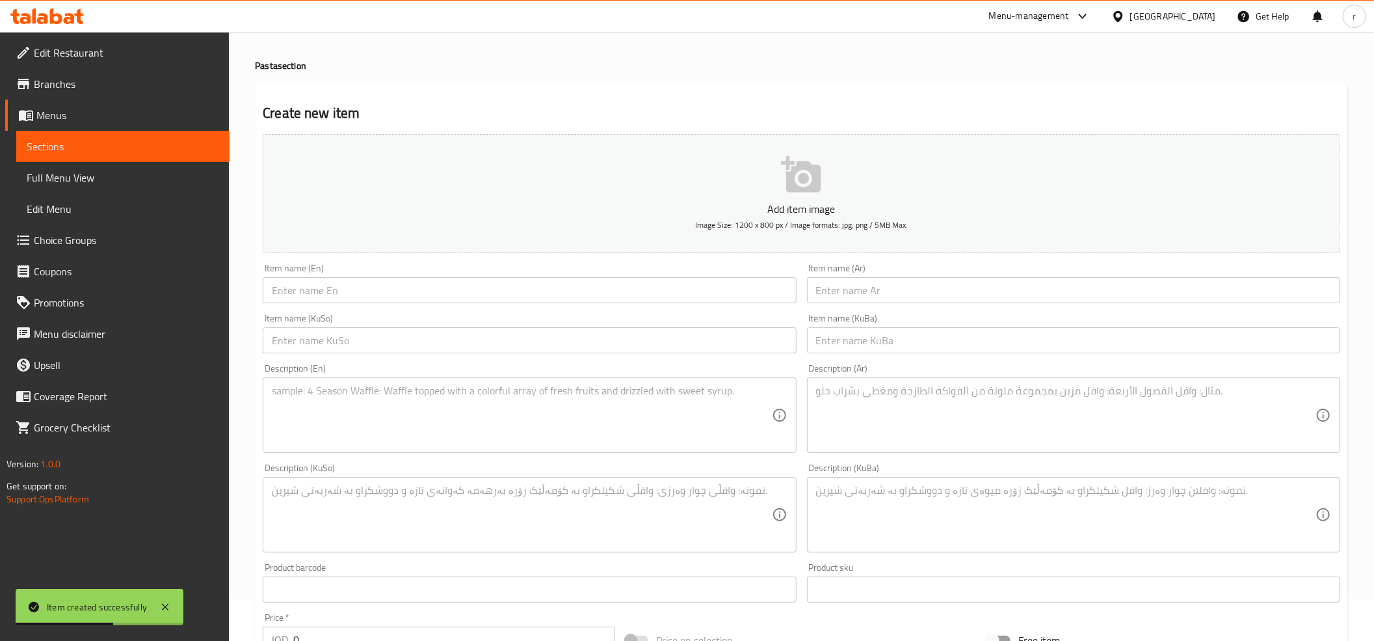
scroll to position [0, 0]
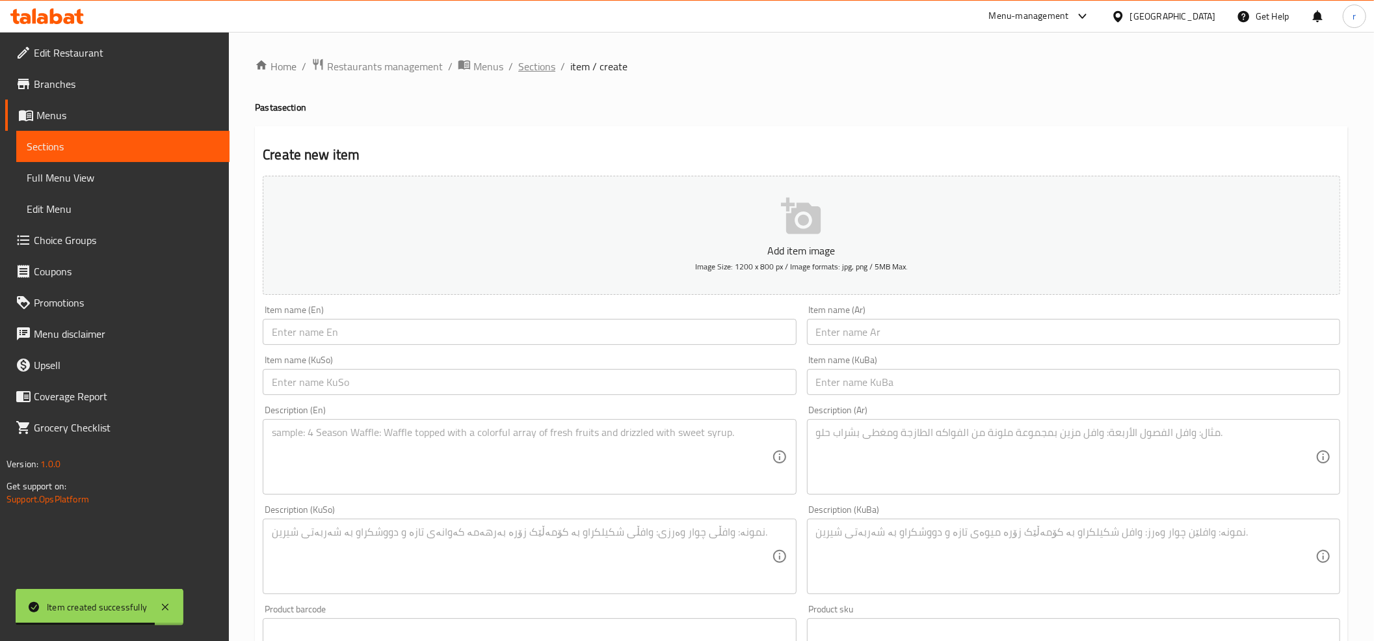
click at [531, 68] on span "Sections" at bounding box center [536, 67] width 37 height 16
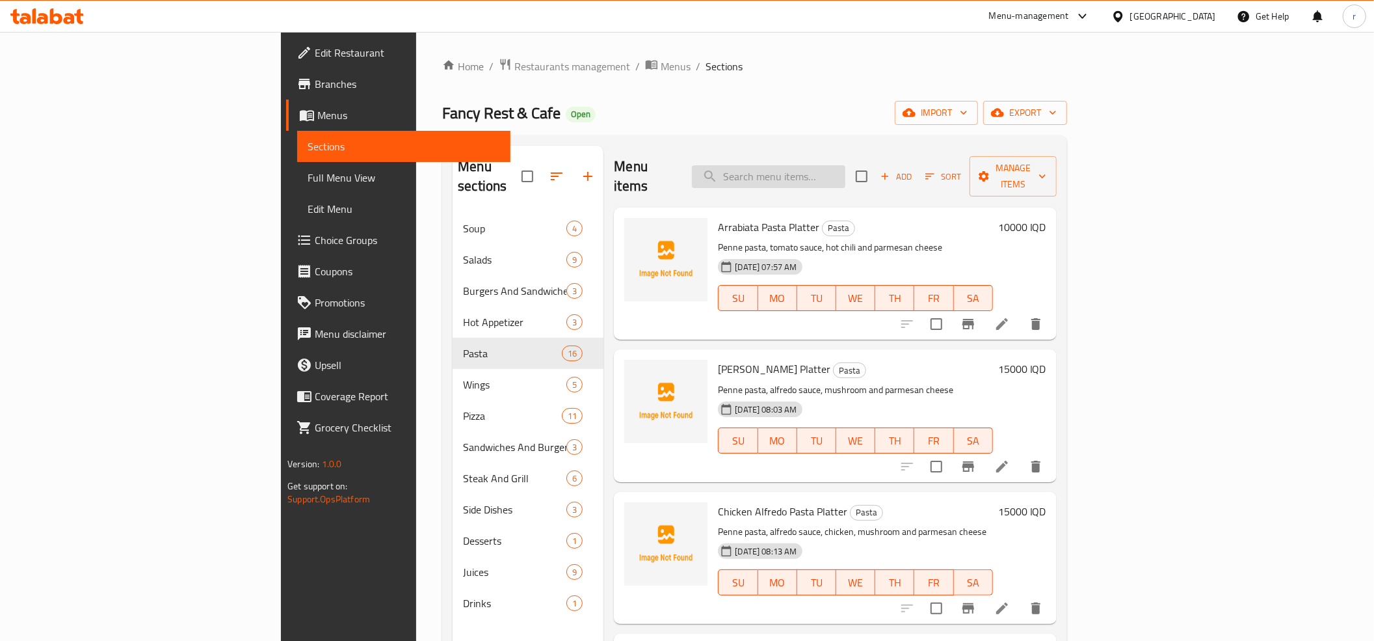
click at [846, 165] on input "search" at bounding box center [768, 176] width 153 height 23
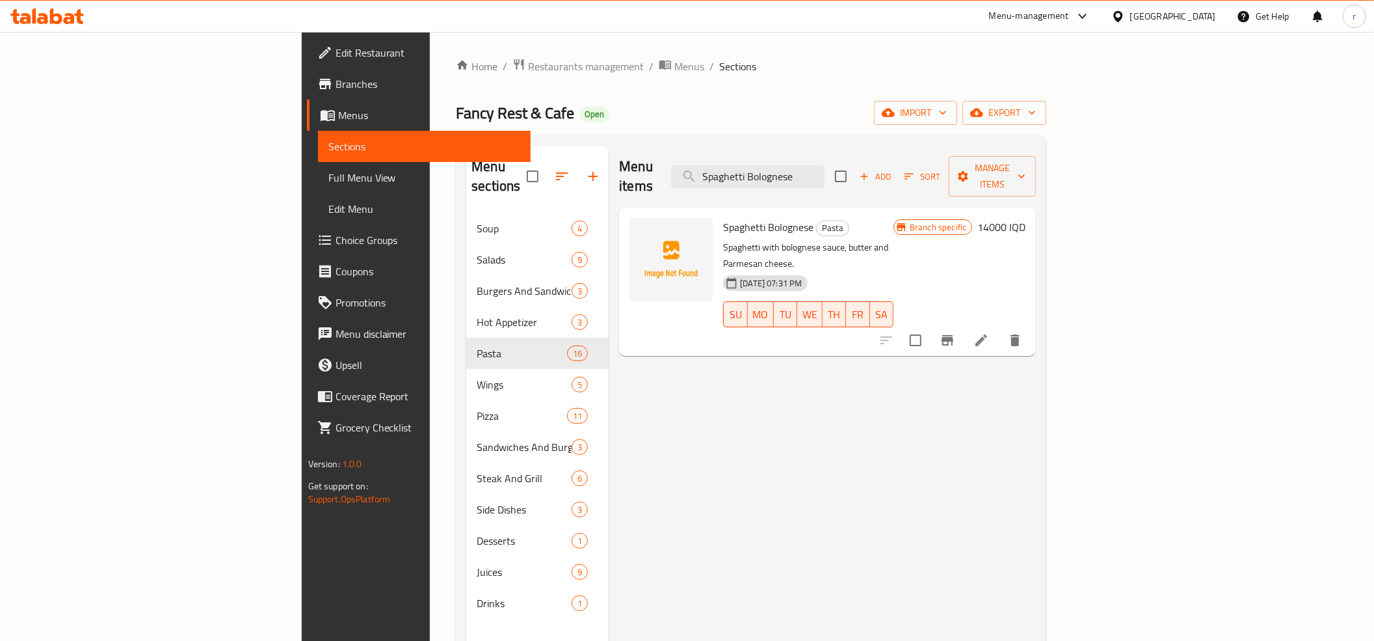
type input "Spaghetti Bolognese"
click at [1000, 328] on li at bounding box center [981, 339] width 36 height 23
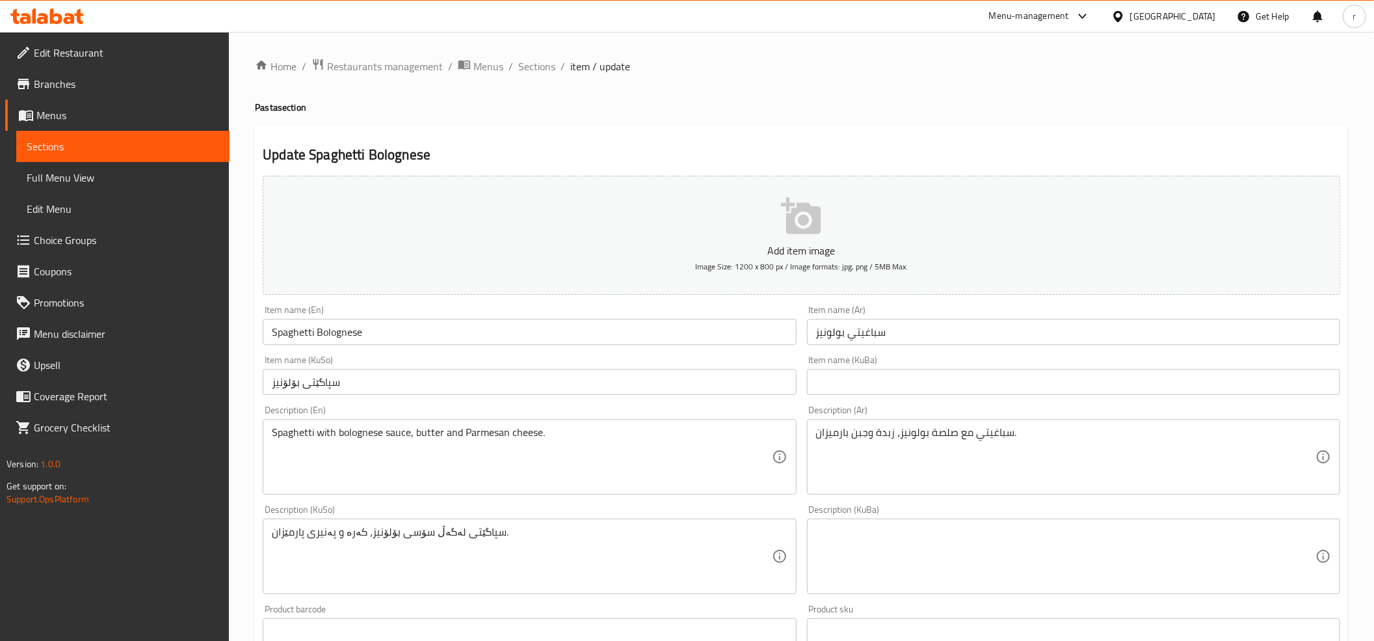
click at [846, 337] on input "سباغيتي بولونيز" at bounding box center [1073, 332] width 533 height 26
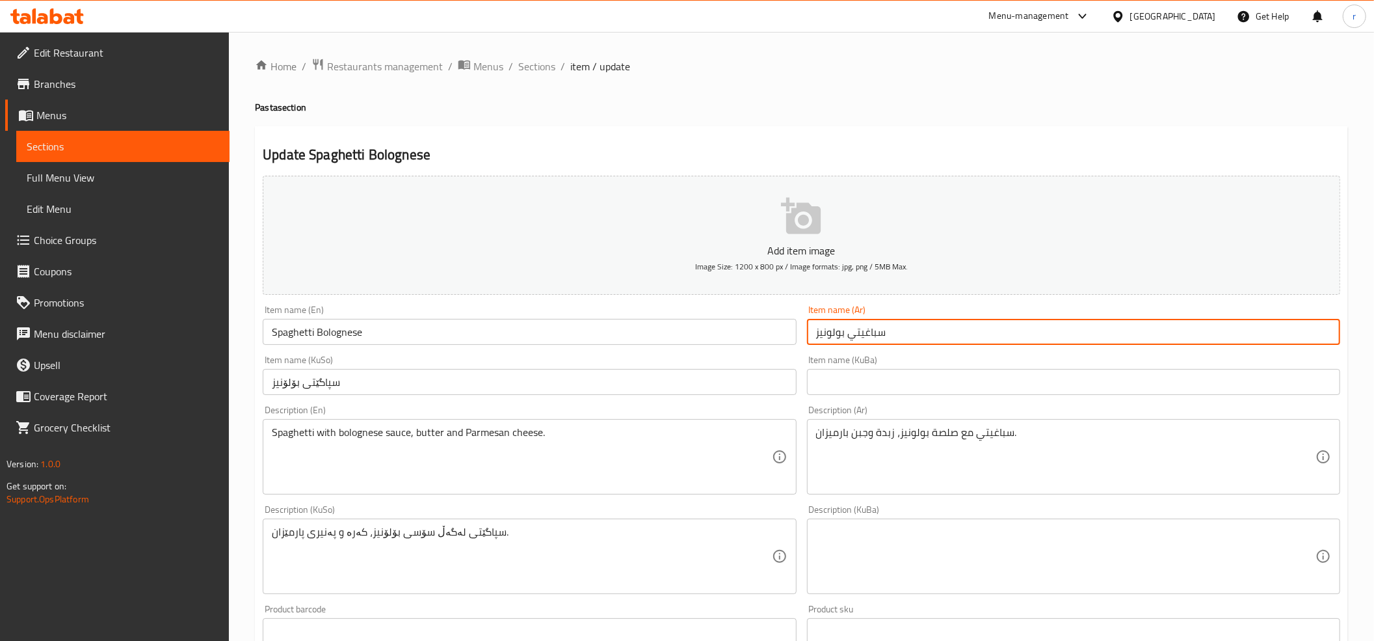
click at [846, 337] on input "سباغيتي بولونيز" at bounding box center [1073, 332] width 533 height 26
click at [308, 390] on input "سپاگێتی بۆلۆنیز" at bounding box center [529, 382] width 533 height 26
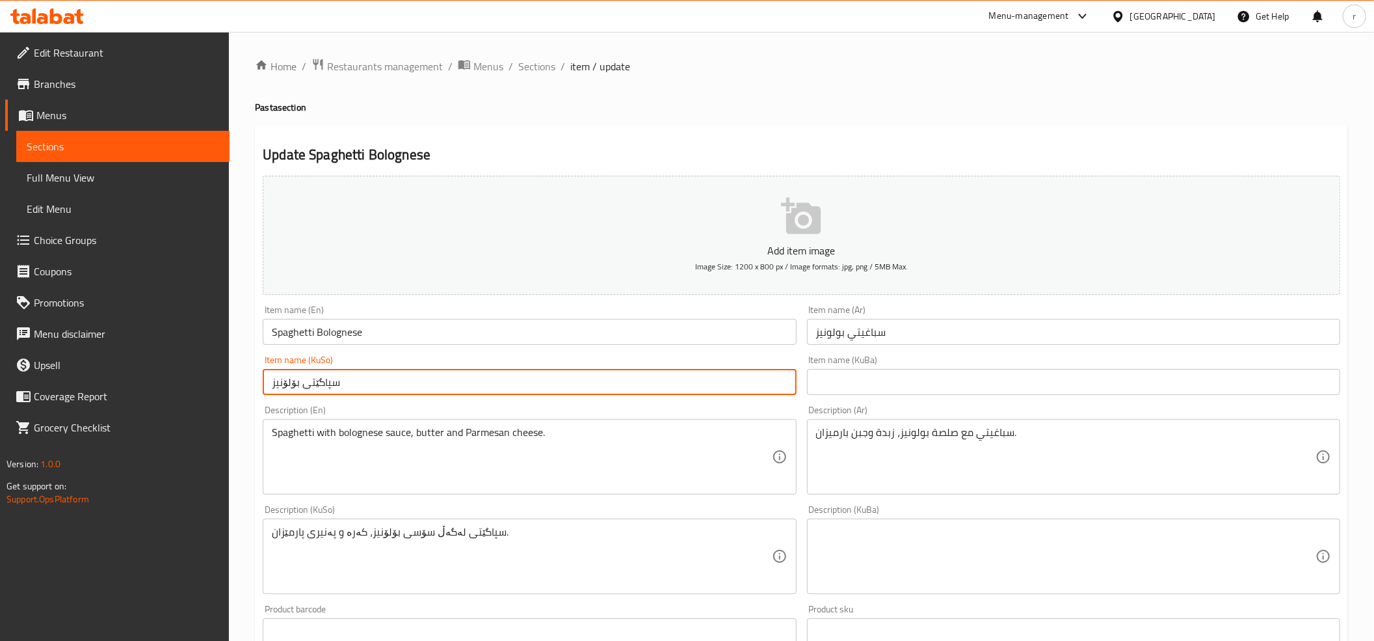
click at [308, 390] on input "سپاگێتی بۆلۆنیز" at bounding box center [529, 382] width 533 height 26
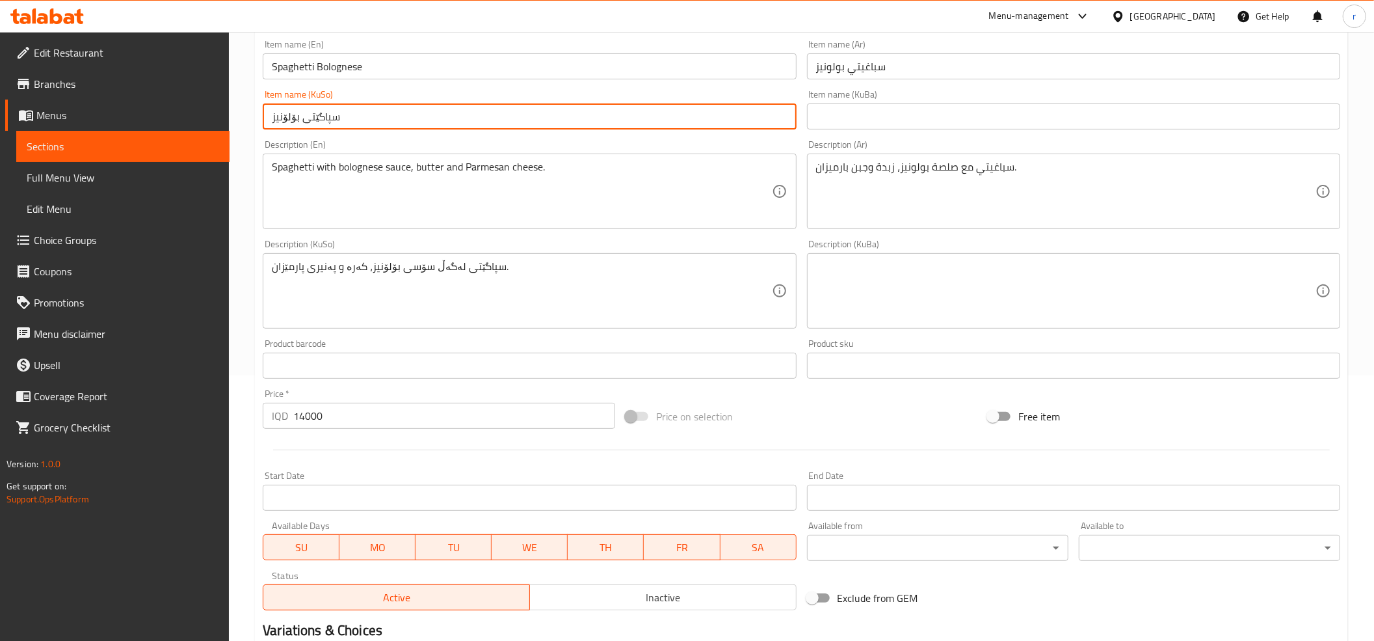
scroll to position [289, 0]
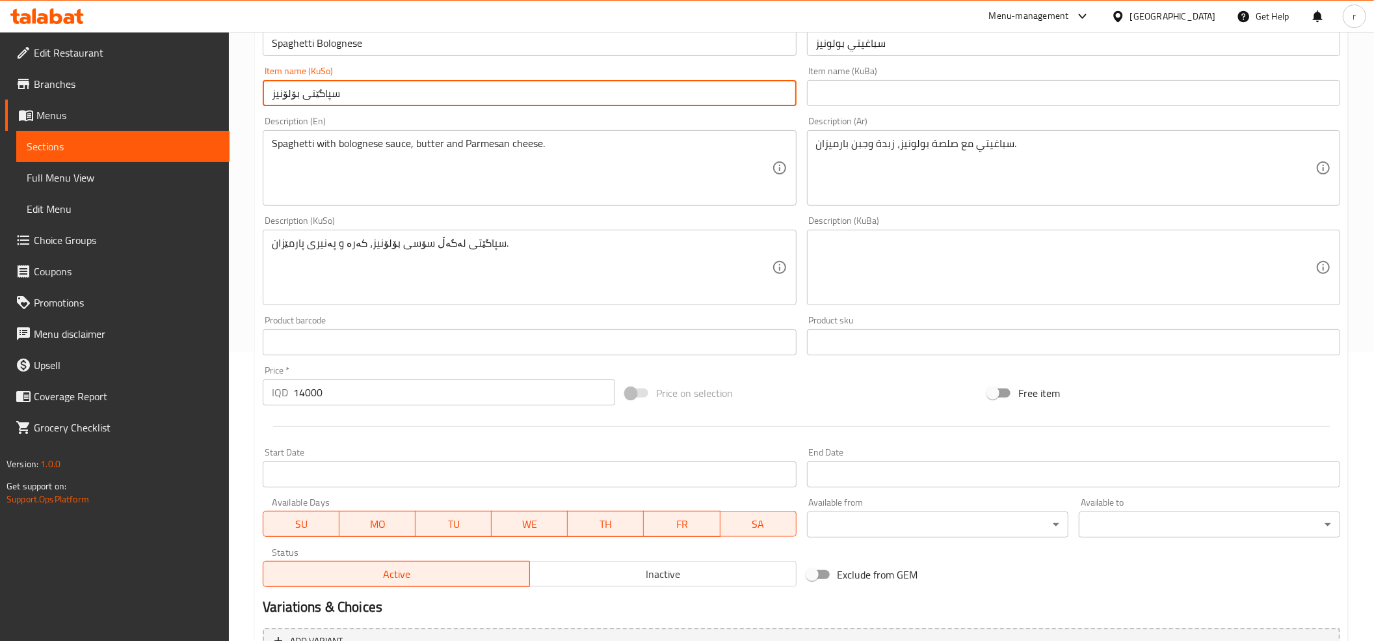
click at [316, 386] on input "14000" at bounding box center [454, 392] width 322 height 26
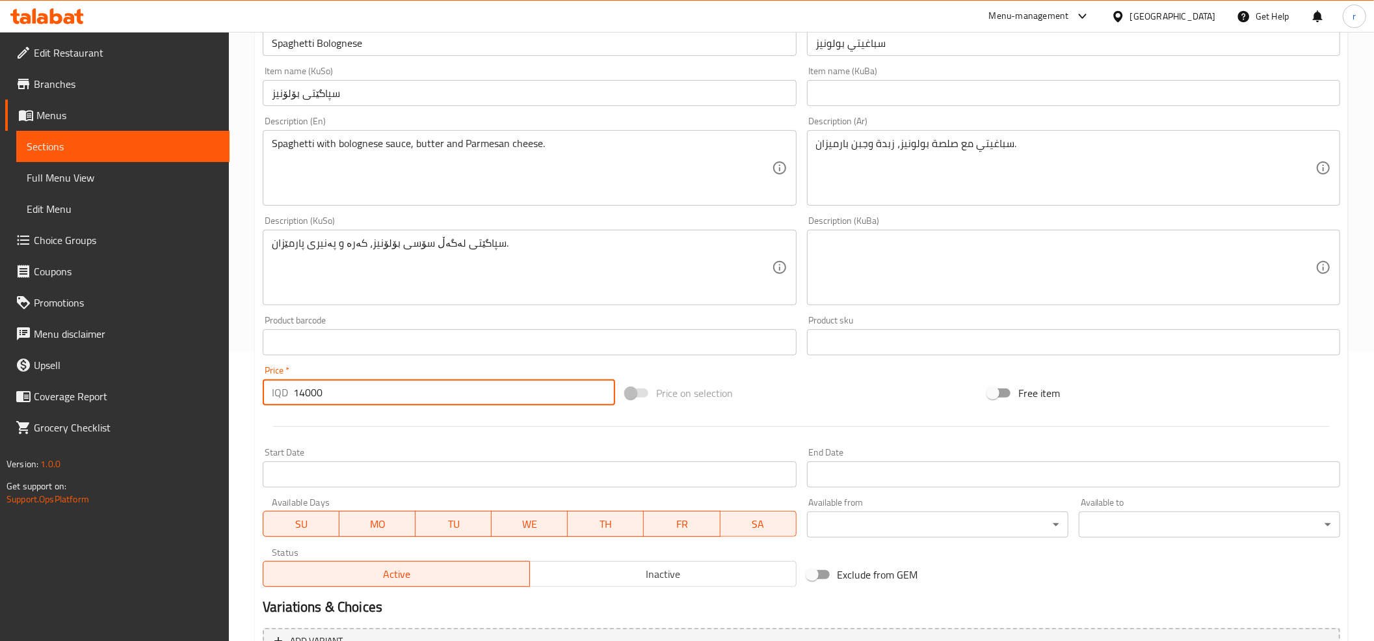
click at [316, 386] on input "14000" at bounding box center [454, 392] width 322 height 26
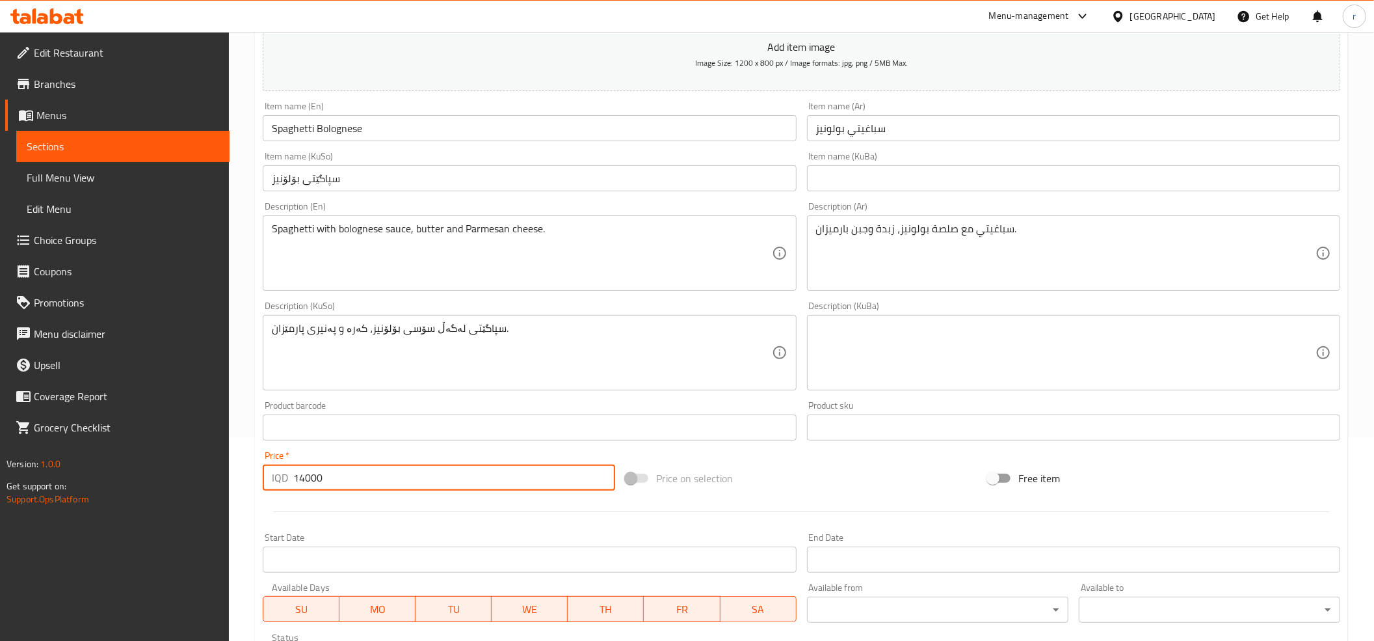
scroll to position [139, 0]
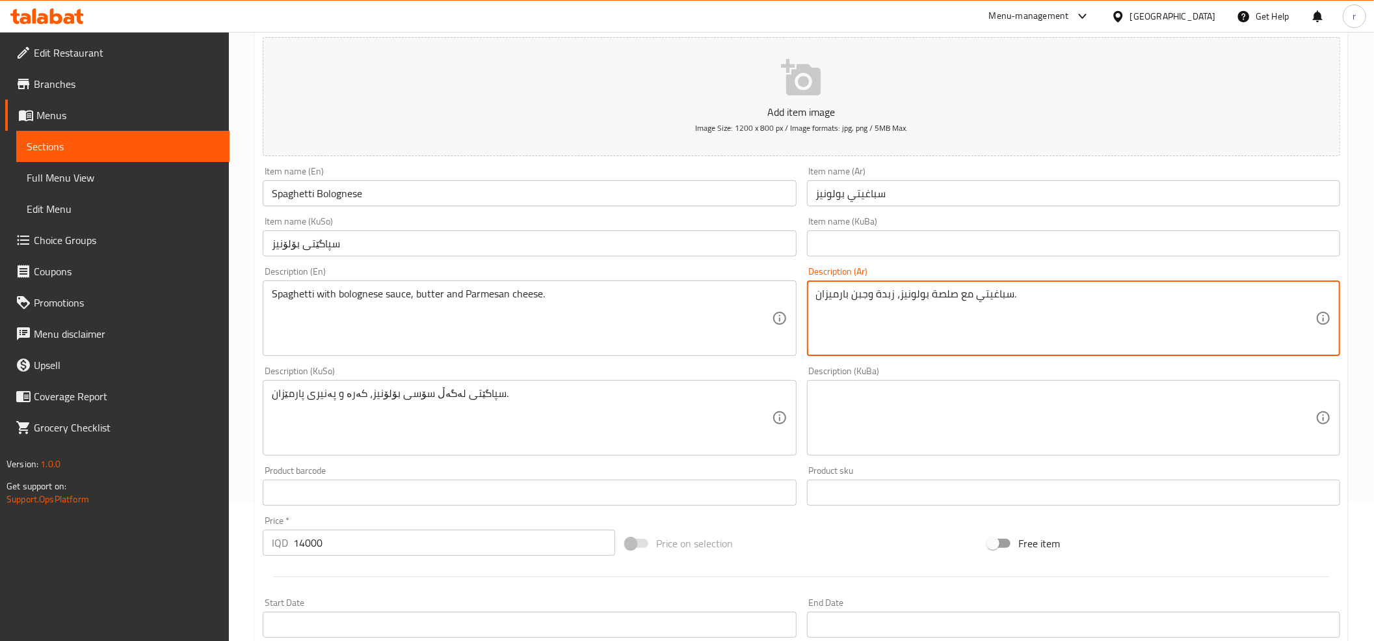
click at [997, 299] on textarea "سباغيتي مع صلصة بولونيز، زبدة وجبن بارميزان." at bounding box center [1066, 318] width 500 height 62
click at [882, 292] on textarea "سباغيتي مع صلصة بولونيز، زبدة وجبن بارميزان." at bounding box center [1066, 318] width 500 height 62
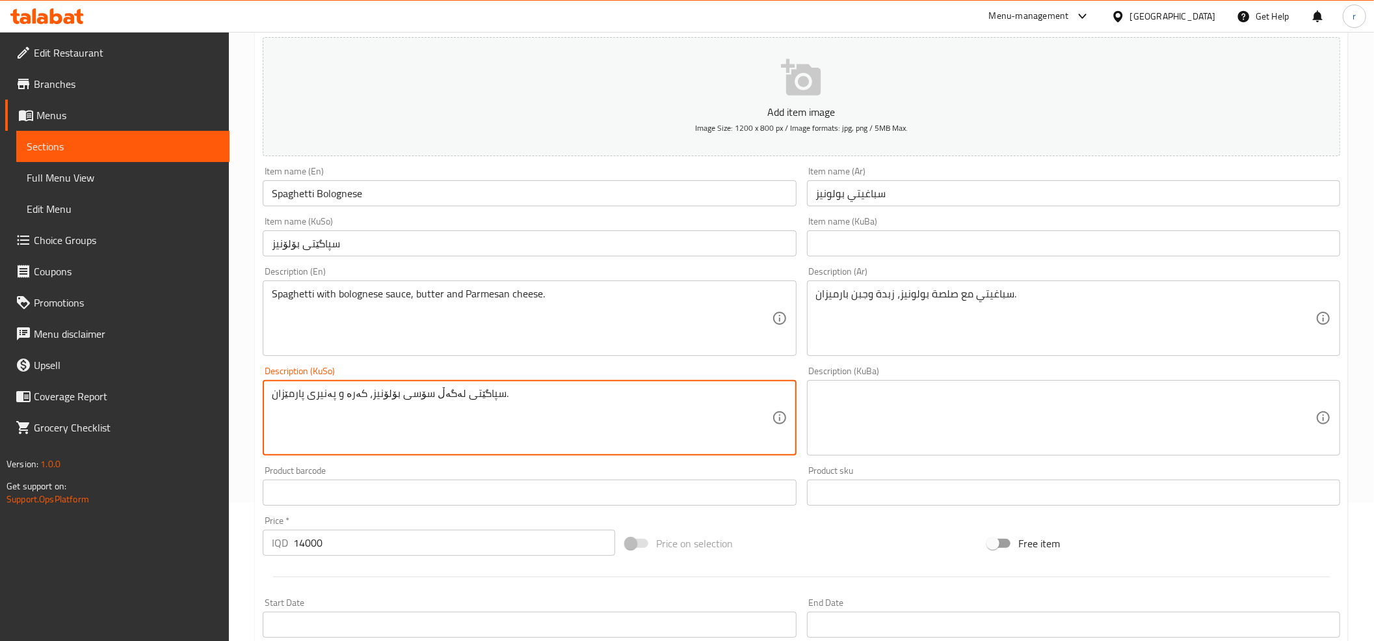
click at [349, 393] on textarea "سپاگێتی لەگەڵ سۆسی بۆلۆنیز، کەرە و پەنیری پارمێزان." at bounding box center [522, 418] width 500 height 62
click at [411, 428] on textarea "سپاگێتی لەگەڵ سۆسی بۆلۆنیز، کەرە و پەنیری پارمێزان." at bounding box center [522, 418] width 500 height 62
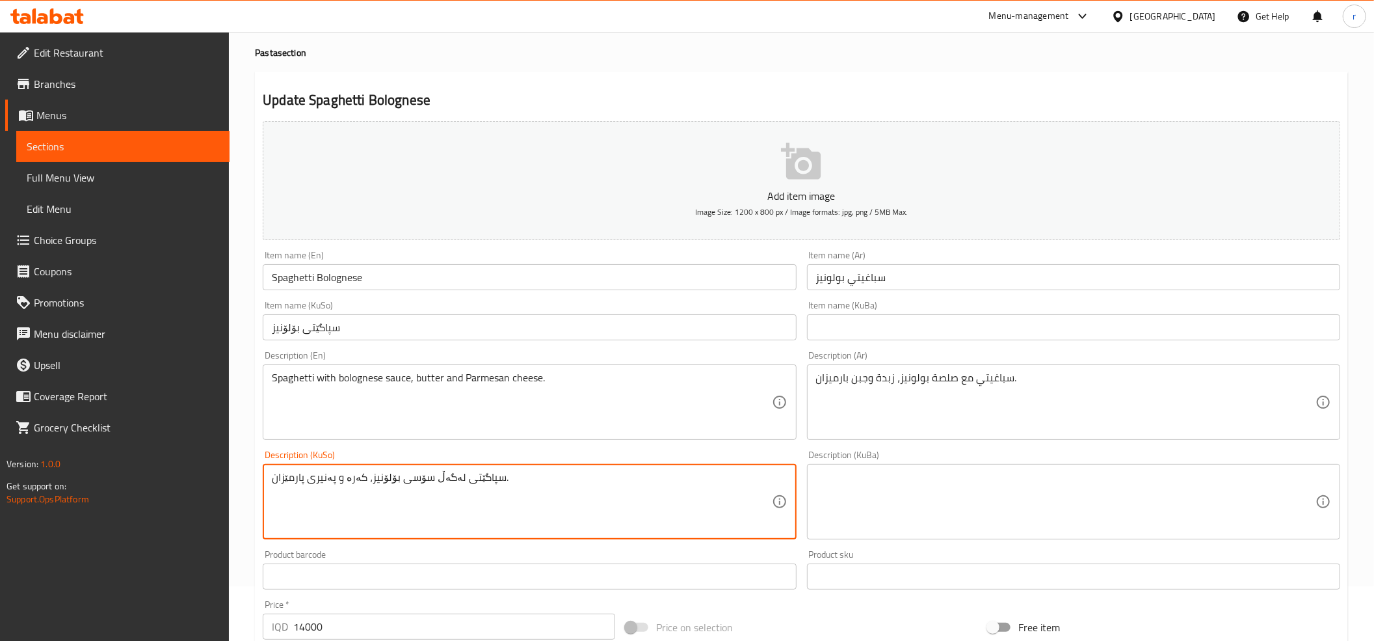
scroll to position [0, 0]
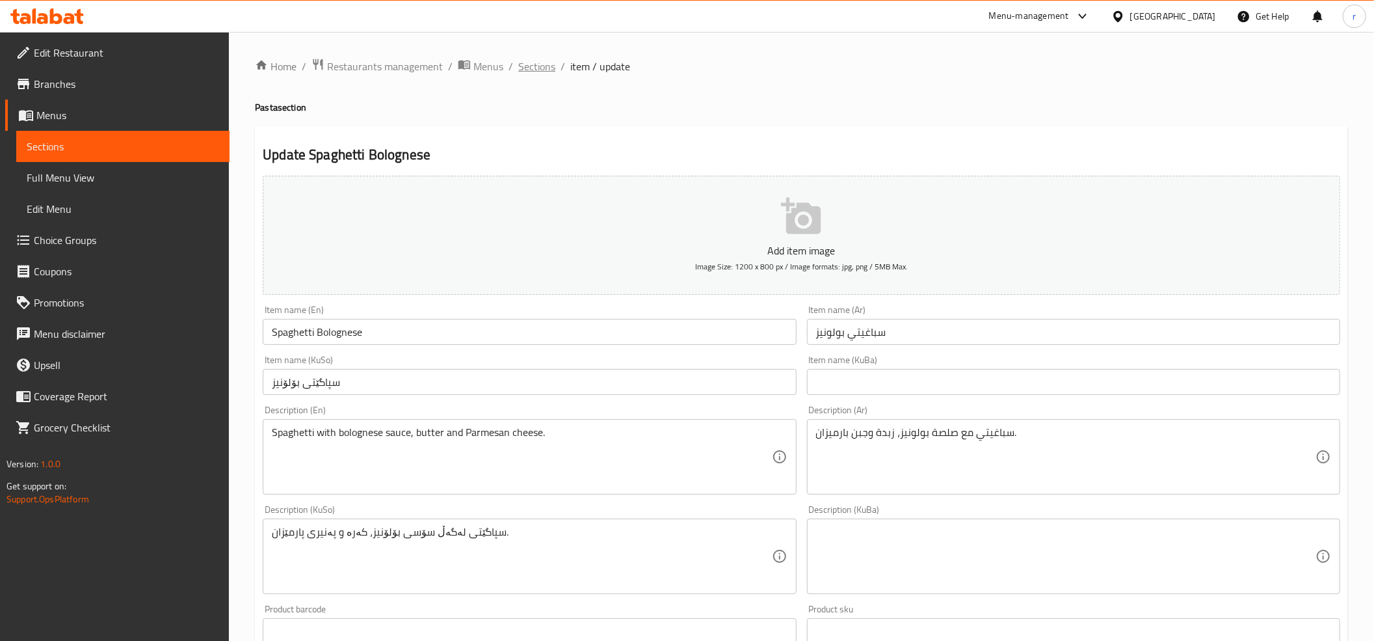
click at [523, 73] on span "Sections" at bounding box center [536, 67] width 37 height 16
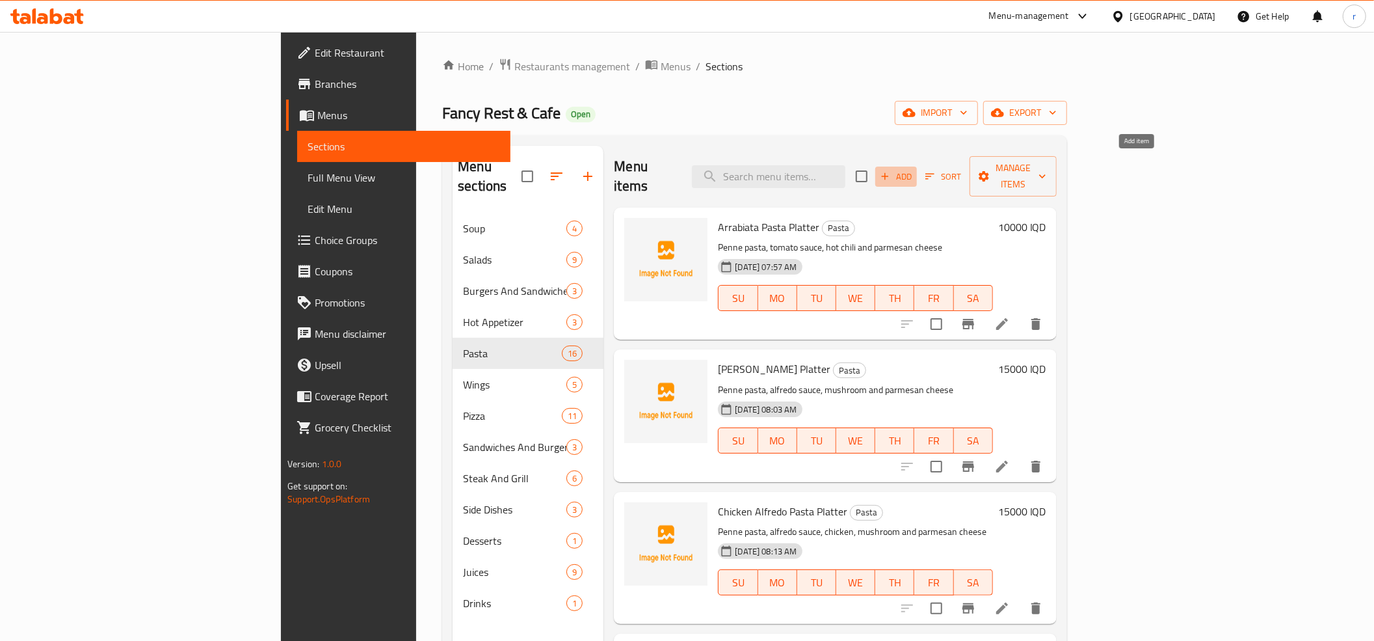
click at [914, 169] on span "Add" at bounding box center [896, 176] width 35 height 15
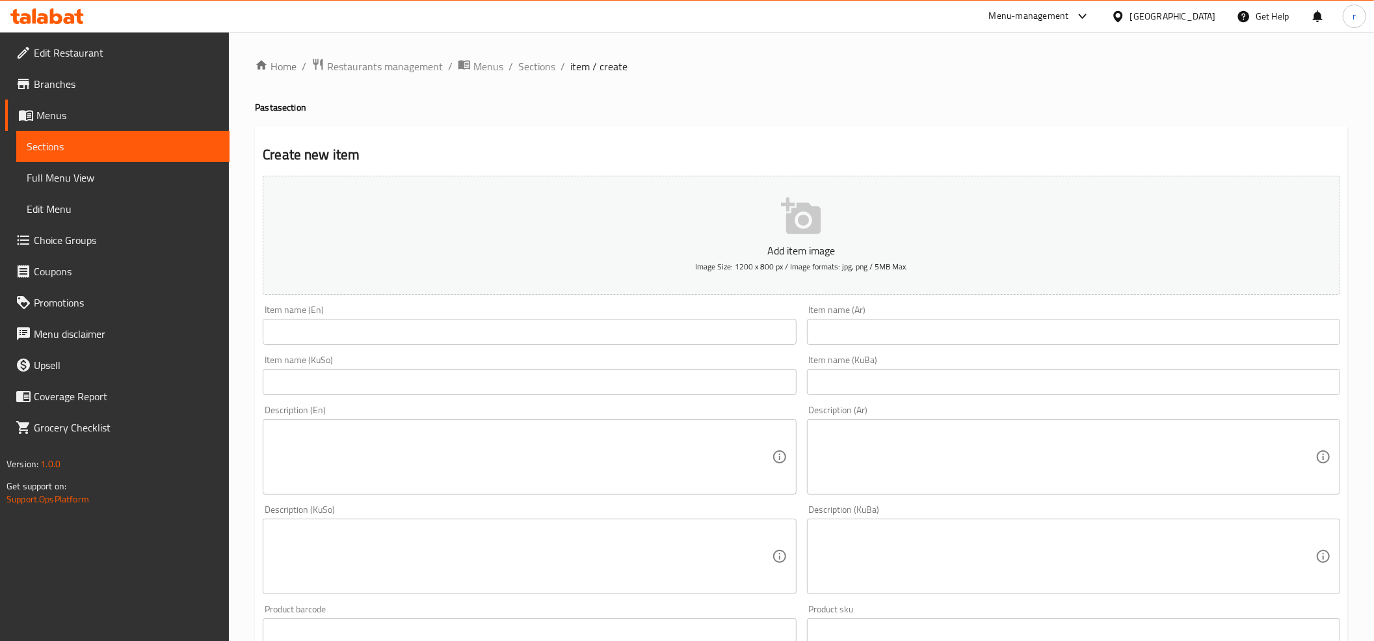
click at [415, 341] on input "text" at bounding box center [529, 332] width 533 height 26
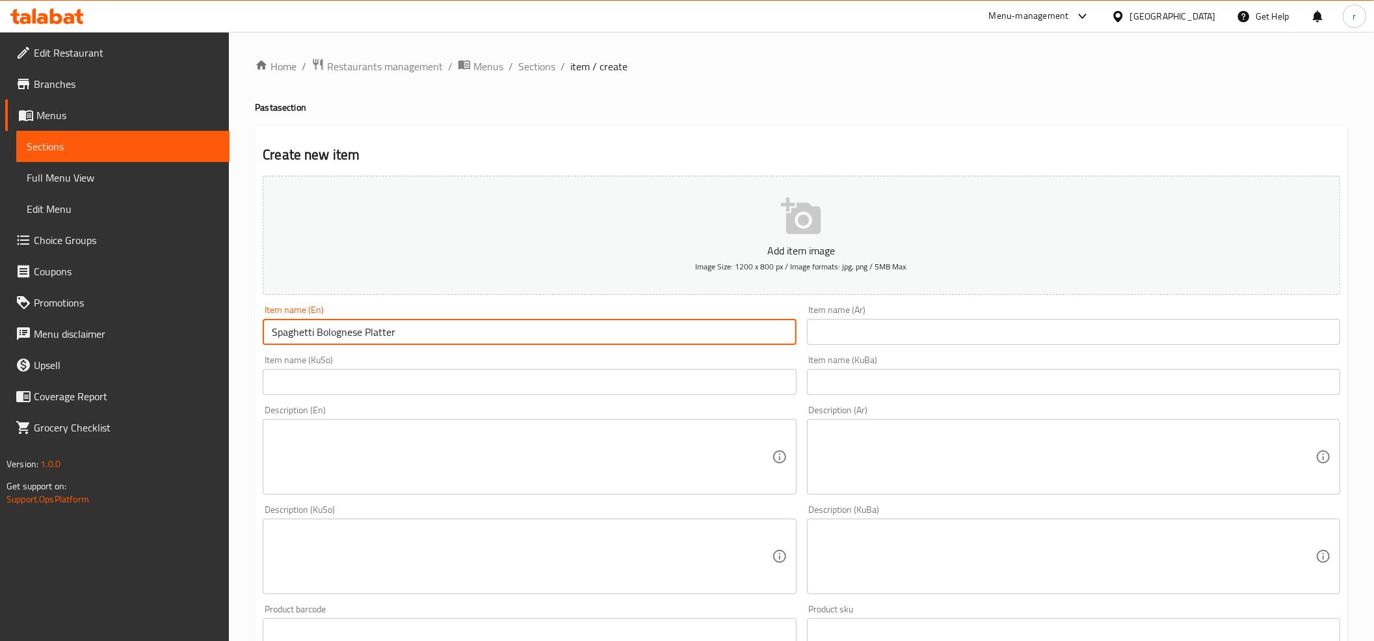
type input "Spaghetti Bolognese Platter"
click at [853, 323] on input "text" at bounding box center [1073, 332] width 533 height 26
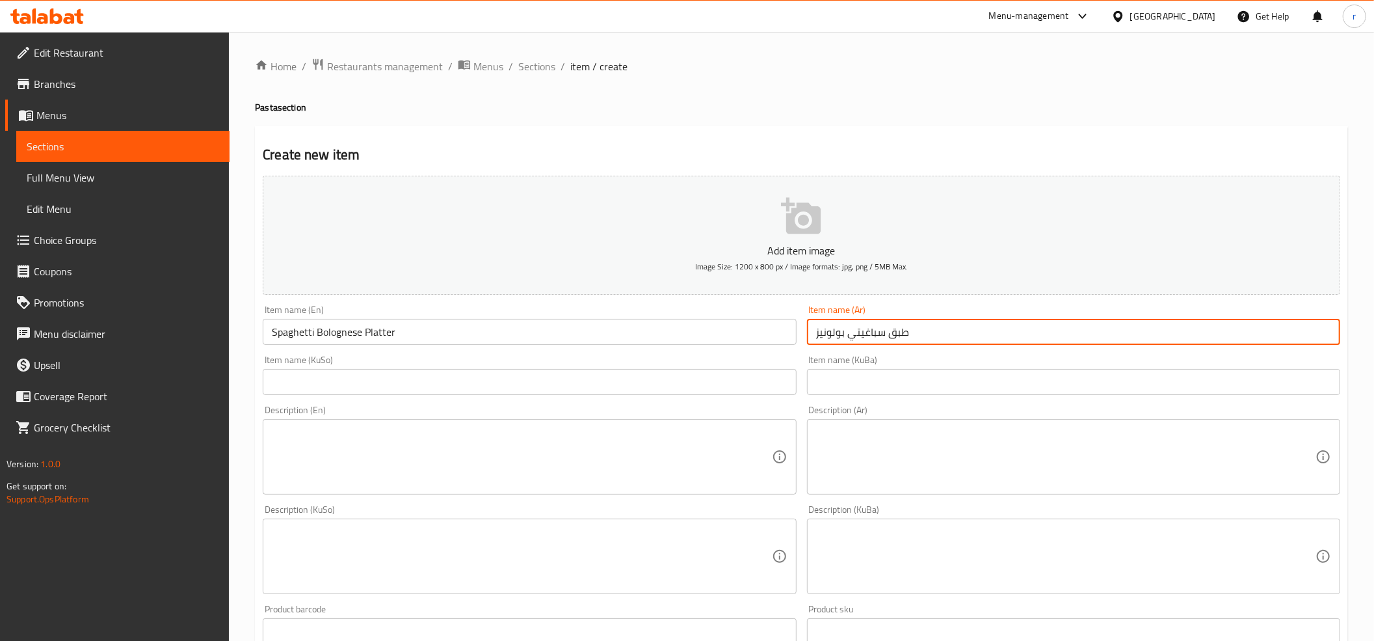
type input "طبق سباغيتي بولونيز"
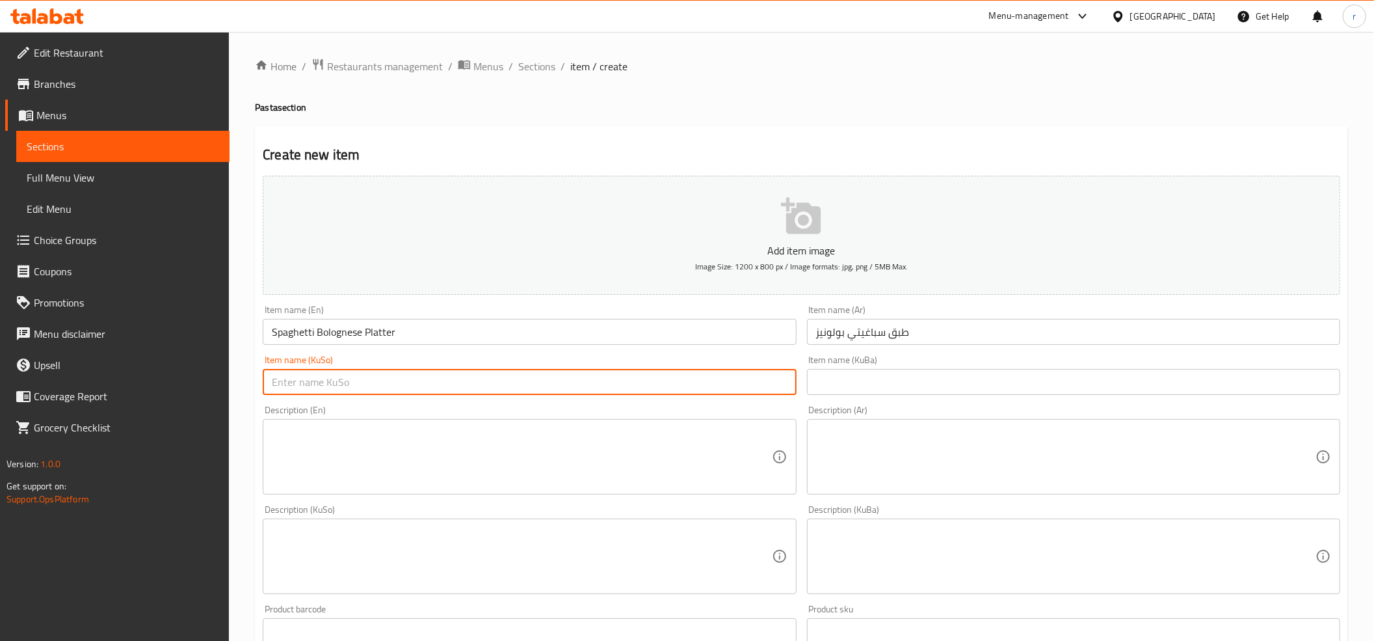
click at [695, 386] on input "text" at bounding box center [529, 382] width 533 height 26
type input "قاپێک سپاگێتی بۆلۆنیز"
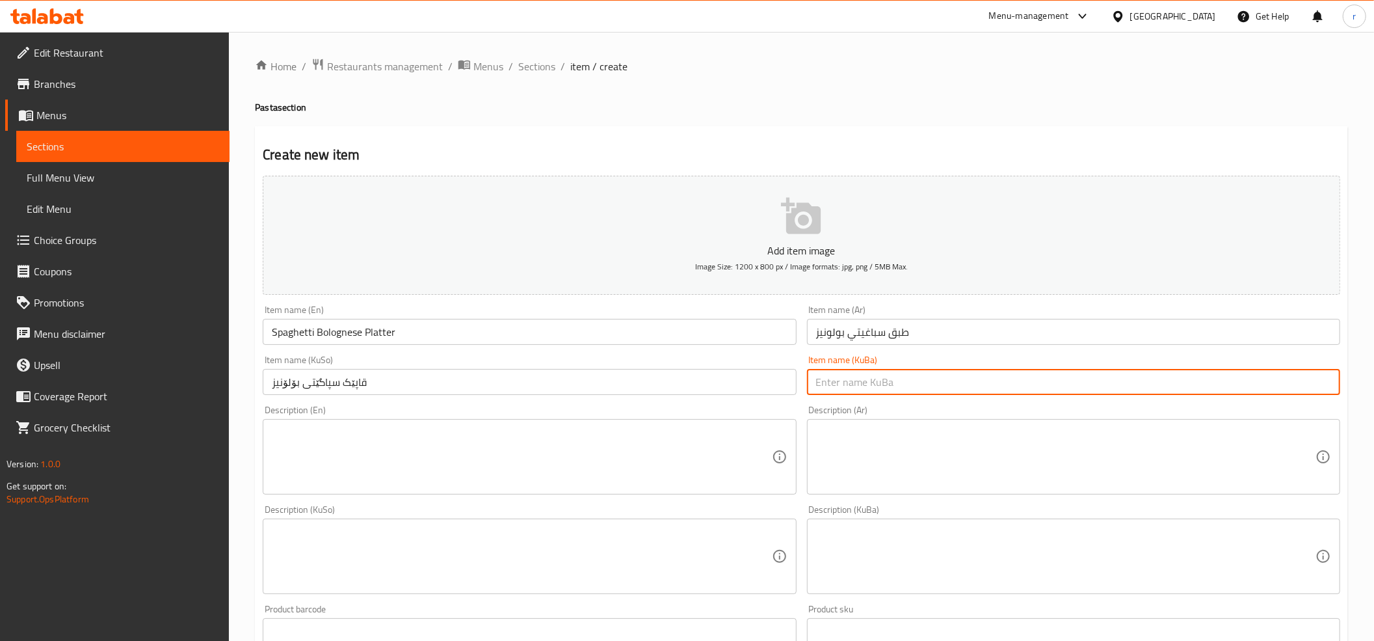
click at [859, 381] on input "text" at bounding box center [1073, 382] width 533 height 26
type input "قاپێک سپاگێتی بۆلۆنیز"
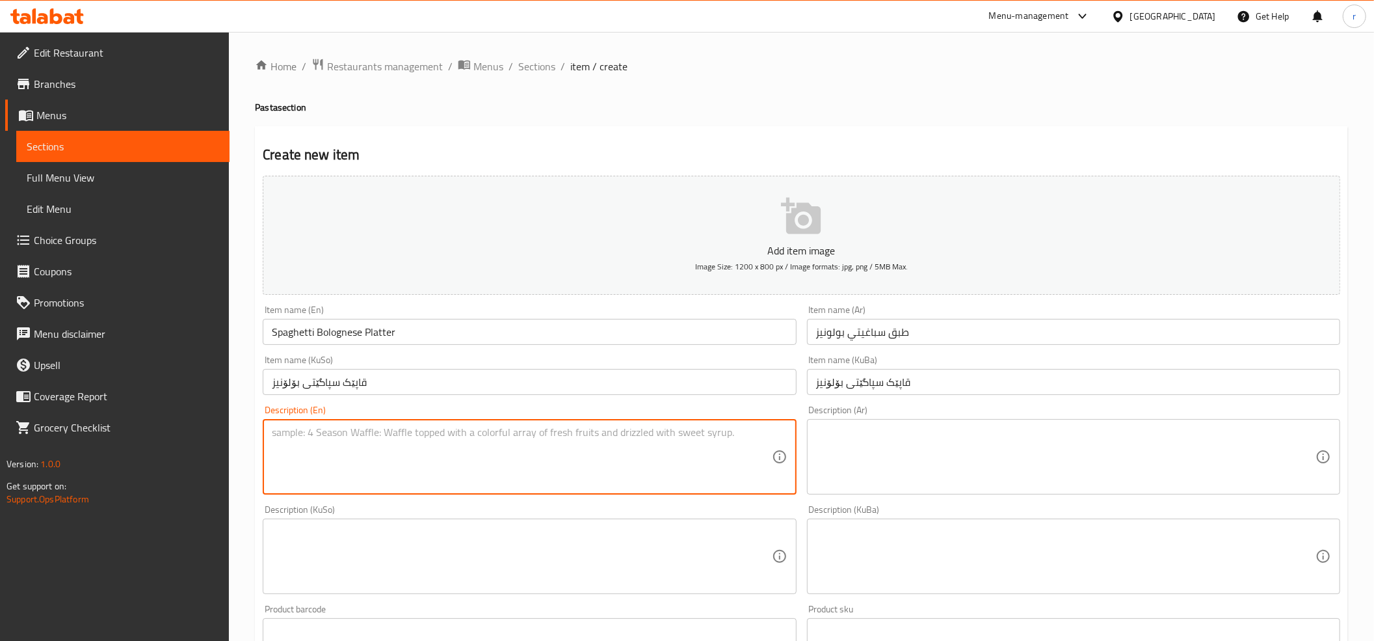
click at [338, 460] on textarea at bounding box center [522, 457] width 500 height 62
type textarea "Spaghetti pasta, bolognese sauce, beef, butter and parmesan cheese"
click at [870, 442] on textarea at bounding box center [1066, 457] width 500 height 62
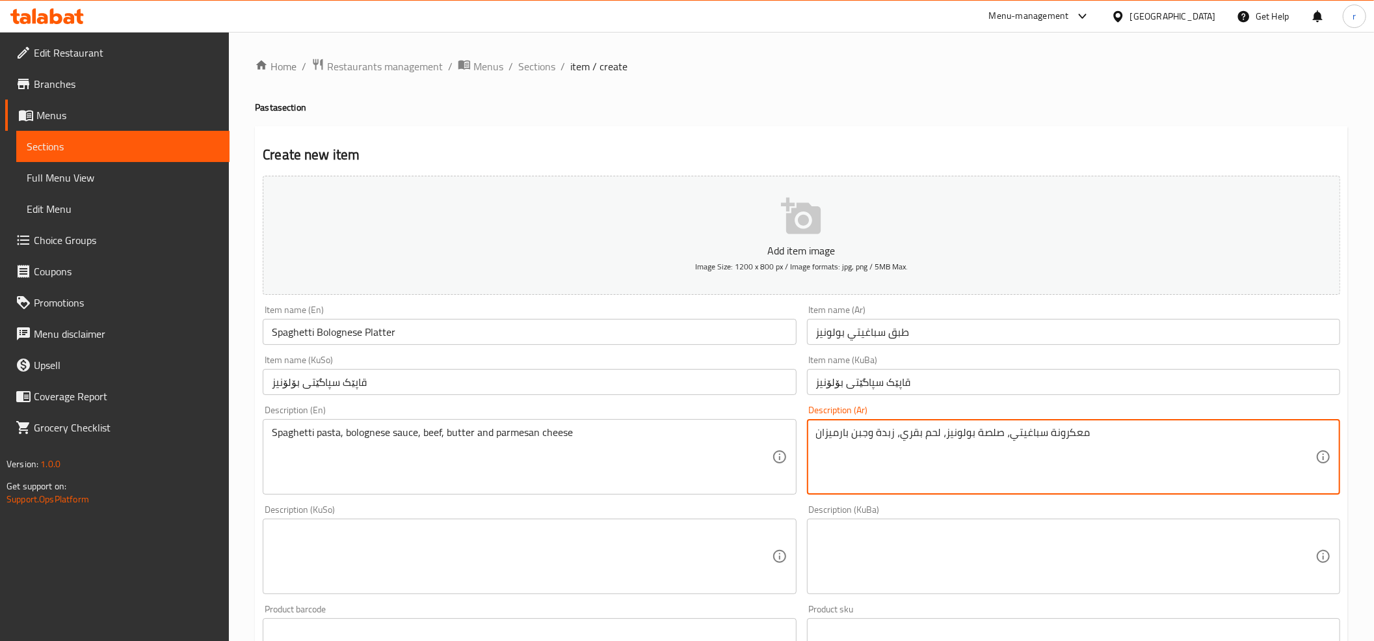
type textarea "معكرونة سباغيتي، صلصة بولونيز، لحم بقري، زبدة وجبن بارميزان"
click at [339, 546] on textarea at bounding box center [522, 557] width 500 height 62
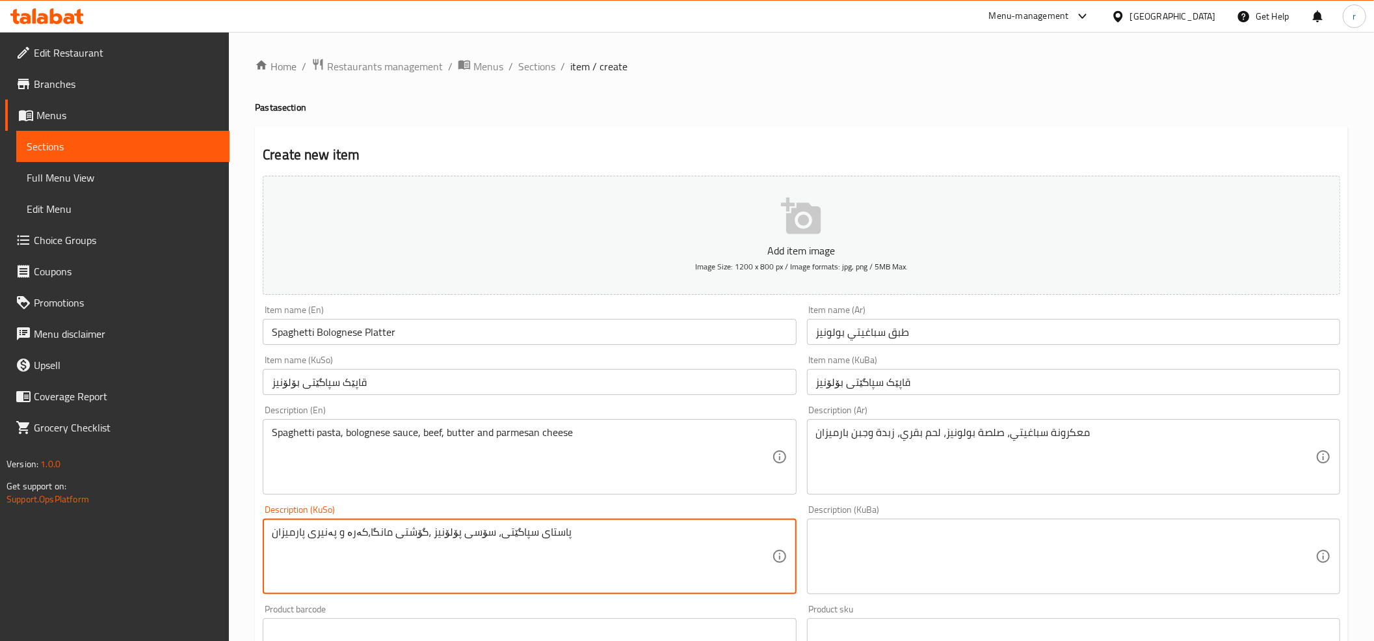
type textarea "پاستای سپاگێتی، سۆسی پۆلۆنیز ،گۆشتی مانگا،کەرە و پەنیری پارمیزان"
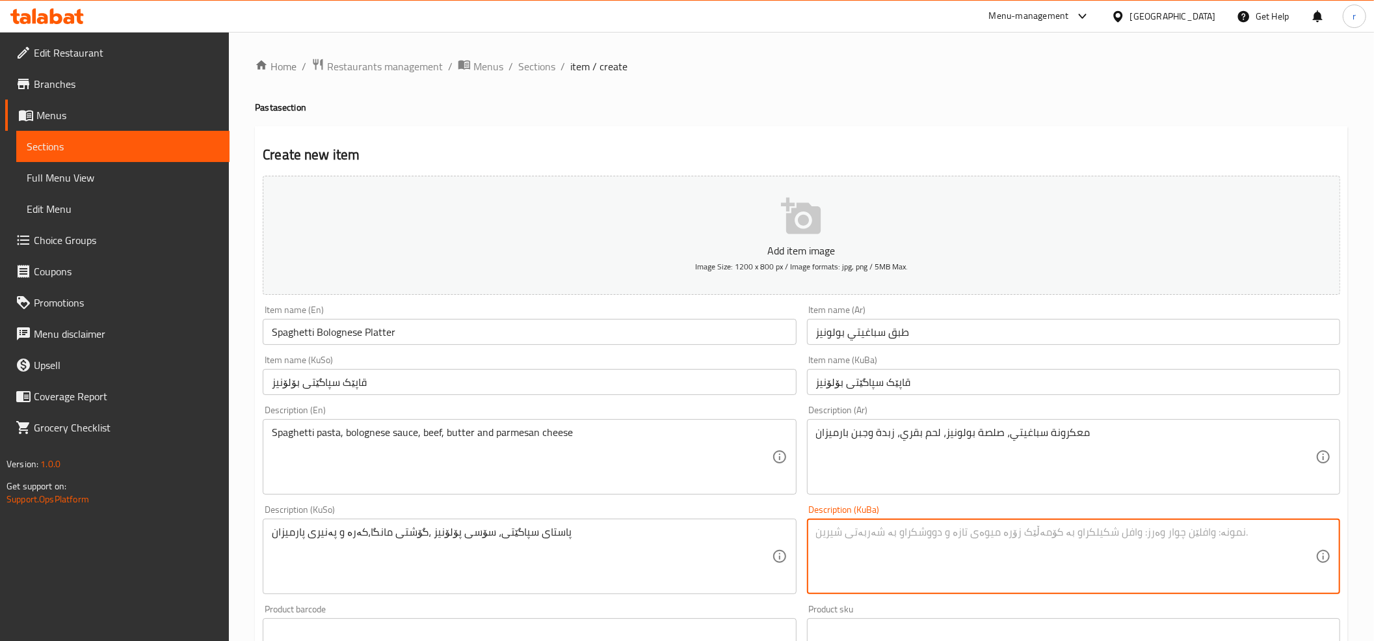
click at [885, 533] on textarea at bounding box center [1066, 557] width 500 height 62
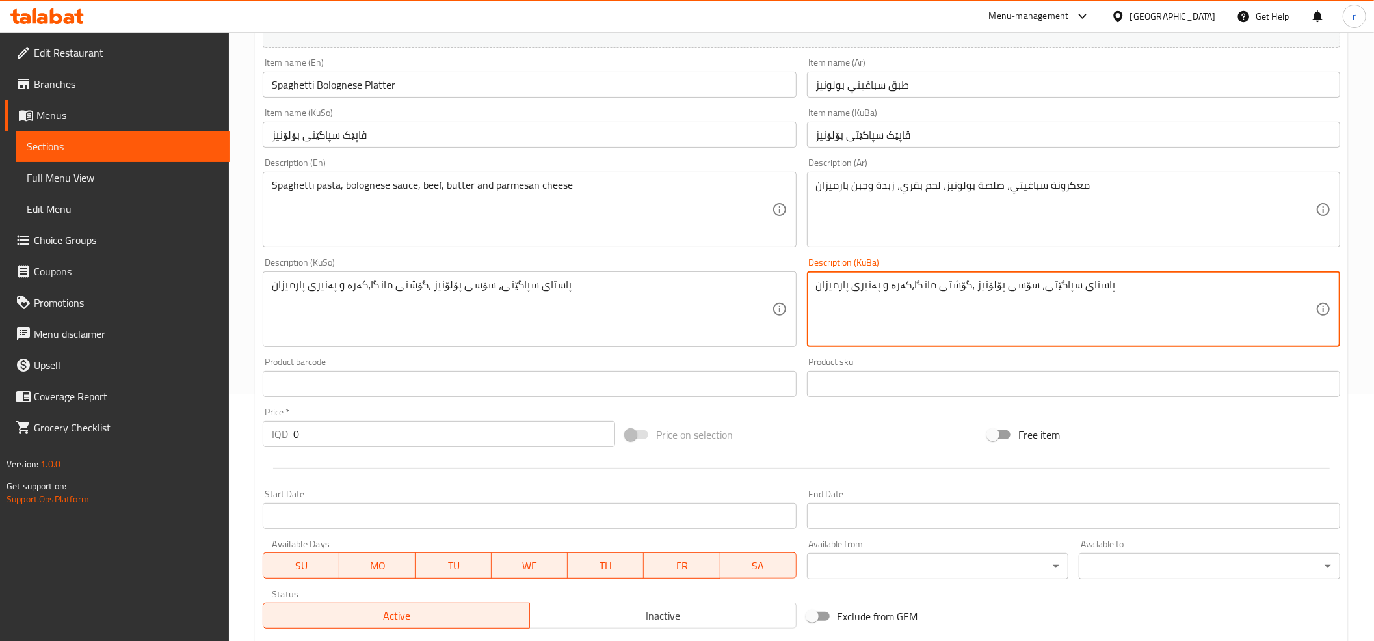
scroll to position [289, 0]
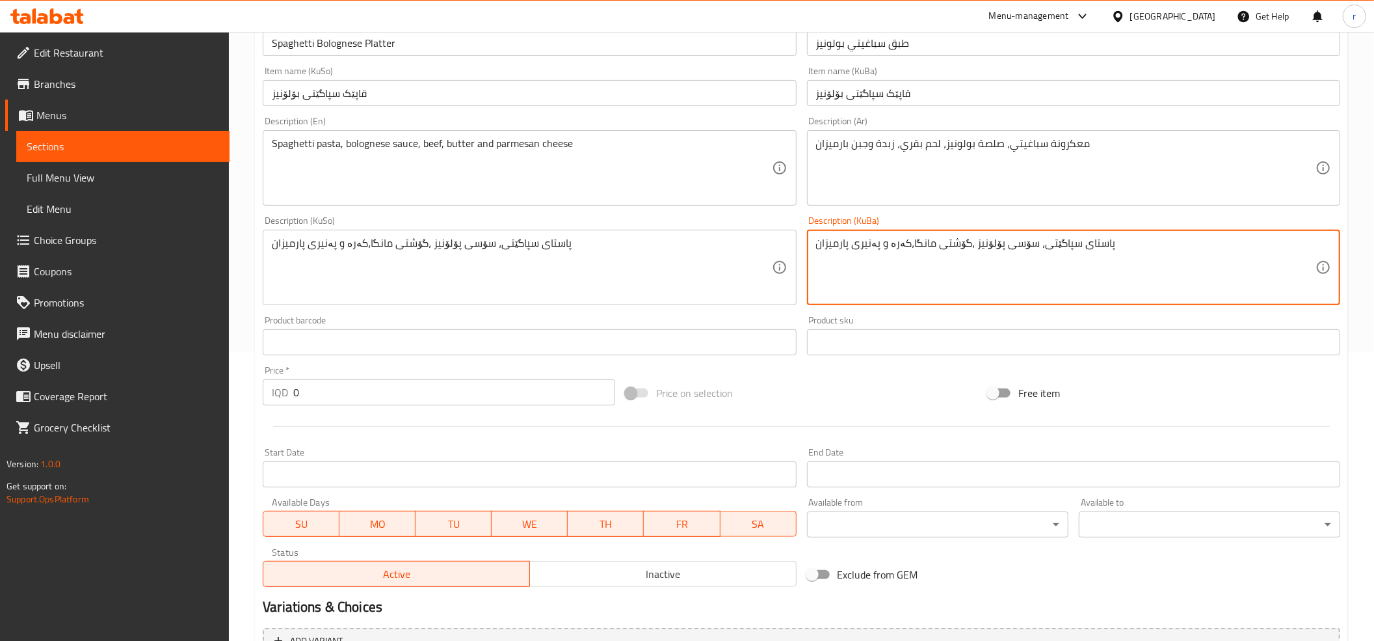
type textarea "پاستای سپاگێتی، سۆسی پۆلۆنیز ،گۆشتی مانگا،کەرە و پەنیری پارمیزان"
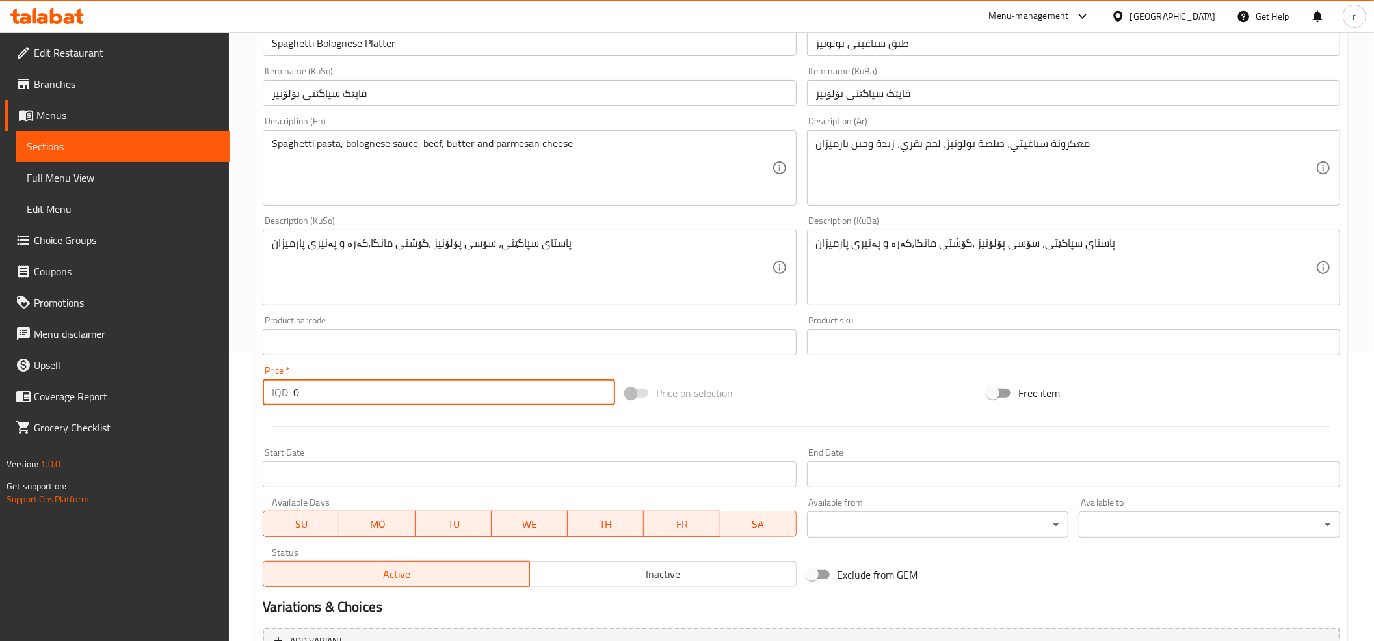
click at [407, 405] on input "0" at bounding box center [454, 392] width 322 height 26
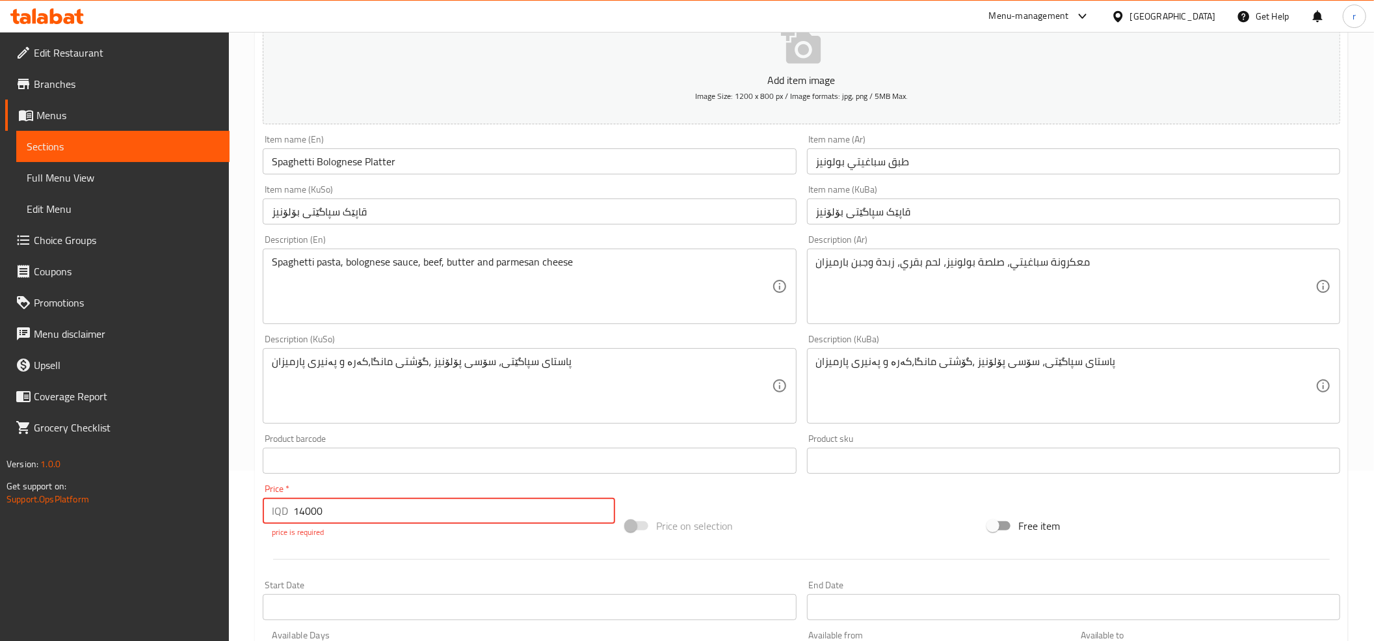
scroll to position [0, 0]
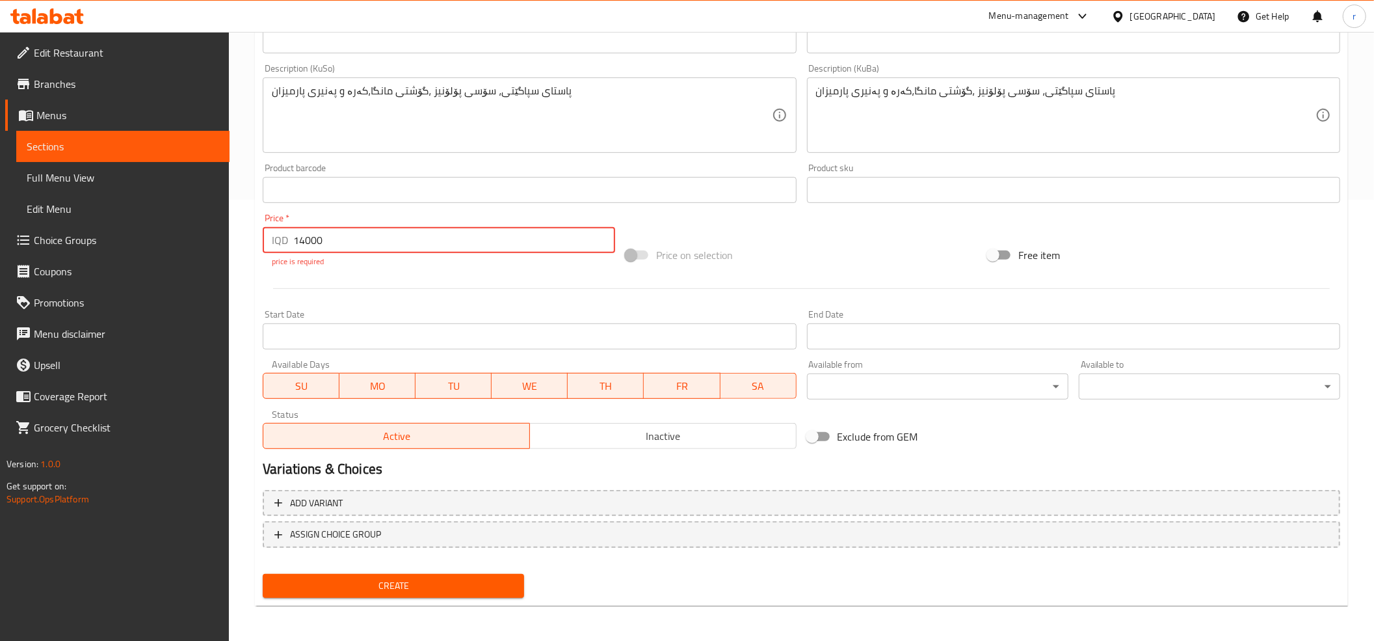
type input "14000"
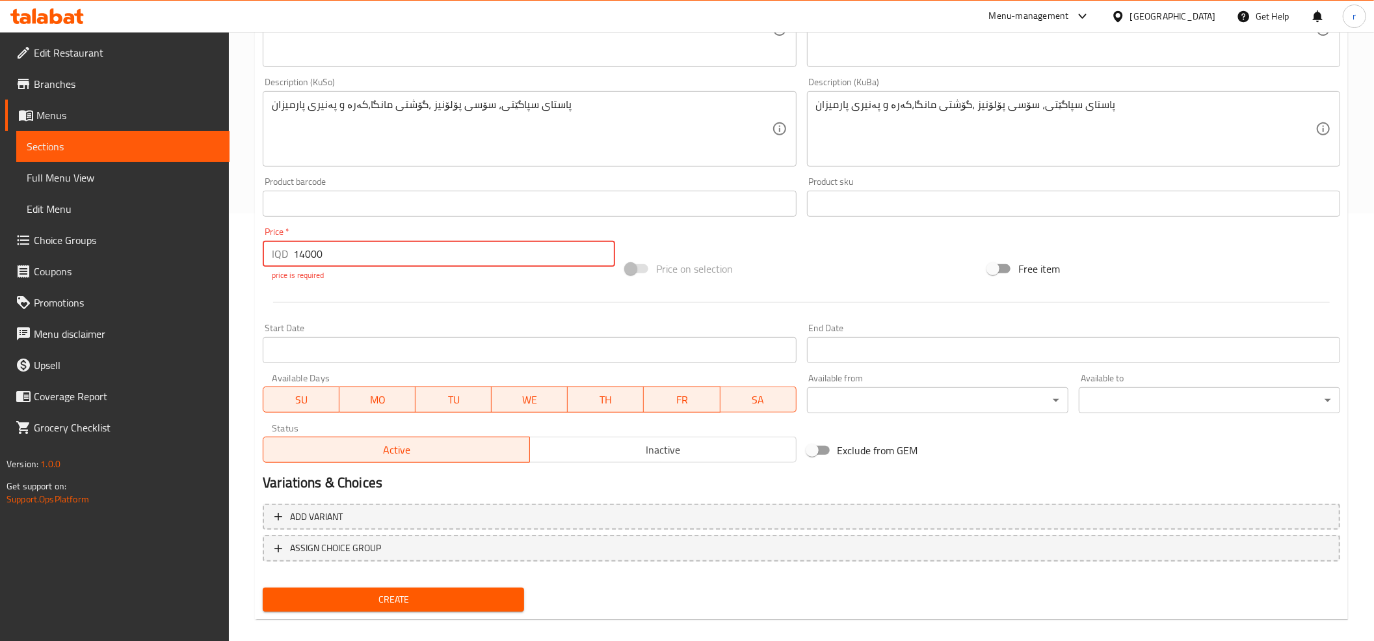
click at [428, 591] on span "Create" at bounding box center [393, 599] width 241 height 16
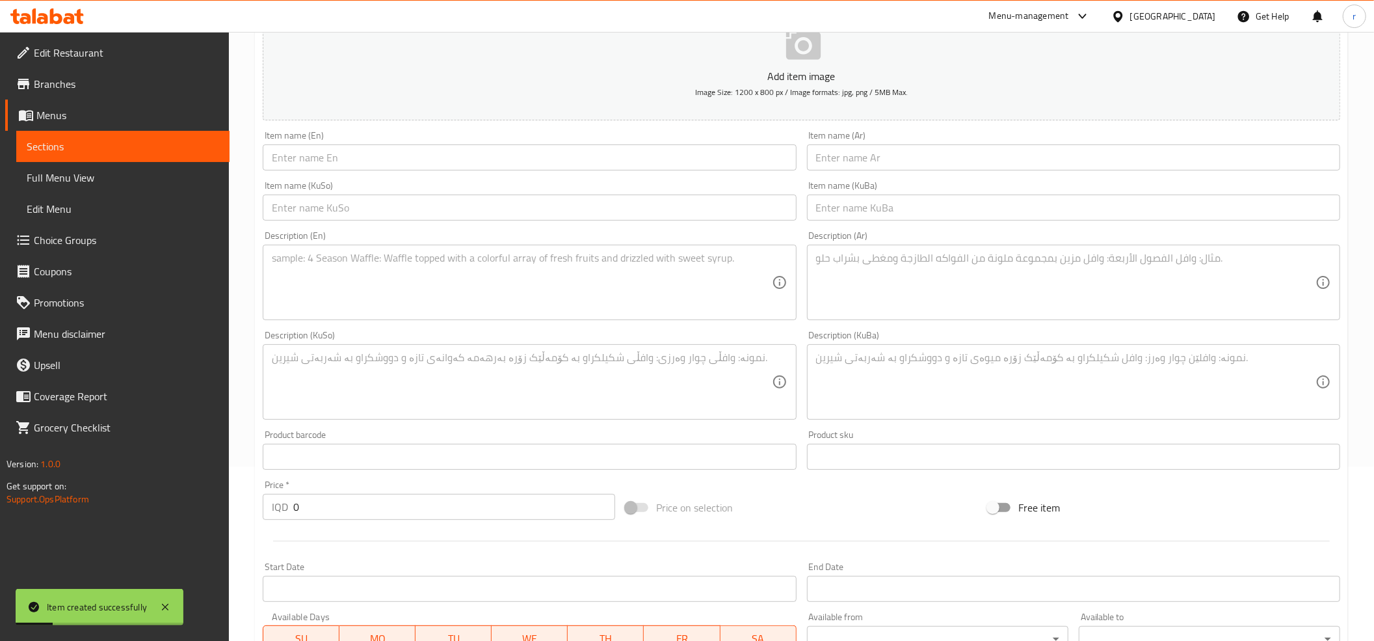
scroll to position [0, 0]
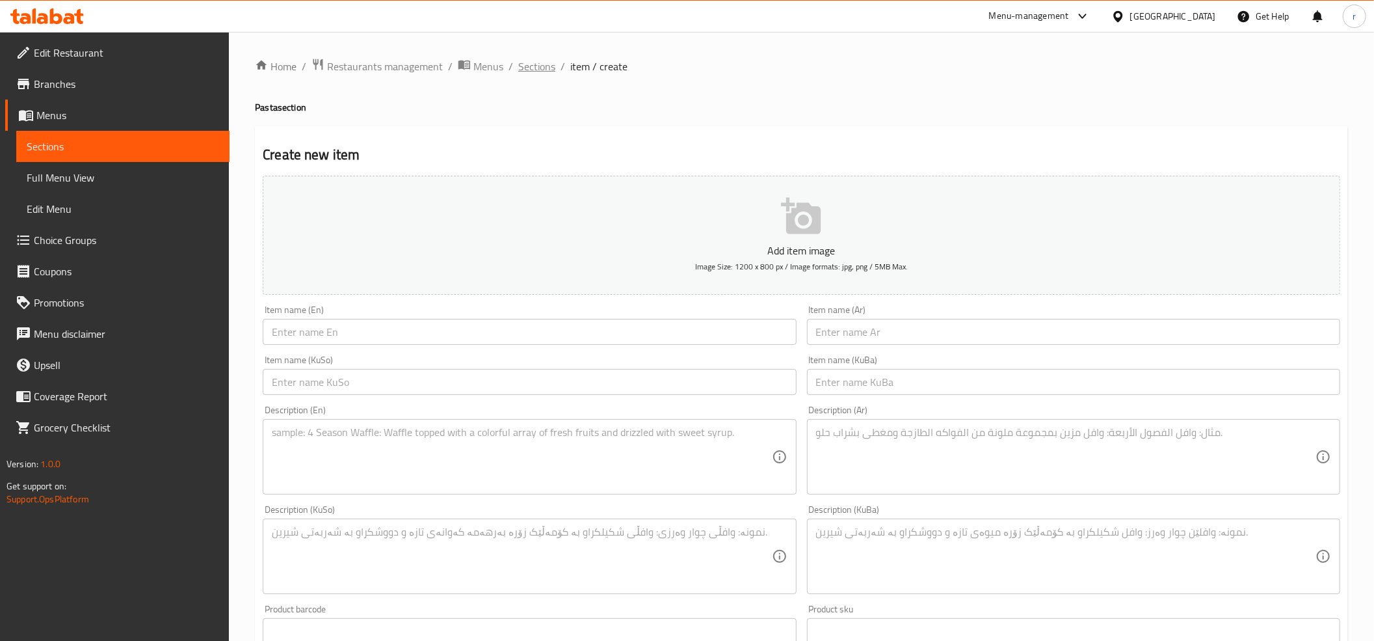
click at [537, 66] on span "Sections" at bounding box center [536, 67] width 37 height 16
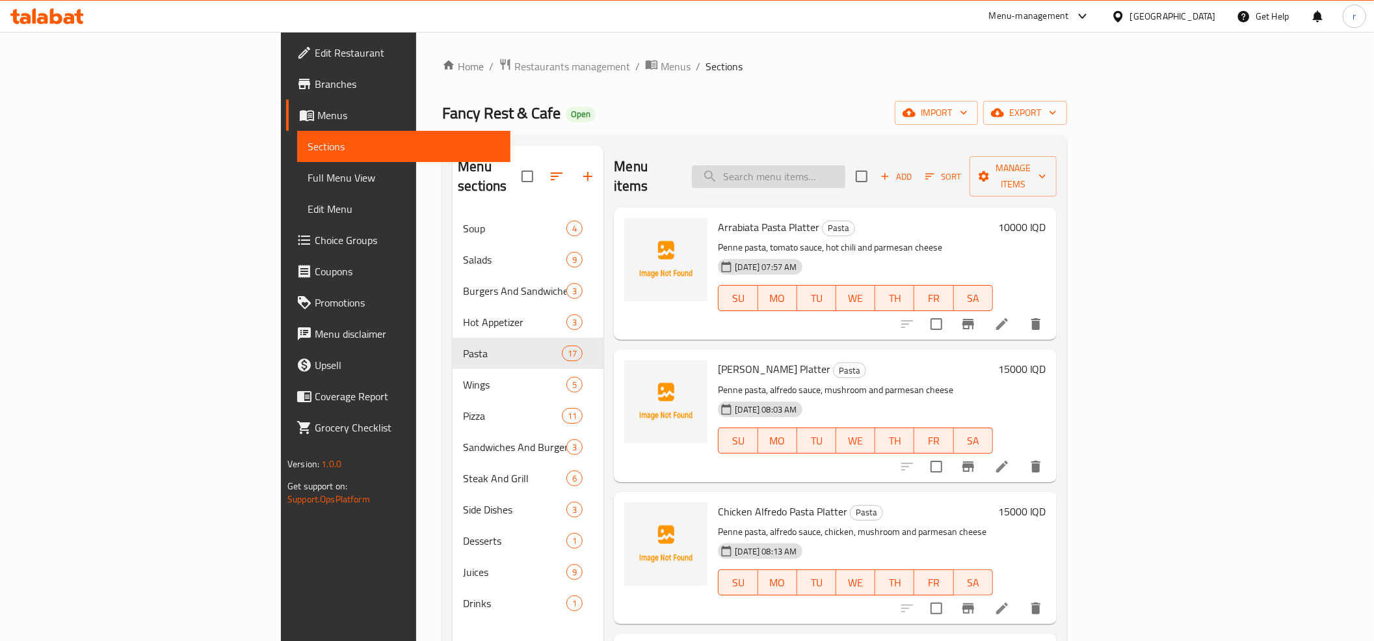
click at [846, 165] on input "search" at bounding box center [768, 176] width 153 height 23
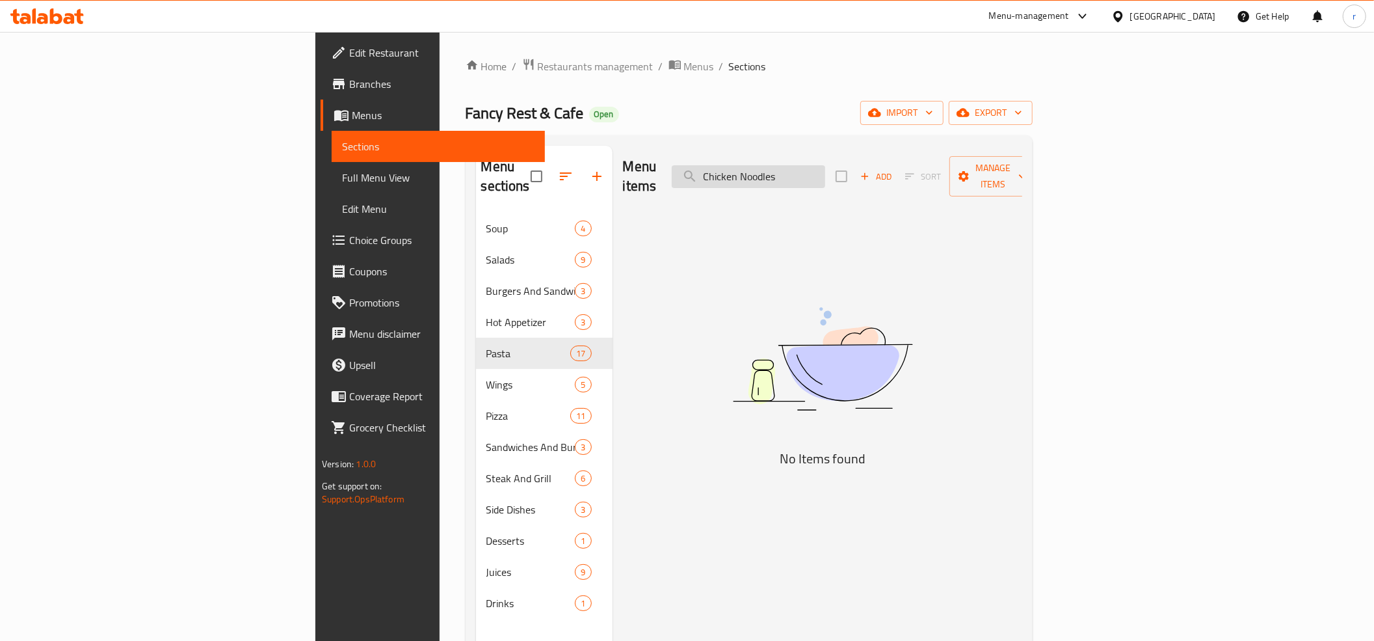
click at [825, 167] on input "Chicken Noodles" at bounding box center [748, 176] width 153 height 23
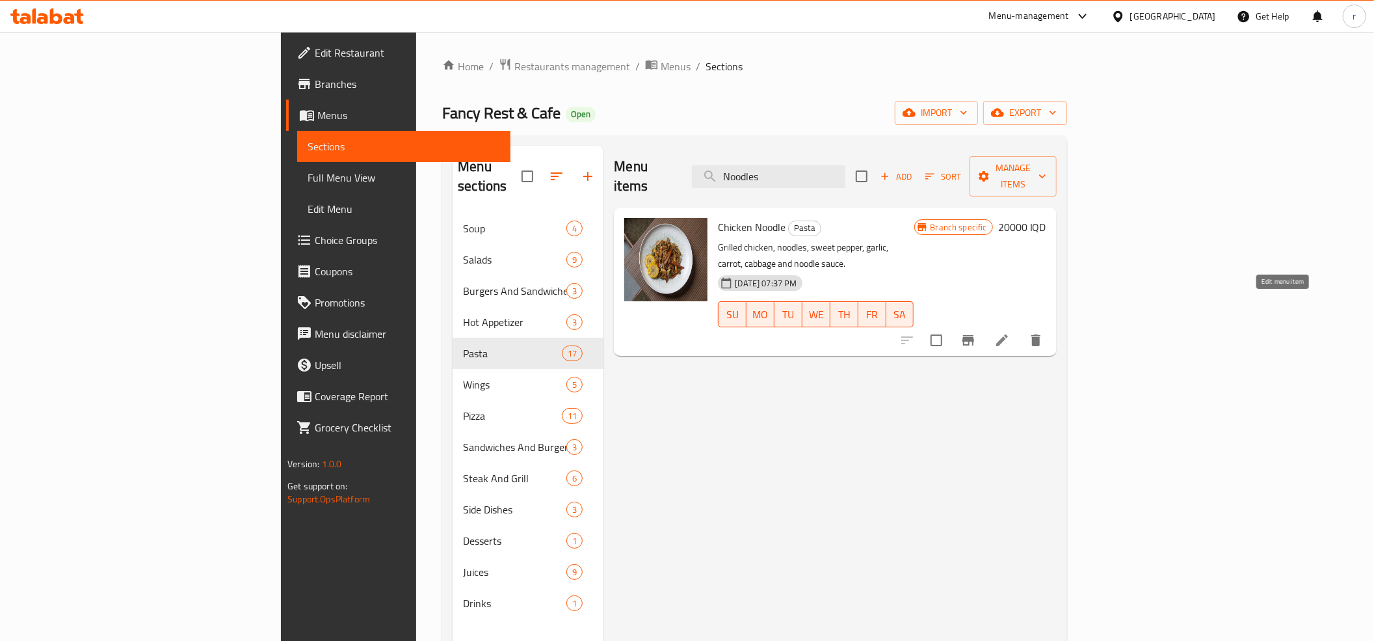
click at [1010, 332] on icon at bounding box center [1002, 340] width 16 height 16
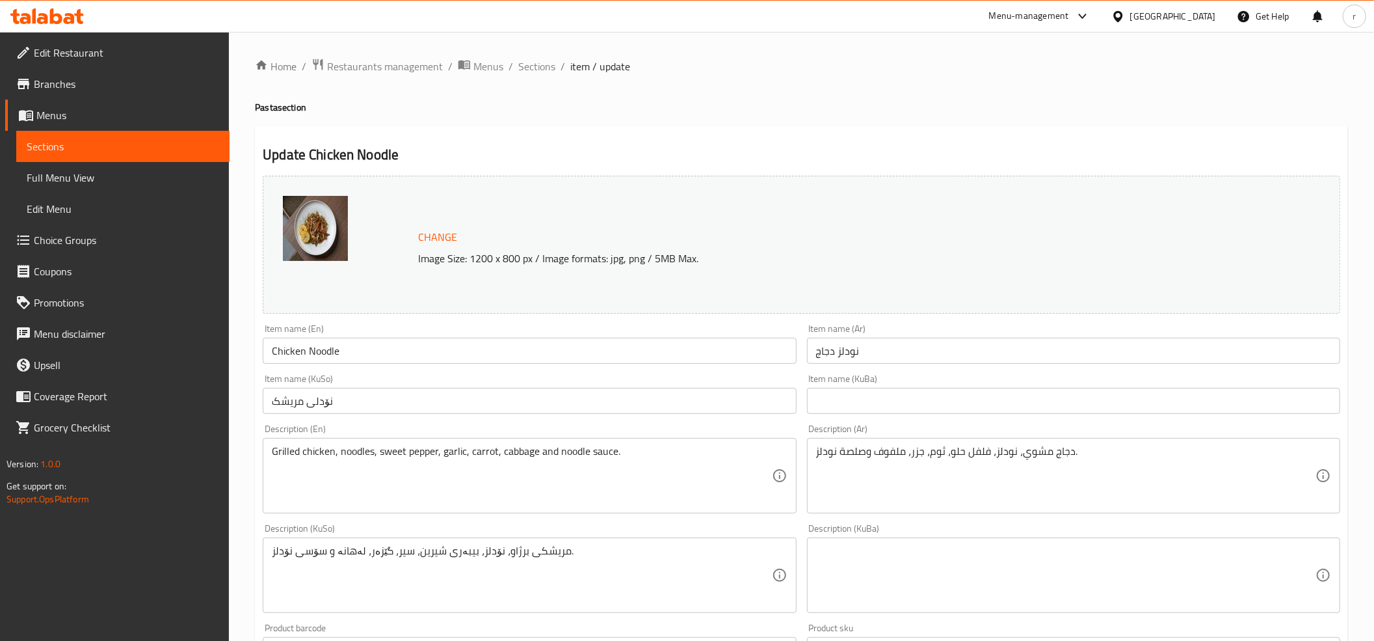
click at [846, 353] on input "نودلز دجاج" at bounding box center [1073, 351] width 533 height 26
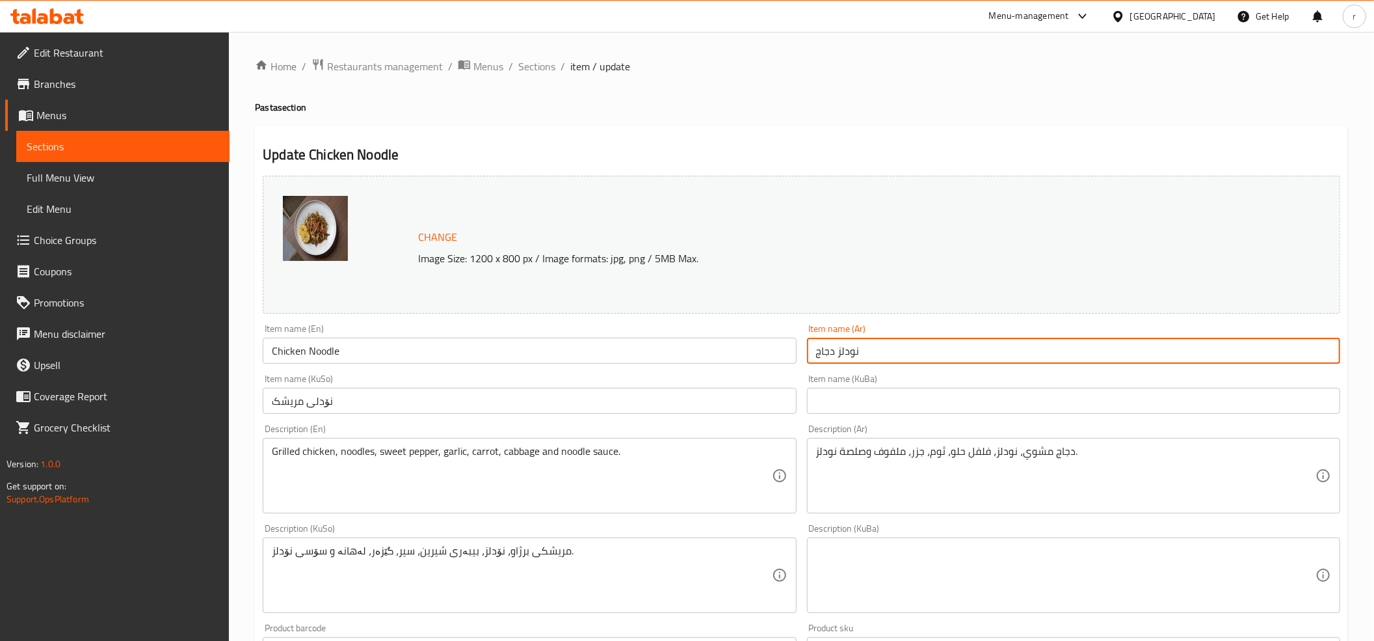
click at [846, 353] on input "نودلز دجاج" at bounding box center [1073, 351] width 533 height 26
click at [285, 406] on input "نۆدلی مریشک" at bounding box center [529, 401] width 533 height 26
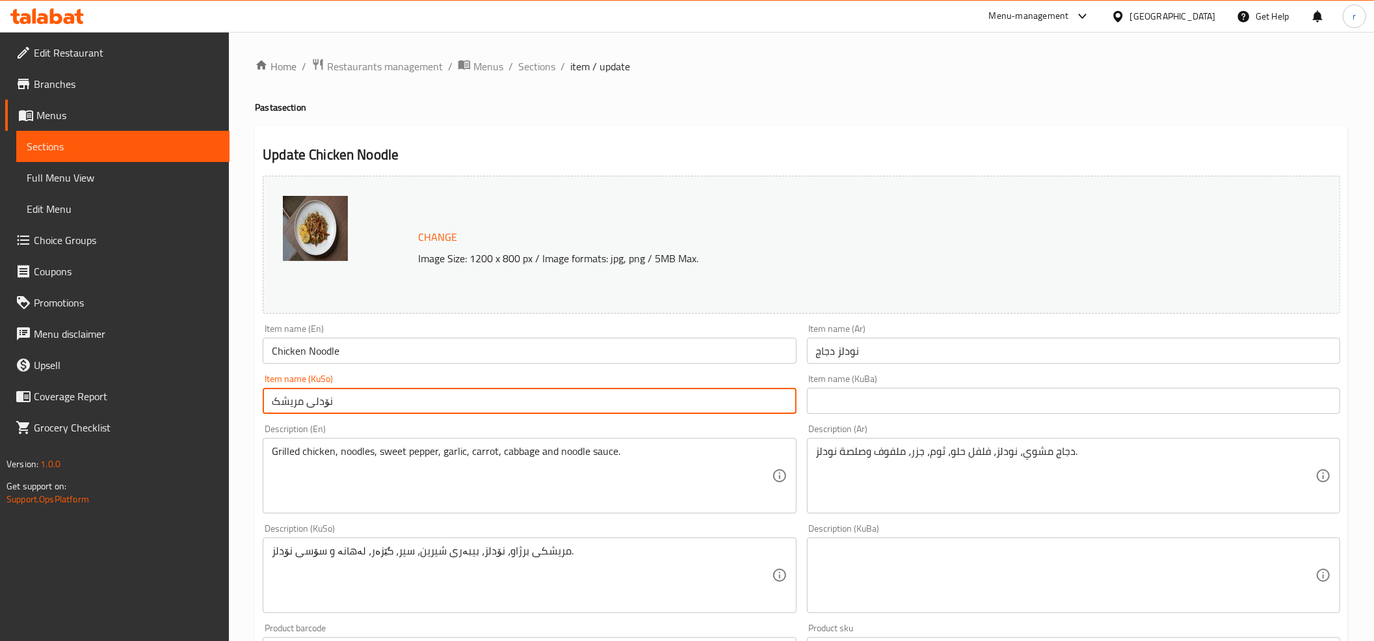
click at [285, 406] on input "نۆدلی مریشک" at bounding box center [529, 401] width 533 height 26
click at [903, 398] on input "text" at bounding box center [1073, 401] width 533 height 26
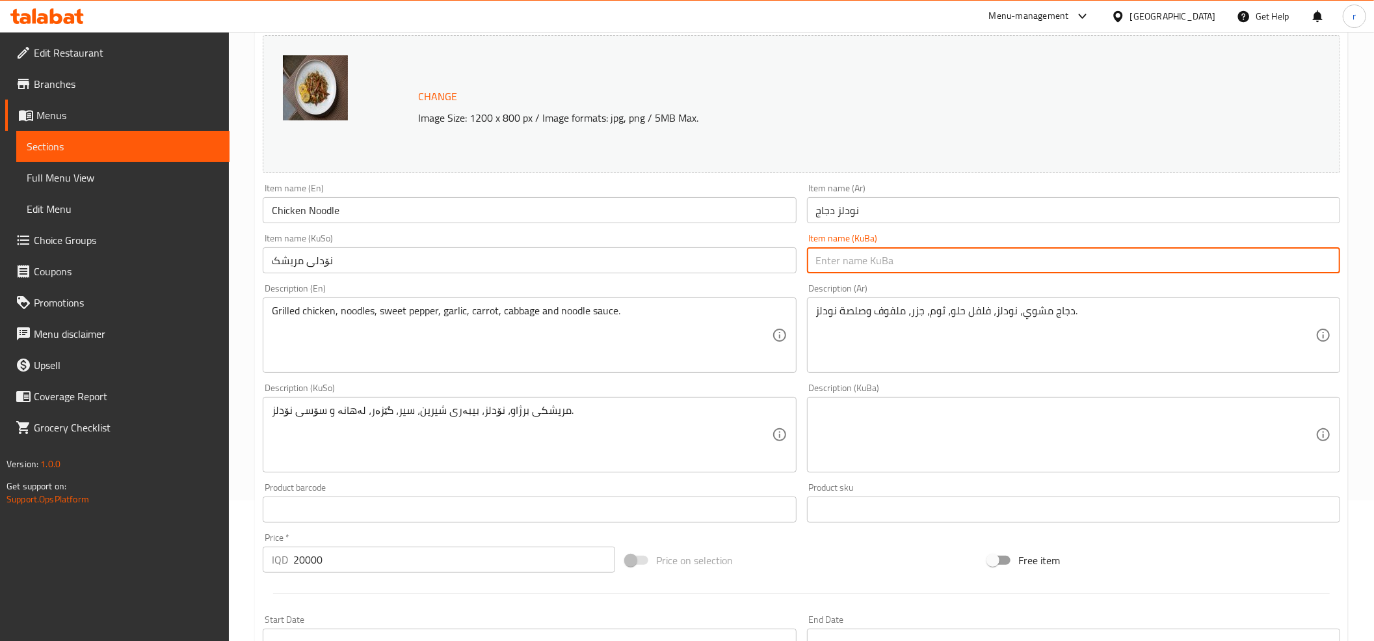
scroll to position [289, 0]
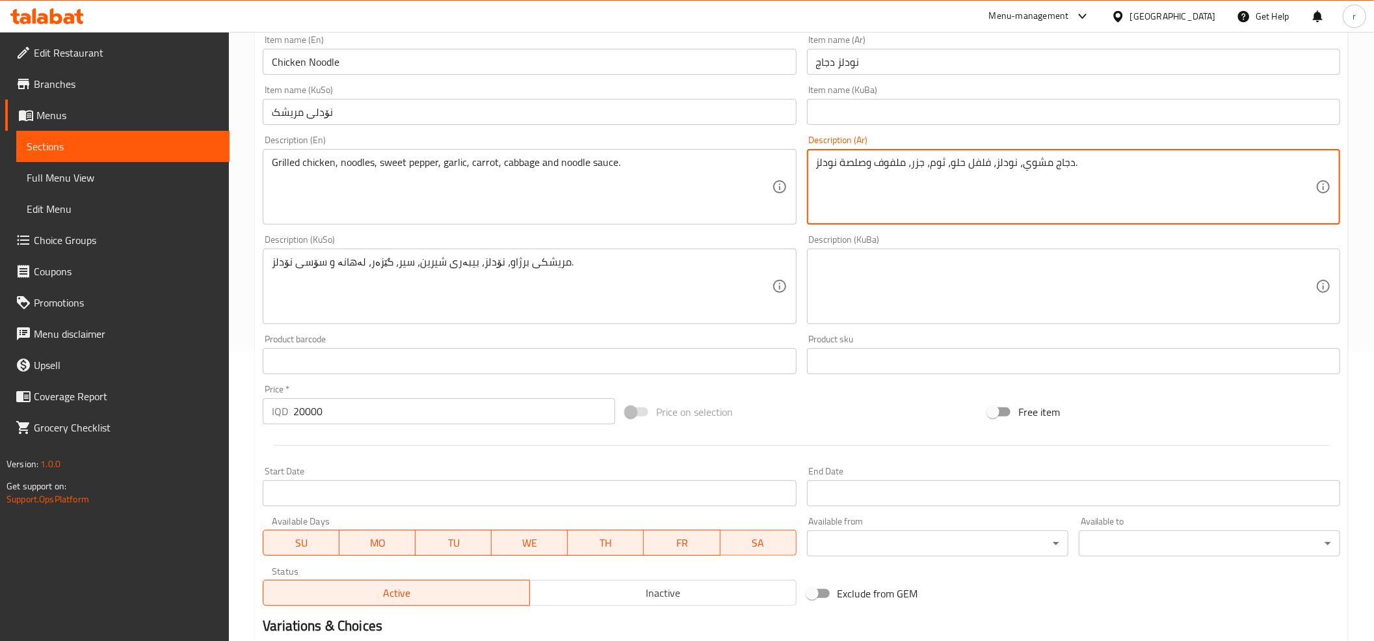
click at [964, 167] on textarea "دجاج مشوي، نودلز، فلفل حلو، ثوم، جزر، ملفوف وصلصة نودلز." at bounding box center [1066, 187] width 500 height 62
click at [292, 108] on input "نۆدلی مریشک" at bounding box center [529, 112] width 533 height 26
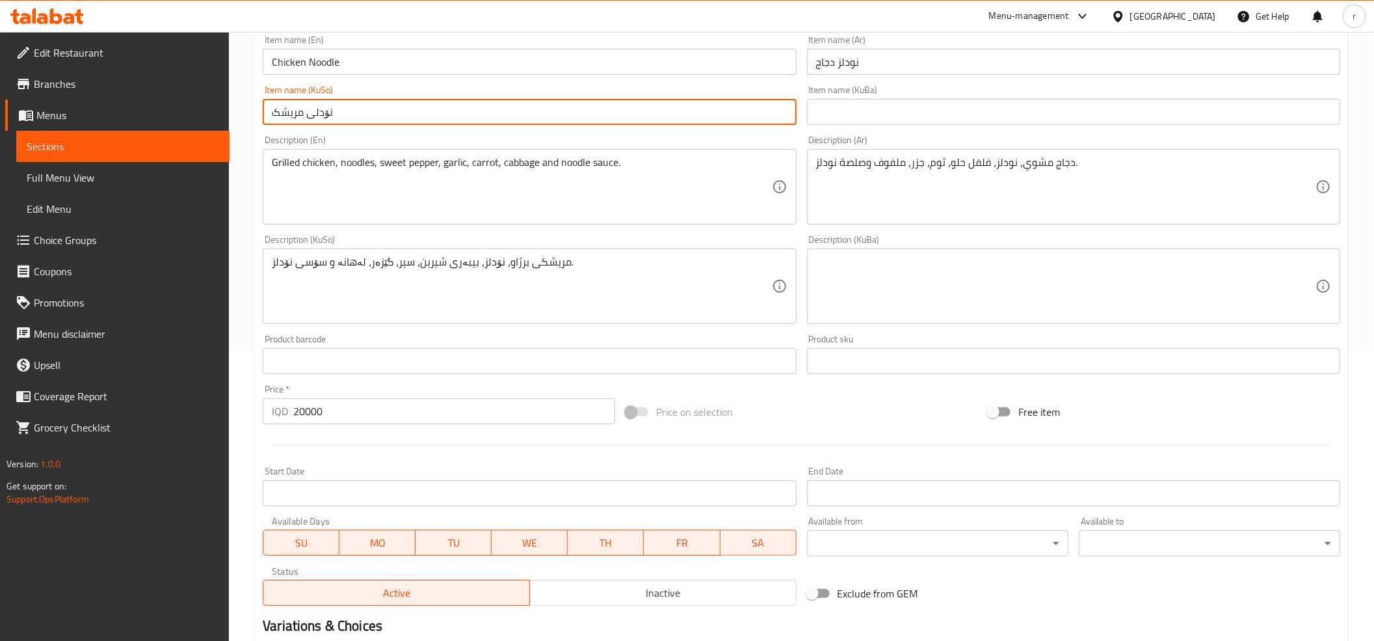
click at [292, 108] on input "نۆدلی مریشک" at bounding box center [529, 112] width 533 height 26
click at [693, 104] on input "نۆدلی مریشک" at bounding box center [529, 112] width 533 height 26
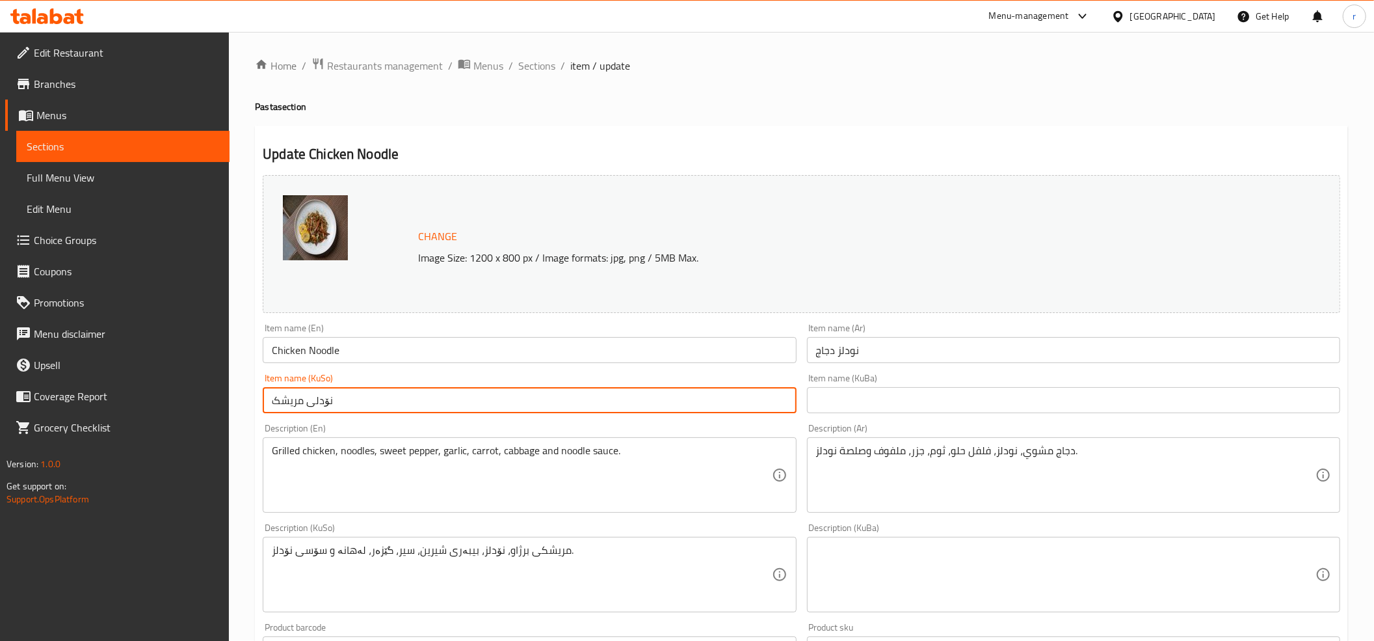
scroll to position [0, 0]
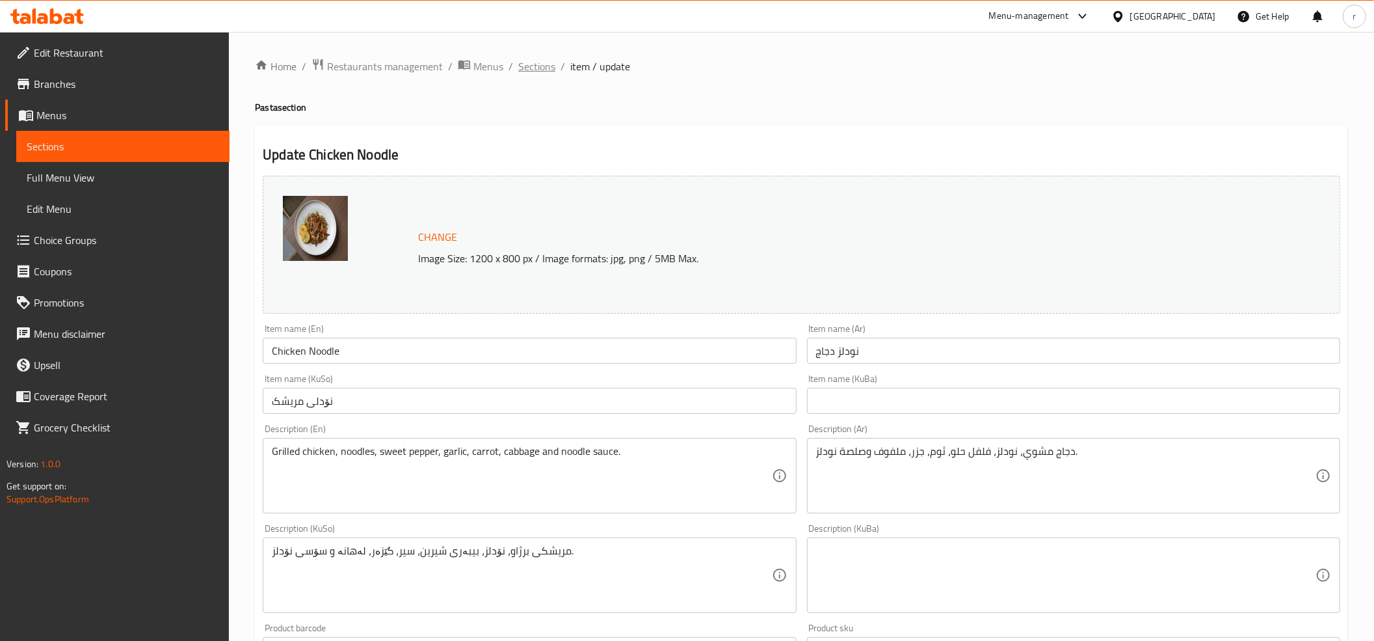
click at [521, 61] on span "Sections" at bounding box center [536, 67] width 37 height 16
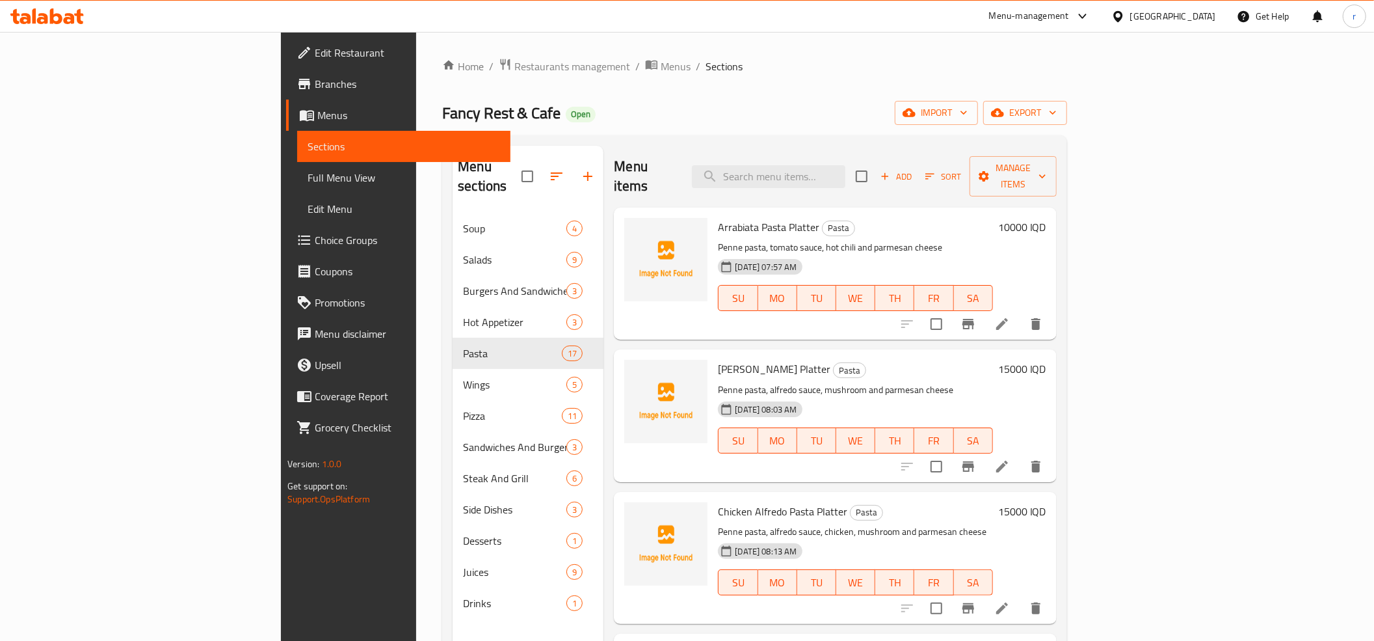
click at [1067, 139] on div "Menu sections Soup 4 Salads 9 Burgers And Sandwiches 3 Hot Appetizer 3 Pasta 17…" at bounding box center [754, 465] width 624 height 661
click at [1057, 178] on div "Add Sort Manage items" at bounding box center [956, 176] width 201 height 40
click at [914, 169] on span "Add" at bounding box center [896, 176] width 35 height 15
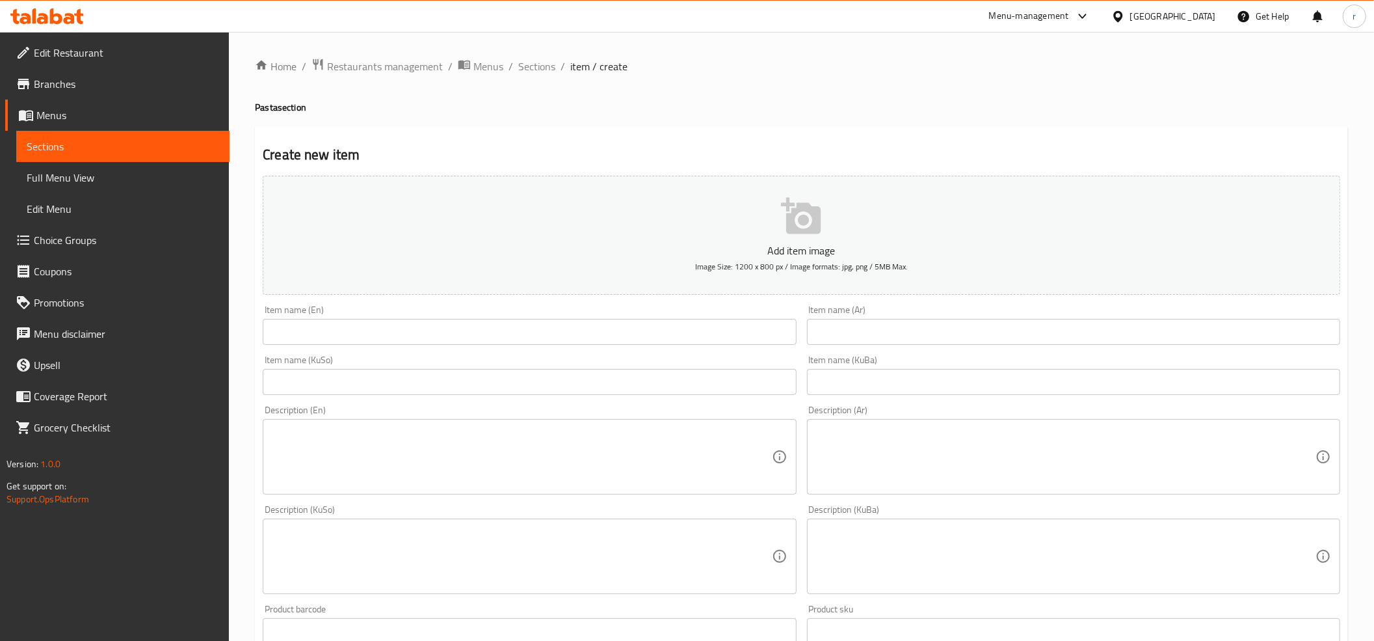
click at [329, 325] on input "text" at bounding box center [529, 332] width 533 height 26
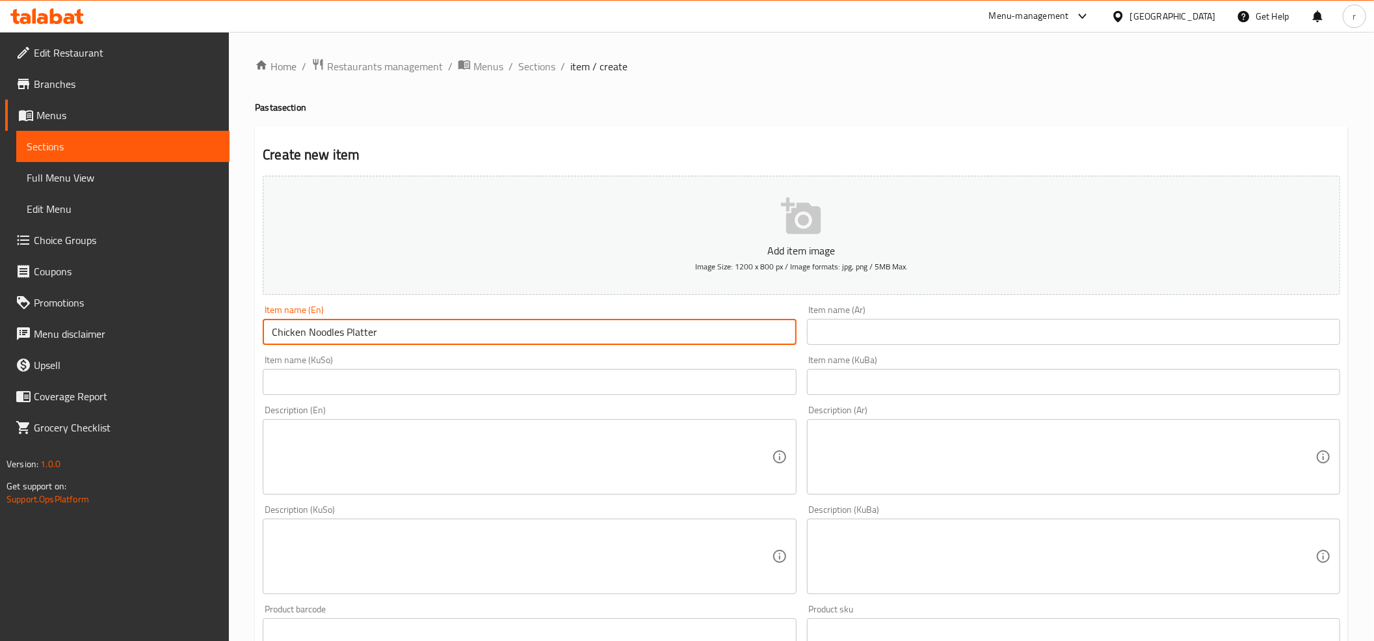
click at [903, 325] on input "text" at bounding box center [1073, 332] width 533 height 26
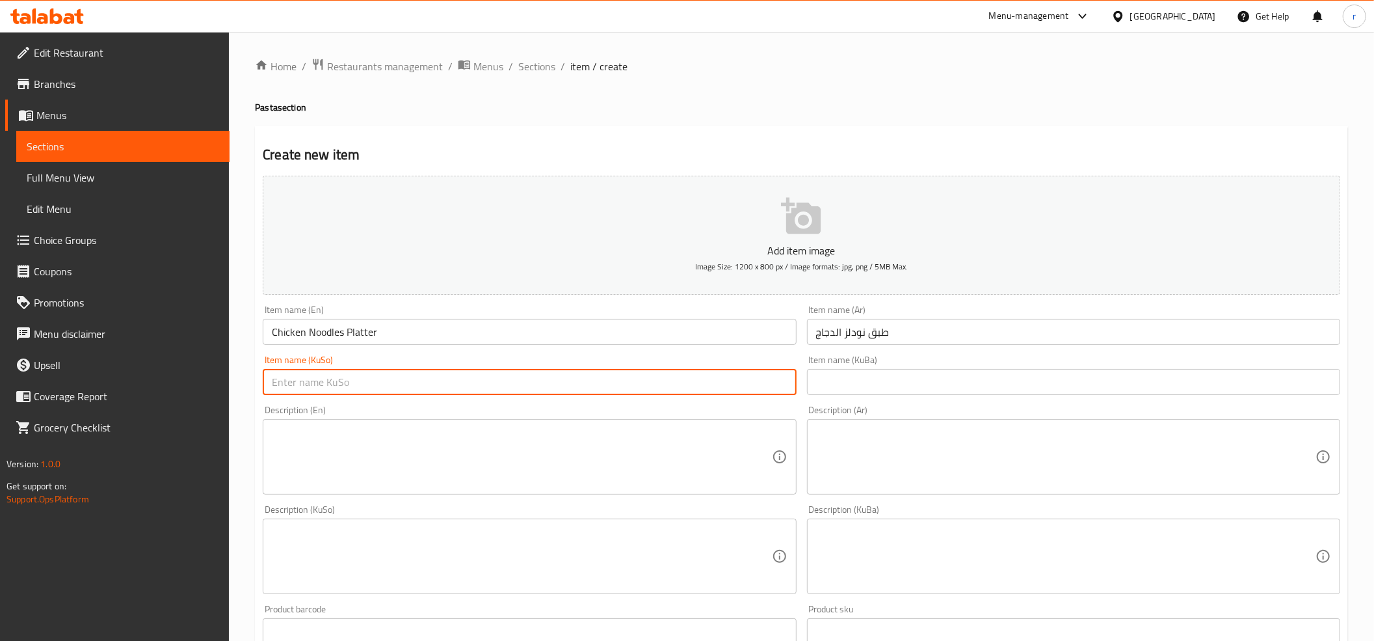
click at [587, 388] on input "text" at bounding box center [529, 382] width 533 height 26
click at [877, 372] on input "text" at bounding box center [1073, 382] width 533 height 26
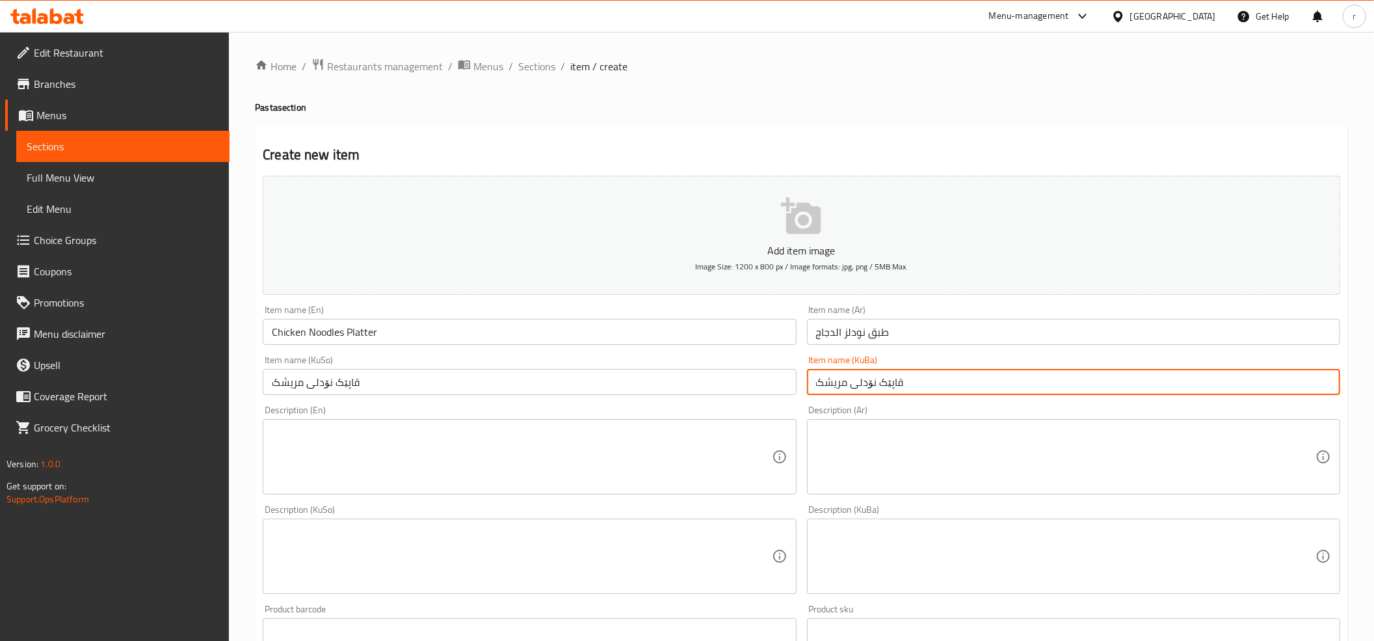
click at [404, 455] on textarea at bounding box center [522, 457] width 500 height 62
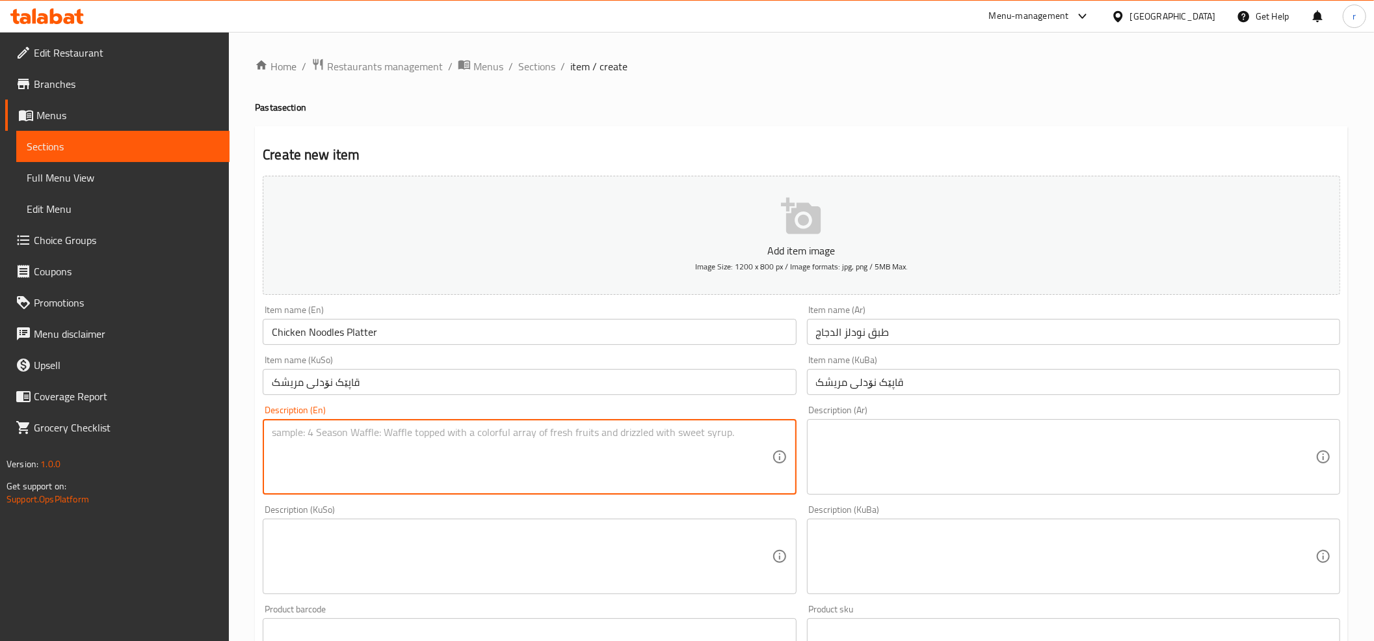
scroll to position [289, 0]
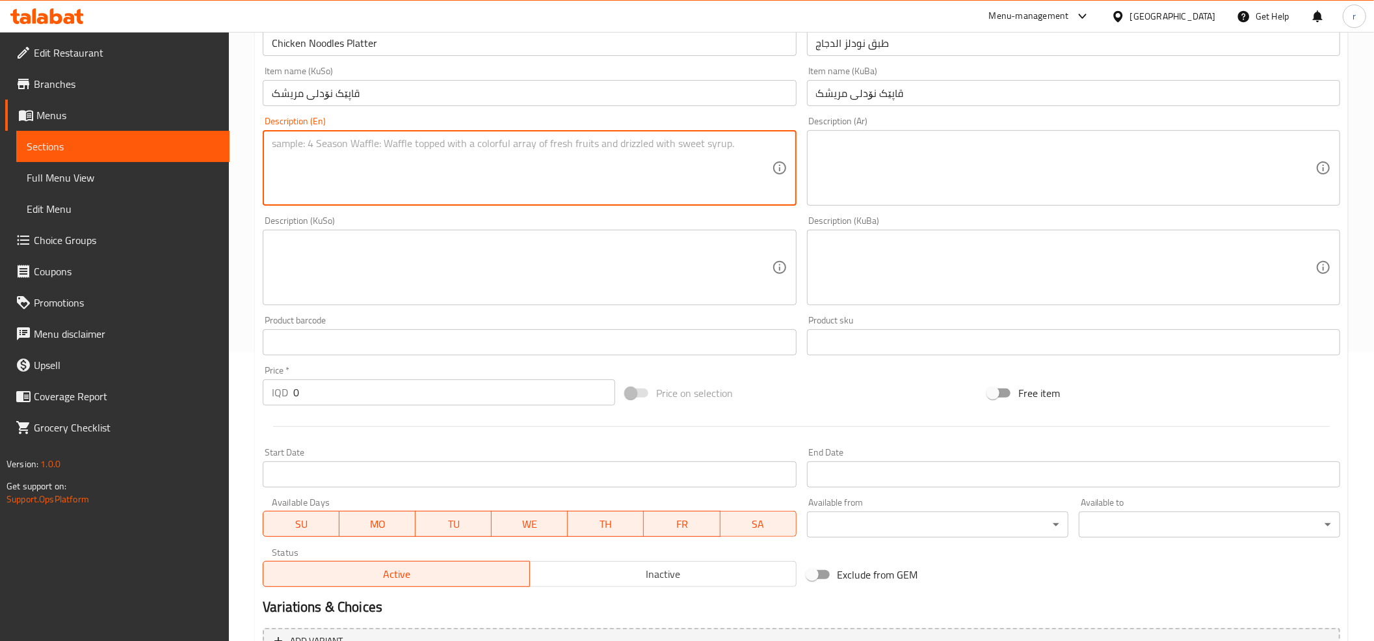
click at [386, 395] on input "0" at bounding box center [454, 392] width 322 height 26
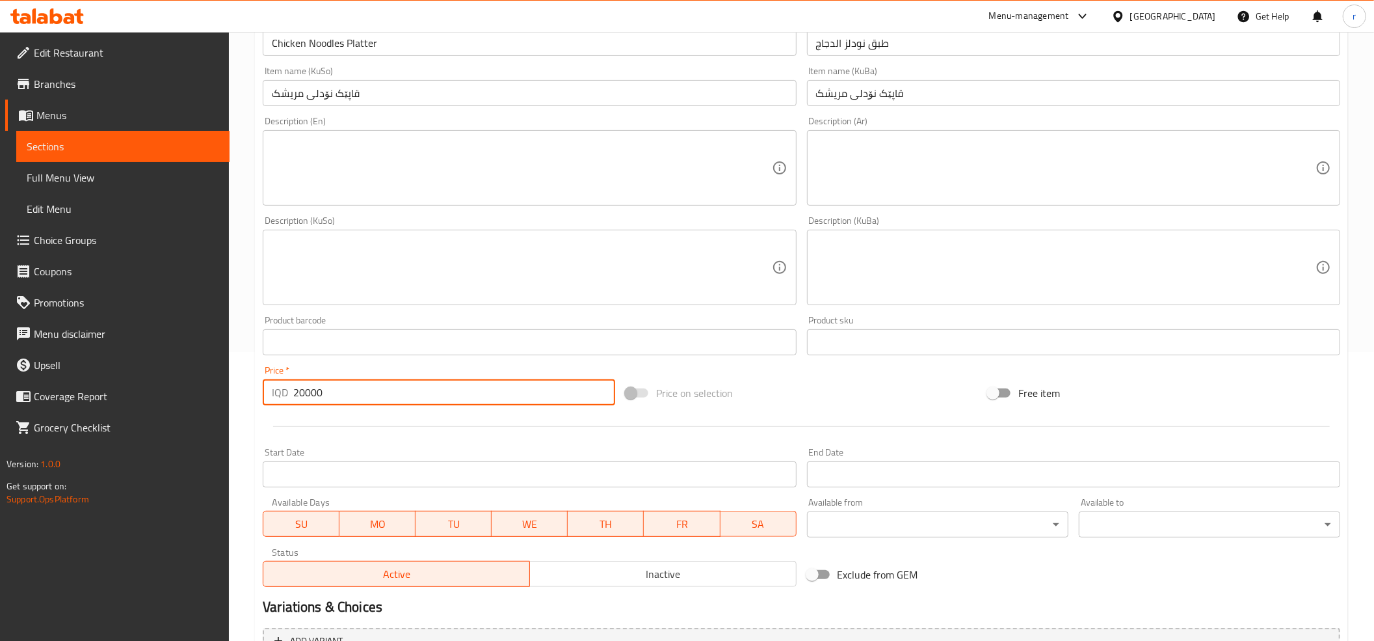
click at [467, 174] on textarea at bounding box center [522, 168] width 500 height 62
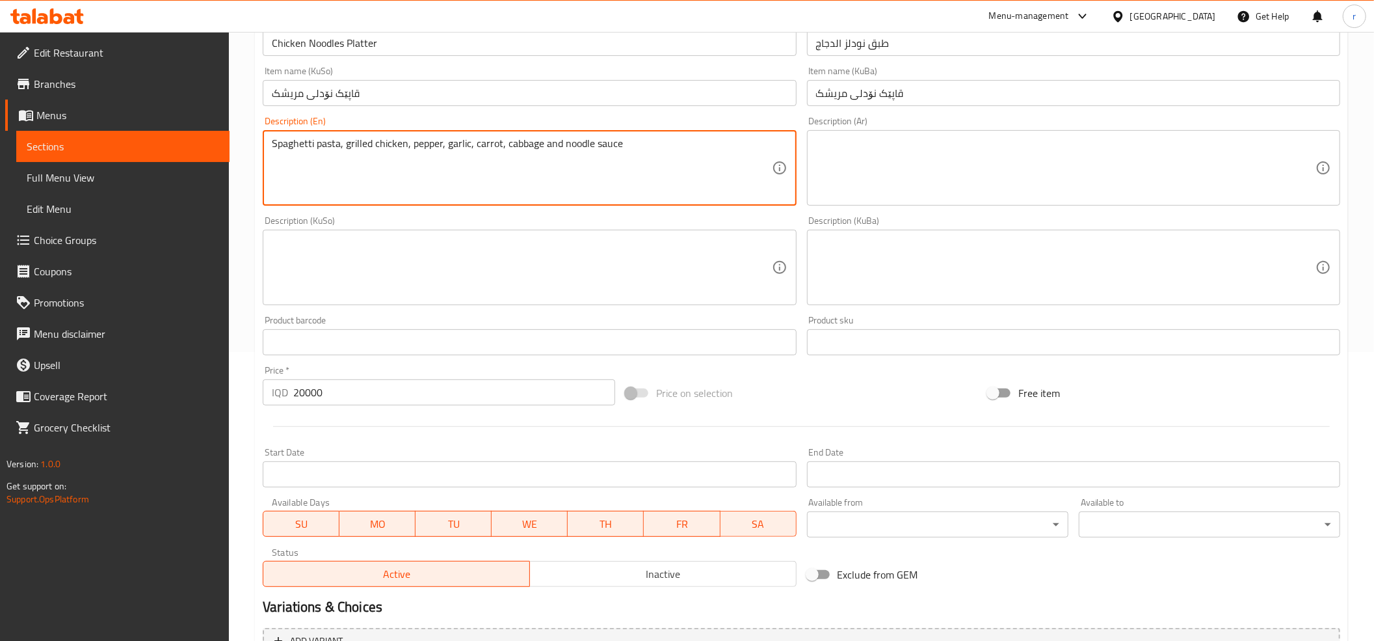
click at [836, 159] on textarea at bounding box center [1066, 168] width 500 height 62
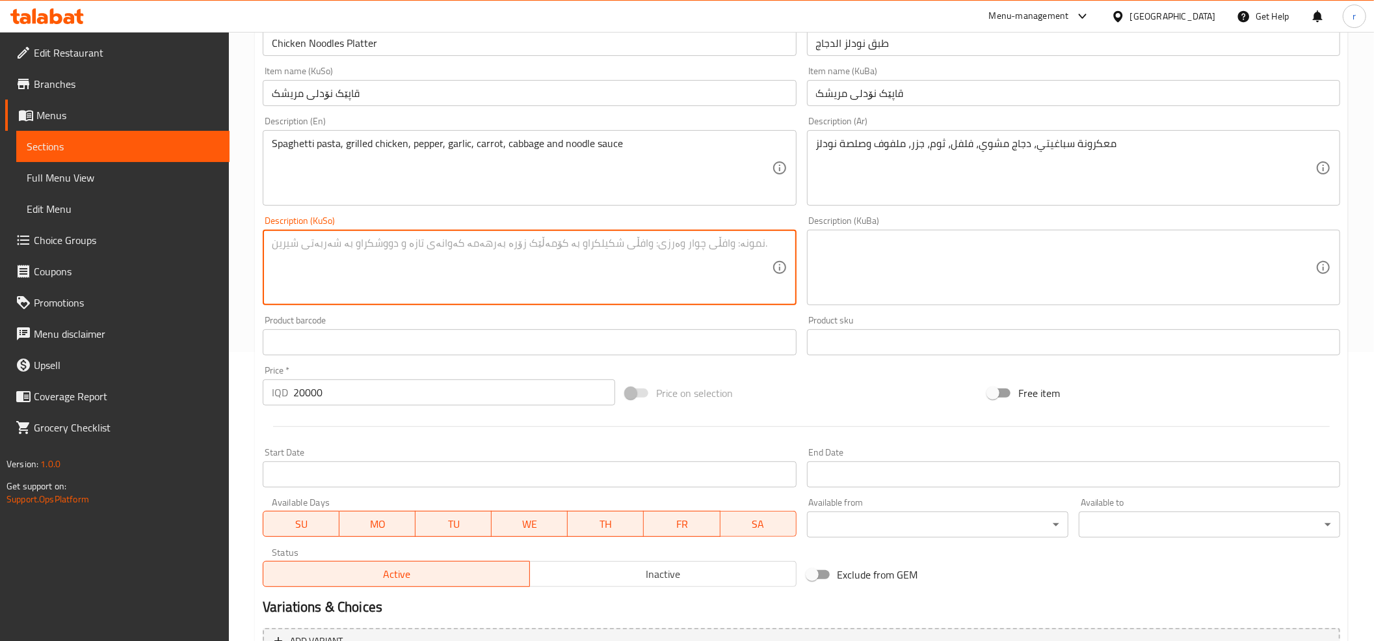
click at [737, 255] on textarea at bounding box center [522, 268] width 500 height 62
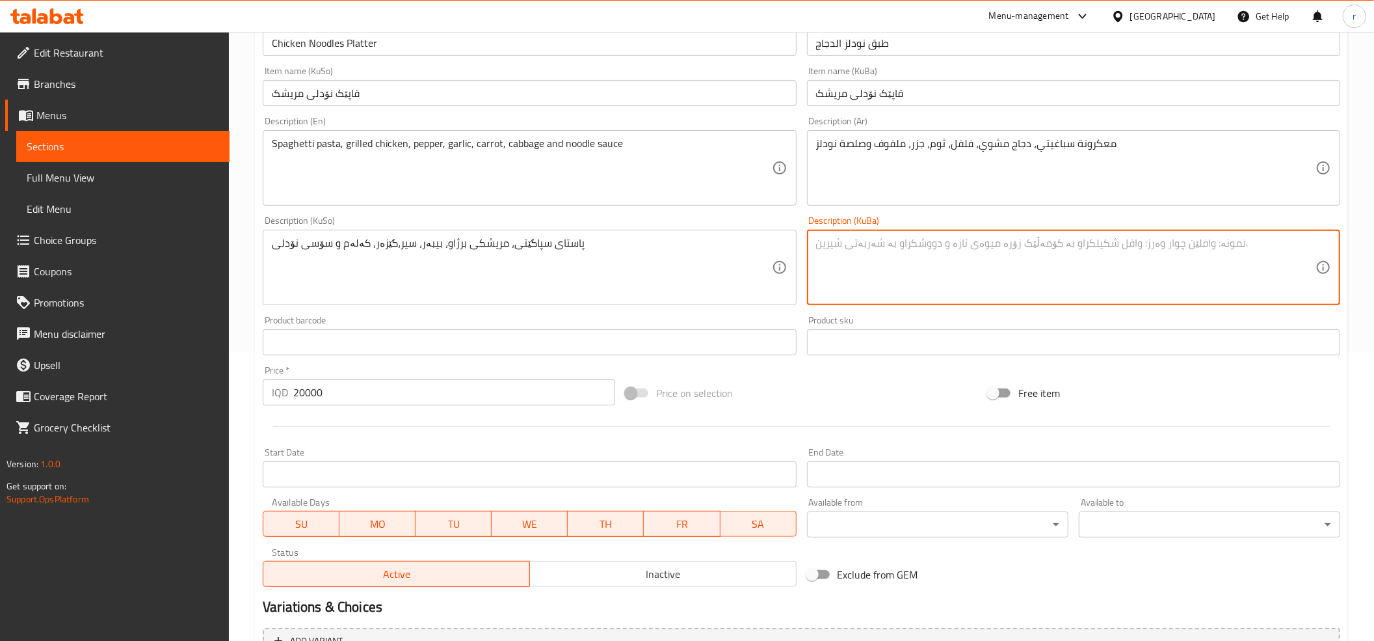
click at [977, 260] on textarea at bounding box center [1066, 268] width 500 height 62
click at [935, 248] on textarea "پاستای سپاگێتی، مریشکی برژاو، بیبەر، سیر،گێزەر، کەلەم و سۆسی نۆدلی" at bounding box center [1066, 268] width 500 height 62
click at [931, 243] on textarea "پاستای سپاگێتی، مریشکی برژاو، بیبەر، سیر،گێزەر، کەلەم و سۆسی نۆدلی" at bounding box center [1066, 268] width 500 height 62
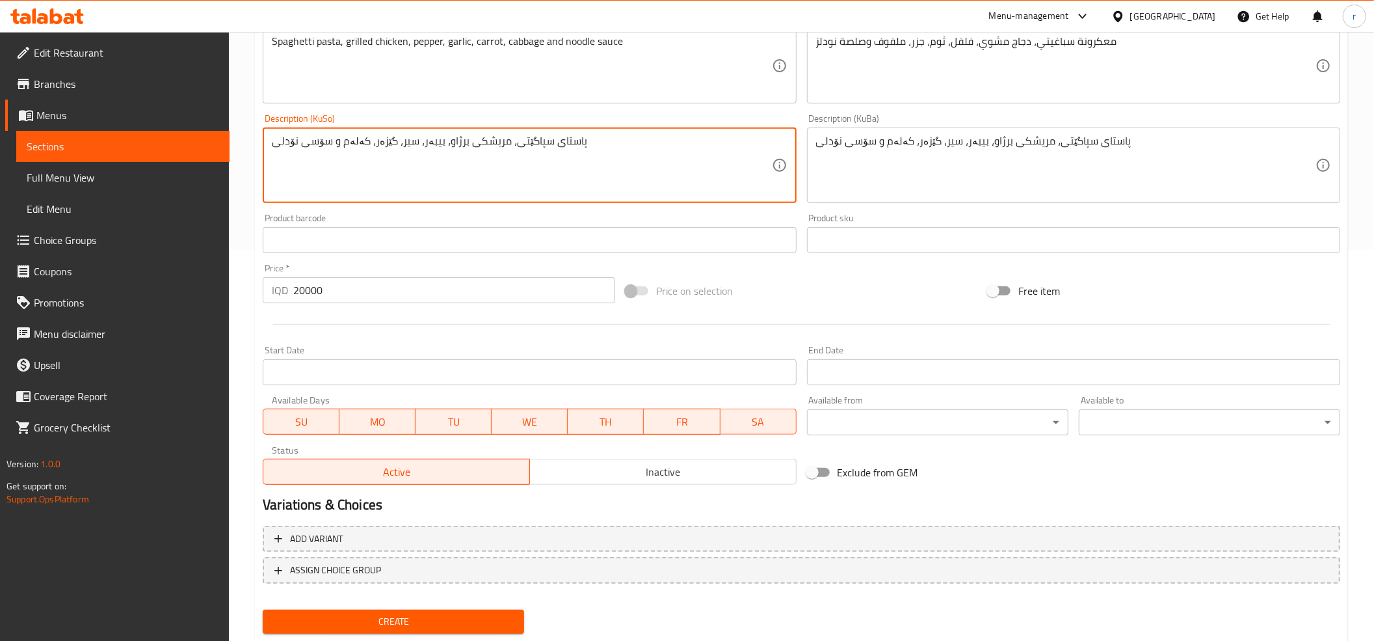
scroll to position [427, 0]
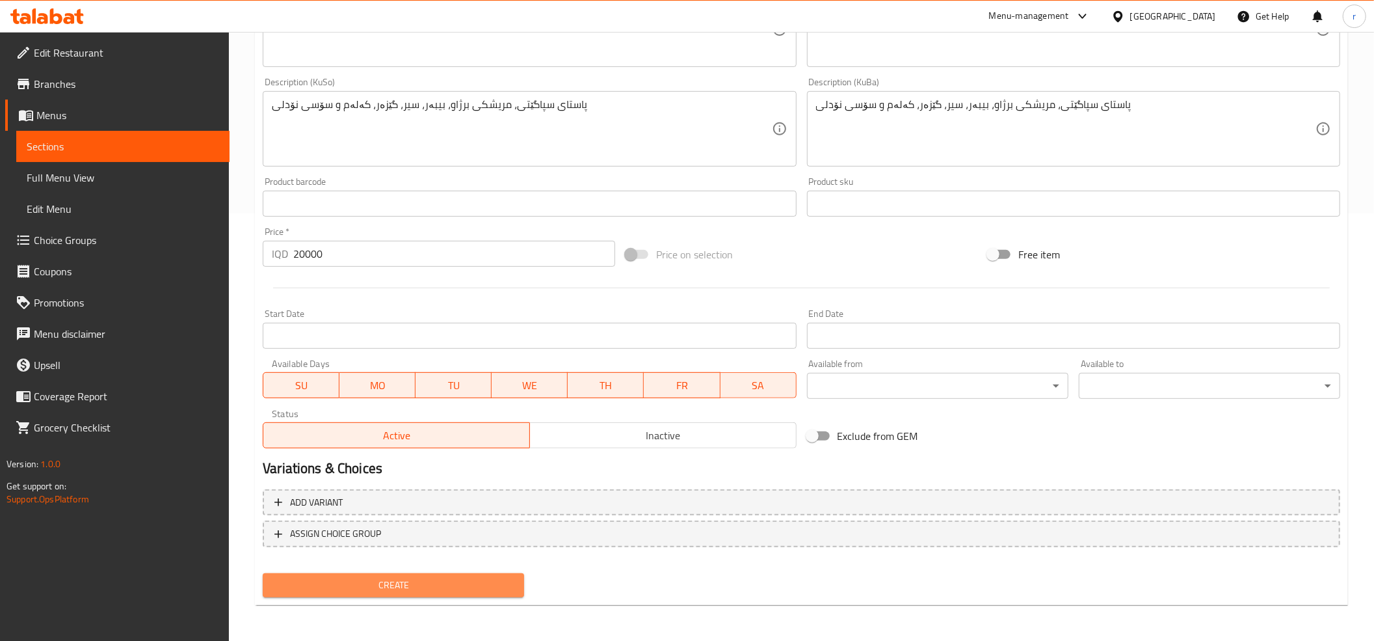
click at [328, 583] on span "Create" at bounding box center [393, 585] width 241 height 16
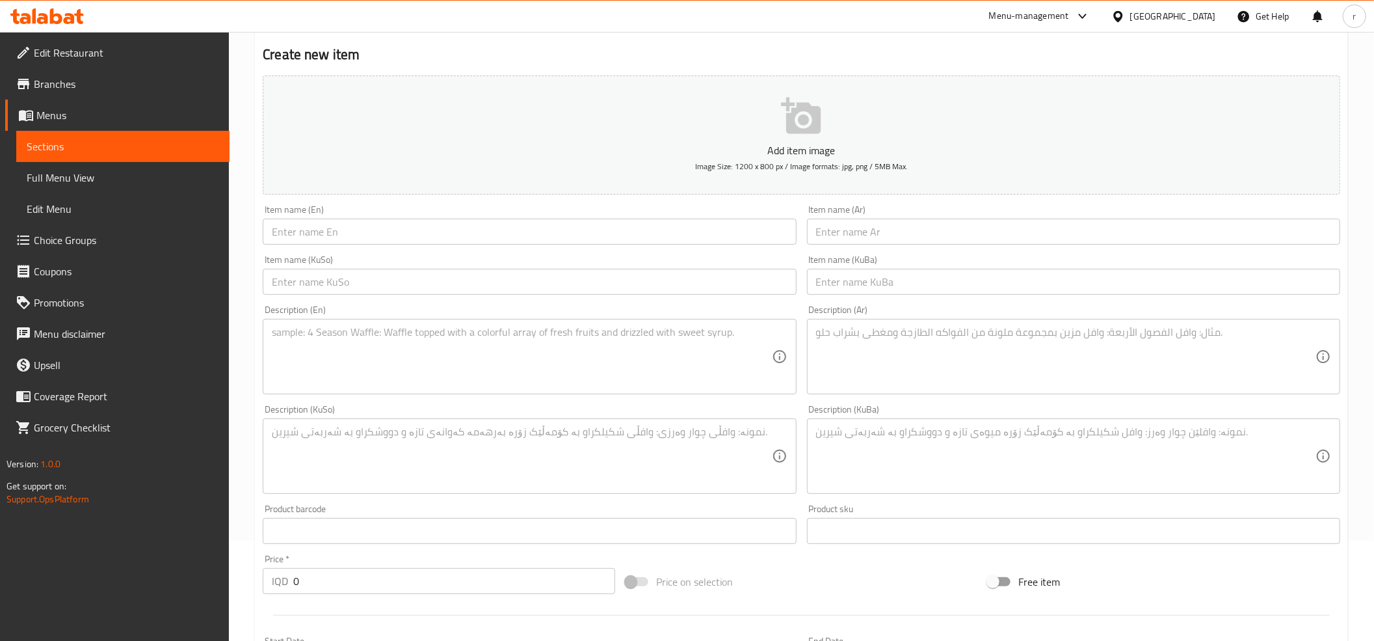
scroll to position [0, 0]
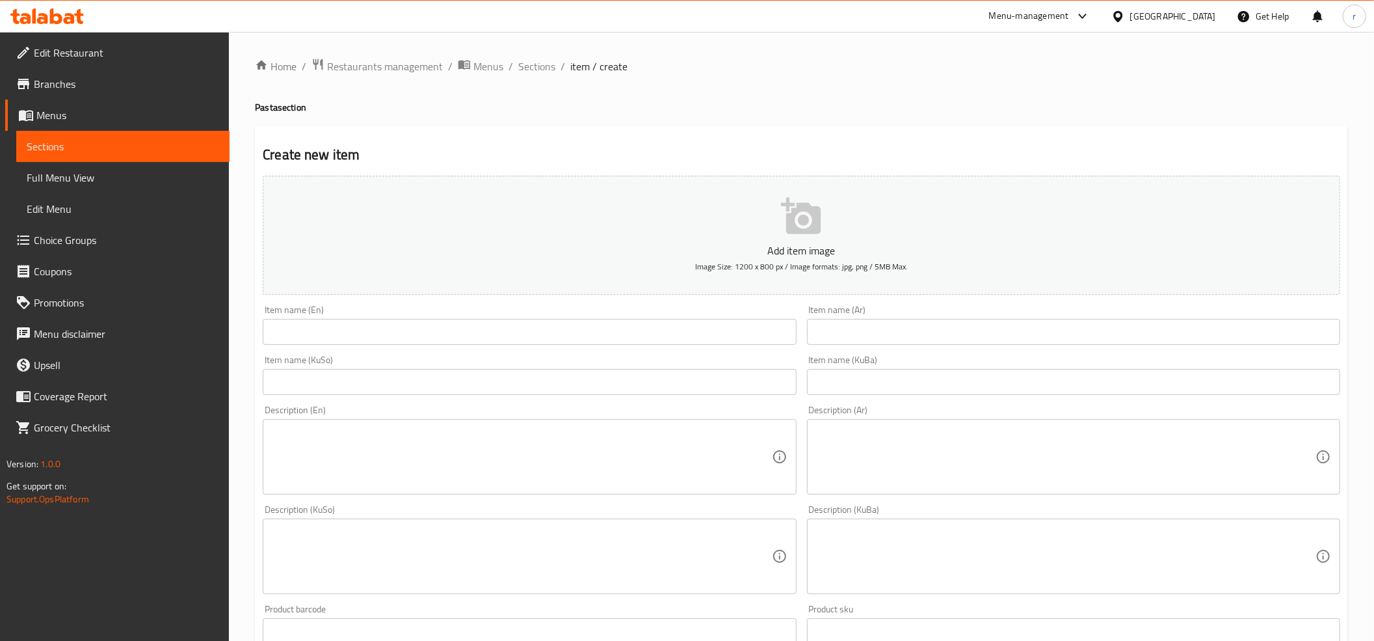
click at [138, 188] on link "Full Menu View" at bounding box center [122, 177] width 213 height 31
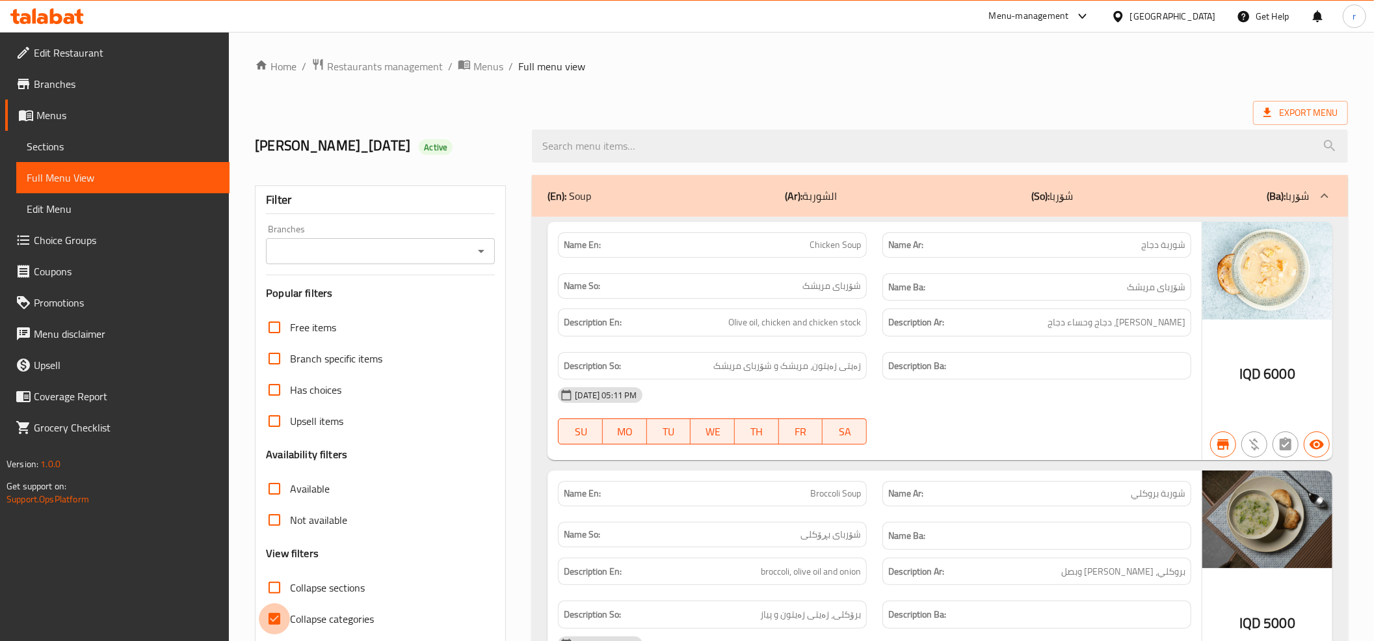
drag, startPoint x: 271, startPoint y: 613, endPoint x: 272, endPoint y: 594, distance: 18.9
click at [274, 613] on input "Collapse categories" at bounding box center [274, 618] width 31 height 31
checkbox input "false"
drag, startPoint x: 265, startPoint y: 585, endPoint x: 278, endPoint y: 583, distance: 13.2
click at [268, 585] on input "Collapse sections" at bounding box center [274, 587] width 31 height 31
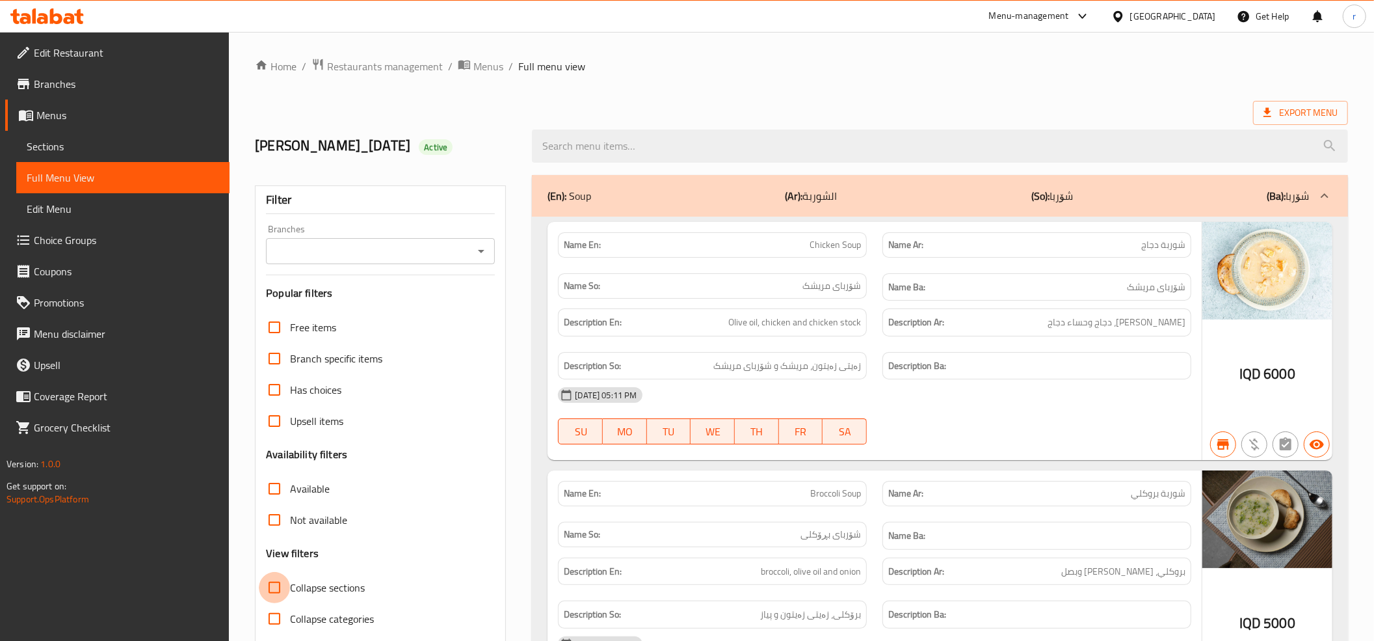
checkbox input "true"
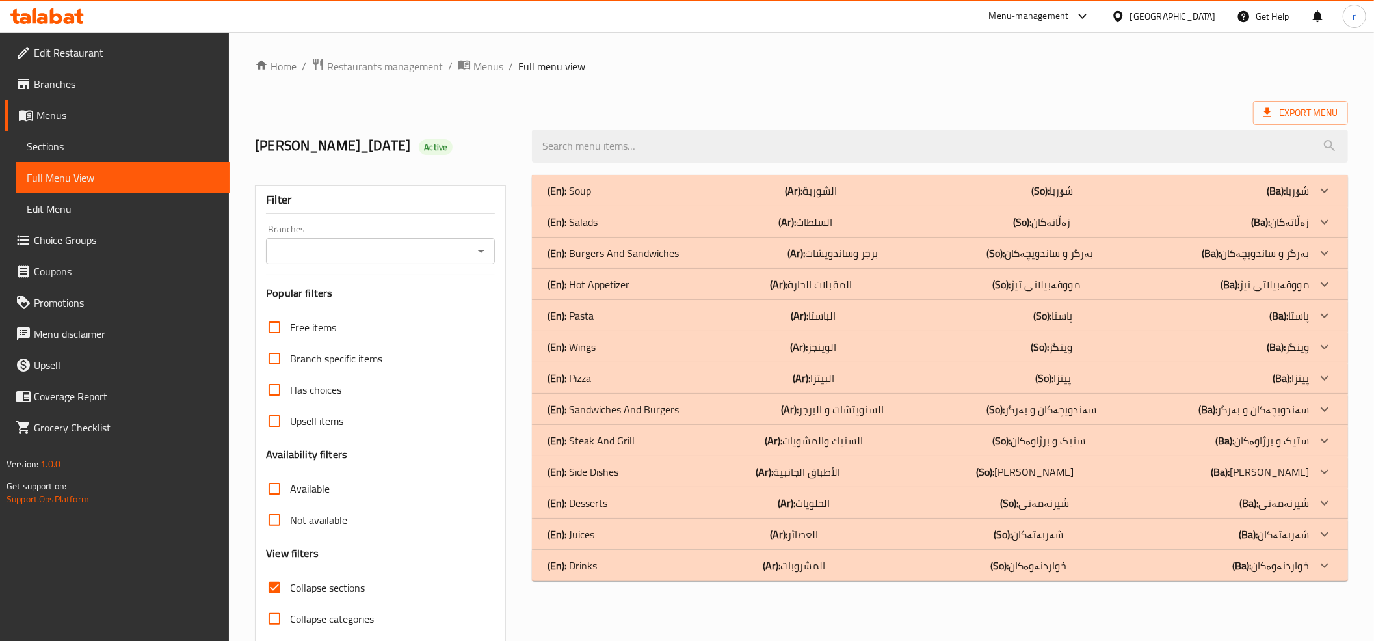
click at [482, 261] on div "Branches" at bounding box center [380, 251] width 229 height 26
click at [481, 253] on icon "Open" at bounding box center [481, 251] width 7 height 3
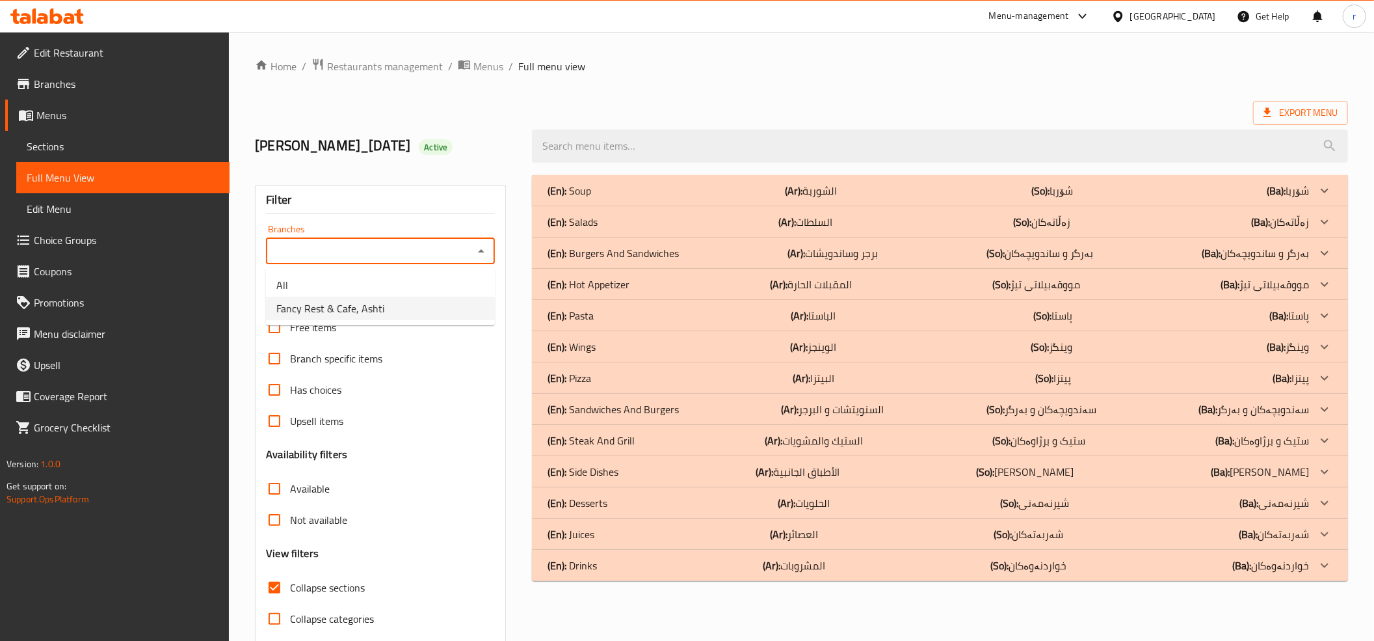
click at [464, 302] on li "Fancy Rest & Cafe, Ashti" at bounding box center [380, 308] width 229 height 23
type input "Fancy Rest & Cafe, Ashti"
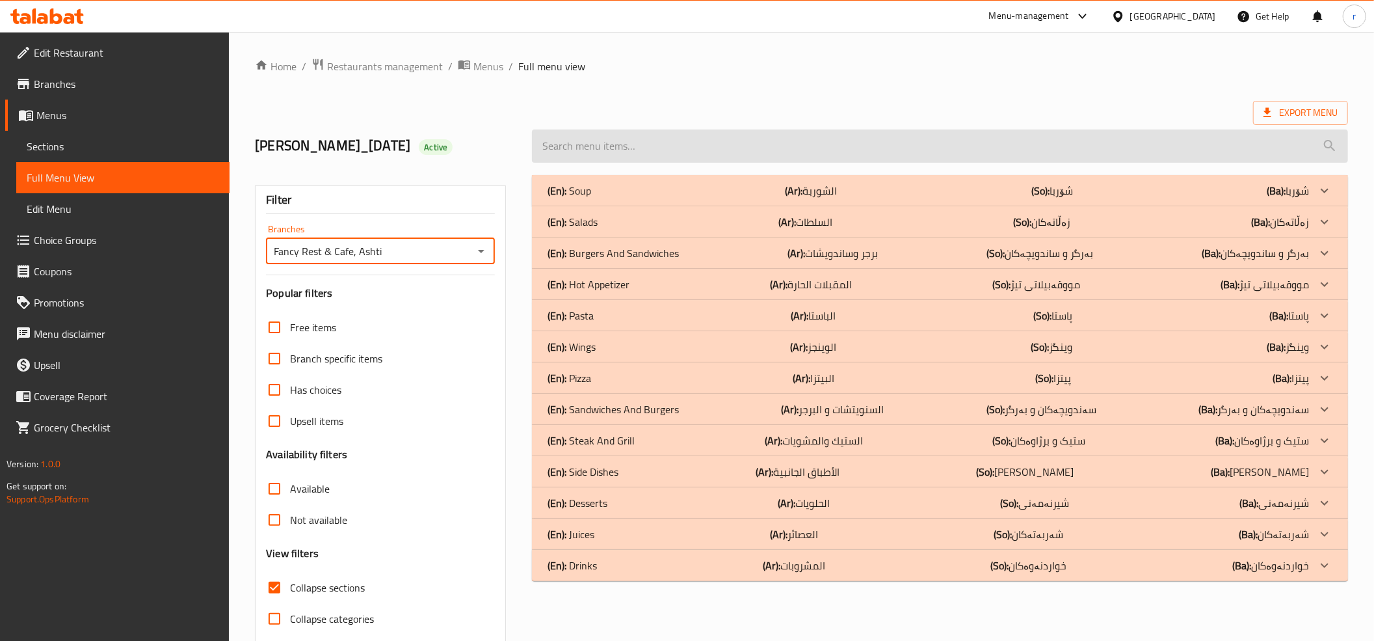
click at [594, 152] on input "search" at bounding box center [940, 145] width 816 height 33
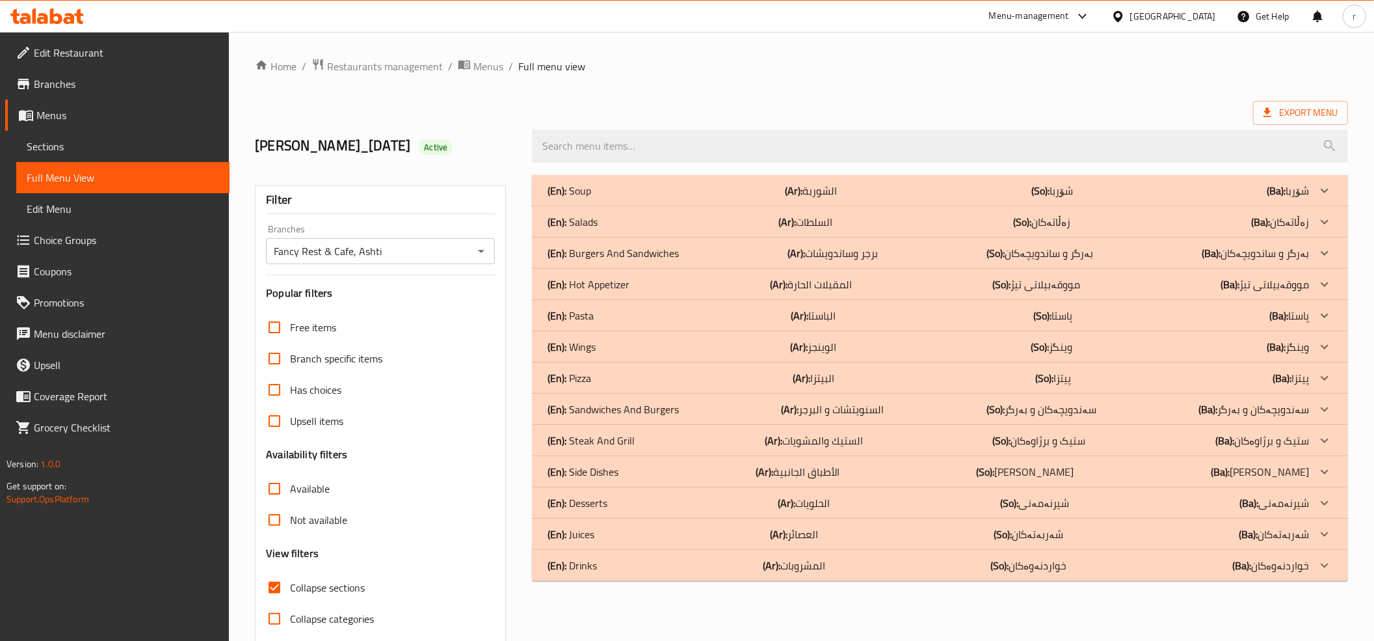
click at [729, 313] on div "(En): Pasta (Ar): الباستا (So): پاستا (Ba): پاستا" at bounding box center [929, 316] width 762 height 16
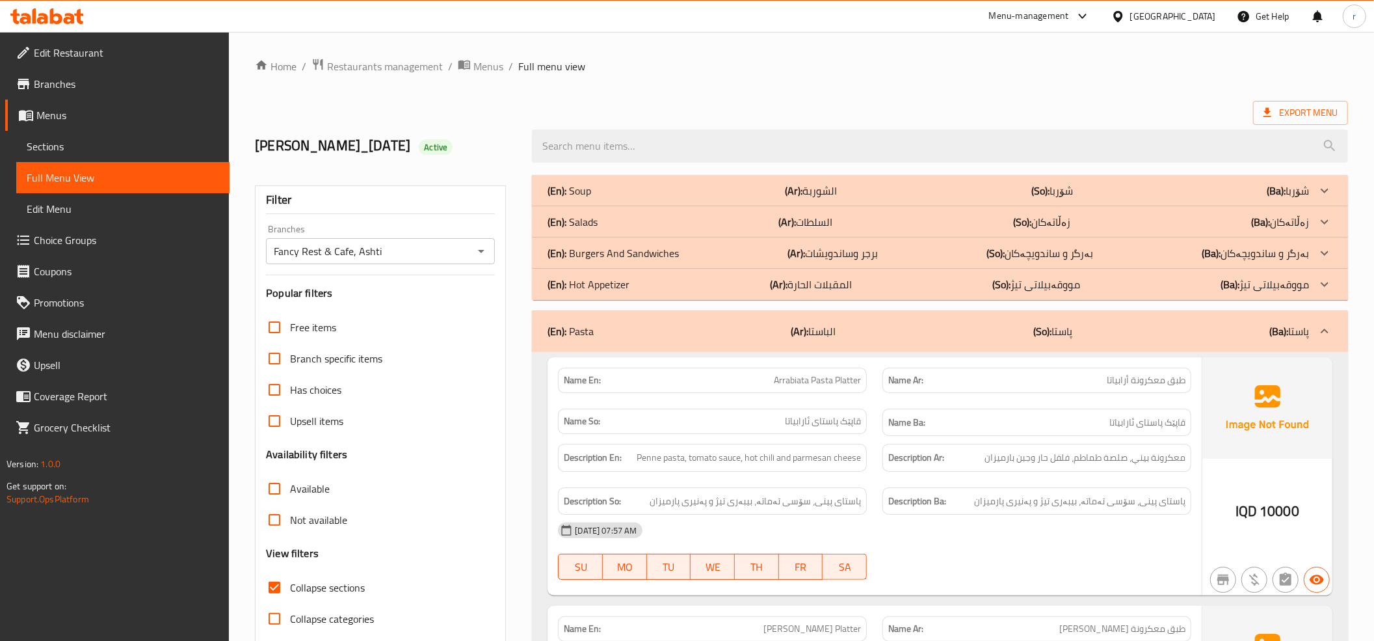
click at [716, 226] on div "(En): Salads (Ar): السلطات (So): زەڵاتەکان (Ba): زەڵاتەکان" at bounding box center [929, 222] width 762 height 16
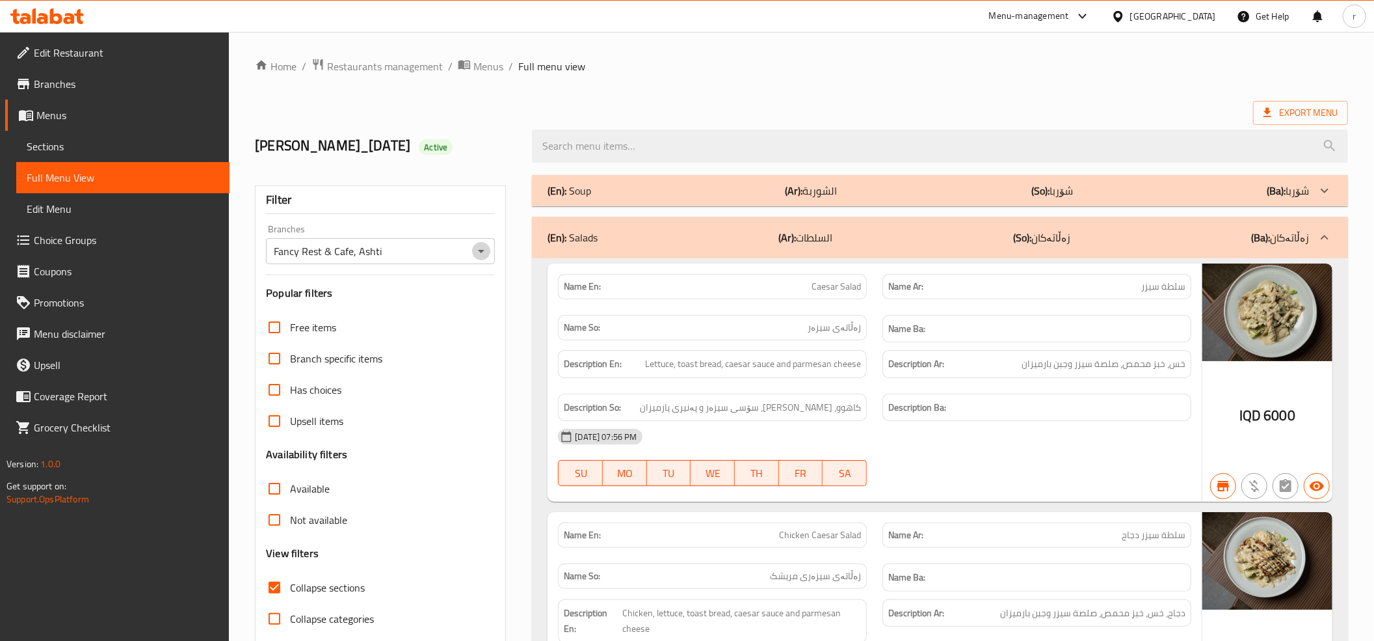
click at [480, 256] on icon "Open" at bounding box center [481, 251] width 16 height 16
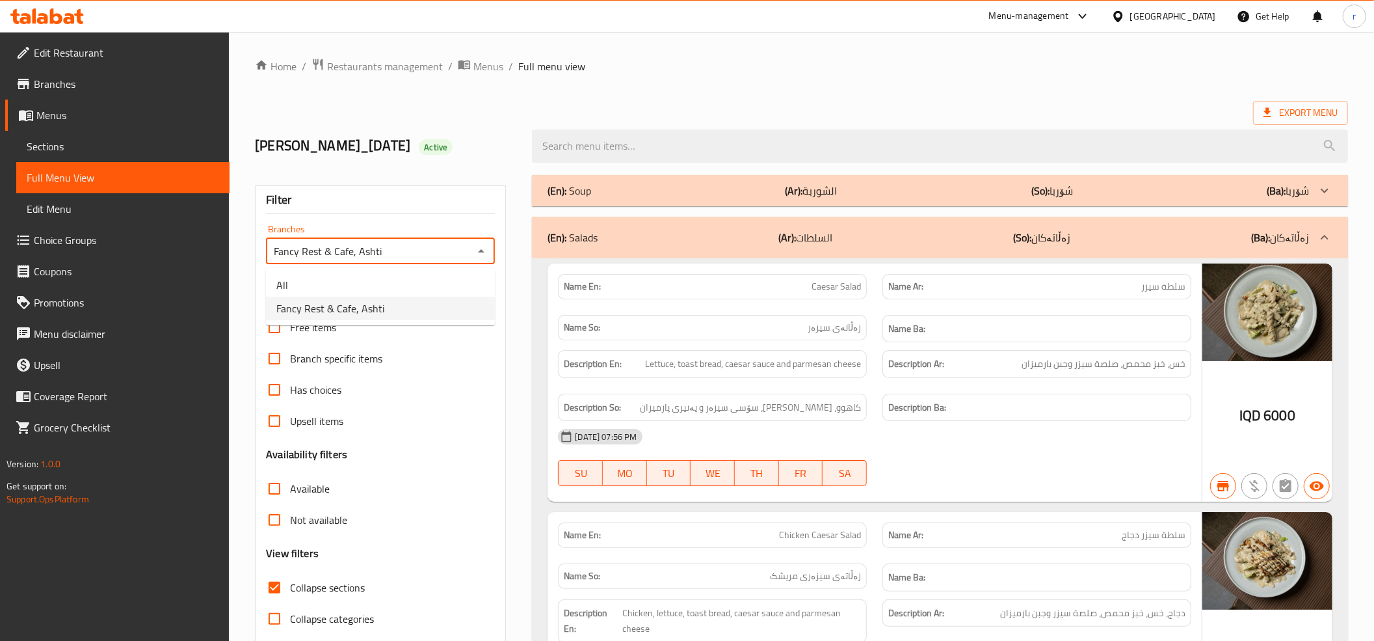
click at [467, 311] on li "Fancy Rest & Cafe, Ashti" at bounding box center [380, 308] width 229 height 23
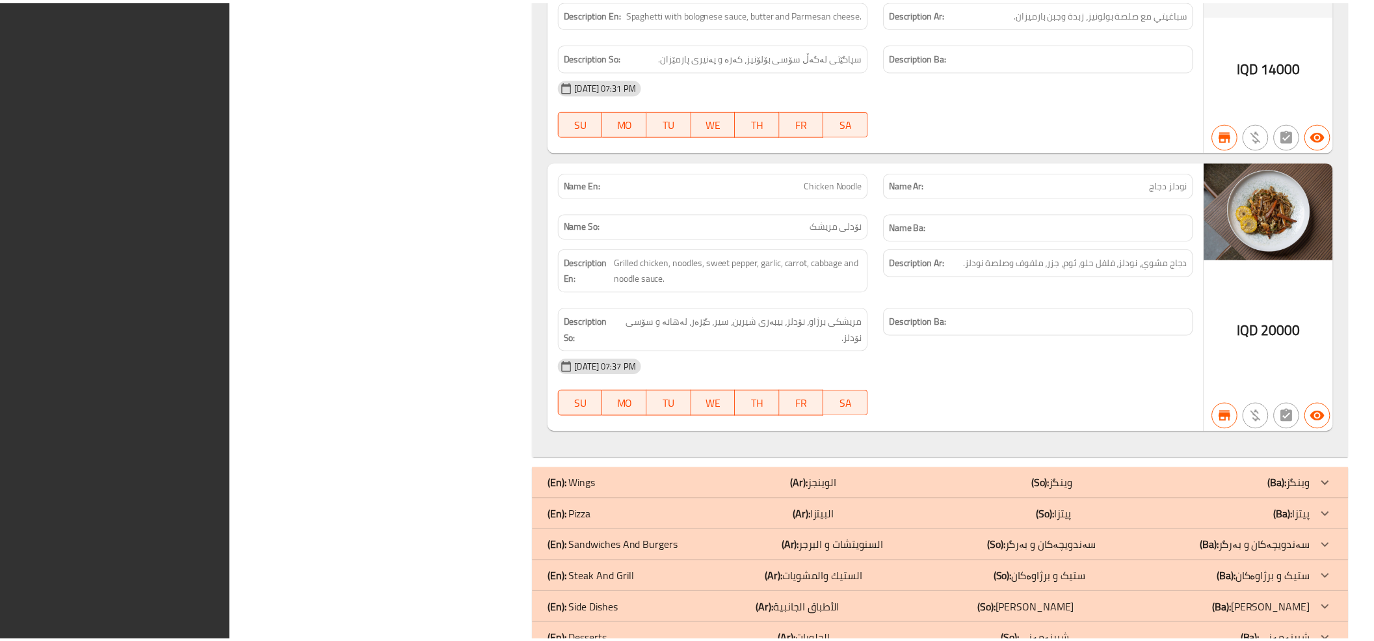
scroll to position [7249, 0]
